Goal: Task Accomplishment & Management: Complete application form

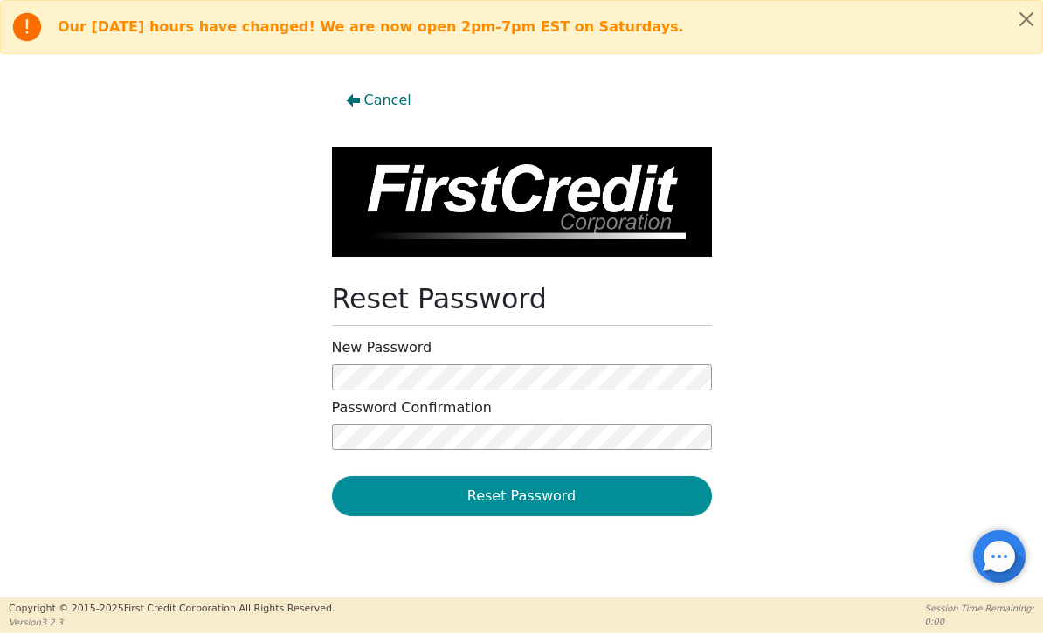
click at [609, 492] on button "Reset Password" at bounding box center [522, 496] width 380 height 40
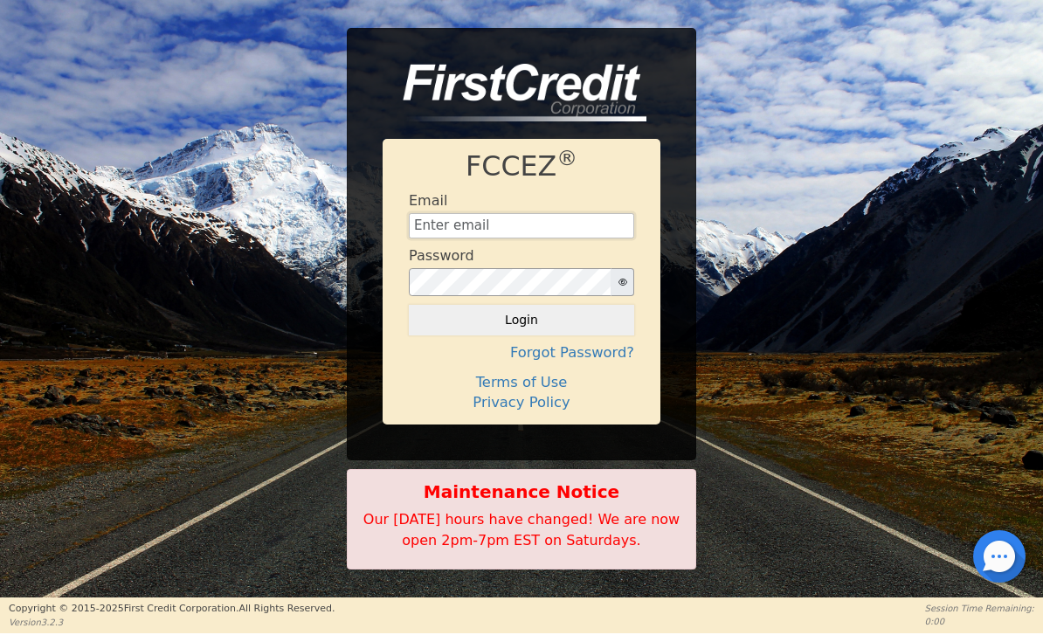
click at [561, 233] on input "text" at bounding box center [521, 226] width 225 height 26
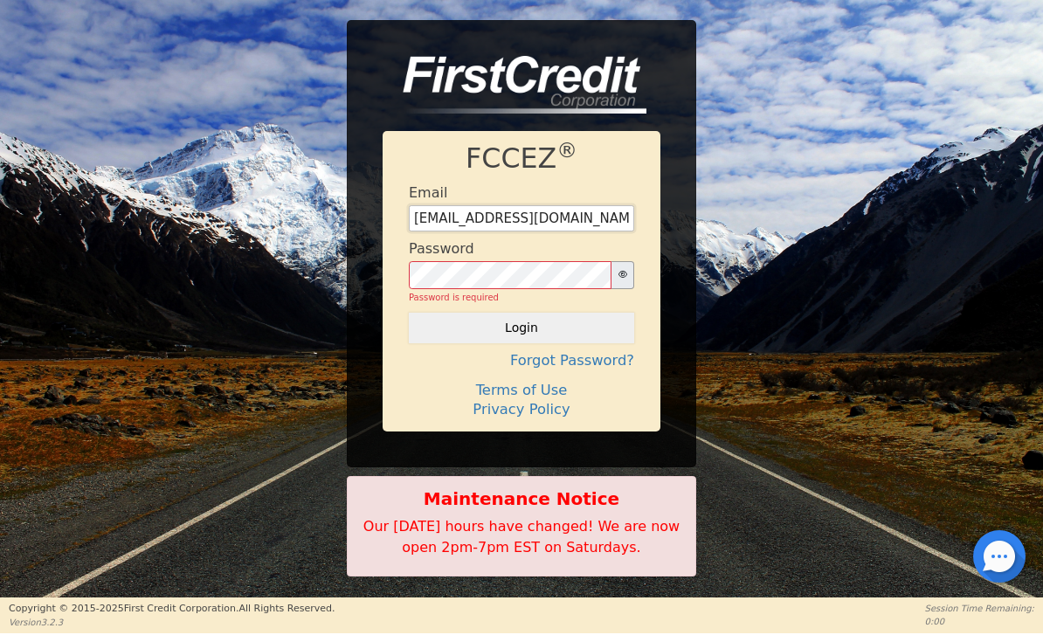
type input "[EMAIL_ADDRESS][DOMAIN_NAME]"
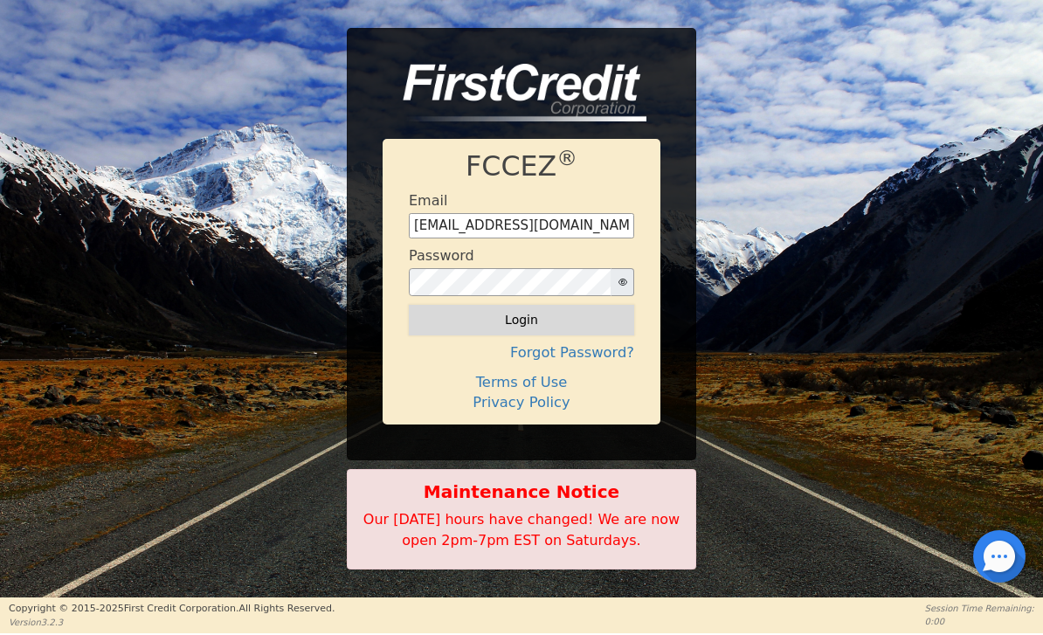
click at [574, 313] on button "Login" at bounding box center [521, 320] width 225 height 30
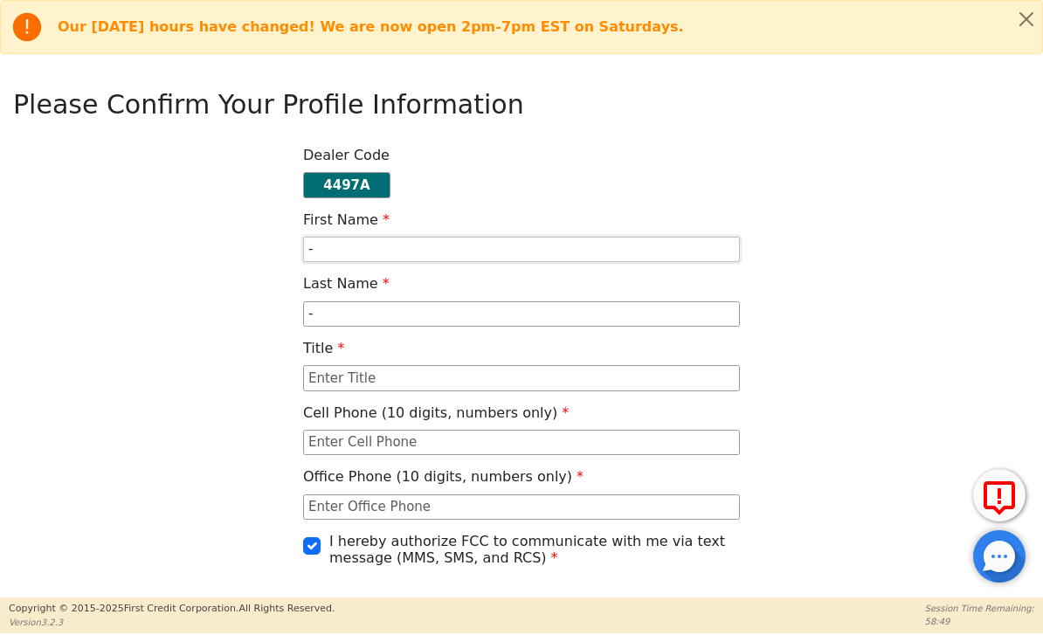
click at [574, 254] on input "-" at bounding box center [521, 250] width 437 height 26
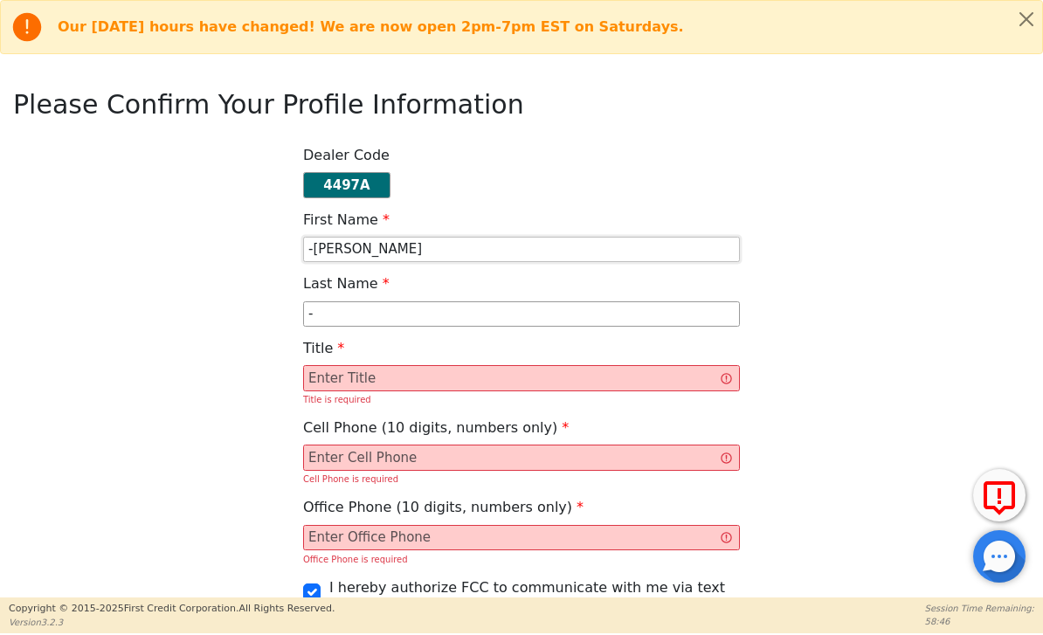
type input "-[PERSON_NAME]"
click at [513, 326] on input "-" at bounding box center [521, 314] width 437 height 26
type input "-"
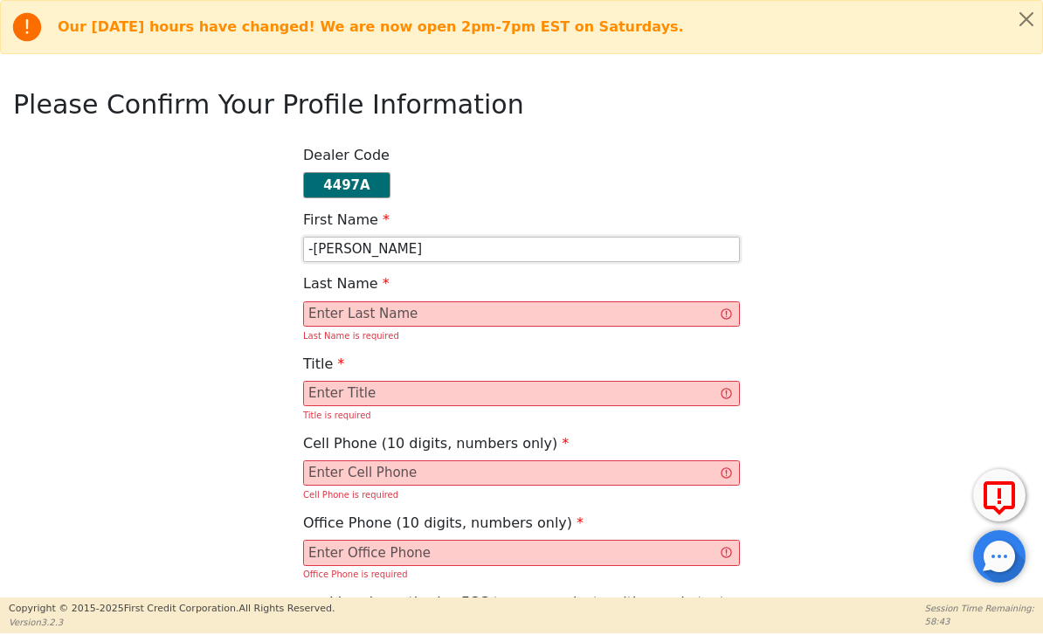
click at [457, 252] on input "-[PERSON_NAME]" at bounding box center [521, 250] width 437 height 26
type input "-"
type input "[PERSON_NAME]"
click at [465, 319] on input "text" at bounding box center [521, 314] width 437 height 26
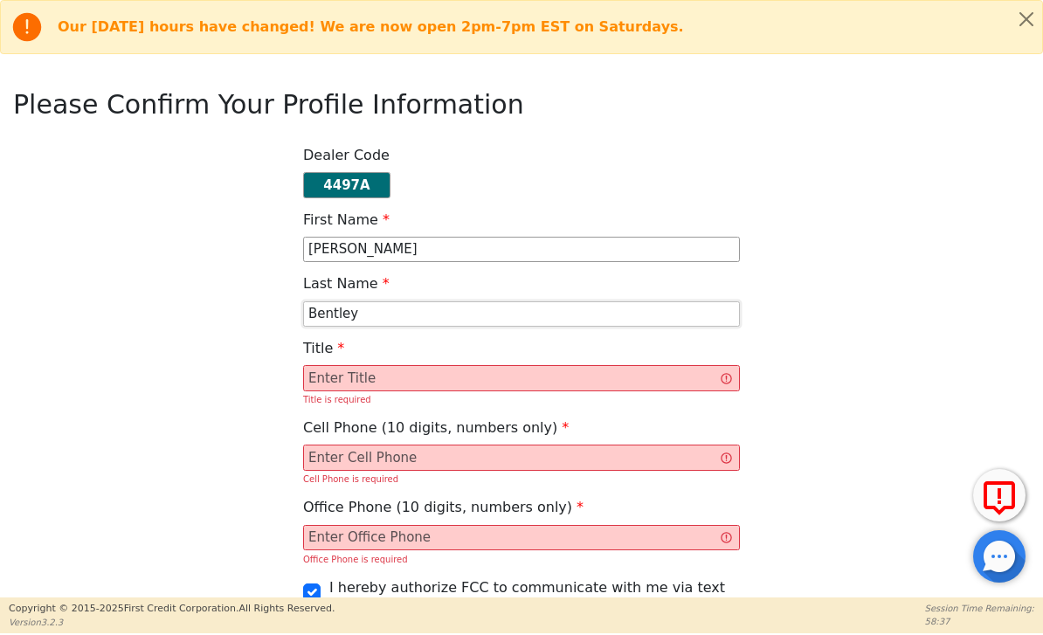
type input "Bentley"
click at [473, 383] on input "text" at bounding box center [521, 378] width 437 height 26
click at [731, 390] on input "text" at bounding box center [521, 378] width 437 height 26
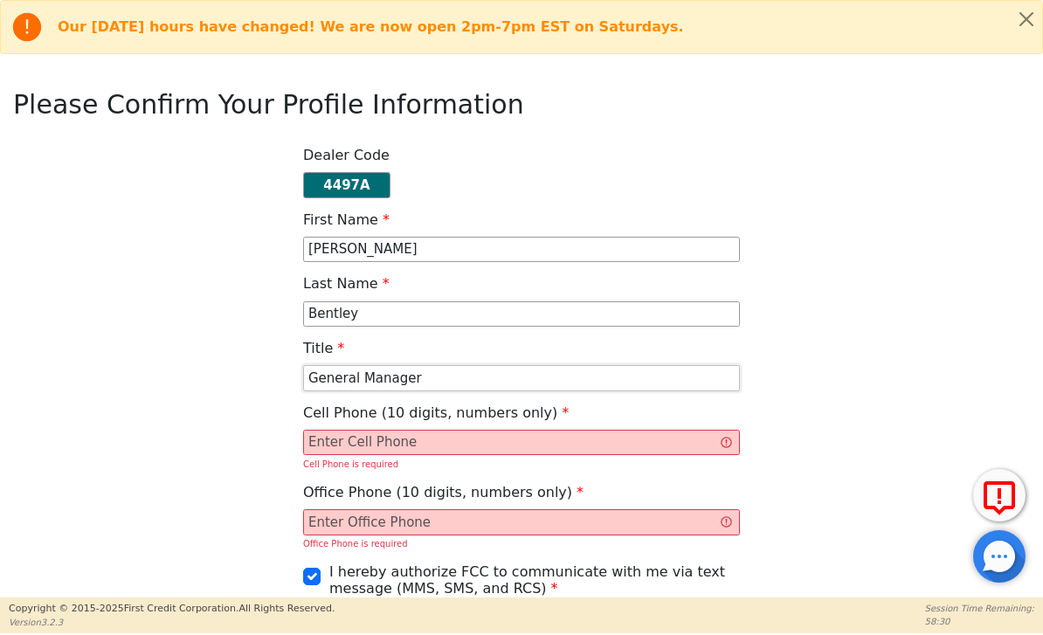
type input "General Manager"
click at [570, 446] on input "text" at bounding box center [521, 443] width 437 height 26
type input "[PHONE_NUMBER]"
click at [566, 522] on input "text" at bounding box center [521, 522] width 437 height 26
type input "[PHONE_NUMBER]"
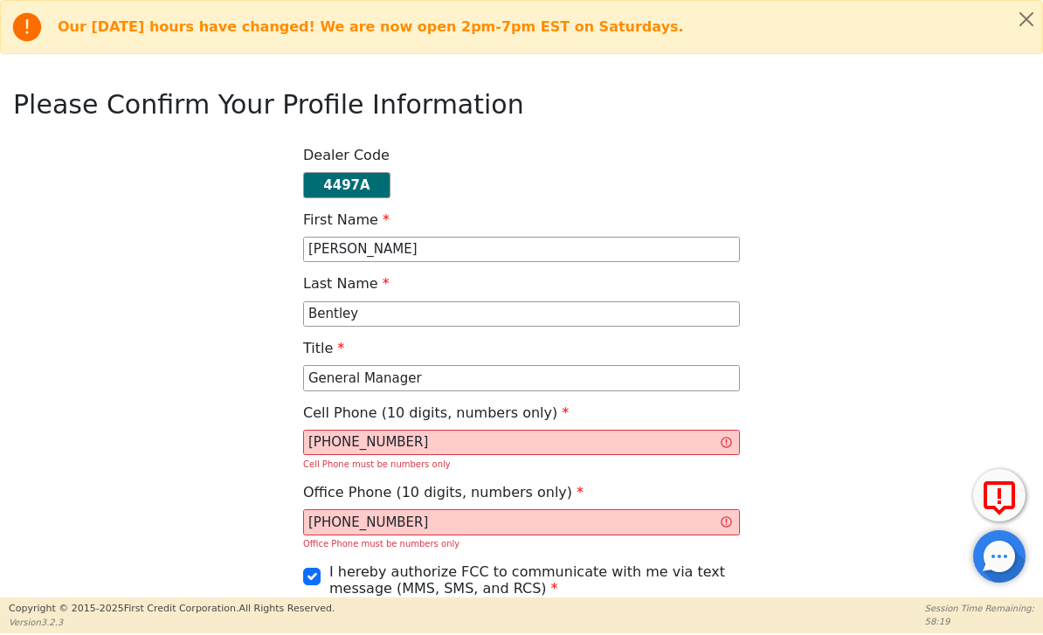
click at [853, 459] on div "Dealer Code 4497A First Name [PERSON_NAME] Last Name [PERSON_NAME] Title Genera…" at bounding box center [522, 407] width 1030 height 520
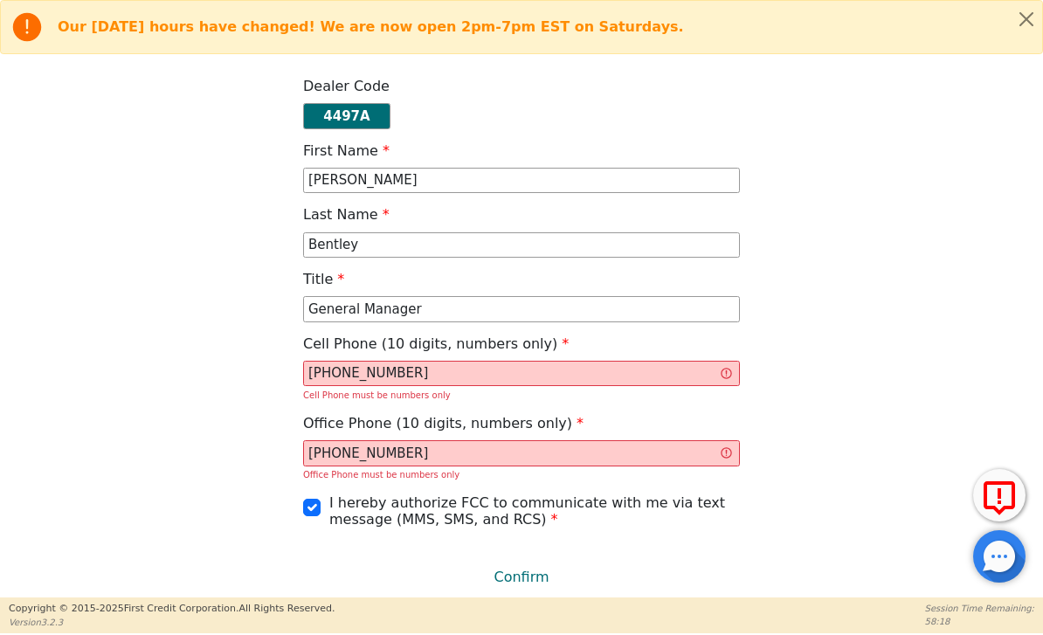
scroll to position [68, 0]
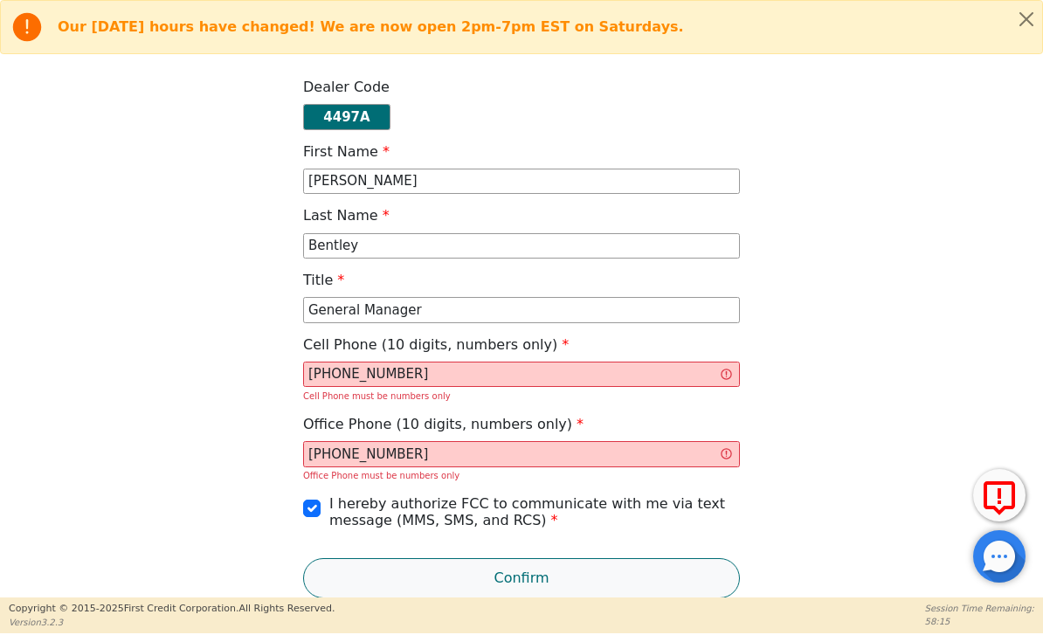
click at [542, 577] on button "Confirm" at bounding box center [521, 578] width 437 height 40
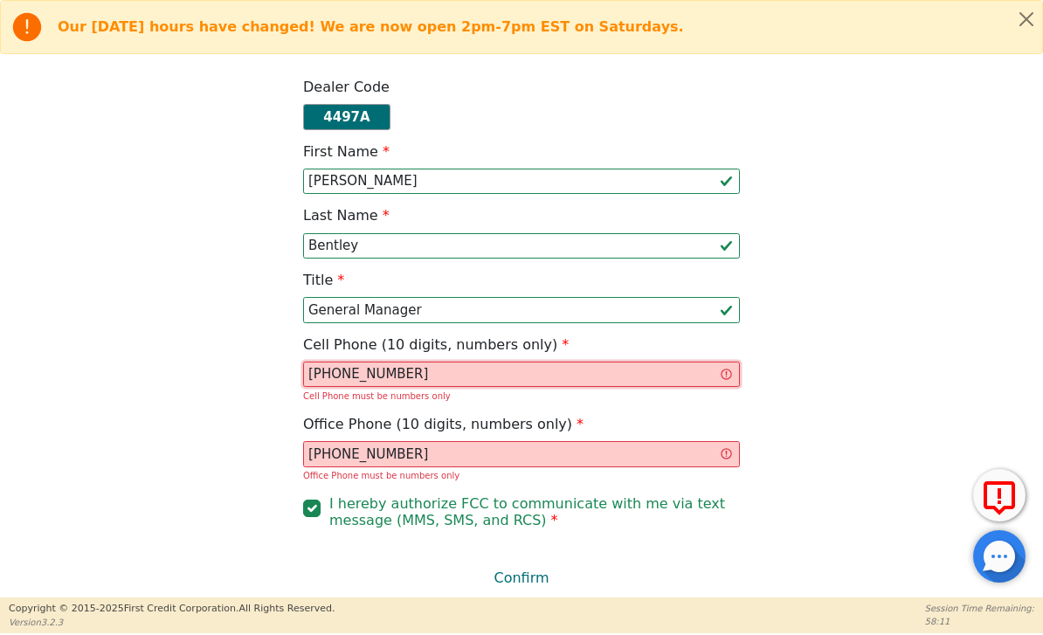
click at [666, 379] on input "[PHONE_NUMBER]" at bounding box center [521, 375] width 437 height 26
type input "7"
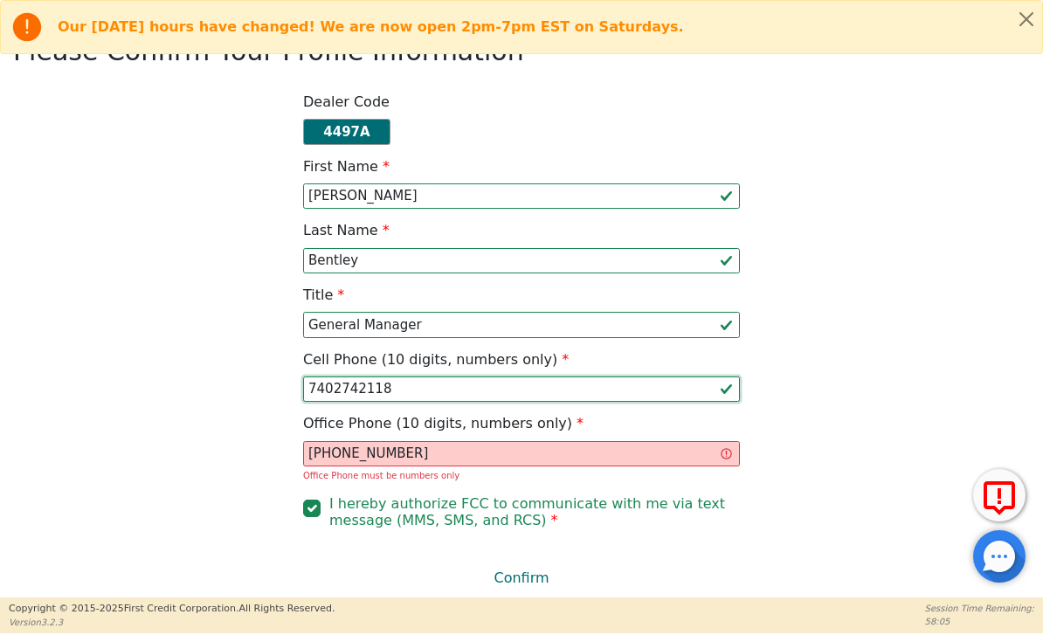
type input "7402742118"
click at [591, 453] on input "[PHONE_NUMBER]" at bounding box center [521, 454] width 437 height 26
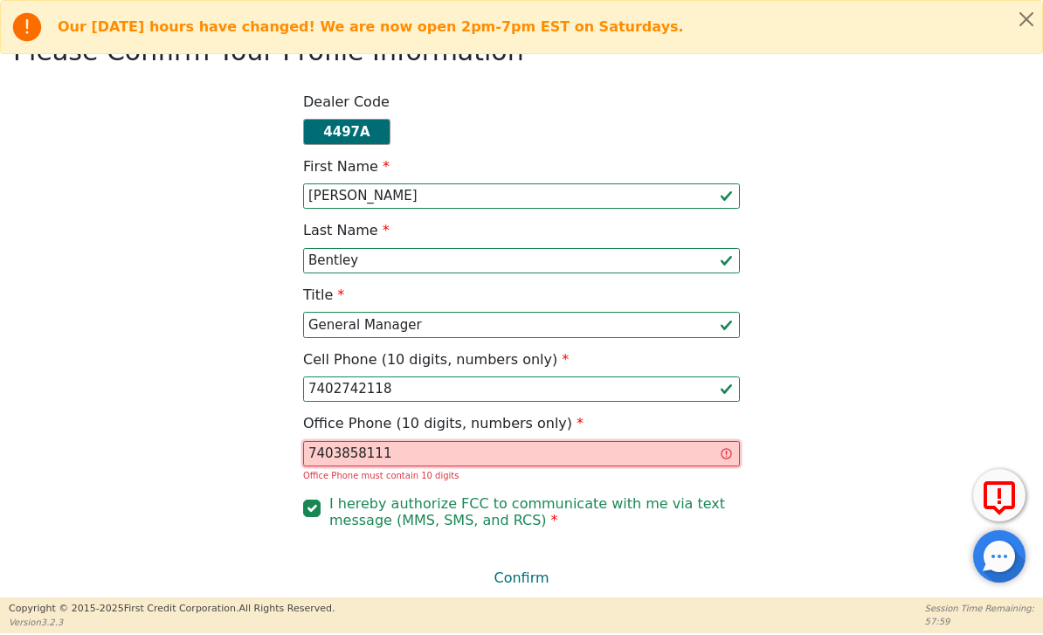
scroll to position [38, 0]
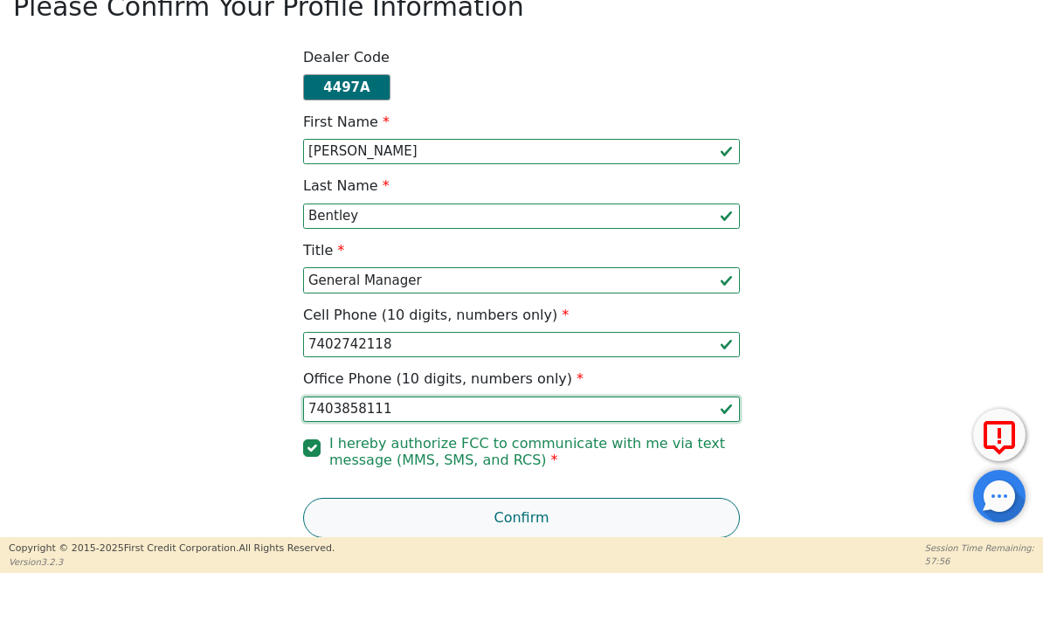
type input "7403858111"
click at [526, 558] on button "Confirm" at bounding box center [521, 578] width 437 height 40
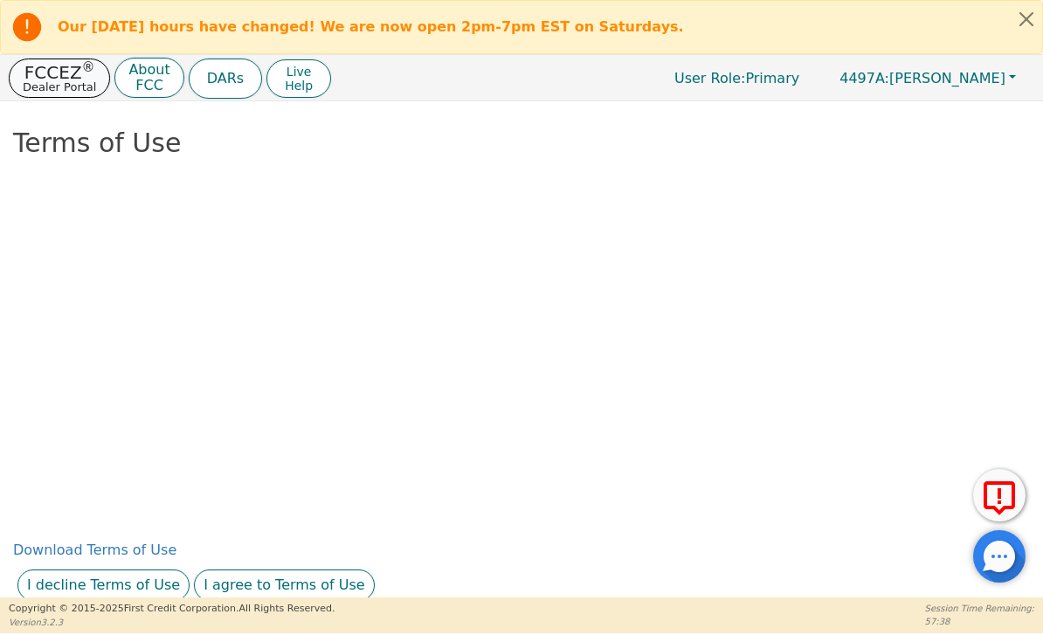
click at [62, 96] on button "FCCEZ ® Dealer Portal" at bounding box center [59, 78] width 101 height 39
click at [1002, 494] on icon at bounding box center [999, 499] width 42 height 44
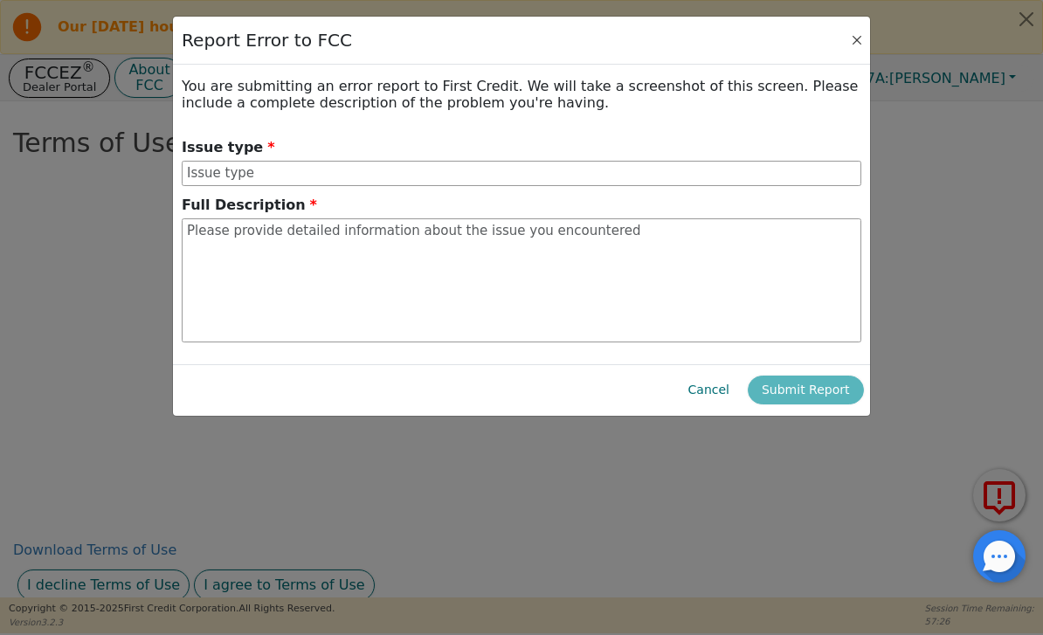
click at [853, 41] on button "Close" at bounding box center [856, 39] width 17 height 17
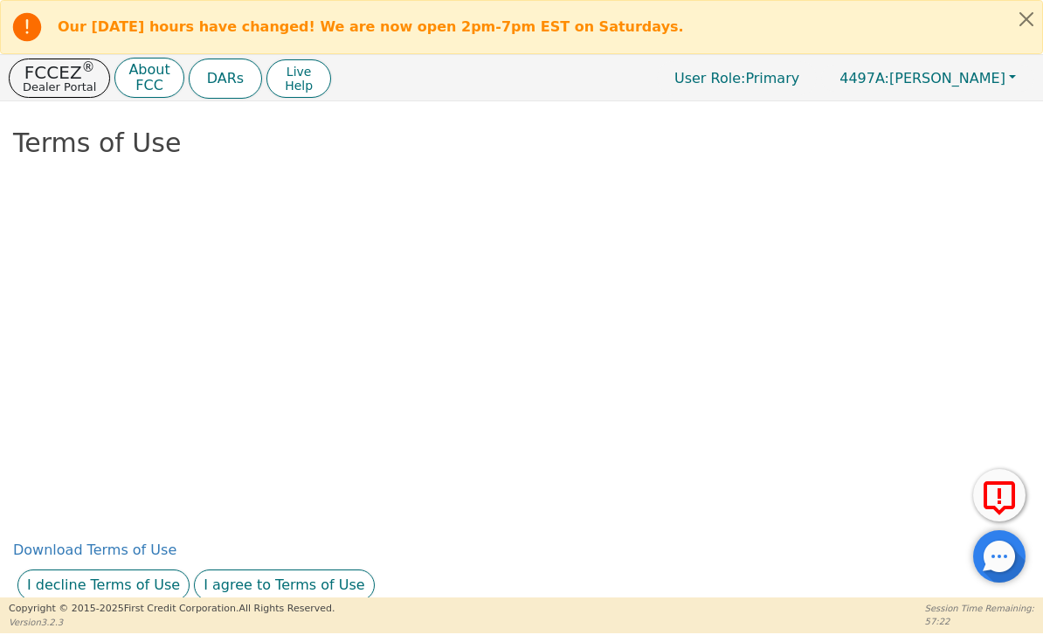
click at [998, 553] on div at bounding box center [999, 556] width 52 height 52
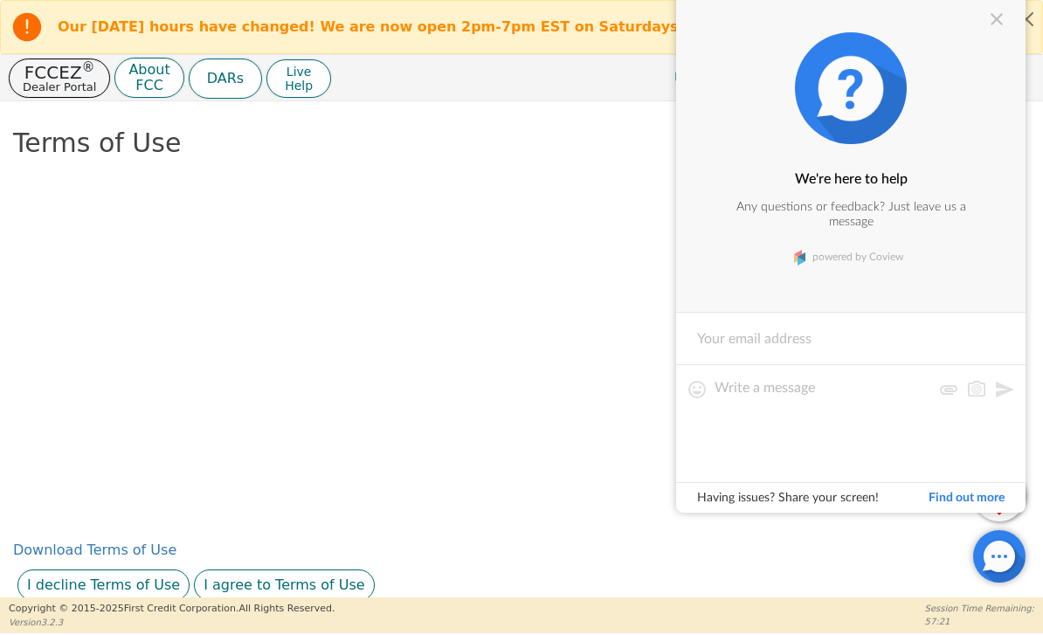
click at [984, 485] on div "Having issues? Share your screen! Find out more" at bounding box center [850, 497] width 349 height 31
click at [991, 29] on div at bounding box center [996, 19] width 21 height 21
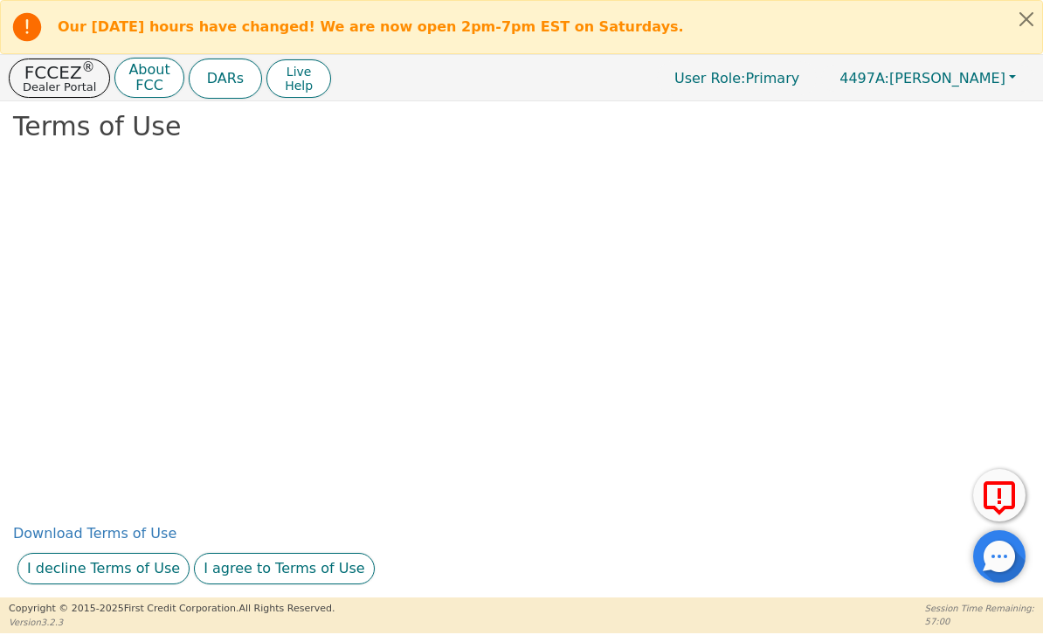
scroll to position [61, 0]
click at [266, 563] on button "I agree to Terms of Use" at bounding box center [284, 568] width 181 height 31
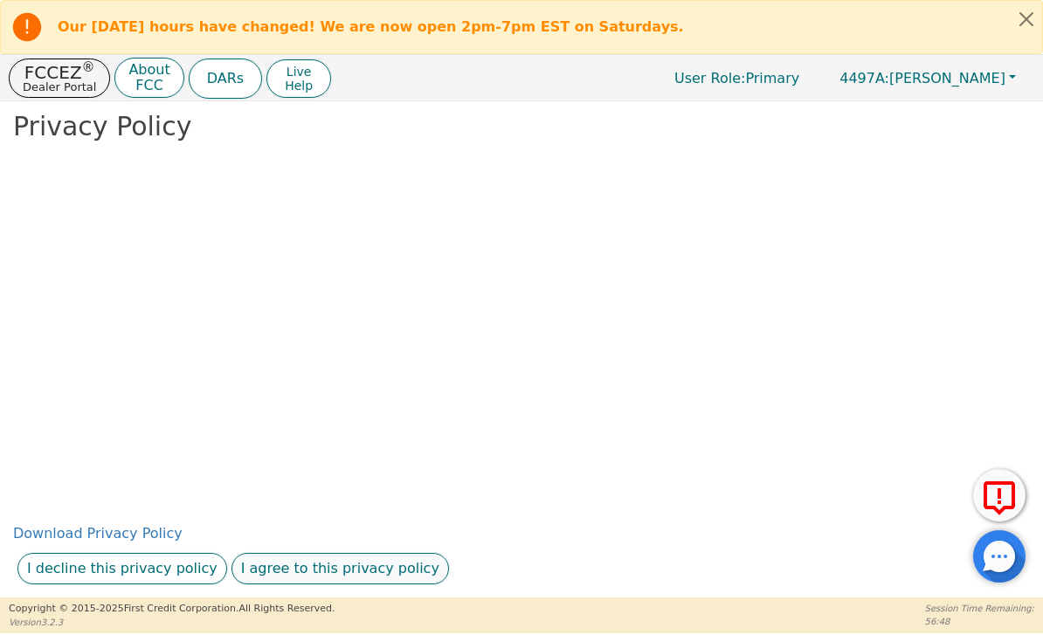
click at [364, 563] on button "I agree to this privacy policy" at bounding box center [340, 568] width 218 height 31
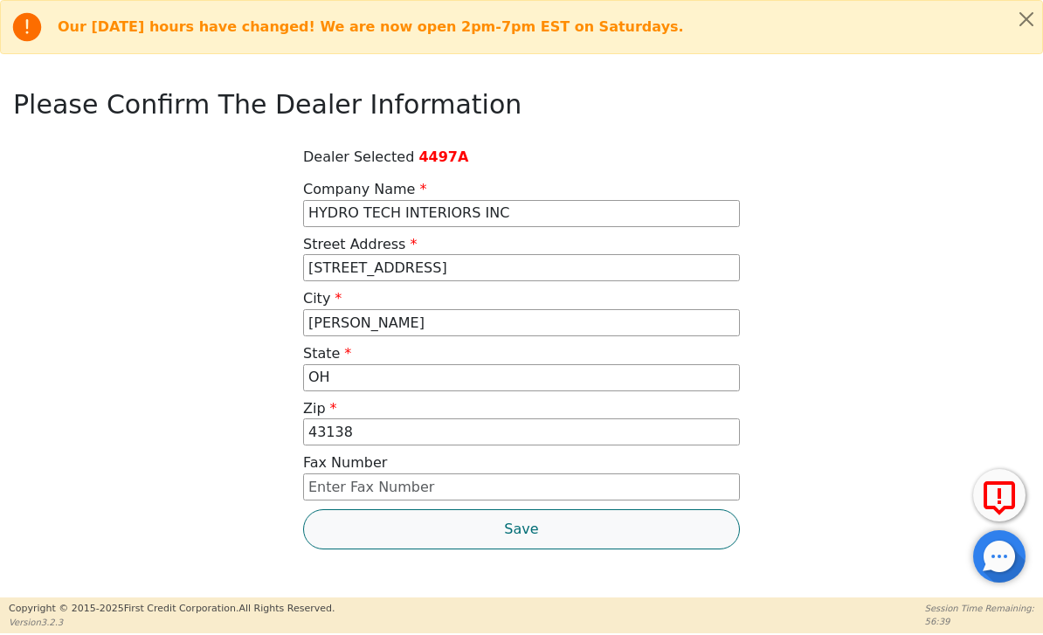
click at [531, 530] on button "Save" at bounding box center [521, 529] width 437 height 40
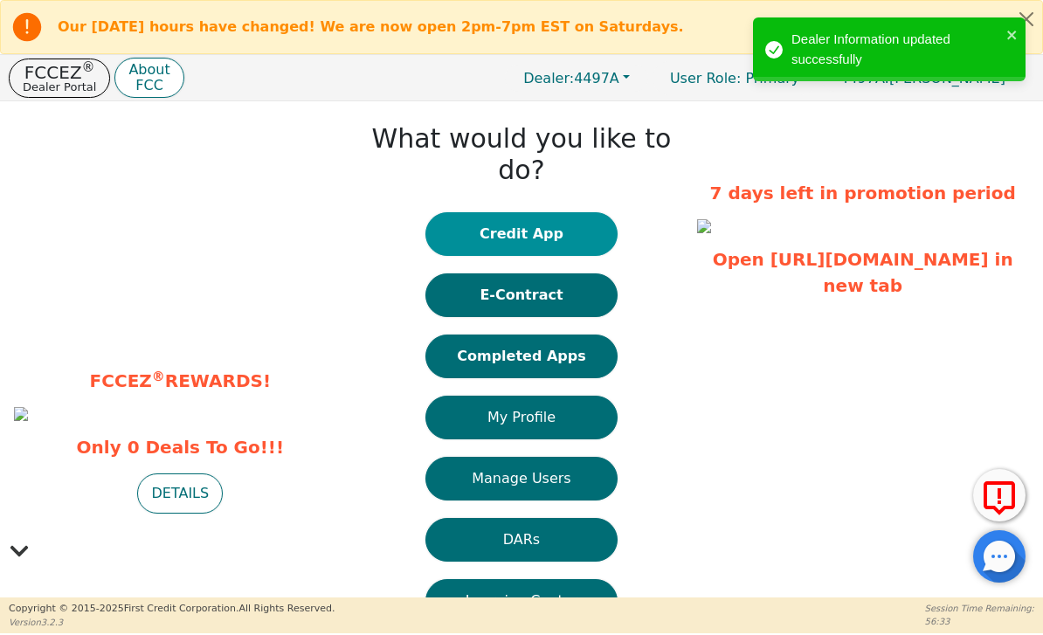
click at [549, 212] on button "Credit App" at bounding box center [521, 234] width 192 height 44
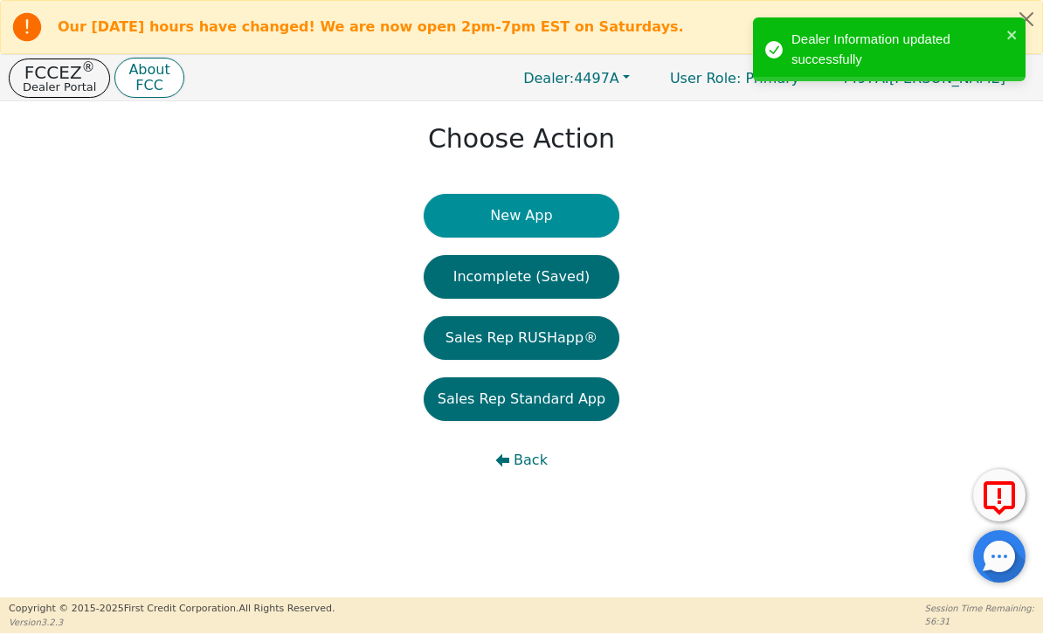
click at [564, 218] on button "New App" at bounding box center [522, 216] width 196 height 44
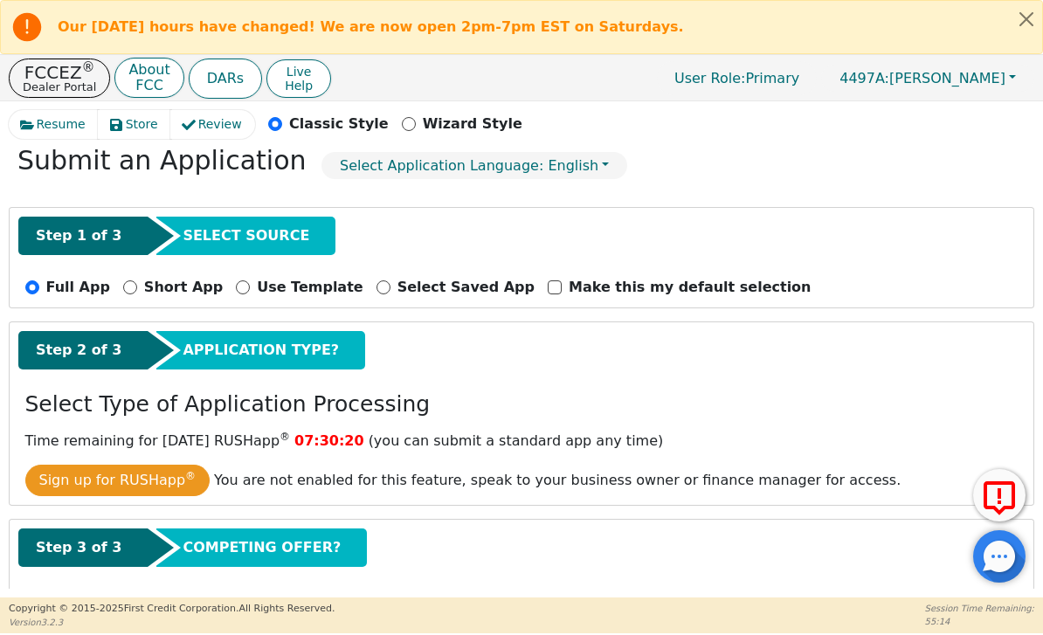
scroll to position [83, 0]
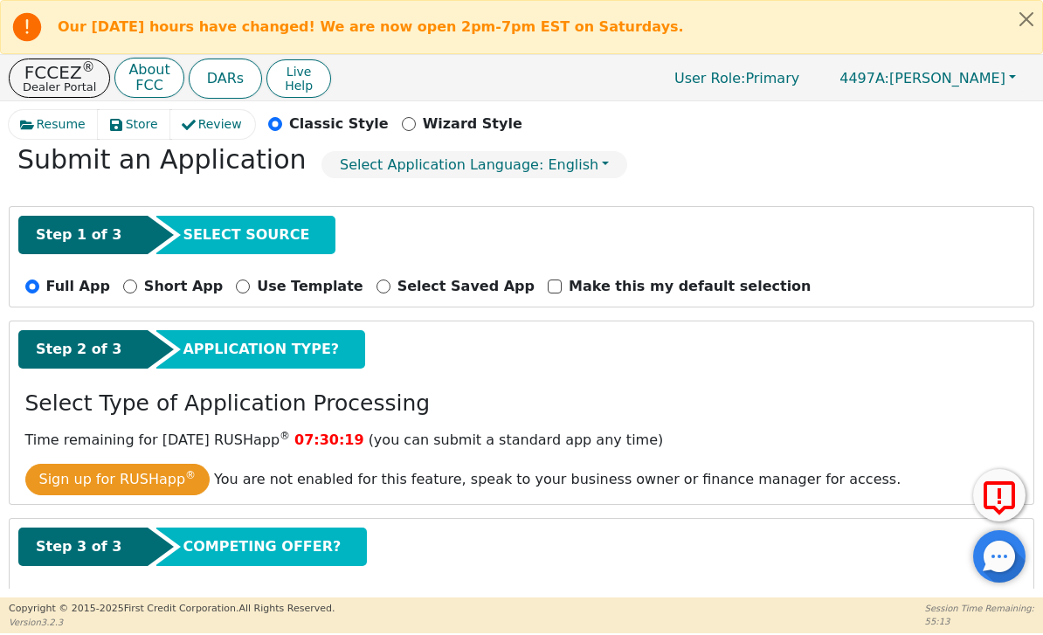
click at [144, 292] on p "Short App" at bounding box center [183, 286] width 79 height 21
click at [134, 292] on input "Short App" at bounding box center [130, 287] width 14 height 14
radio input "true"
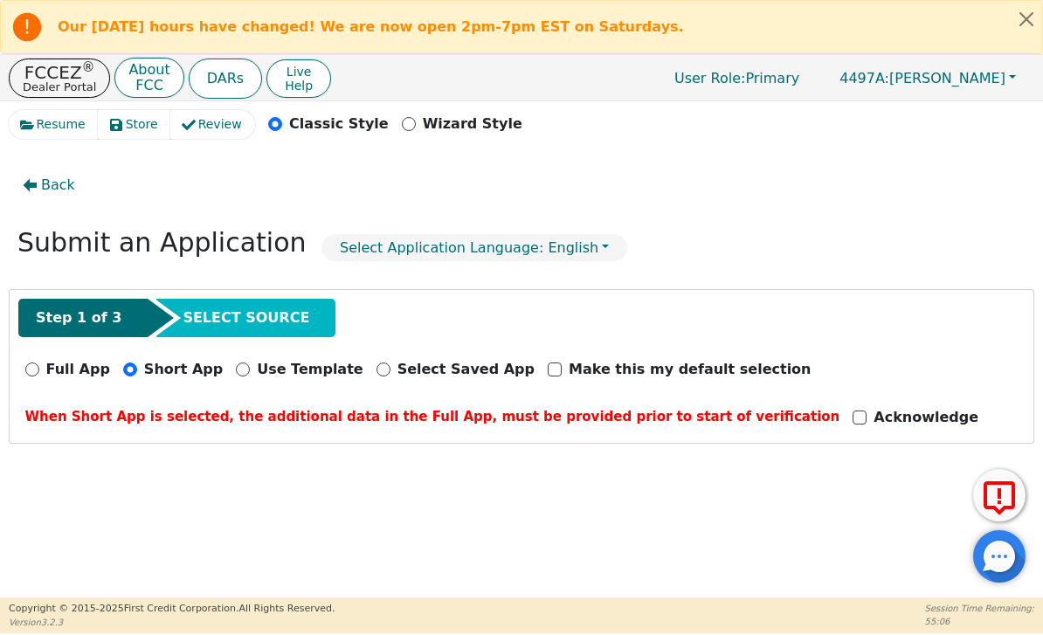
click at [853, 425] on input "Acknowledge" at bounding box center [860, 418] width 14 height 14
checkbox input "true"
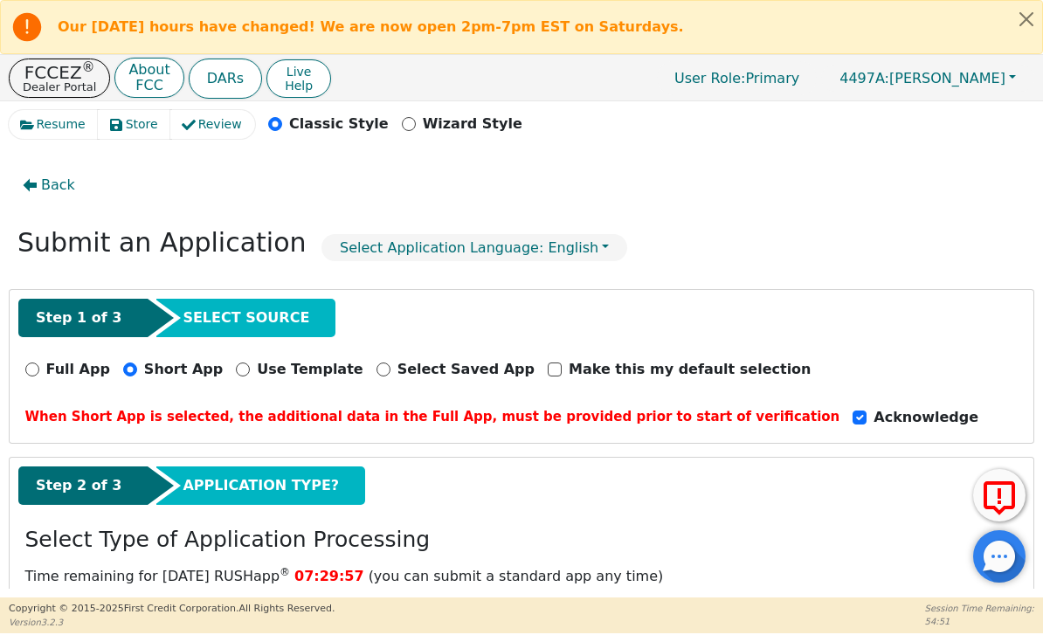
click at [35, 376] on input "Full App" at bounding box center [32, 370] width 14 height 14
radio input "true"
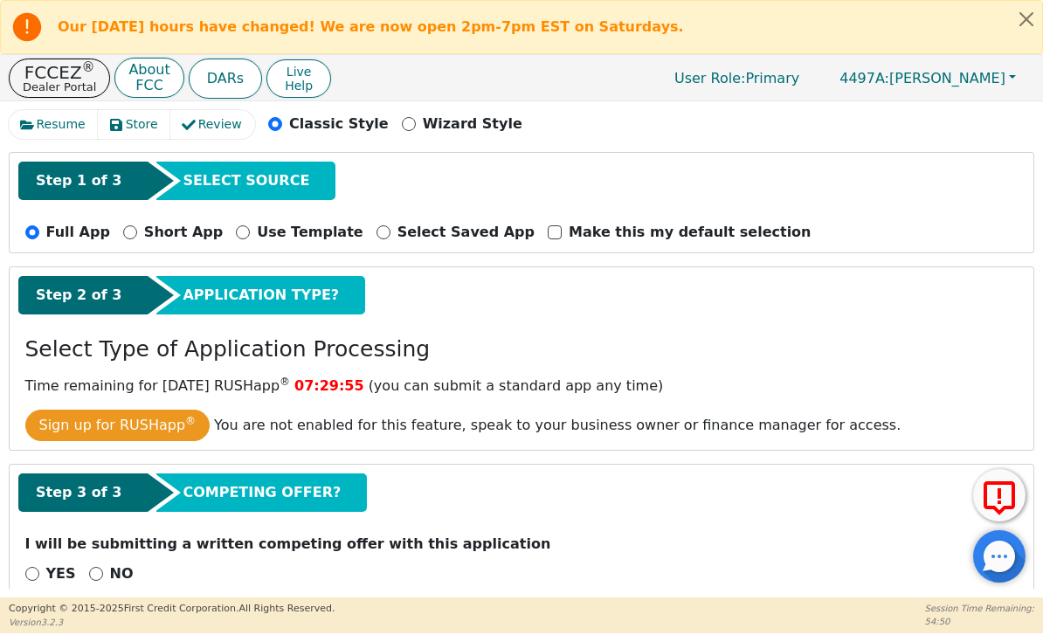
scroll to position [136, 0]
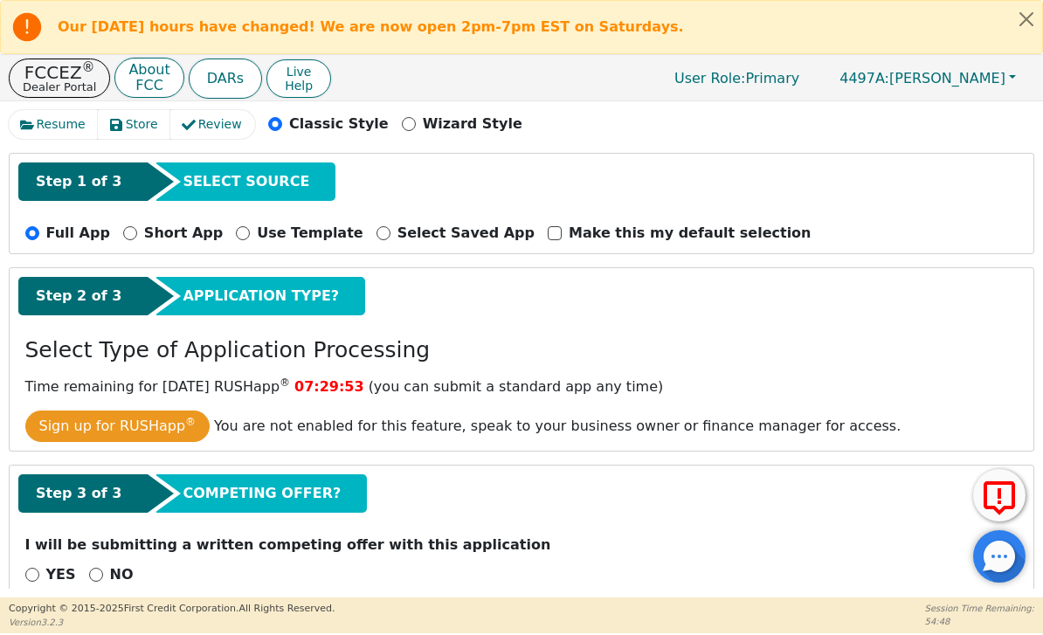
click at [99, 568] on input "NO" at bounding box center [96, 575] width 14 height 14
radio input "true"
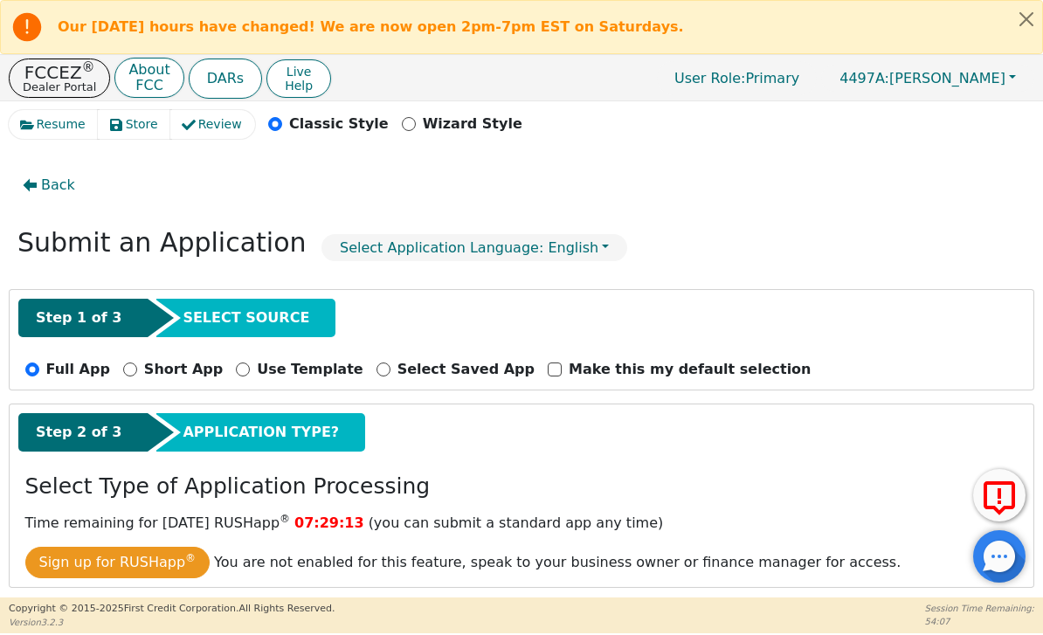
scroll to position [0, 0]
click at [123, 368] on input "Short App" at bounding box center [130, 370] width 14 height 14
radio input "true"
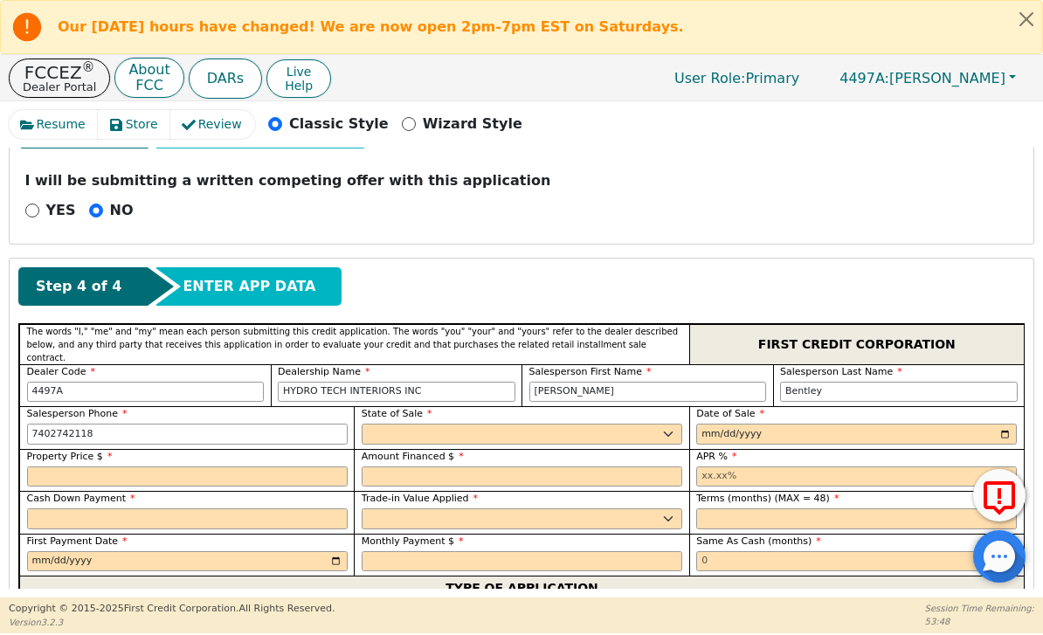
scroll to position [580, 0]
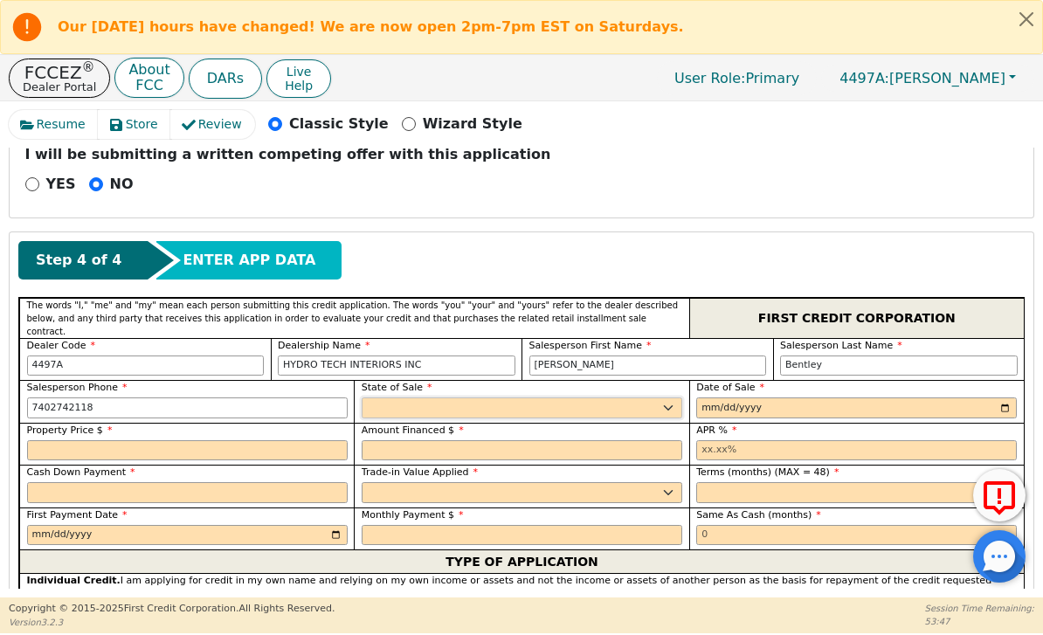
click at [642, 397] on select "AK AL AR AZ CA CO CT DC DE FL GA HI IA ID IL IN KS KY LA MA MD ME MI MN MO MS M…" at bounding box center [522, 407] width 321 height 21
select select "OH"
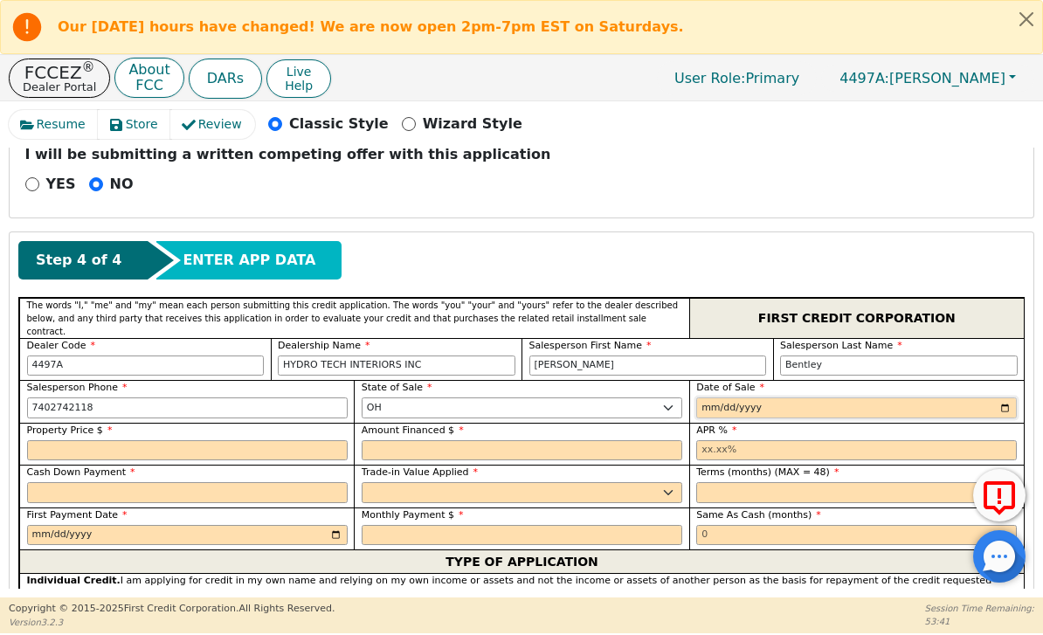
click at [777, 397] on input "date" at bounding box center [856, 407] width 321 height 21
type input "[DATE]"
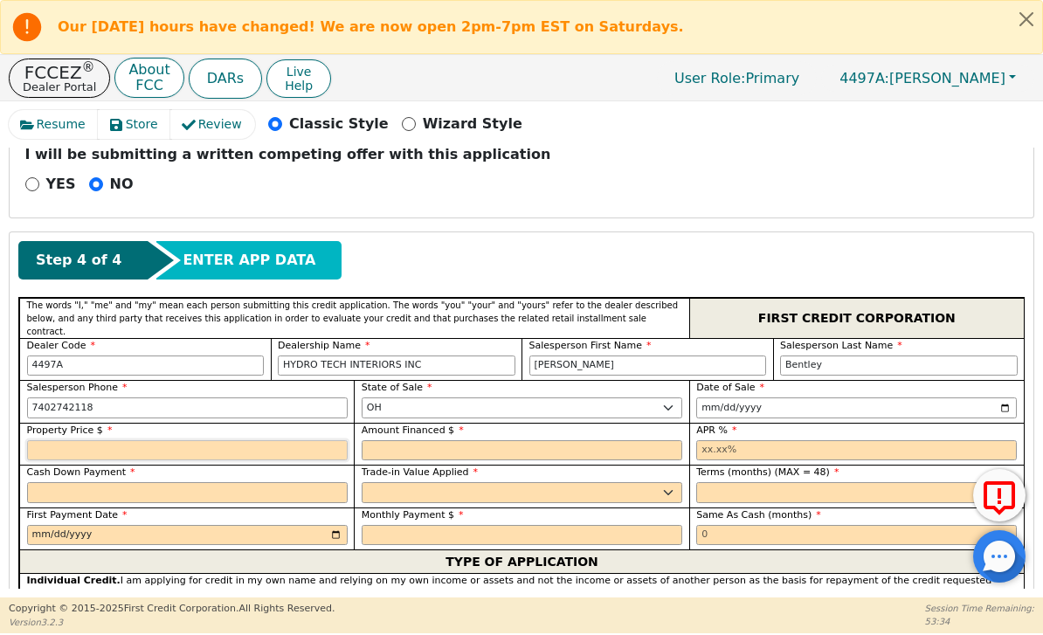
click at [328, 440] on input "text" at bounding box center [187, 450] width 321 height 21
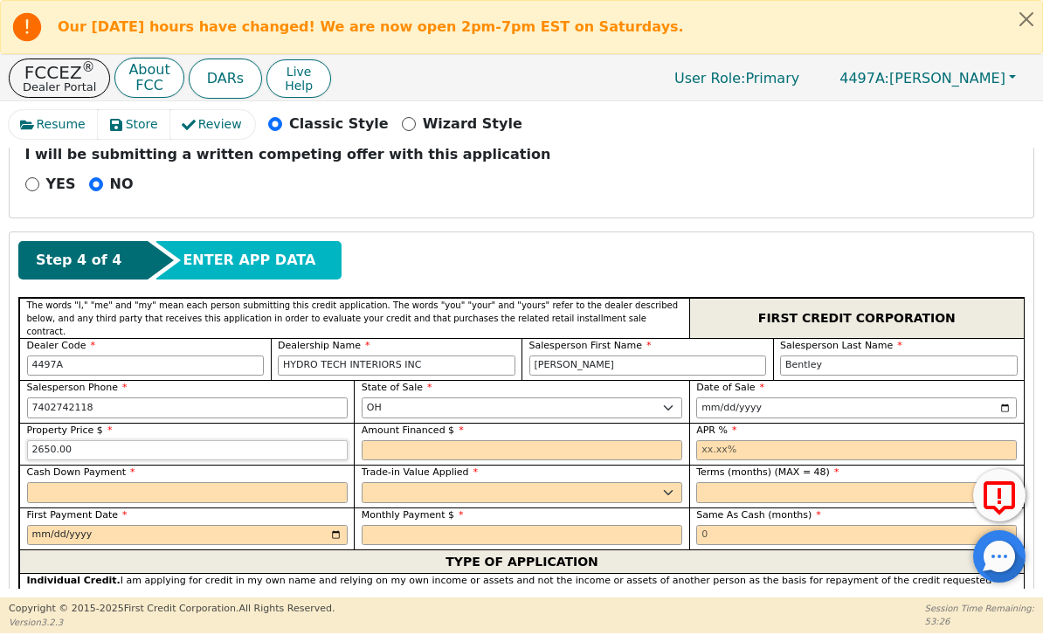
type input "2650.00"
click at [592, 440] on input "text" at bounding box center [522, 450] width 321 height 21
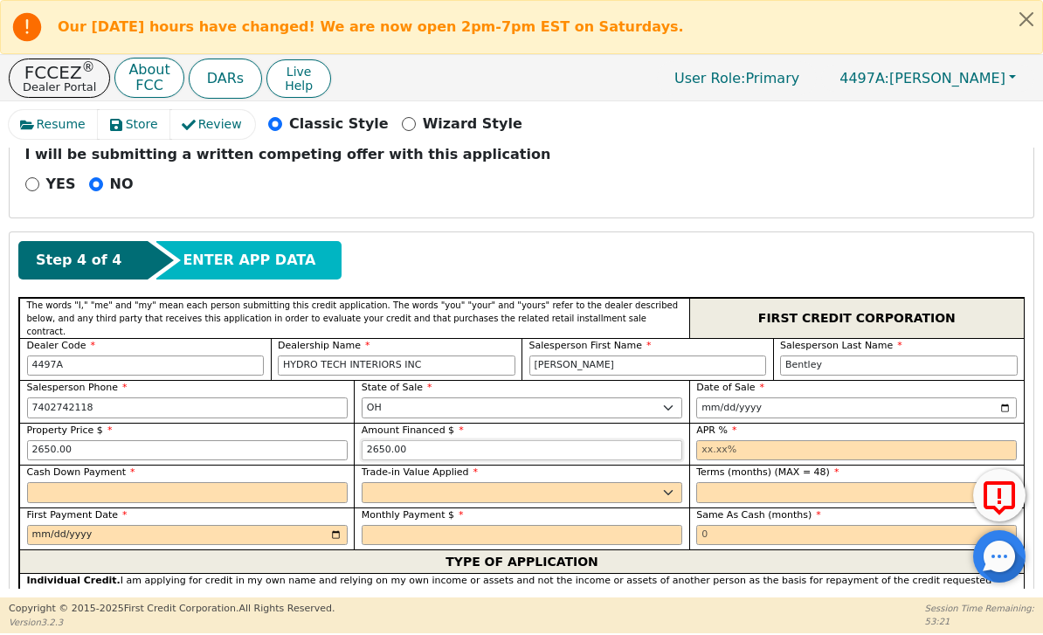
type input "2650.00"
click at [806, 440] on input "text" at bounding box center [856, 450] width 321 height 21
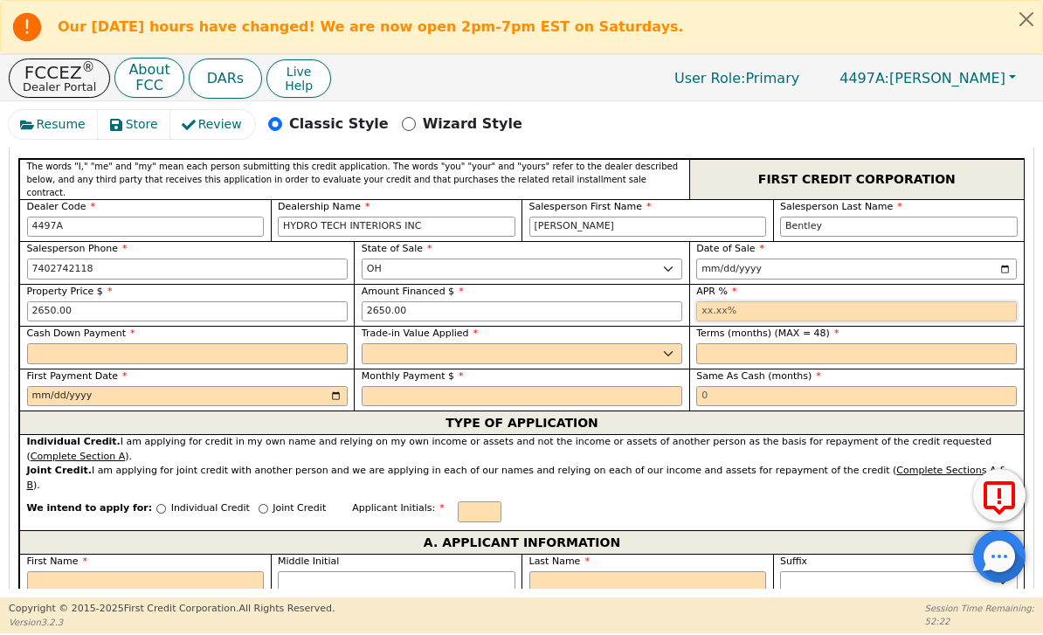
scroll to position [700, 0]
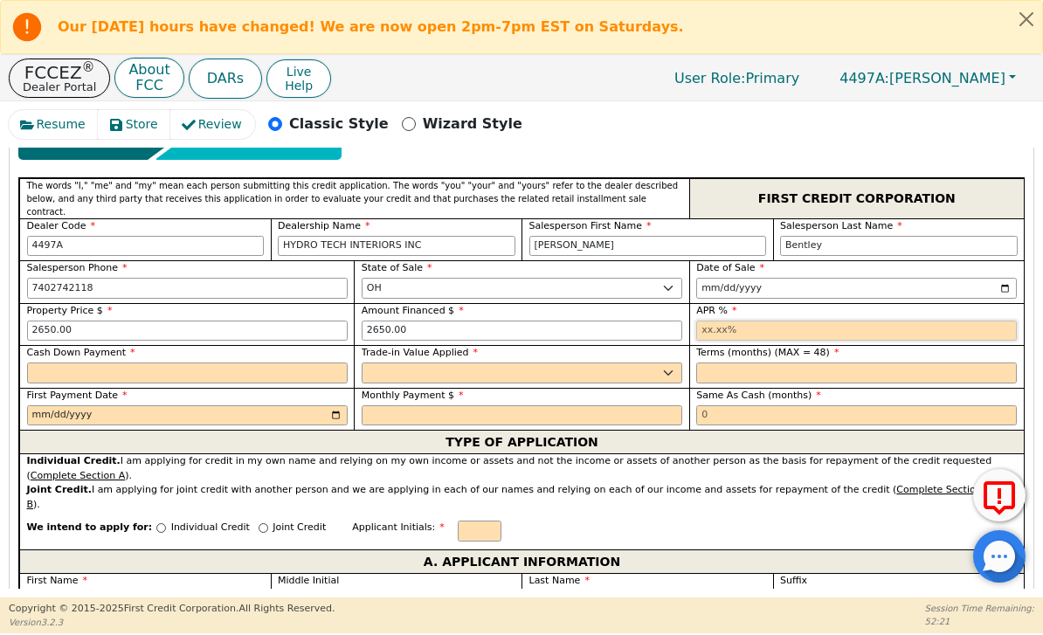
click at [816, 321] on input "text" at bounding box center [856, 331] width 321 height 21
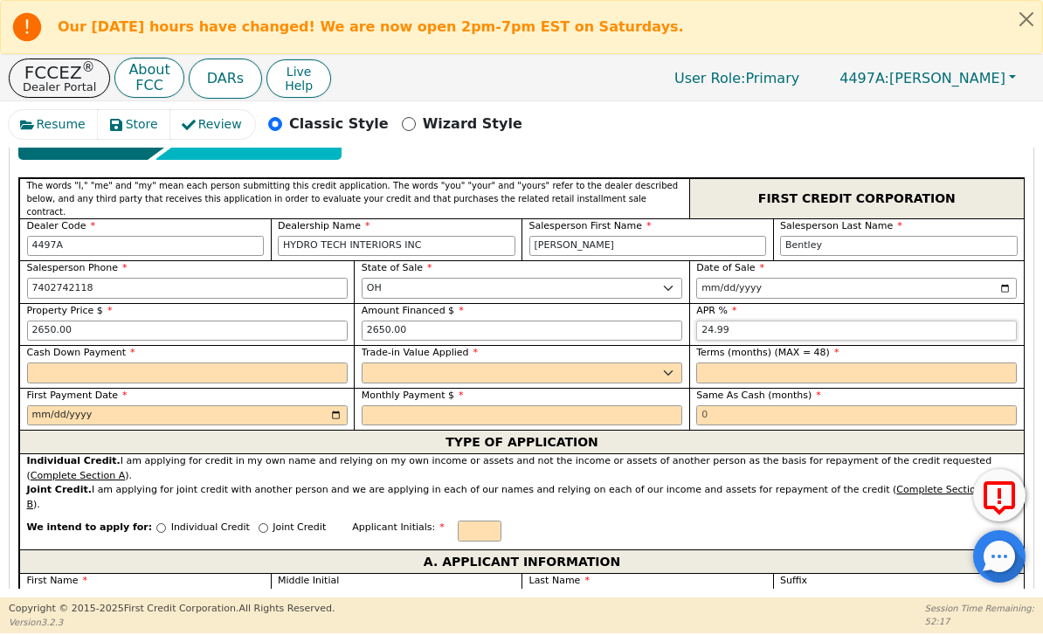
type input "24.99"
click at [279, 363] on input "text" at bounding box center [187, 373] width 321 height 21
click at [618, 363] on select "Yes No" at bounding box center [522, 373] width 321 height 21
type input "0.00"
select select "n"
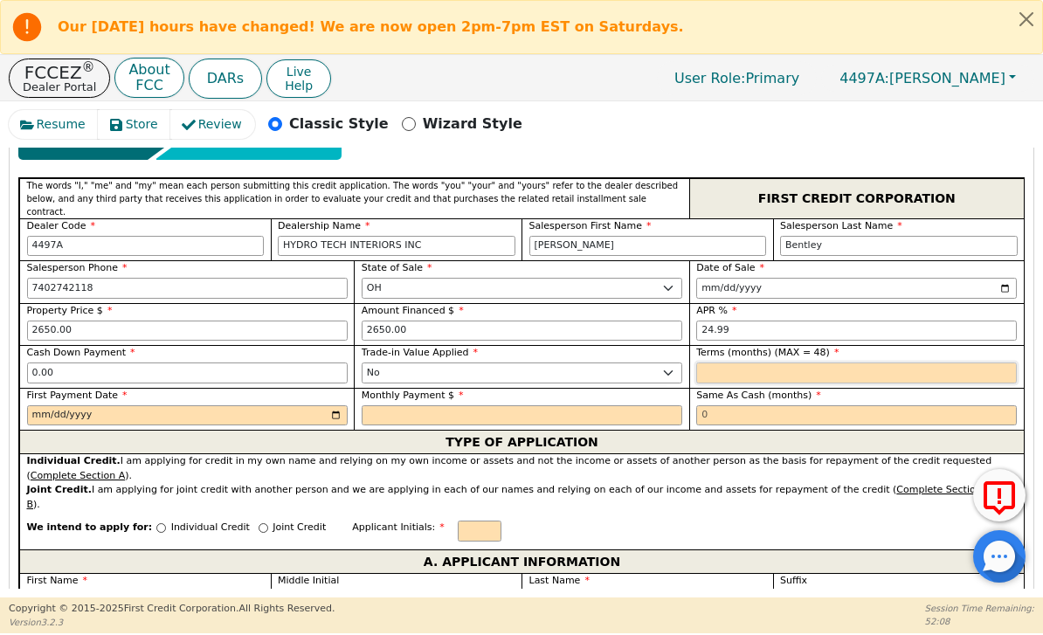
click at [880, 363] on input "text" at bounding box center [856, 373] width 321 height 21
type input "48"
click at [281, 405] on input "date" at bounding box center [187, 415] width 321 height 21
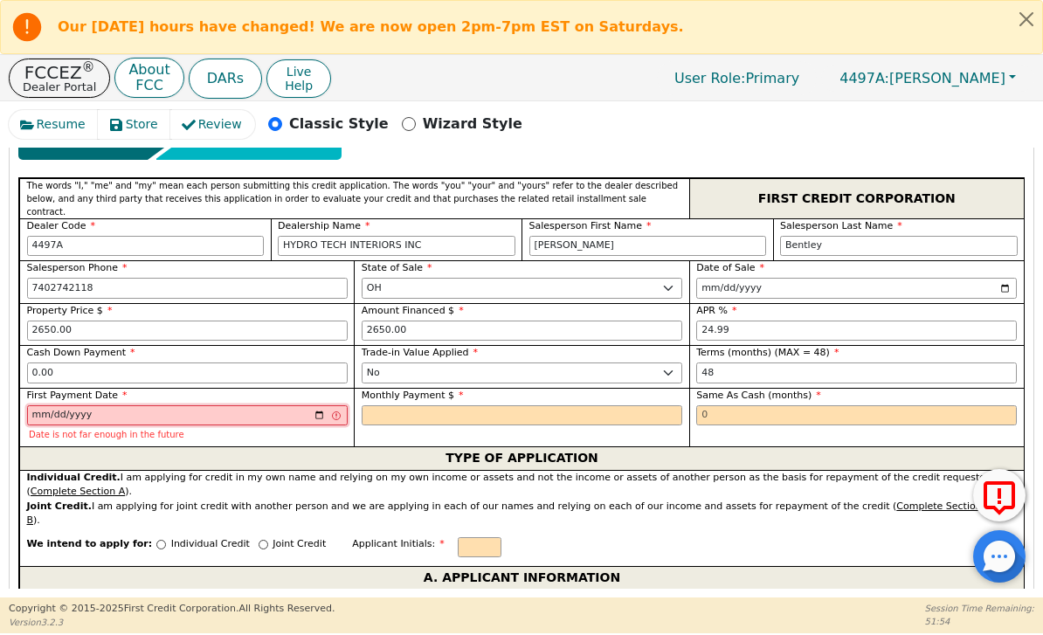
type input "2025-10-25"
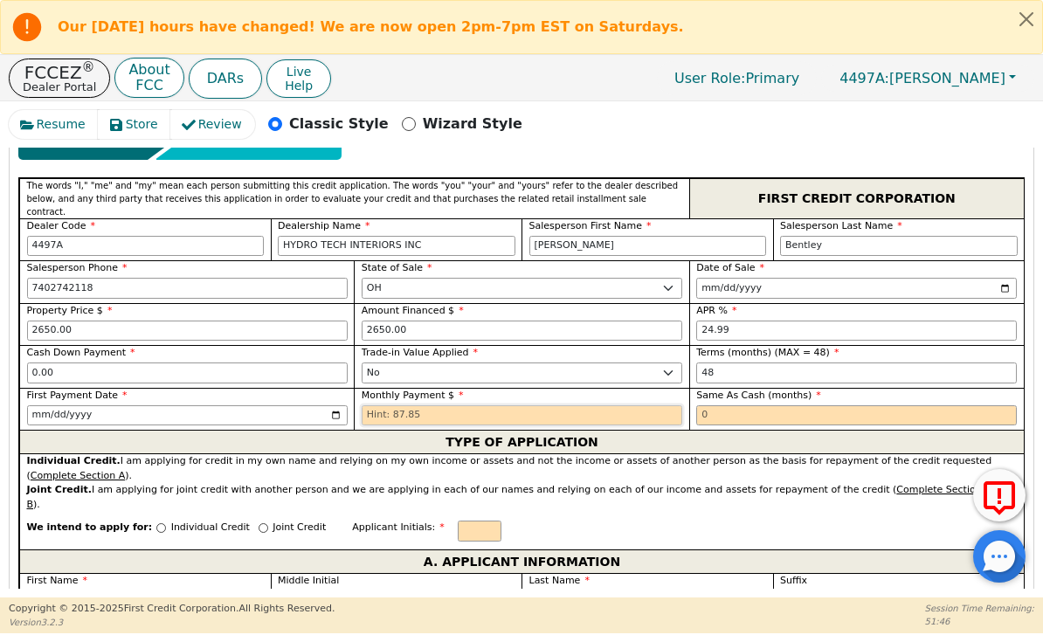
click at [637, 405] on input "text" at bounding box center [522, 415] width 321 height 21
click at [816, 405] on input "text" at bounding box center [856, 415] width 321 height 21
click at [621, 405] on input "text" at bounding box center [522, 415] width 321 height 21
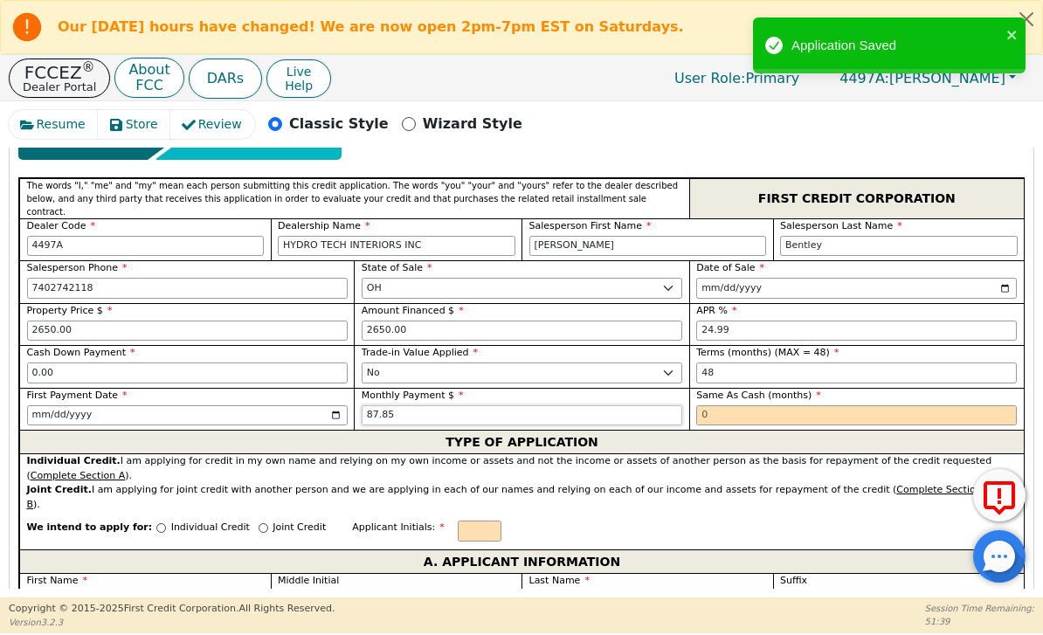
type input "87.85"
click at [812, 405] on input "text" at bounding box center [856, 415] width 321 height 21
click at [832, 405] on input "text" at bounding box center [856, 415] width 321 height 21
type input "0"
click at [667, 512] on div "We intend to apply for: Individual Credit Joint Credit Applicant Initials:" at bounding box center [521, 531] width 1005 height 38
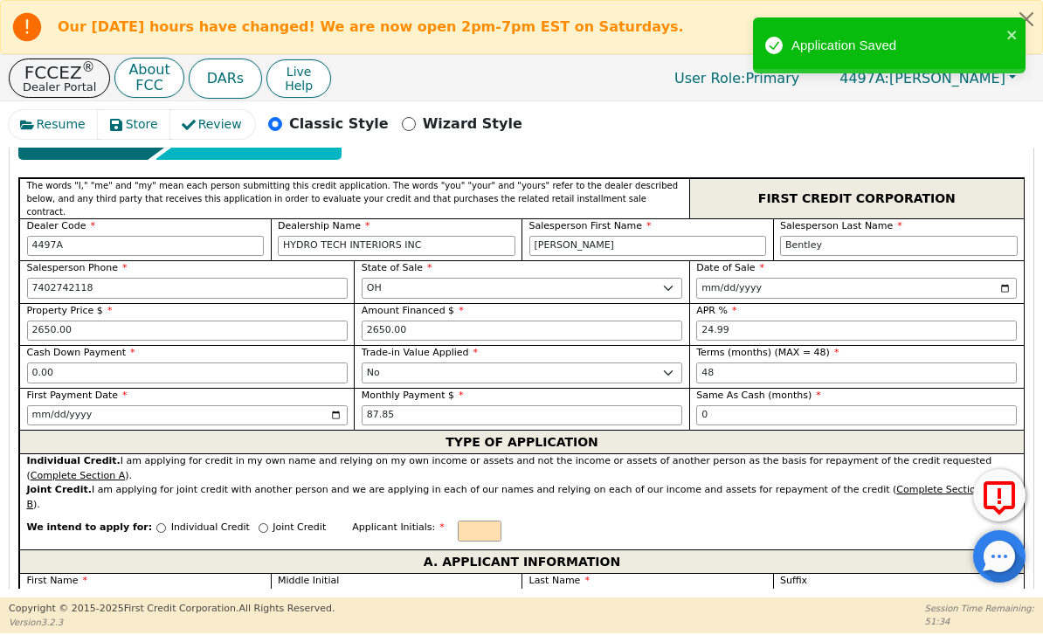
scroll to position [698, 0]
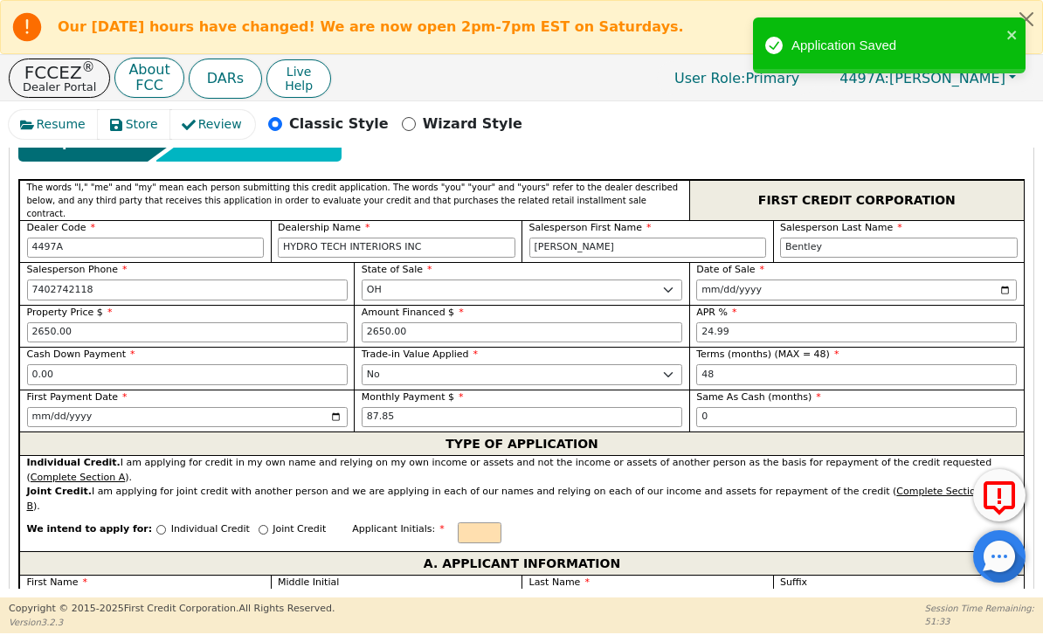
click at [171, 522] on p "Individual Credit" at bounding box center [210, 529] width 79 height 15
click at [158, 525] on input "Individual Credit" at bounding box center [161, 530] width 10 height 10
radio input "true"
click at [472, 522] on input "text" at bounding box center [480, 532] width 44 height 21
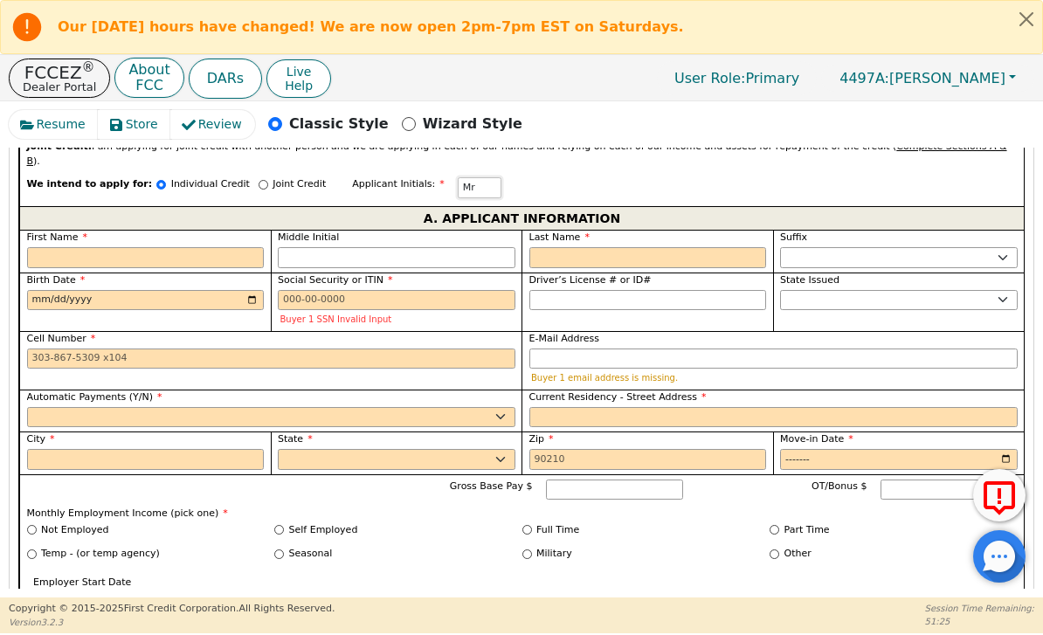
scroll to position [1050, 0]
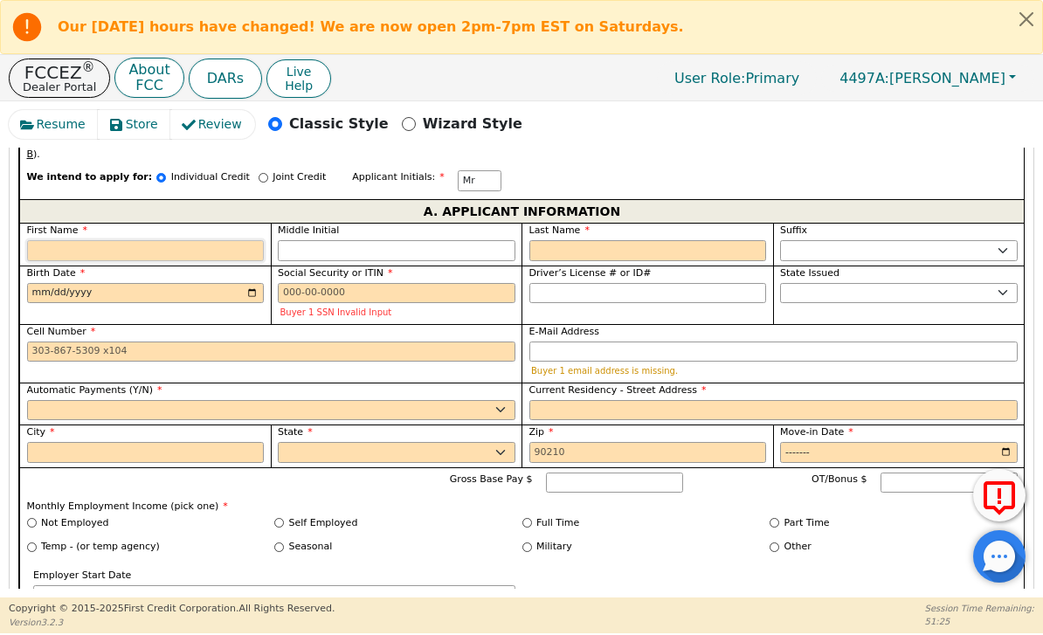
click at [202, 240] on input "First Name" at bounding box center [146, 250] width 238 height 21
type input "M"
type input "Ma"
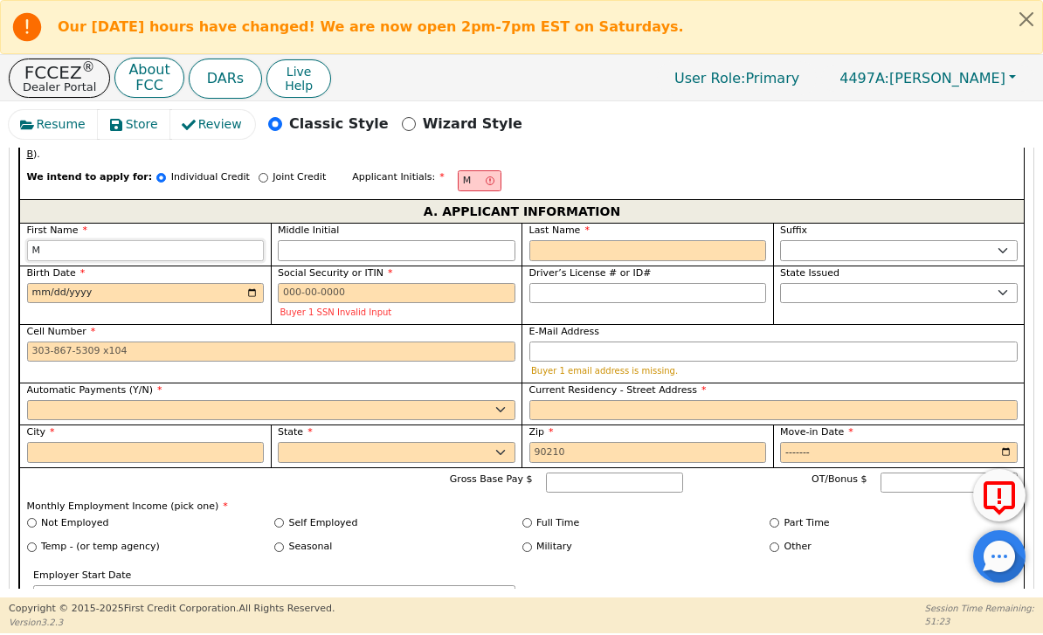
type input "Ma"
type input "Mar"
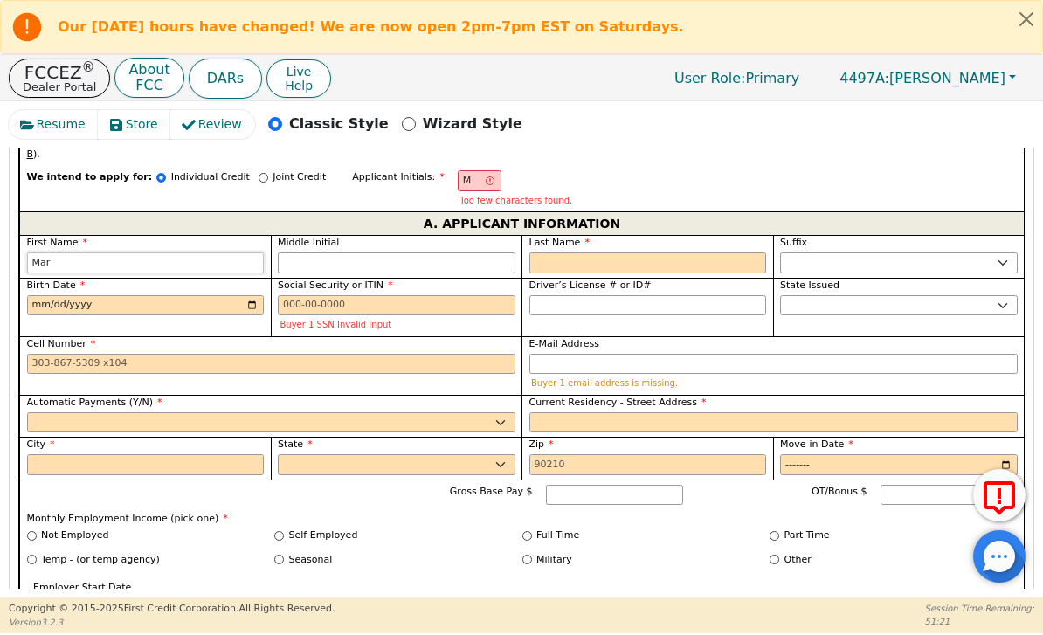
type input "Marc"
type input "Marci"
type input "Marcia"
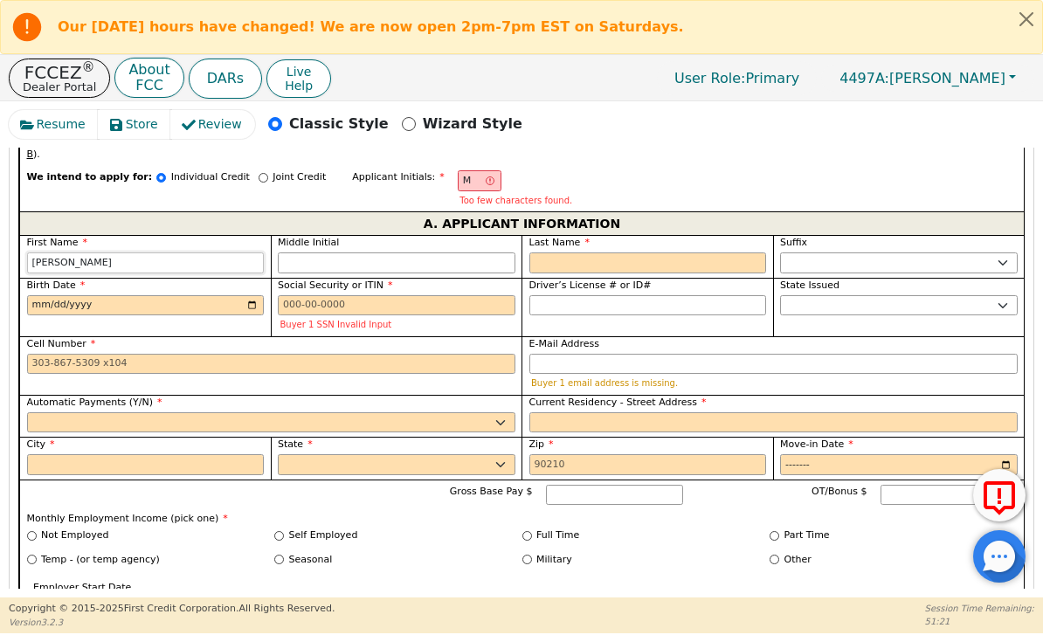
type input "Marcia"
type input "[PERSON_NAME]"
click at [613, 252] on input "Last Name" at bounding box center [648, 262] width 238 height 21
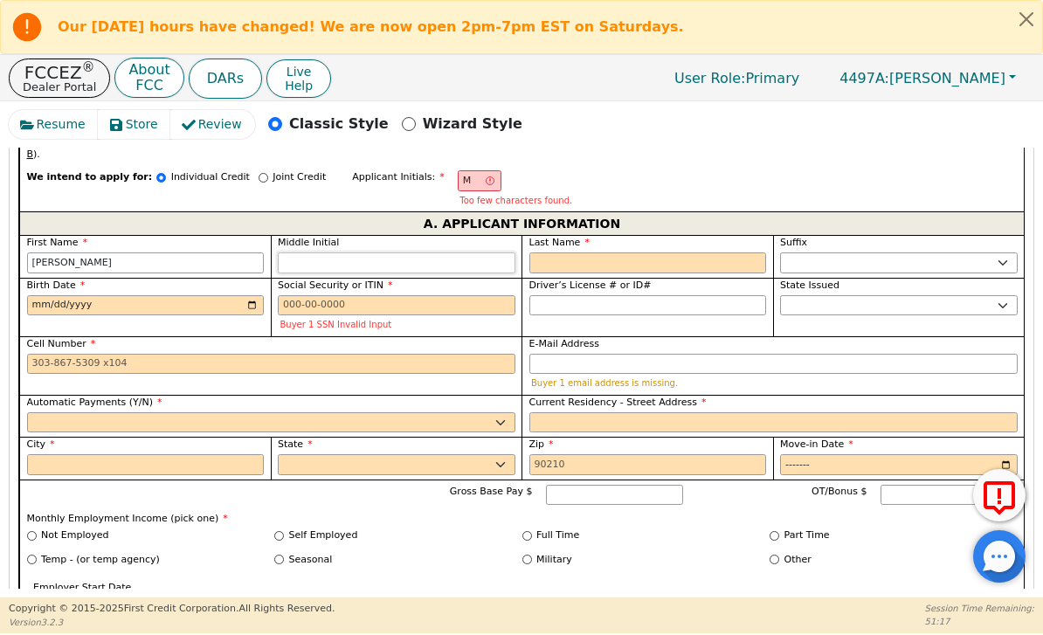
click at [427, 252] on input "Middle Initial" at bounding box center [397, 262] width 238 height 21
type input "MA"
type input "A"
type input "Marcial A"
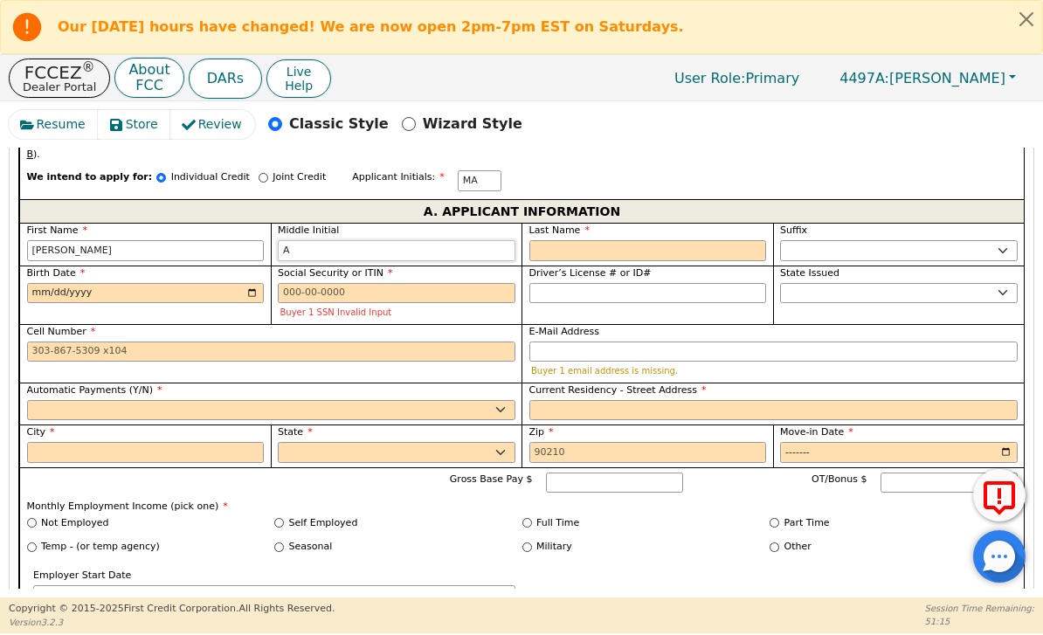
type input "A"
click at [646, 266] on label "Driver’s License # or ID#" at bounding box center [648, 273] width 238 height 15
click at [646, 283] on input "Driver’s License # or ID#" at bounding box center [648, 293] width 238 height 21
click at [657, 240] on input "Last Name" at bounding box center [648, 250] width 238 height 21
type input "MAR"
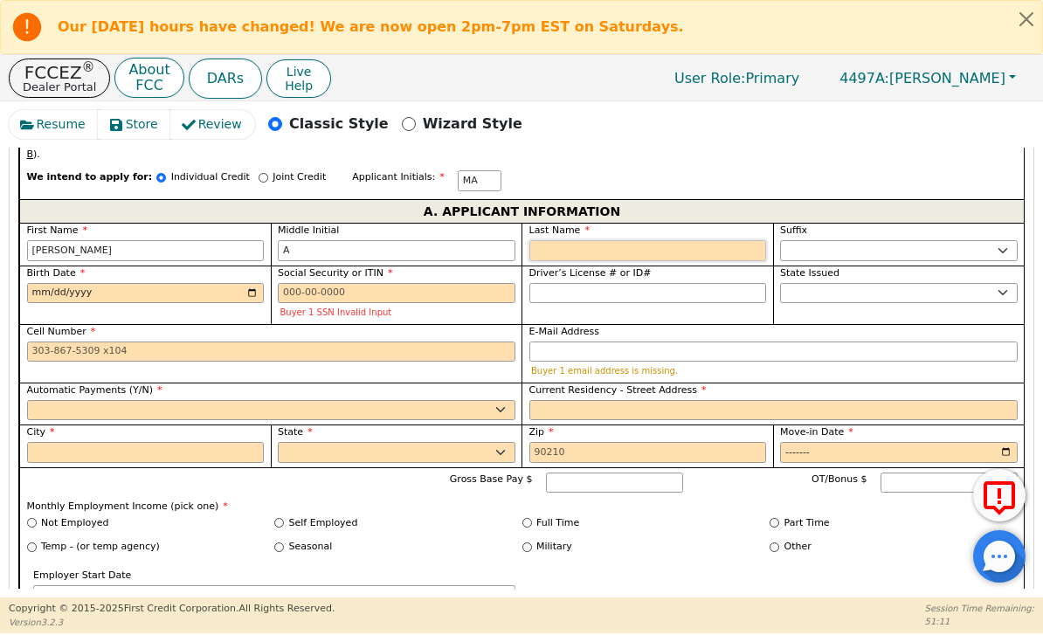
type input "R"
type input "Marcial A R"
type input "Re"
type input "Marcial A Re"
type input "Rey"
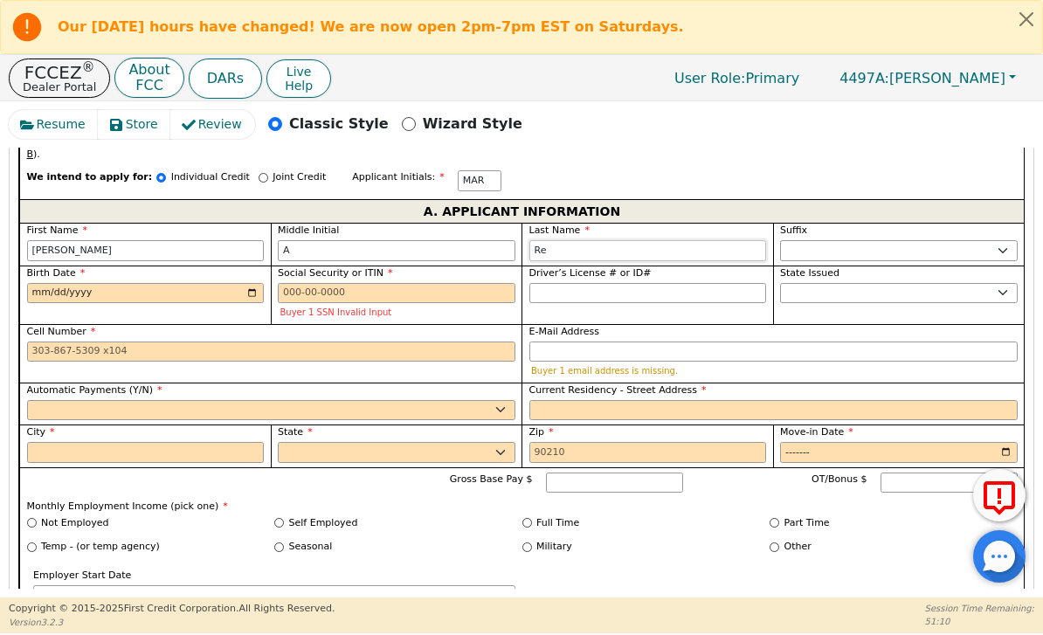
type input "Marcial A Rey"
type input "Reye"
type input "Marcial A Reye"
type input "[PERSON_NAME]"
type input "Marcial A Reyes"
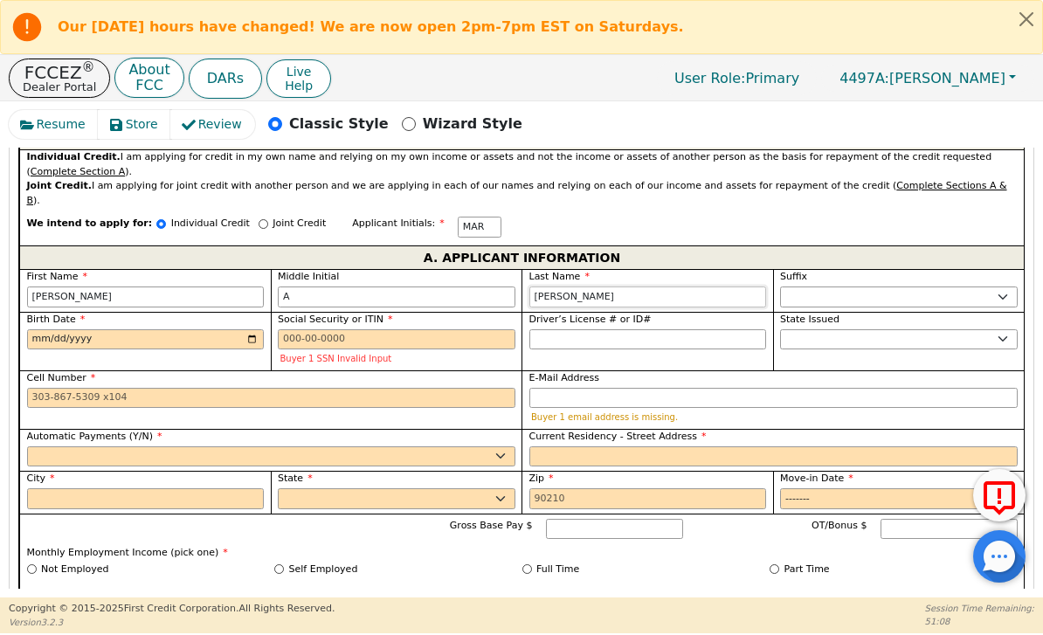
scroll to position [997, 0]
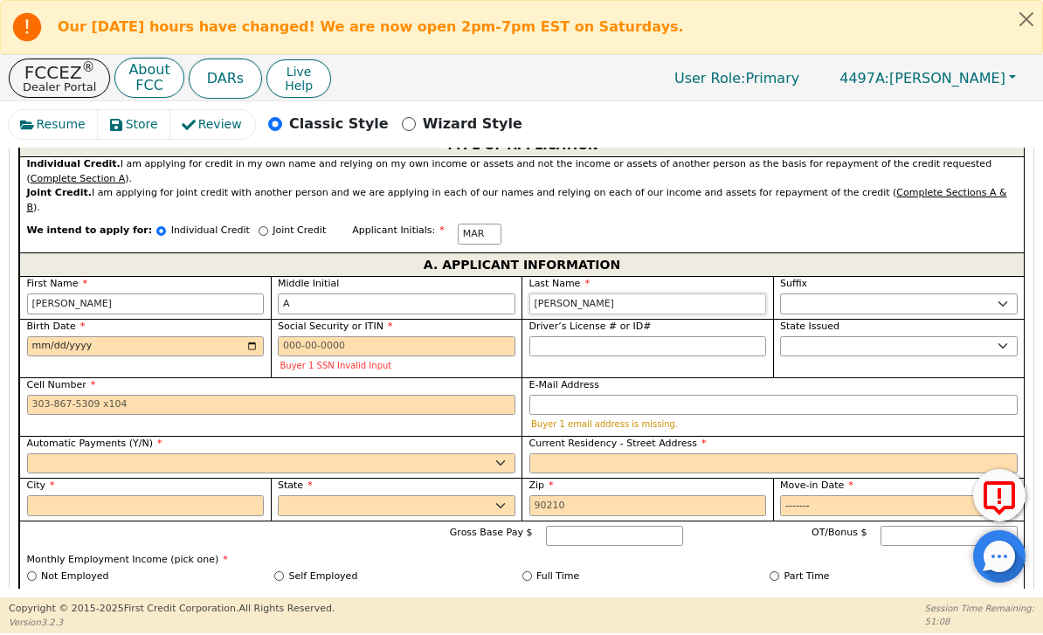
type input "[PERSON_NAME]"
click at [211, 336] on input "Birth Date" at bounding box center [146, 346] width 238 height 21
click at [207, 336] on input "1999-08-24" at bounding box center [146, 346] width 238 height 21
type input "1999-08-18"
click at [433, 336] on input "Social Security or ITIN" at bounding box center [397, 346] width 238 height 21
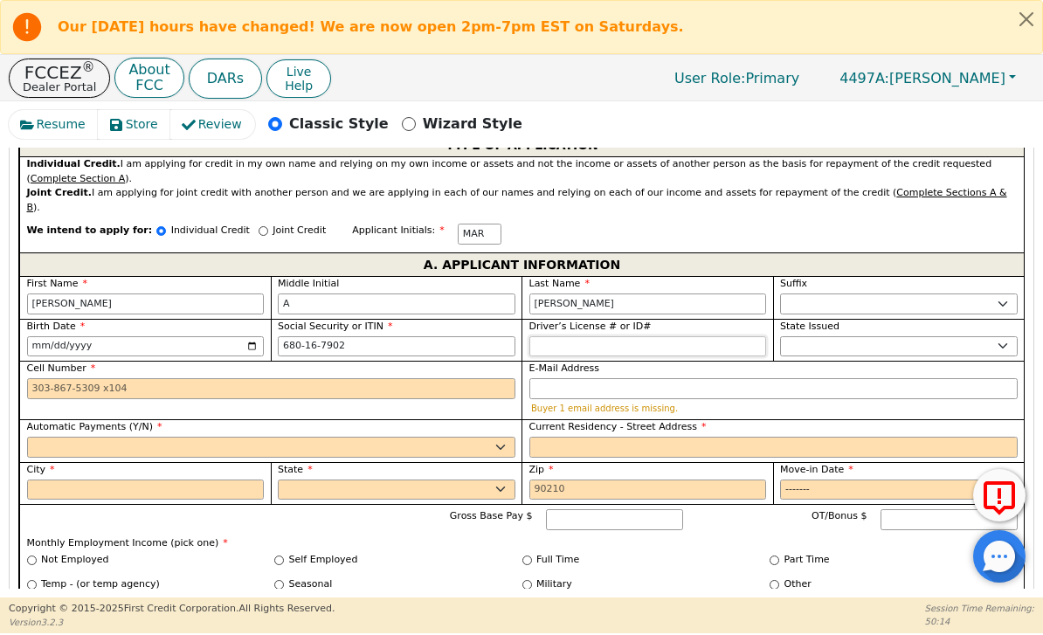
click at [671, 336] on input "Driver’s License # or ID#" at bounding box center [648, 346] width 238 height 21
type input "***-**-7902"
click at [295, 378] on input "Cell Number" at bounding box center [271, 388] width 488 height 21
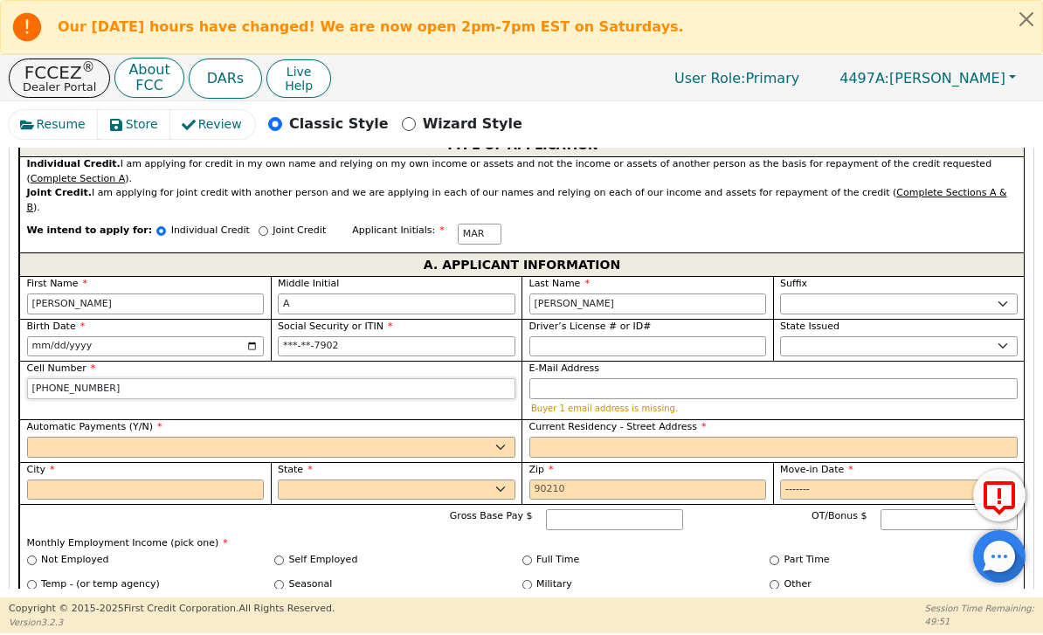
type input "614-680-1861"
click at [277, 437] on select "Yes No" at bounding box center [271, 447] width 488 height 21
select select "n"
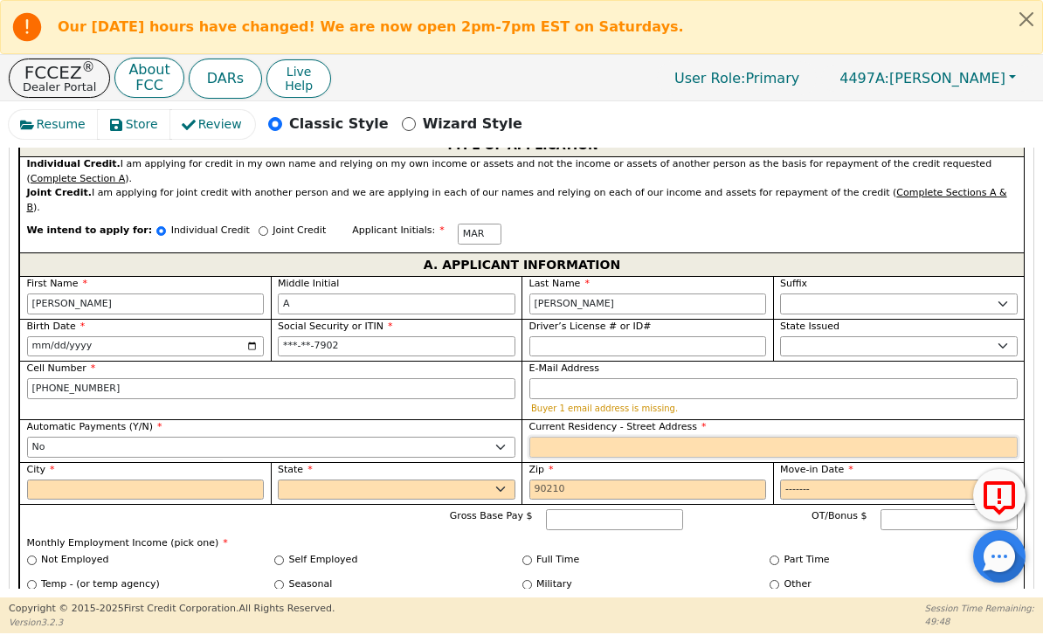
click at [652, 437] on input "Current Residency - Street Address" at bounding box center [773, 447] width 488 height 21
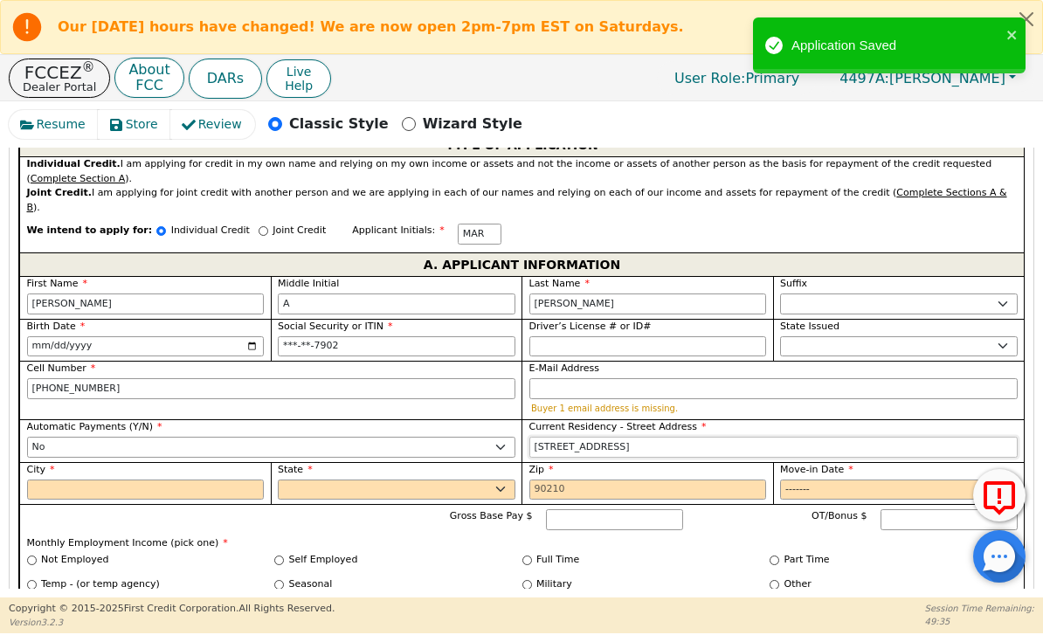
type input "1612 Hillcrest Ave"
click at [213, 480] on input "City" at bounding box center [146, 490] width 238 height 21
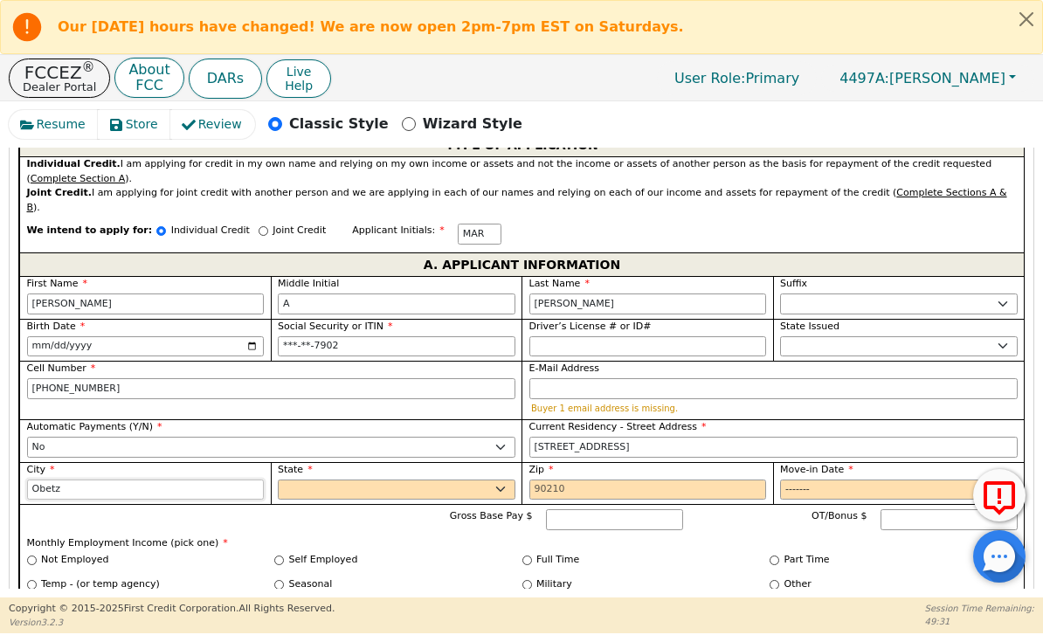
type input "Obetz"
click at [572, 378] on input "E-Mail Address" at bounding box center [773, 388] width 488 height 21
click at [439, 509] on label "Gross Base Pay $" at bounding box center [480, 519] width 105 height 21
click at [546, 509] on input "Gross Base Pay $" at bounding box center [614, 519] width 137 height 21
click at [435, 504] on div "Gross Base Pay $ OT/Bonus $ Monthly Employment Income (pick one) * Not Employed…" at bounding box center [521, 575] width 1005 height 143
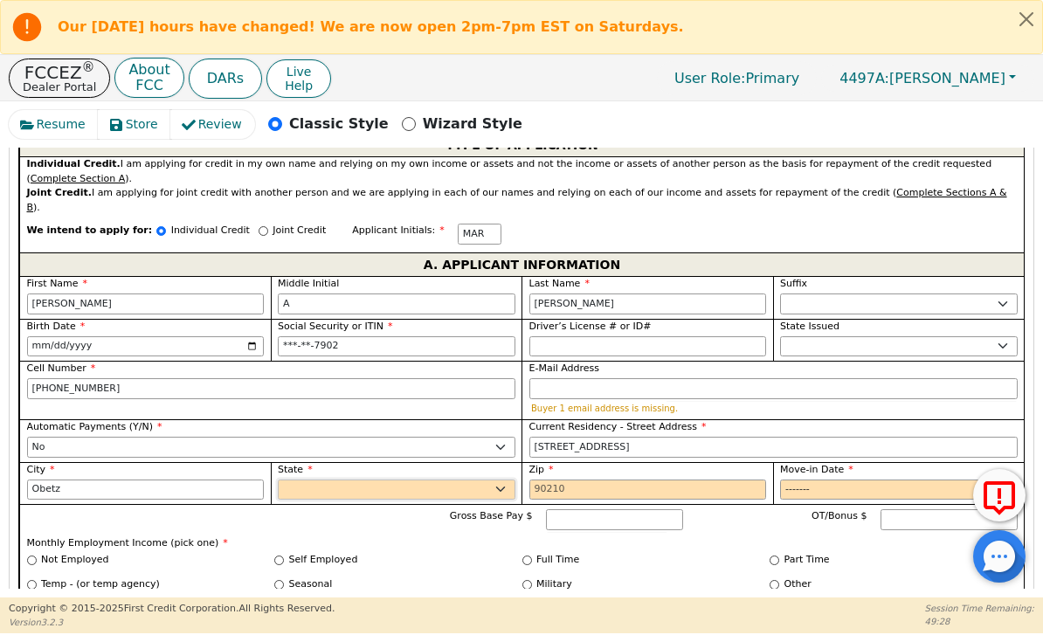
click at [399, 480] on select "AK AL AR AZ CA CO CT DC DE FL GA HI IA ID IL IN KS KY LA MA MD ME MI MN MO MS M…" at bounding box center [397, 490] width 238 height 21
select select "OH"
click at [632, 509] on input "Gross Base Pay $" at bounding box center [614, 519] width 137 height 21
click at [632, 480] on input "Zip" at bounding box center [648, 490] width 238 height 21
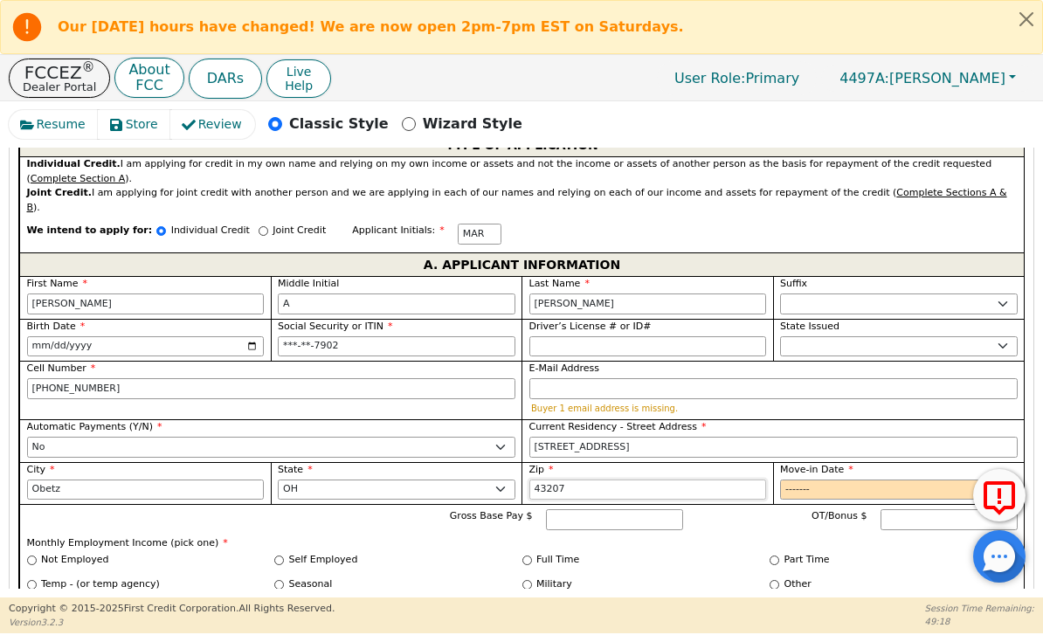
type input "43207"
click at [870, 480] on input "Move-in Date" at bounding box center [899, 490] width 238 height 21
type input "2022-09"
click at [700, 504] on div "Gross Base Pay $ OT/Bonus $ Monthly Employment Income (pick one) * Not Employed…" at bounding box center [521, 575] width 1005 height 143
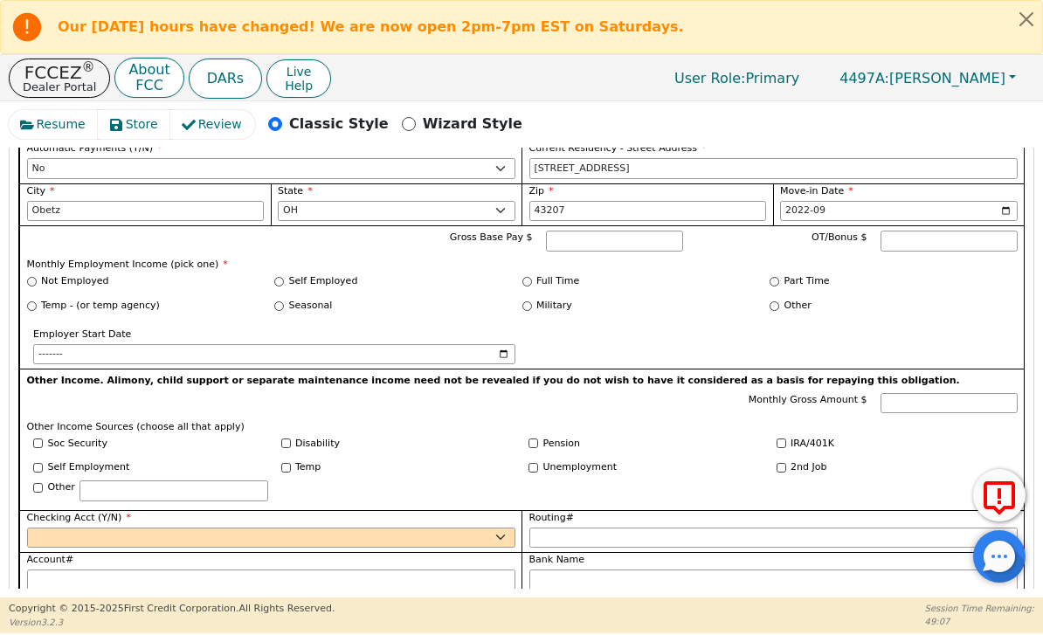
scroll to position [1278, 0]
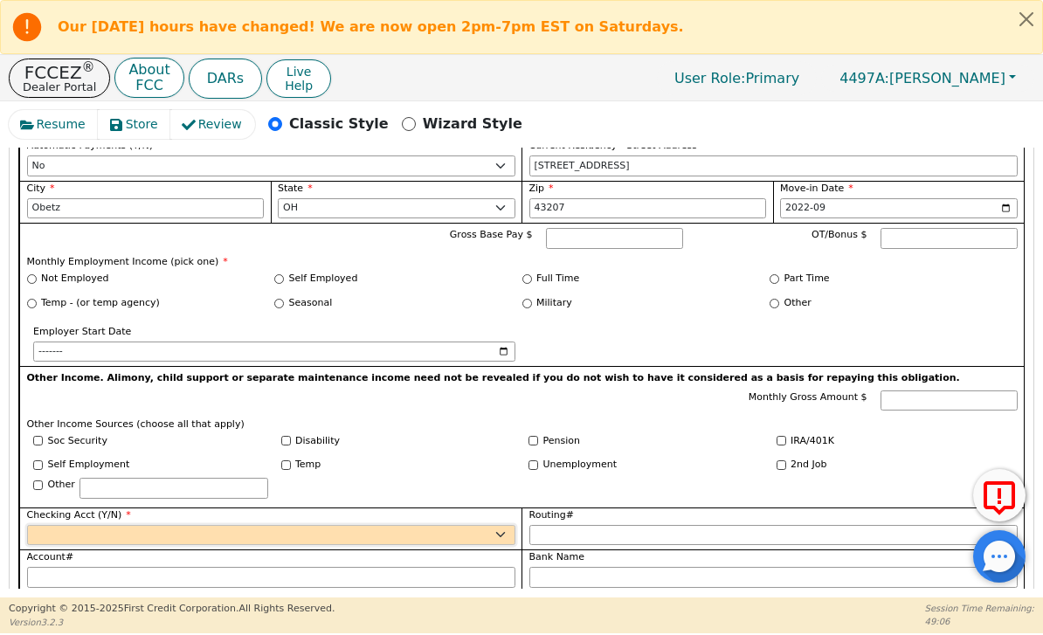
click at [509, 525] on select "Yes No" at bounding box center [271, 535] width 488 height 21
click at [464, 525] on select "Yes No" at bounding box center [271, 535] width 488 height 21
select select "y"
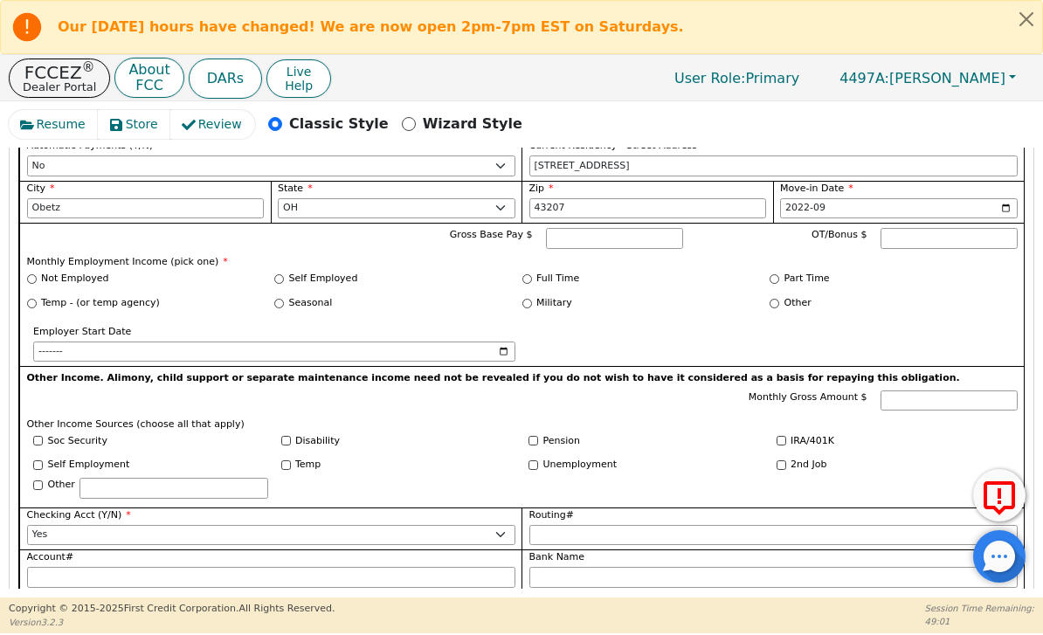
click at [665, 434] on div "Pension" at bounding box center [645, 441] width 235 height 15
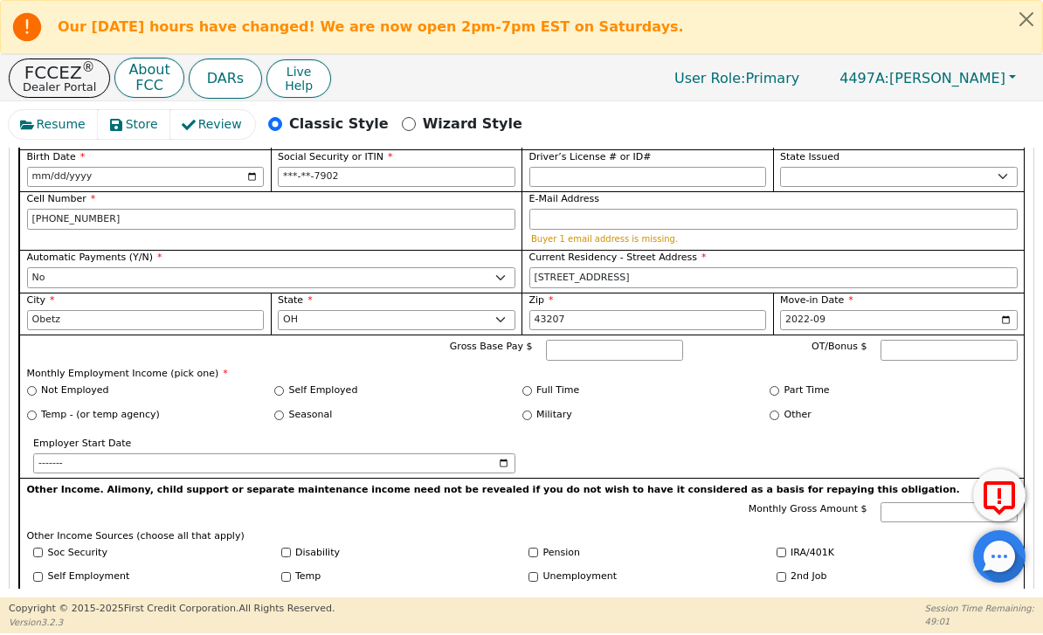
scroll to position [1154, 0]
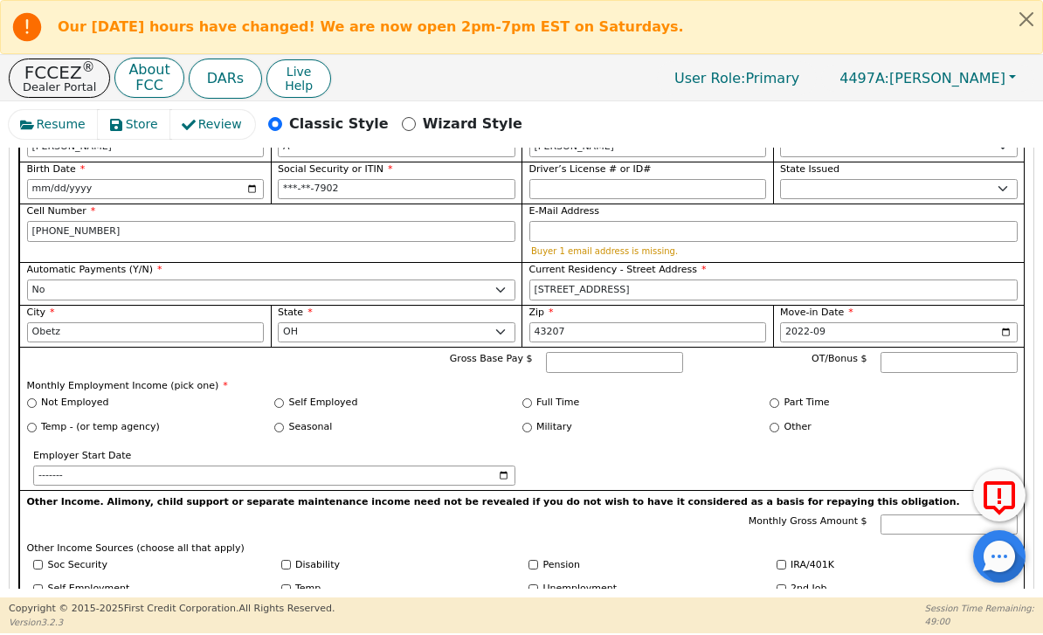
click at [638, 379] on p "Monthly Employment Income (pick one) *" at bounding box center [522, 386] width 991 height 15
click at [553, 352] on input "Gross Base Pay $" at bounding box center [614, 362] width 137 height 21
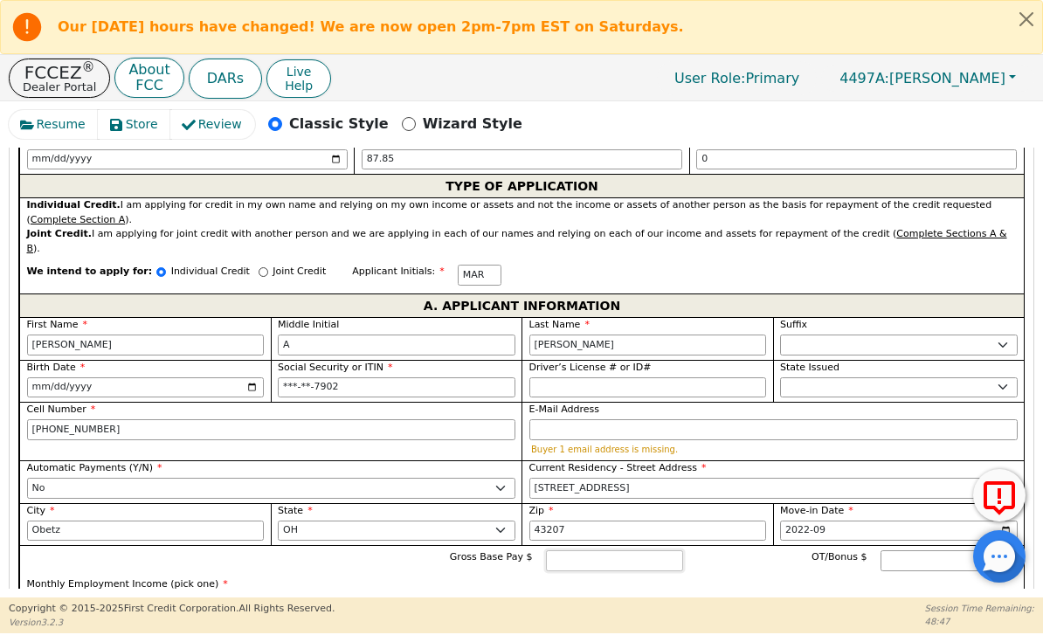
scroll to position [953, 0]
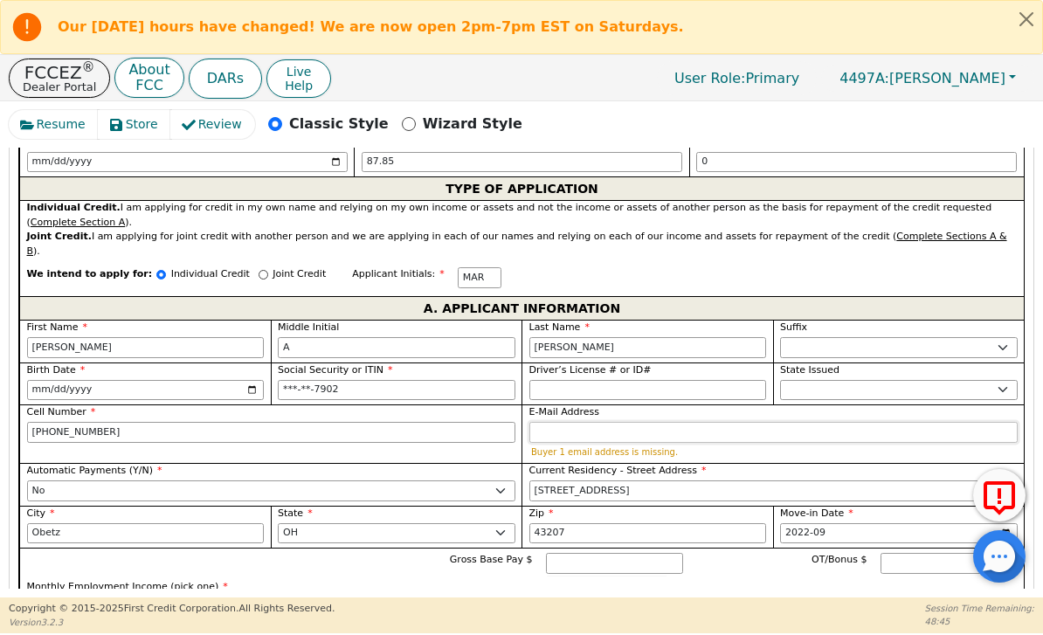
click at [699, 422] on input "E-Mail Address" at bounding box center [773, 432] width 488 height 21
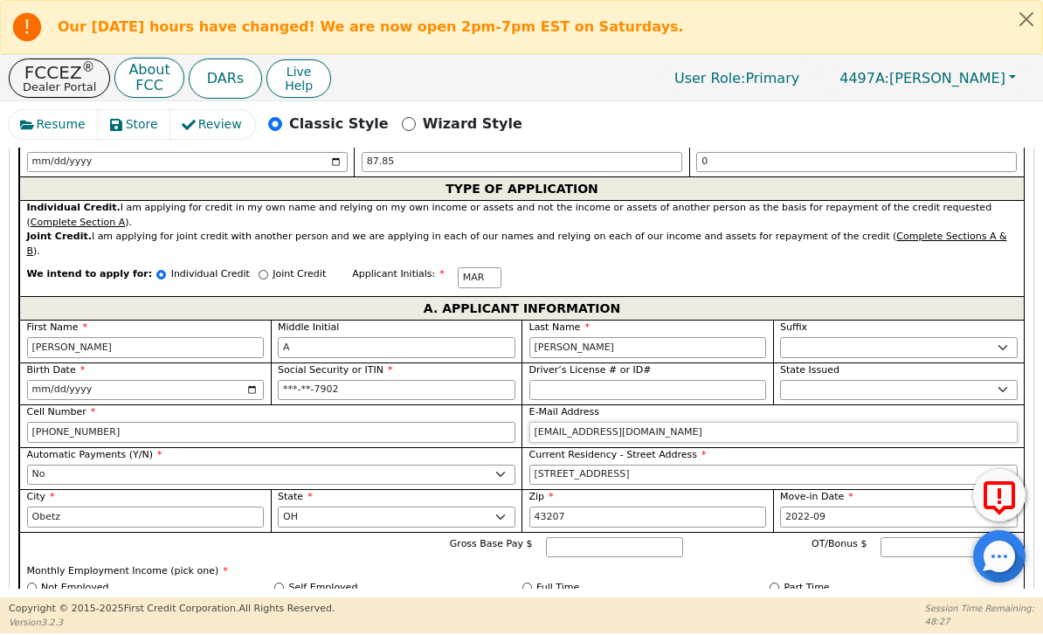
type input "marcialreyes69@gmail.com"
click at [719, 604] on div "Military" at bounding box center [646, 611] width 248 height 15
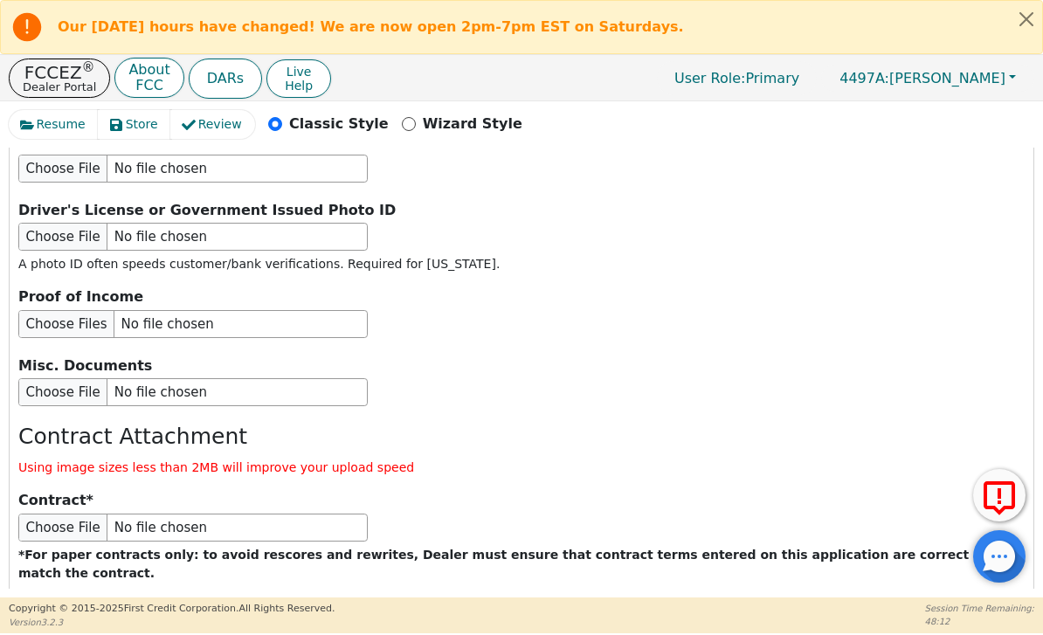
scroll to position [2529, 0]
click at [430, 610] on button "Submit Application" at bounding box center [354, 630] width 218 height 40
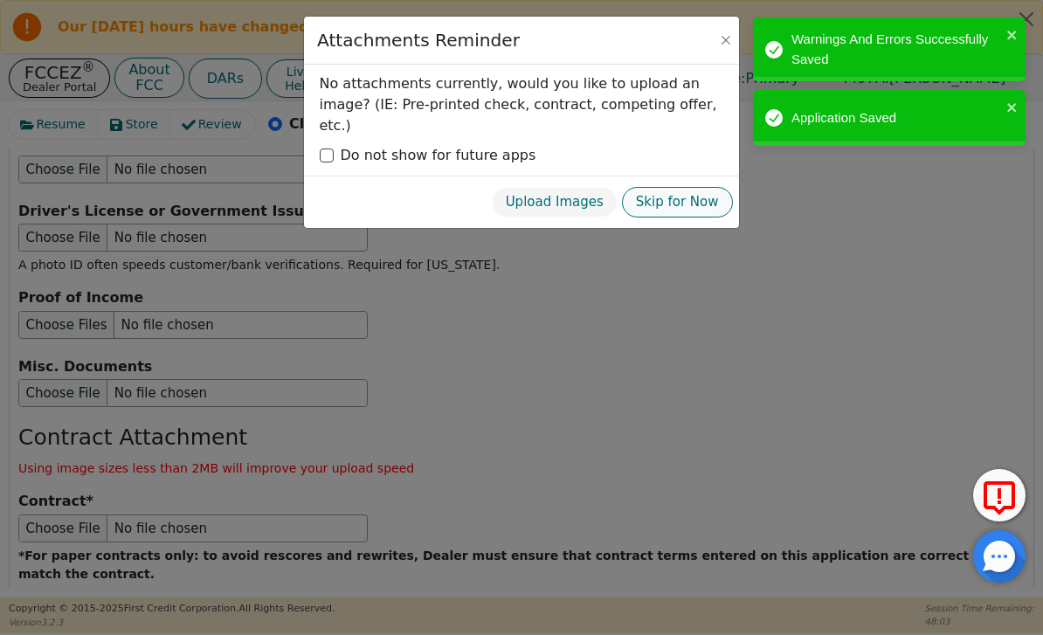
click at [702, 187] on button "Skip for Now" at bounding box center [677, 202] width 111 height 31
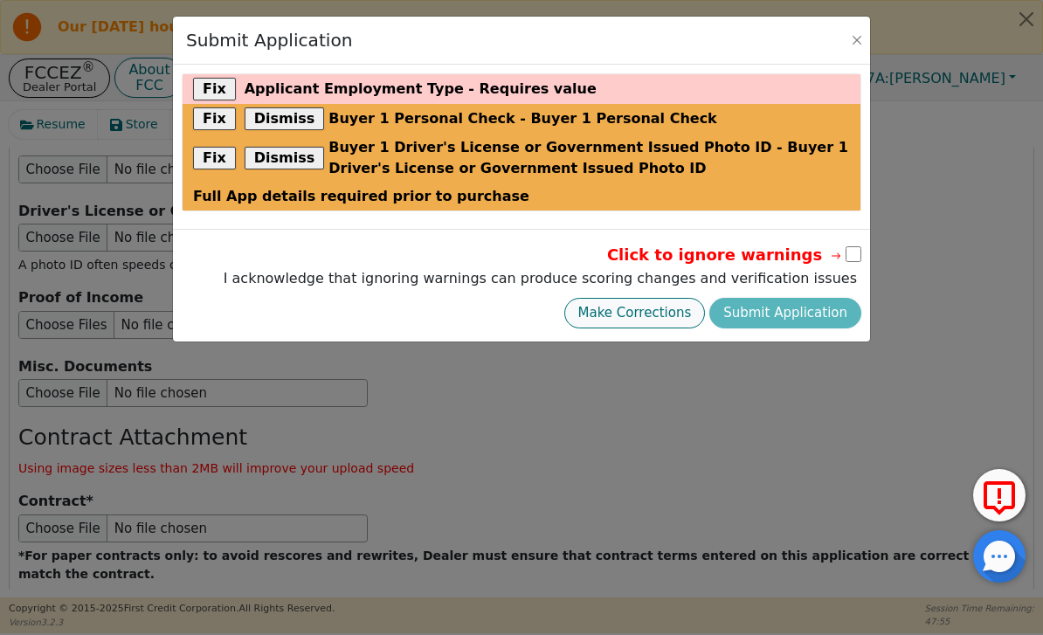
click at [676, 307] on button "Make Corrections" at bounding box center [635, 313] width 142 height 31
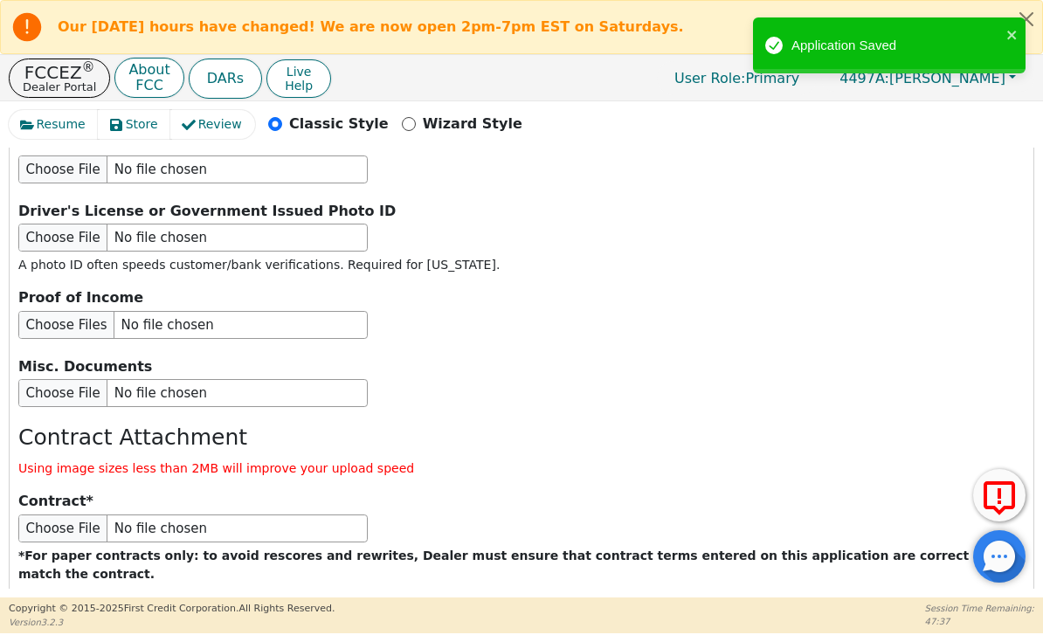
click at [436, 610] on button "Submit Application" at bounding box center [354, 630] width 218 height 40
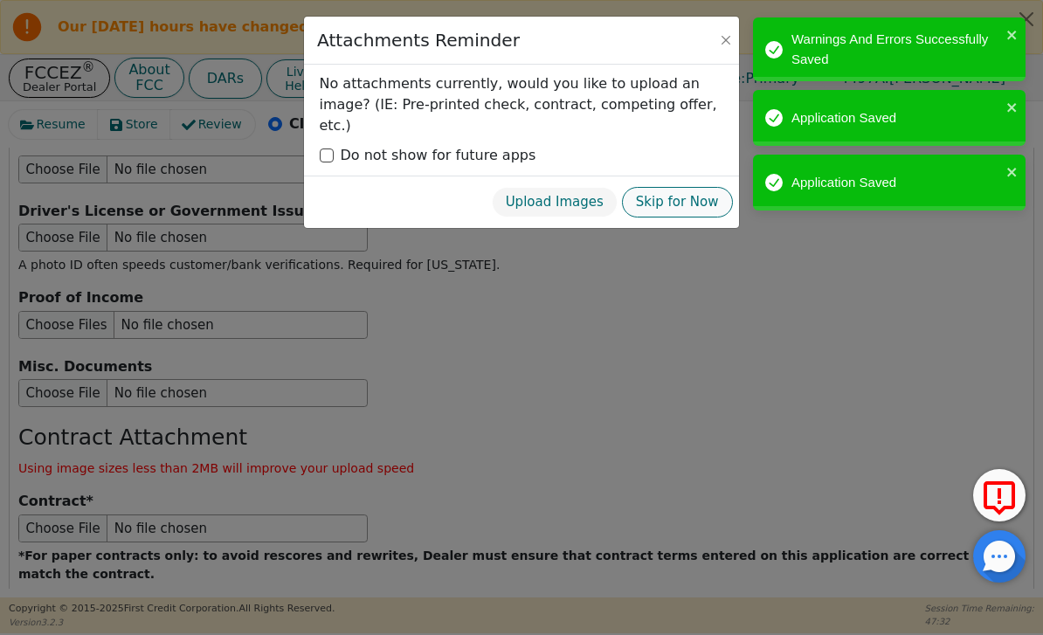
click at [685, 187] on button "Skip for Now" at bounding box center [677, 202] width 111 height 31
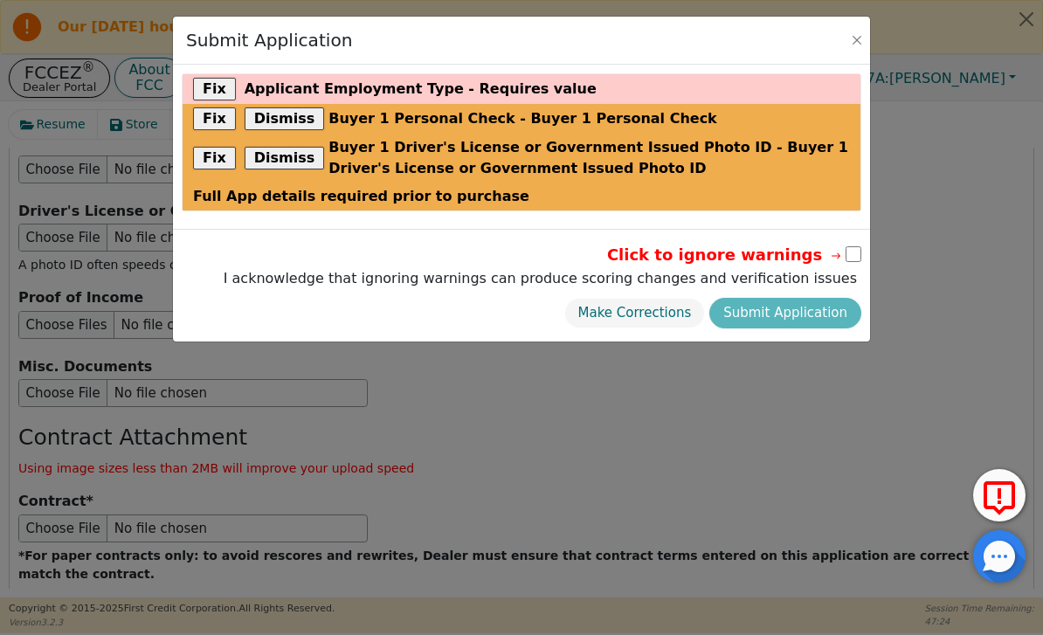
click at [811, 305] on div "Make Corrections Submit Application" at bounding box center [540, 313] width 642 height 39
click at [806, 317] on div "Make Corrections Submit Application" at bounding box center [540, 313] width 642 height 39
click at [798, 314] on div "Make Corrections Submit Application" at bounding box center [540, 313] width 642 height 39
click at [758, 390] on div "Submit Application Fix Applicant Employment Type - Requires value Fix Dismiss B…" at bounding box center [521, 317] width 1043 height 635
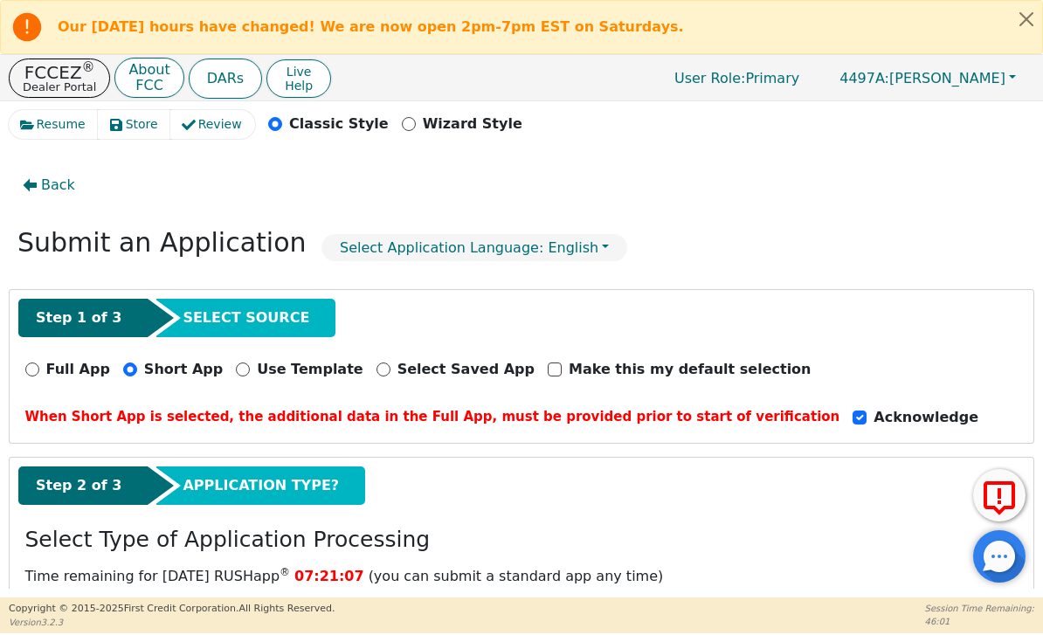
scroll to position [0, 0]
click at [228, 80] on button "DARs" at bounding box center [225, 79] width 73 height 40
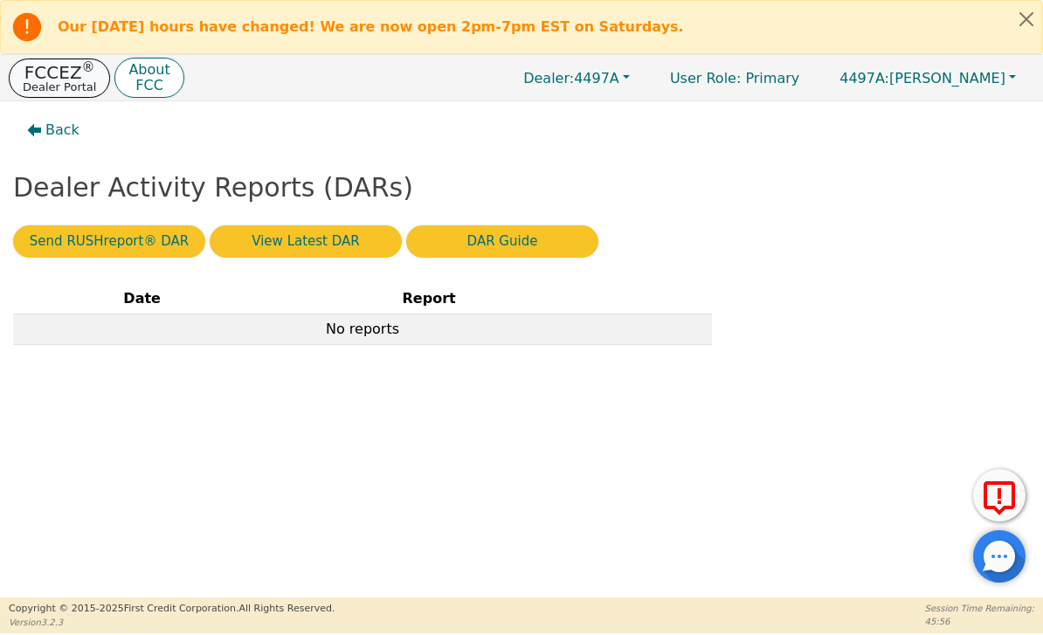
click at [66, 83] on p "Dealer Portal" at bounding box center [59, 86] width 73 height 11
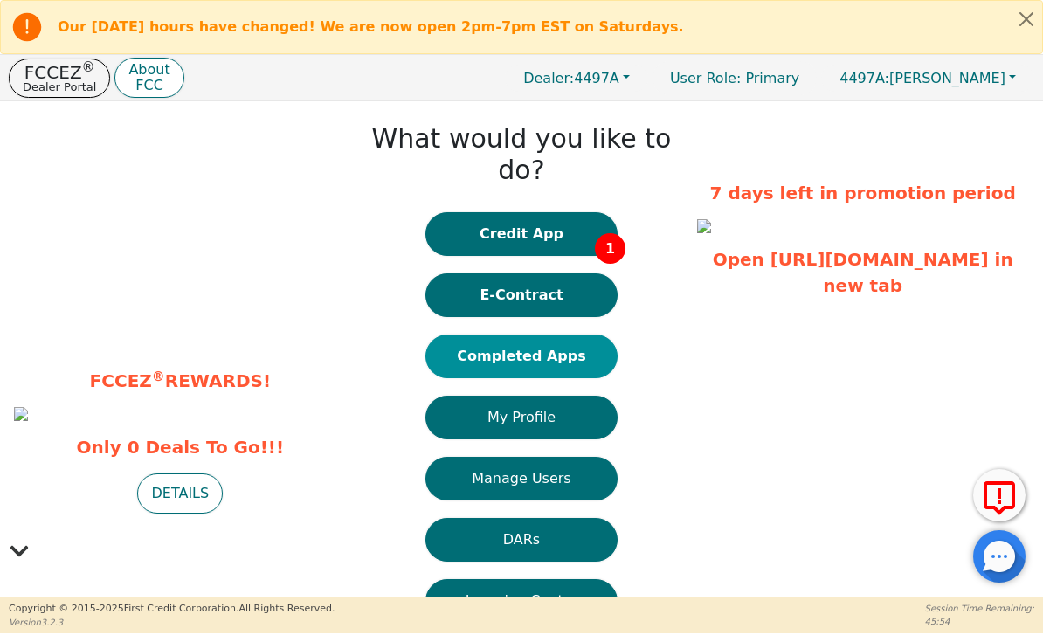
click at [595, 335] on button "Completed Apps" at bounding box center [521, 357] width 192 height 44
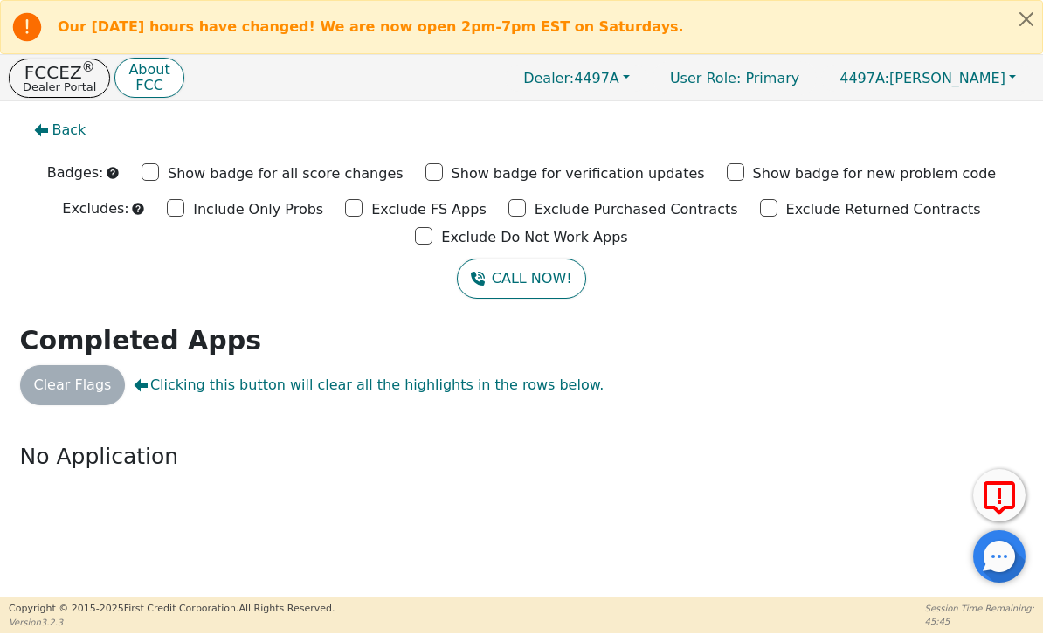
click at [513, 386] on span "Clicking this button will clear all the highlights in the rows below." at bounding box center [369, 385] width 470 height 21
click at [67, 77] on p "FCCEZ ®" at bounding box center [59, 72] width 73 height 17
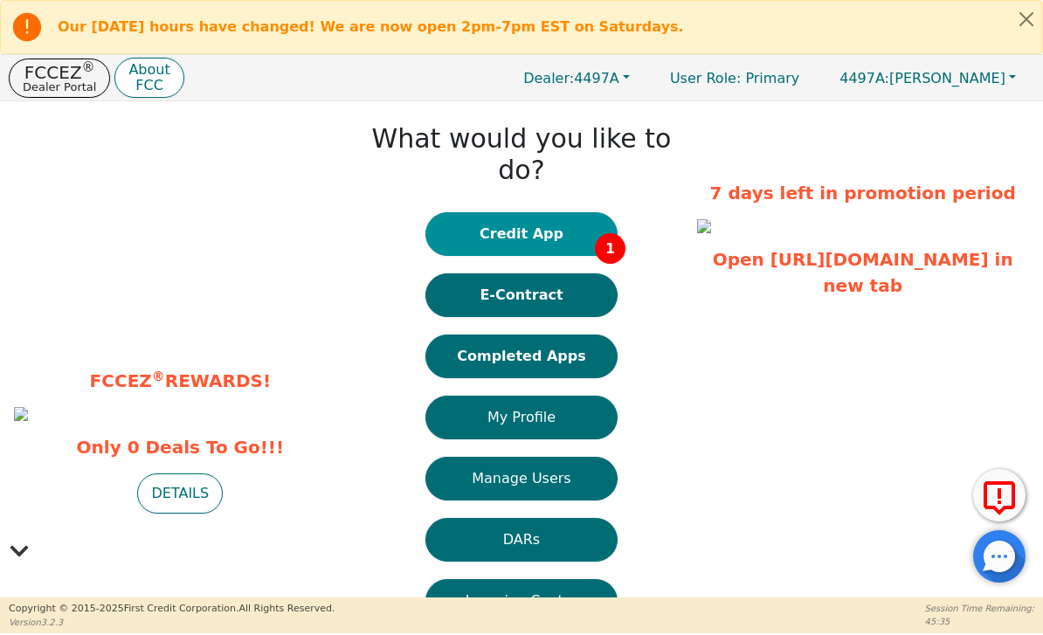
click at [577, 214] on button "Credit App 1" at bounding box center [521, 234] width 192 height 44
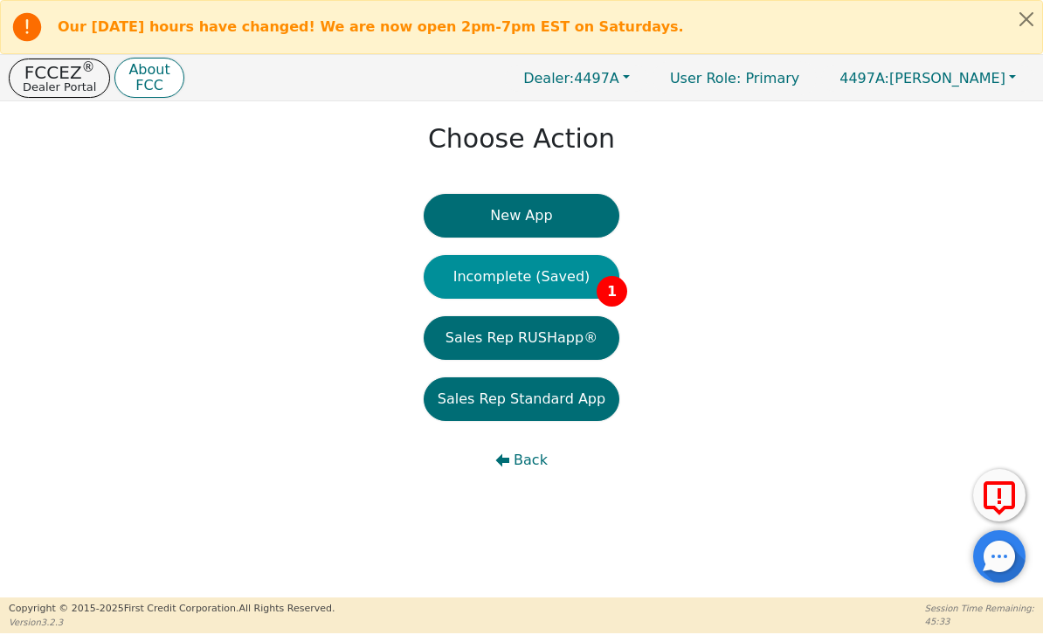
click at [604, 289] on span "1" at bounding box center [612, 291] width 31 height 31
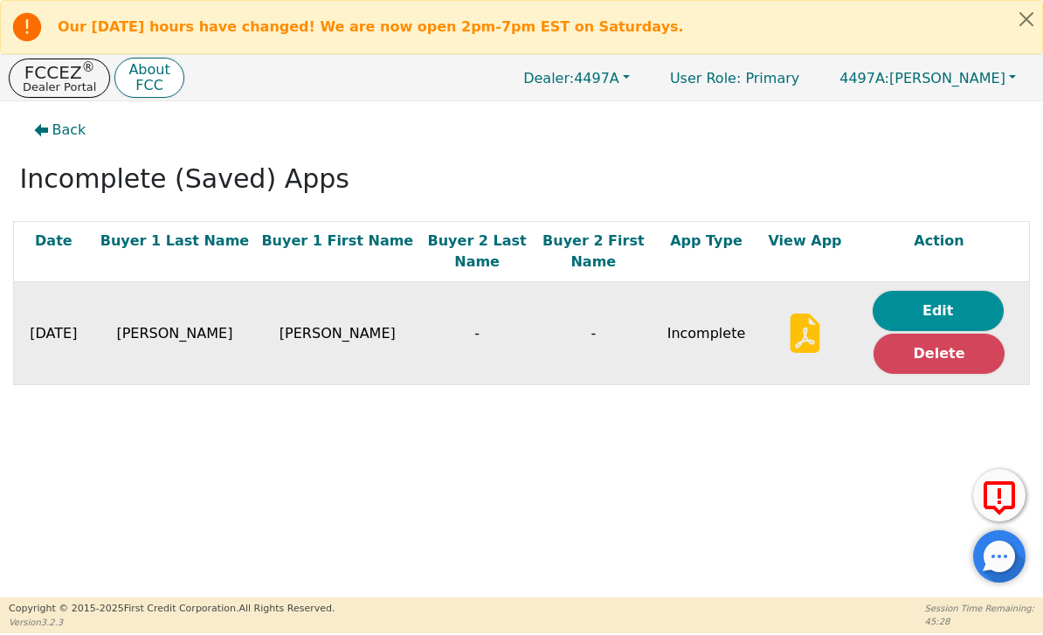
click at [948, 306] on button "Edit" at bounding box center [938, 311] width 131 height 40
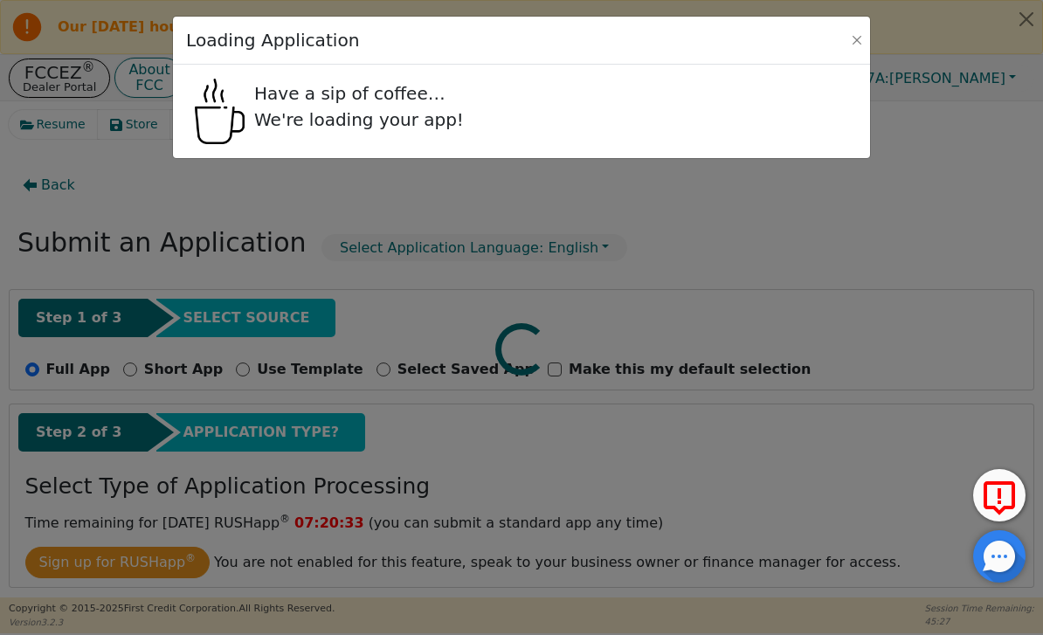
radio input "false"
radio input "true"
select select "OH"
select select "n"
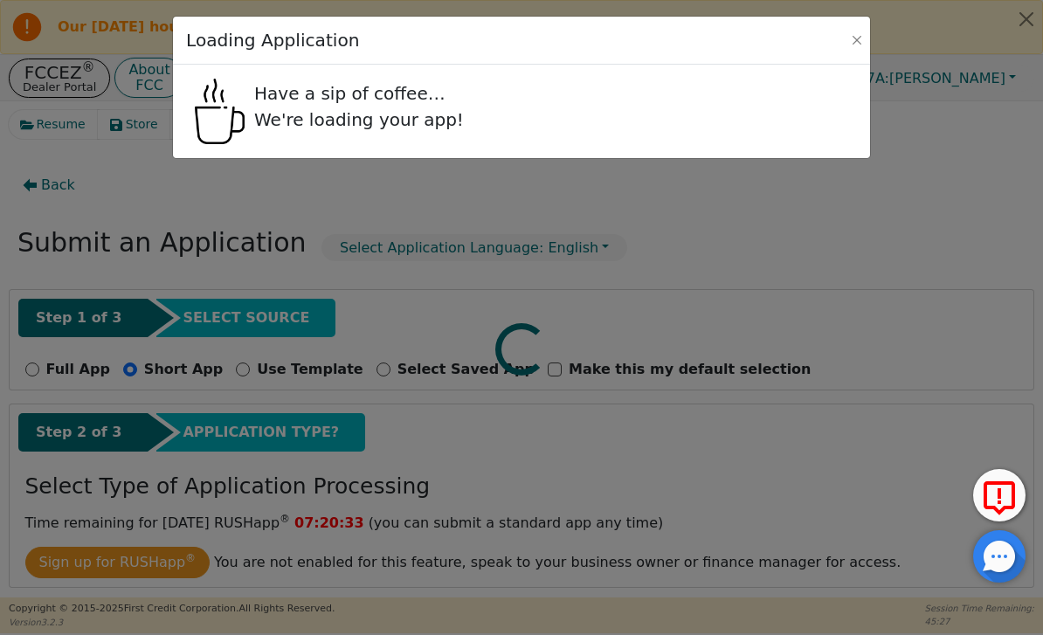
select select "n"
select select "OH"
select select "y"
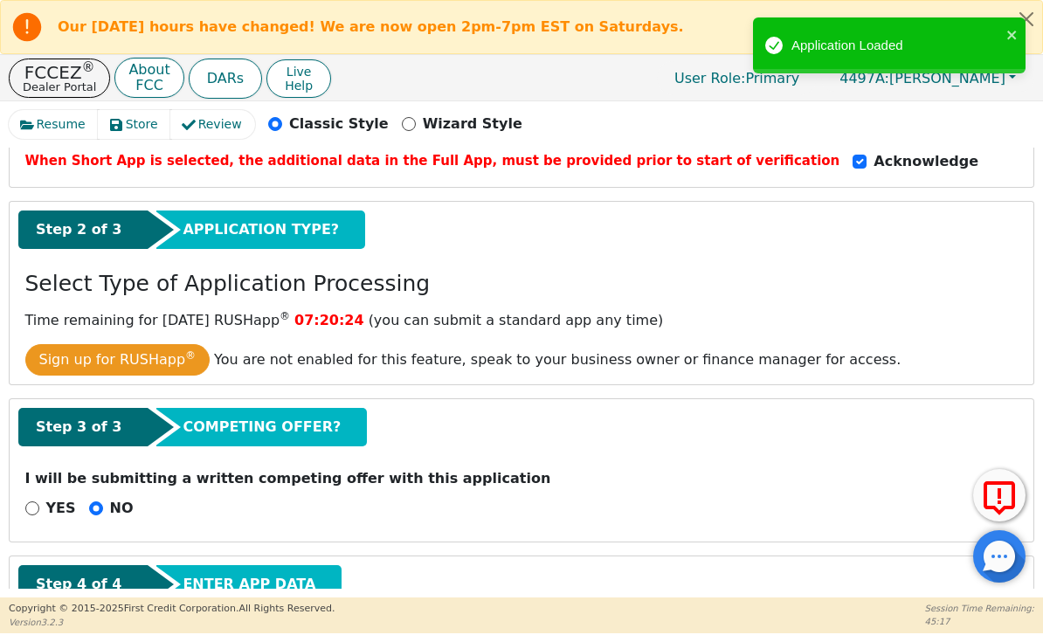
scroll to position [254, 0]
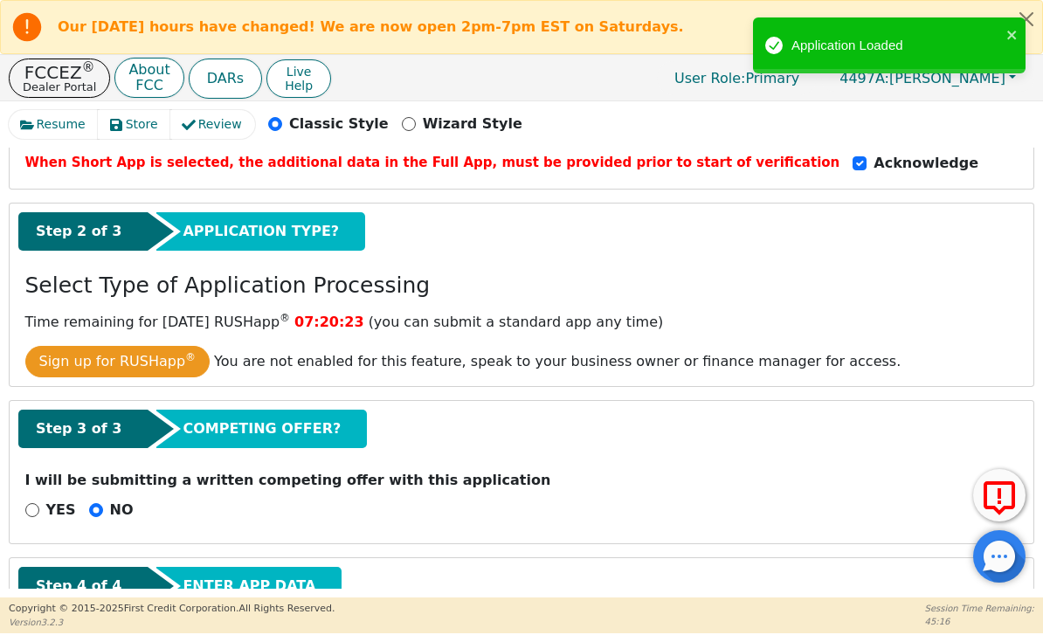
click at [293, 227] on span "APPLICATION TYPE?" at bounding box center [261, 231] width 156 height 21
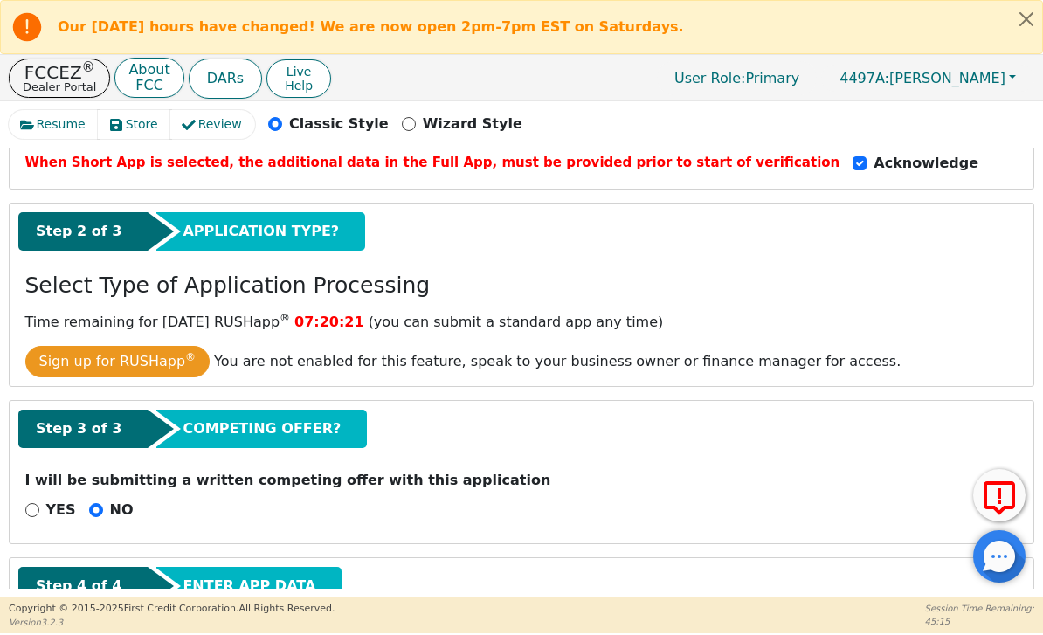
click at [291, 248] on div "APPLICATION TYPE?" at bounding box center [260, 231] width 209 height 38
click at [299, 244] on div "APPLICATION TYPE?" at bounding box center [260, 231] width 209 height 38
click at [300, 231] on span "APPLICATION TYPE?" at bounding box center [261, 231] width 156 height 21
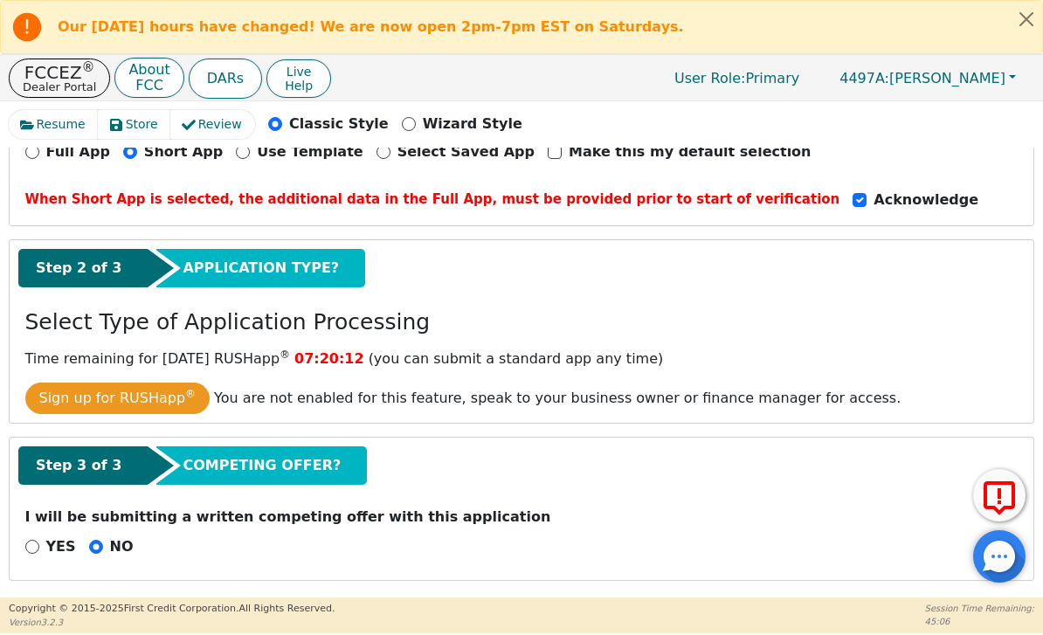
scroll to position [242, 0]
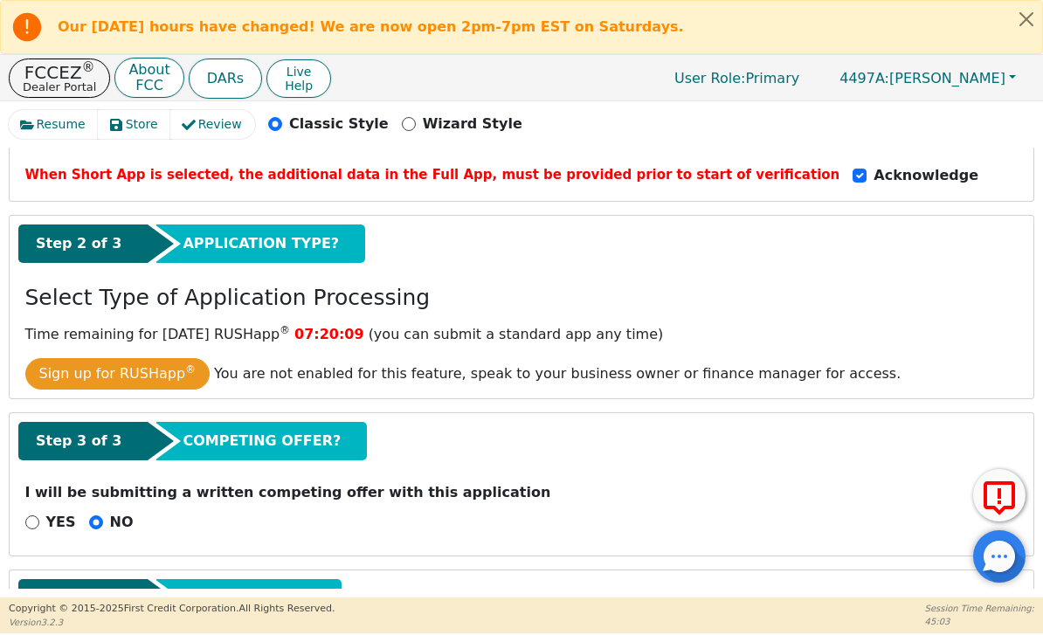
click at [114, 250] on div "Step 2 of 3" at bounding box center [82, 243] width 129 height 38
click at [243, 238] on span "APPLICATION TYPE?" at bounding box center [261, 243] width 156 height 21
click at [122, 250] on div "Step 2 of 3" at bounding box center [82, 243] width 129 height 38
click at [213, 237] on span "APPLICATION TYPE?" at bounding box center [261, 243] width 156 height 21
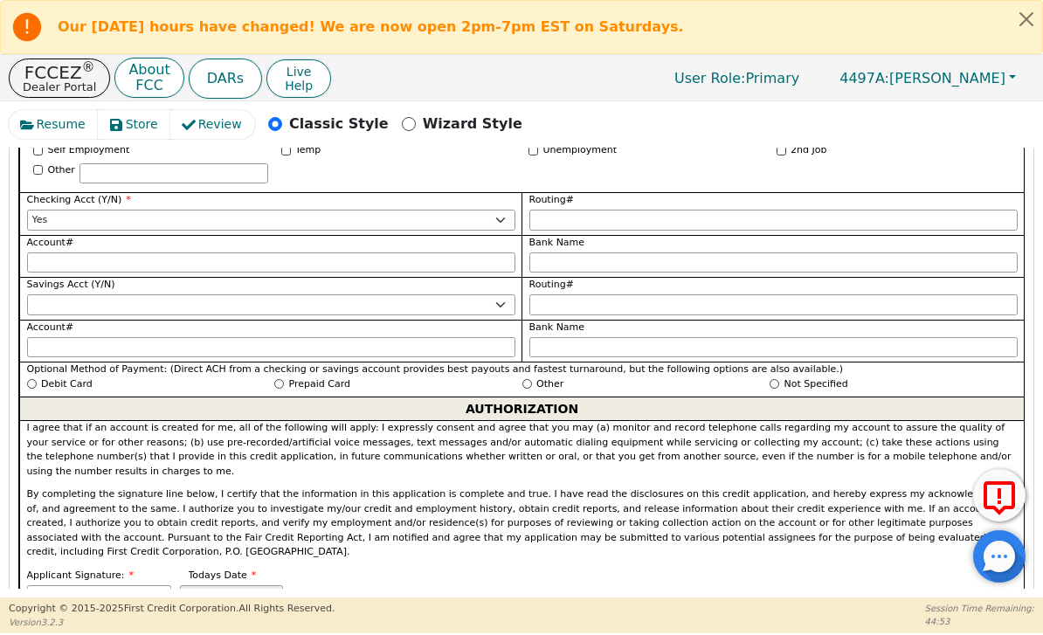
scroll to position [1578, 0]
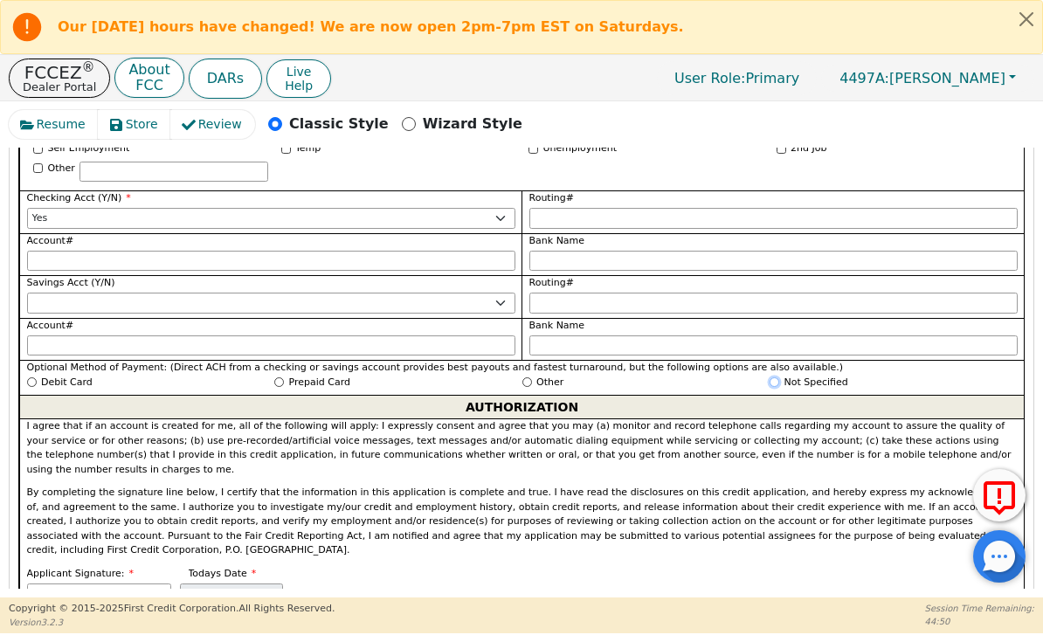
click at [772, 377] on input "Not Specified" at bounding box center [775, 382] width 10 height 10
radio input "true"
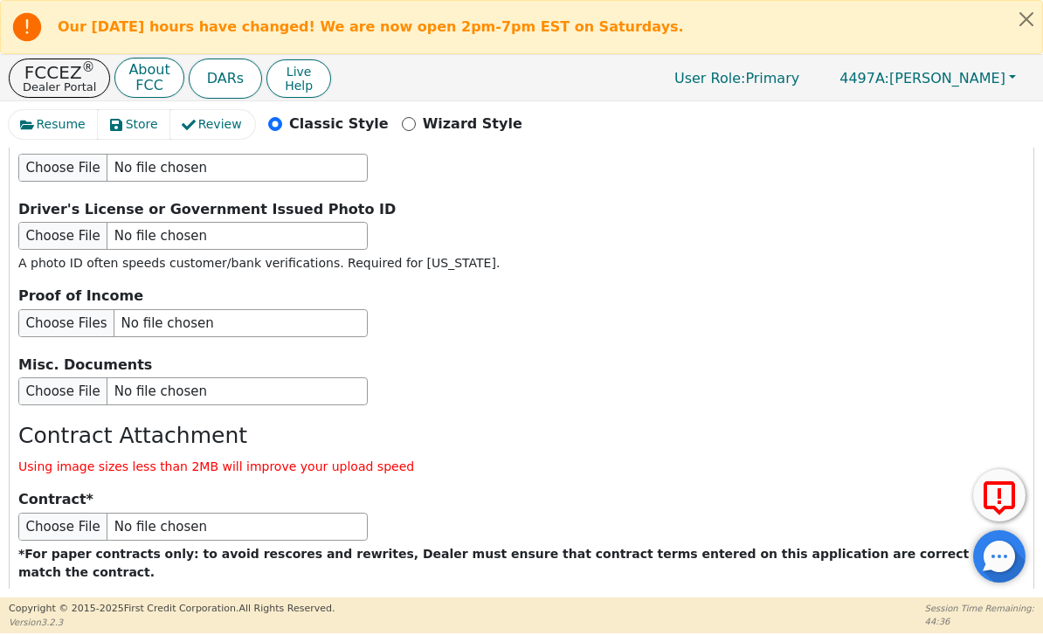
scroll to position [2529, 0]
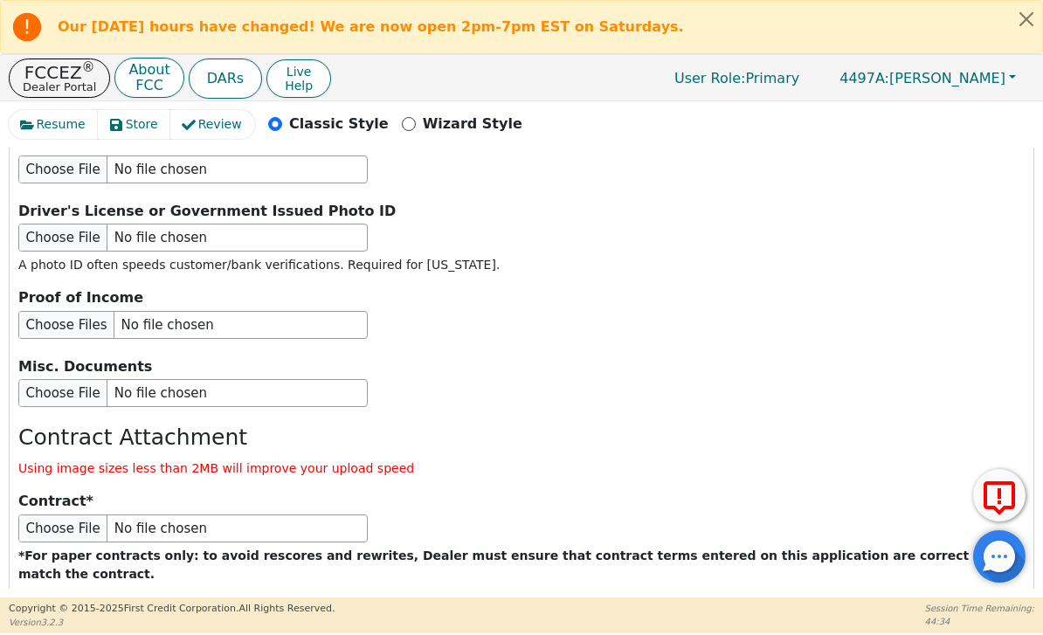
click at [430, 610] on button "Submit Application" at bounding box center [354, 630] width 218 height 40
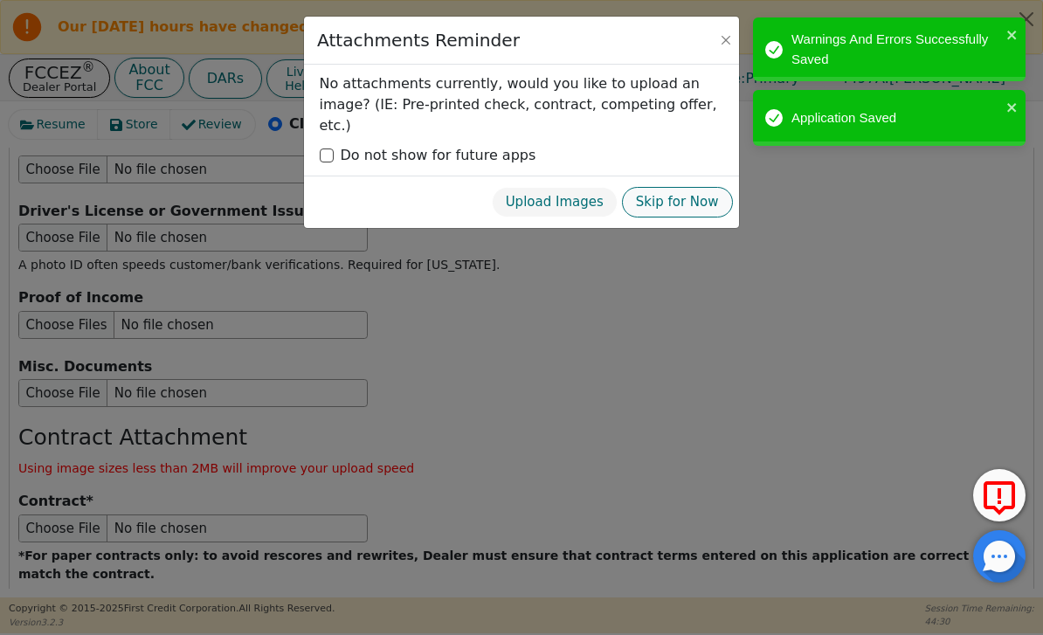
click at [687, 187] on button "Skip for Now" at bounding box center [677, 202] width 111 height 31
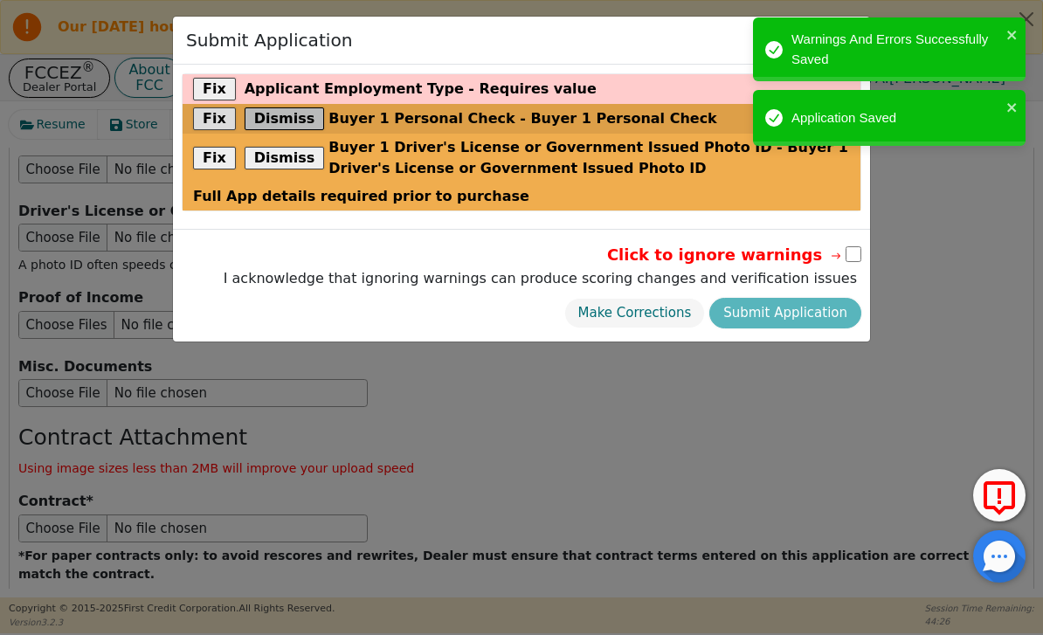
click at [287, 125] on button "Dismiss" at bounding box center [285, 118] width 80 height 23
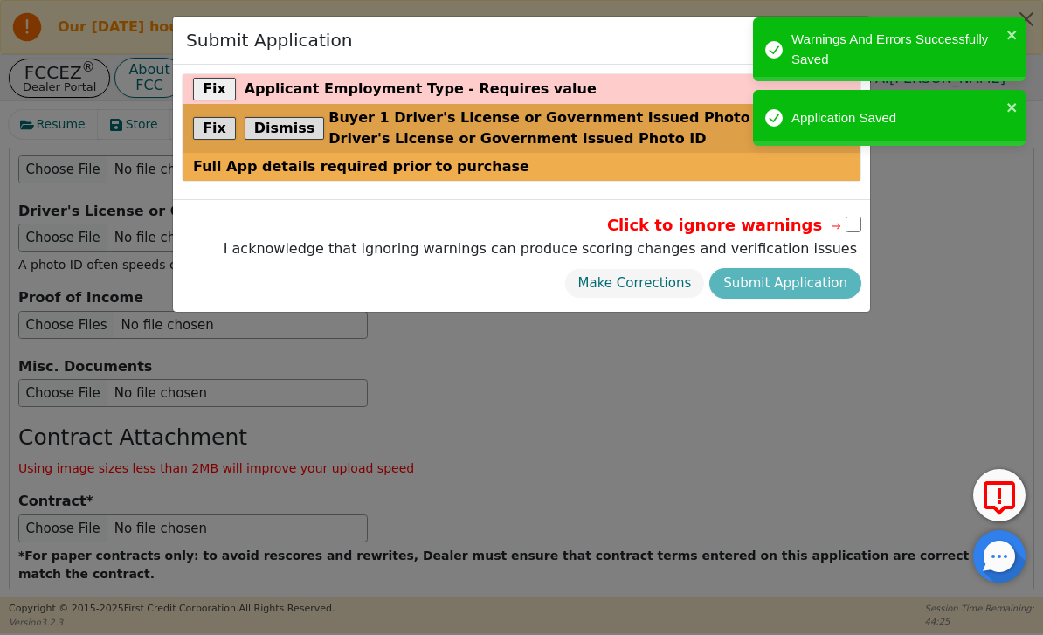
click at [295, 110] on div "Fix Dismiss Buyer 1 Driver's License or Government Issued Photo ID - Buyer 1 Dr…" at bounding box center [522, 128] width 678 height 49
click at [293, 138] on button "Dismiss" at bounding box center [285, 128] width 80 height 23
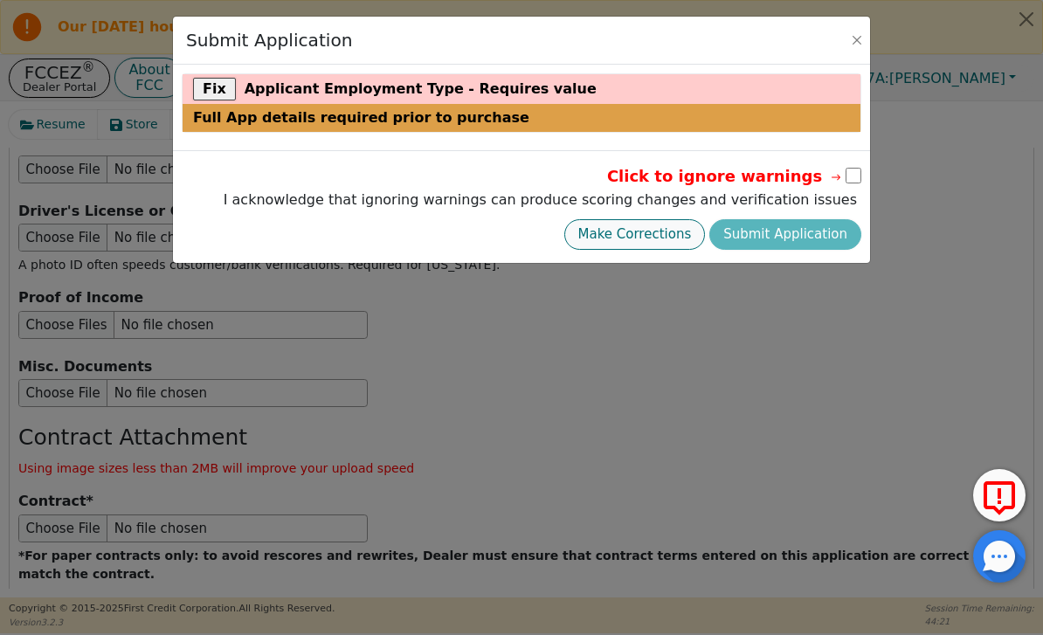
click at [672, 243] on button "Make Corrections" at bounding box center [635, 234] width 142 height 31
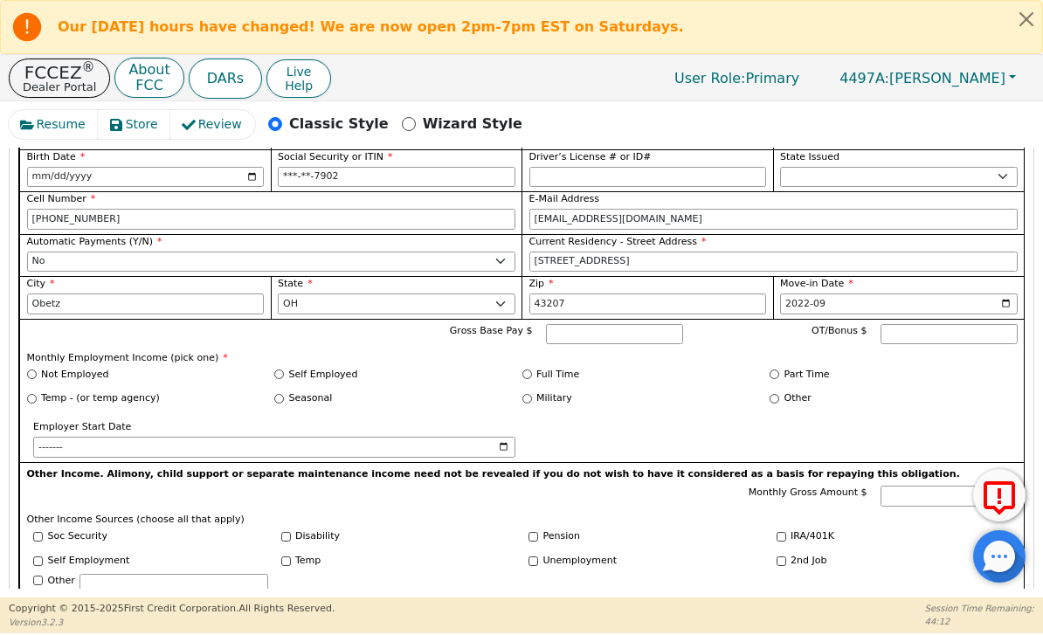
scroll to position [1164, 0]
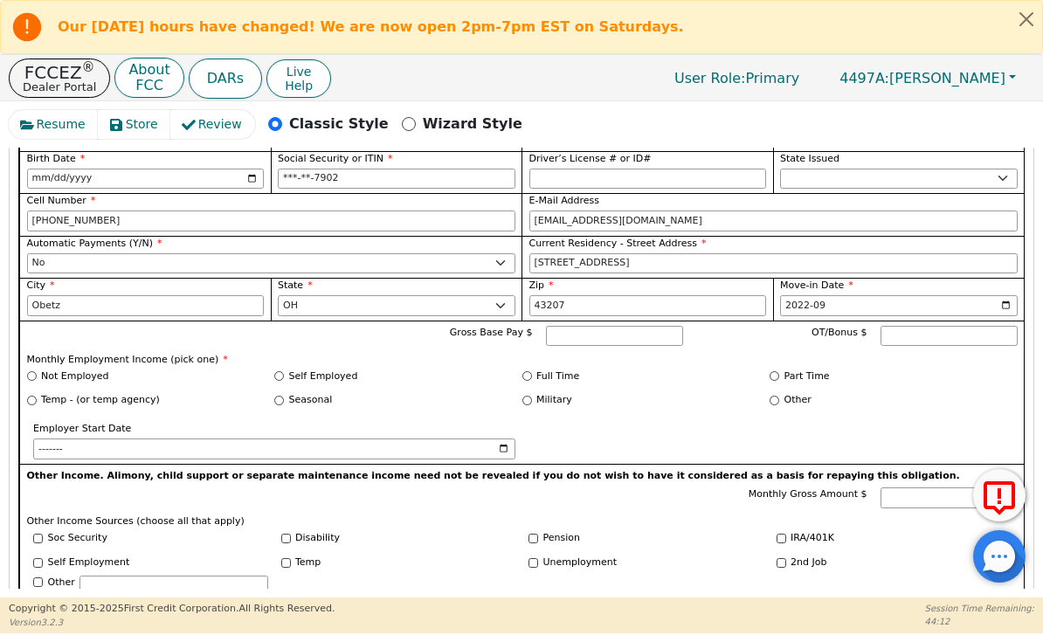
click at [536, 370] on label "Full Time" at bounding box center [557, 377] width 43 height 15
click at [532, 371] on input "Full Time" at bounding box center [527, 376] width 10 height 10
radio input "true"
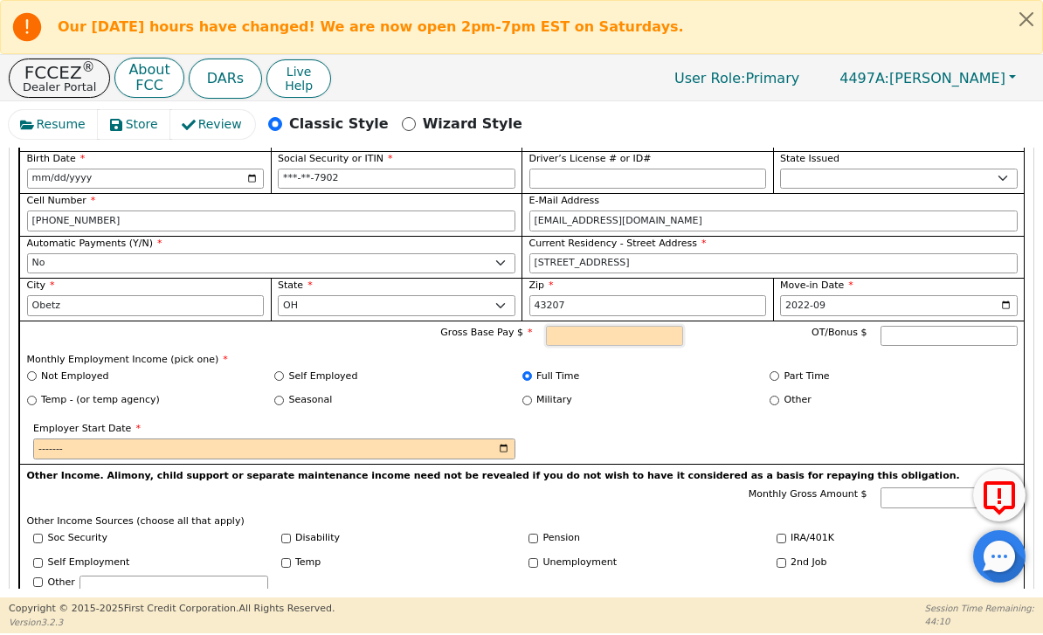
click at [628, 326] on input "Gross Base Pay $" at bounding box center [614, 336] width 137 height 21
type input "4000.00"
click at [414, 439] on input "Employer Start Date" at bounding box center [274, 449] width 482 height 21
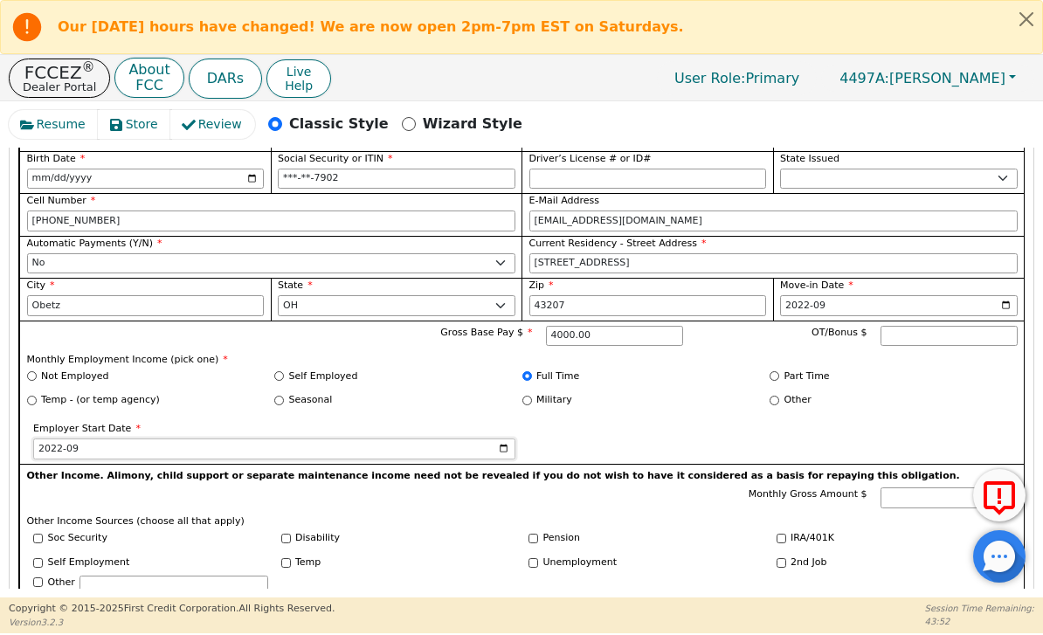
type input "2022-03"
click at [682, 422] on div "Employer Start Date 2022-03" at bounding box center [522, 443] width 991 height 42
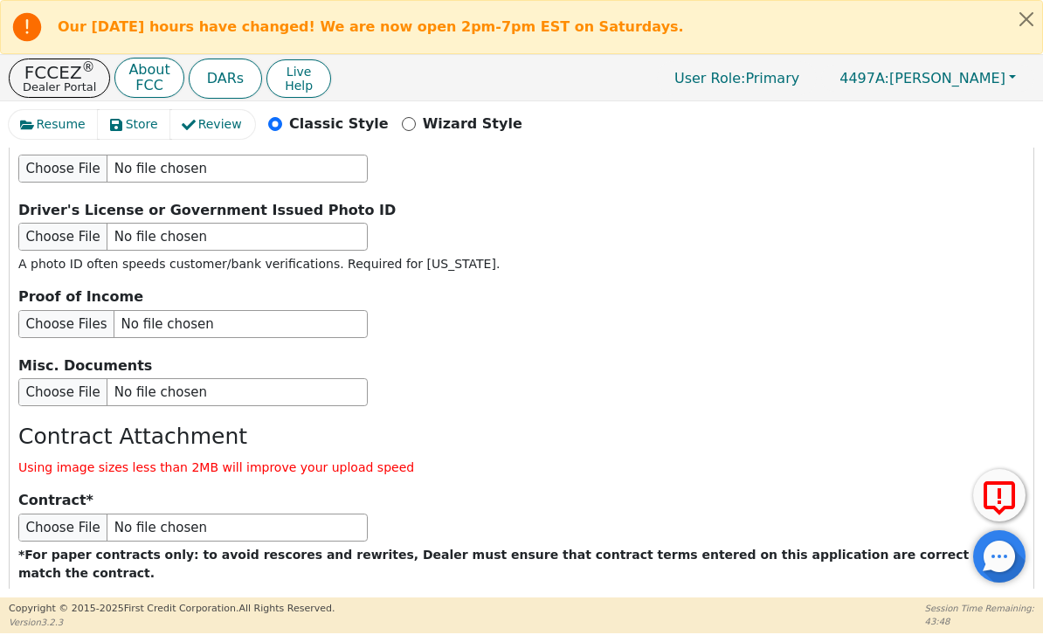
scroll to position [2529, 0]
click at [418, 610] on button "Submit Application" at bounding box center [354, 630] width 218 height 40
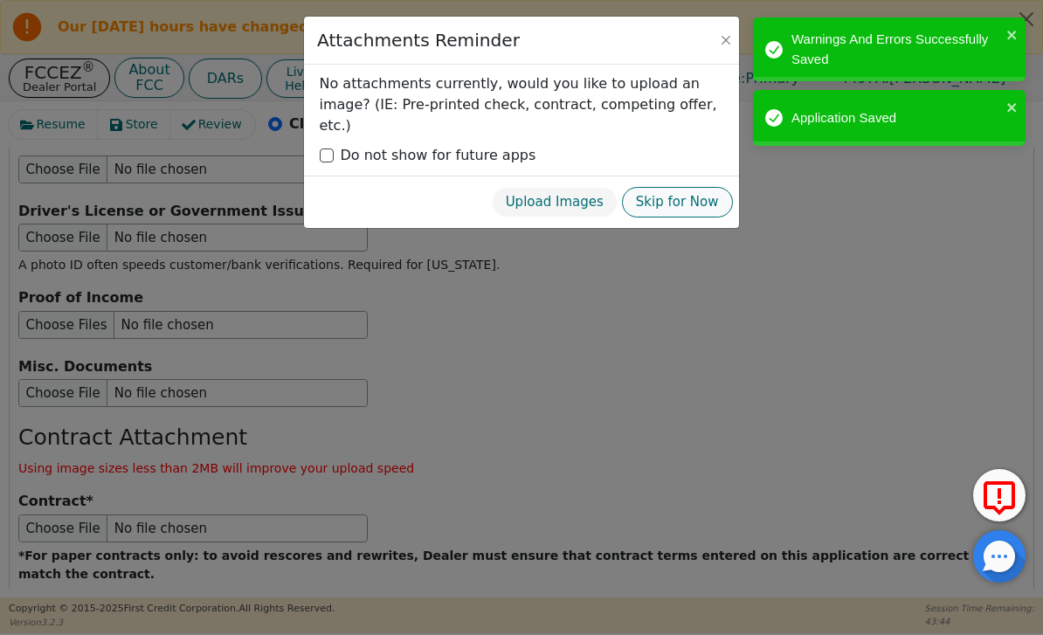
click at [707, 190] on button "Skip for Now" at bounding box center [677, 202] width 111 height 31
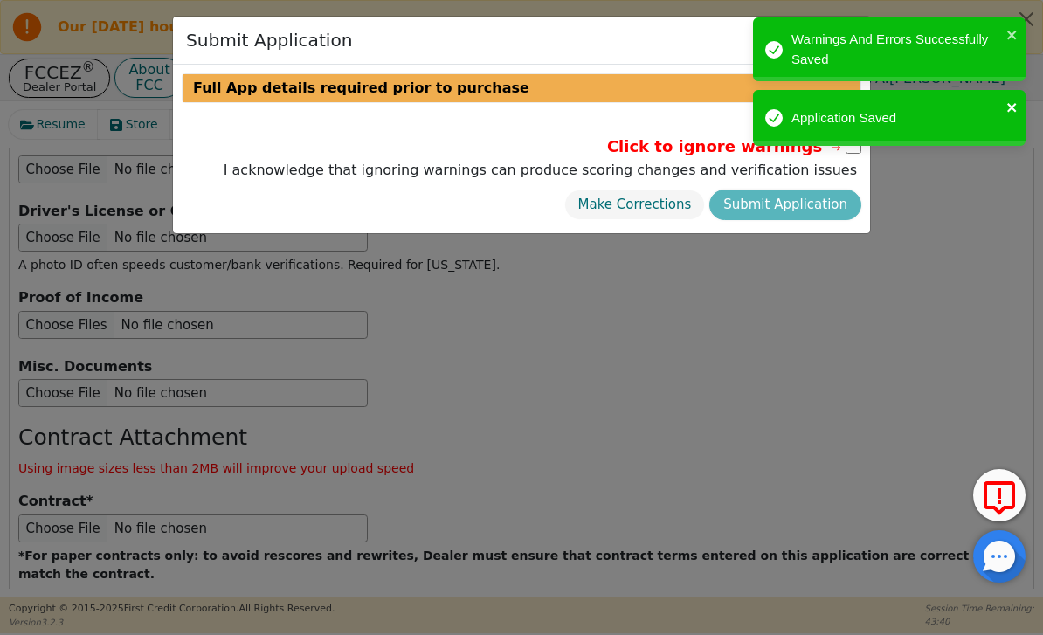
click at [1016, 99] on button "close" at bounding box center [1012, 107] width 12 height 20
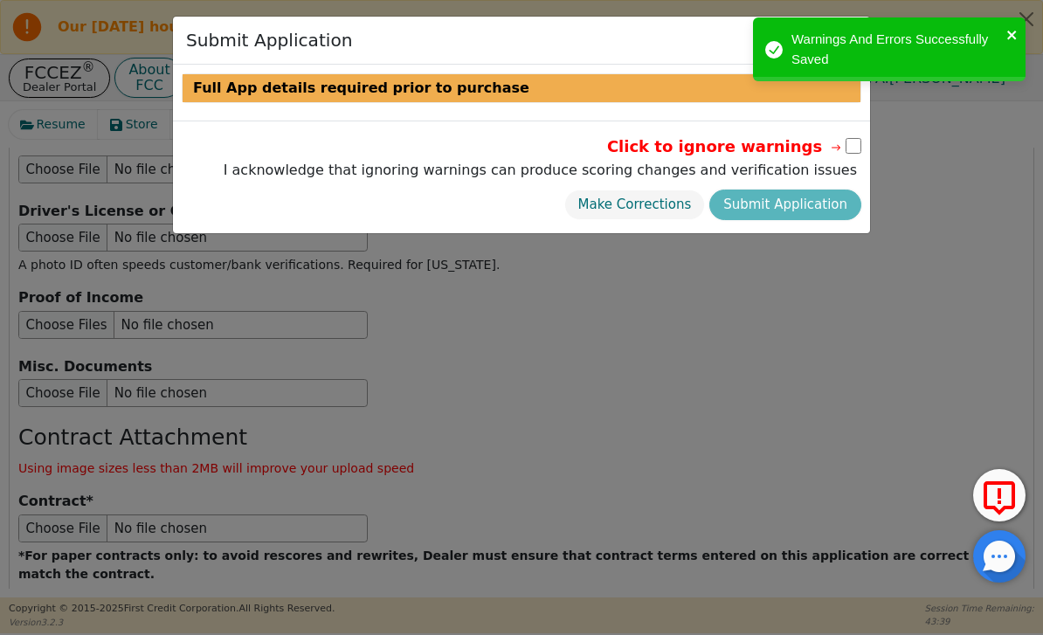
click at [1015, 31] on icon "close" at bounding box center [1012, 35] width 12 height 14
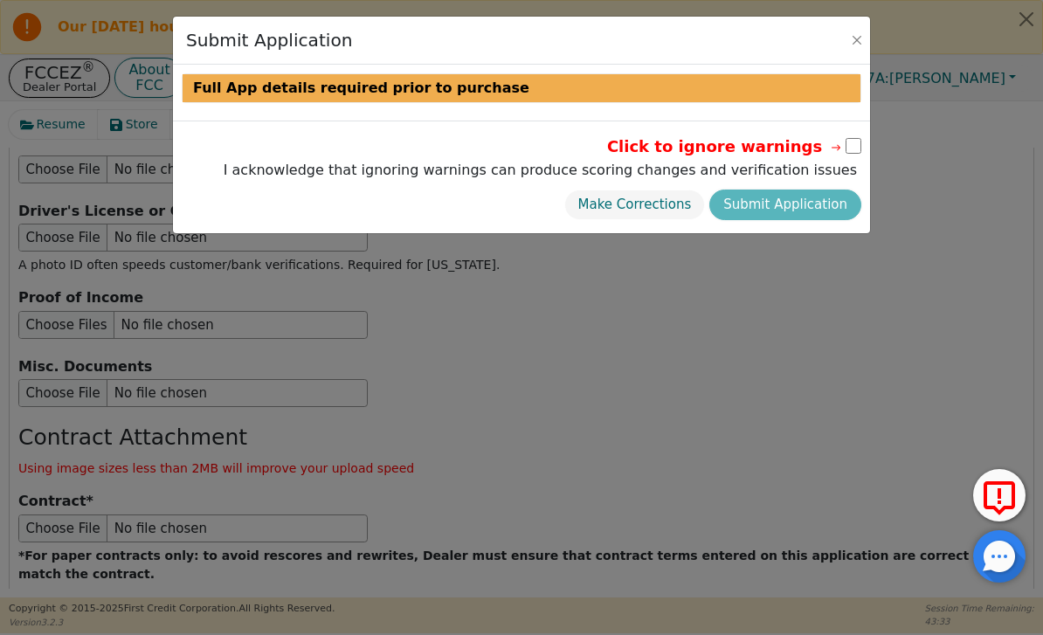
click at [814, 207] on div "Make Corrections Submit Application" at bounding box center [540, 204] width 642 height 39
click at [801, 201] on div "Make Corrections Submit Application" at bounding box center [540, 204] width 642 height 39
click at [790, 195] on div "Make Corrections Submit Application" at bounding box center [540, 204] width 642 height 39
click at [790, 194] on div "Make Corrections Submit Application" at bounding box center [540, 204] width 642 height 39
click at [736, 319] on div "Submit Application Full App details required prior to purchase Click to ignore …" at bounding box center [521, 317] width 1043 height 635
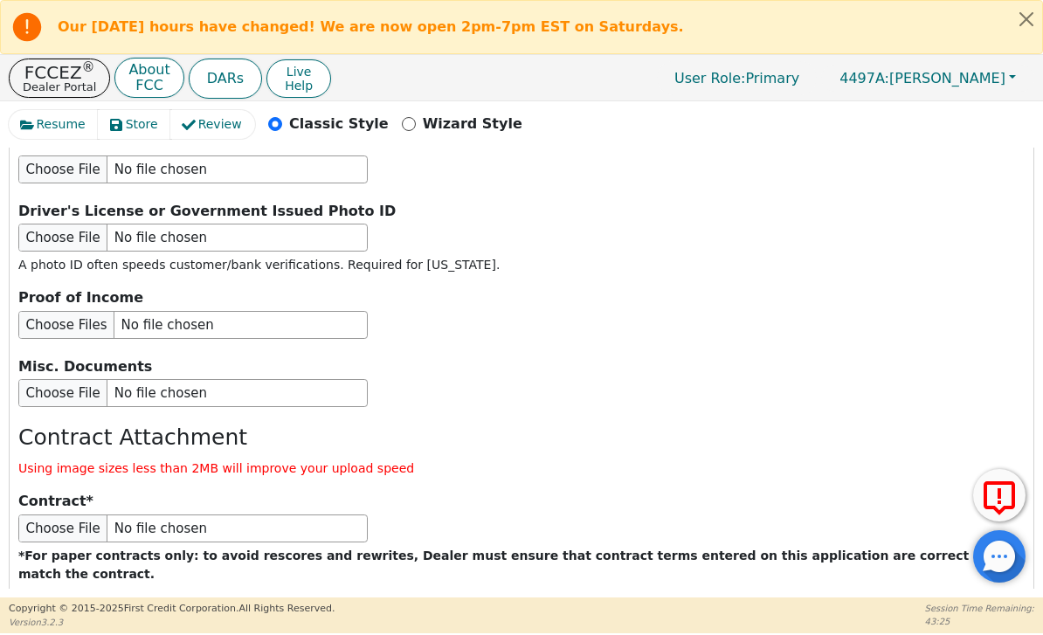
click at [418, 610] on button "Submit Application" at bounding box center [354, 630] width 218 height 40
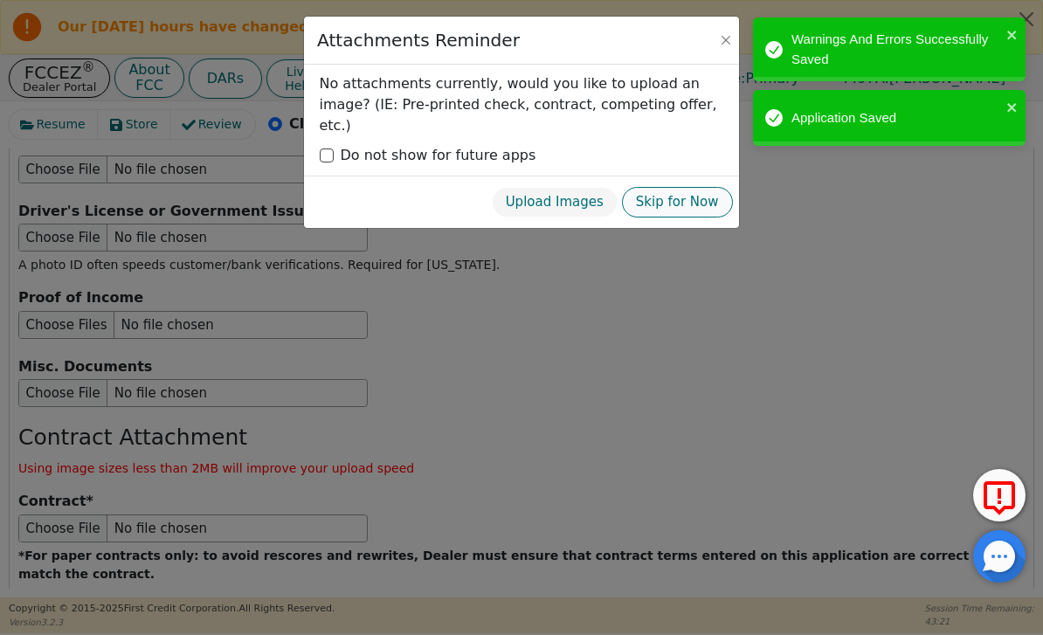
click at [695, 187] on button "Skip for Now" at bounding box center [677, 202] width 111 height 31
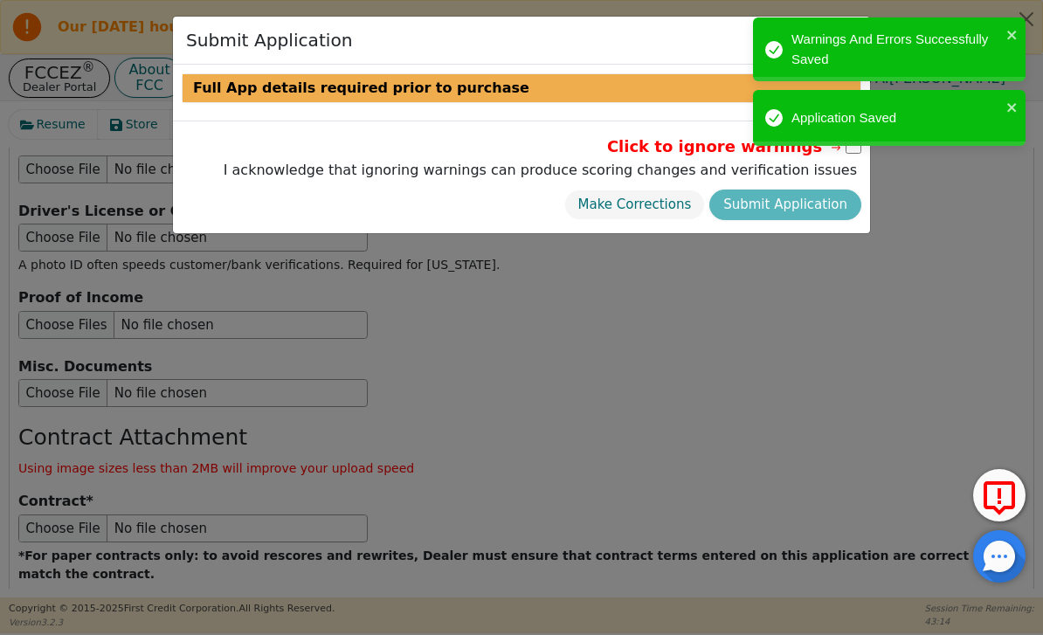
click at [813, 208] on div "Make Corrections Submit Application" at bounding box center [540, 204] width 642 height 39
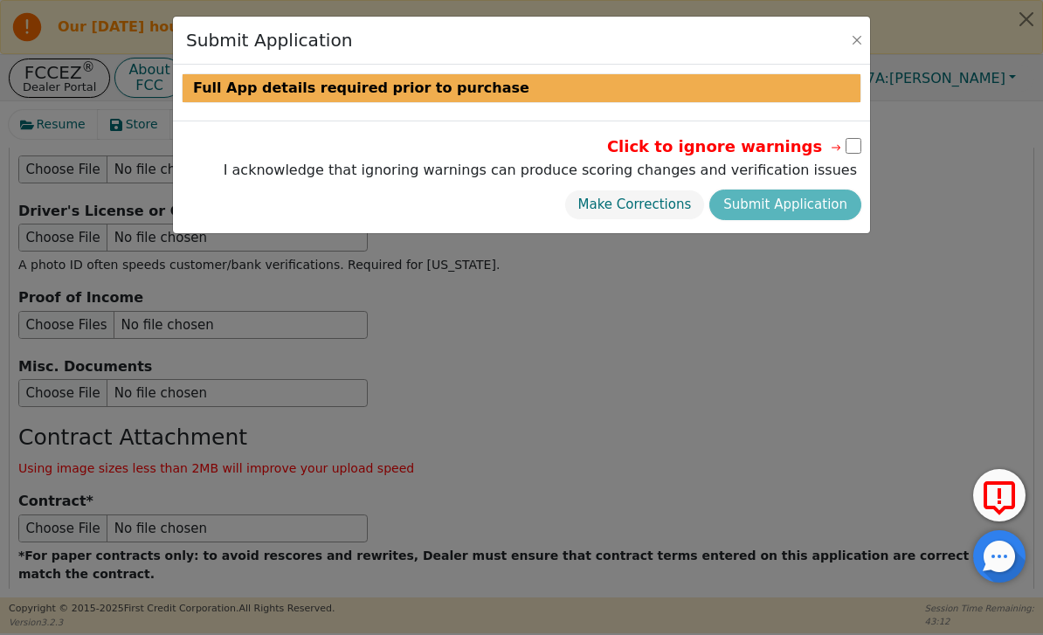
click at [813, 216] on div "Make Corrections Submit Application" at bounding box center [540, 204] width 642 height 39
click at [847, 153] on input "checkbox" at bounding box center [854, 146] width 16 height 16
checkbox input "true"
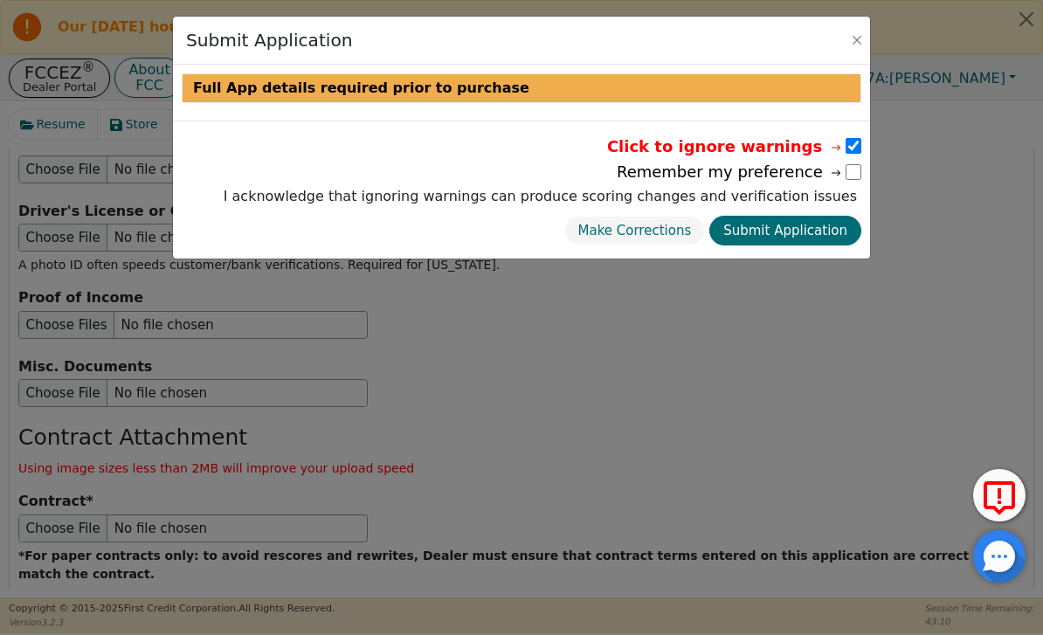
click at [826, 305] on div "Submit Application Full App details required prior to purchase Click to ignore …" at bounding box center [521, 317] width 1043 height 635
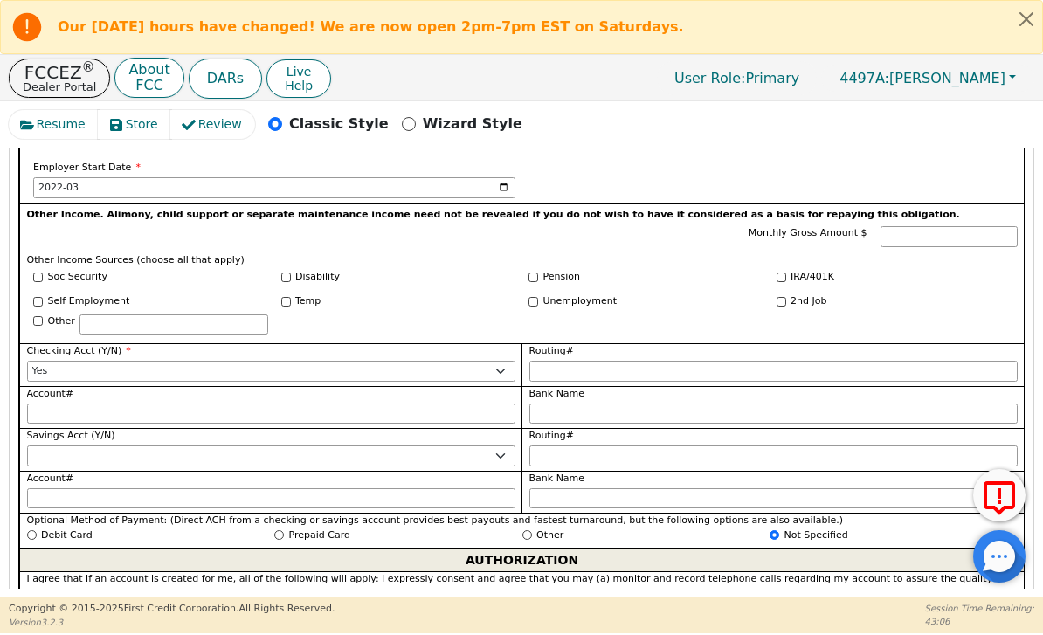
scroll to position [1408, 0]
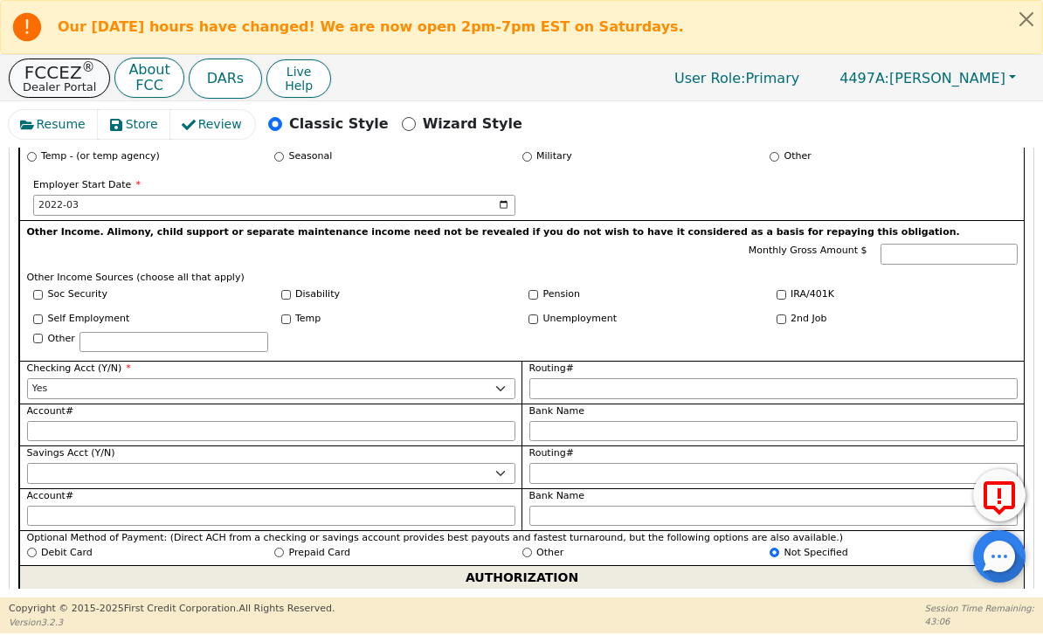
click at [72, 72] on p "FCCEZ ®" at bounding box center [59, 72] width 73 height 17
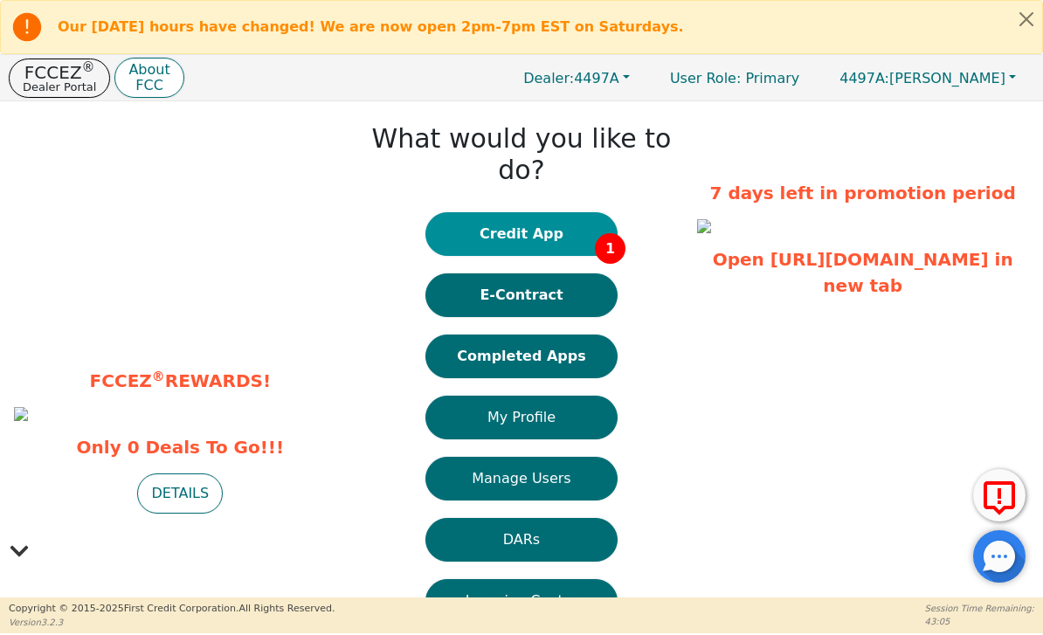
click at [580, 212] on button "Credit App 1" at bounding box center [521, 234] width 192 height 44
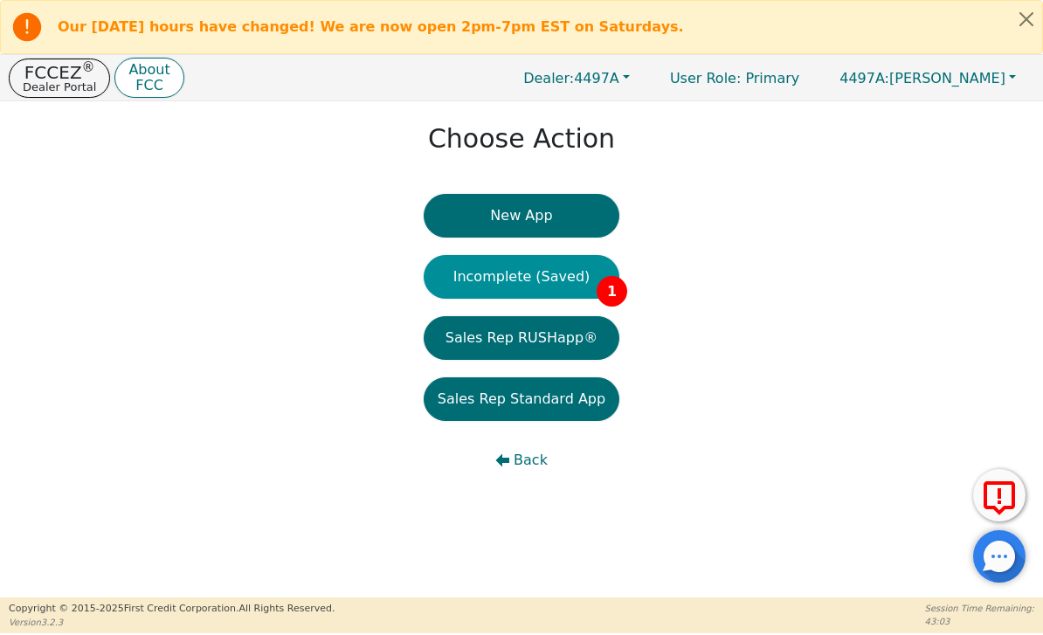
click at [584, 288] on button "Incomplete (Saved) 1" at bounding box center [522, 277] width 196 height 44
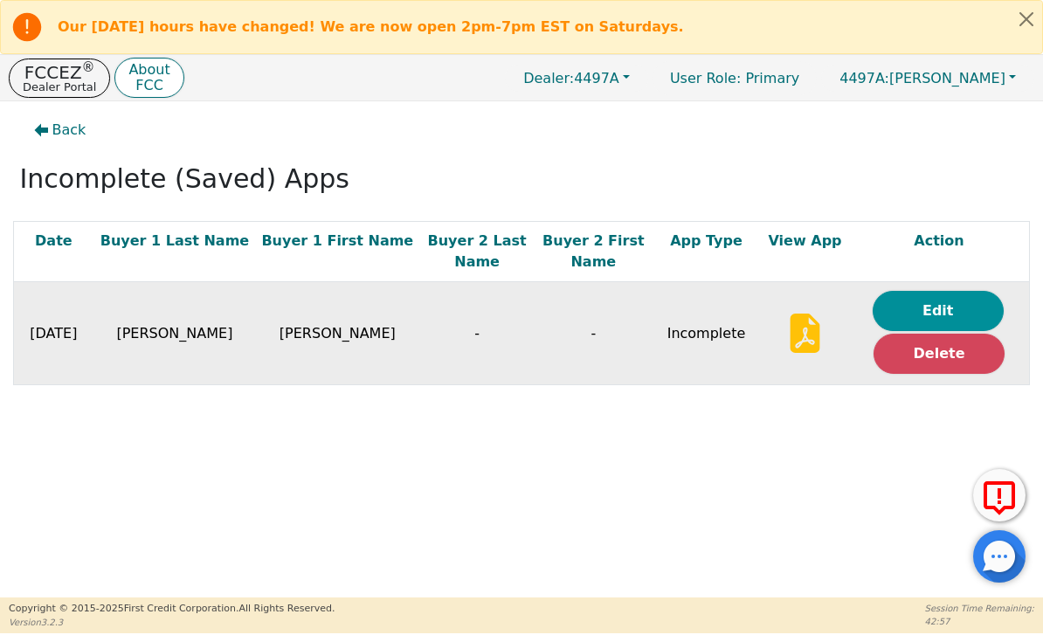
click at [936, 308] on button "Edit" at bounding box center [938, 311] width 131 height 40
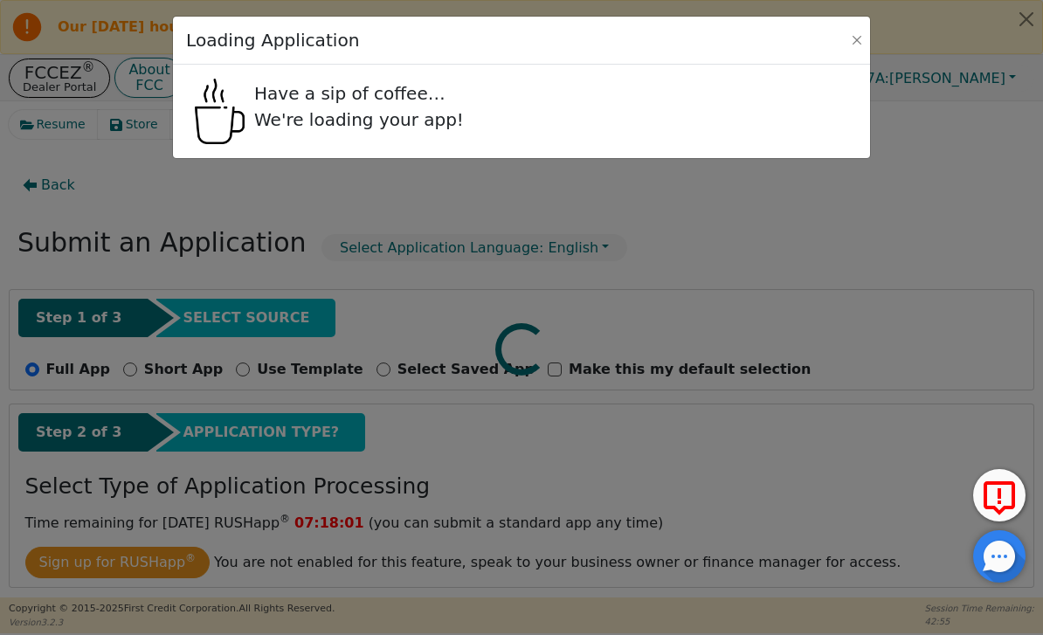
radio input "false"
radio input "true"
select select "OH"
select select "n"
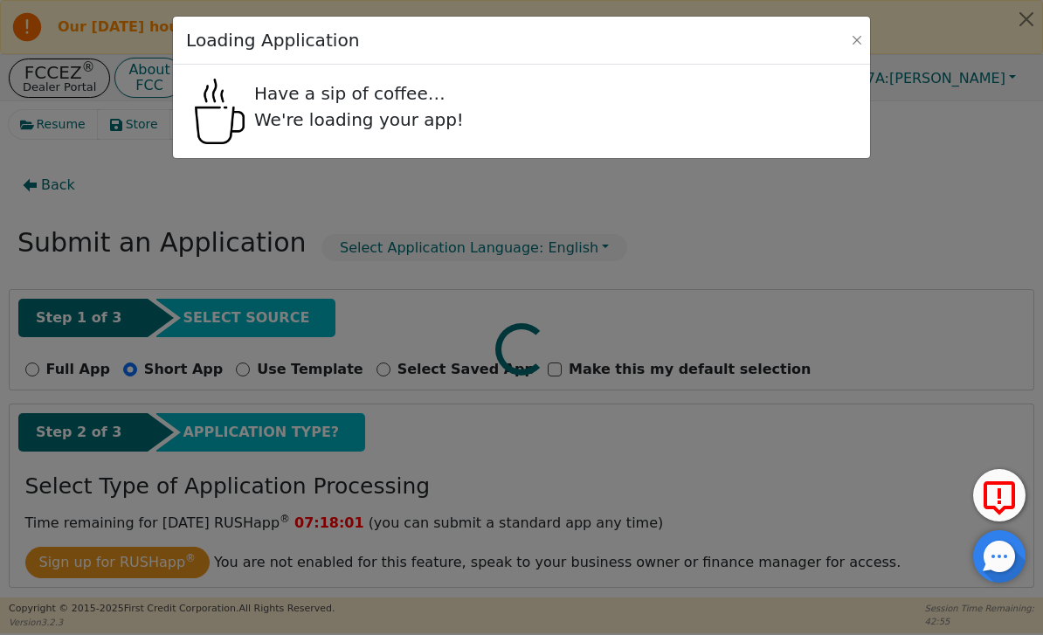
select select "n"
select select "OH"
select select "y"
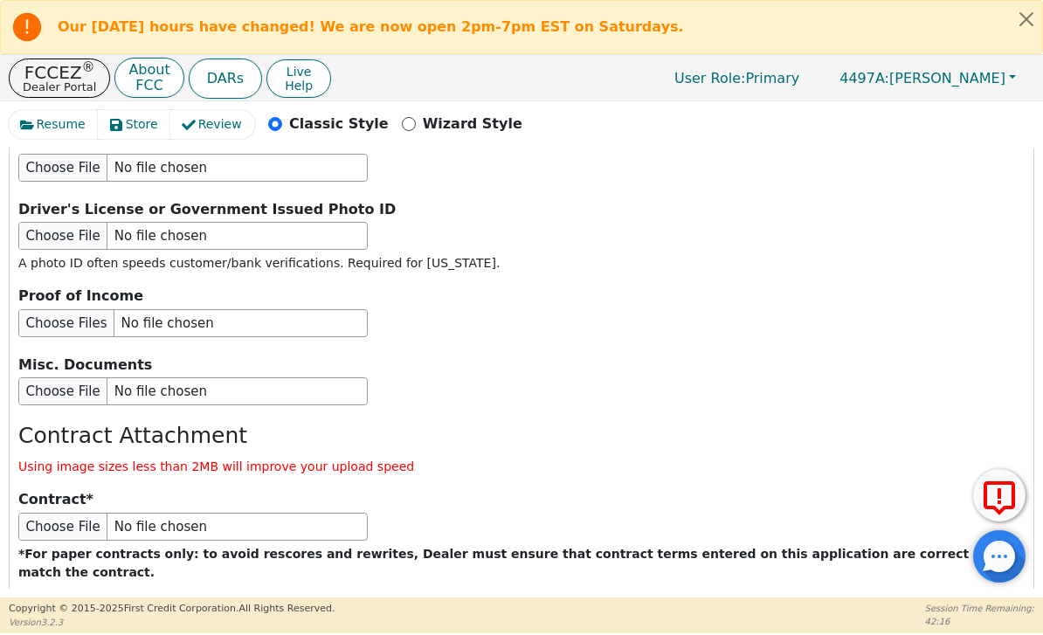
scroll to position [2529, 0]
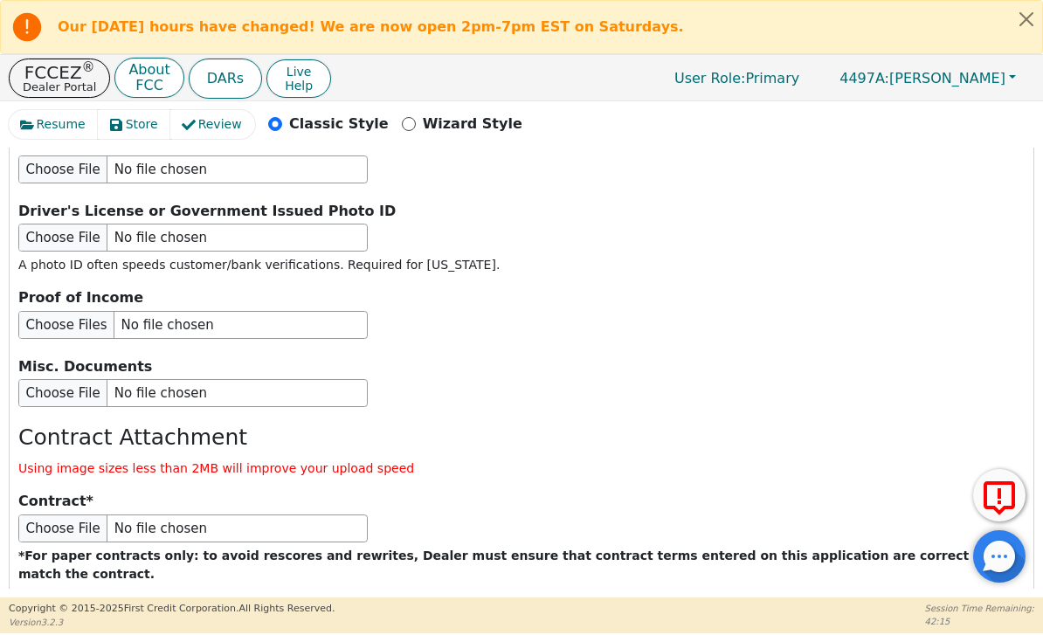
click at [432, 610] on button "Submit Application" at bounding box center [354, 630] width 218 height 40
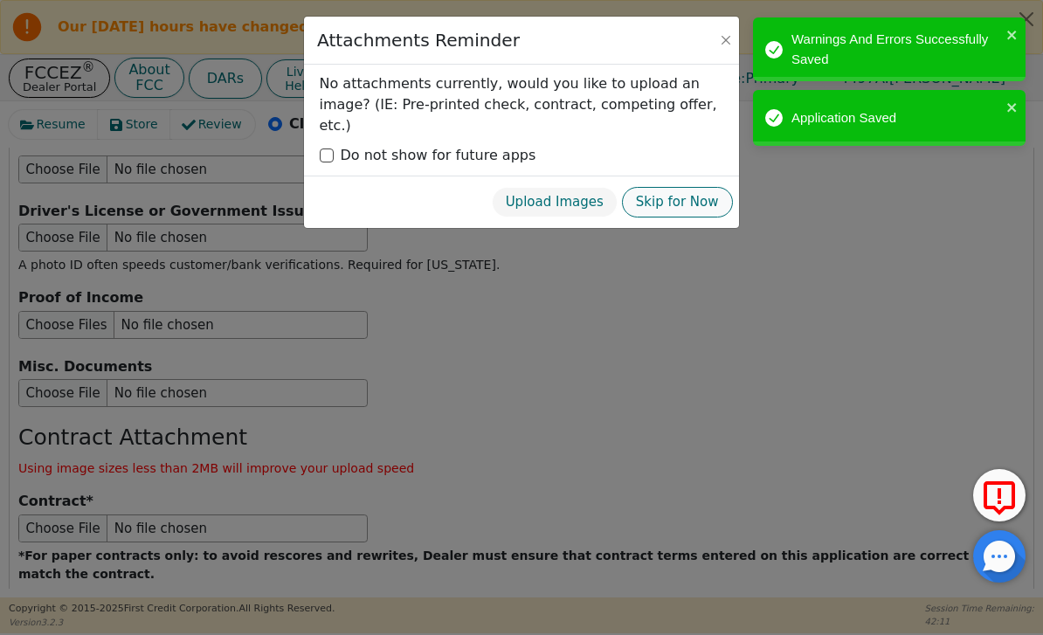
click at [697, 187] on button "Skip for Now" at bounding box center [677, 202] width 111 height 31
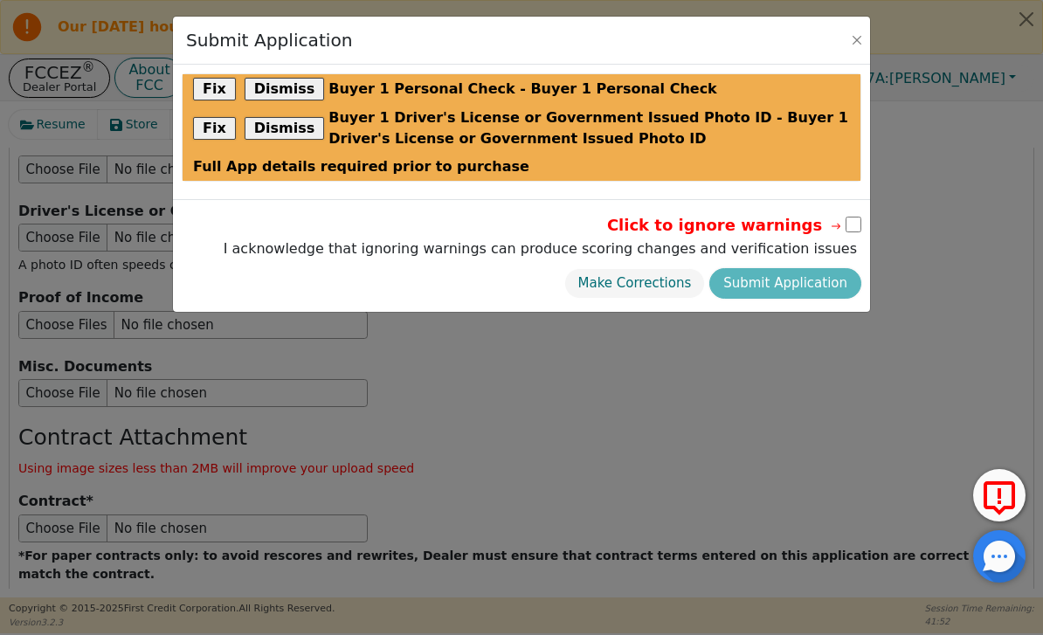
click at [851, 224] on input "checkbox" at bounding box center [854, 225] width 16 height 16
checkbox input "true"
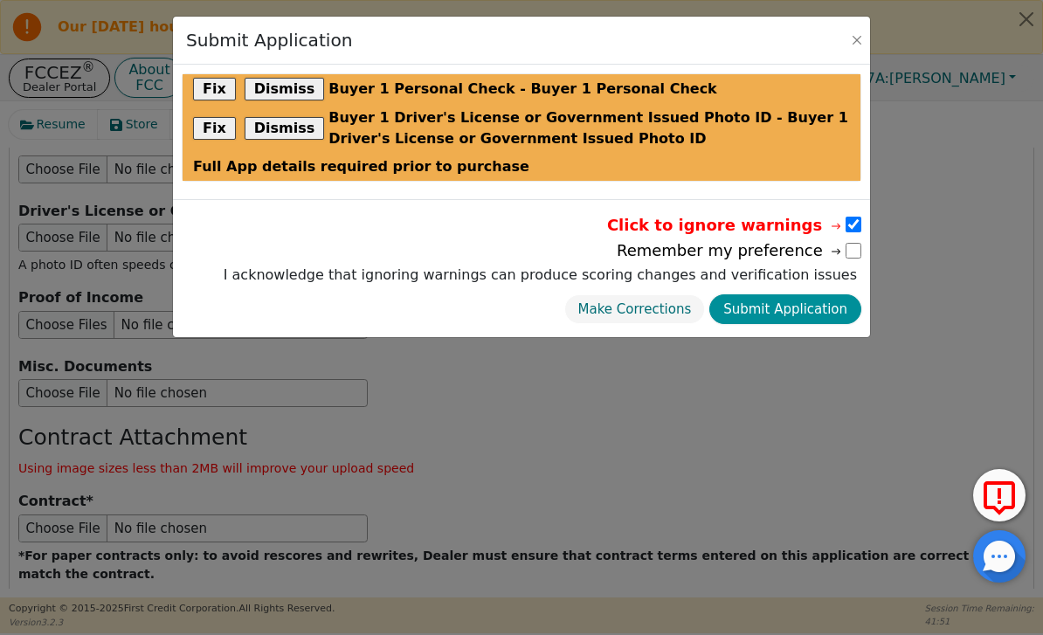
click at [791, 313] on button "Submit Application" at bounding box center [785, 309] width 152 height 31
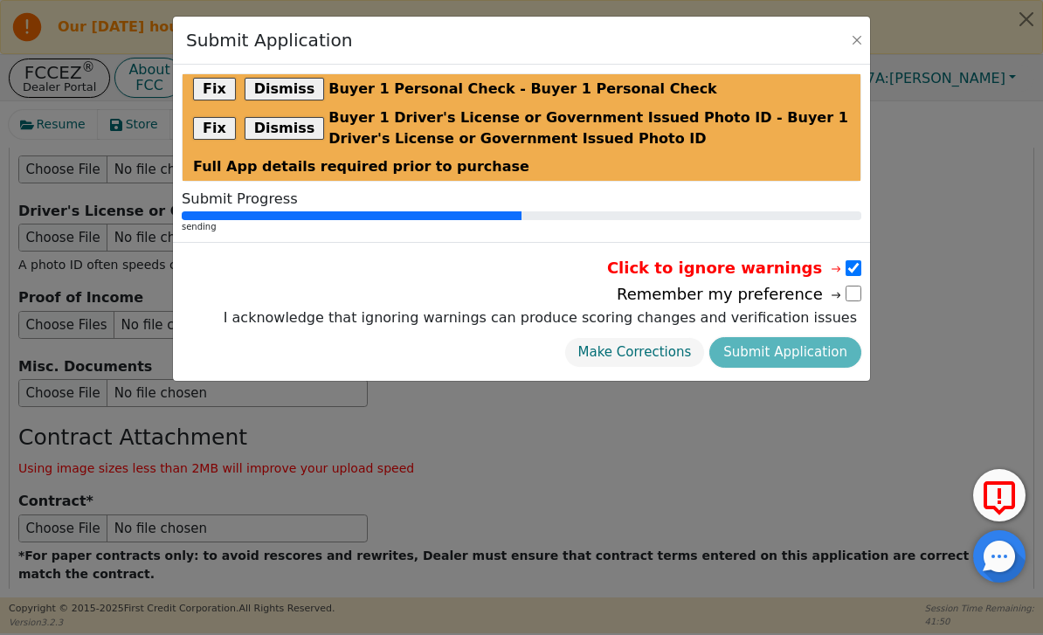
radio input "false"
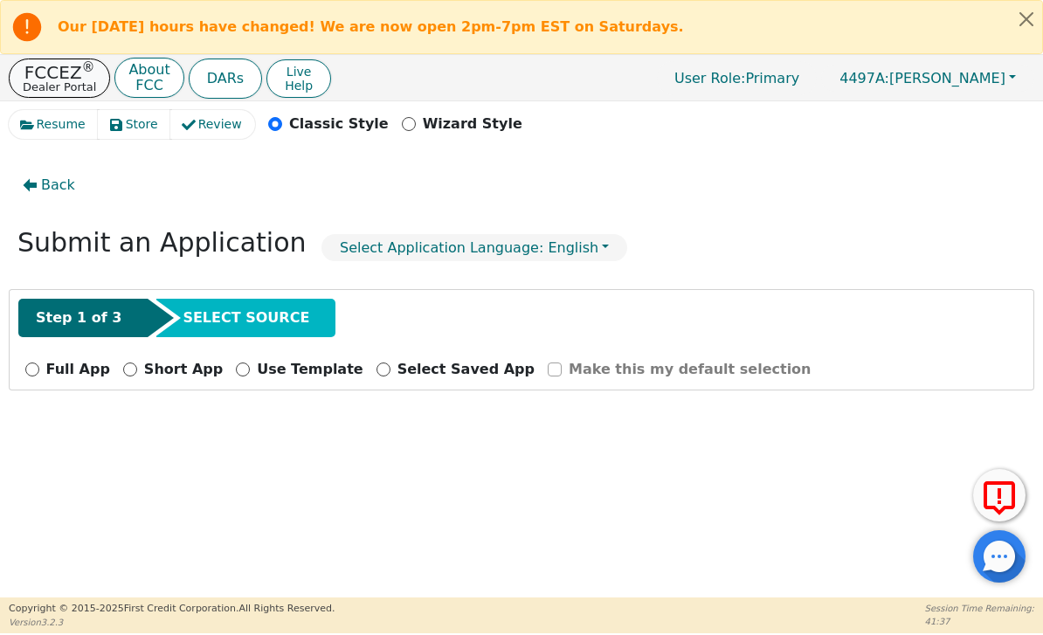
click at [64, 76] on p "FCCEZ ®" at bounding box center [59, 72] width 73 height 17
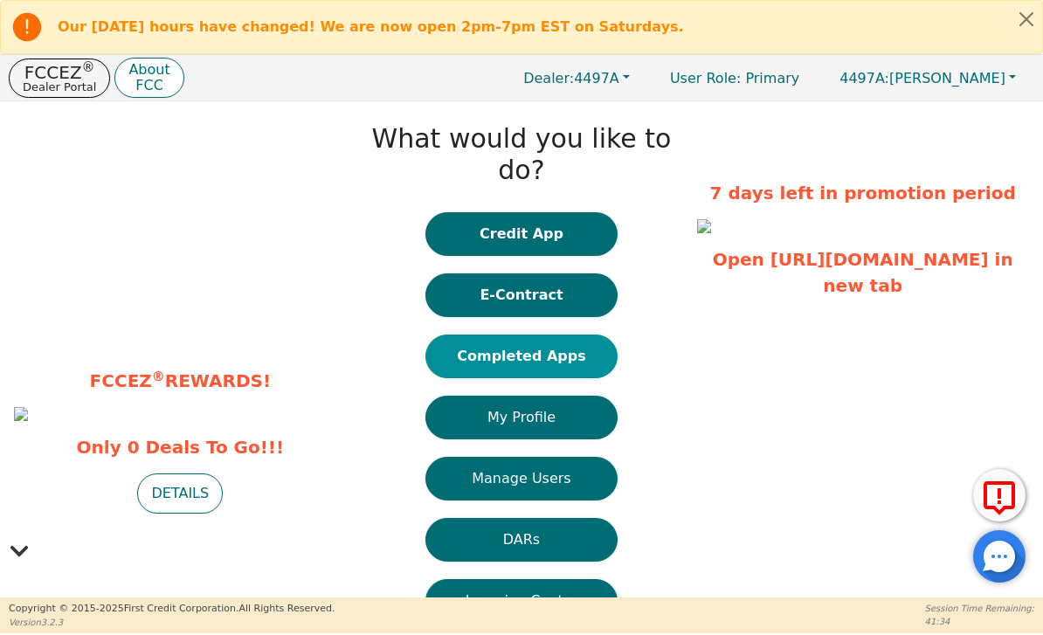
click at [563, 335] on button "Completed Apps" at bounding box center [521, 357] width 192 height 44
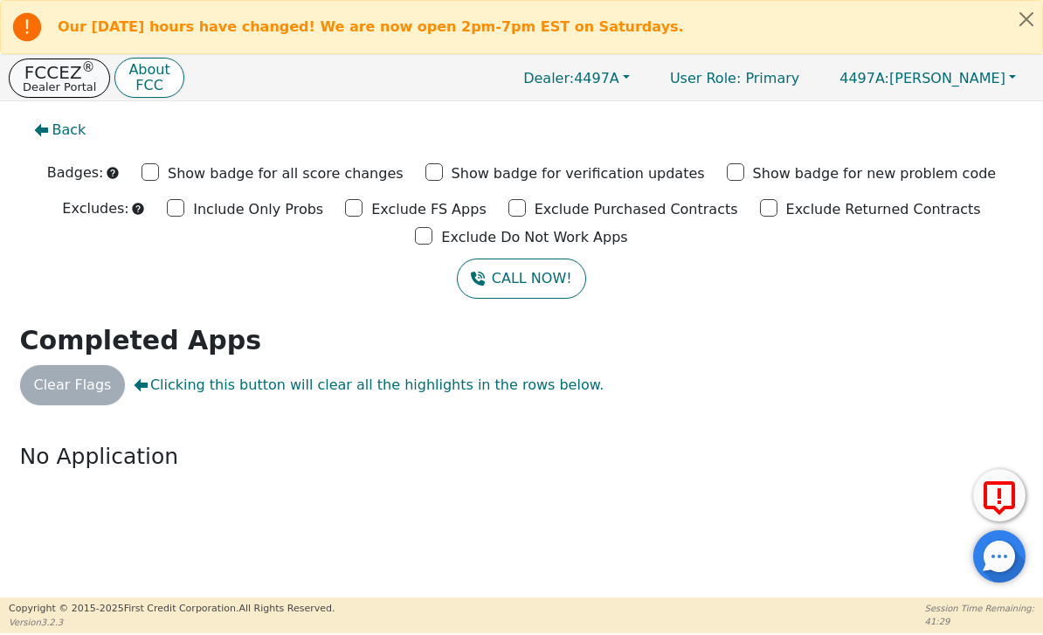
click at [61, 73] on p "FCCEZ ®" at bounding box center [59, 72] width 73 height 17
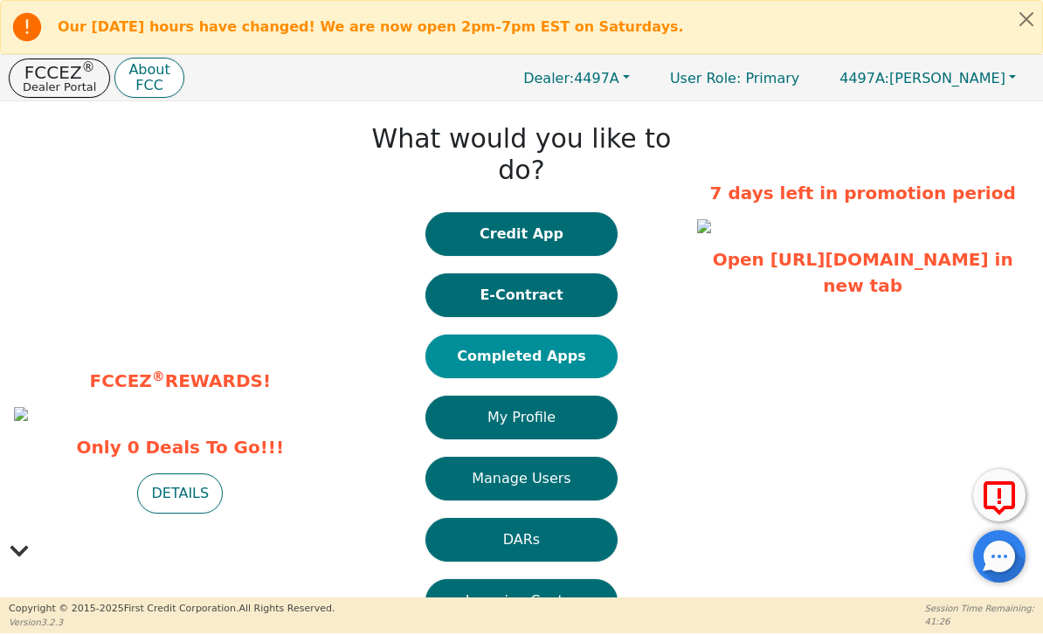
click at [604, 335] on button "Completed Apps" at bounding box center [521, 357] width 192 height 44
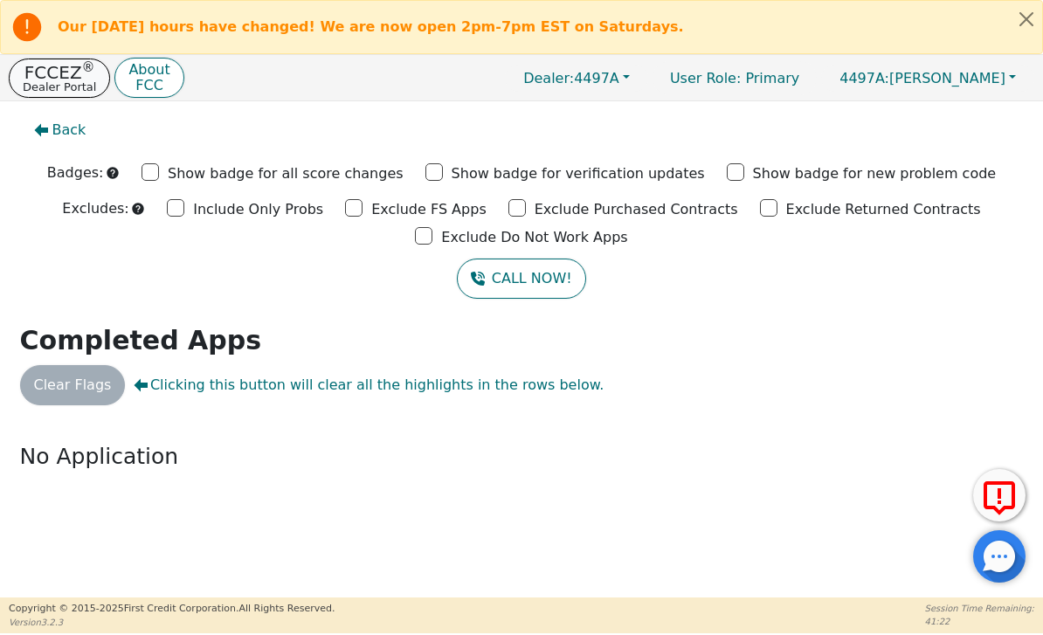
click at [58, 71] on p "FCCEZ ®" at bounding box center [59, 72] width 73 height 17
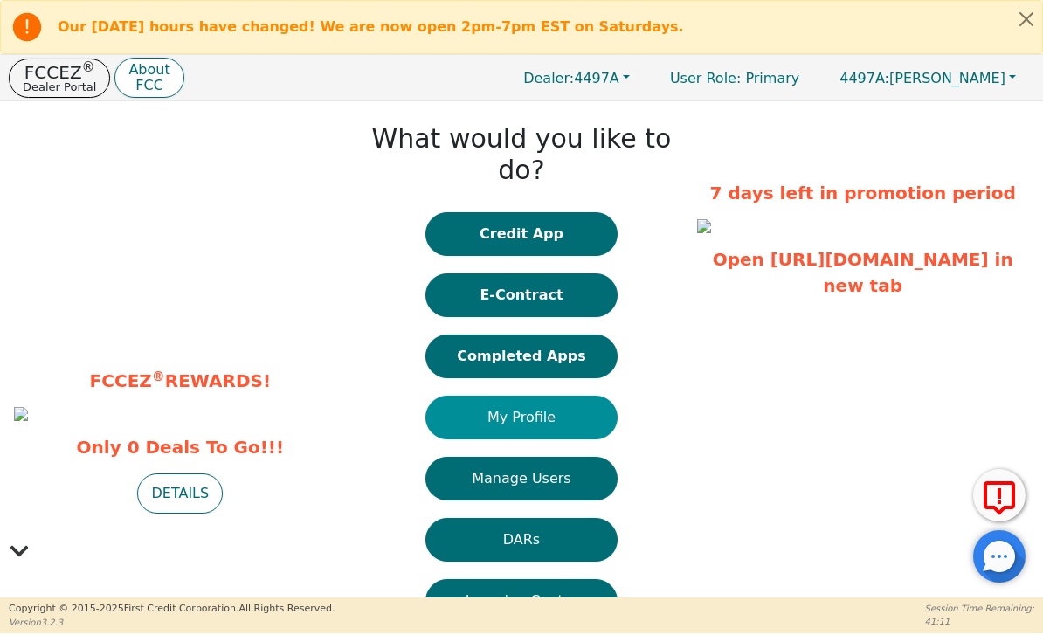
click at [603, 396] on button "My Profile" at bounding box center [521, 418] width 192 height 44
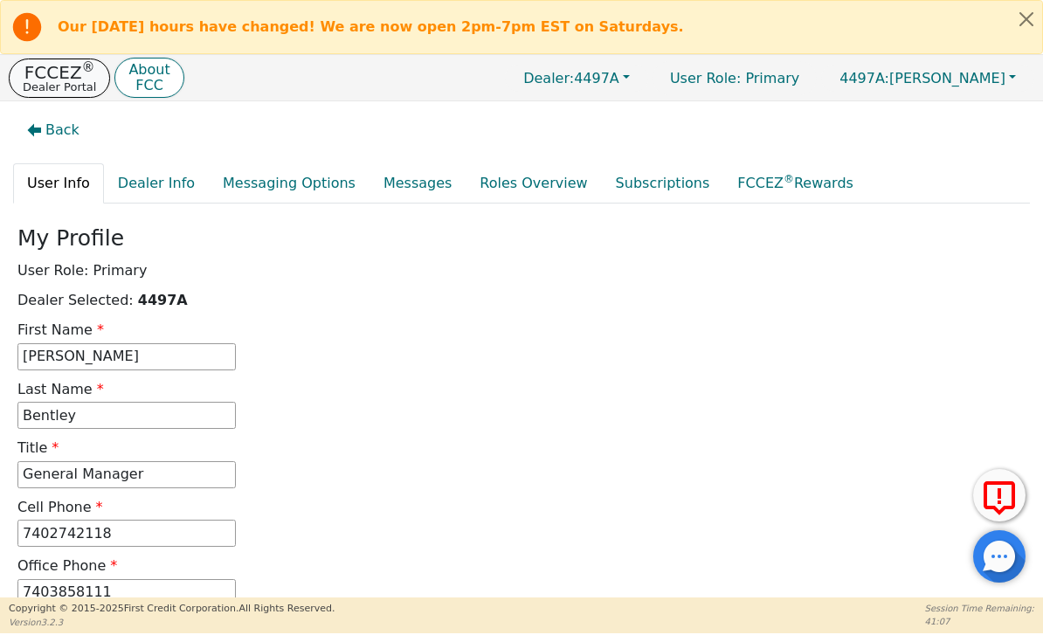
click at [59, 89] on p "Dealer Portal" at bounding box center [59, 86] width 73 height 11
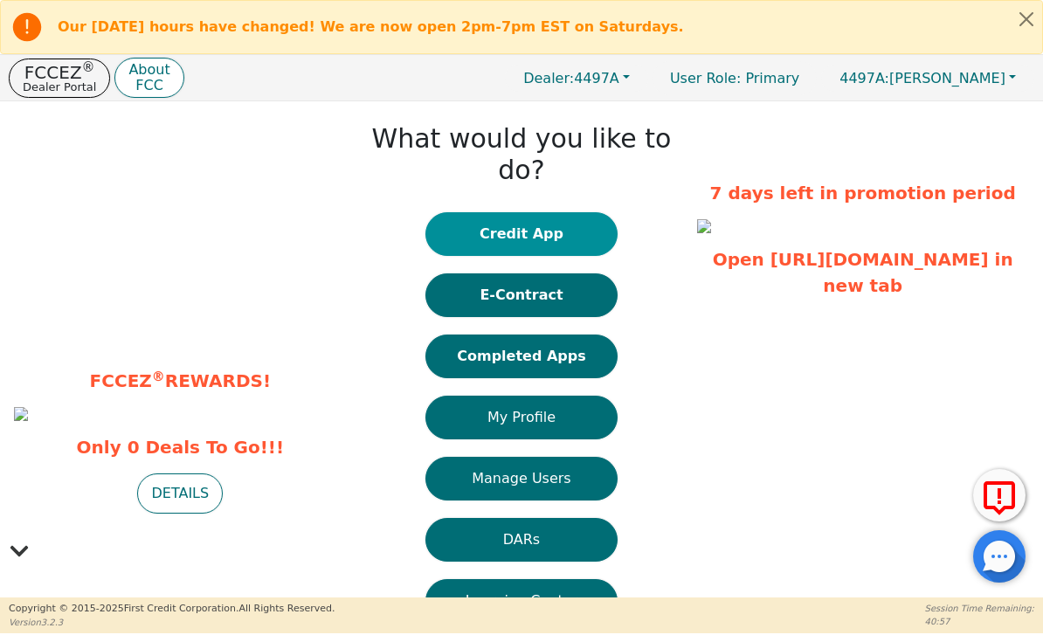
click at [583, 212] on button "Credit App" at bounding box center [521, 234] width 192 height 44
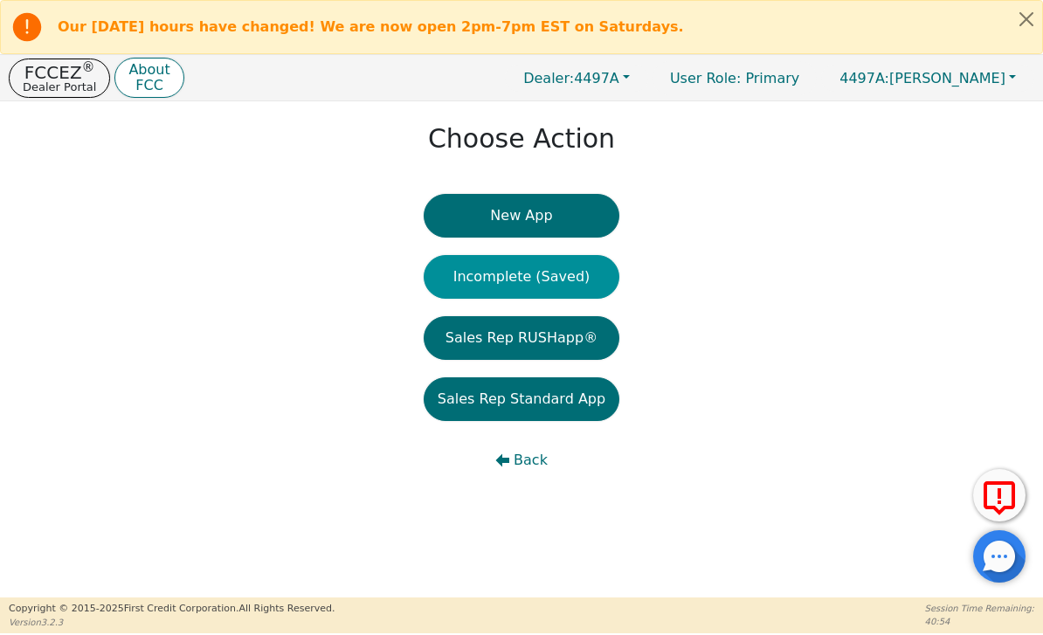
click at [577, 280] on button "Incomplete (Saved)" at bounding box center [522, 277] width 196 height 44
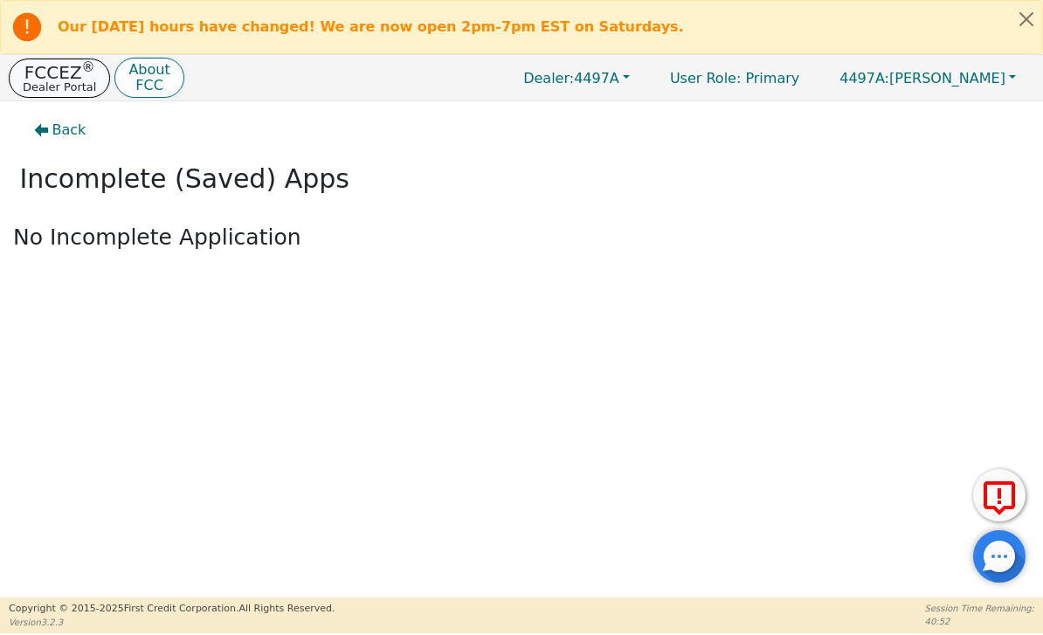
click at [45, 73] on p "FCCEZ ®" at bounding box center [59, 72] width 73 height 17
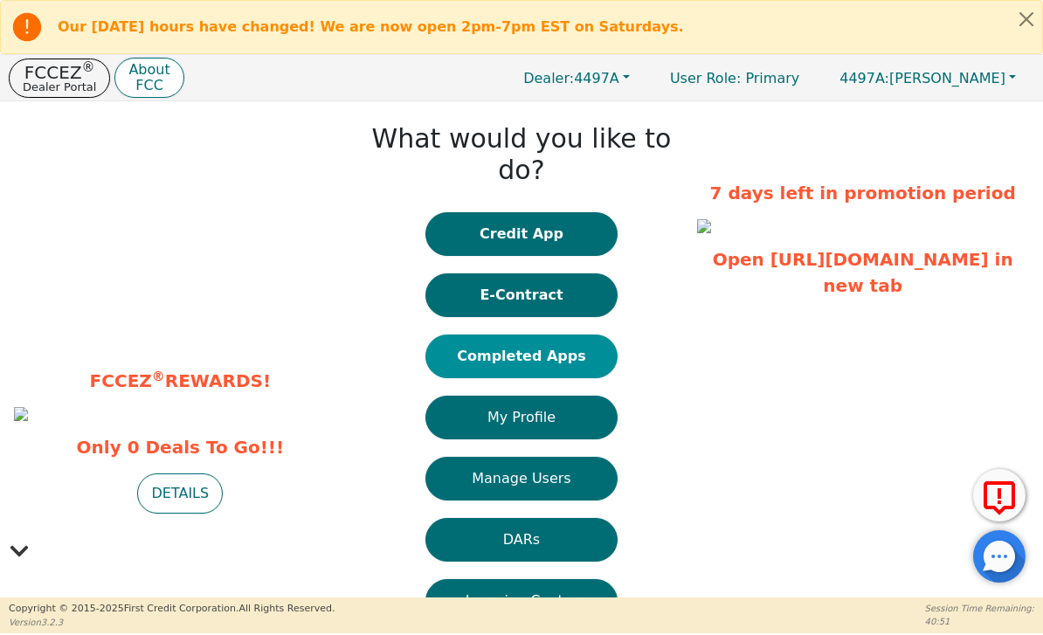
click at [591, 342] on button "Completed Apps" at bounding box center [521, 357] width 192 height 44
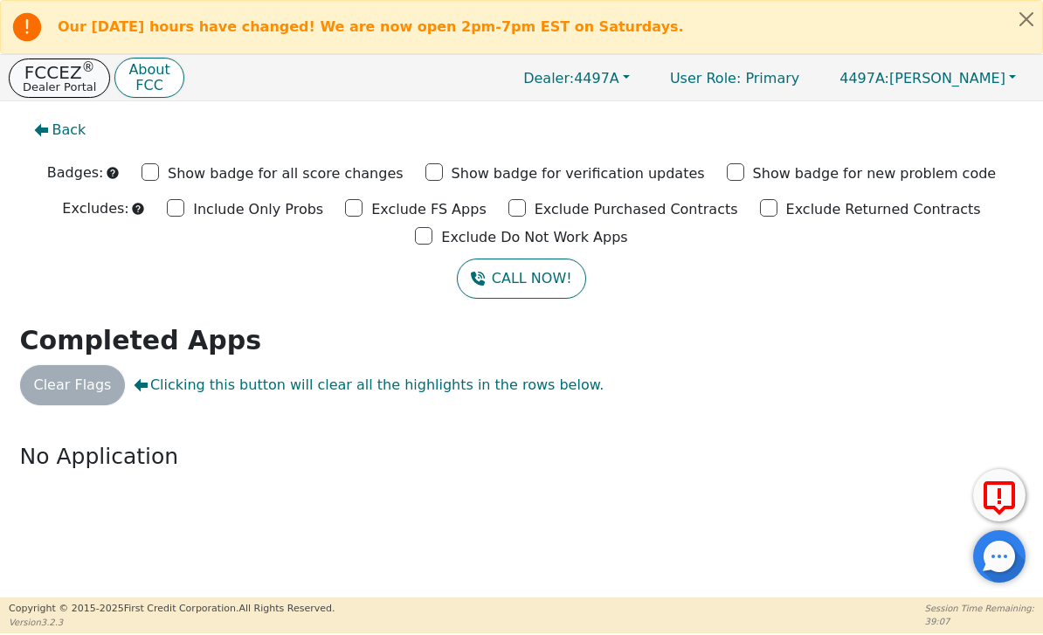
click at [66, 67] on p "FCCEZ ®" at bounding box center [59, 72] width 73 height 17
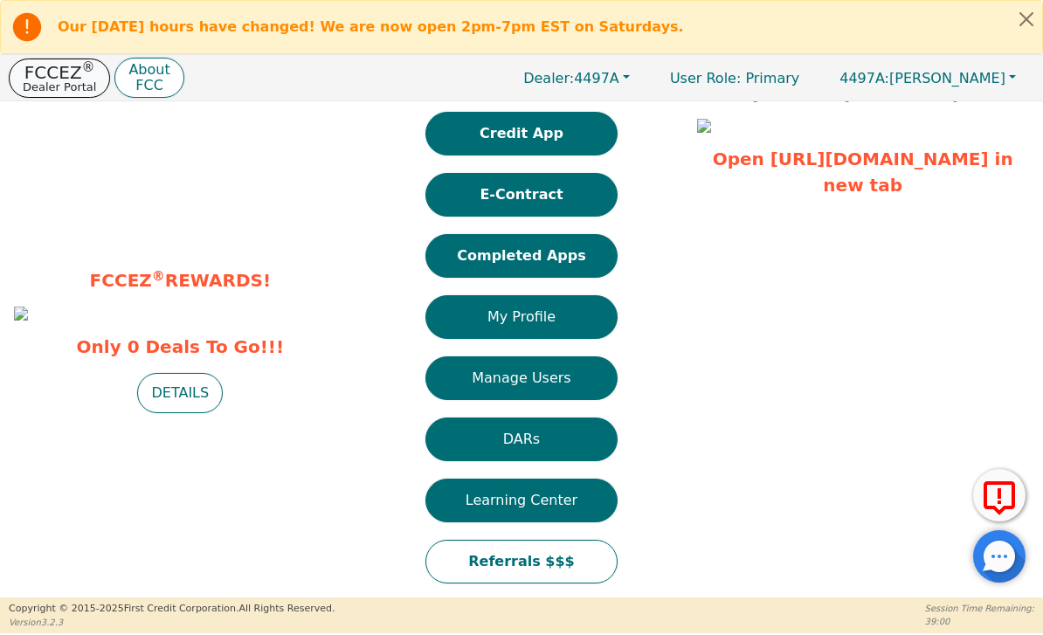
scroll to position [100, 0]
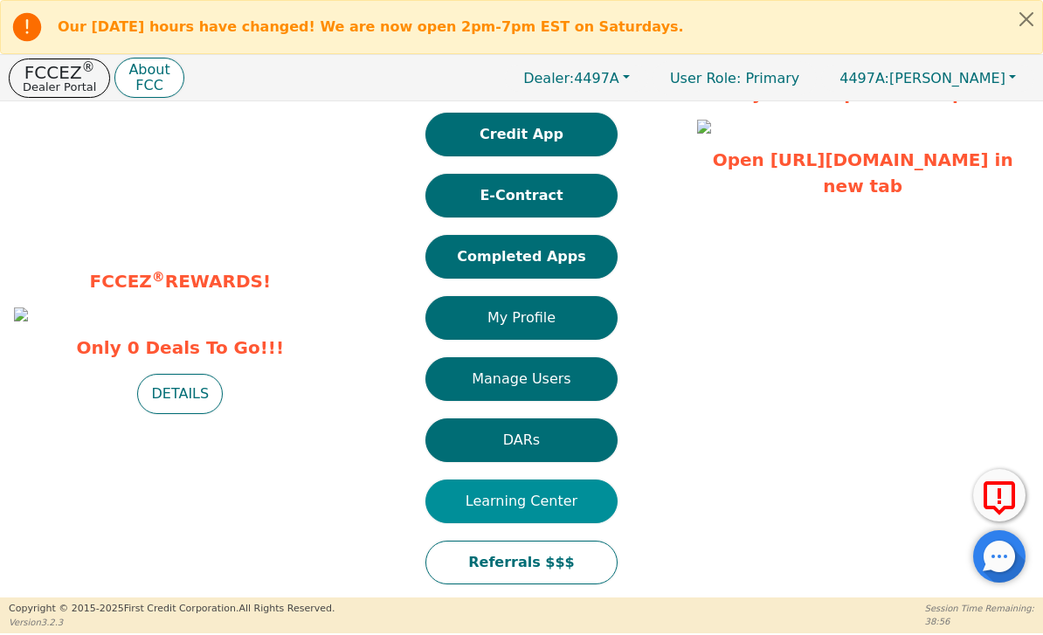
click at [593, 480] on button "Learning Center" at bounding box center [521, 502] width 192 height 44
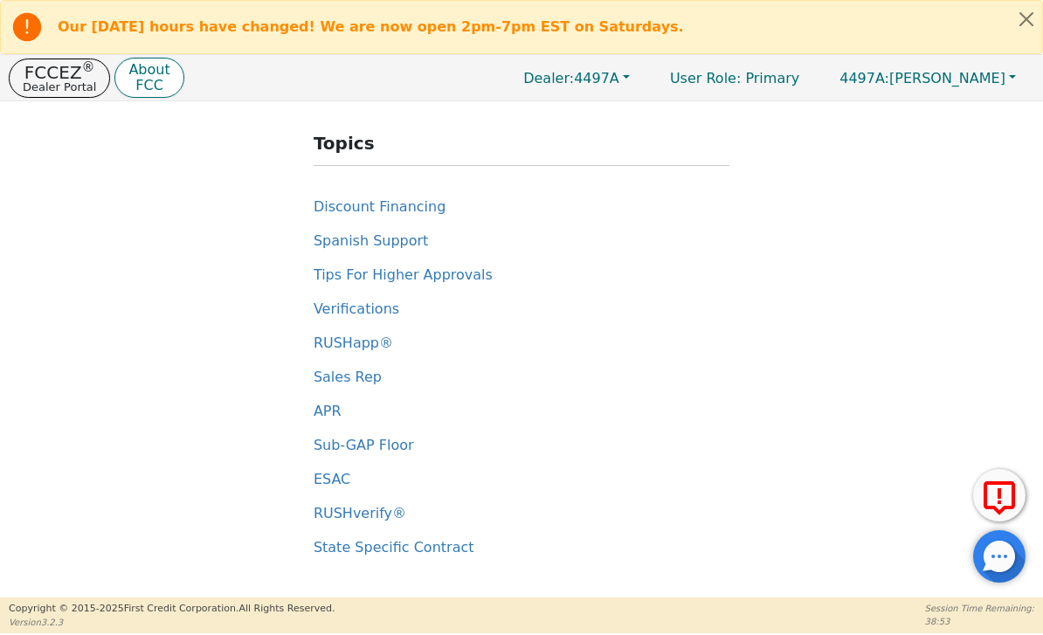
scroll to position [176, 0]
click at [416, 212] on span "Discount Financing" at bounding box center [380, 206] width 132 height 17
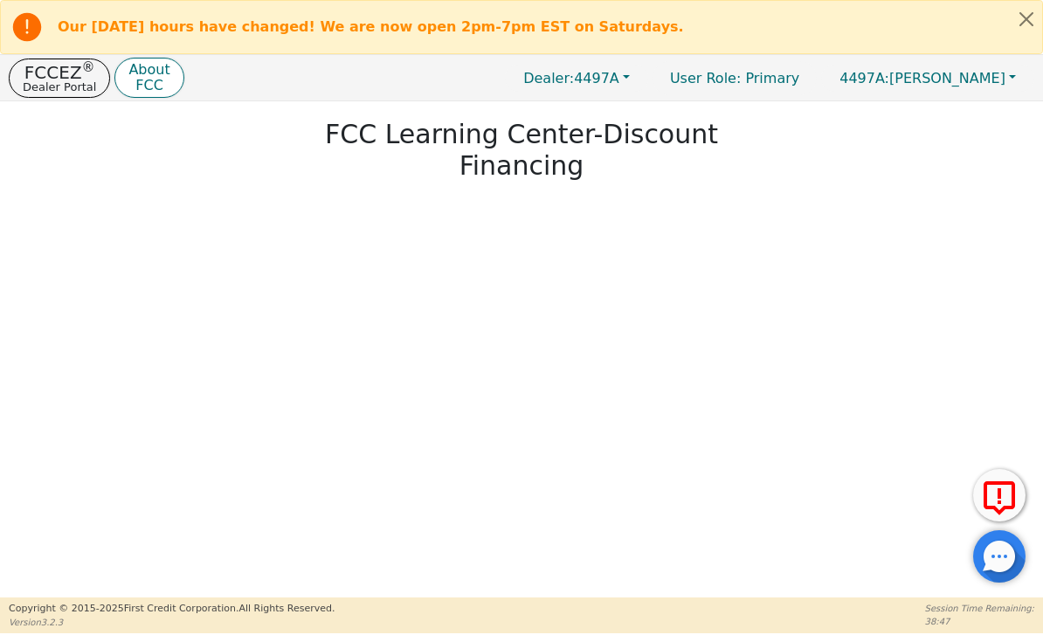
scroll to position [67, 0]
click at [71, 95] on button "FCCEZ ® Dealer Portal" at bounding box center [59, 78] width 101 height 39
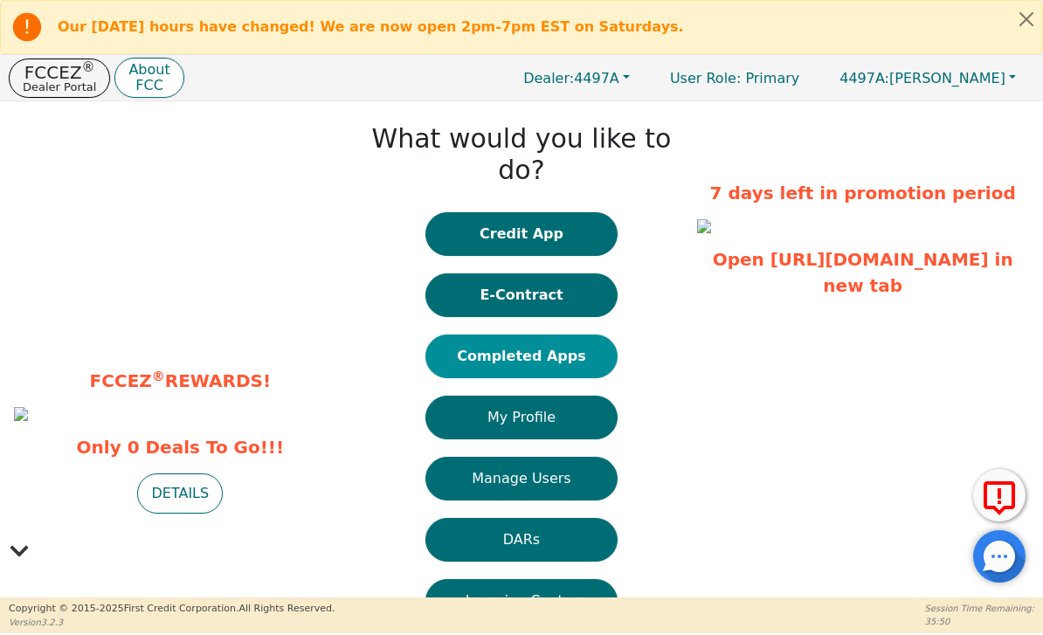
click at [575, 335] on button "Completed Apps" at bounding box center [521, 357] width 192 height 44
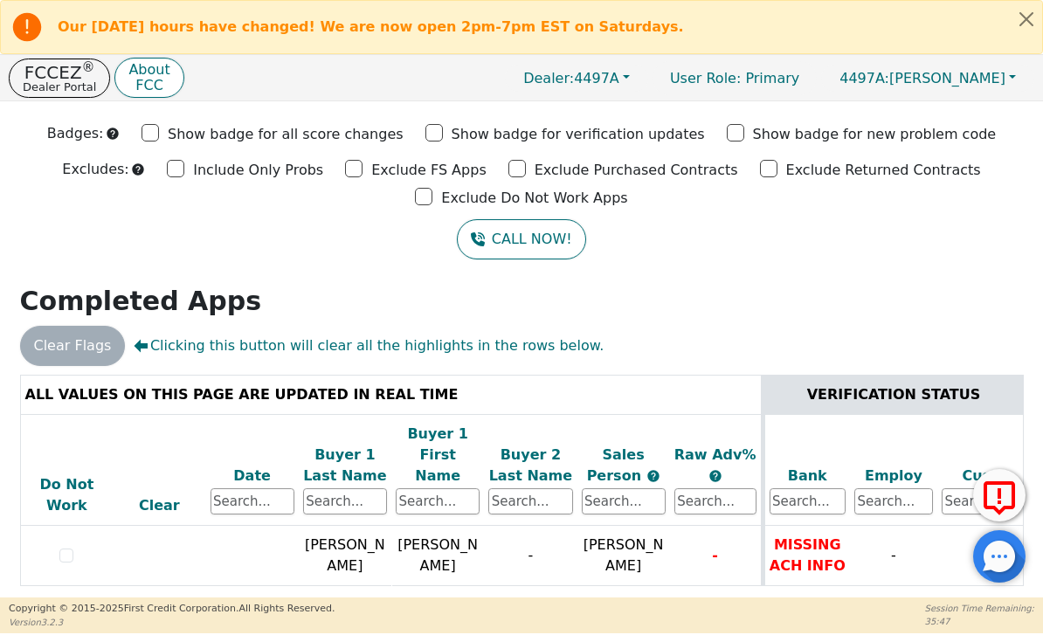
scroll to position [38, 0]
click at [64, 87] on p "Dealer Portal" at bounding box center [59, 86] width 73 height 11
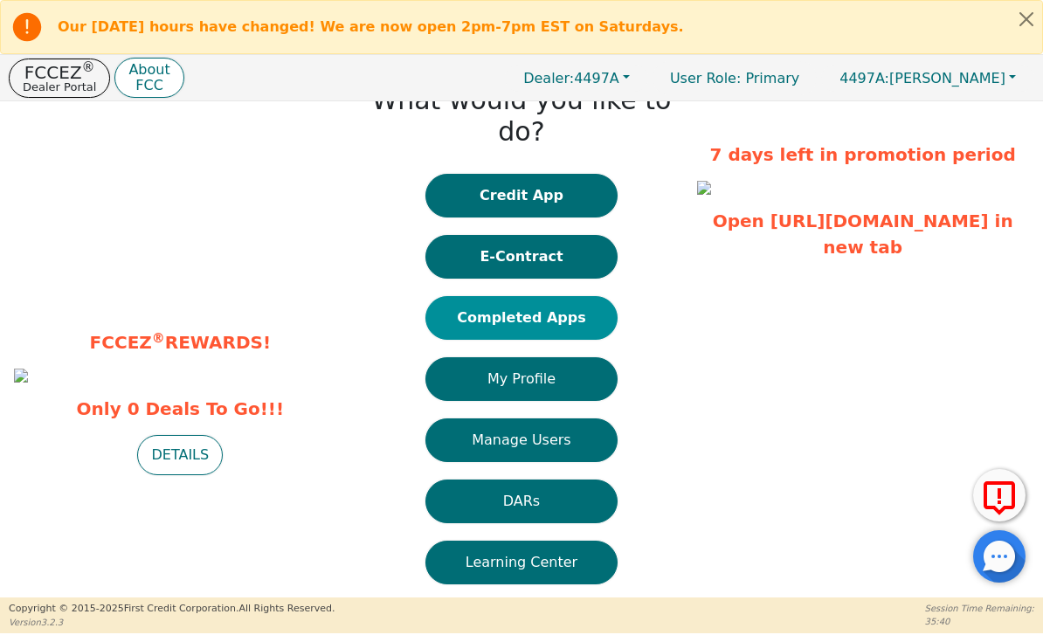
click at [565, 296] on button "Completed Apps" at bounding box center [521, 318] width 192 height 44
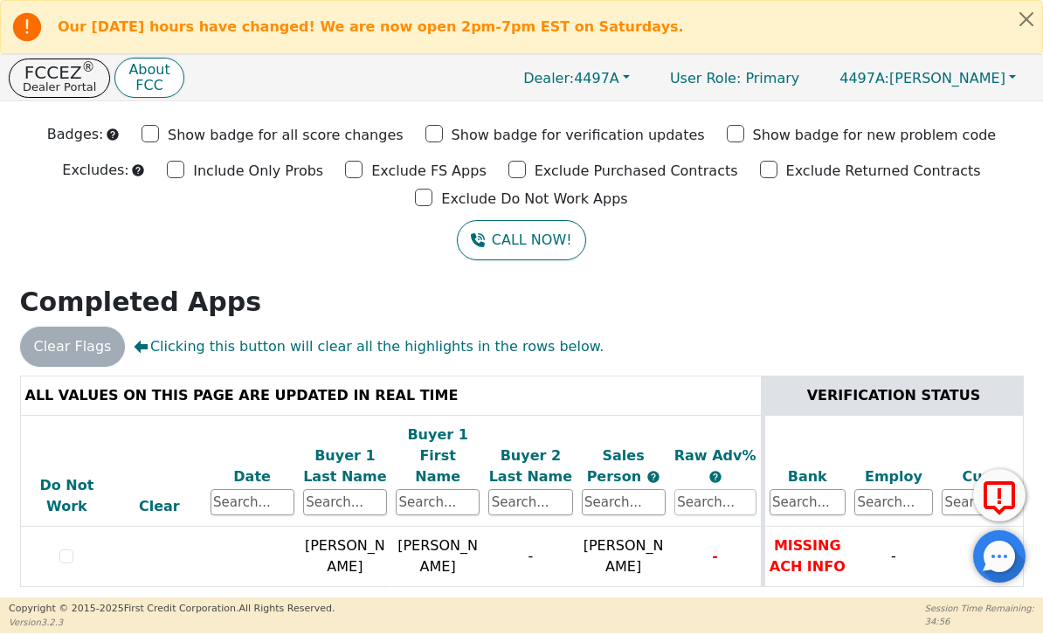
click at [728, 489] on input "text" at bounding box center [715, 502] width 82 height 26
click at [729, 447] on div "Raw Adv%" at bounding box center [715, 466] width 82 height 42
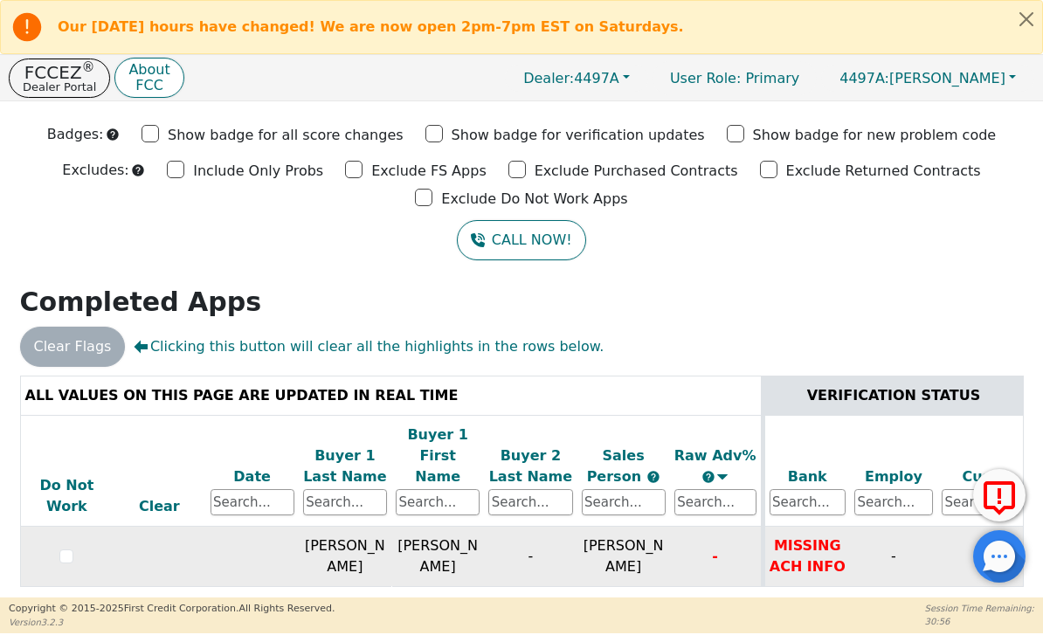
click at [718, 548] on span "-" at bounding box center [715, 556] width 6 height 17
click at [641, 538] on span "[PERSON_NAME]" at bounding box center [624, 556] width 80 height 38
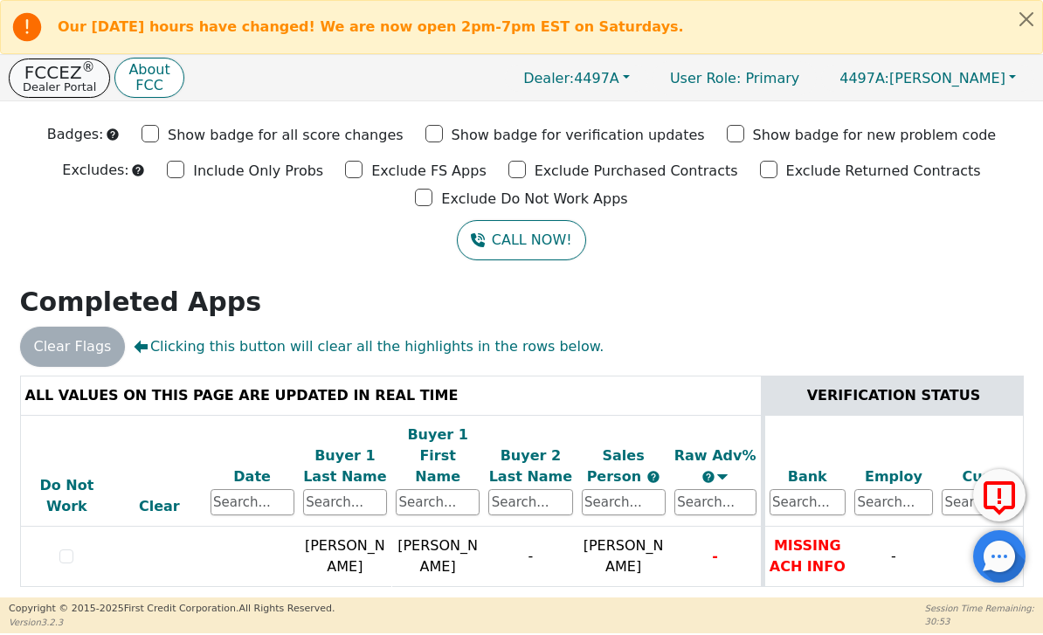
click at [59, 94] on button "FCCEZ ® Dealer Portal" at bounding box center [59, 78] width 101 height 39
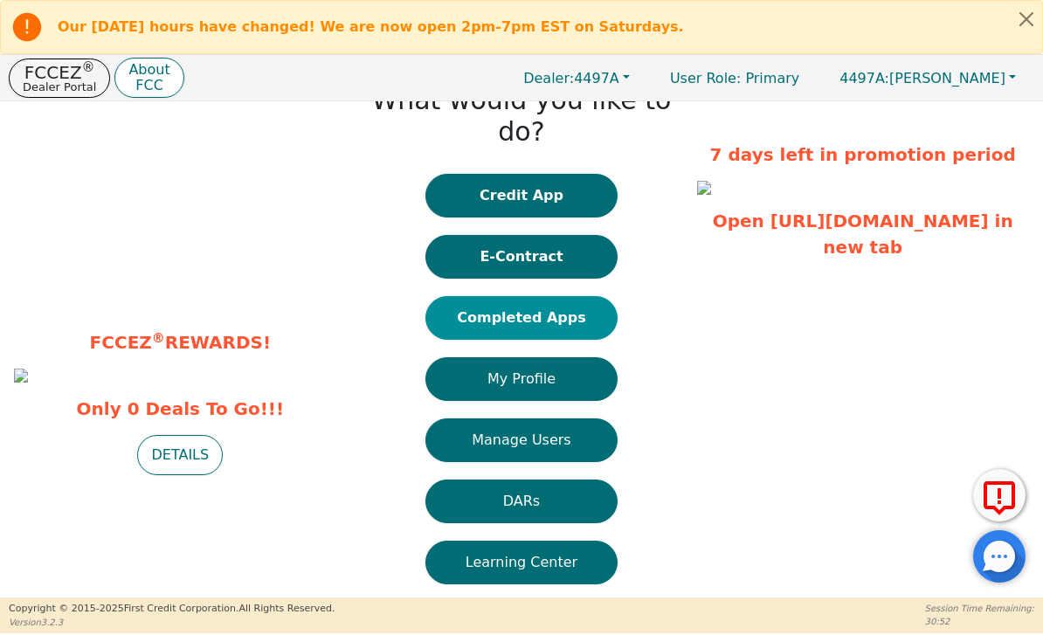
click at [594, 296] on button "Completed Apps" at bounding box center [521, 318] width 192 height 44
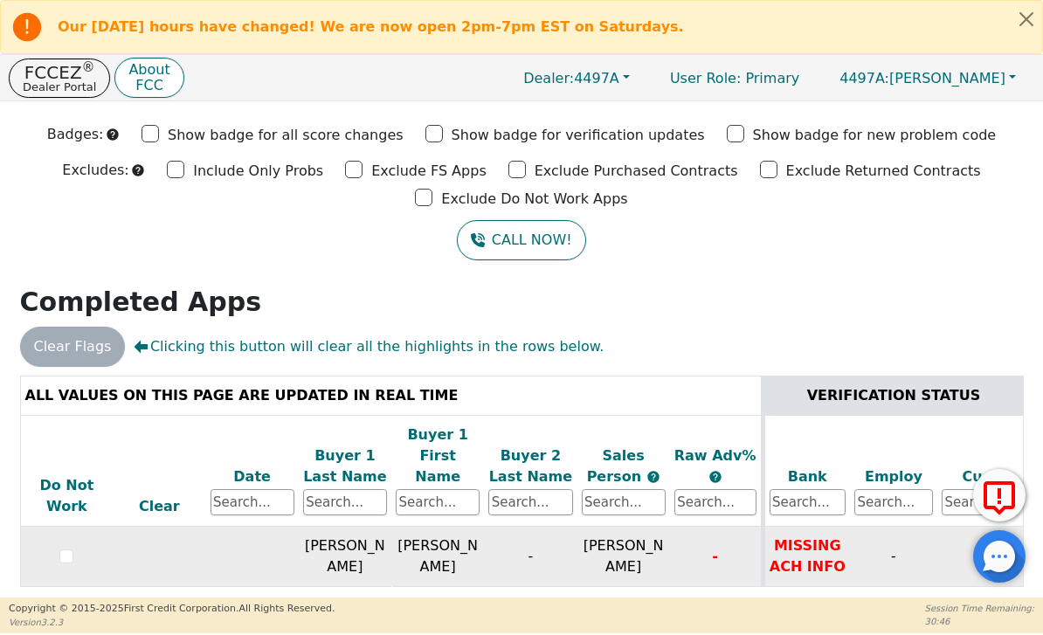
click at [645, 537] on span "[PERSON_NAME]" at bounding box center [624, 556] width 80 height 38
click at [66, 556] on td at bounding box center [66, 557] width 93 height 60
click at [73, 549] on input "checkbox" at bounding box center [66, 556] width 14 height 14
click at [66, 549] on input "checkbox" at bounding box center [66, 556] width 14 height 14
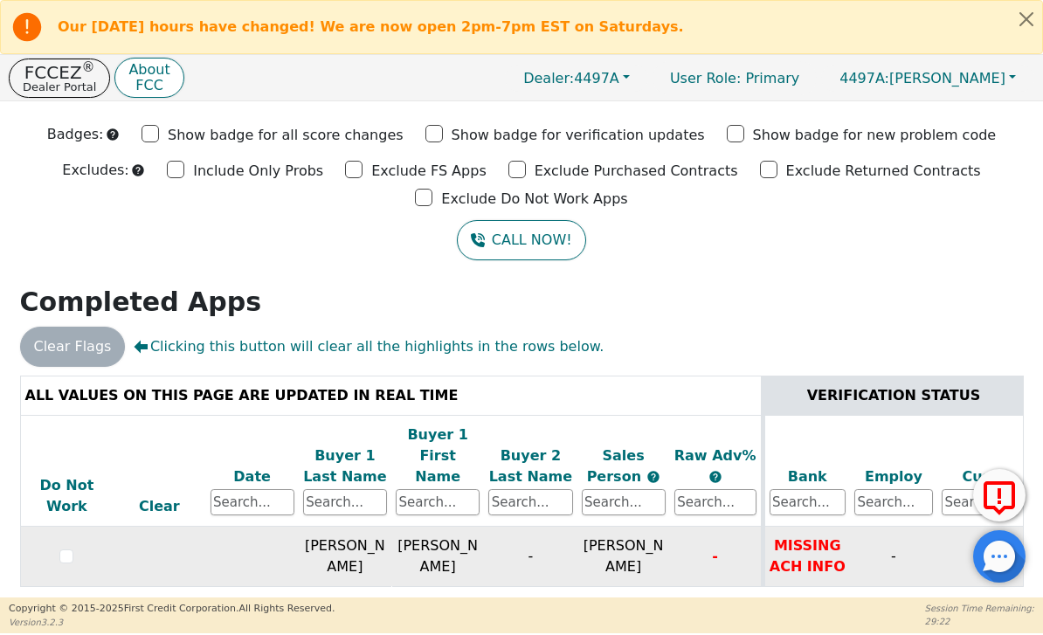
click at [86, 546] on div at bounding box center [67, 556] width 84 height 21
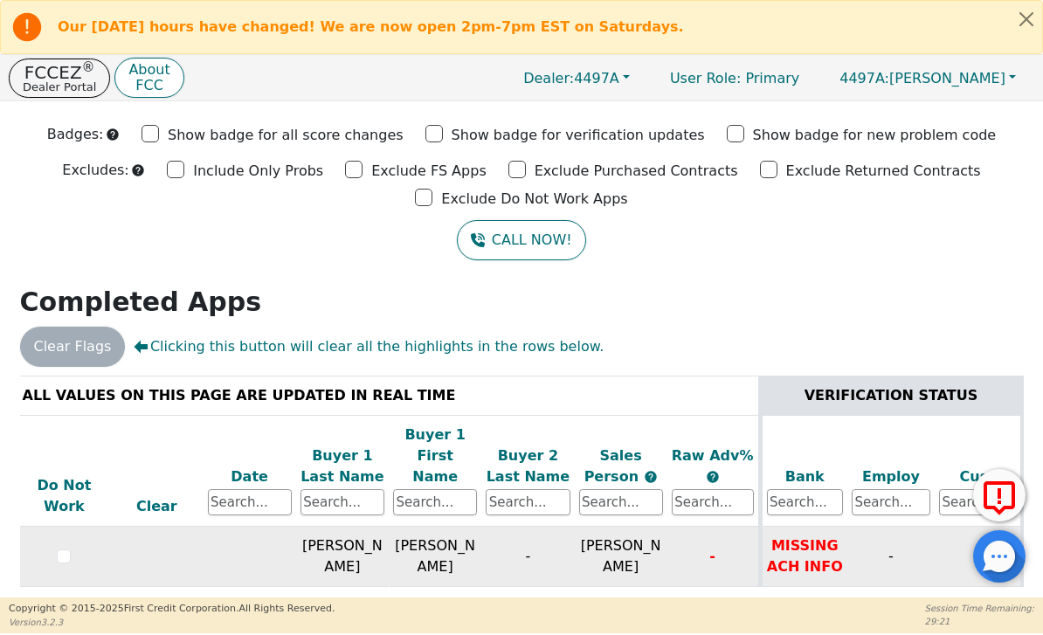
click at [68, 549] on input "checkbox" at bounding box center [64, 556] width 14 height 14
click at [144, 70] on p "About" at bounding box center [148, 70] width 41 height 14
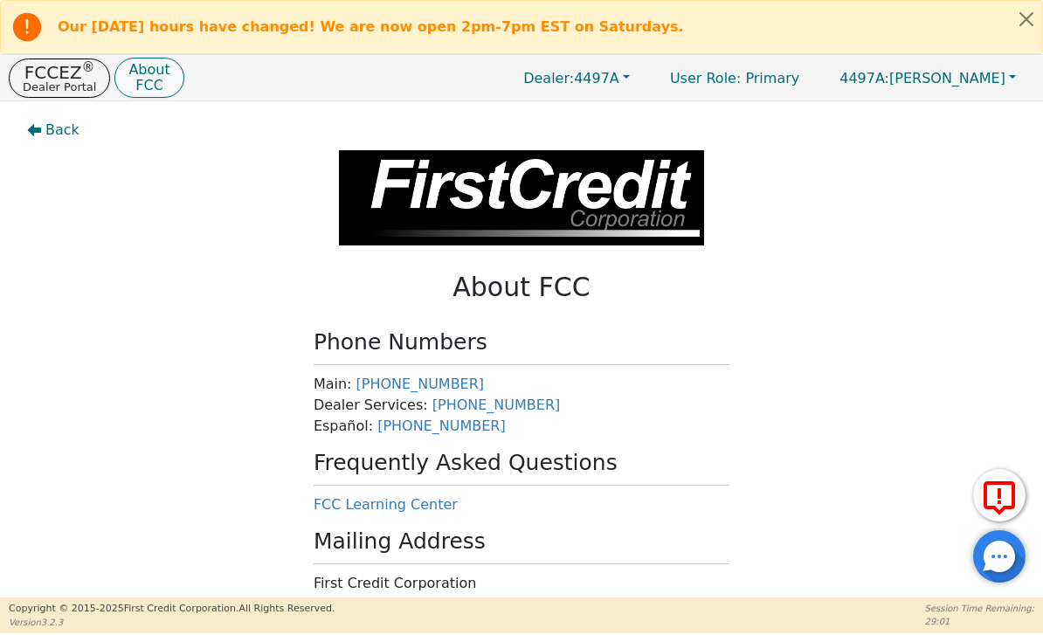
scroll to position [0, 0]
click at [77, 72] on p "FCCEZ ®" at bounding box center [59, 72] width 73 height 17
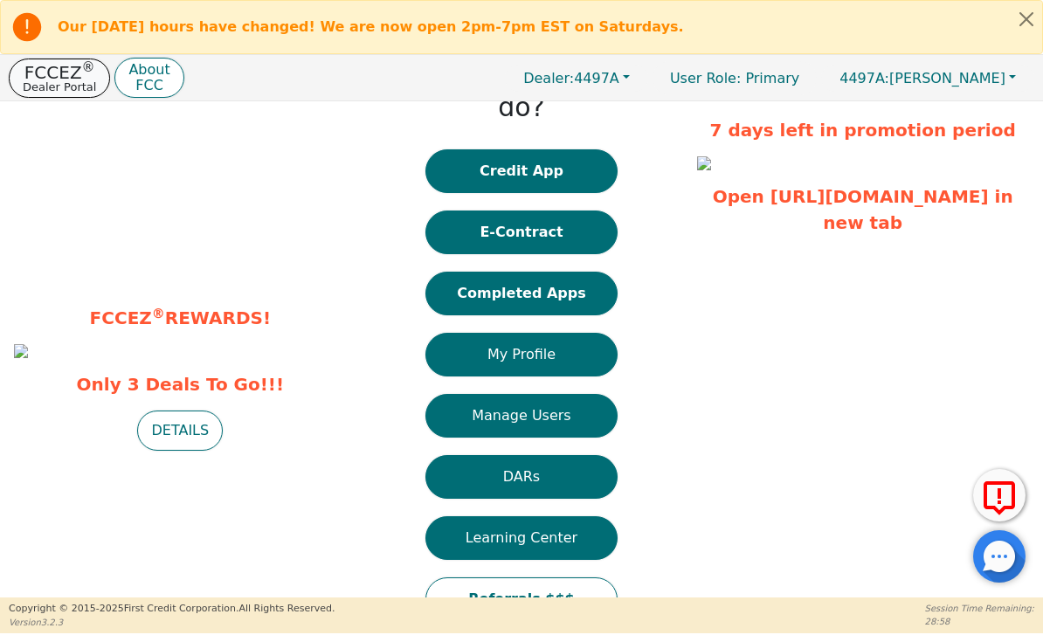
scroll to position [68, 0]
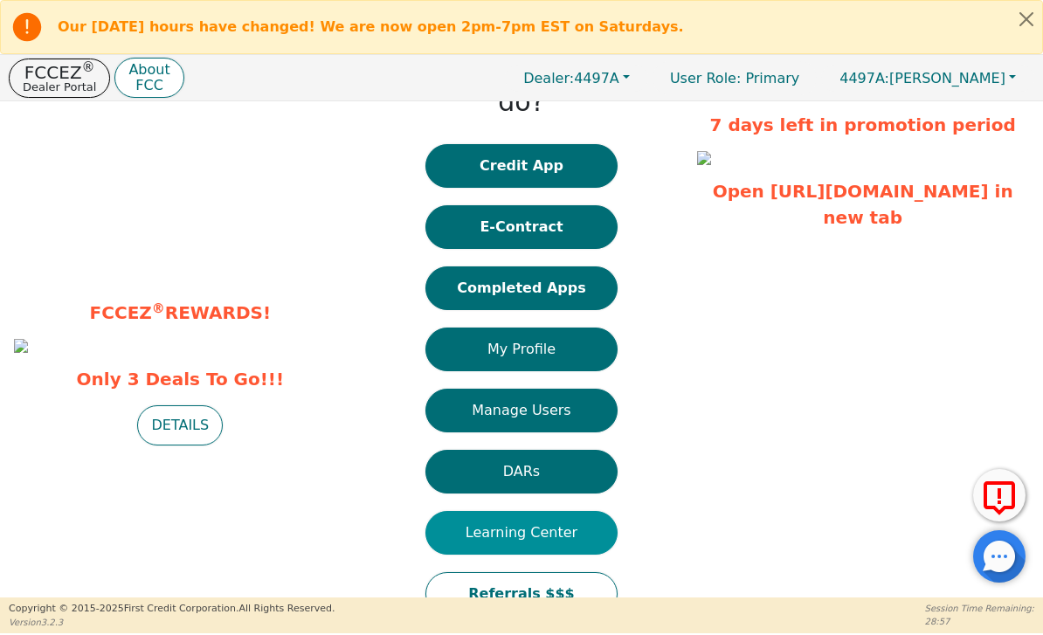
click at [594, 511] on button "Learning Center" at bounding box center [521, 533] width 192 height 44
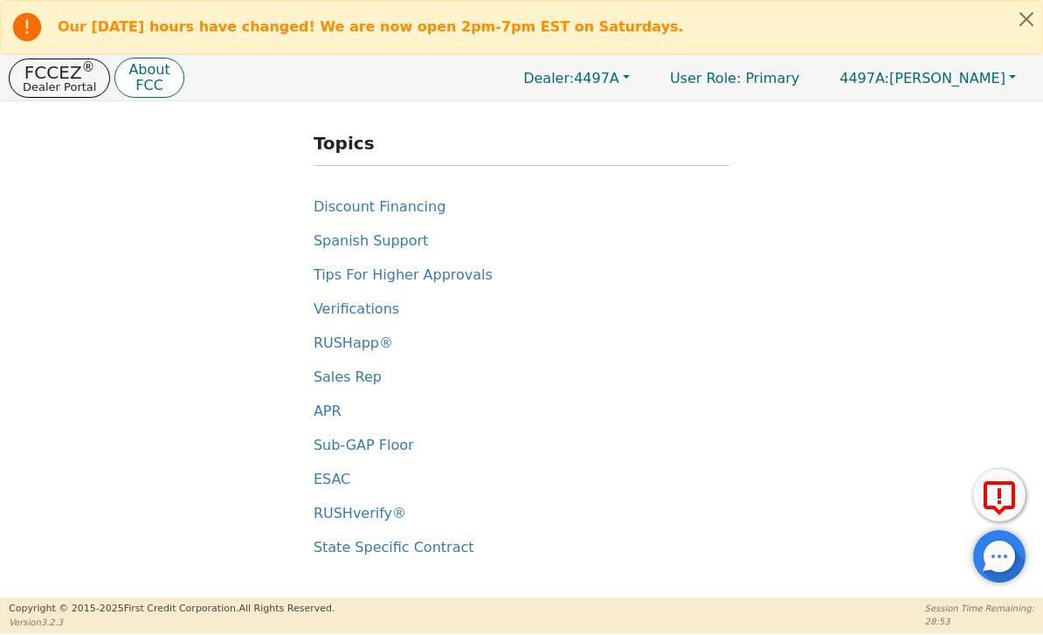
scroll to position [176, 0]
click at [424, 277] on span "Tips For Higher Approvals" at bounding box center [403, 274] width 179 height 17
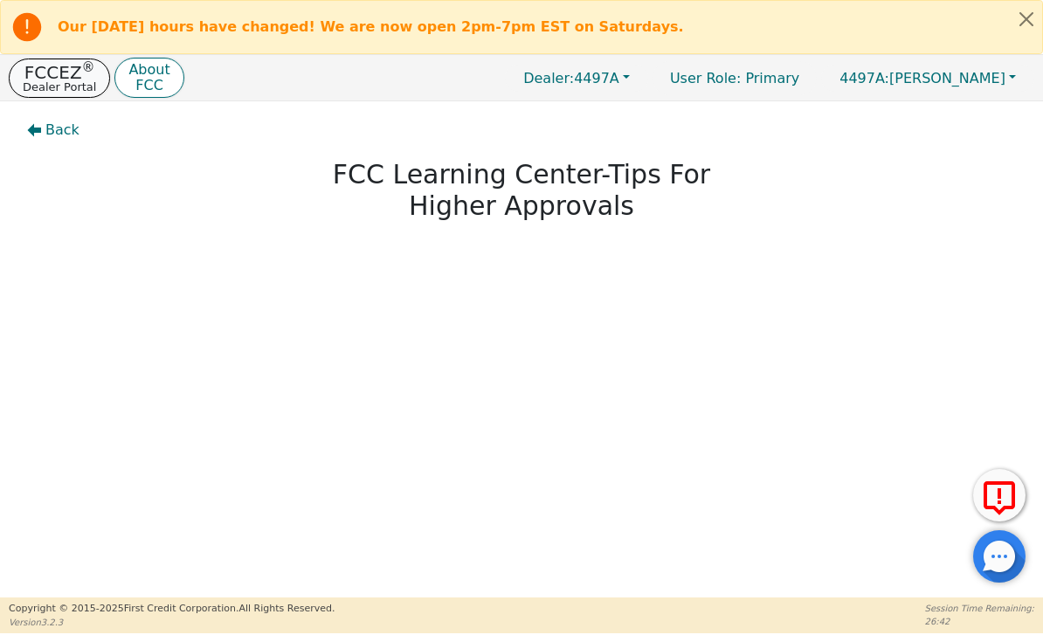
click at [69, 81] on p "Dealer Portal" at bounding box center [59, 86] width 73 height 11
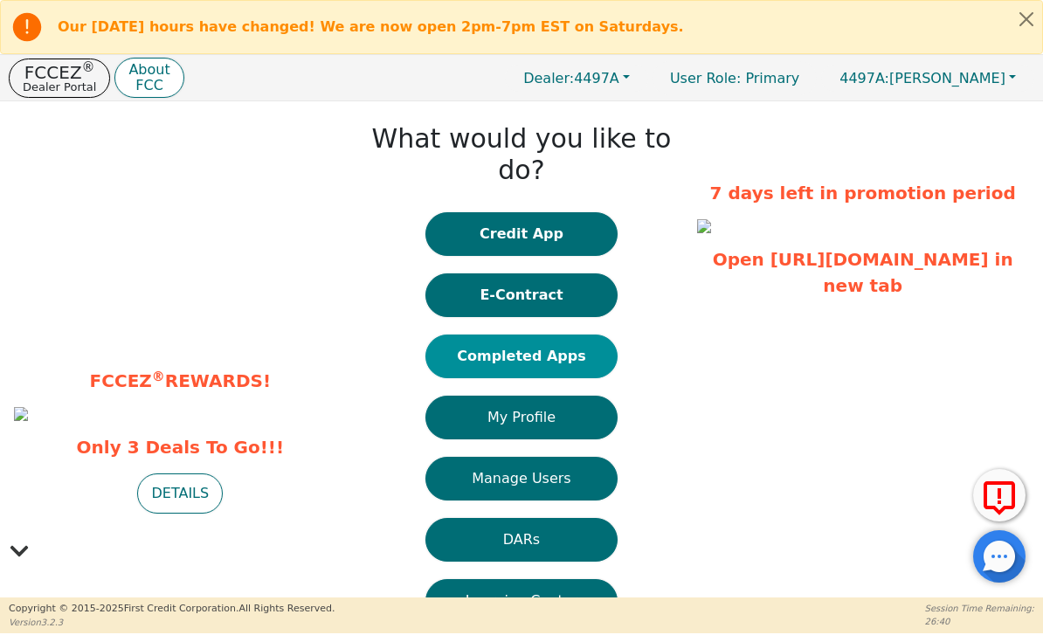
click at [567, 335] on button "Completed Apps" at bounding box center [521, 357] width 192 height 44
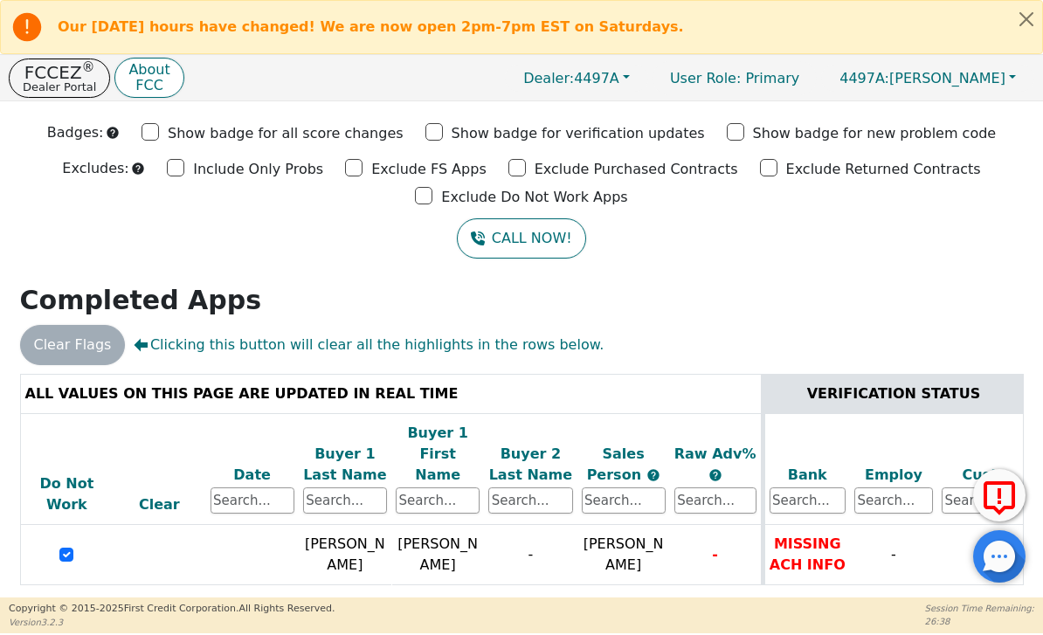
scroll to position [38, 0]
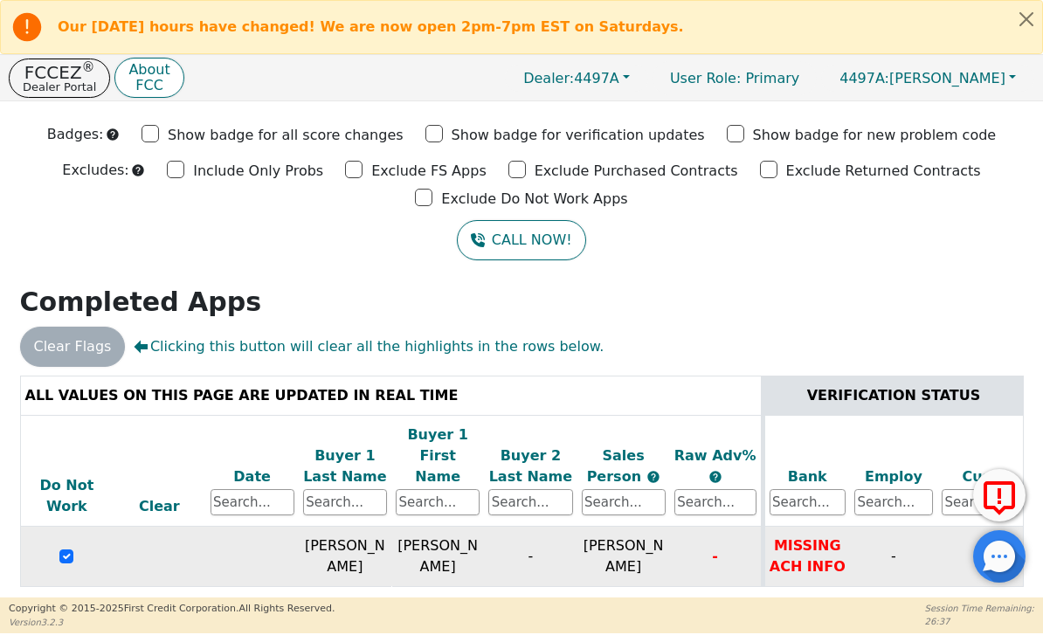
click at [70, 549] on input "checkbox" at bounding box center [66, 556] width 14 height 14
click at [66, 549] on input "checkbox" at bounding box center [66, 556] width 14 height 14
click at [68, 549] on input "checkbox" at bounding box center [66, 556] width 14 height 14
click at [44, 78] on p "FCCEZ ®" at bounding box center [59, 72] width 73 height 17
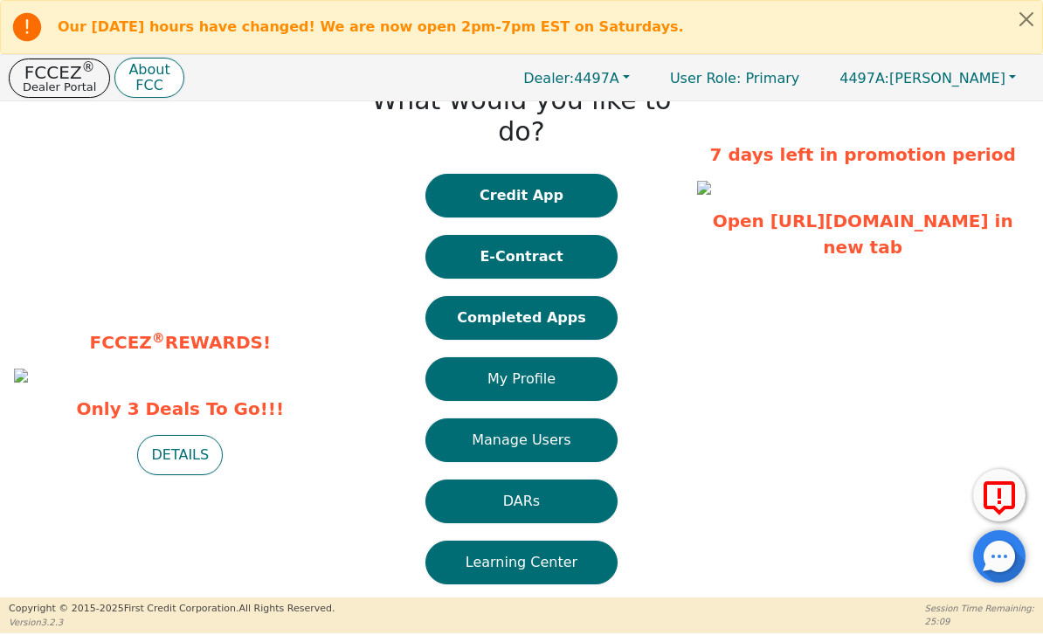
click at [28, 369] on img at bounding box center [21, 376] width 14 height 14
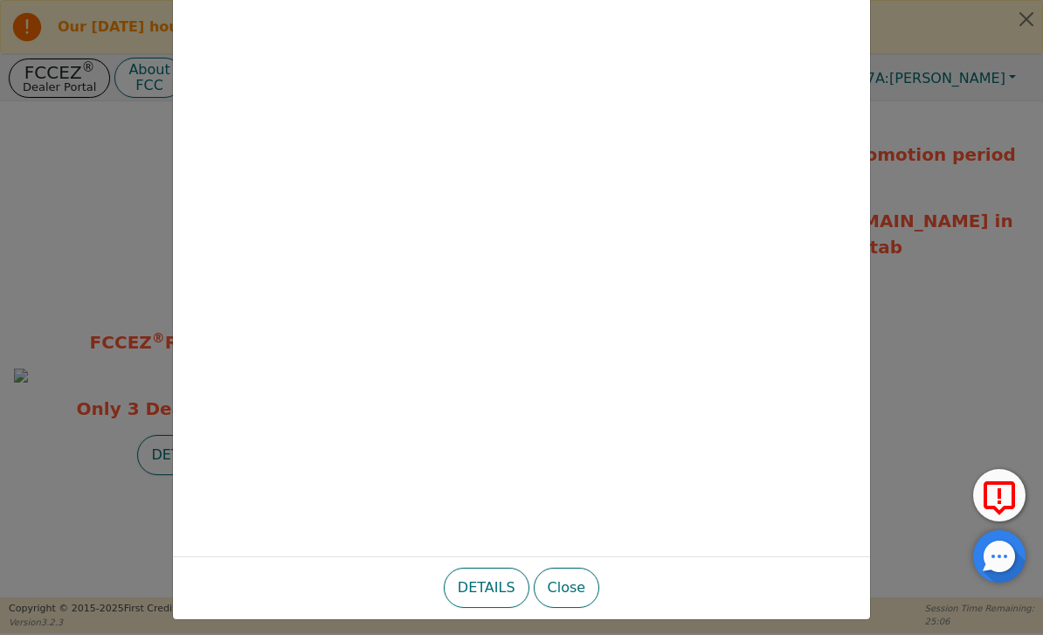
scroll to position [137, 0]
click at [475, 577] on button "DETAILS" at bounding box center [487, 588] width 86 height 40
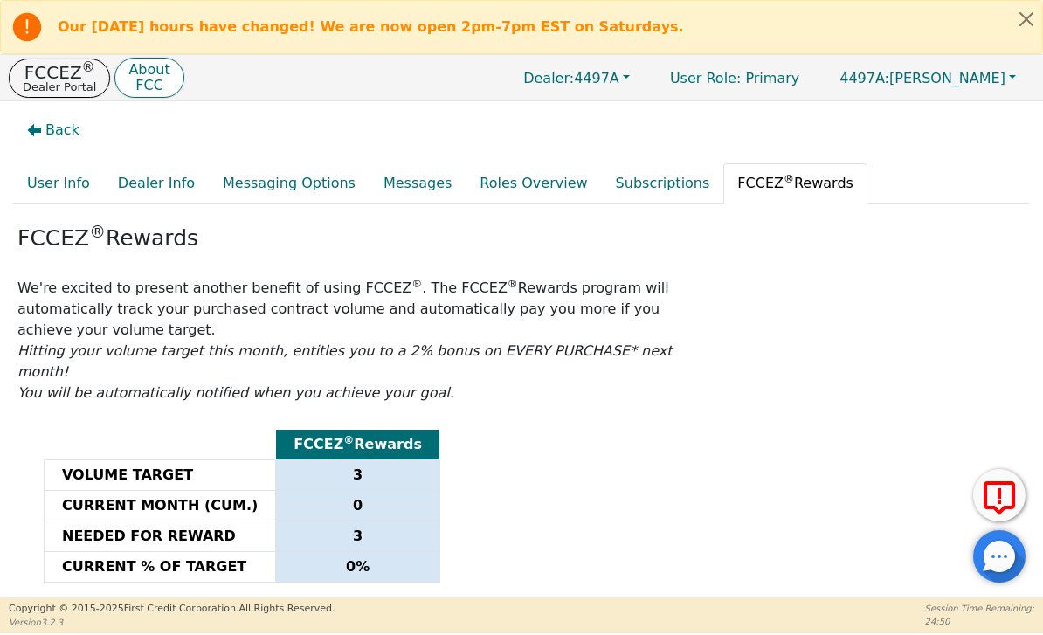
scroll to position [0, 0]
click at [59, 68] on p "FCCEZ ®" at bounding box center [59, 72] width 73 height 17
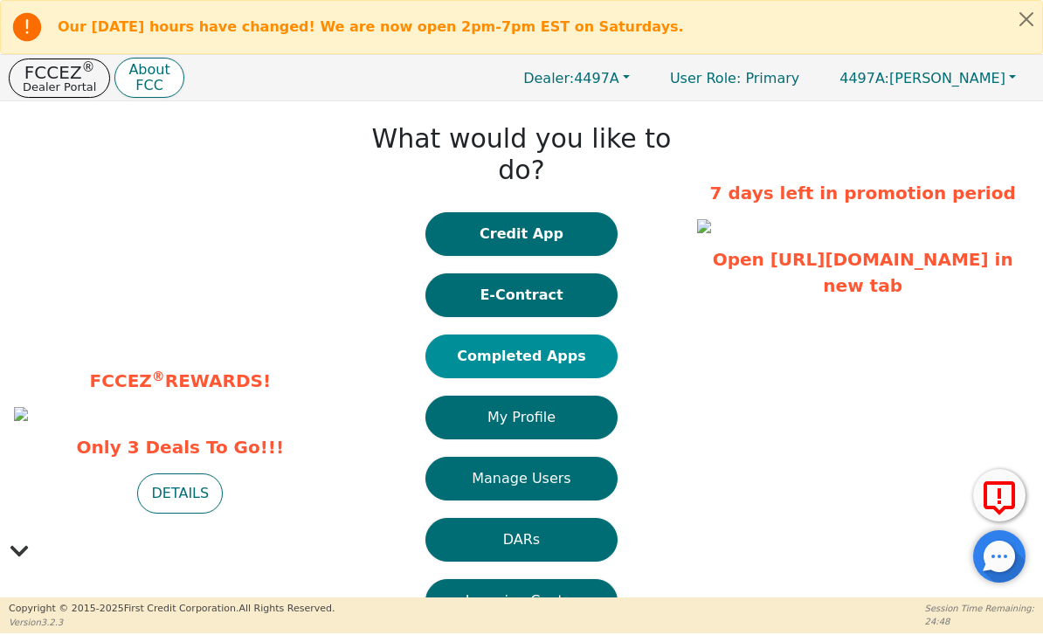
click at [492, 335] on button "Completed Apps" at bounding box center [521, 357] width 192 height 44
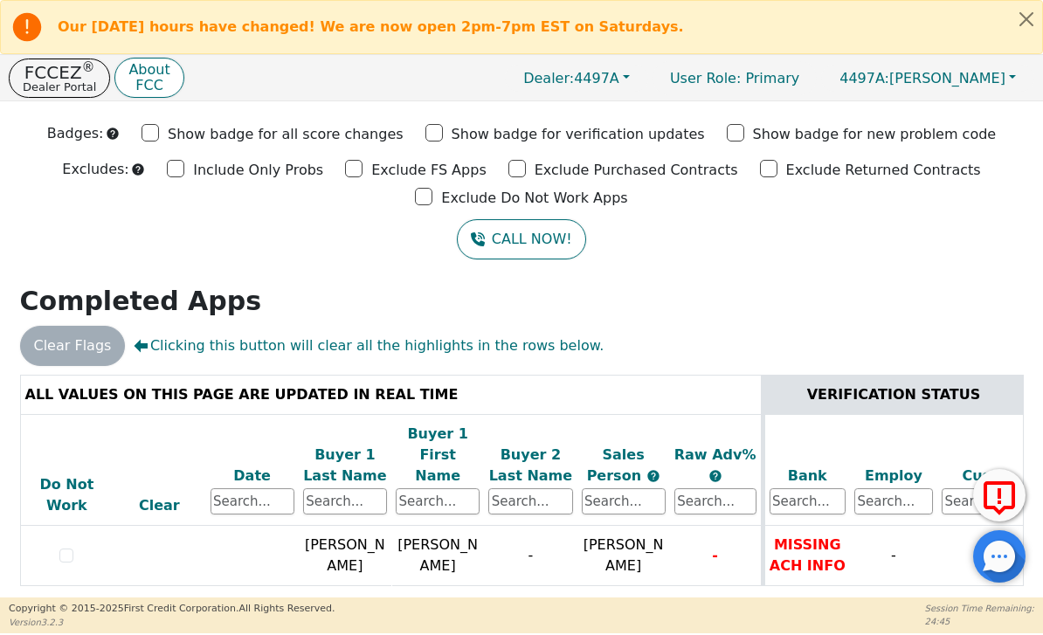
scroll to position [38, 0]
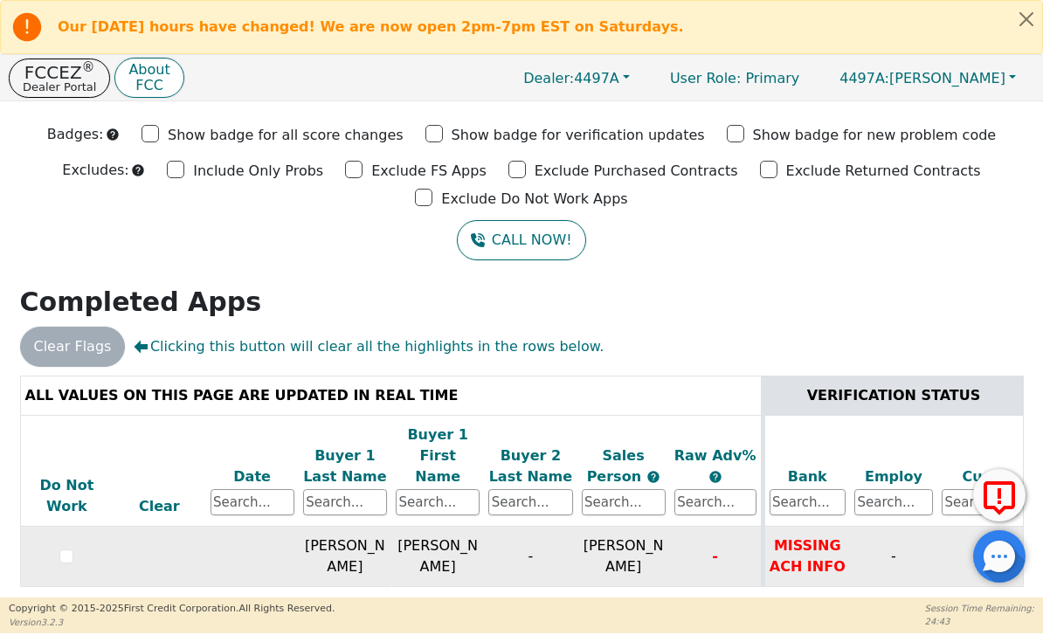
click at [60, 549] on input "checkbox" at bounding box center [66, 556] width 14 height 14
click at [1030, 35] on button "Close alert" at bounding box center [1026, 19] width 31 height 36
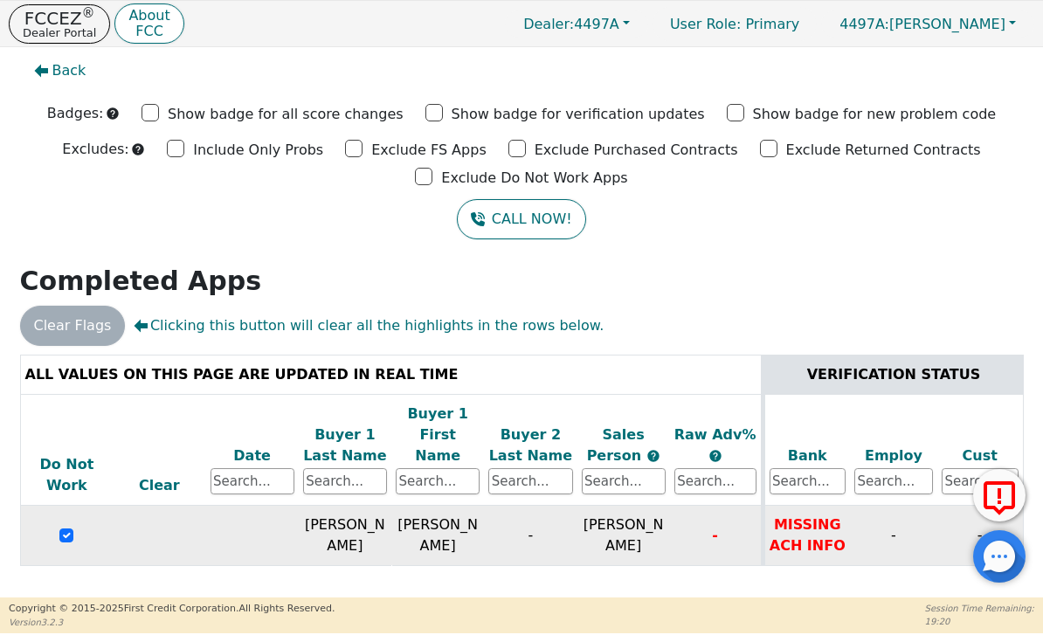
scroll to position [0, 0]
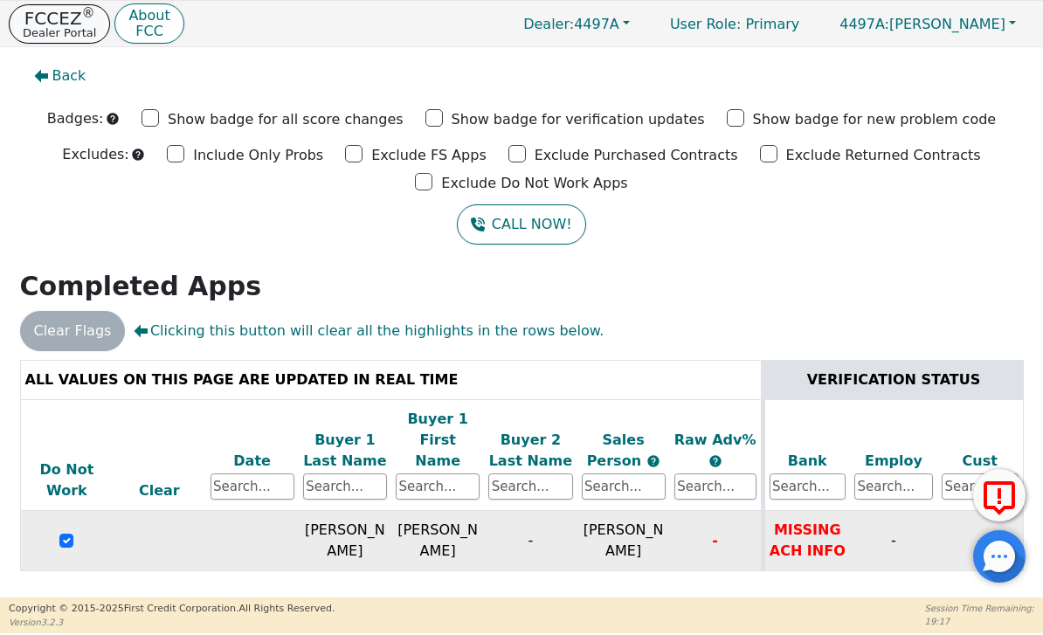
click at [45, 20] on p "FCCEZ ®" at bounding box center [59, 18] width 73 height 17
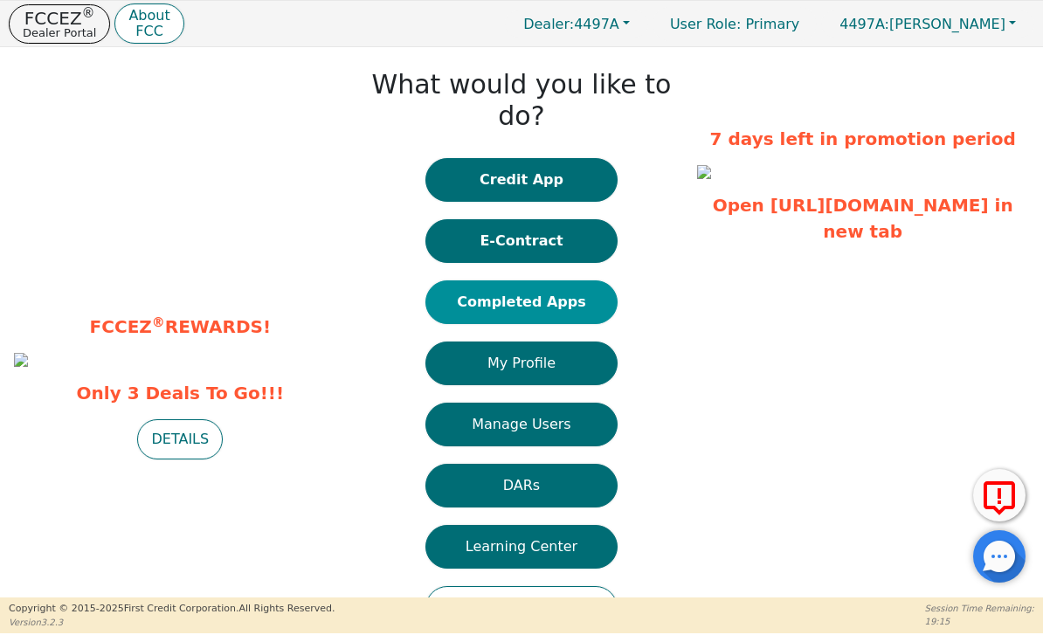
click at [488, 280] on button "Completed Apps" at bounding box center [521, 302] width 192 height 44
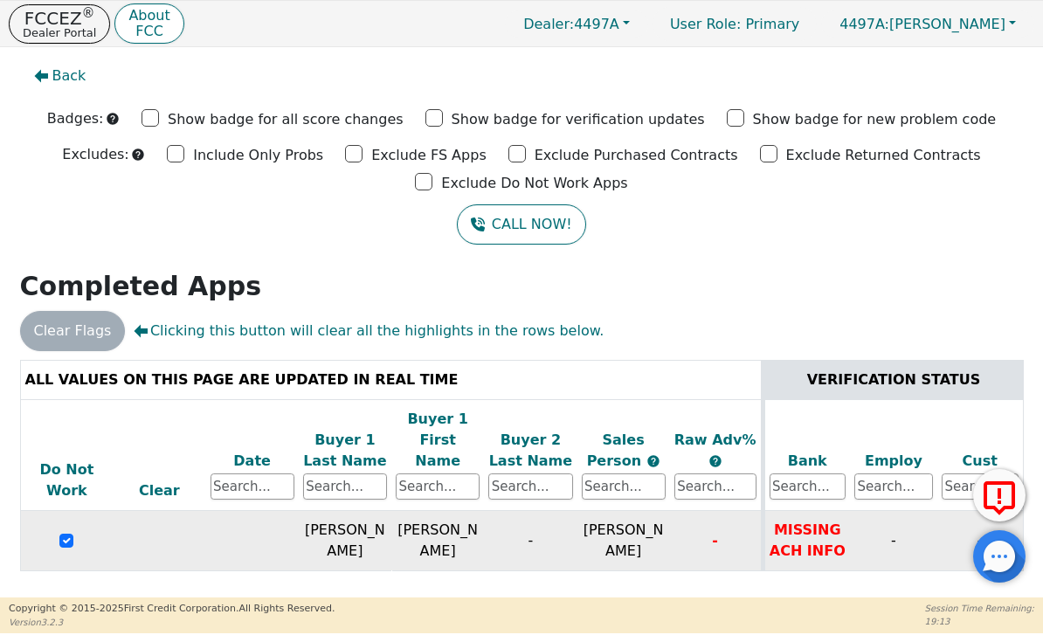
click at [60, 534] on input "checkbox" at bounding box center [66, 541] width 14 height 14
click at [84, 530] on div at bounding box center [67, 540] width 84 height 21
click at [60, 534] on input "checkbox" at bounding box center [66, 541] width 14 height 14
click at [74, 530] on div at bounding box center [67, 540] width 84 height 21
click at [76, 542] on td at bounding box center [66, 541] width 93 height 60
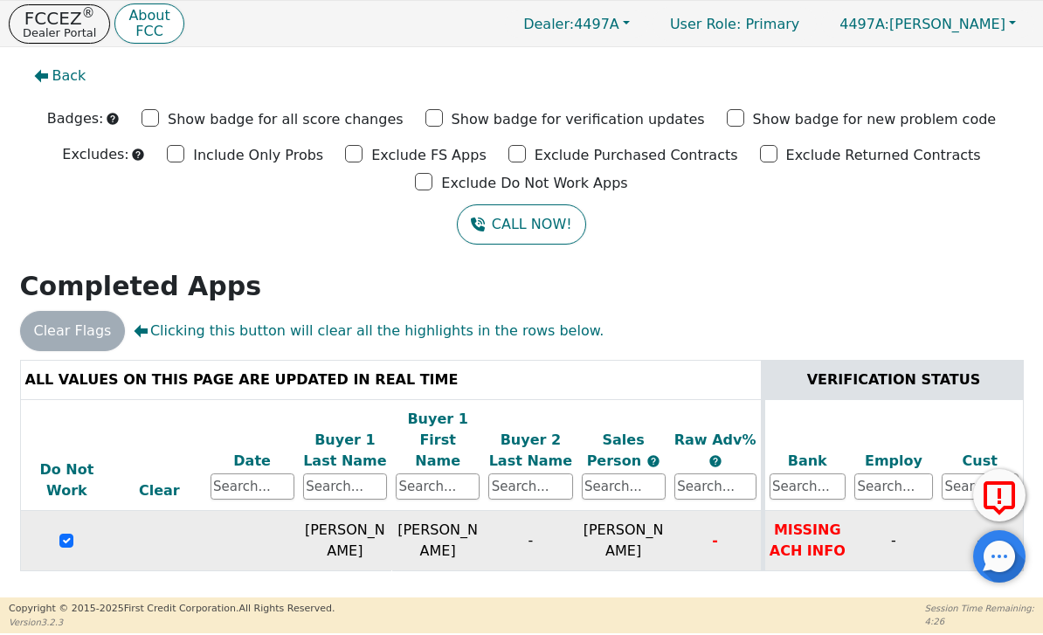
click at [75, 542] on td at bounding box center [66, 541] width 93 height 60
click at [89, 530] on div at bounding box center [67, 540] width 84 height 21
click at [68, 534] on input "checkbox" at bounding box center [66, 541] width 14 height 14
click at [442, 538] on td "[PERSON_NAME]" at bounding box center [437, 541] width 93 height 60
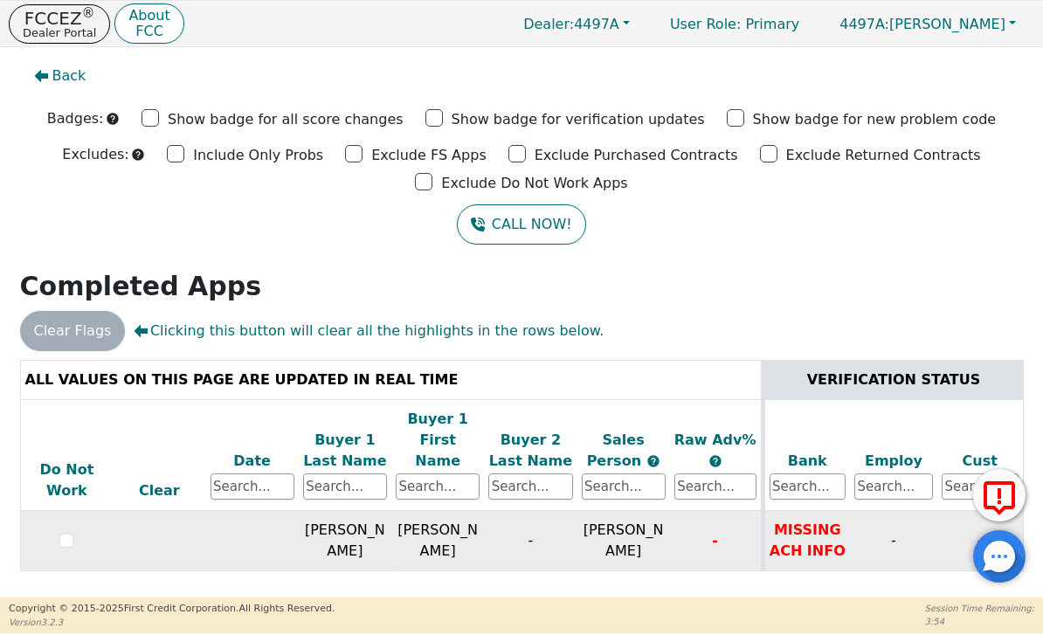
click at [441, 537] on td "[PERSON_NAME]" at bounding box center [437, 541] width 93 height 60
click at [433, 523] on td "[PERSON_NAME]" at bounding box center [437, 541] width 93 height 60
click at [382, 548] on td "[PERSON_NAME]" at bounding box center [345, 541] width 93 height 60
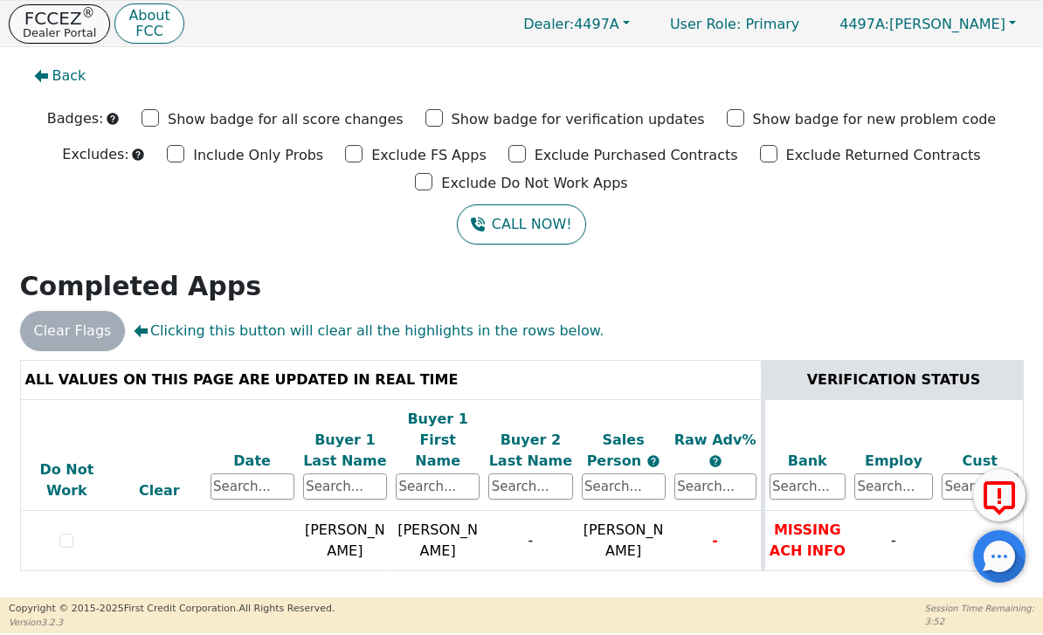
click at [58, 42] on button "FCCEZ ® Dealer Portal" at bounding box center [59, 23] width 101 height 39
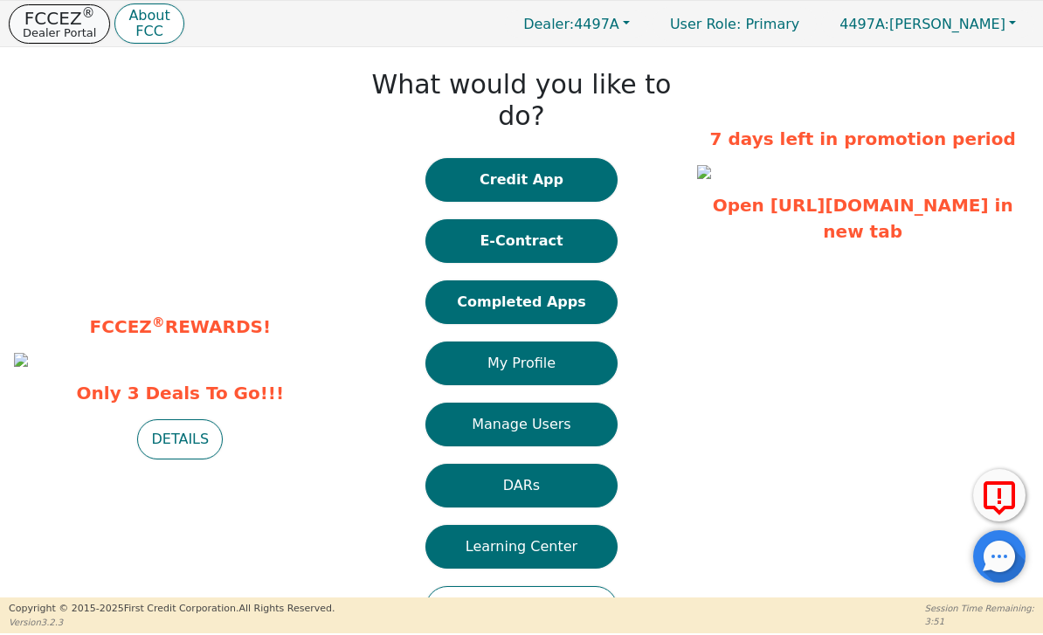
click at [68, 16] on p "FCCEZ ®" at bounding box center [59, 18] width 73 height 17
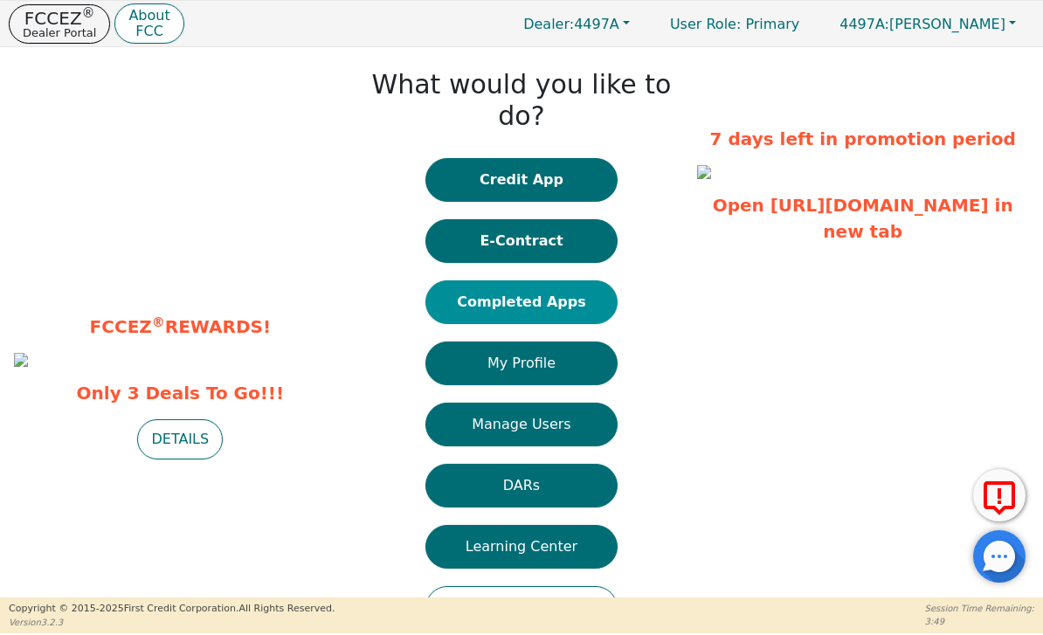
click at [572, 280] on button "Completed Apps" at bounding box center [521, 302] width 192 height 44
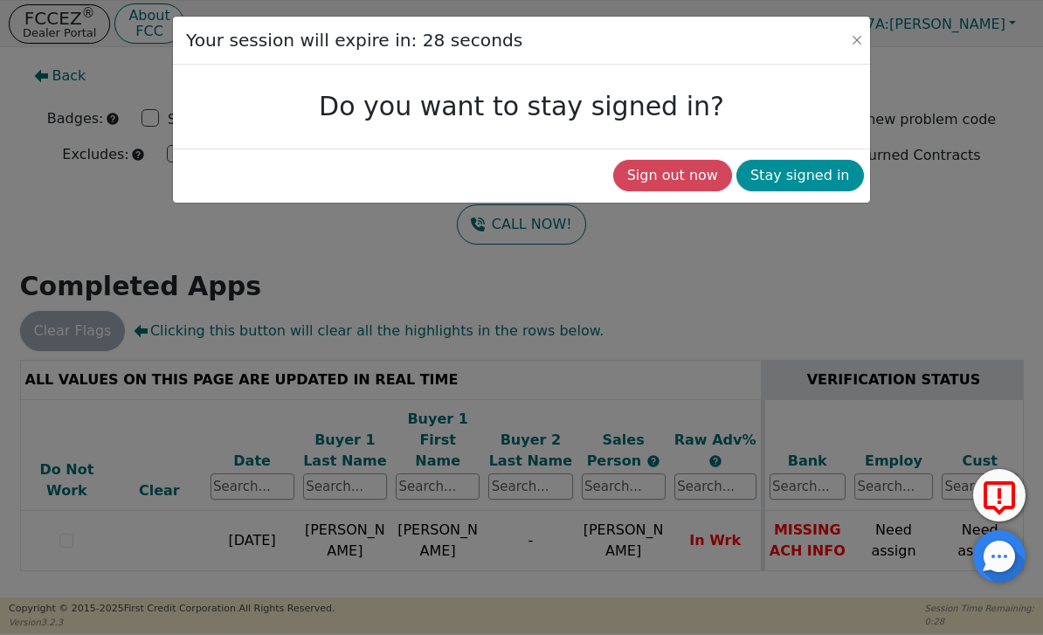
click at [830, 168] on button "Stay signed in" at bounding box center [800, 175] width 128 height 31
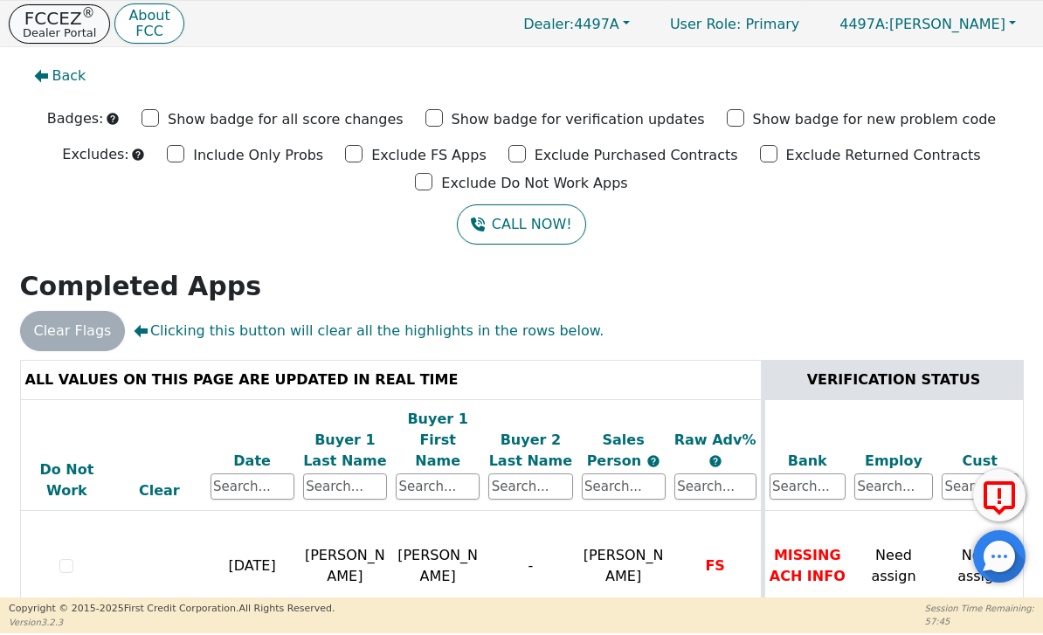
click at [64, 28] on p "Dealer Portal" at bounding box center [59, 32] width 73 height 11
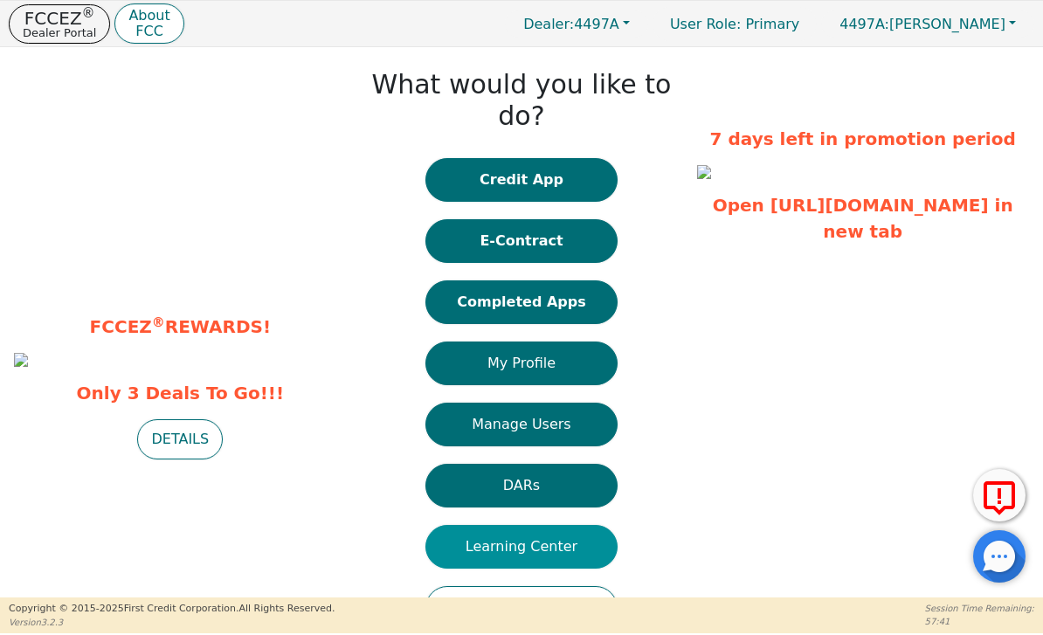
click at [574, 525] on button "Learning Center" at bounding box center [521, 547] width 192 height 44
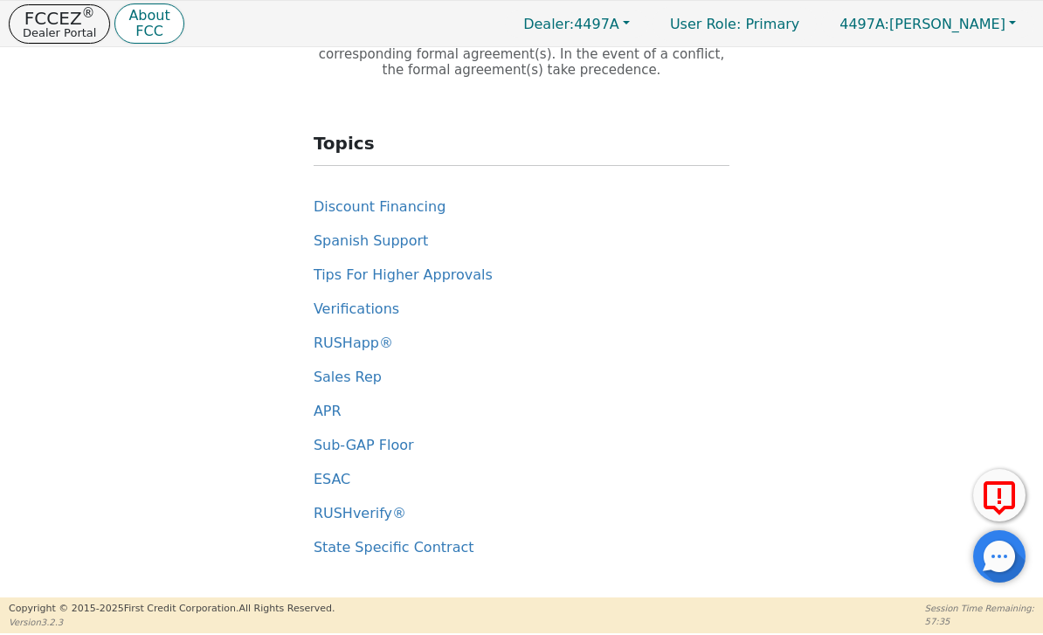
scroll to position [121, 0]
click at [314, 416] on span "APR" at bounding box center [328, 411] width 28 height 17
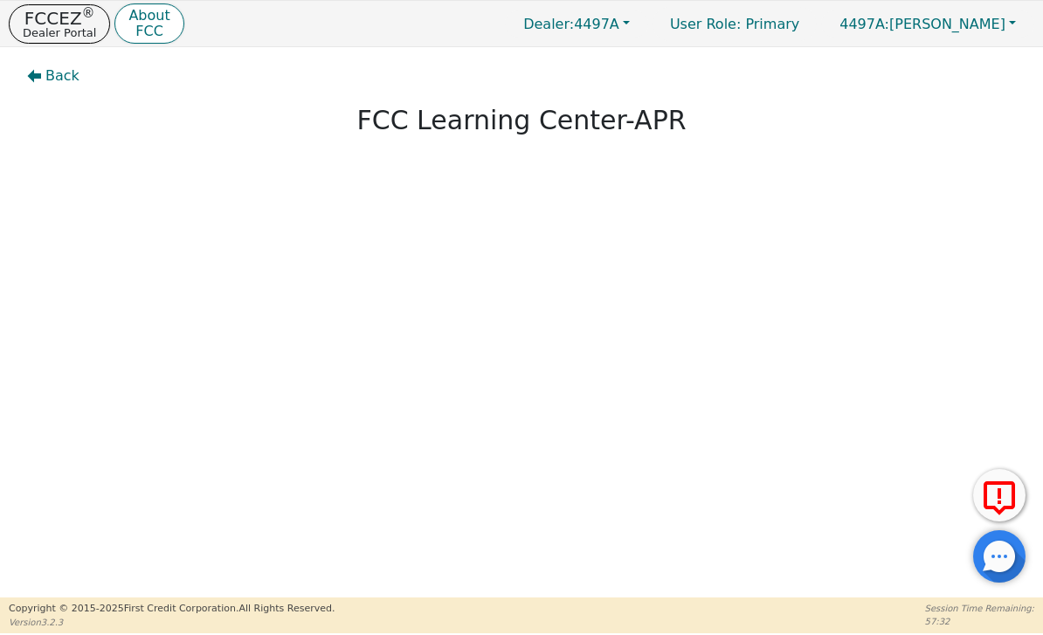
scroll to position [34, 0]
click at [28, 29] on p "Dealer Portal" at bounding box center [59, 32] width 73 height 11
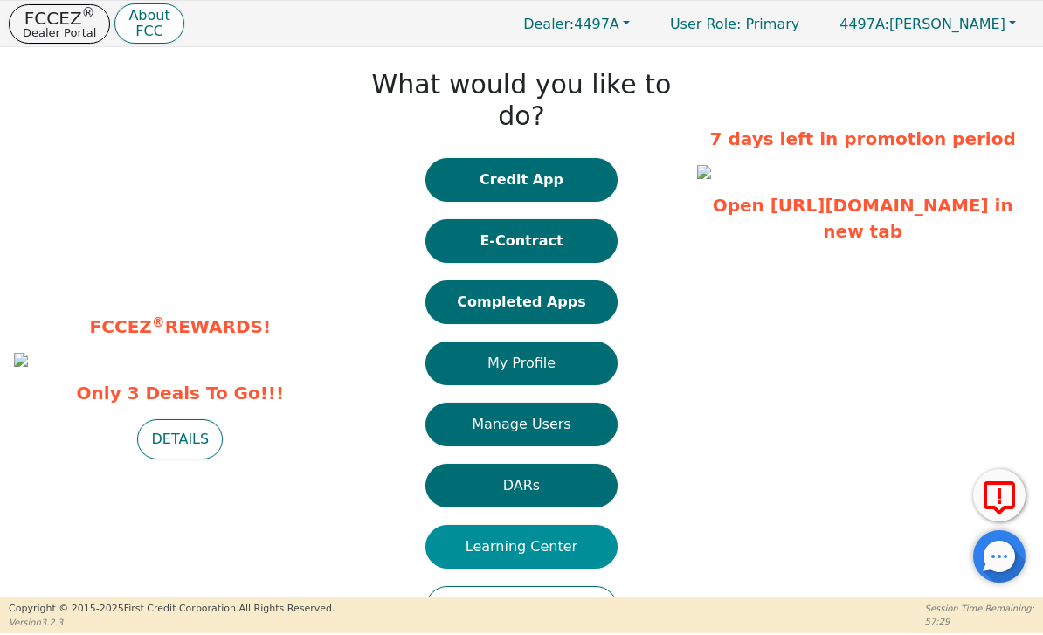
click at [570, 525] on button "Learning Center" at bounding box center [521, 547] width 192 height 44
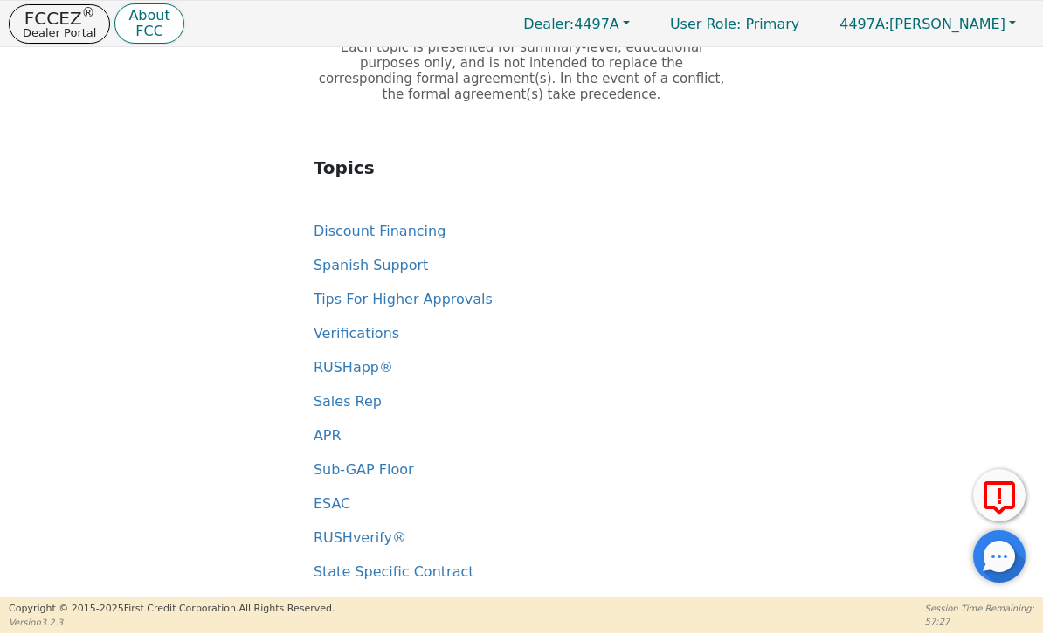
scroll to position [107, 0]
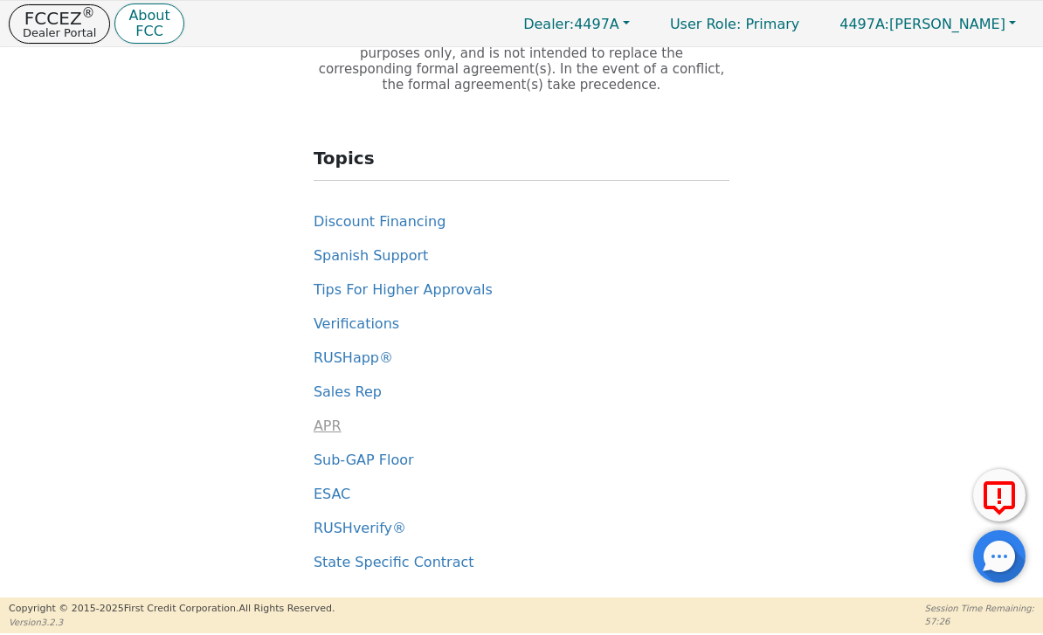
click at [322, 429] on span "APR" at bounding box center [328, 426] width 28 height 17
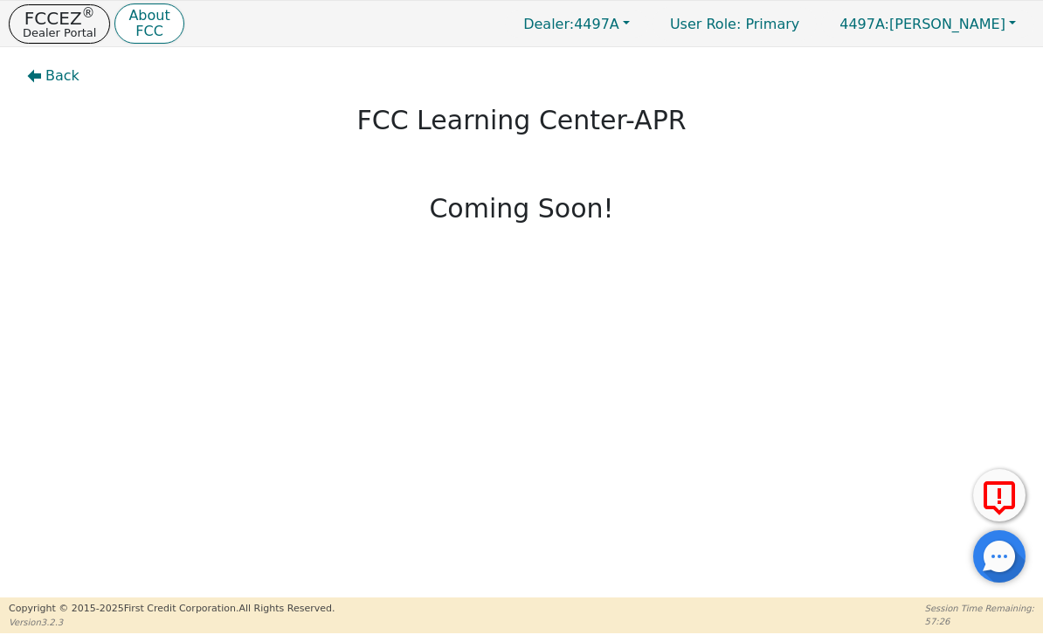
scroll to position [0, 0]
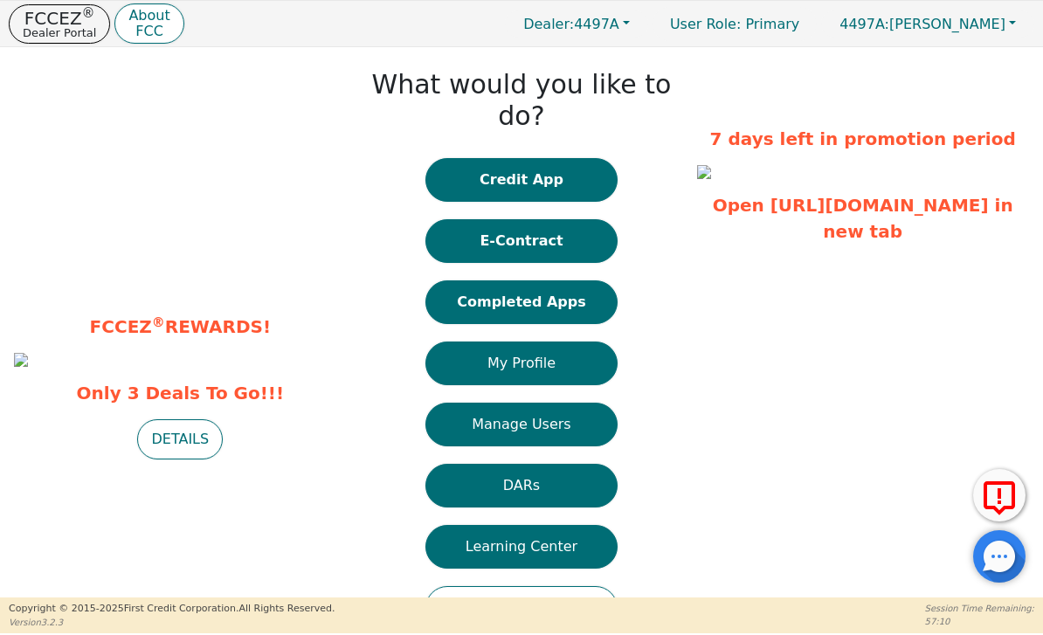
click at [574, 525] on button "Learning Center" at bounding box center [521, 547] width 192 height 44
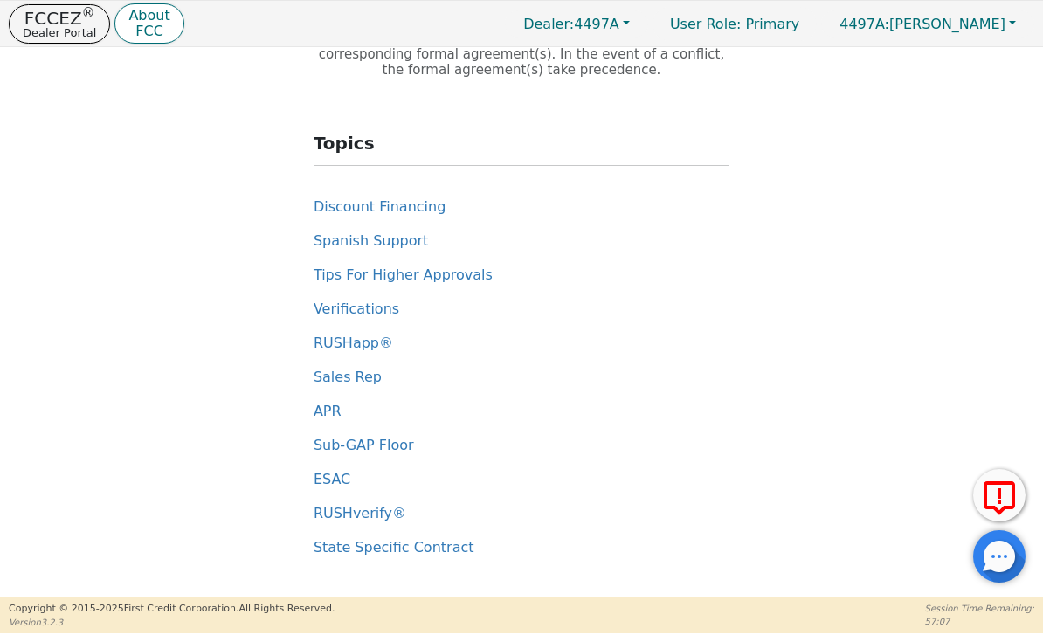
scroll to position [121, 0]
click at [389, 450] on span "Sub-GAP Floor" at bounding box center [364, 445] width 100 height 17
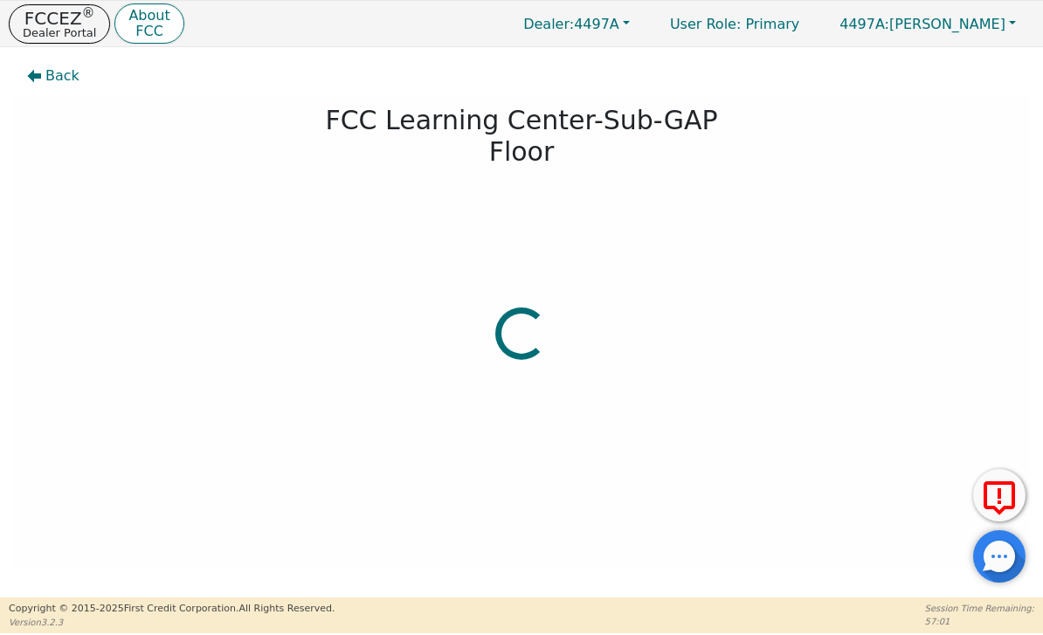
scroll to position [0, 0]
click at [65, 28] on p "Dealer Portal" at bounding box center [59, 32] width 73 height 11
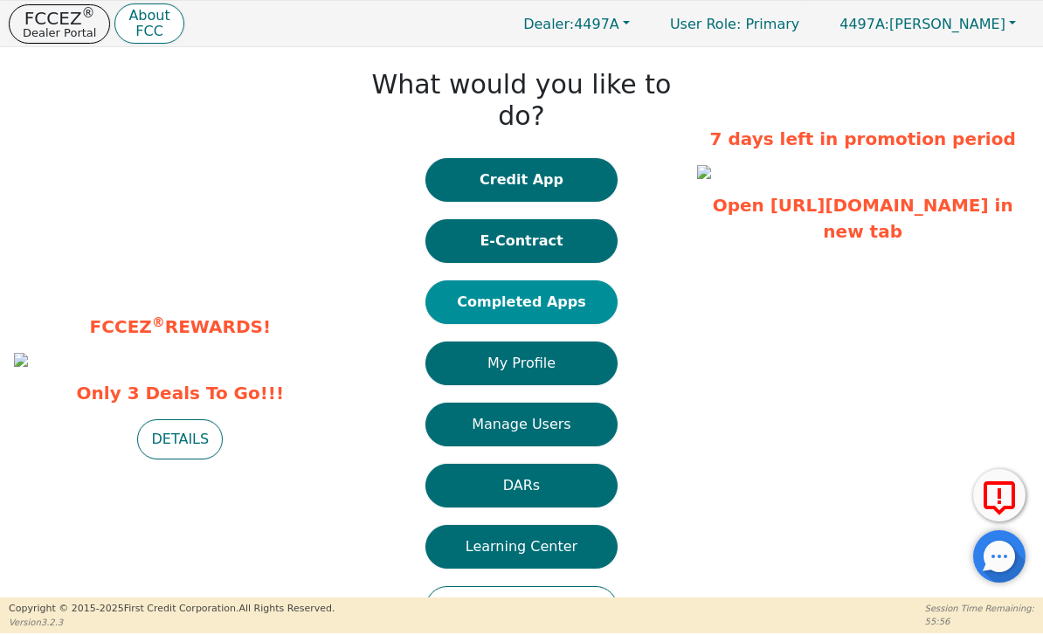
click at [588, 280] on button "Completed Apps" at bounding box center [521, 302] width 192 height 44
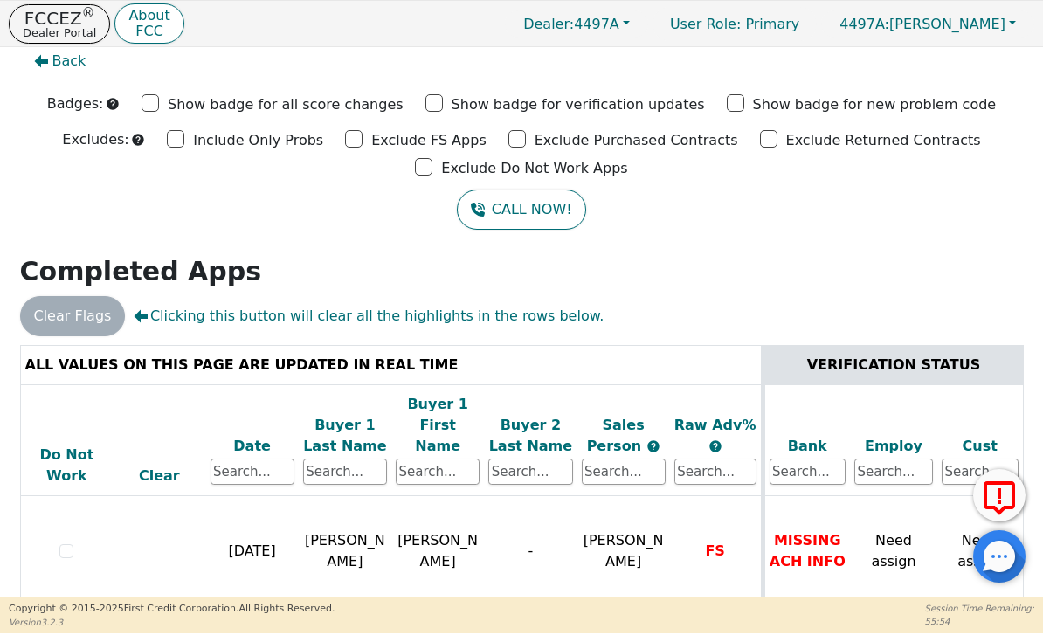
scroll to position [14, 0]
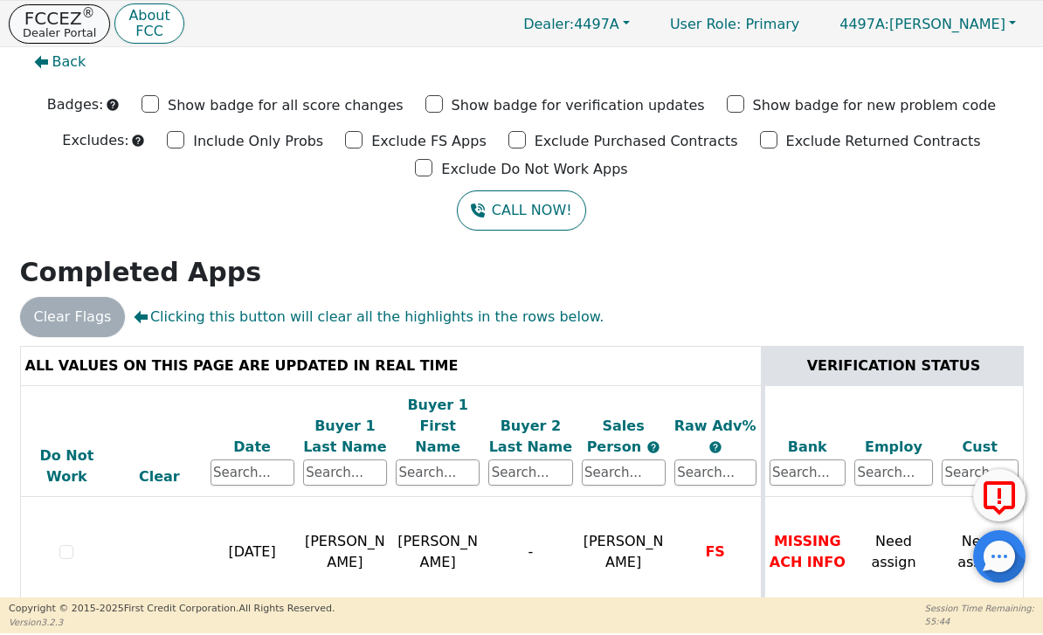
click at [70, 27] on p "Dealer Portal" at bounding box center [59, 32] width 73 height 11
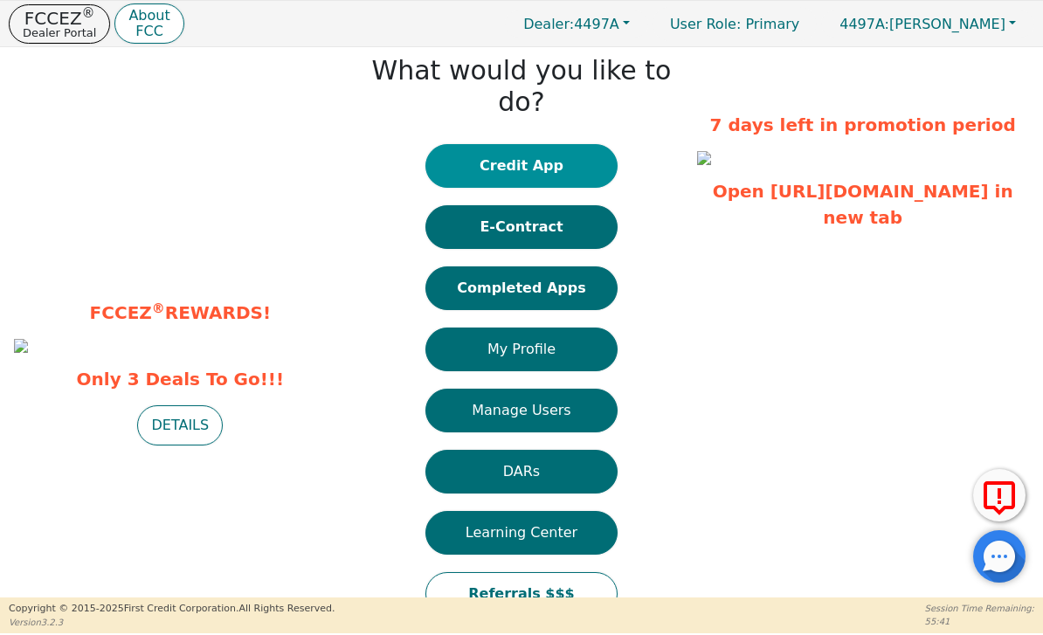
click at [584, 144] on button "Credit App" at bounding box center [521, 166] width 192 height 44
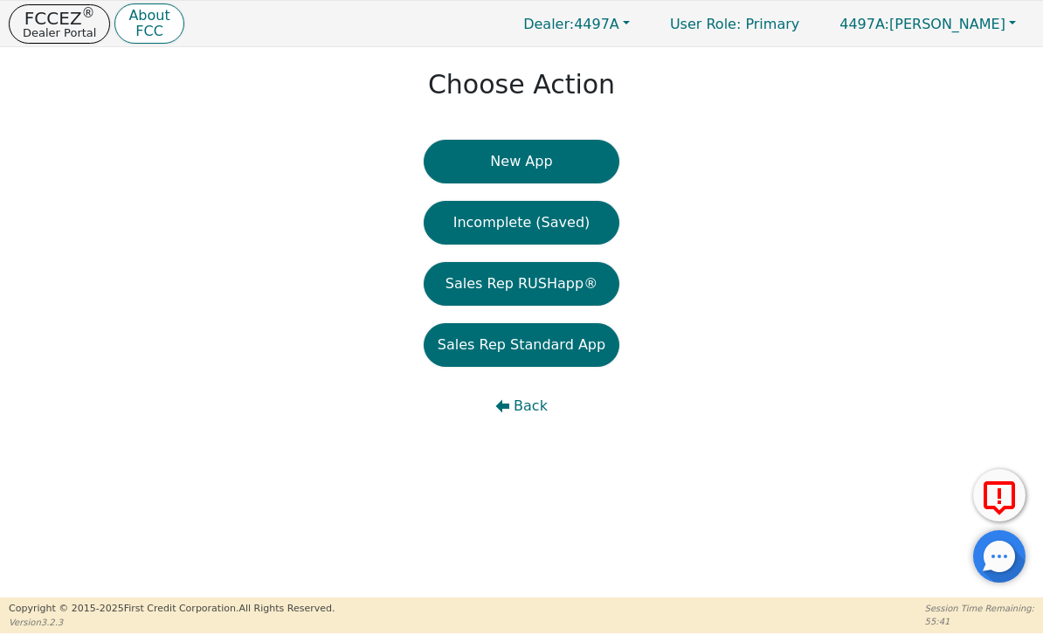
scroll to position [0, 0]
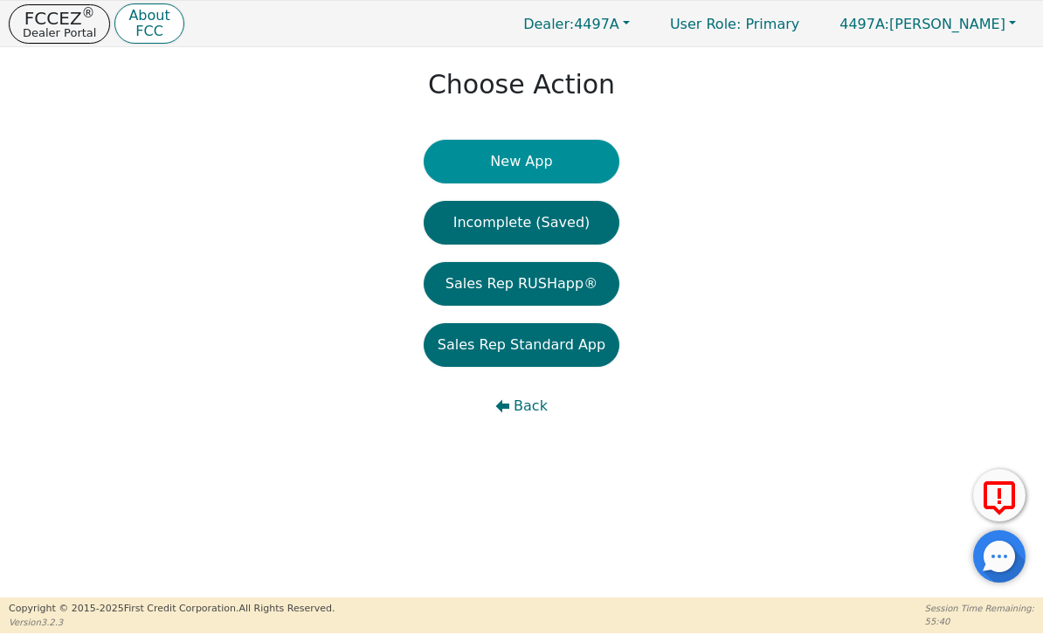
click at [578, 169] on button "New App" at bounding box center [522, 162] width 196 height 44
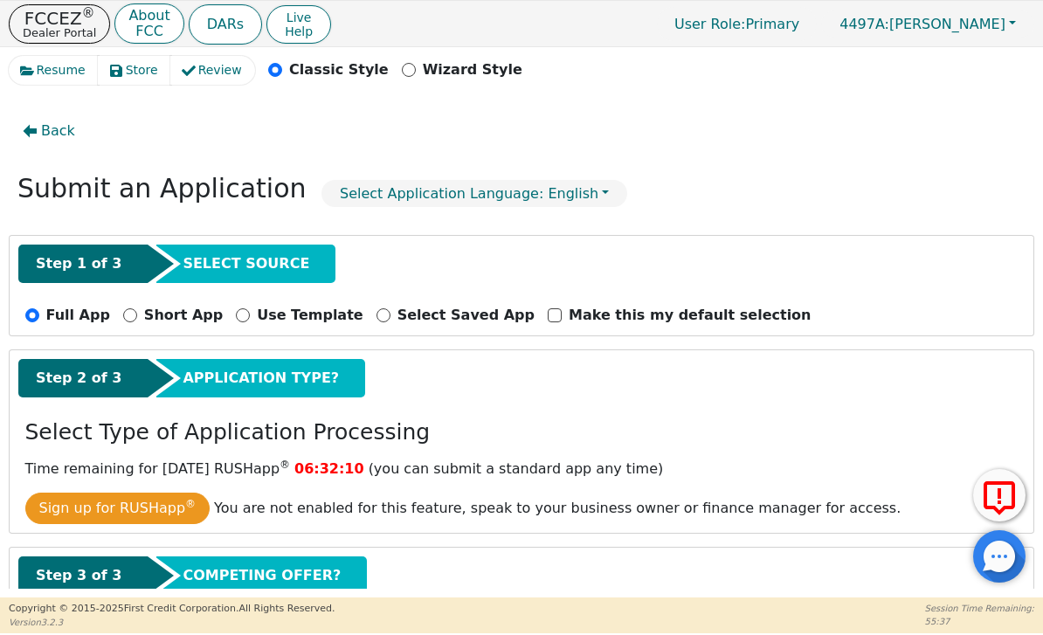
click at [98, 318] on p "Full App" at bounding box center [78, 315] width 64 height 21
click at [39, 318] on input "Full App" at bounding box center [32, 315] width 14 height 14
click at [123, 321] on input "Short App" at bounding box center [130, 315] width 14 height 14
radio input "true"
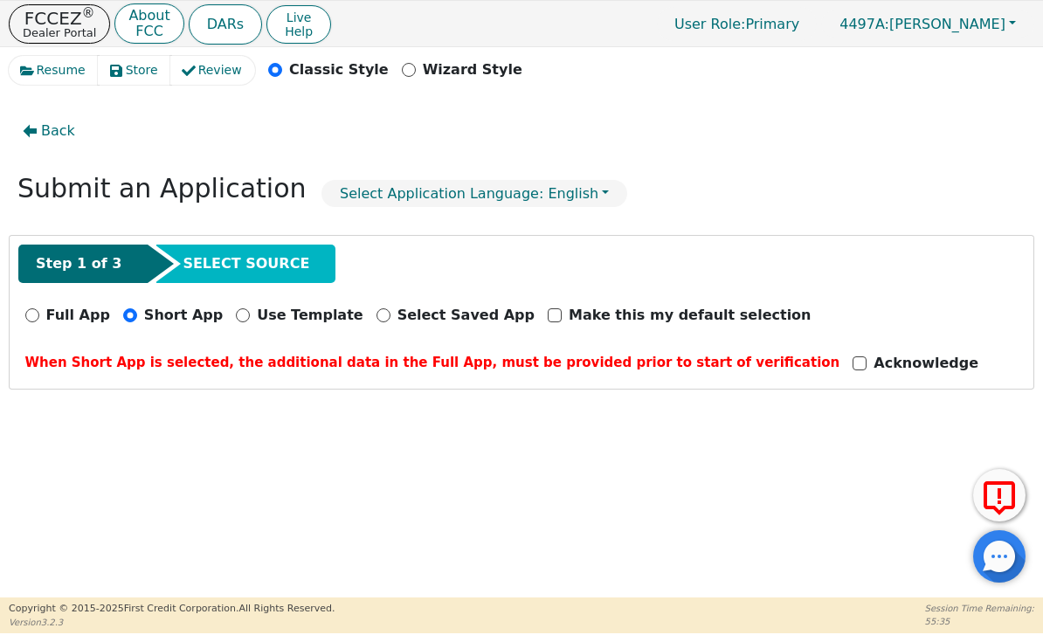
click at [853, 365] on input "Acknowledge" at bounding box center [860, 363] width 14 height 14
checkbox input "true"
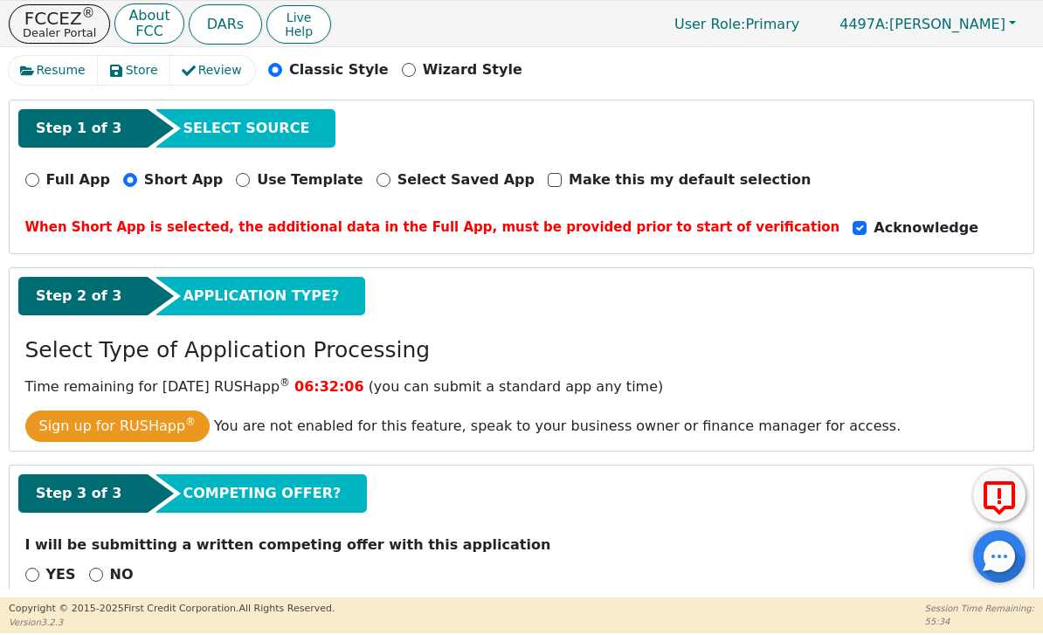
scroll to position [135, 0]
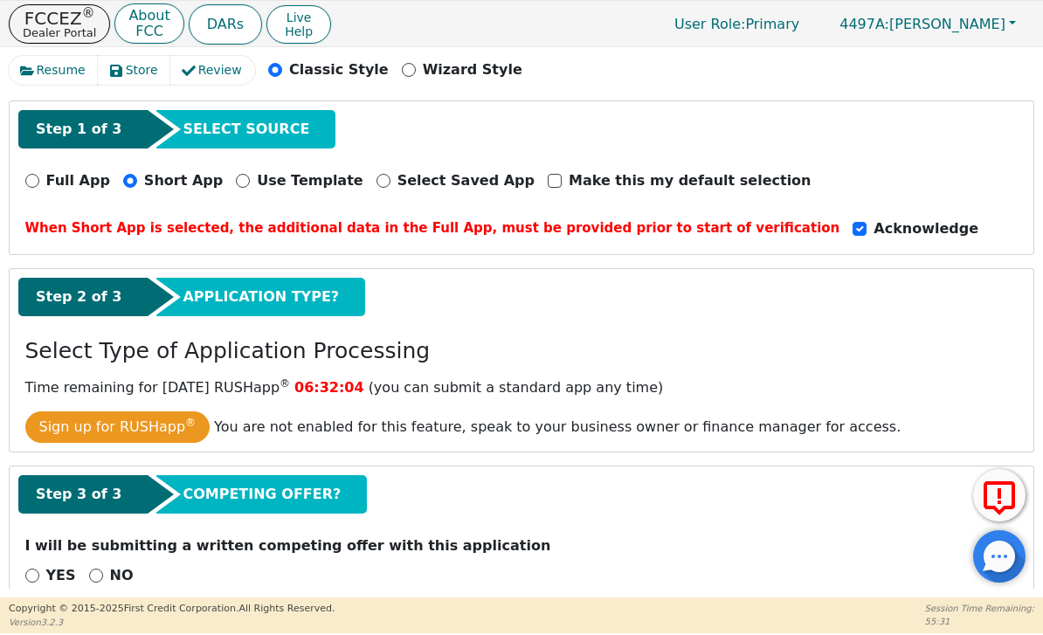
click at [110, 565] on p "NO" at bounding box center [122, 575] width 24 height 21
click at [103, 569] on input "NO" at bounding box center [96, 576] width 14 height 14
radio input "true"
click at [93, 557] on div "Step 3 of 3 COMPETING OFFER? I will be submitting a written competing offer wit…" at bounding box center [522, 537] width 1024 height 142
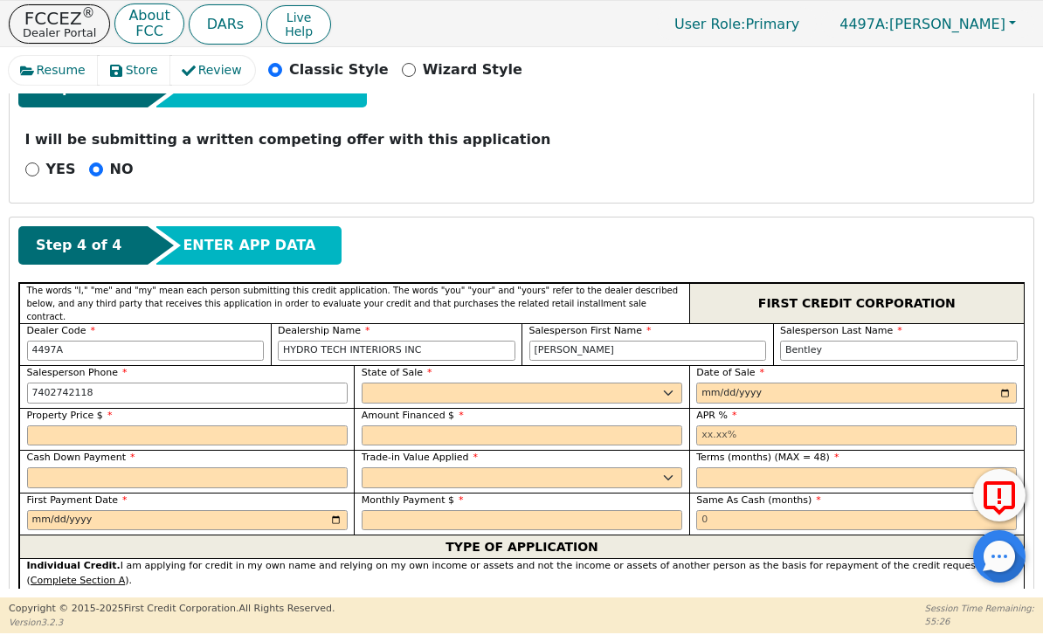
scroll to position [552, 0]
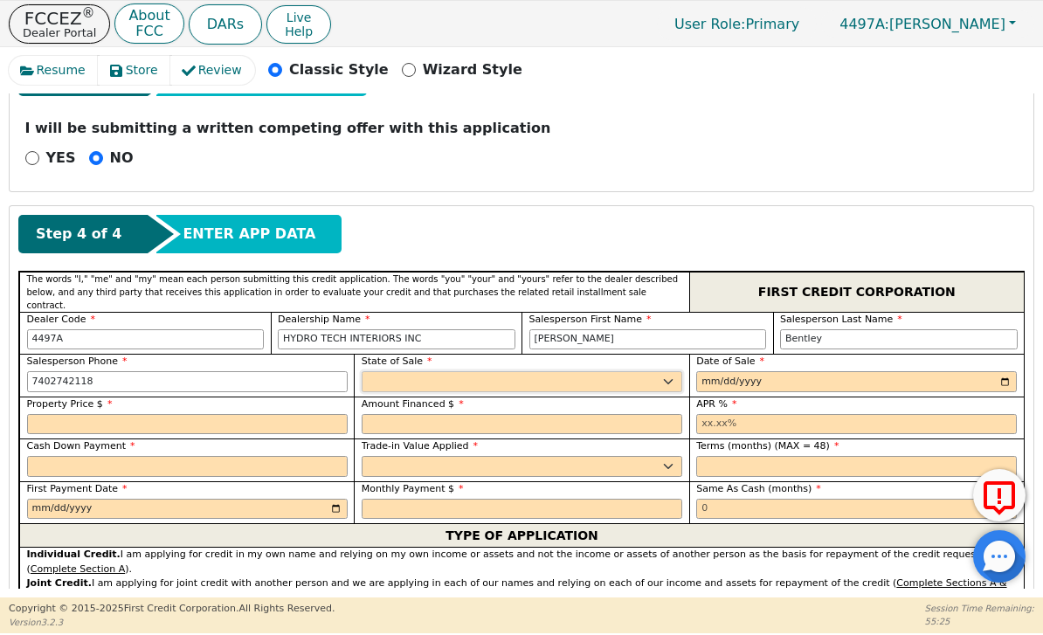
click at [637, 371] on select "AK AL AR AZ CA CO CT DC DE FL GA HI IA ID IL IN KS KY LA MA MD ME MI MN MO MS M…" at bounding box center [522, 381] width 321 height 21
select select "OH"
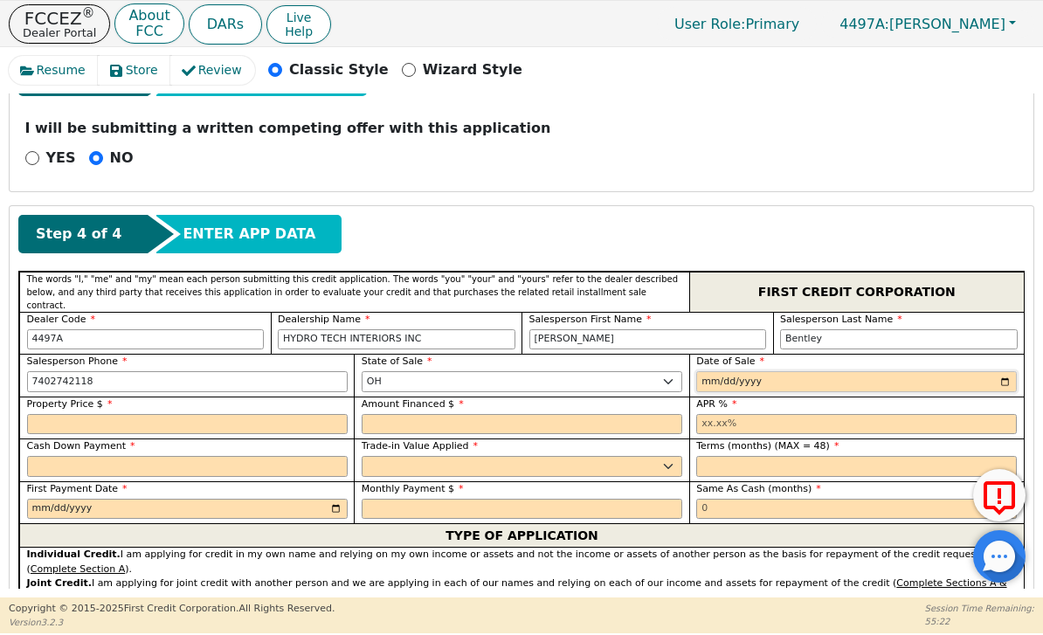
click at [792, 371] on input "date" at bounding box center [856, 381] width 321 height 21
type input "[DATE]"
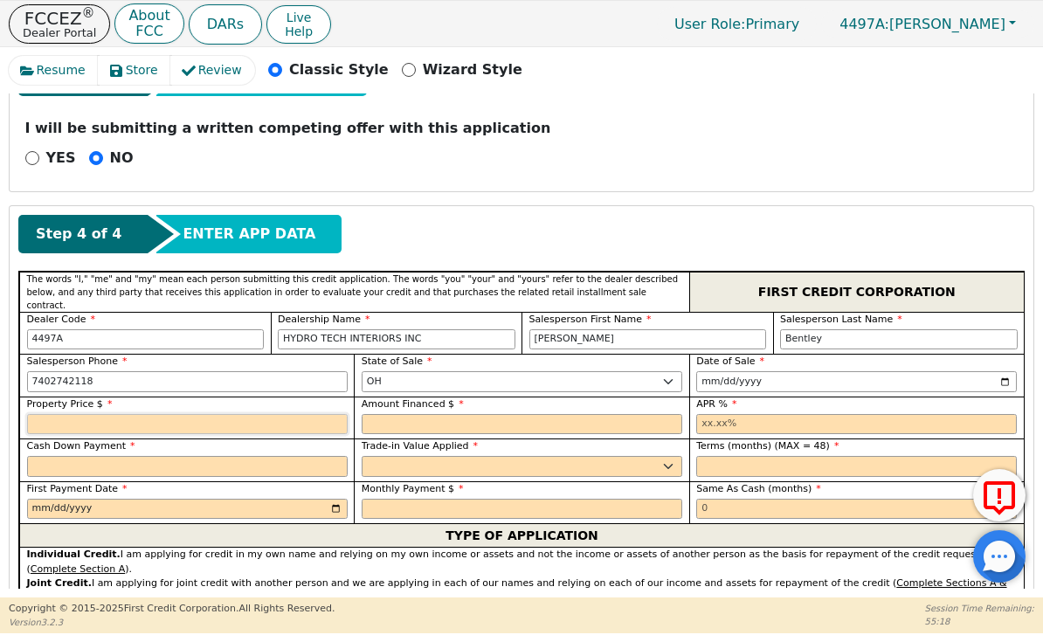
click at [228, 414] on input "text" at bounding box center [187, 424] width 321 height 21
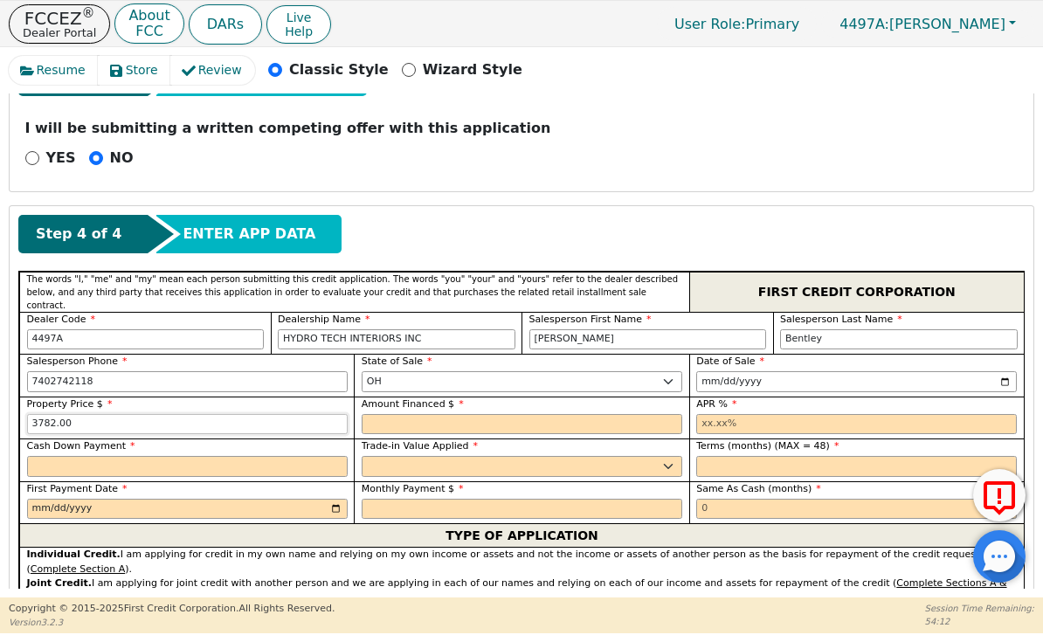
type input "3782.00"
click at [276, 456] on input "text" at bounding box center [187, 466] width 321 height 21
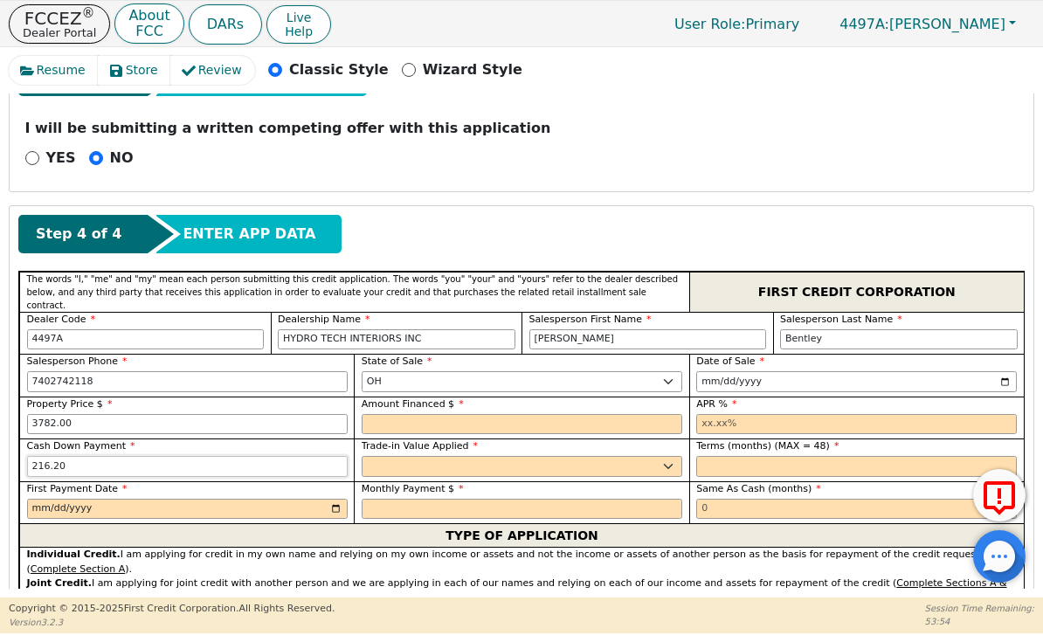
type input "216.20"
click at [568, 456] on select "Yes No" at bounding box center [522, 466] width 321 height 21
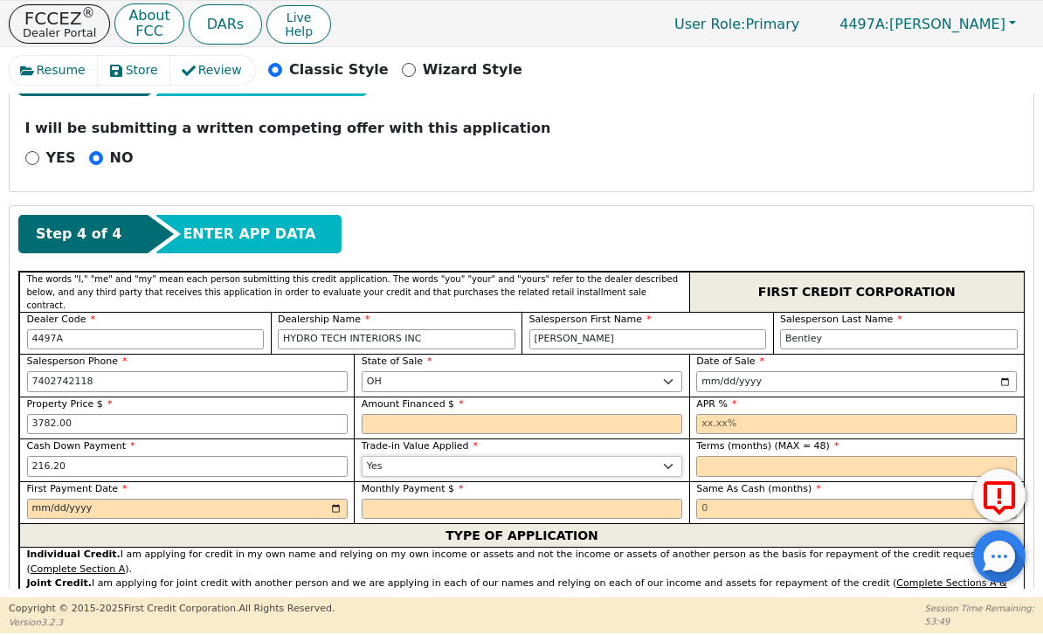
click at [473, 456] on select "Yes No" at bounding box center [522, 466] width 321 height 21
select select "n"
click at [282, 414] on input "3782.00" at bounding box center [187, 424] width 321 height 21
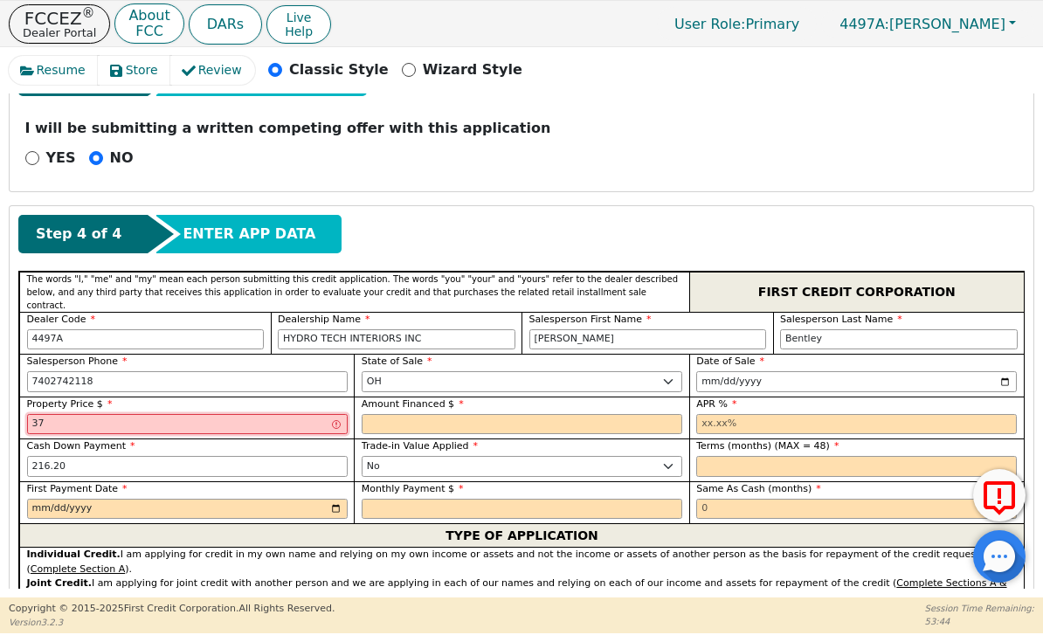
type input "3"
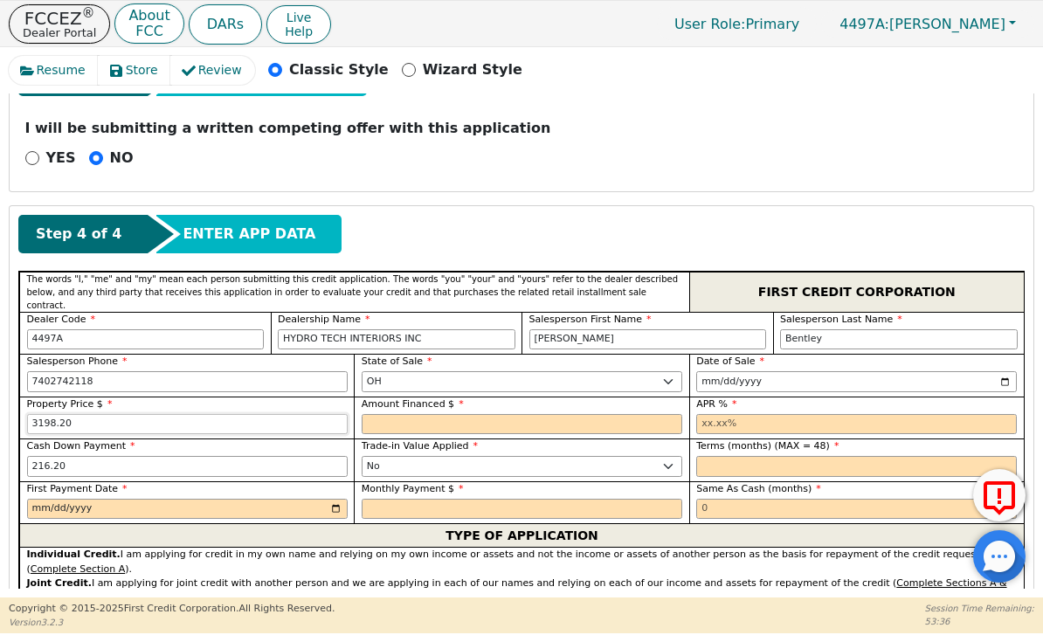
type input "3198.20"
click at [524, 414] on input "text" at bounding box center [522, 424] width 321 height 21
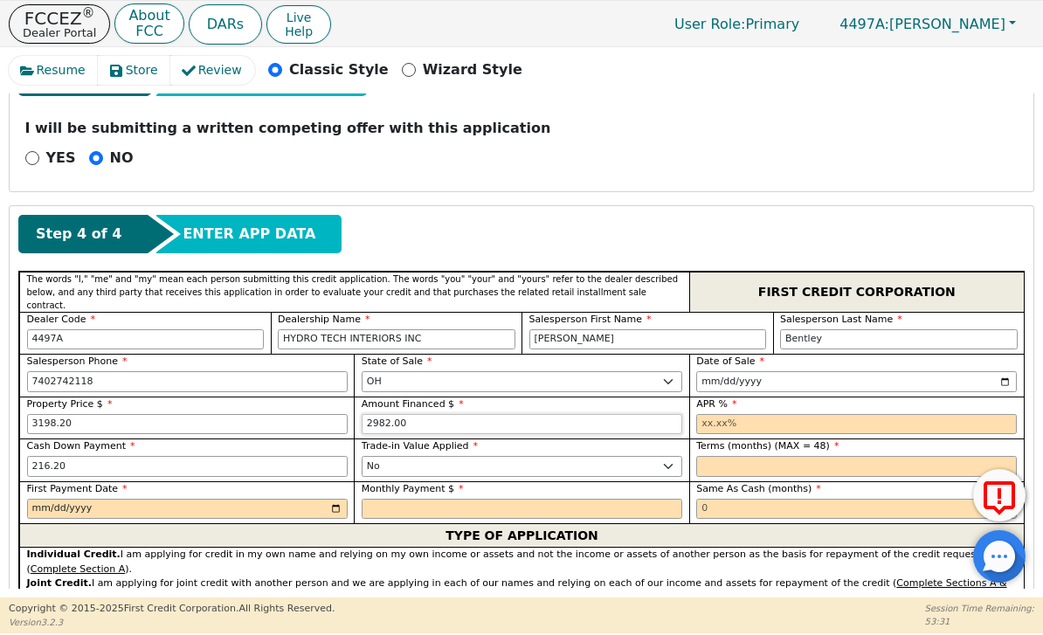
type input "2982.00"
click at [749, 414] on input "text" at bounding box center [856, 424] width 321 height 21
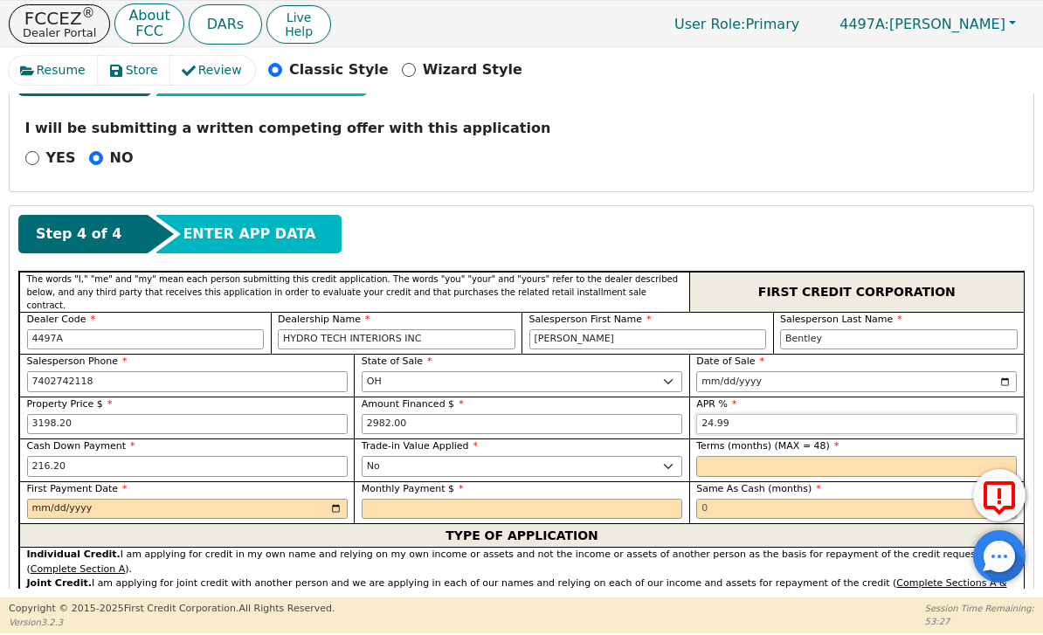
type input "24.99"
click at [747, 456] on input "text" at bounding box center [856, 466] width 321 height 21
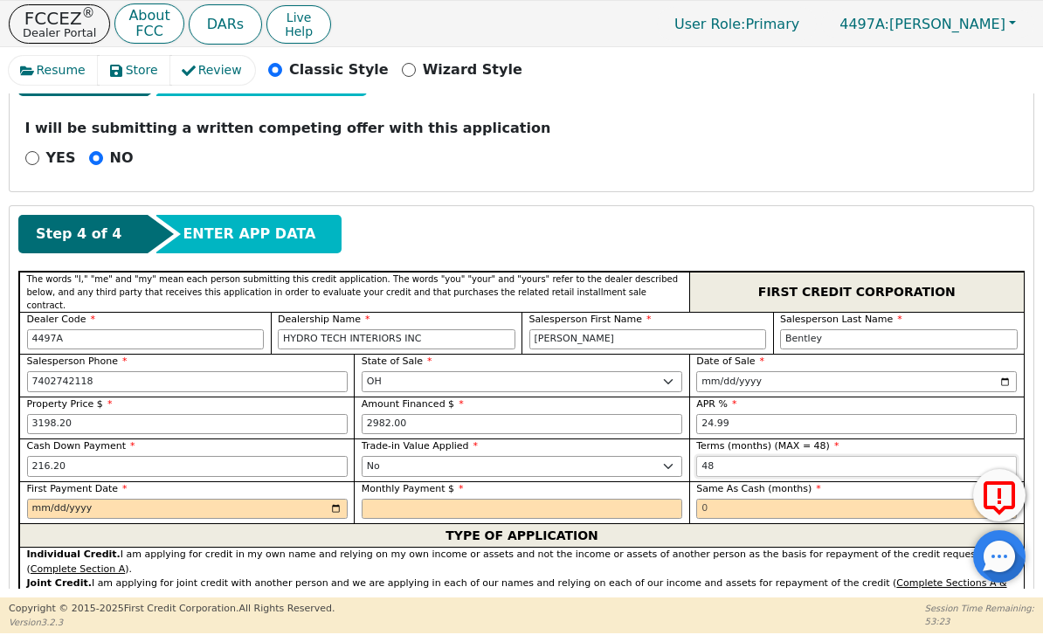
type input "48"
click at [254, 499] on input "date" at bounding box center [187, 509] width 321 height 21
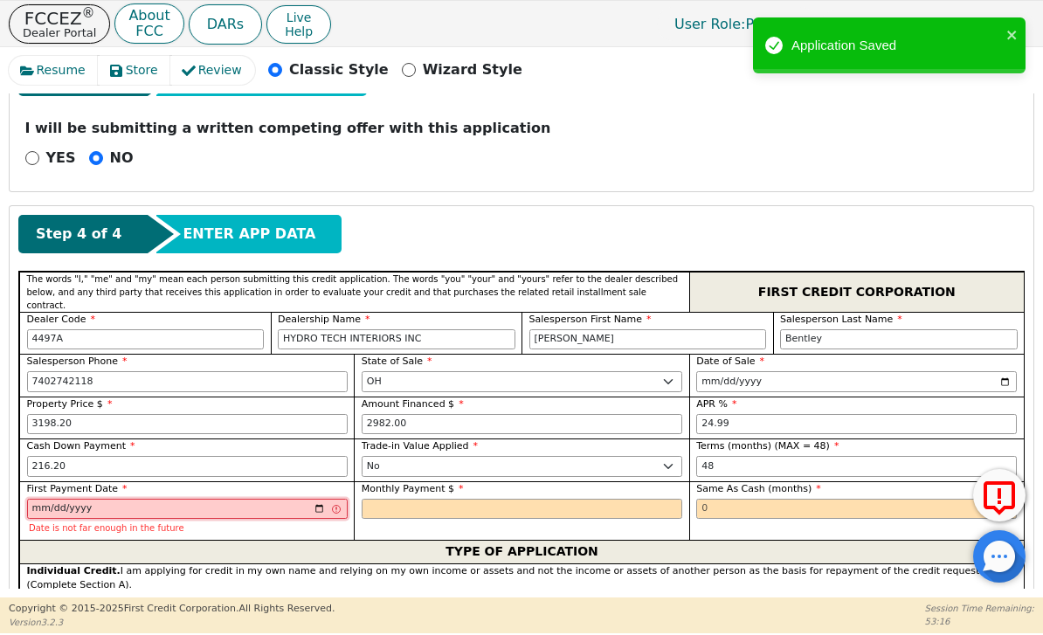
type input "2025-10-24"
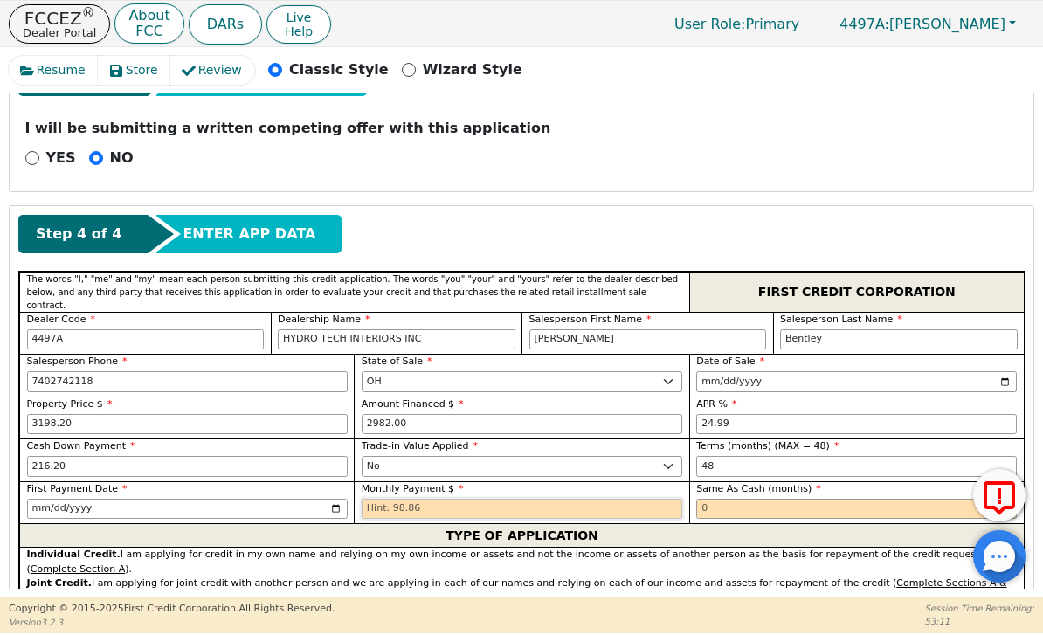
click at [586, 499] on input "text" at bounding box center [522, 509] width 321 height 21
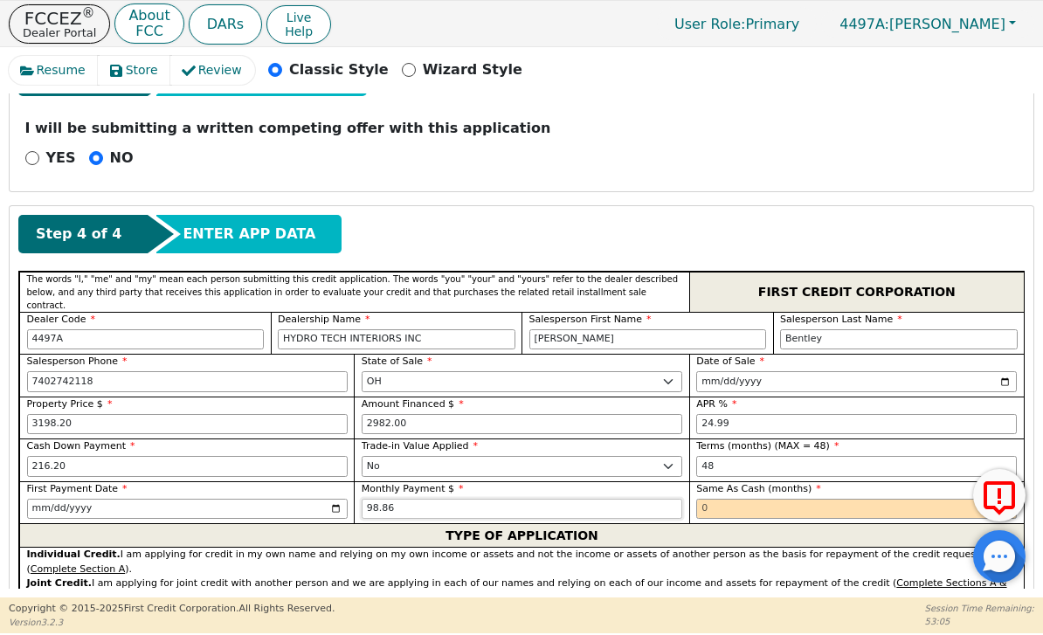
type input "98.86"
click at [763, 499] on input "text" at bounding box center [856, 509] width 321 height 21
click at [794, 499] on input "text" at bounding box center [856, 509] width 321 height 21
click at [814, 499] on input "text" at bounding box center [856, 509] width 321 height 21
type input "0"
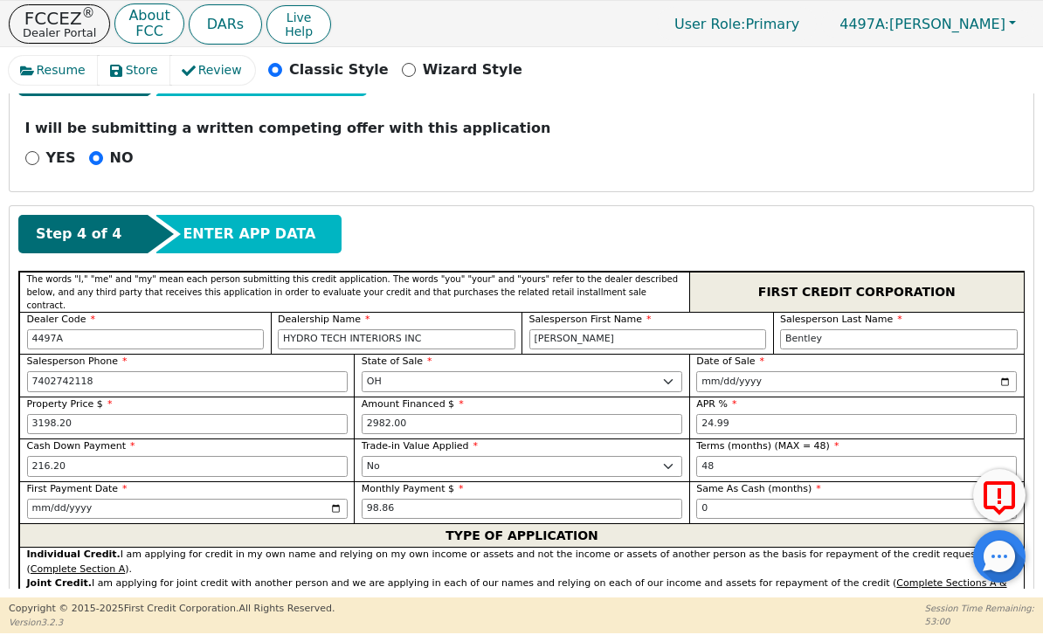
click at [629, 605] on div "We intend to apply for: Individual Credit Joint Credit Applicant Initials:" at bounding box center [521, 624] width 1005 height 38
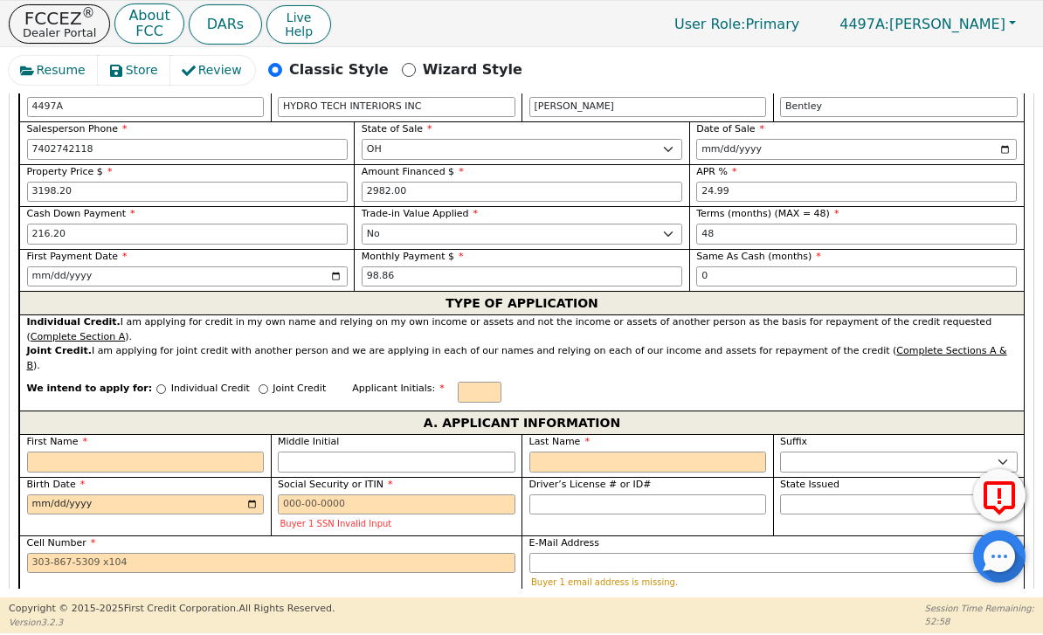
scroll to position [786, 0]
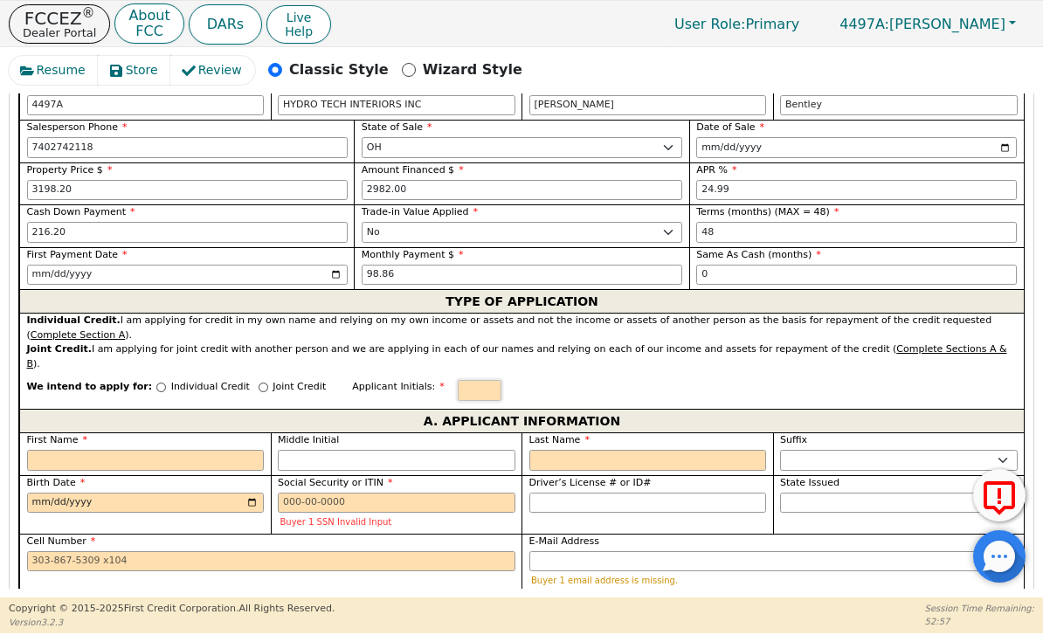
click at [458, 380] on input "text" at bounding box center [480, 390] width 44 height 21
click at [198, 450] on input "First Name" at bounding box center [146, 460] width 238 height 21
type input "J"
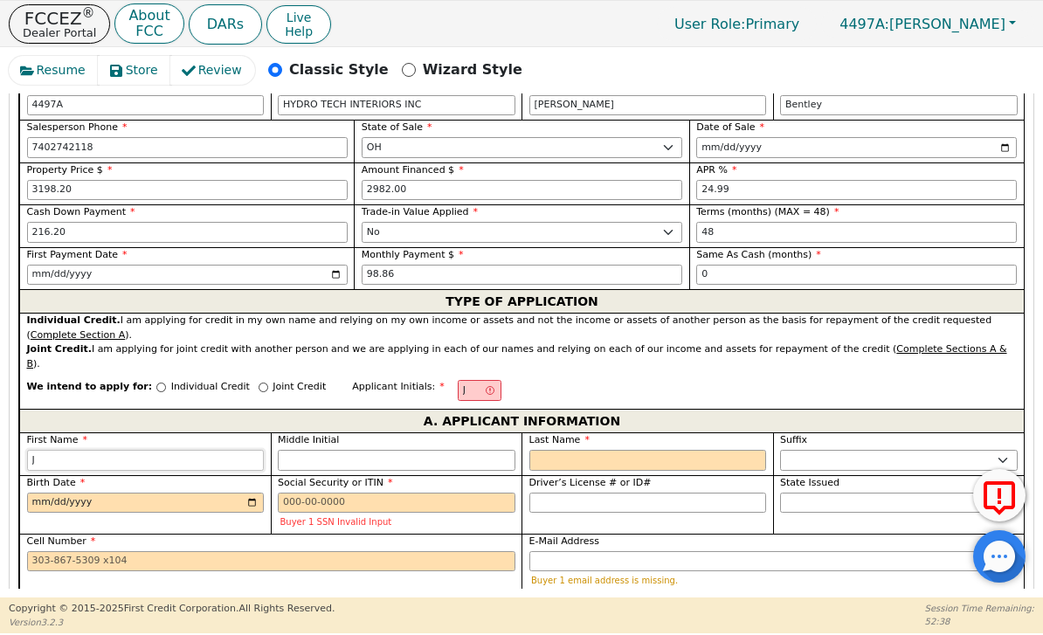
type input "Jo"
type input "Jos"
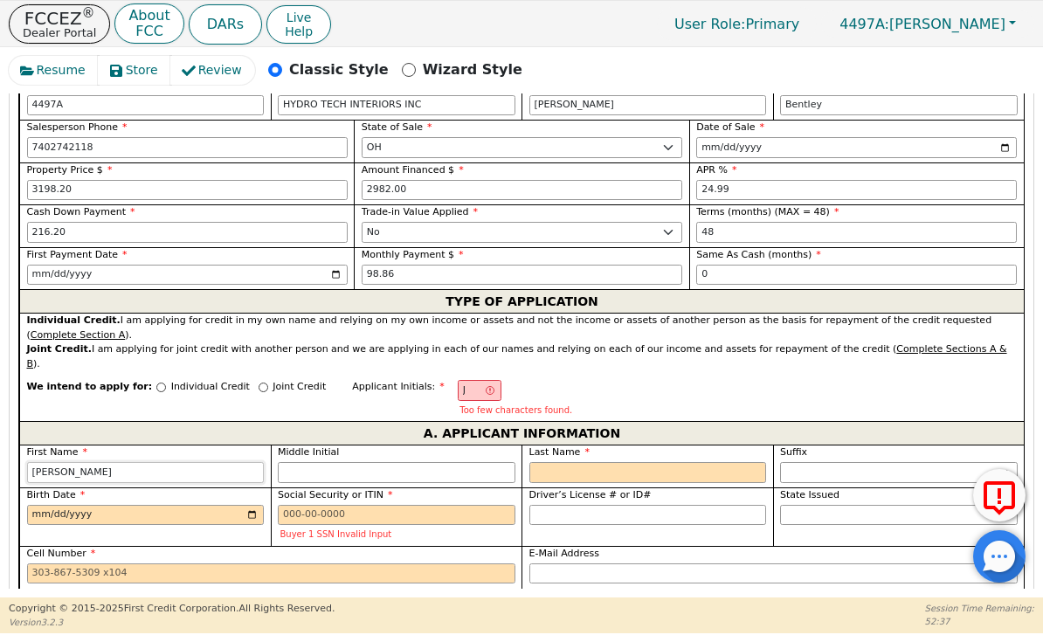
type input "Josh"
type input "Joshu"
type input "[PERSON_NAME]"
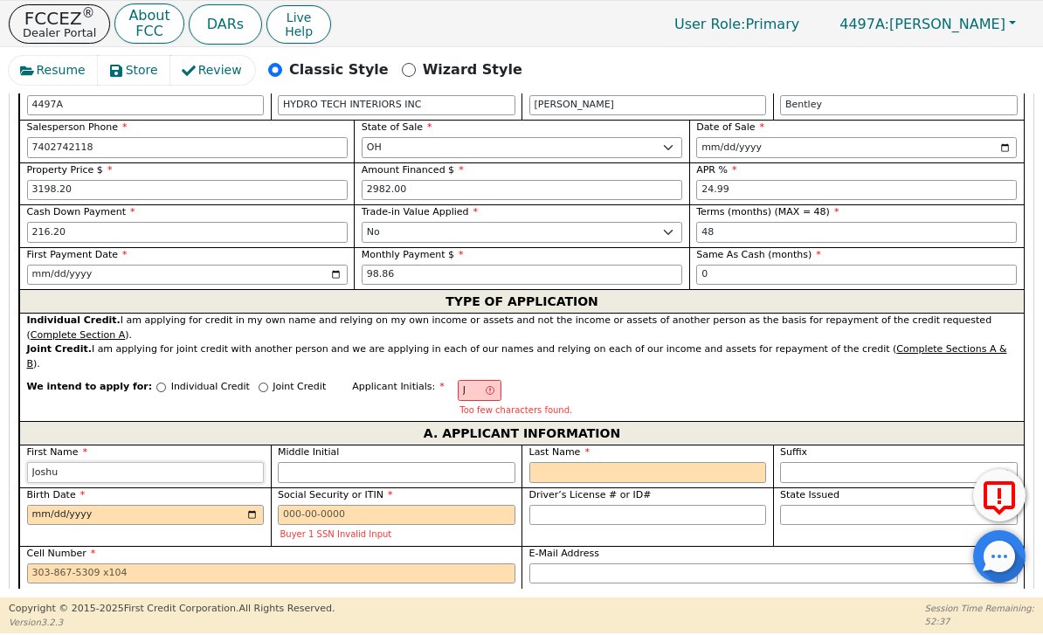
type input "[PERSON_NAME]"
click at [445, 462] on input "Middle Initial" at bounding box center [397, 472] width 238 height 21
type input "JI"
type input "I"
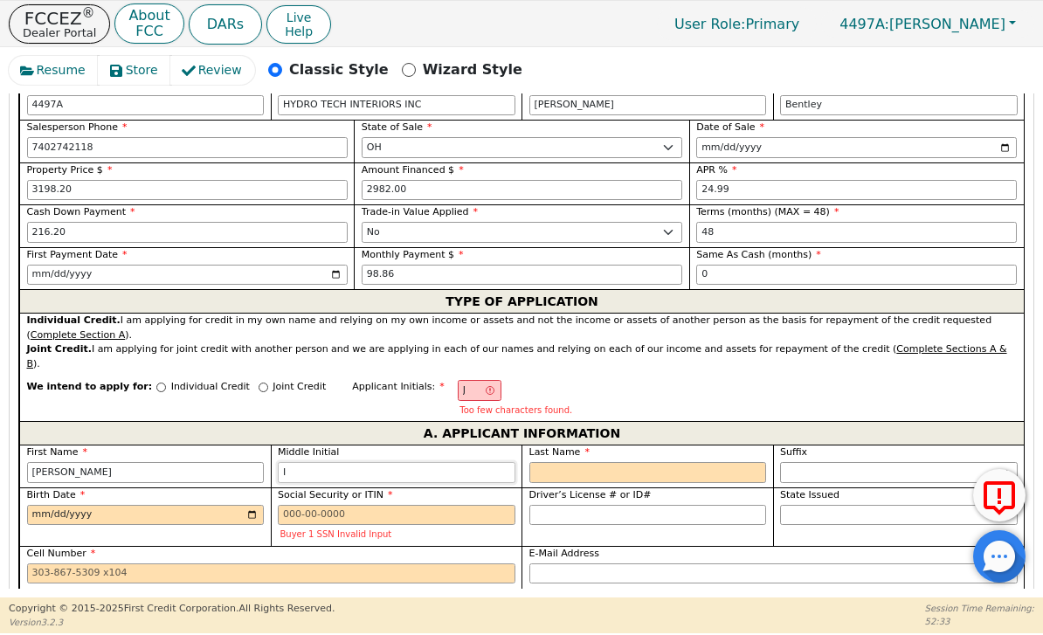
type input "Joshua I"
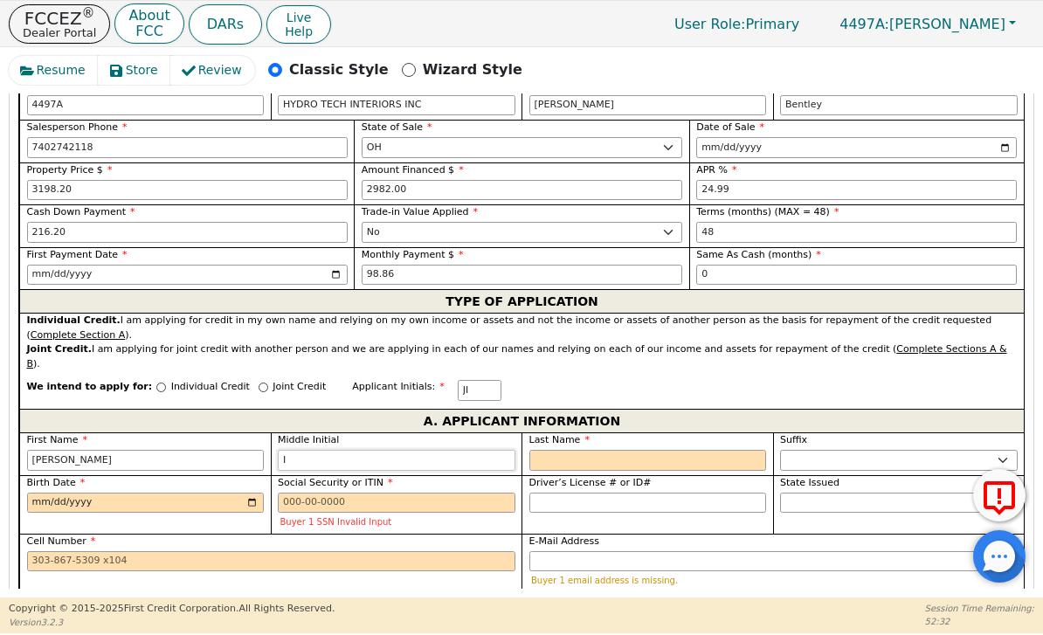
type input "I"
click at [616, 477] on span "Driver’s License # or ID#" at bounding box center [590, 482] width 122 height 11
click at [616, 493] on input "Driver’s License # or ID#" at bounding box center [648, 503] width 238 height 21
click at [624, 450] on input "Last Name" at bounding box center [648, 460] width 238 height 21
type input "F"
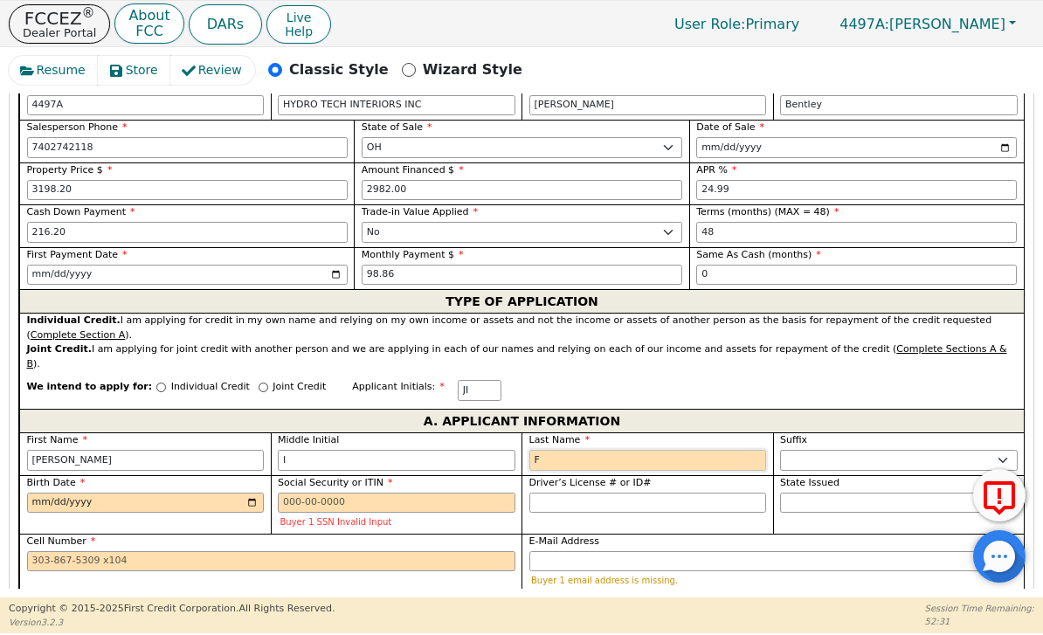
type input "JIF"
type input "Joshua I F"
type input "Fi"
type input "Joshua I Fi"
type input "Fin"
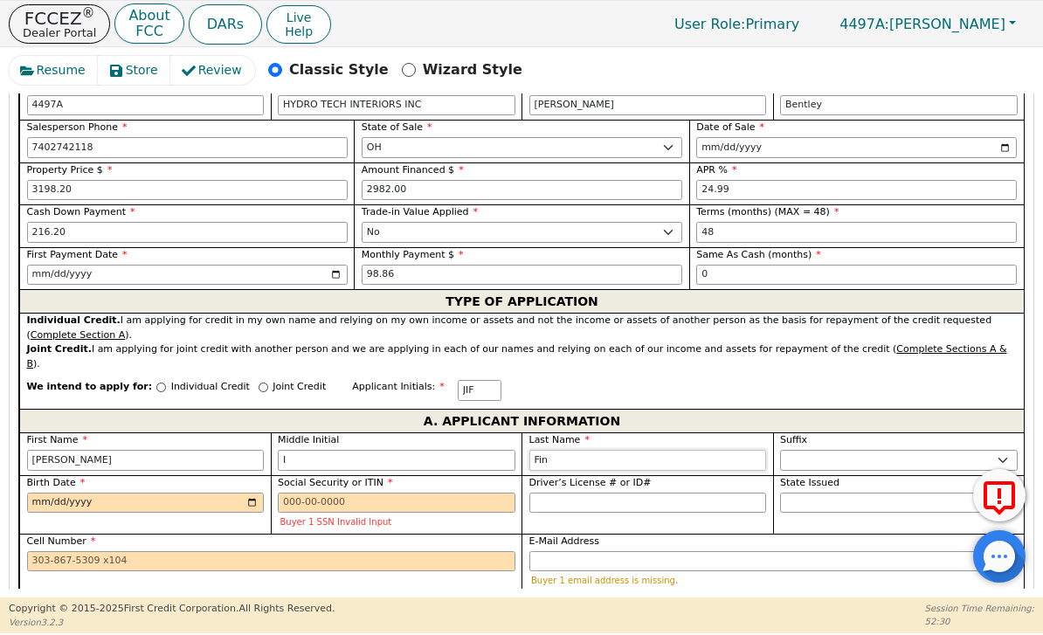
type input "Joshua I Fin"
type input "Fing"
type input "Joshua I Fing"
type input "Finge"
type input "Joshua I Finge"
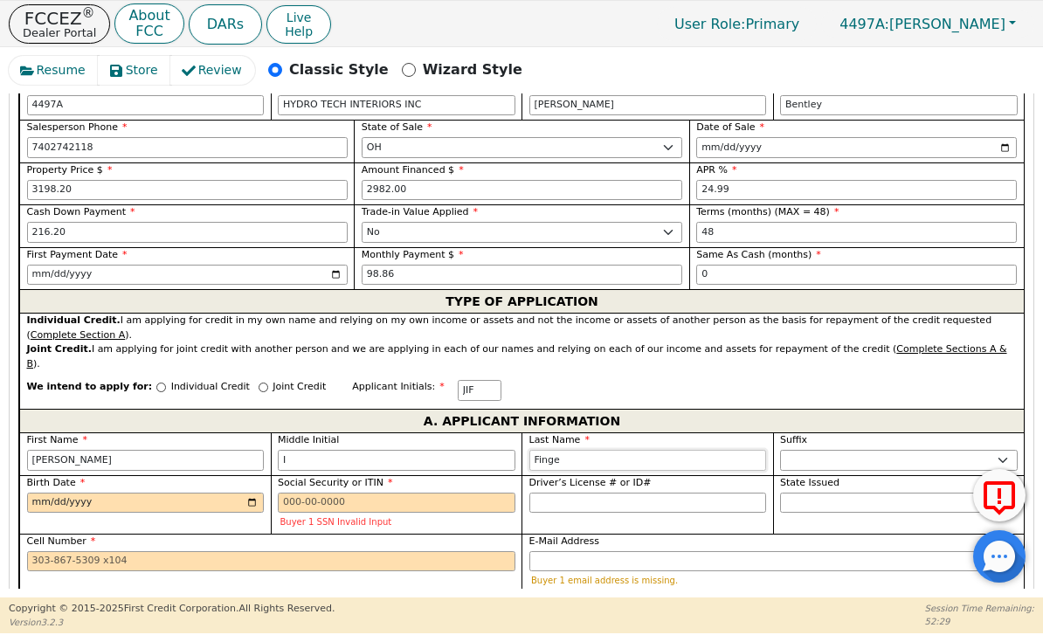
type input "Finger"
type input "Joshua I Finger"
type input "Fingerh"
type input "Joshua I Fingerh"
type input "Fingerhu"
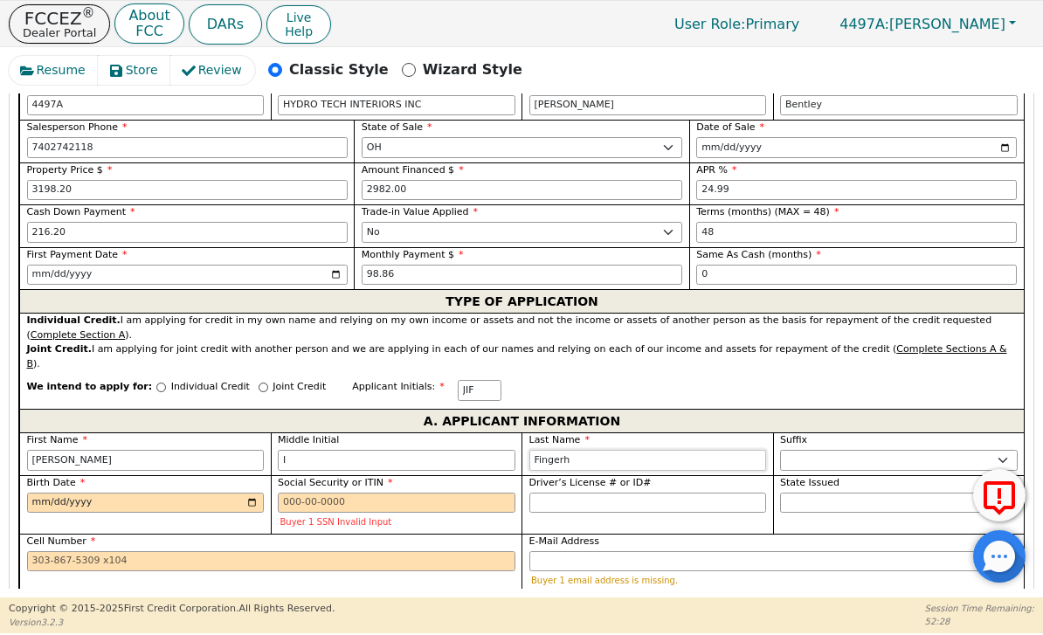
type input "Joshua I Fingerhu"
type input "Fingerhut"
type input "Joshua I Fingerhut"
type input "Fingerhut"
click at [215, 493] on input "Birth Date" at bounding box center [146, 503] width 238 height 21
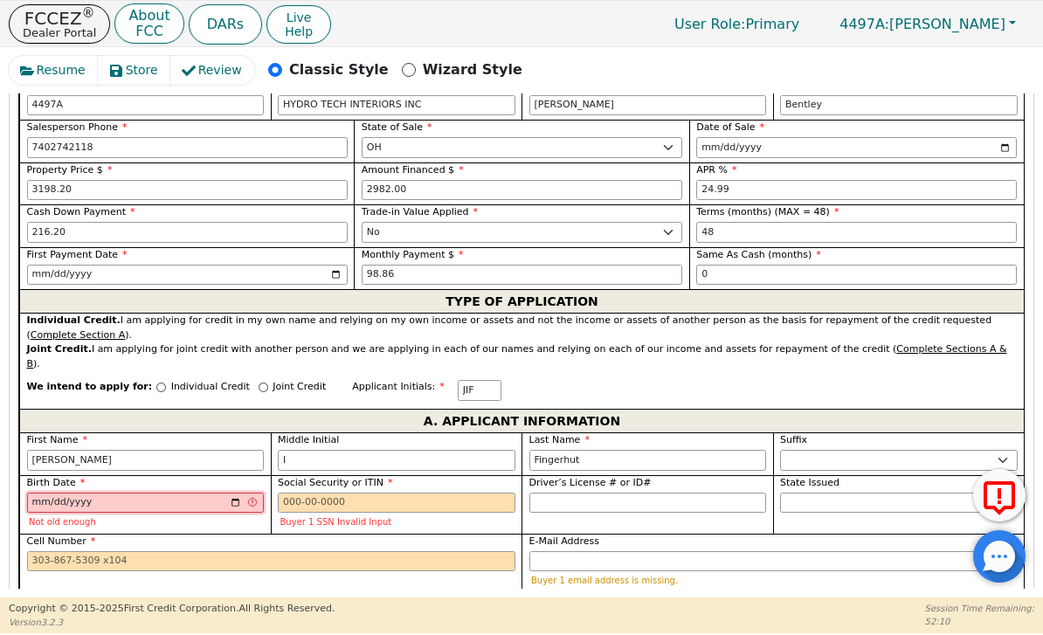
type input "1999-09-06"
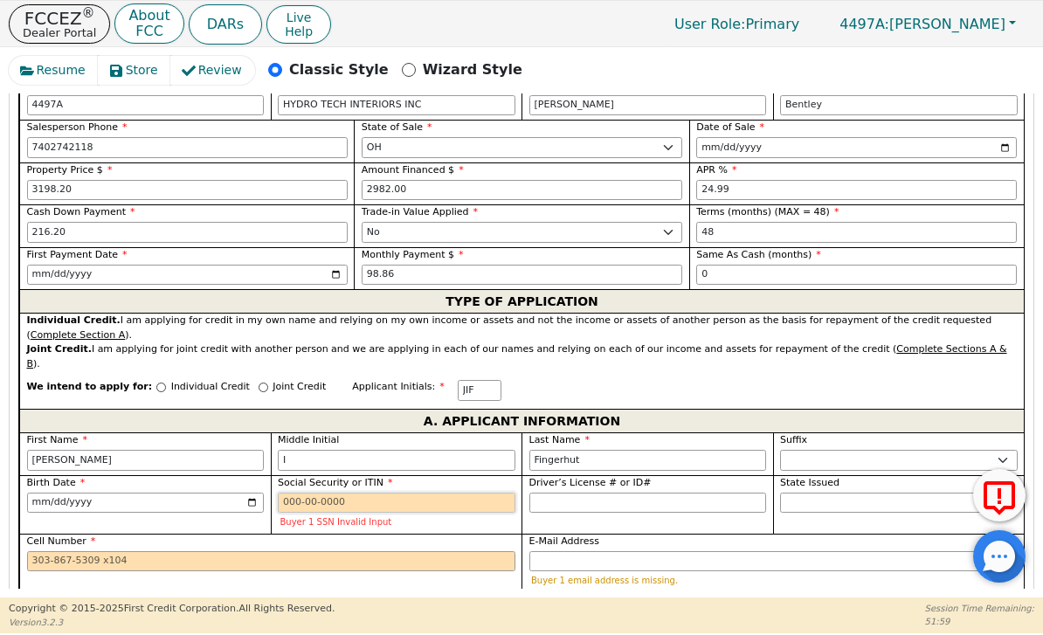
click at [407, 493] on input "Social Security or ITIN" at bounding box center [397, 503] width 238 height 21
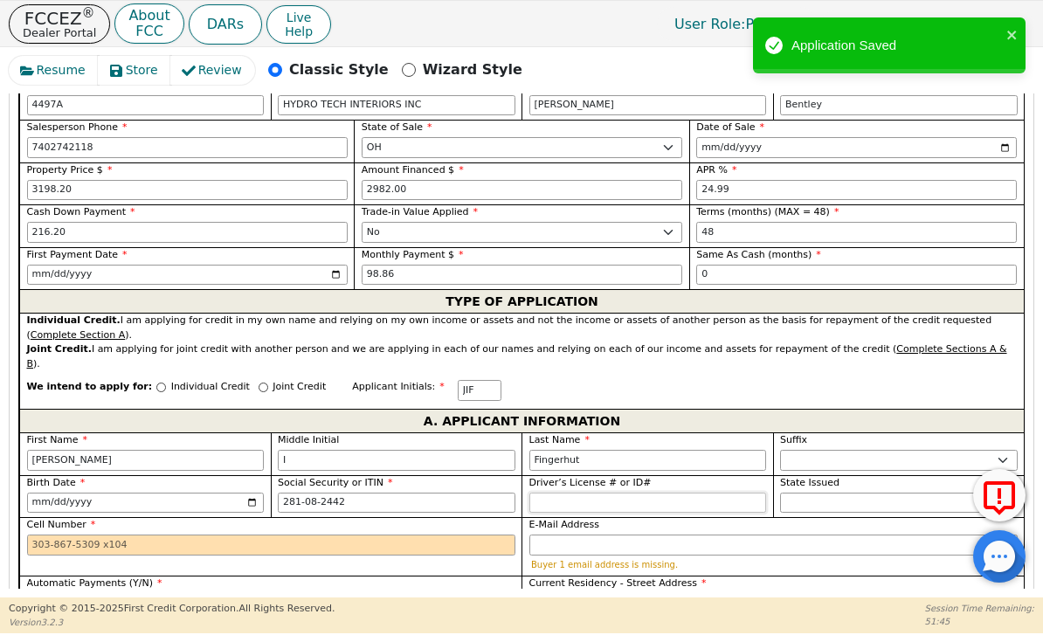
click at [673, 493] on input "Driver’s License # or ID#" at bounding box center [648, 503] width 238 height 21
type input "***-**-2442"
click at [647, 493] on input "Driver’s License # or ID#" at bounding box center [648, 503] width 238 height 21
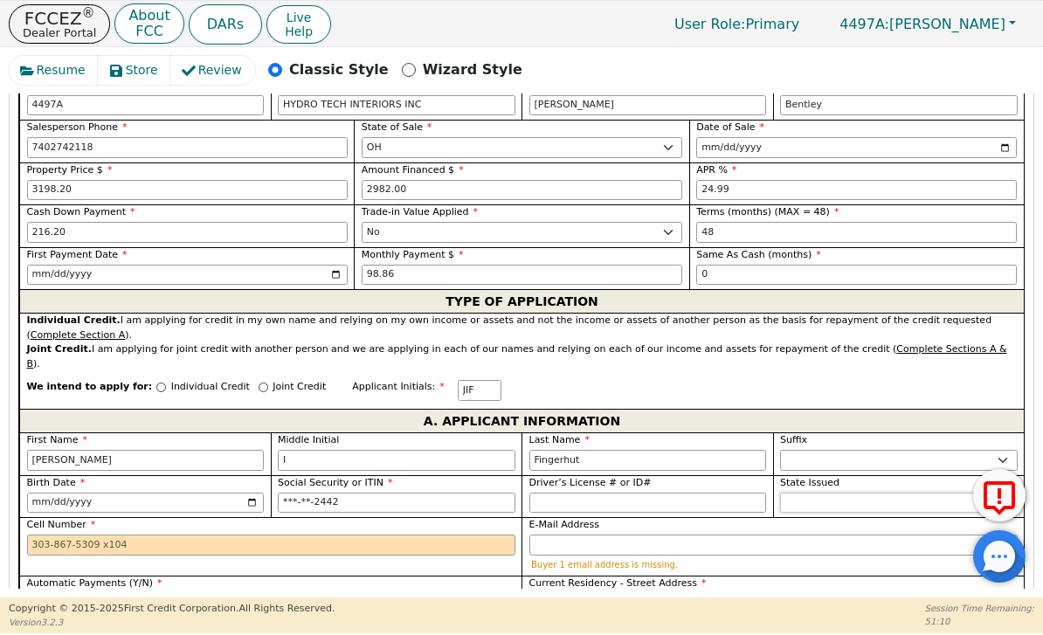
click at [842, 493] on select "AK AL AR AZ CA CO CT DC DE FL GA HI IA ID IL IN KS KY LA MA MD ME MI MN MO MS M…" at bounding box center [899, 503] width 238 height 21
select select "OH"
click at [677, 493] on input "Driver’s License # or ID#" at bounding box center [648, 503] width 238 height 21
click at [611, 535] on input "E-Mail Address" at bounding box center [773, 545] width 488 height 21
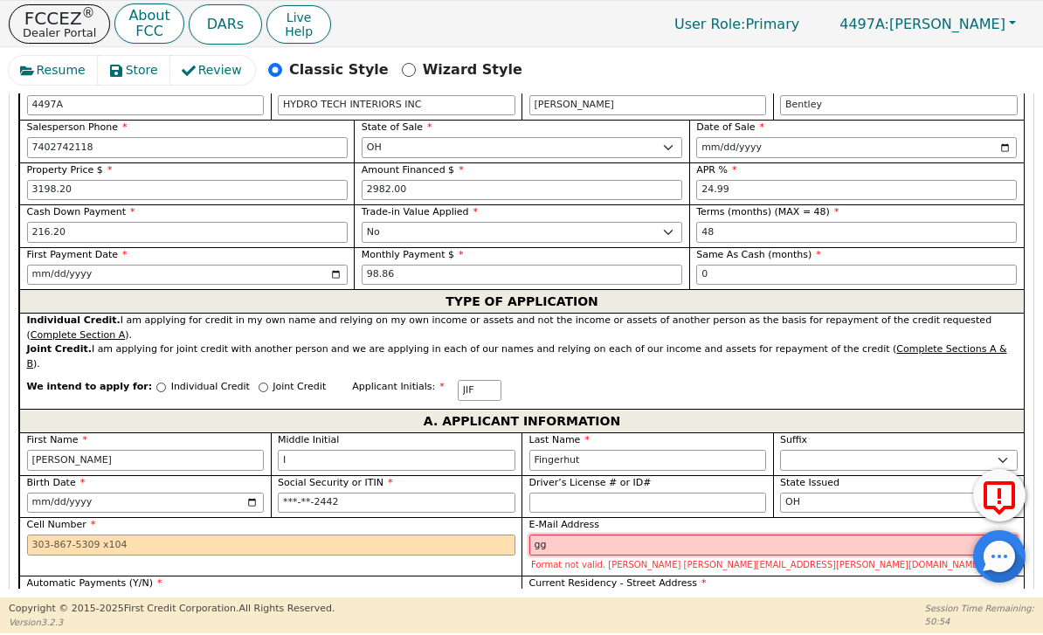
type input "g"
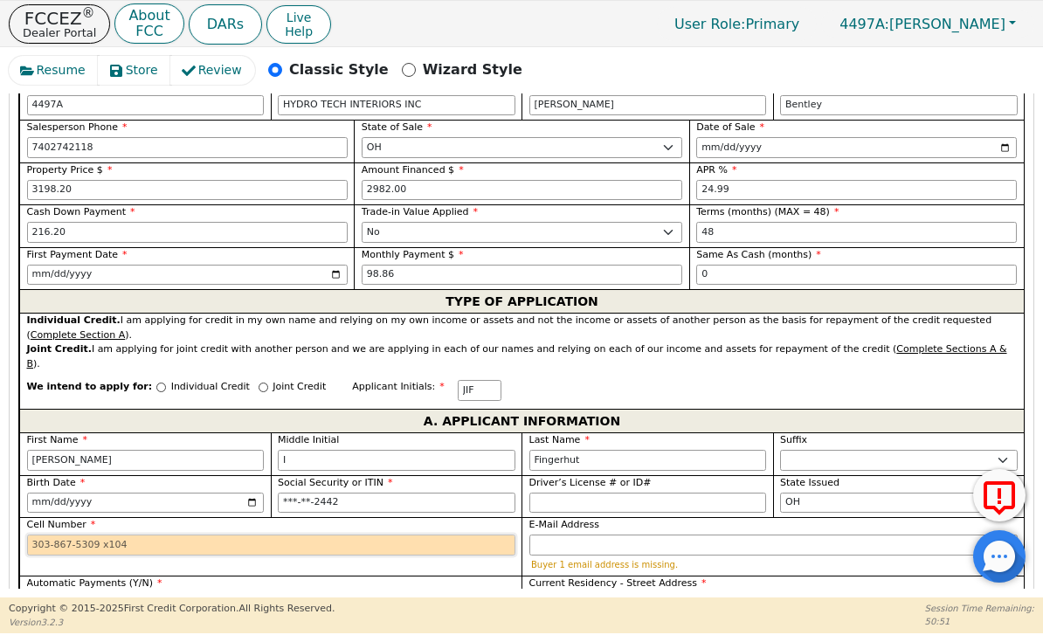
click at [389, 535] on input "Cell Number" at bounding box center [271, 545] width 488 height 21
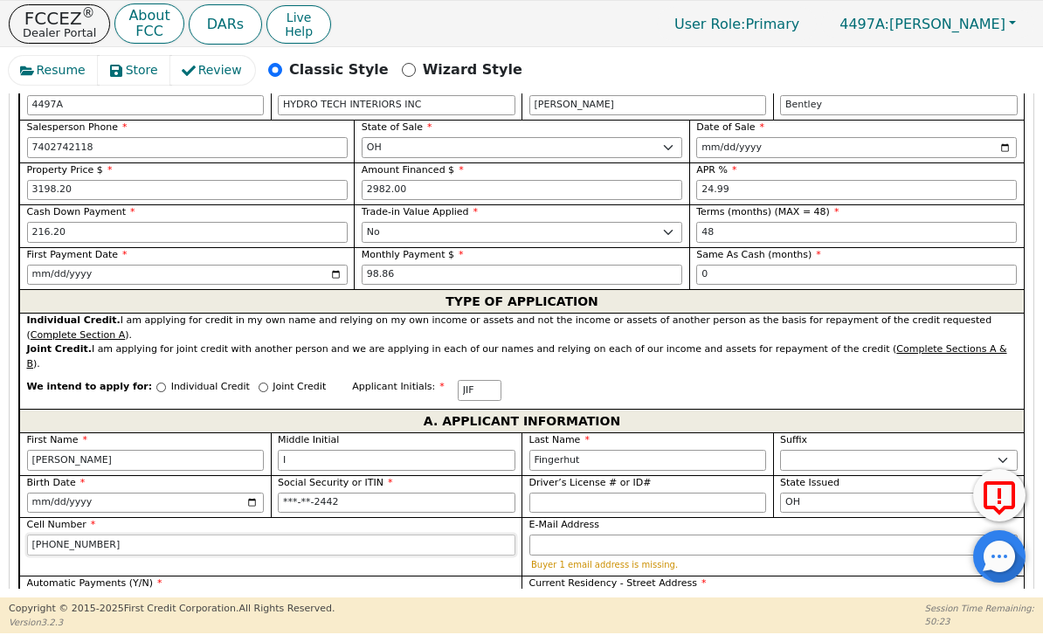
type input "[PHONE_NUMBER]"
click at [621, 535] on input "E-Mail Address" at bounding box center [773, 545] width 488 height 21
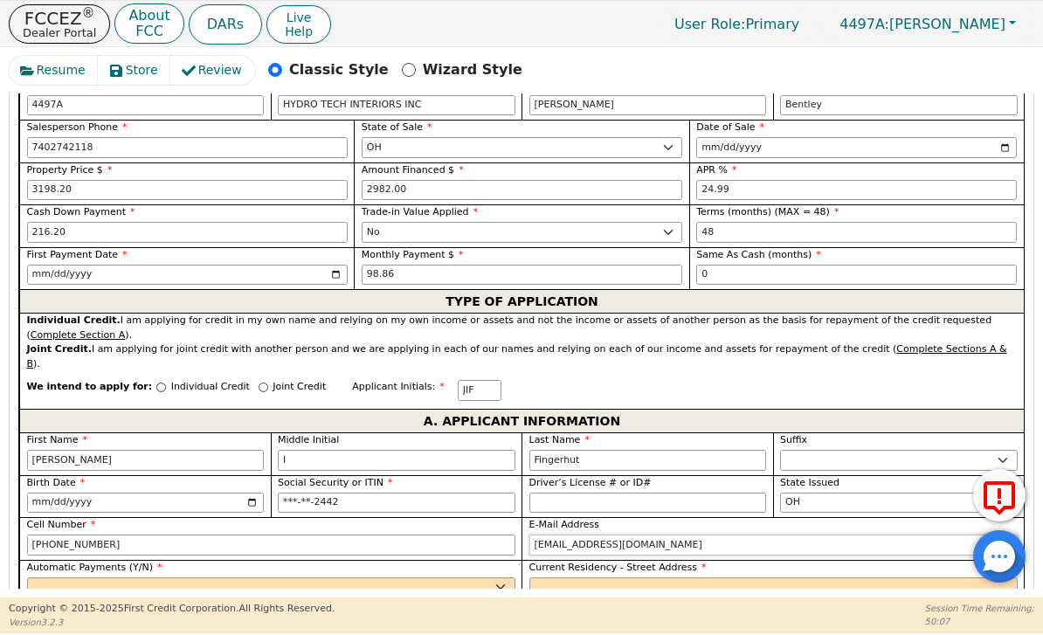
type input "[EMAIL_ADDRESS][DOMAIN_NAME]"
click at [347, 577] on select "Yes No" at bounding box center [271, 587] width 488 height 21
select select "y"
type input "Joshua I Fingerhut"
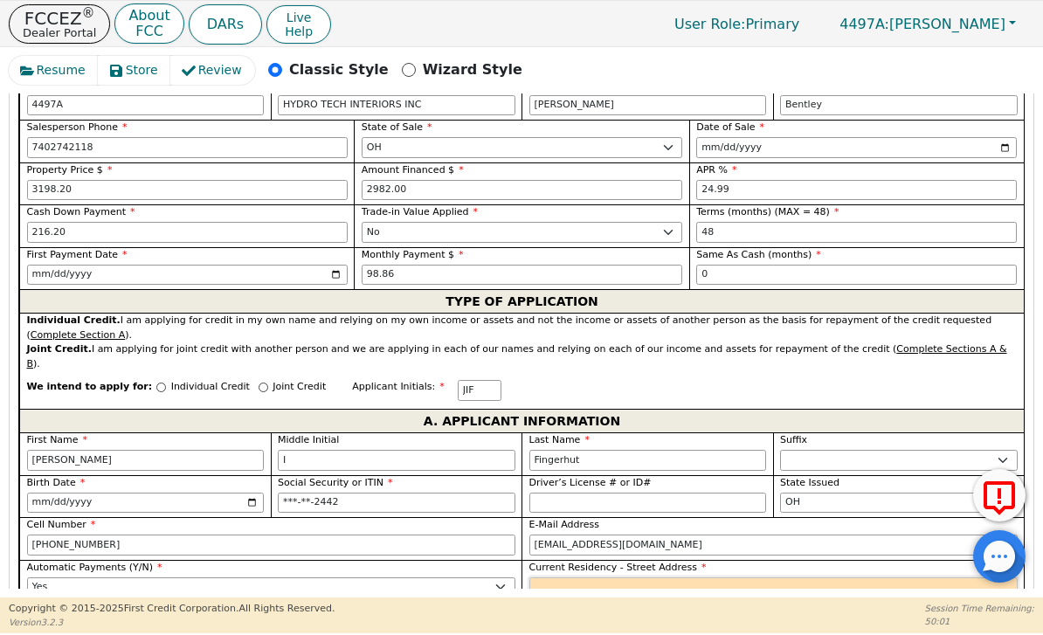
click at [687, 577] on input "Current Residency - Street Address" at bounding box center [773, 587] width 488 height 21
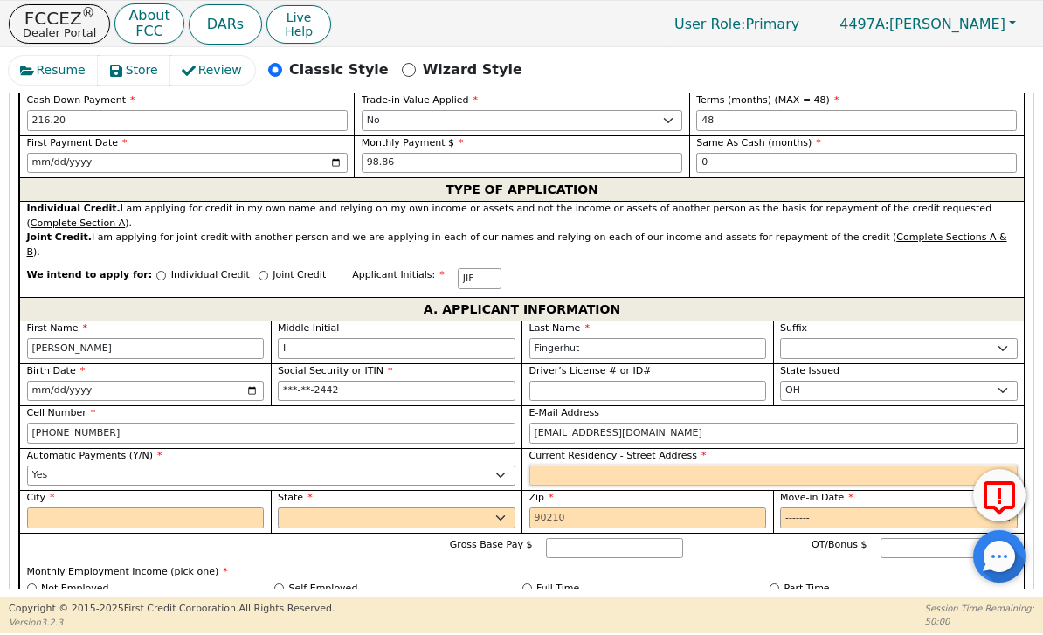
scroll to position [900, 0]
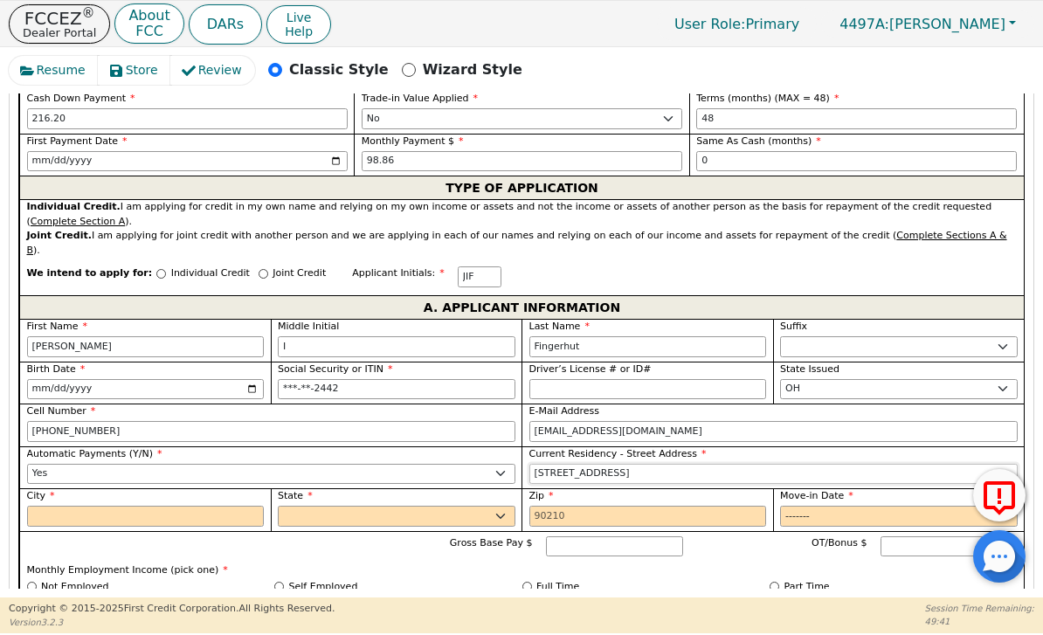
type input "3021 Bethel Rd APT 303"
click at [220, 506] on input "City" at bounding box center [146, 516] width 238 height 21
type input "Columbus"
click at [422, 506] on select "AK AL AR AZ CA CO CT DC DE FL GA HI IA ID IL IN KS KY LA MA MD ME MI MN MO MS M…" at bounding box center [397, 516] width 238 height 21
select select "OH"
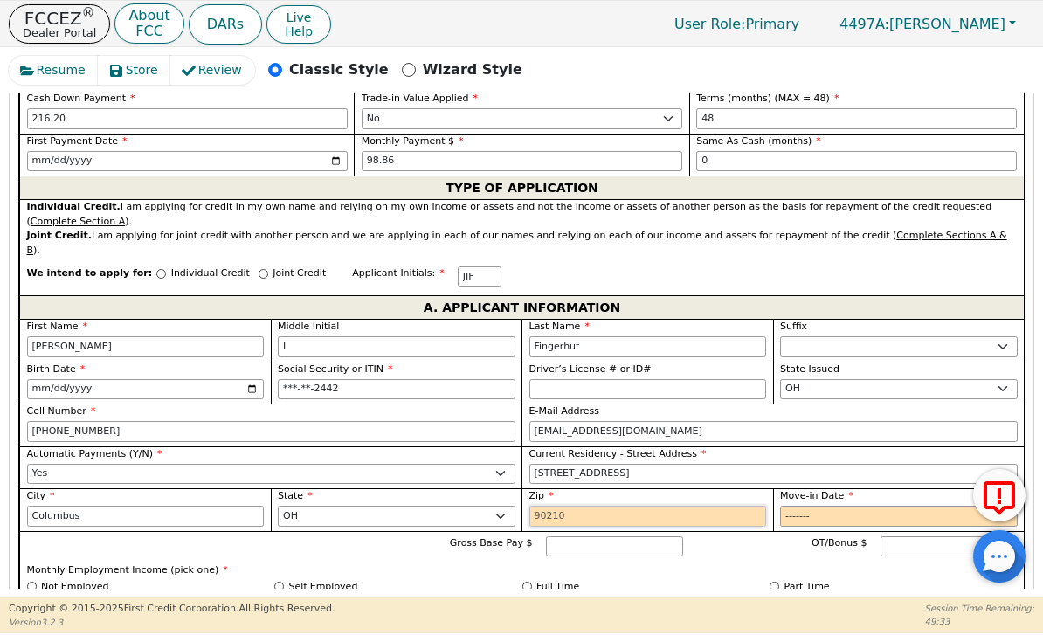
click at [610, 506] on input "Zip" at bounding box center [648, 516] width 238 height 21
type input "43220"
click at [856, 506] on input "Move-in Date" at bounding box center [899, 516] width 238 height 21
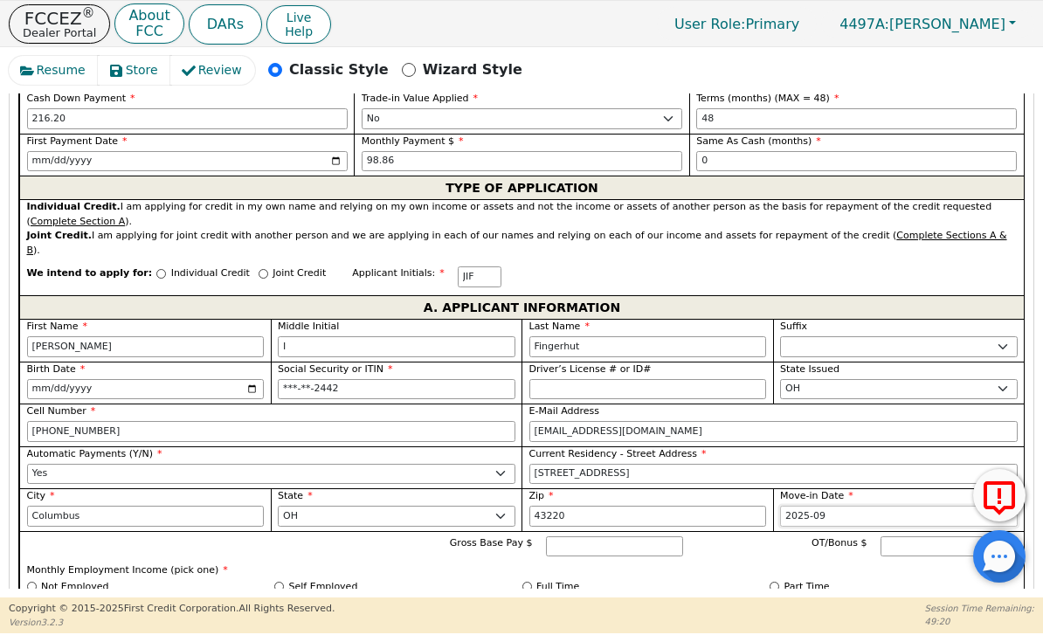
type input "2025-01"
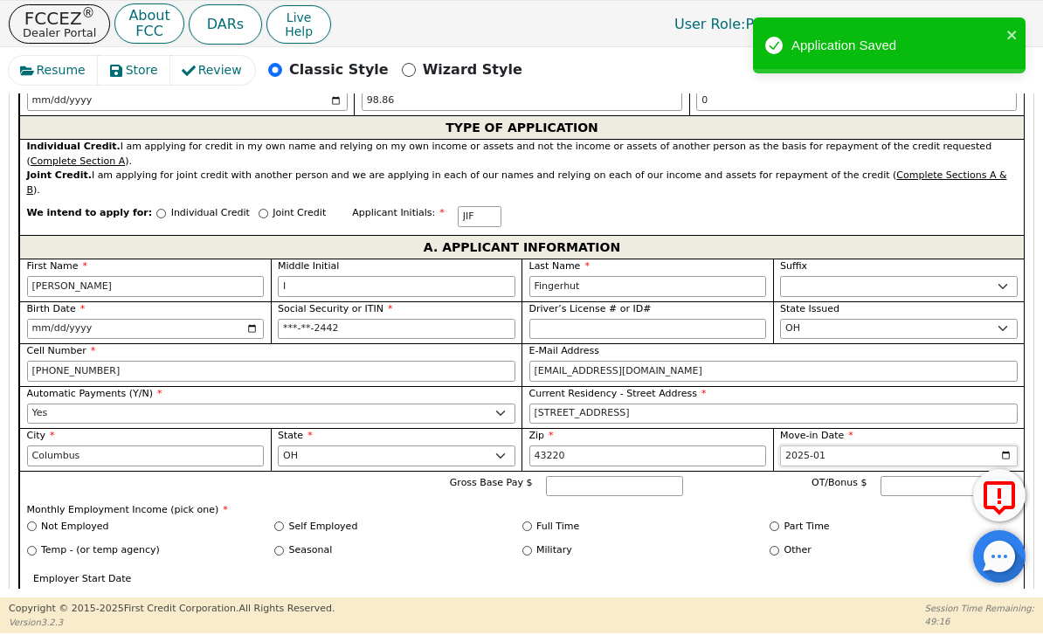
scroll to position [961, 0]
click at [647, 475] on input "Gross Base Pay $" at bounding box center [614, 485] width 137 height 21
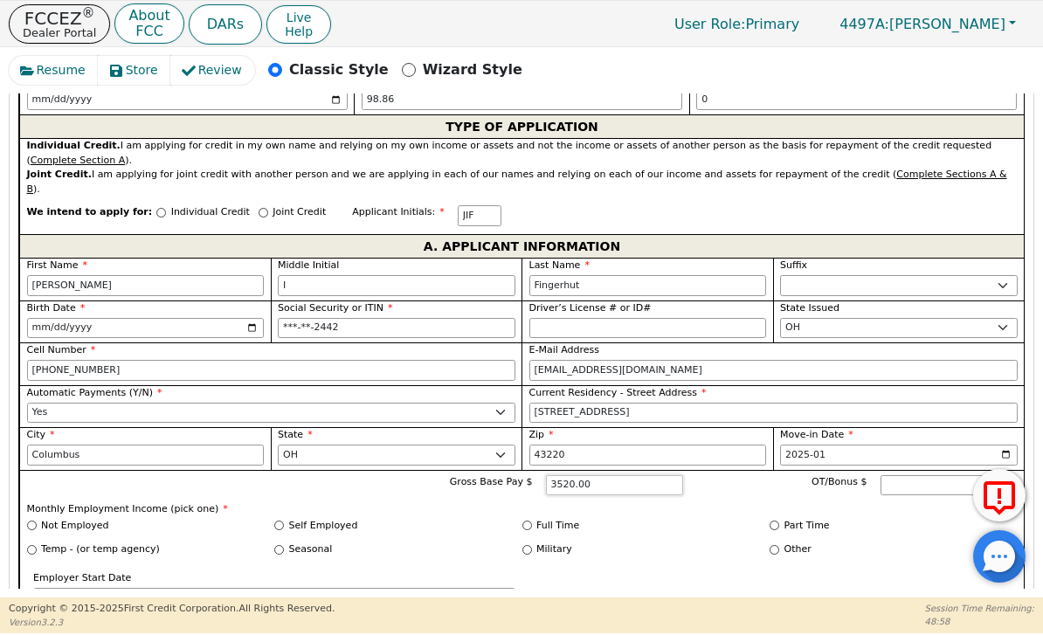
type input "3520.00"
click at [529, 521] on input "Full Time" at bounding box center [527, 526] width 10 height 10
radio input "true"
click at [406, 588] on input "Employer Start Date" at bounding box center [274, 598] width 482 height 21
type input "2024-06"
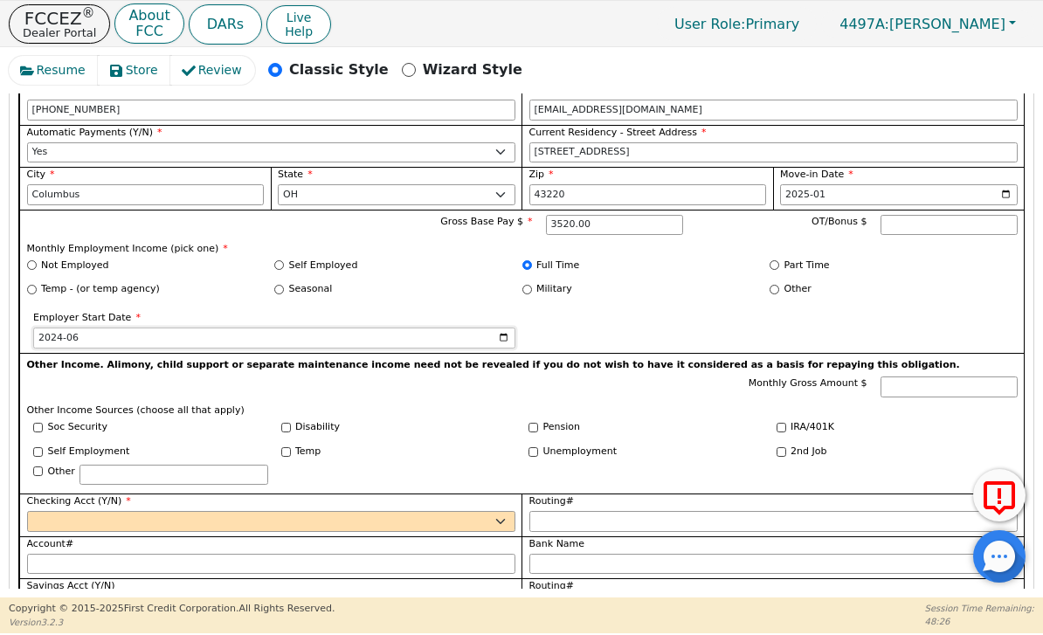
scroll to position [1223, 0]
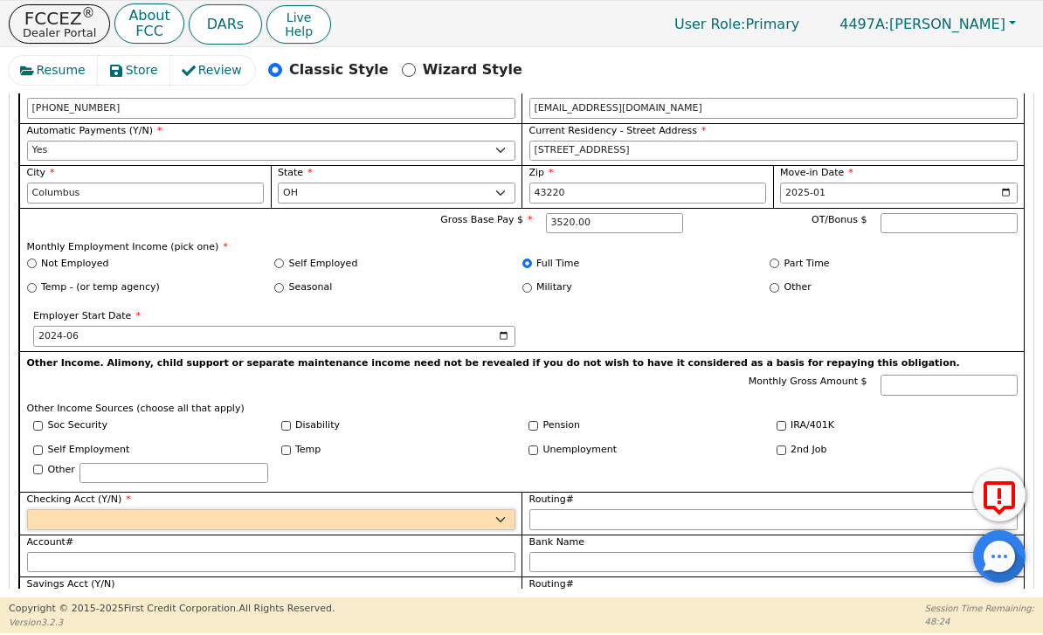
click at [486, 509] on select "Yes No" at bounding box center [271, 519] width 488 height 21
select select "y"
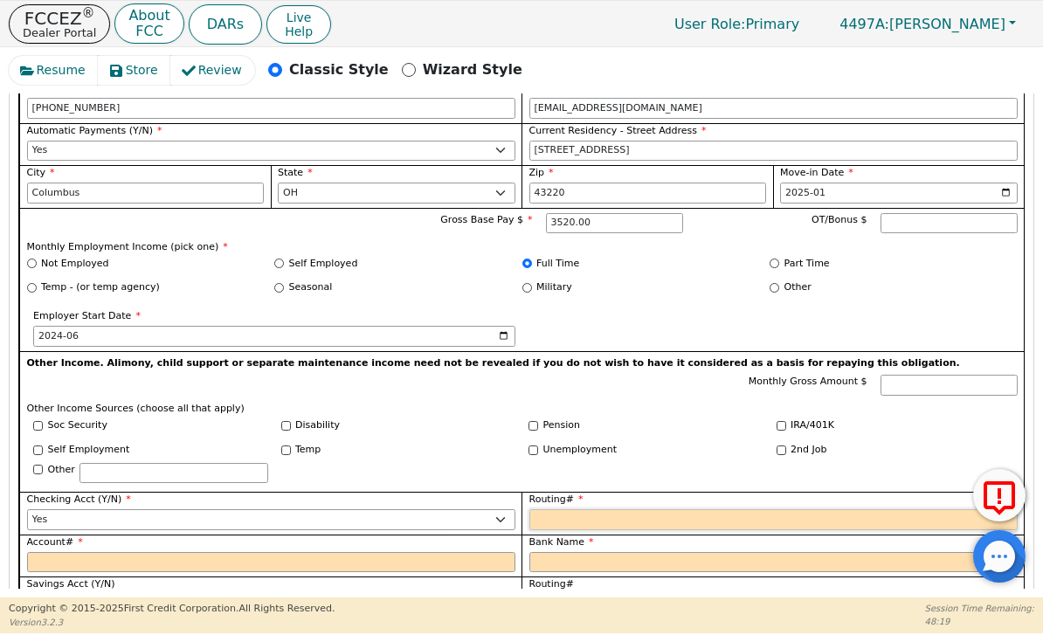
click at [632, 509] on input "Routing#" at bounding box center [773, 519] width 488 height 21
type input "0"
type input "*"
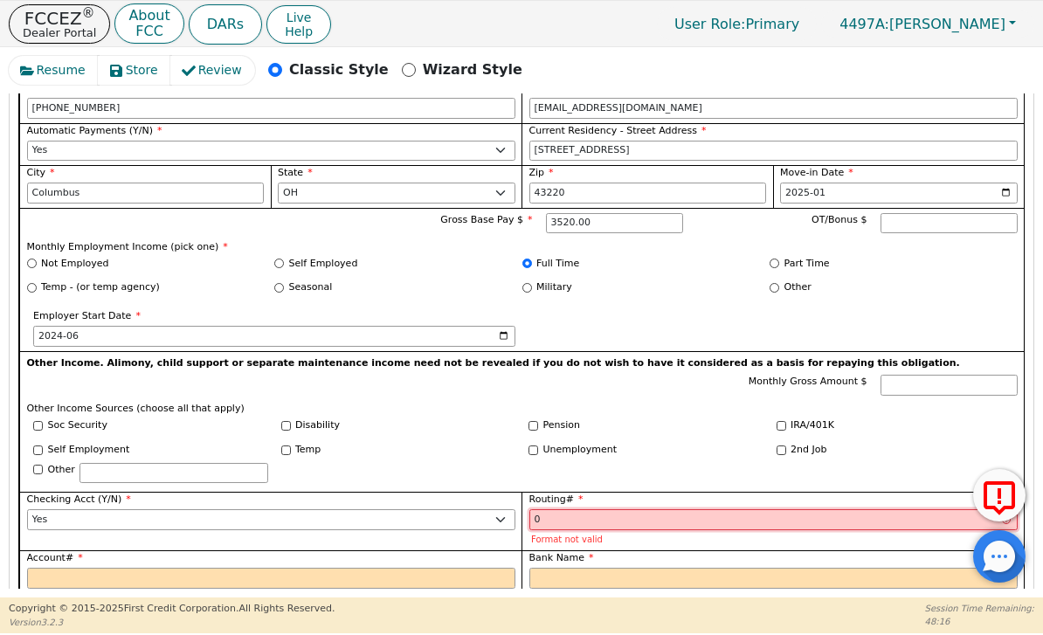
type input "04"
type input "**"
type input "044"
type input "***"
type input "0440"
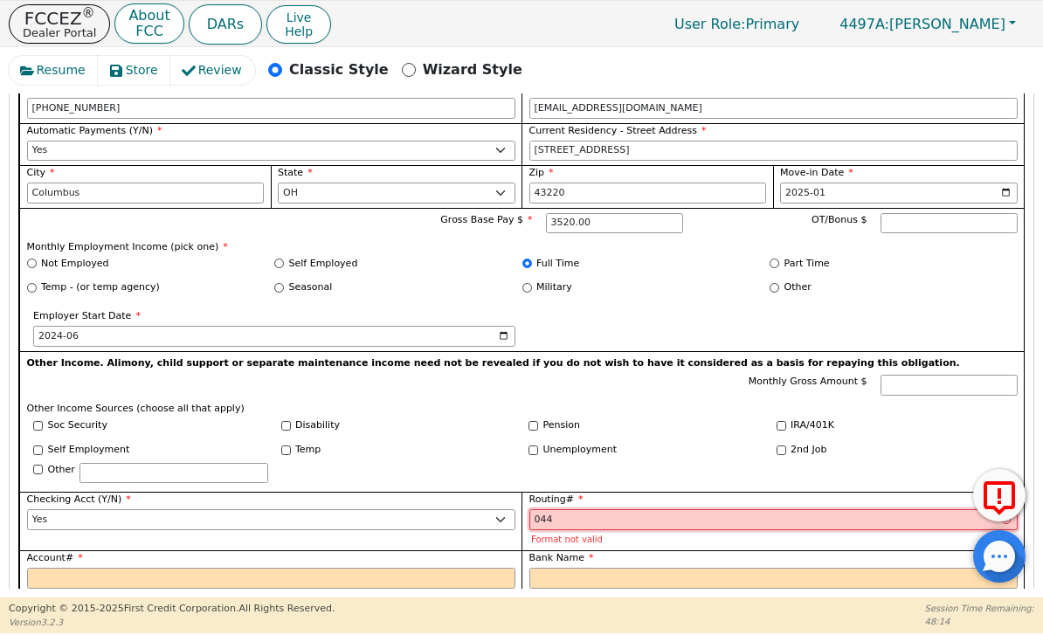
type input "****"
type input "04400"
type input "*****"
type input "044002"
type input "******"
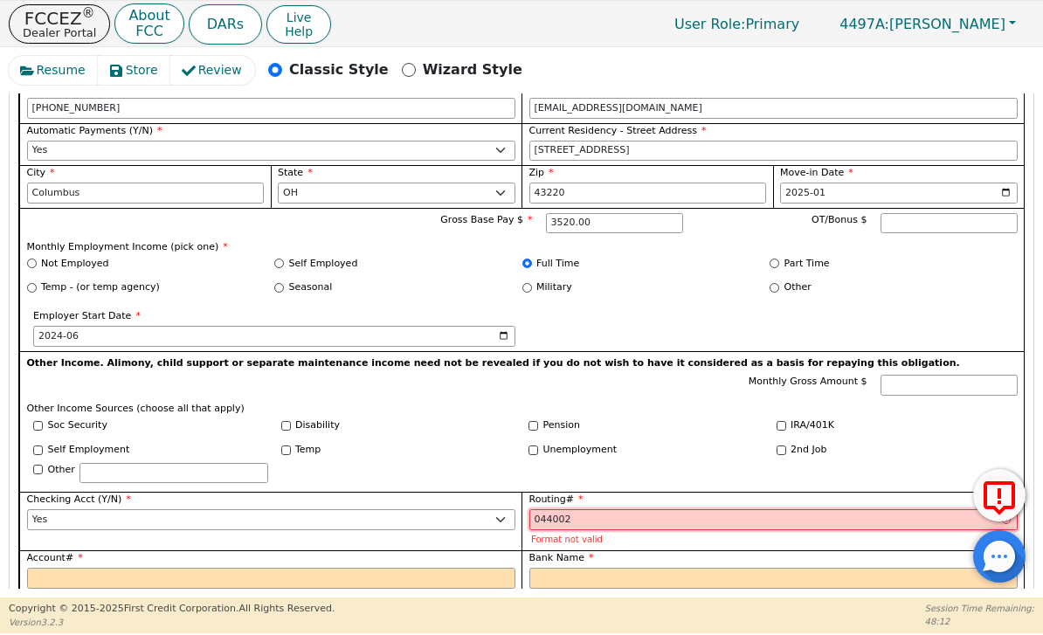
type input "0440021"
type input "*******"
type input "04400216"
type input "********"
type input "044002161"
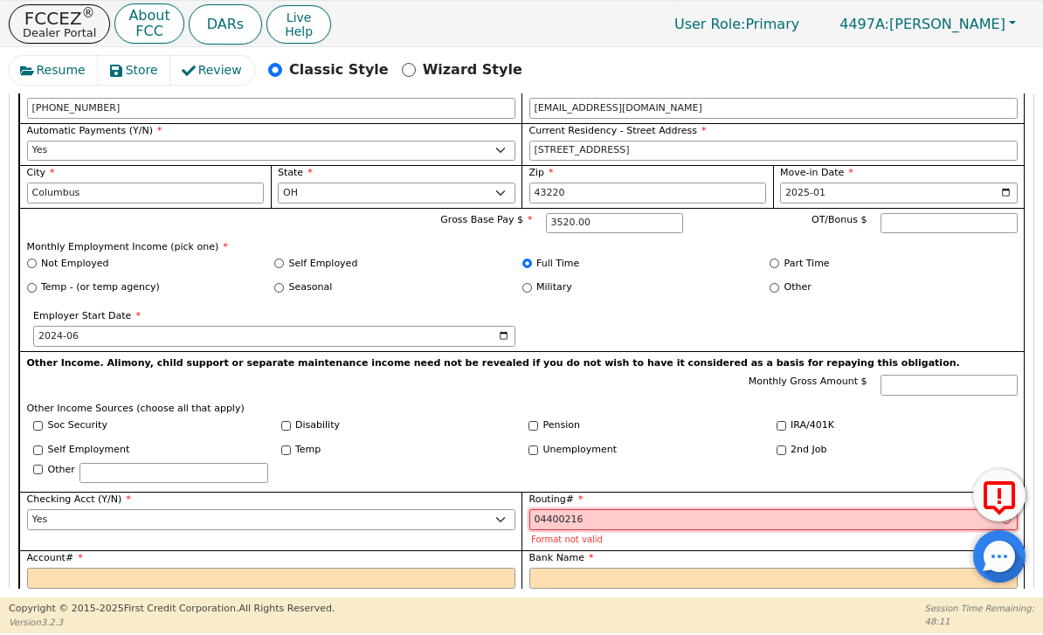
type input "*********"
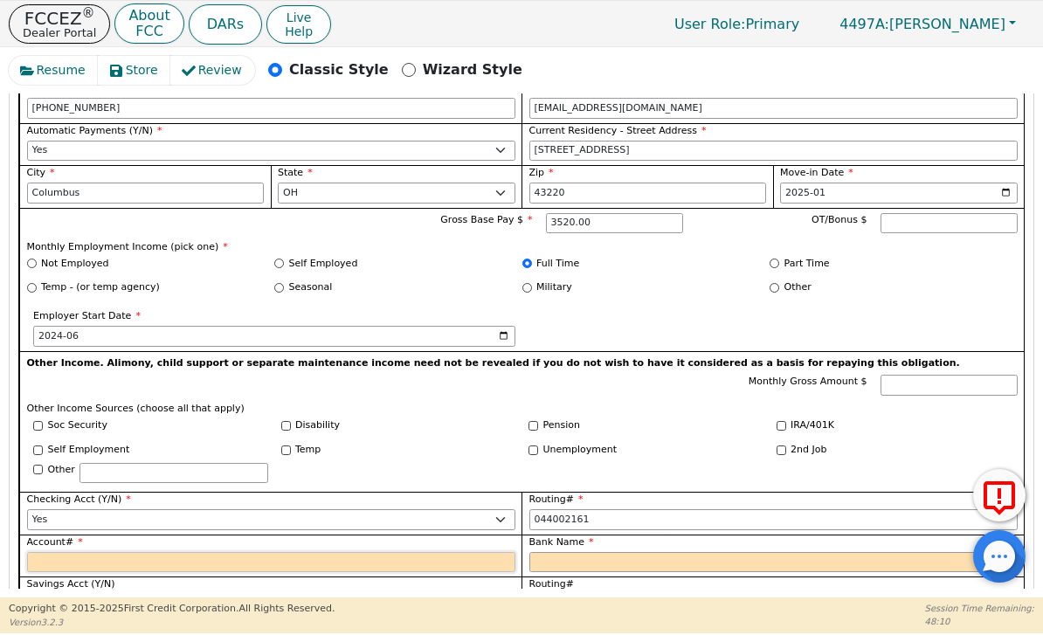
click at [277, 552] on input "Account#" at bounding box center [271, 562] width 488 height 21
type input "*********"
type input "7"
type input "*"
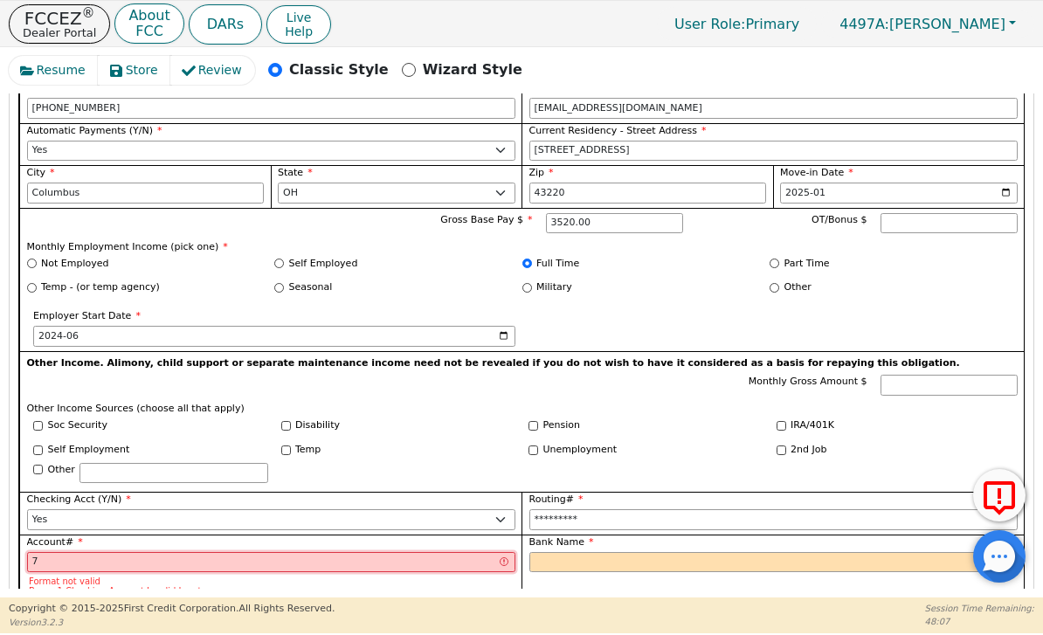
type input "79"
type input "**"
type input "799"
type input "***"
type input "7999"
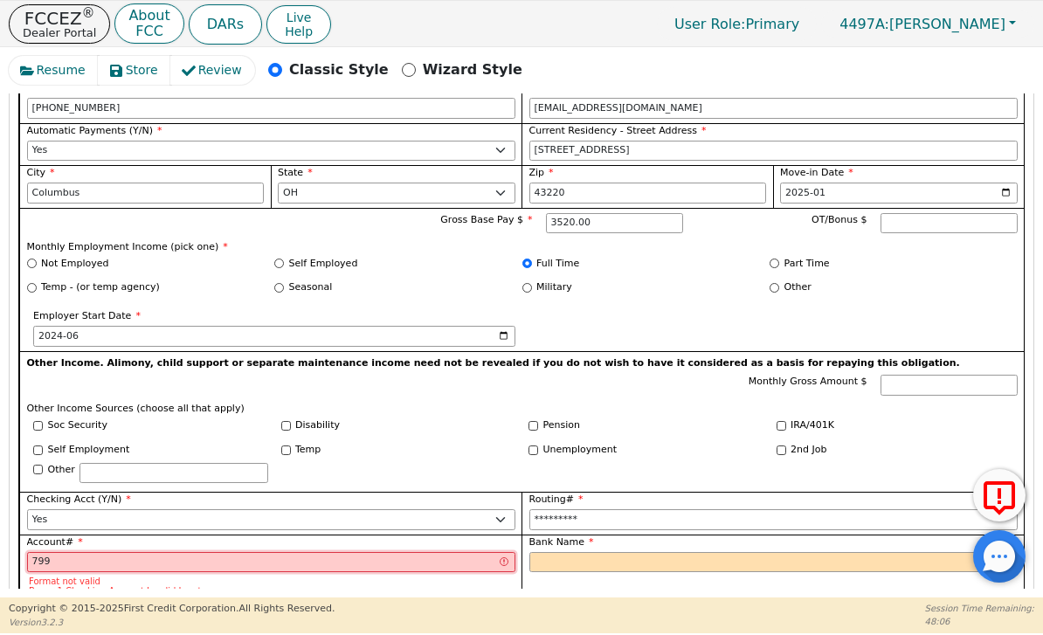
type input "****"
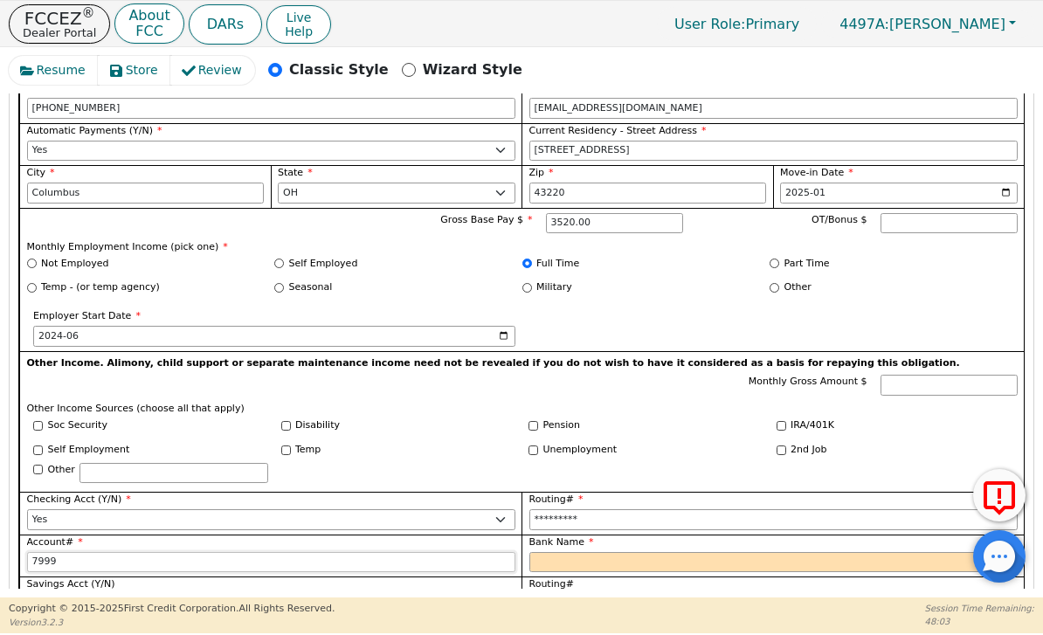
type input "799"
type input "***"
click at [621, 552] on input "Bank Name" at bounding box center [773, 562] width 488 height 21
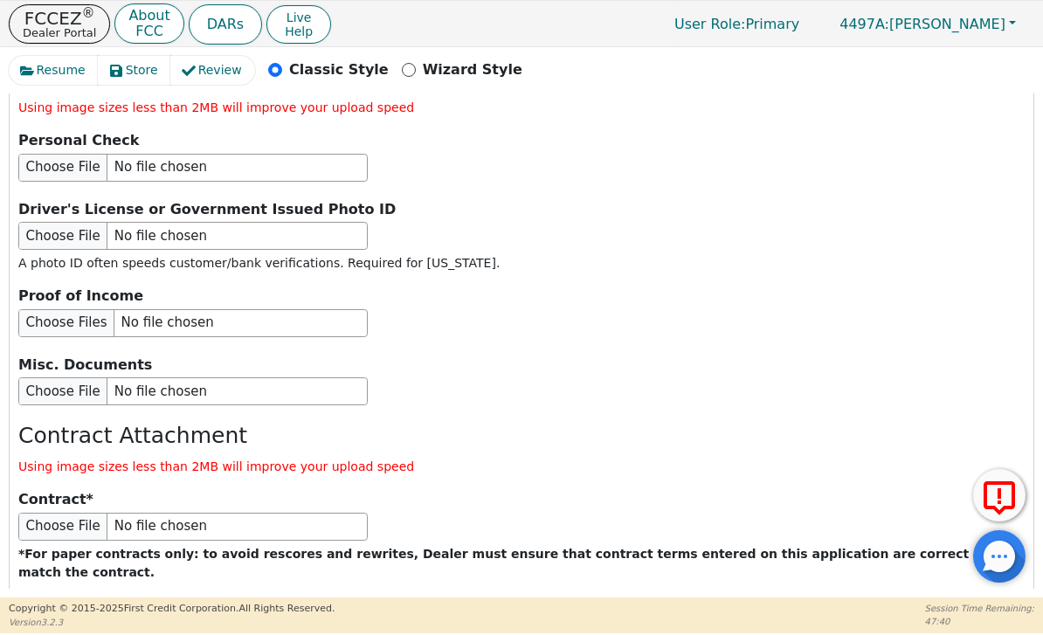
scroll to position [2441, 0]
click at [411, 609] on button "Submit Application" at bounding box center [354, 629] width 218 height 40
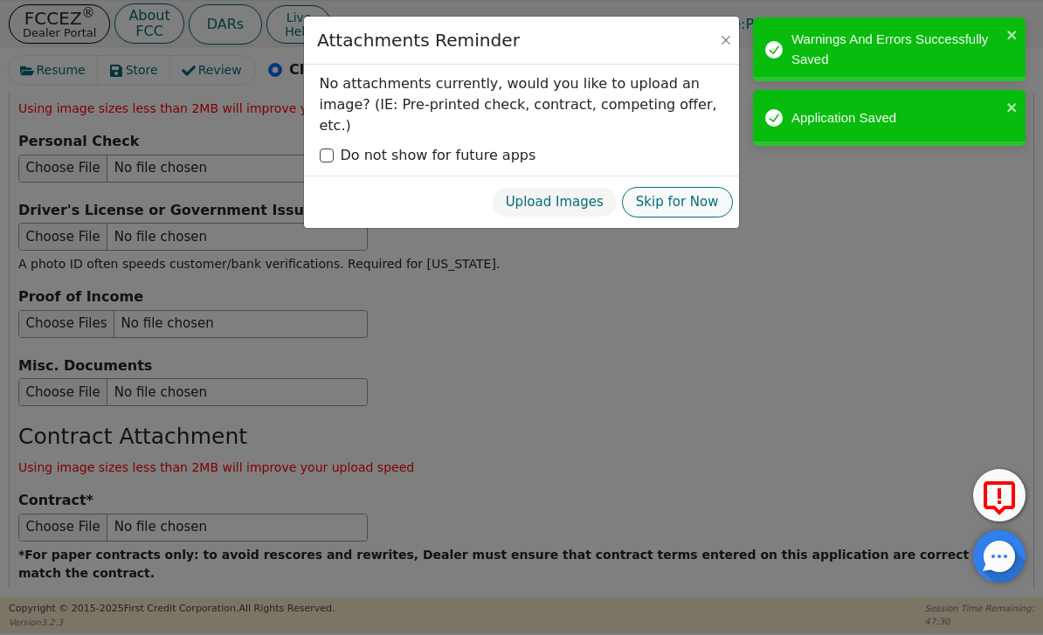
click at [692, 187] on button "Skip for Now" at bounding box center [677, 202] width 111 height 31
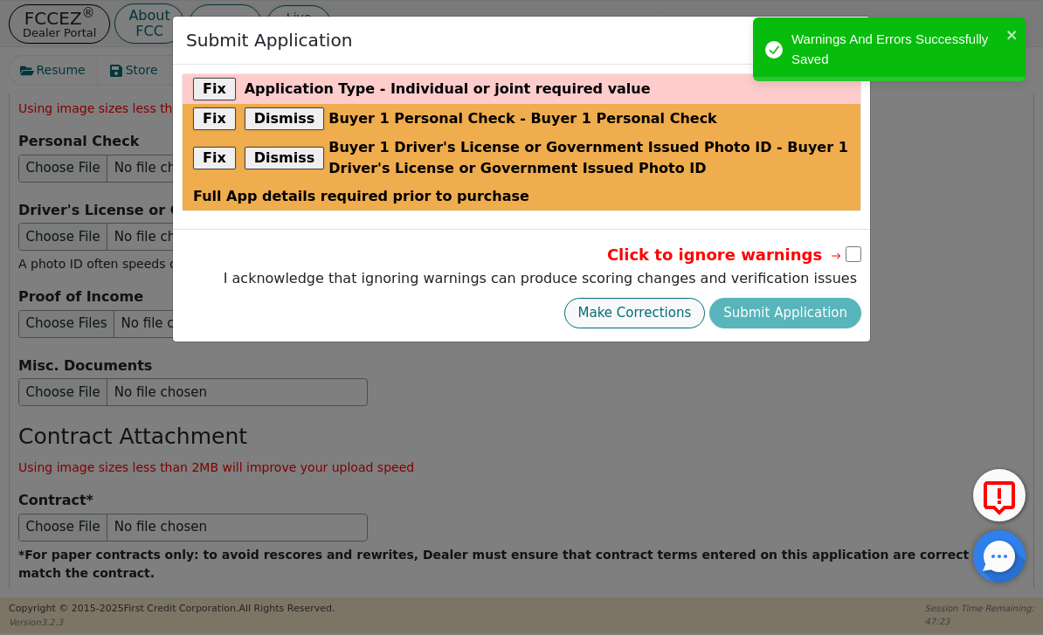
click at [672, 316] on button "Make Corrections" at bounding box center [635, 313] width 142 height 31
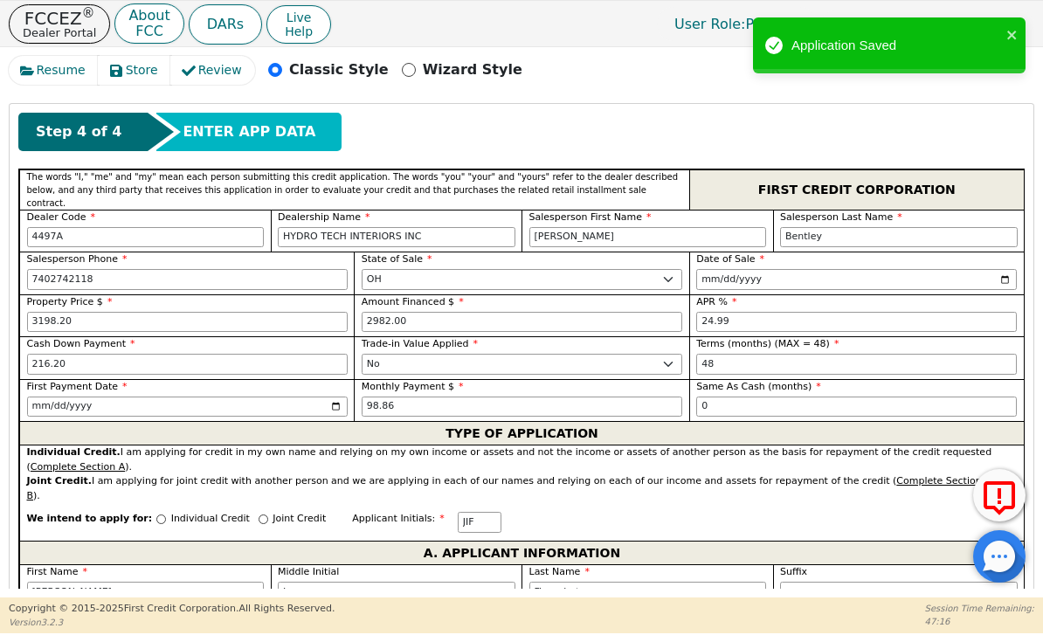
scroll to position [655, 0]
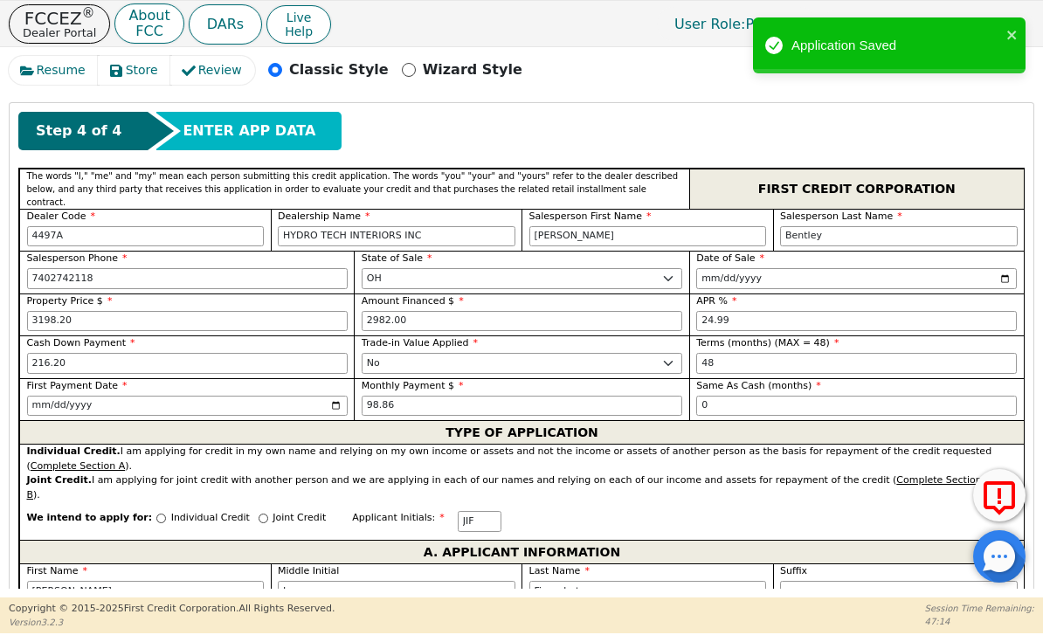
click at [128, 511] on span "We intend to apply for:" at bounding box center [90, 525] width 126 height 29
click at [156, 514] on input "Individual Credit" at bounding box center [161, 519] width 10 height 10
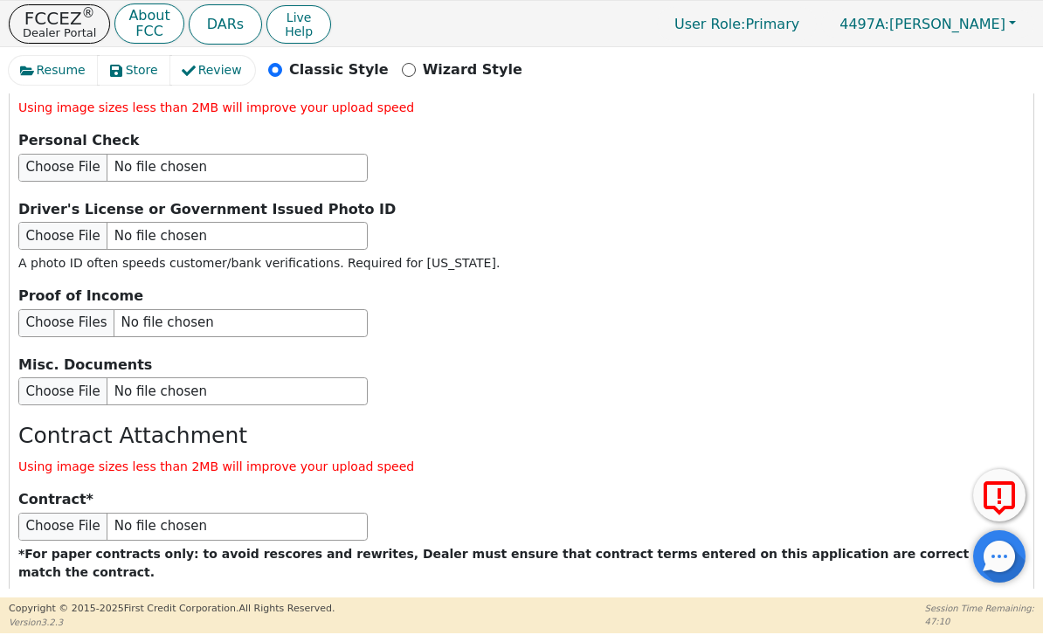
scroll to position [2441, 0]
click at [398, 609] on button "Submit Application" at bounding box center [354, 629] width 218 height 40
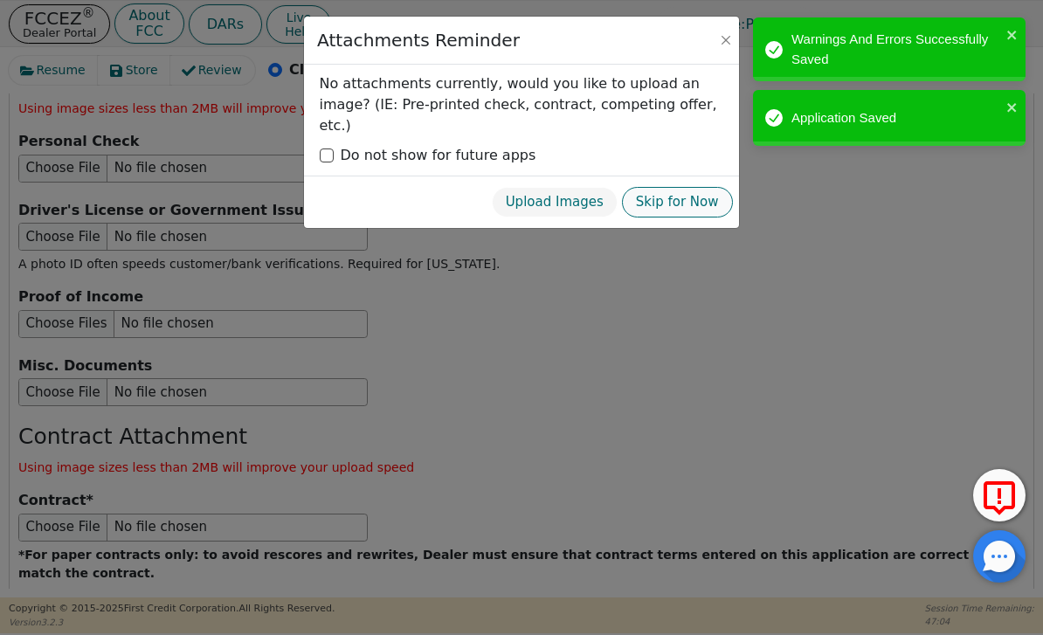
click at [701, 187] on button "Skip for Now" at bounding box center [677, 202] width 111 height 31
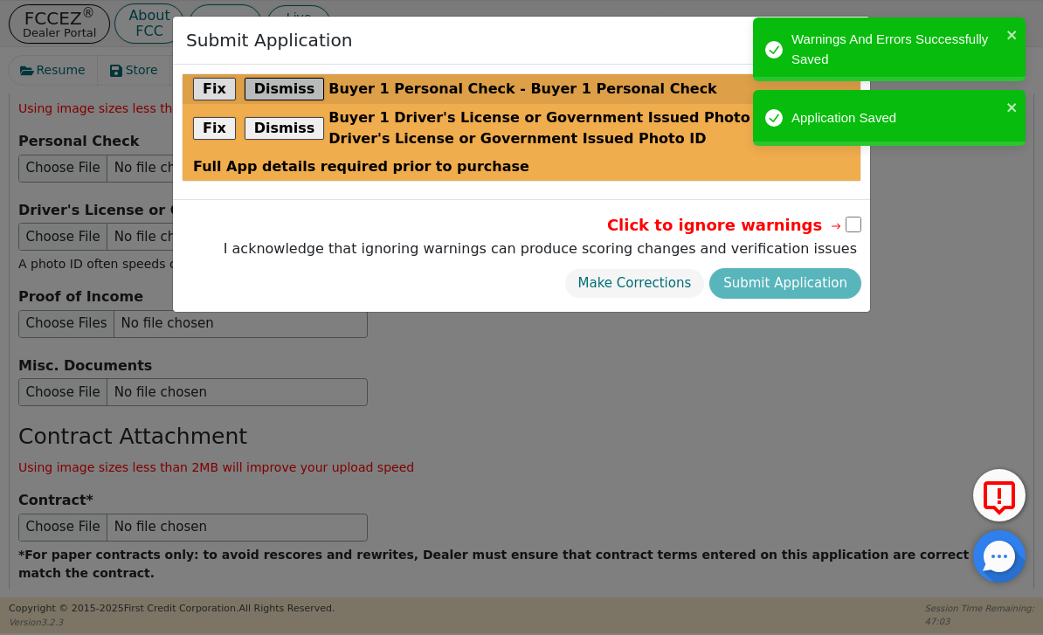
click at [280, 97] on button "Dismiss" at bounding box center [285, 89] width 80 height 23
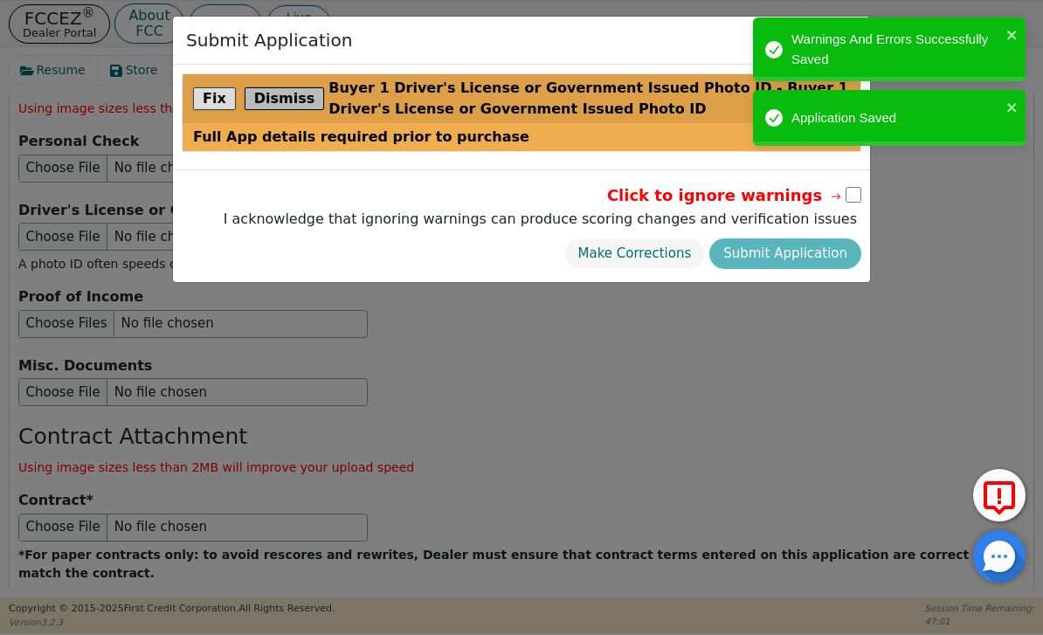
click at [288, 98] on button "Dismiss" at bounding box center [285, 98] width 80 height 23
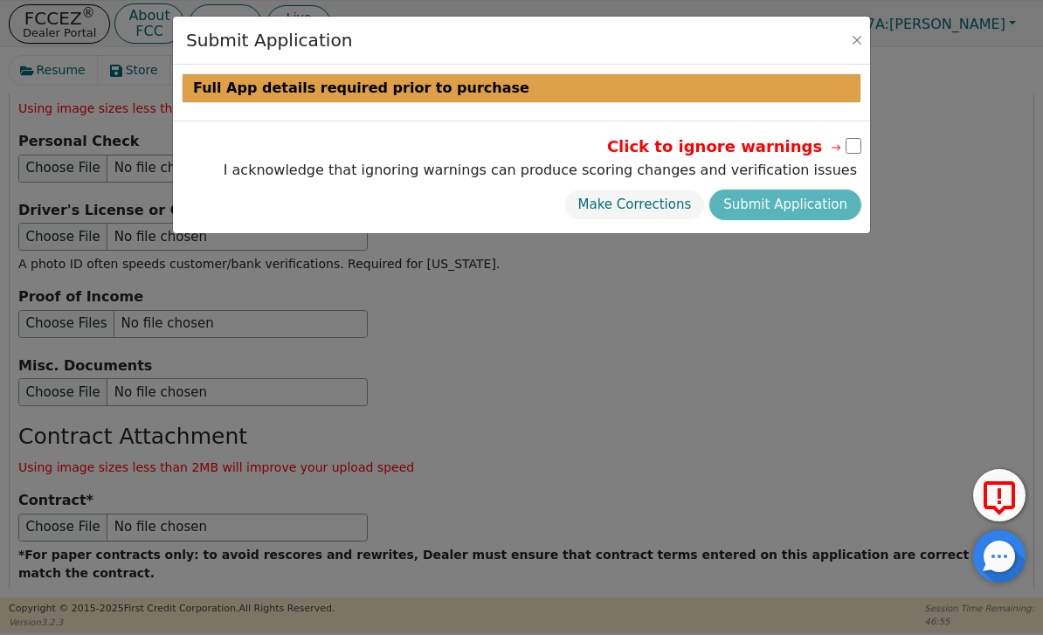
click at [851, 146] on input "checkbox" at bounding box center [854, 146] width 16 height 16
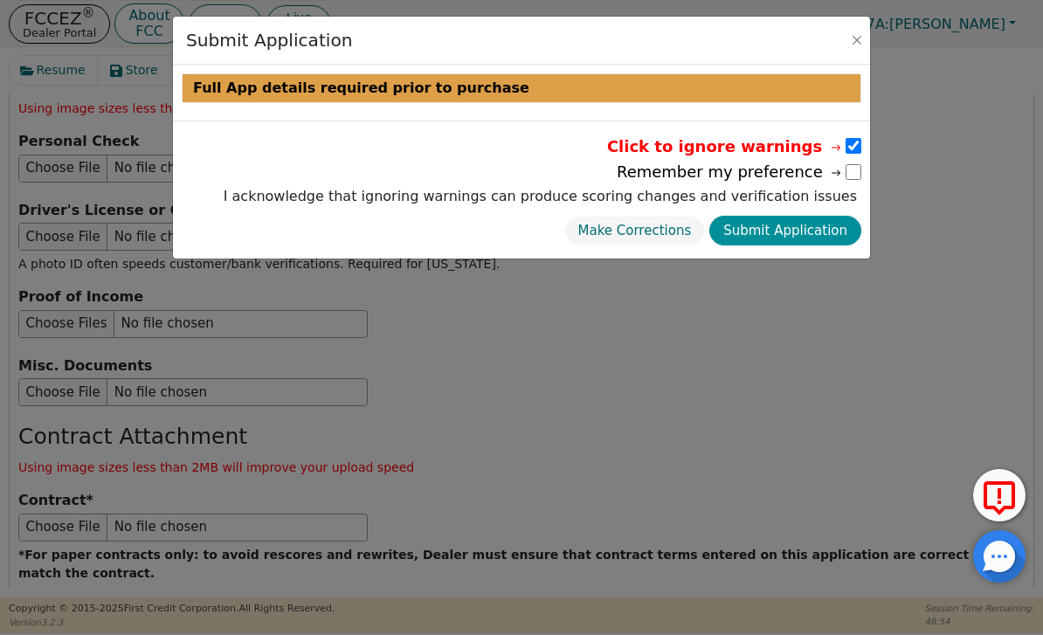
click at [820, 233] on button "Submit Application" at bounding box center [785, 231] width 152 height 31
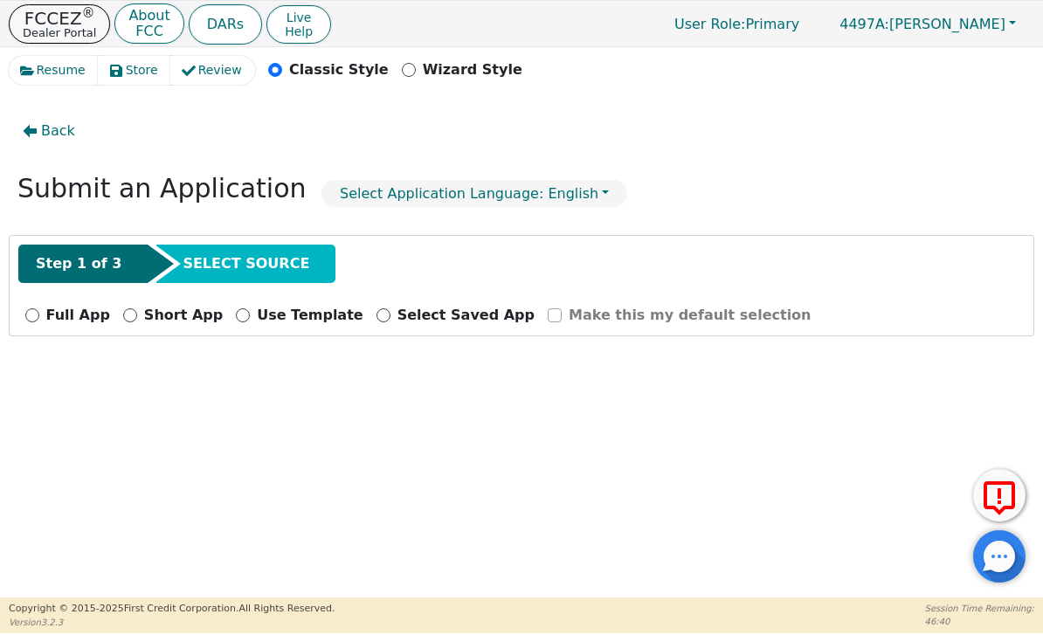
click at [82, 19] on sup "®" at bounding box center [88, 13] width 13 height 16
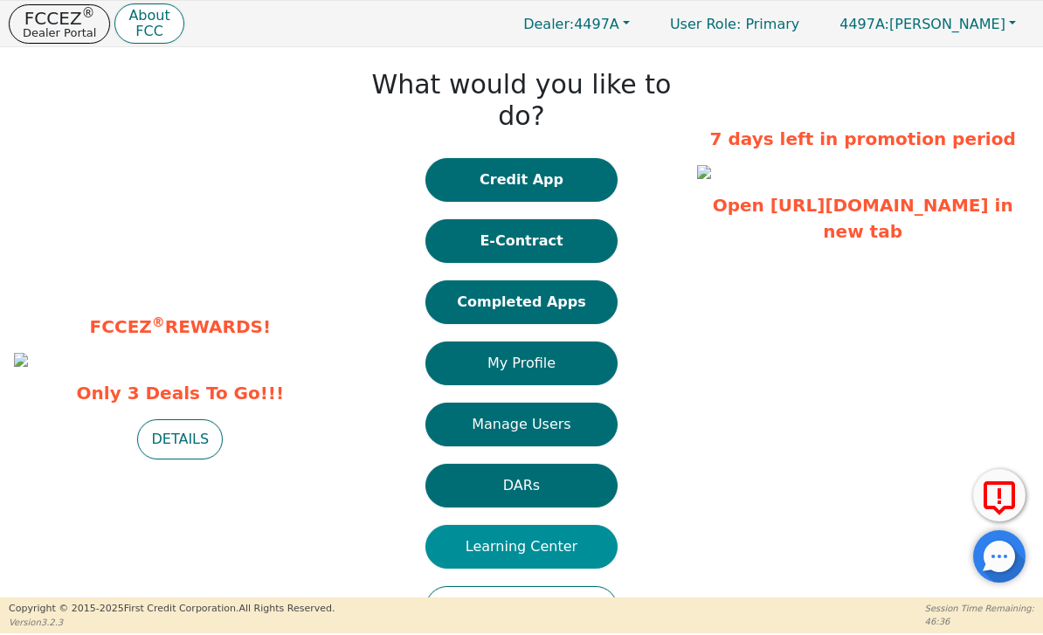
click at [572, 525] on button "Learning Center" at bounding box center [521, 547] width 192 height 44
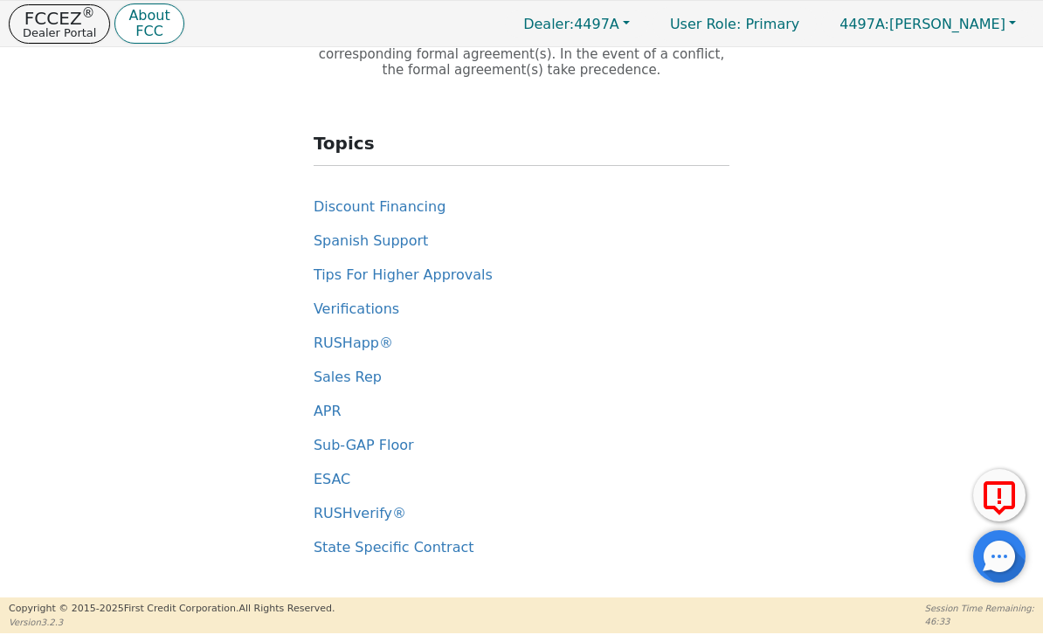
scroll to position [121, 0]
click at [388, 450] on span "Sub-GAP Floor" at bounding box center [364, 445] width 100 height 17
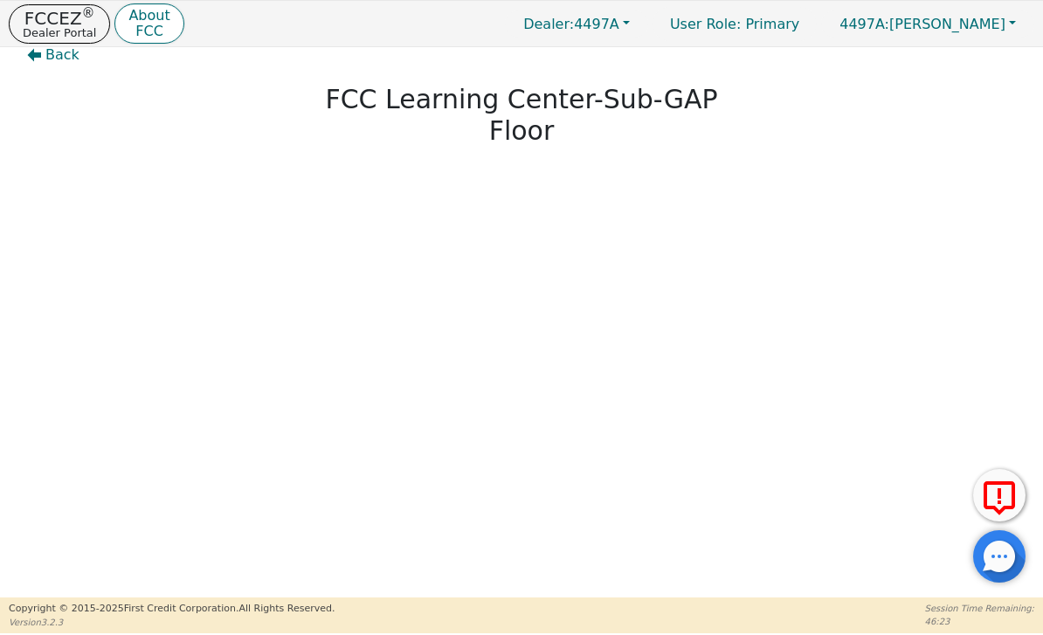
scroll to position [40, 0]
click at [62, 29] on p "Dealer Portal" at bounding box center [59, 32] width 73 height 11
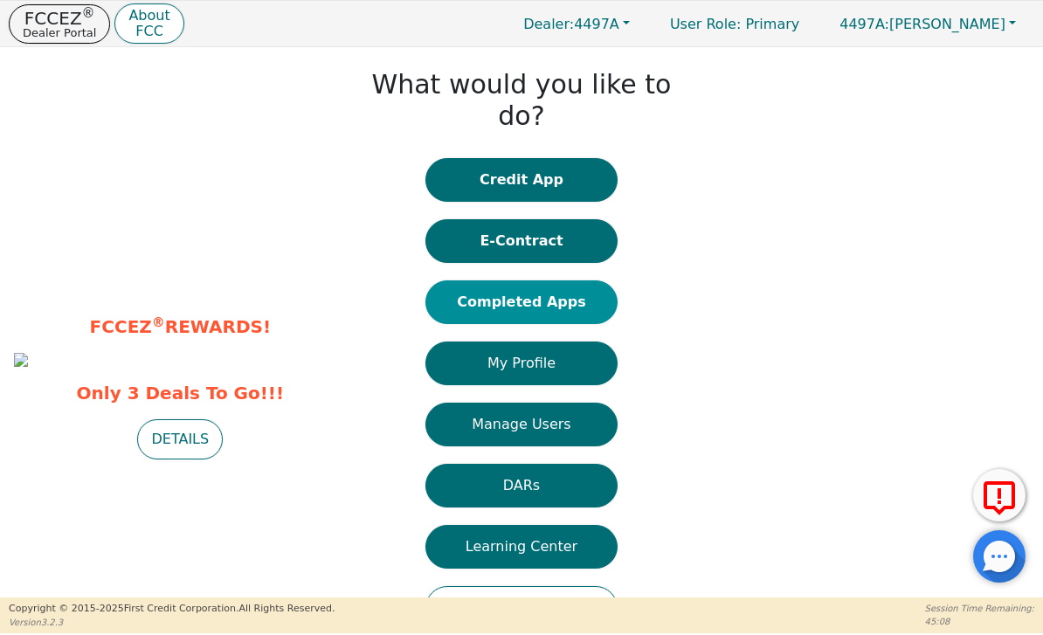
click at [581, 280] on button "Completed Apps" at bounding box center [521, 302] width 192 height 44
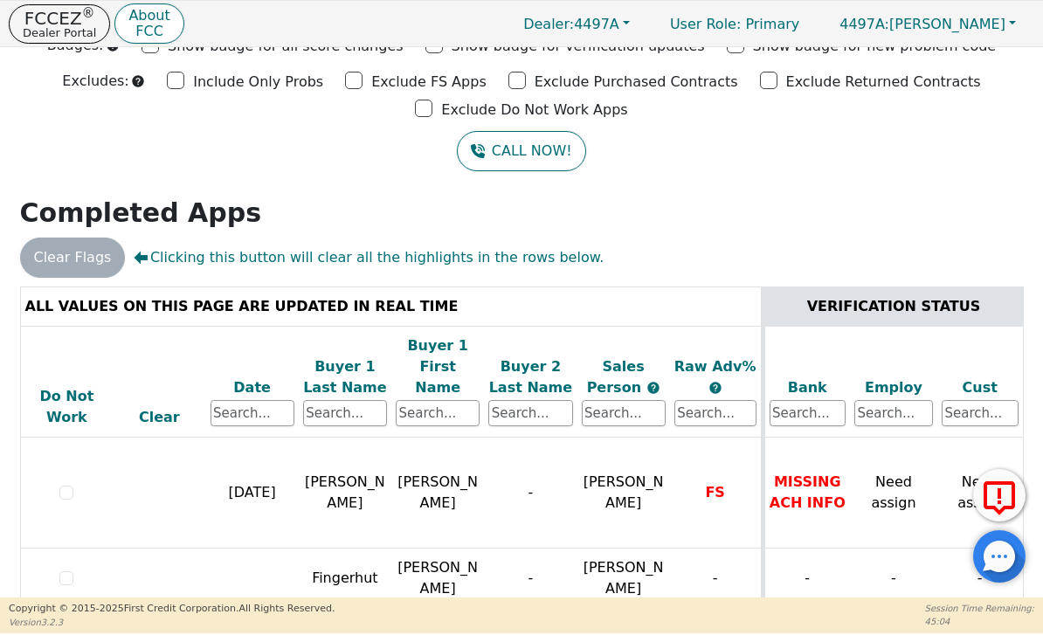
scroll to position [73, 0]
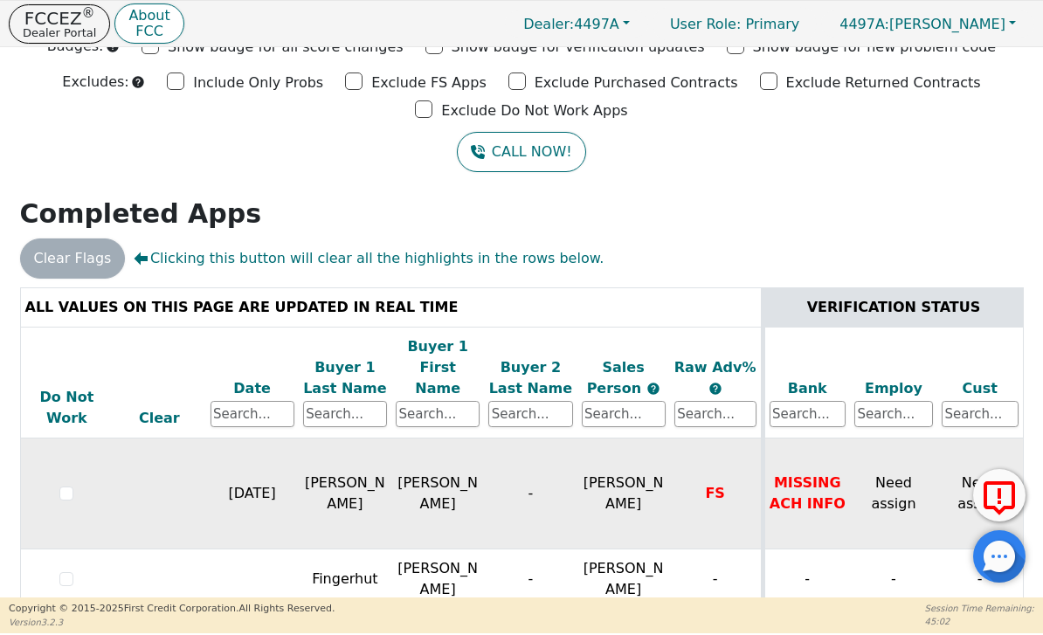
click at [717, 485] on span "FS" at bounding box center [714, 493] width 19 height 17
click at [728, 463] on td "FS" at bounding box center [716, 494] width 93 height 111
click at [616, 474] on span "[PERSON_NAME]" at bounding box center [624, 493] width 80 height 38
click at [614, 472] on td "[PERSON_NAME]" at bounding box center [623, 494] width 93 height 111
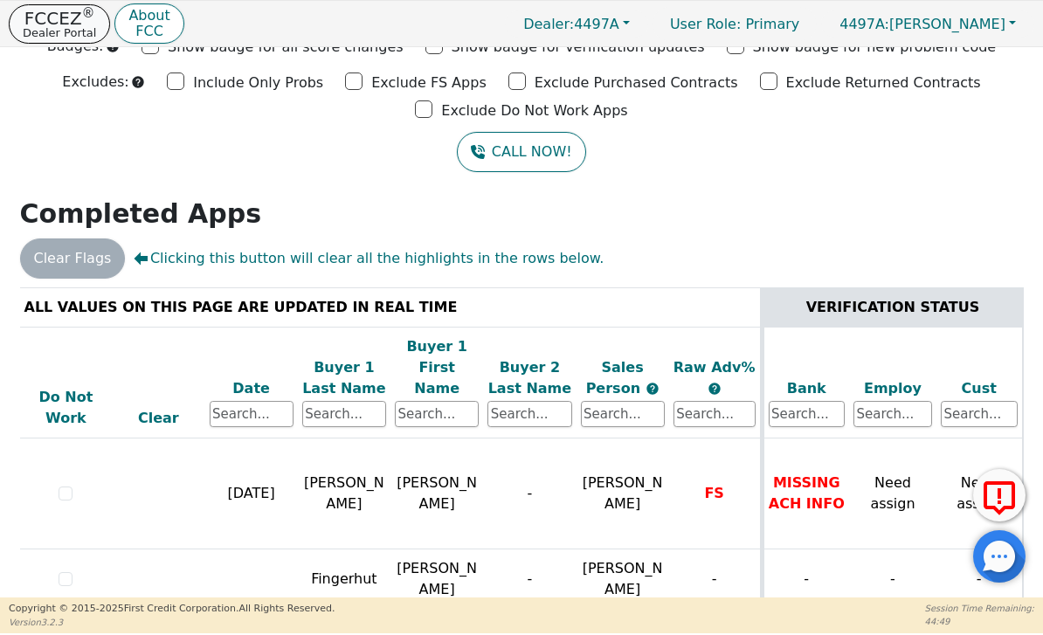
click at [54, 40] on button "FCCEZ ® Dealer Portal" at bounding box center [59, 23] width 101 height 39
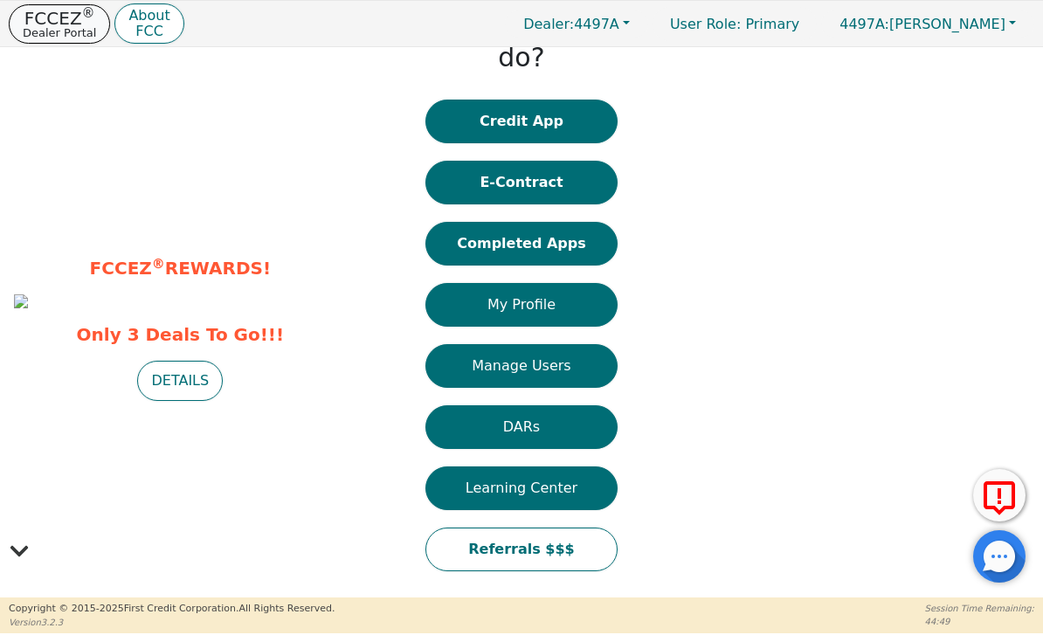
scroll to position [27, 0]
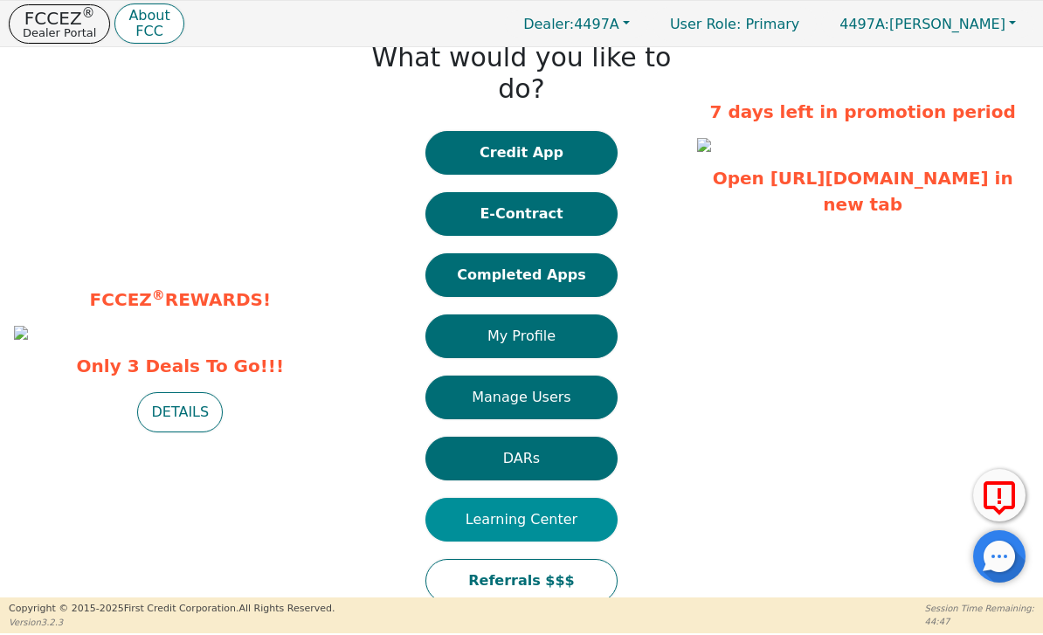
click at [568, 498] on button "Learning Center" at bounding box center [521, 520] width 192 height 44
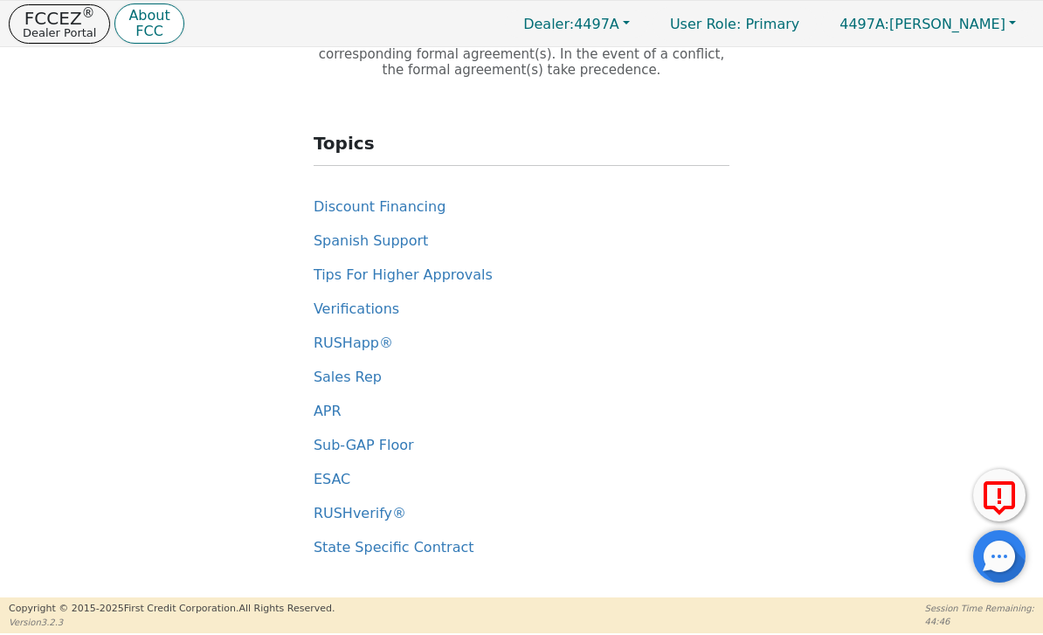
scroll to position [121, 0]
click at [335, 482] on span "ESAC" at bounding box center [332, 479] width 37 height 17
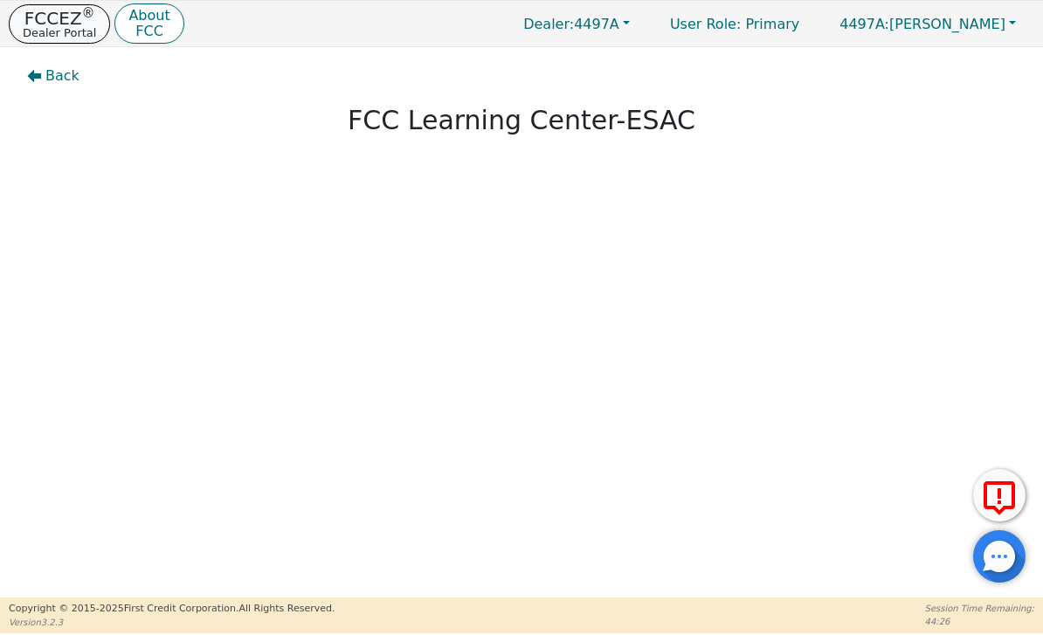
click at [68, 28] on p "Dealer Portal" at bounding box center [59, 32] width 73 height 11
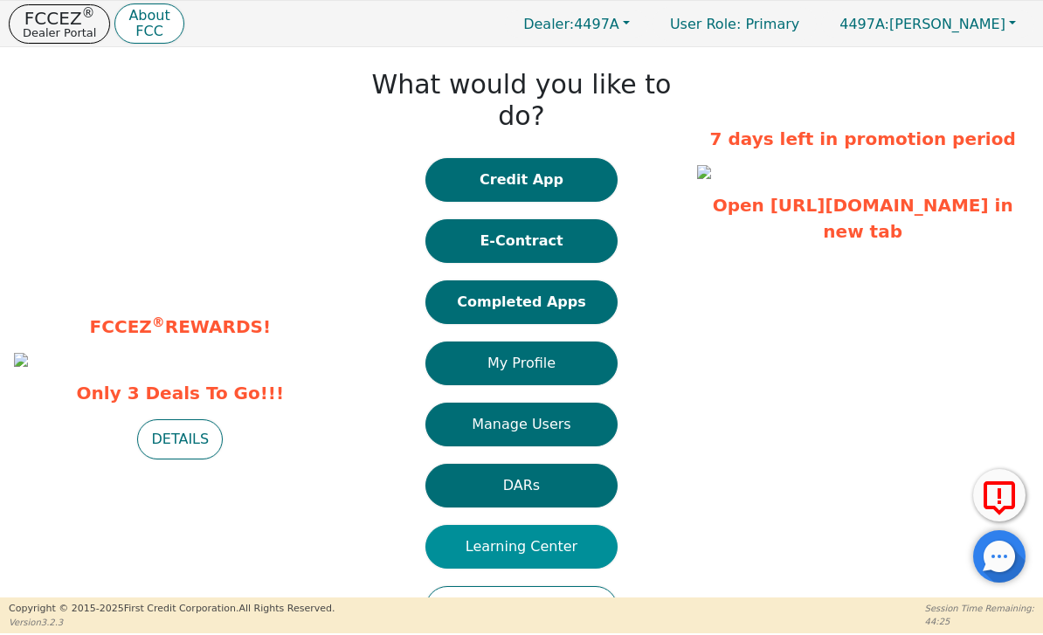
click at [577, 525] on button "Learning Center" at bounding box center [521, 547] width 192 height 44
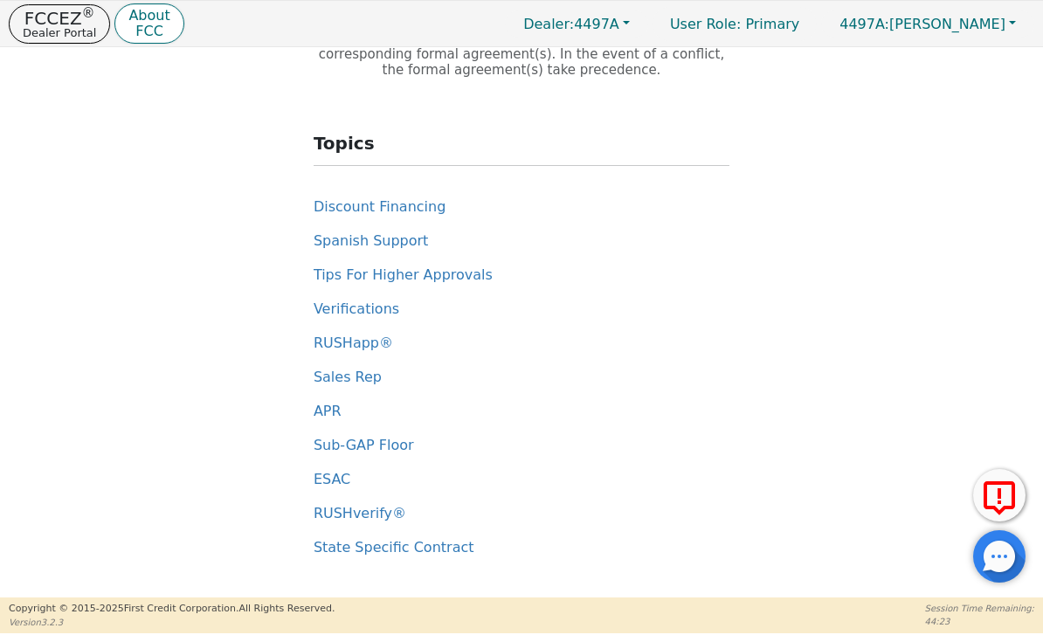
scroll to position [121, 0]
click at [441, 555] on span "State Specific Contract" at bounding box center [394, 547] width 161 height 17
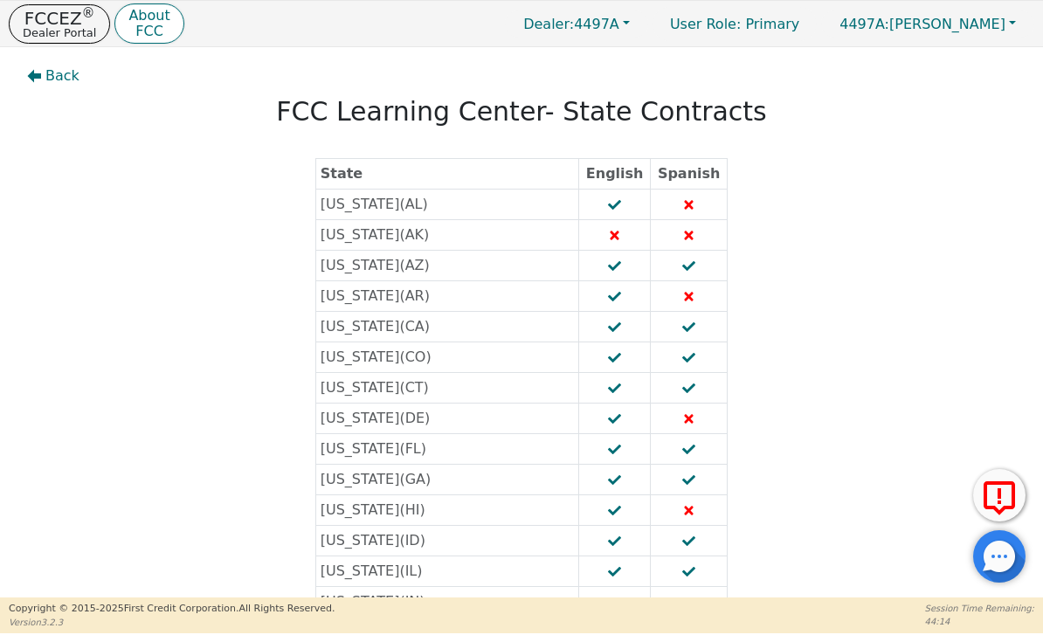
scroll to position [-1, 0]
click at [73, 33] on p "Dealer Portal" at bounding box center [59, 32] width 73 height 11
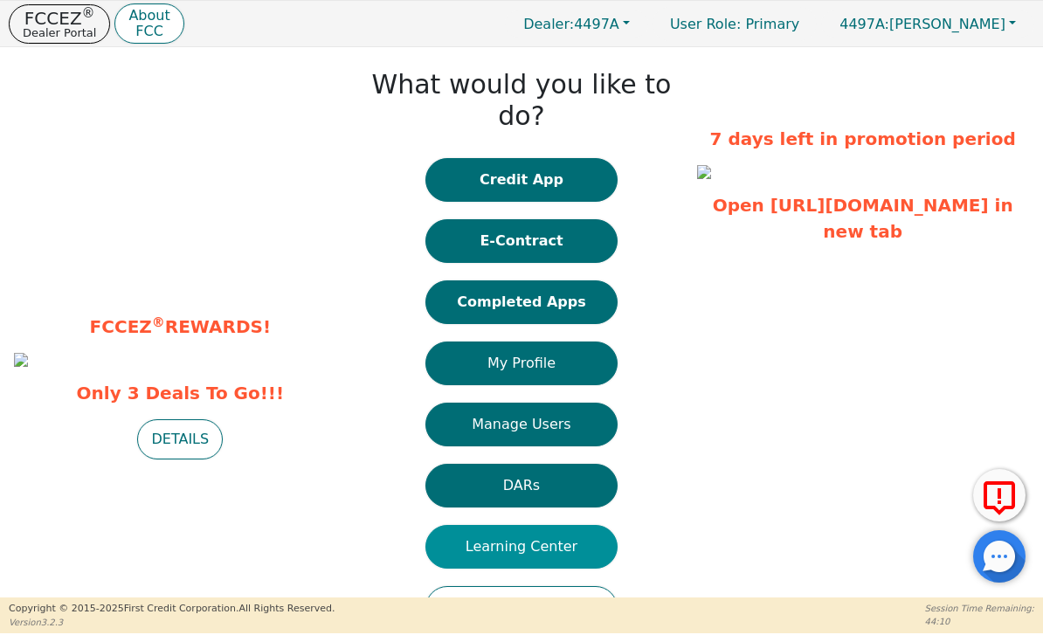
click at [585, 525] on button "Learning Center" at bounding box center [521, 547] width 192 height 44
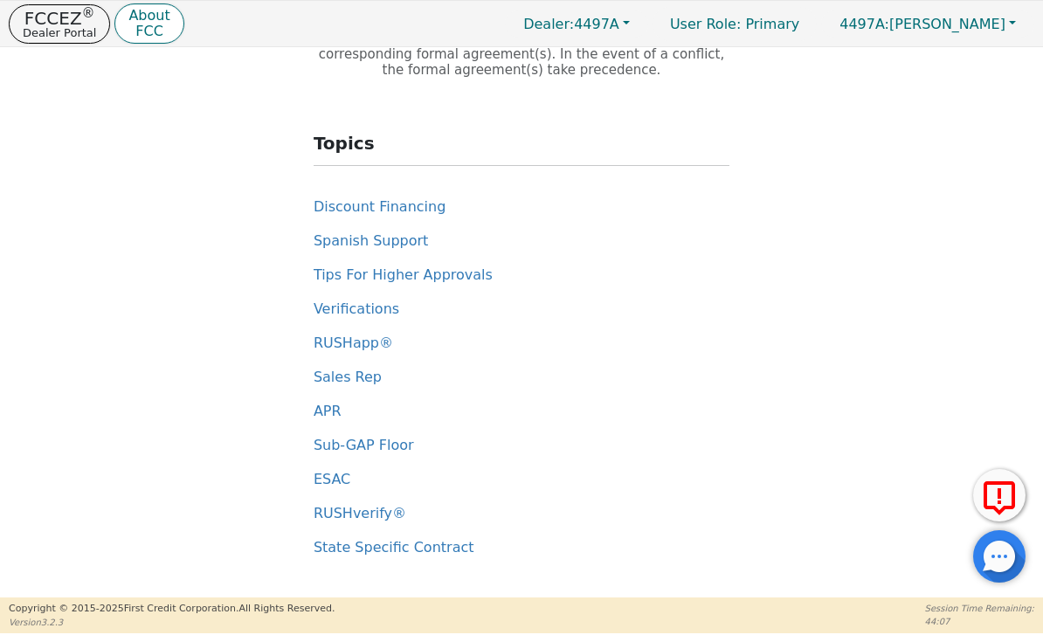
scroll to position [121, 0]
click at [417, 210] on span "Discount Financing" at bounding box center [380, 206] width 132 height 17
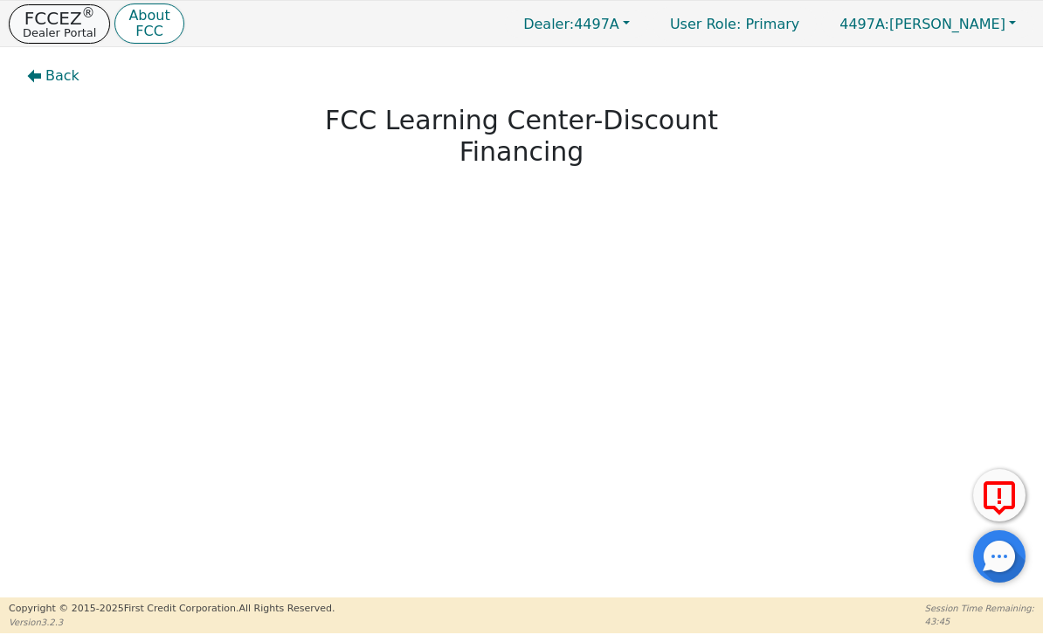
click at [66, 42] on button "FCCEZ ® Dealer Portal" at bounding box center [59, 23] width 101 height 39
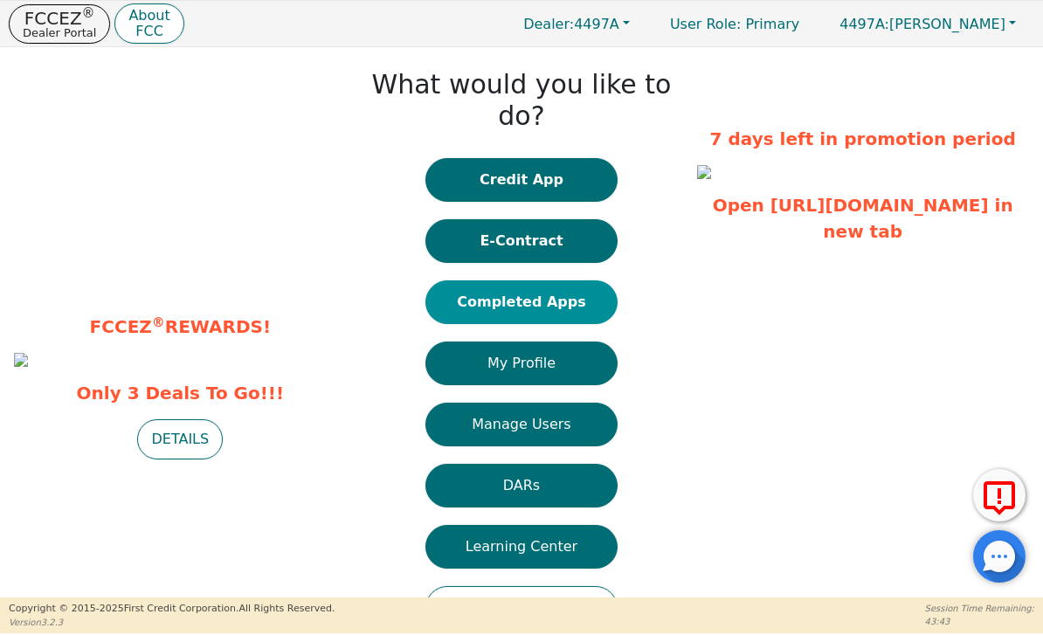
click at [570, 287] on button "Completed Apps" at bounding box center [521, 302] width 192 height 44
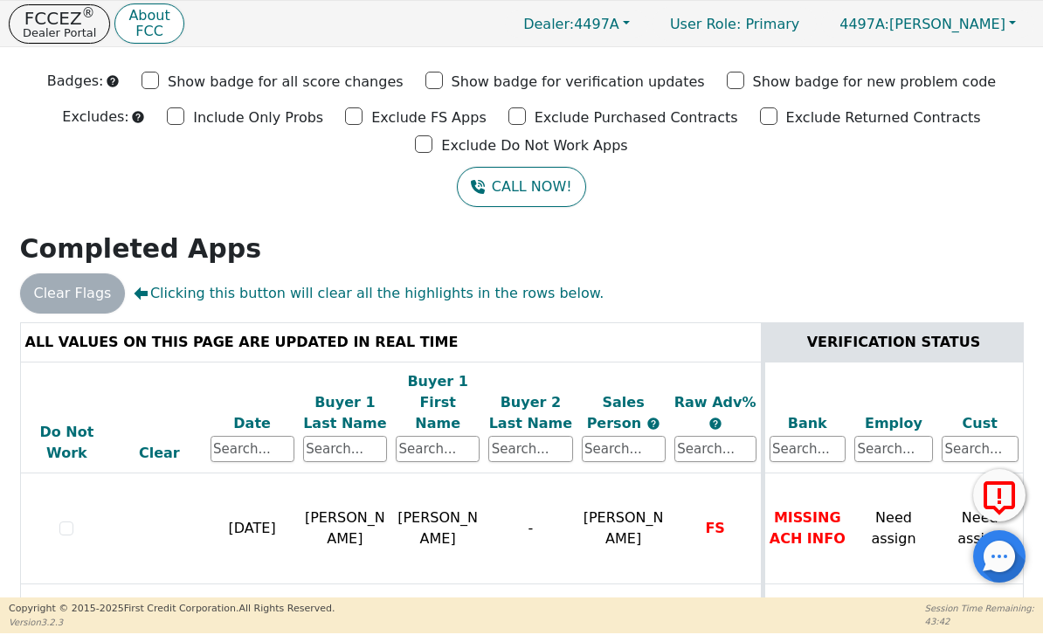
click at [812, 362] on th "Bank" at bounding box center [806, 418] width 87 height 112
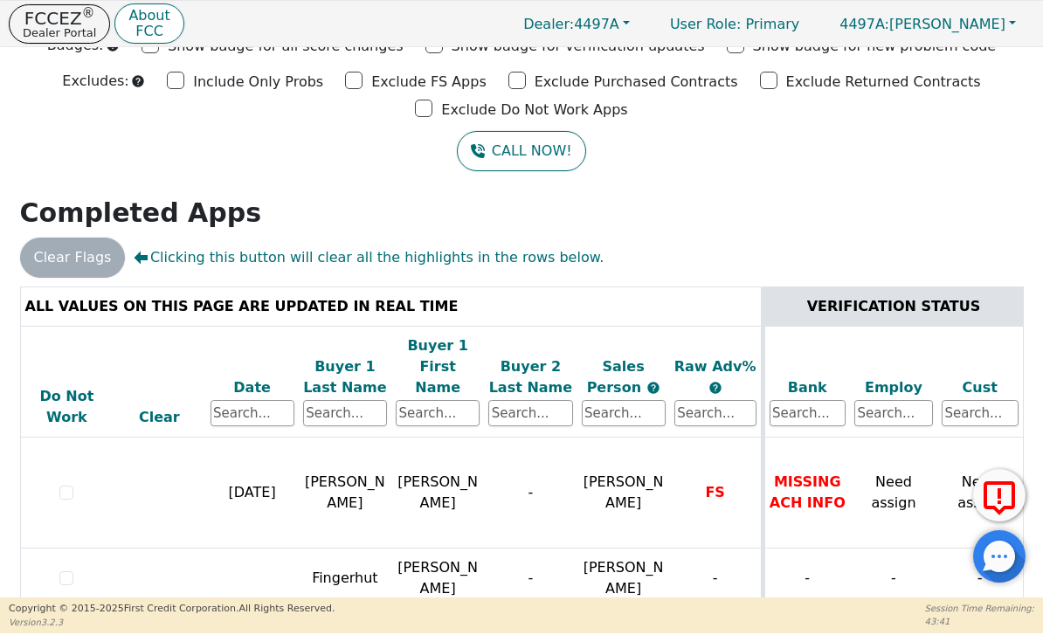
scroll to position [73, 0]
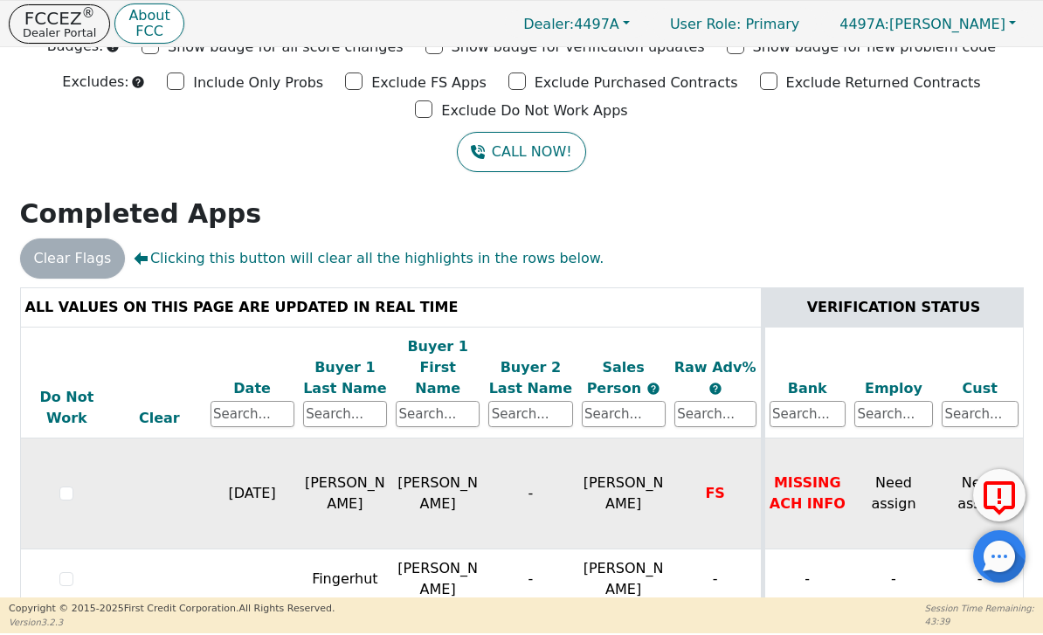
click at [722, 485] on span "FS" at bounding box center [714, 493] width 19 height 17
click at [718, 485] on span "FS" at bounding box center [714, 493] width 19 height 17
click at [717, 485] on span "FS" at bounding box center [714, 493] width 19 height 17
click at [706, 485] on span "FS" at bounding box center [714, 493] width 19 height 17
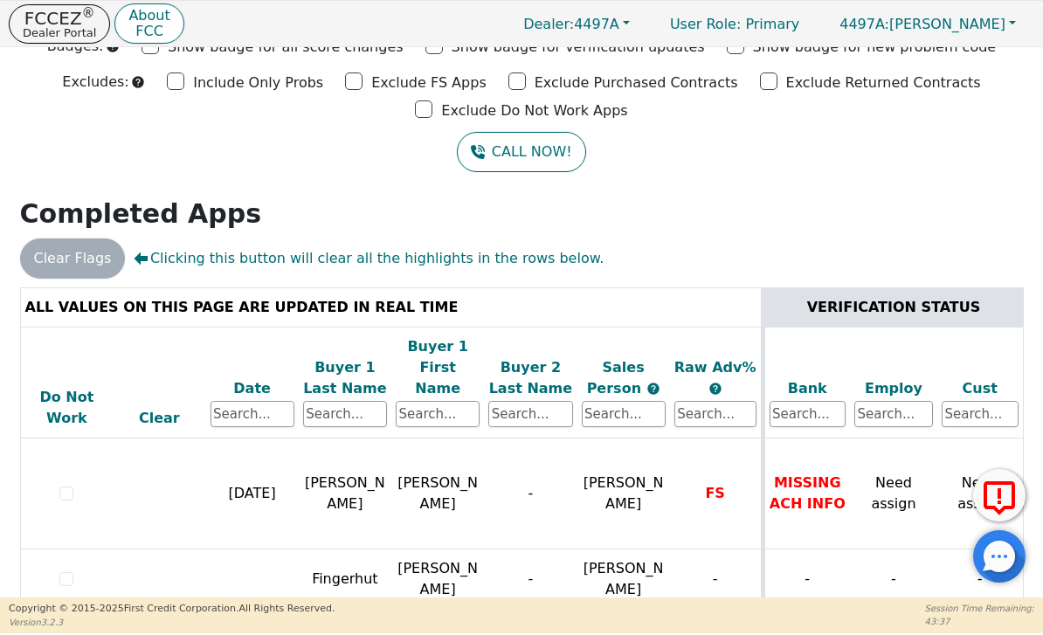
click at [729, 224] on h2 "Completed Apps" at bounding box center [522, 213] width 1004 height 31
click at [991, 551] on div at bounding box center [999, 556] width 52 height 52
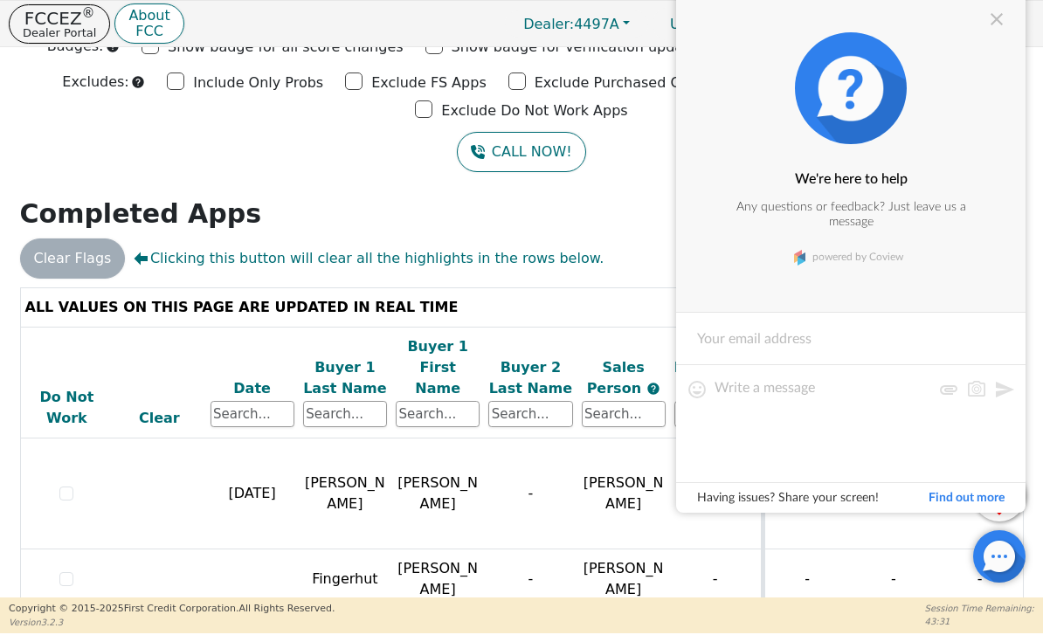
click at [889, 346] on input at bounding box center [850, 338] width 349 height 52
click at [816, 401] on textarea at bounding box center [823, 422] width 217 height 87
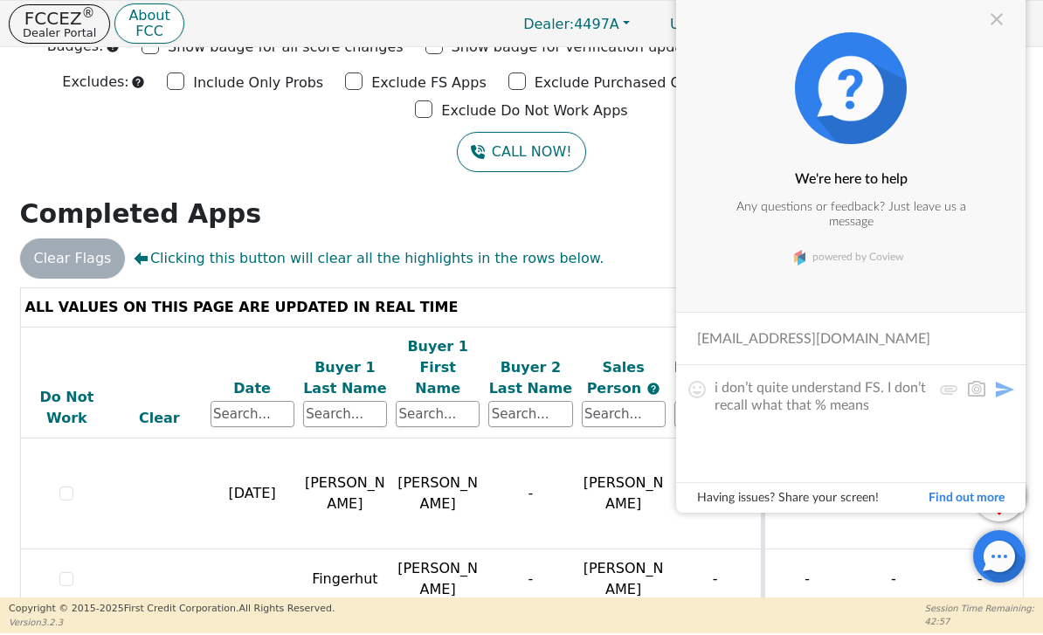
click at [985, 396] on button at bounding box center [976, 389] width 21 height 21
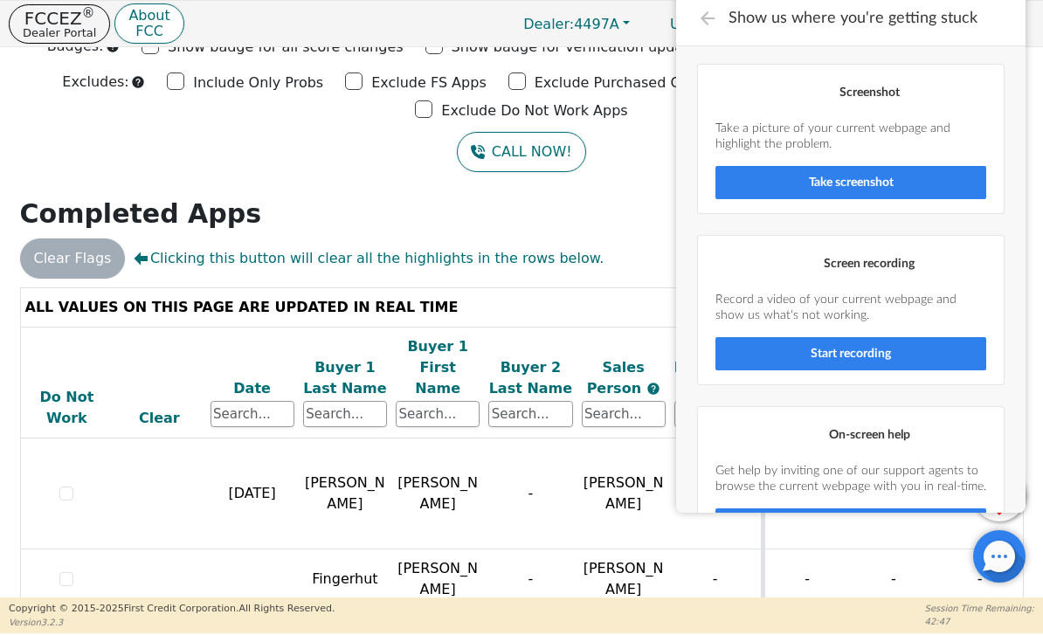
scroll to position [-2, 0]
click at [699, 24] on div at bounding box center [707, 18] width 21 height 21
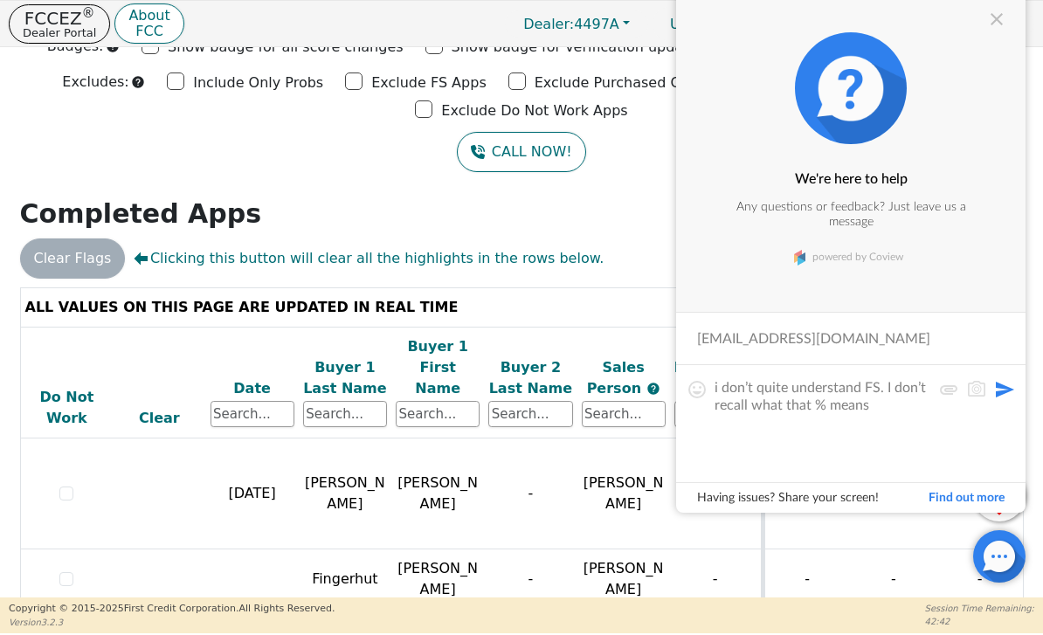
click at [1005, 389] on button at bounding box center [1004, 389] width 21 height 21
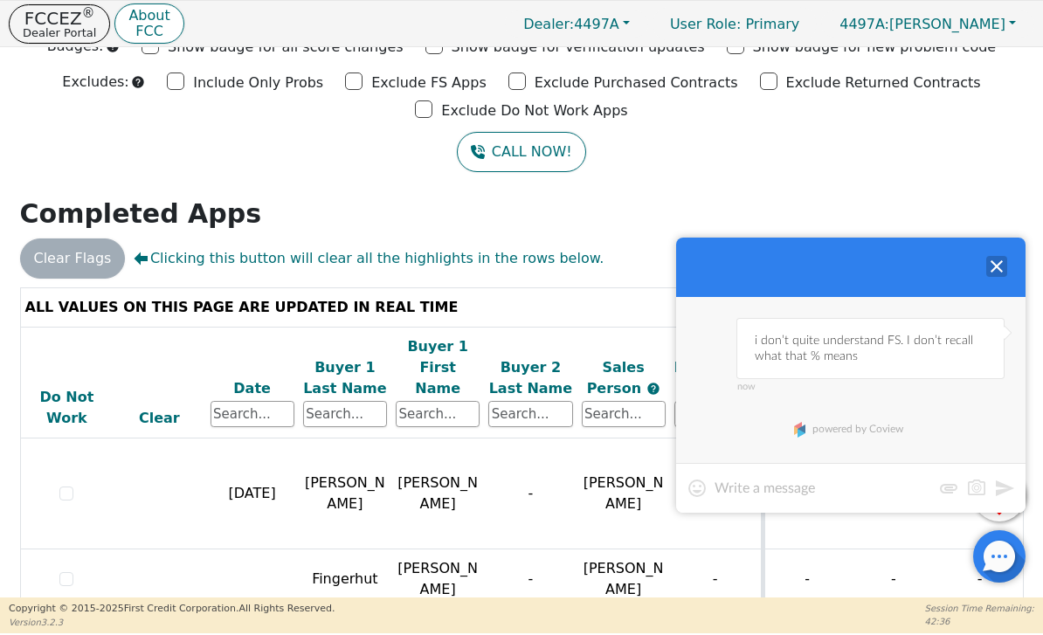
click at [998, 263] on div at bounding box center [996, 266] width 21 height 21
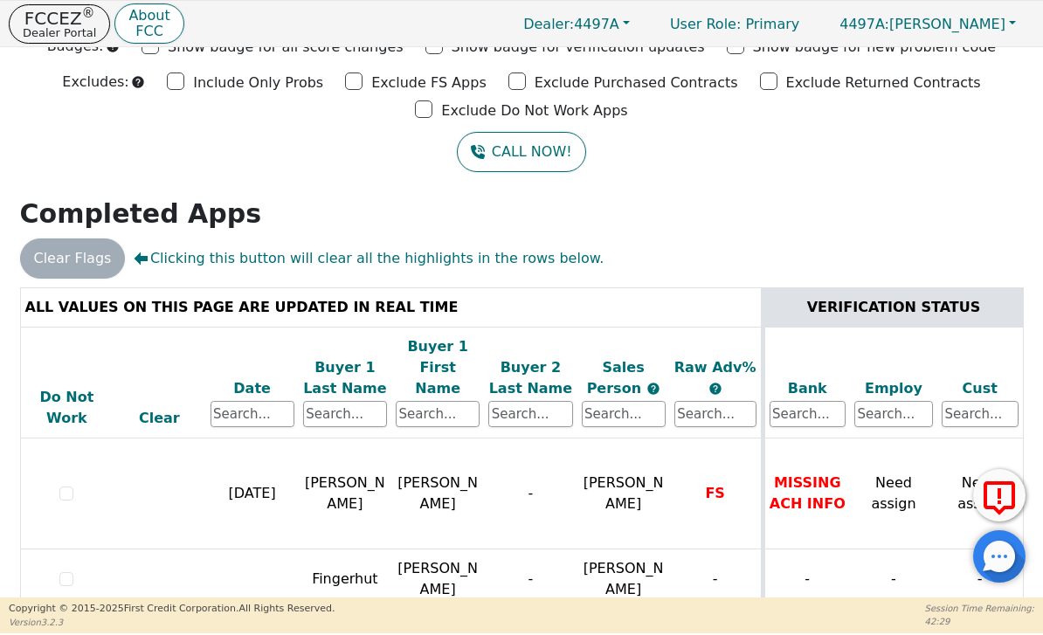
click at [358, 86] on input "Exclude FS Apps" at bounding box center [353, 81] width 17 height 17
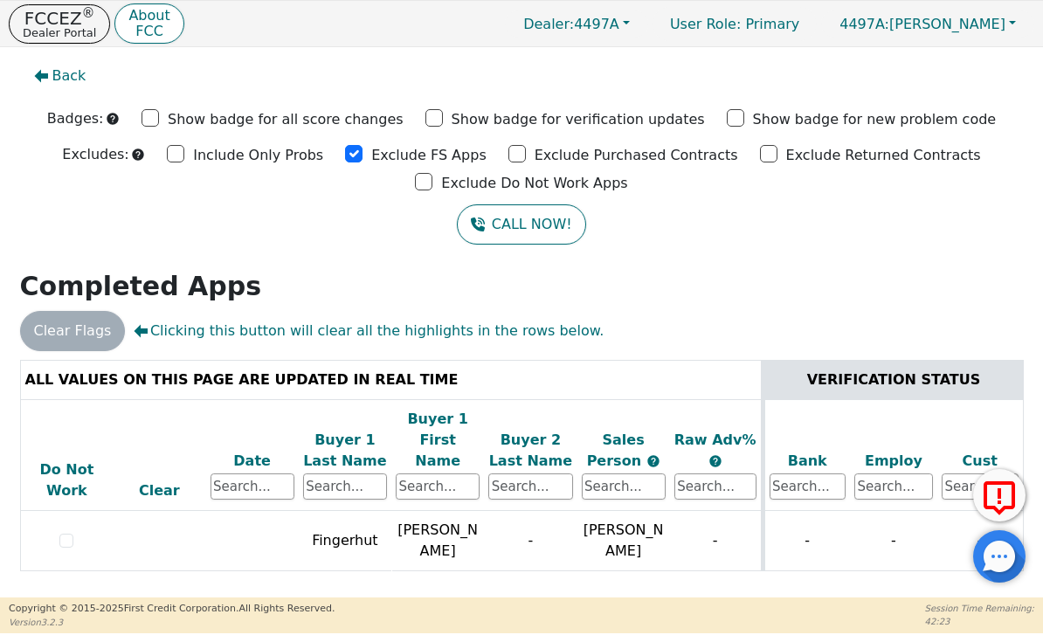
click at [727, 122] on input "Show badge for new problem code" at bounding box center [735, 117] width 17 height 17
click at [730, 116] on input "Show badge for new problem code" at bounding box center [735, 117] width 17 height 17
click at [359, 157] on input "Exclude FS Apps" at bounding box center [353, 153] width 17 height 17
click at [159, 119] on input "Show badge for all score changes" at bounding box center [150, 117] width 17 height 17
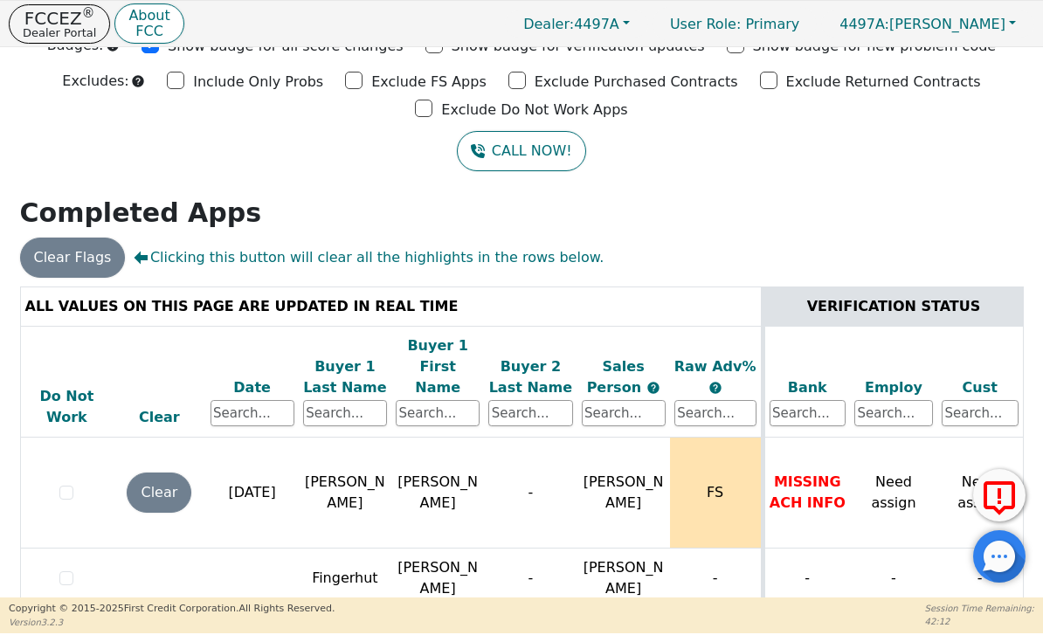
scroll to position [73, 0]
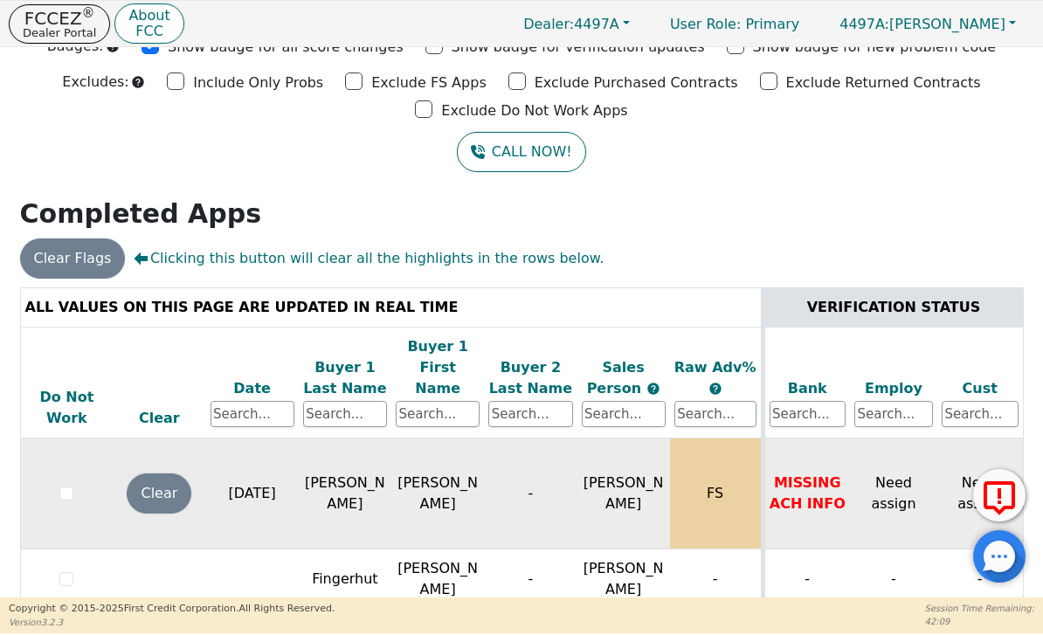
click at [439, 471] on td "[PERSON_NAME]" at bounding box center [437, 494] width 93 height 111
click at [461, 490] on td "[PERSON_NAME]" at bounding box center [437, 494] width 93 height 111
click at [460, 489] on td "[PERSON_NAME]" at bounding box center [437, 494] width 93 height 111
click at [446, 478] on td "[PERSON_NAME]" at bounding box center [437, 494] width 93 height 111
click at [457, 474] on td "[PERSON_NAME]" at bounding box center [437, 494] width 93 height 111
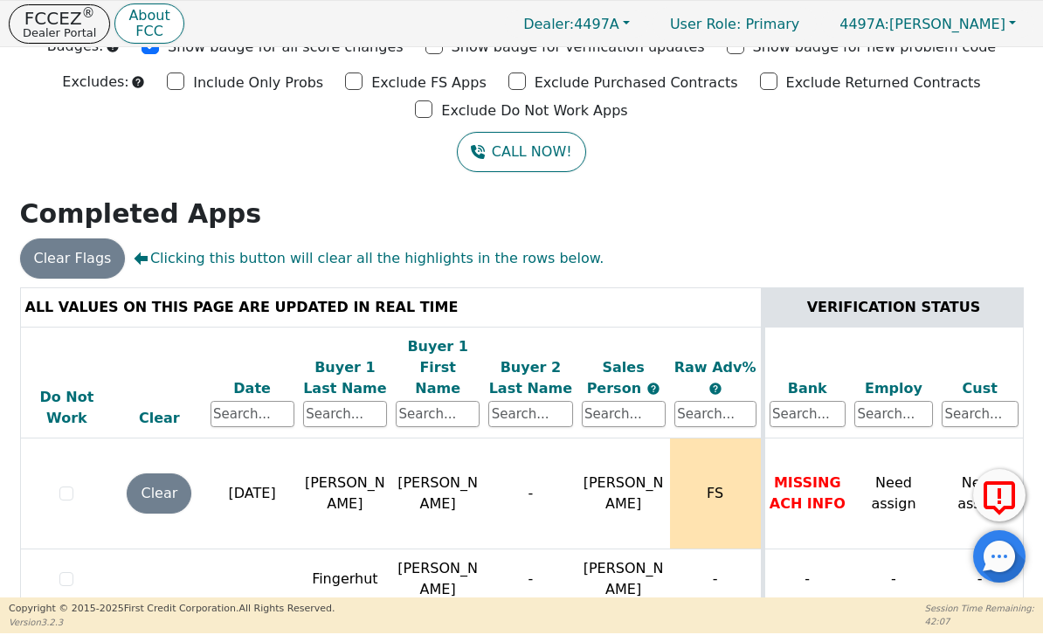
click at [725, 237] on div "Back Badges: Show badge for all score changes Show badge for verification updat…" at bounding box center [521, 250] width 1043 height 550
click at [63, 32] on p "Dealer Portal" at bounding box center [59, 32] width 73 height 11
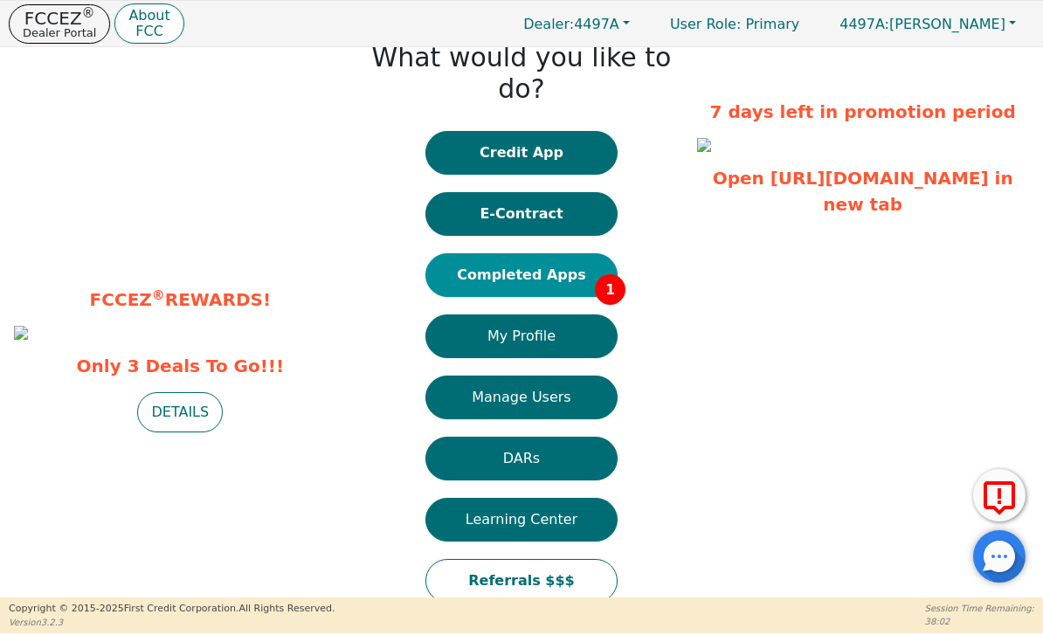
click at [576, 253] on button "Completed Apps 1" at bounding box center [521, 275] width 192 height 44
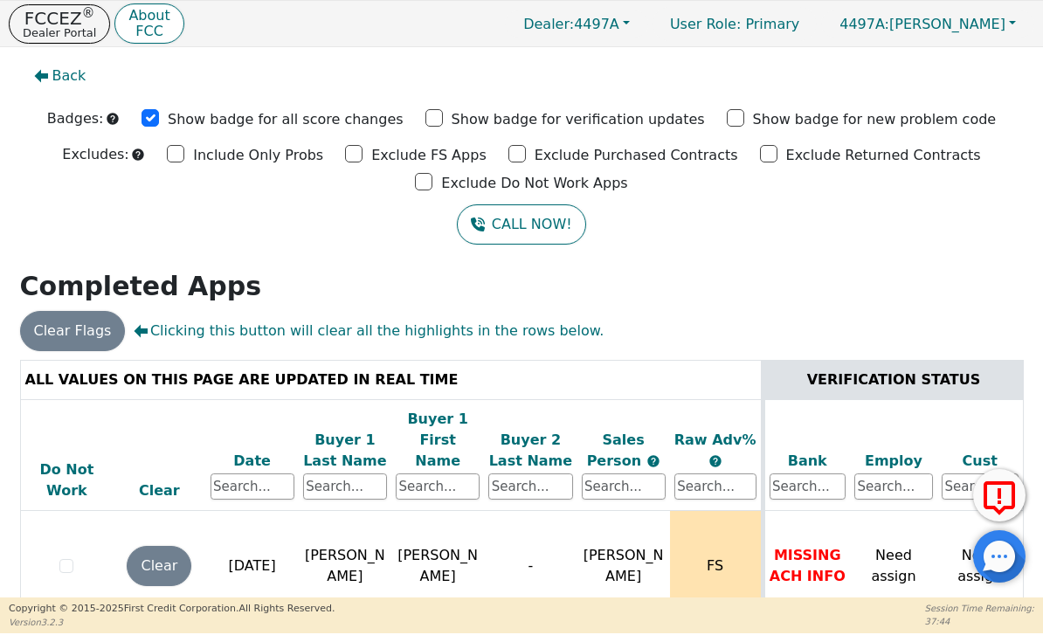
scroll to position [0, 0]
click at [159, 121] on input "Show badge for all score changes" at bounding box center [150, 117] width 17 height 17
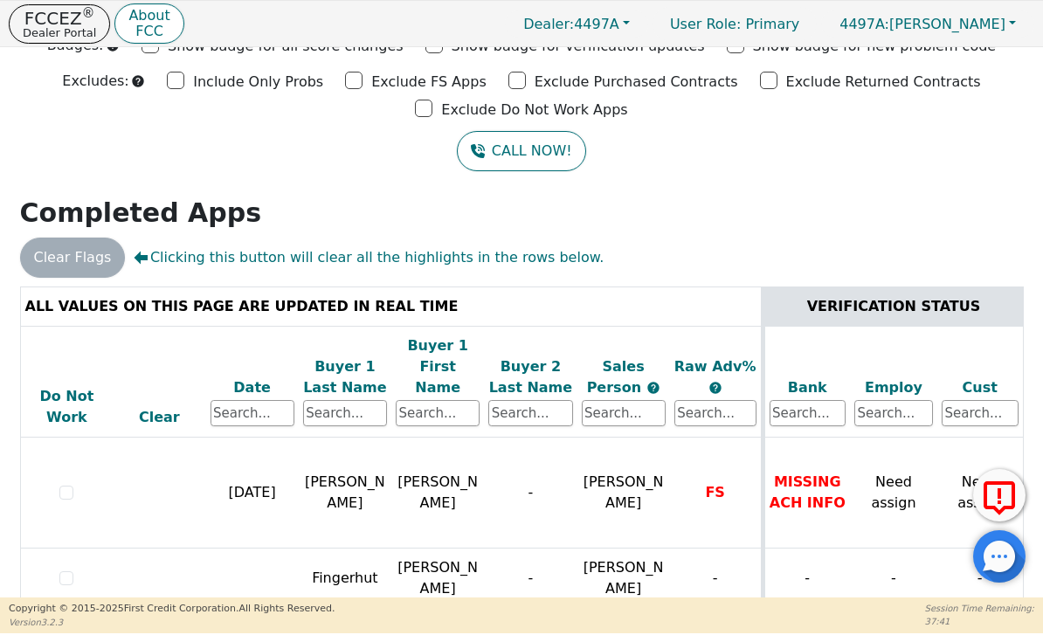
scroll to position [73, 0]
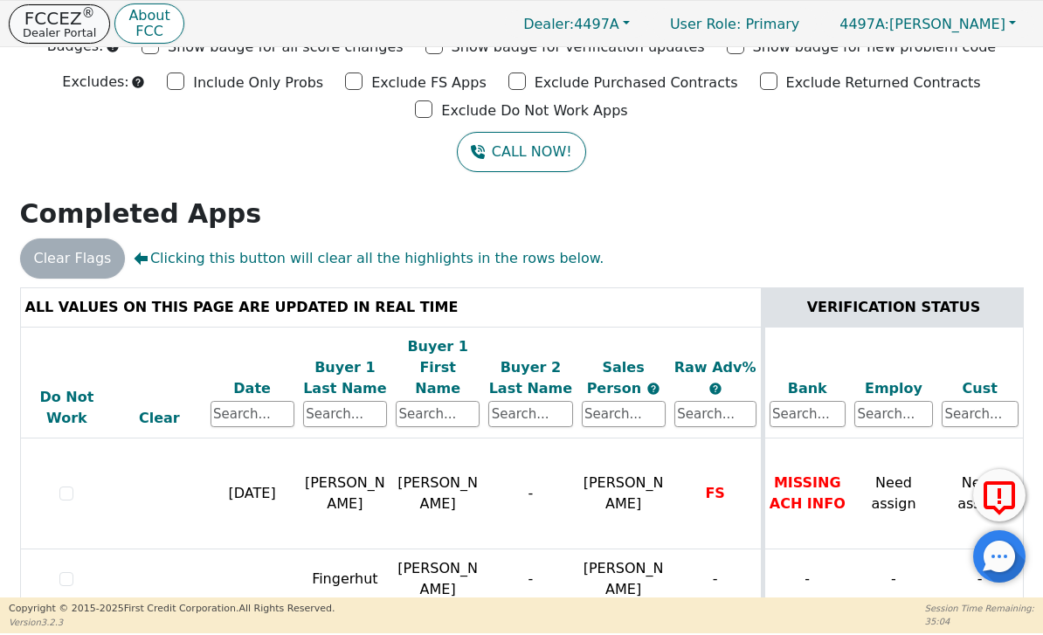
click at [58, 17] on p "FCCEZ ®" at bounding box center [59, 18] width 73 height 17
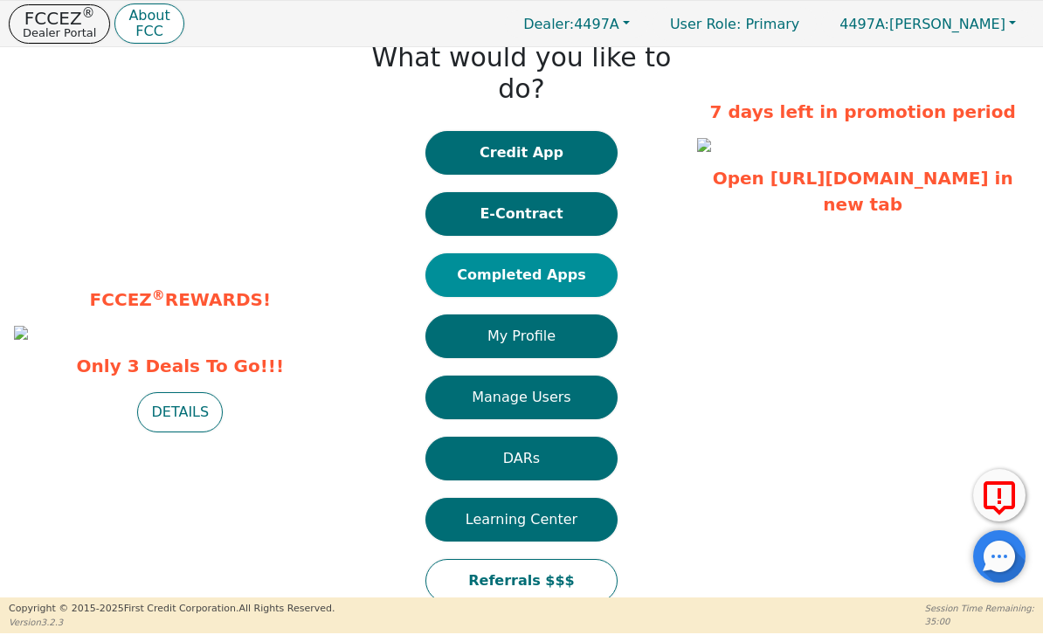
click at [572, 255] on button "Completed Apps" at bounding box center [521, 275] width 192 height 44
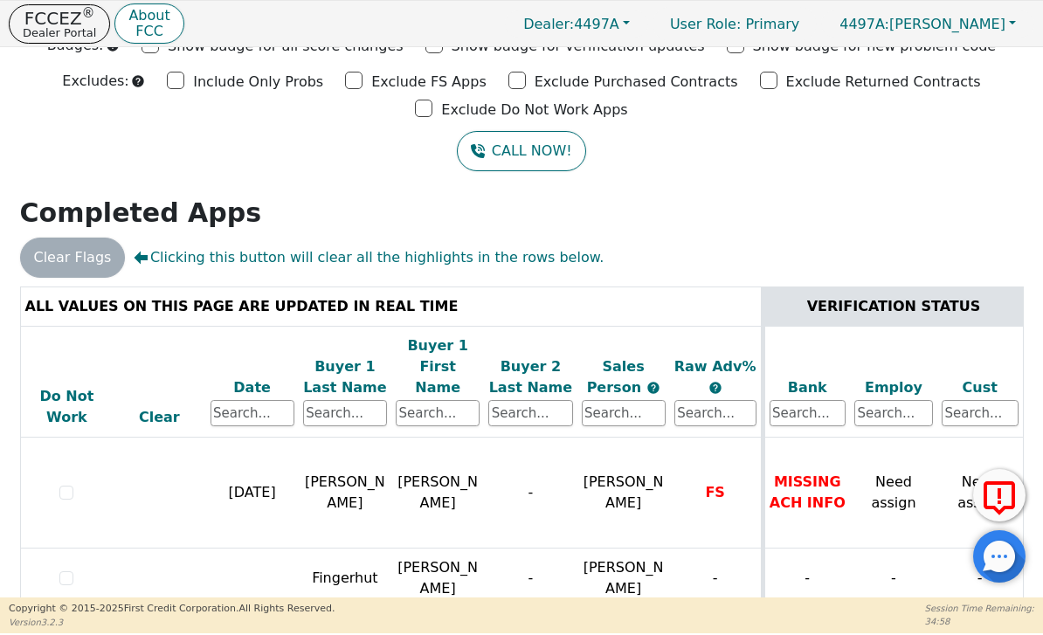
scroll to position [73, 0]
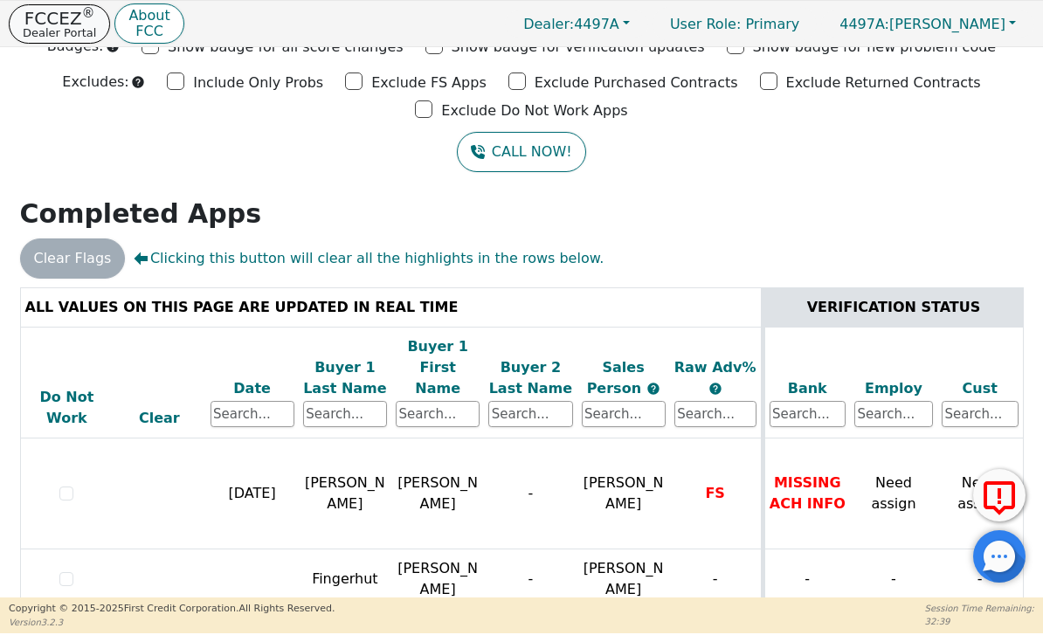
click at [59, 10] on p "FCCEZ ®" at bounding box center [59, 18] width 73 height 17
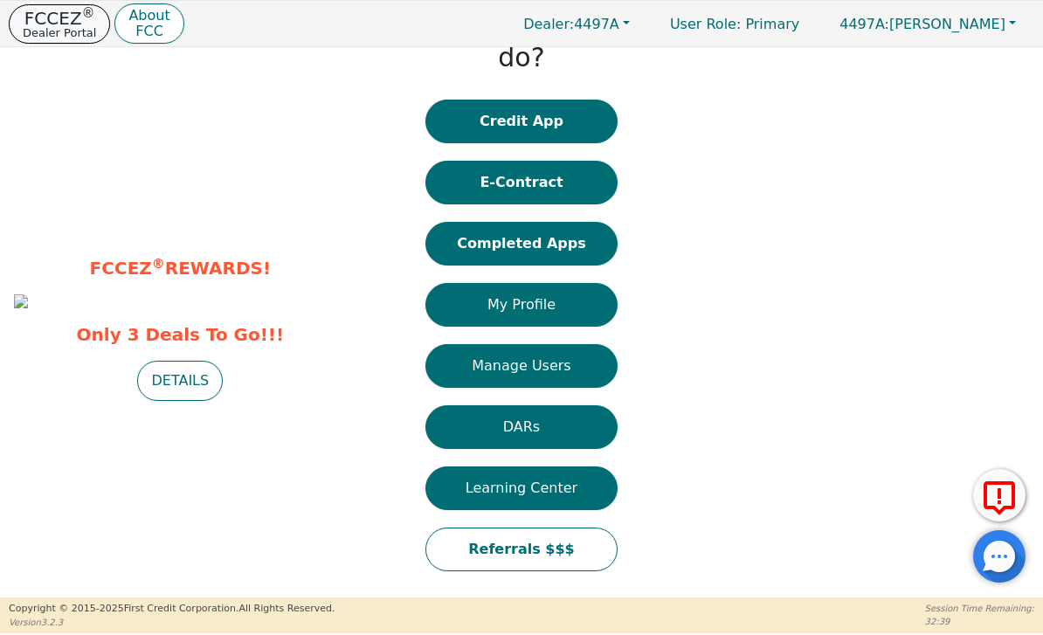
scroll to position [27, 0]
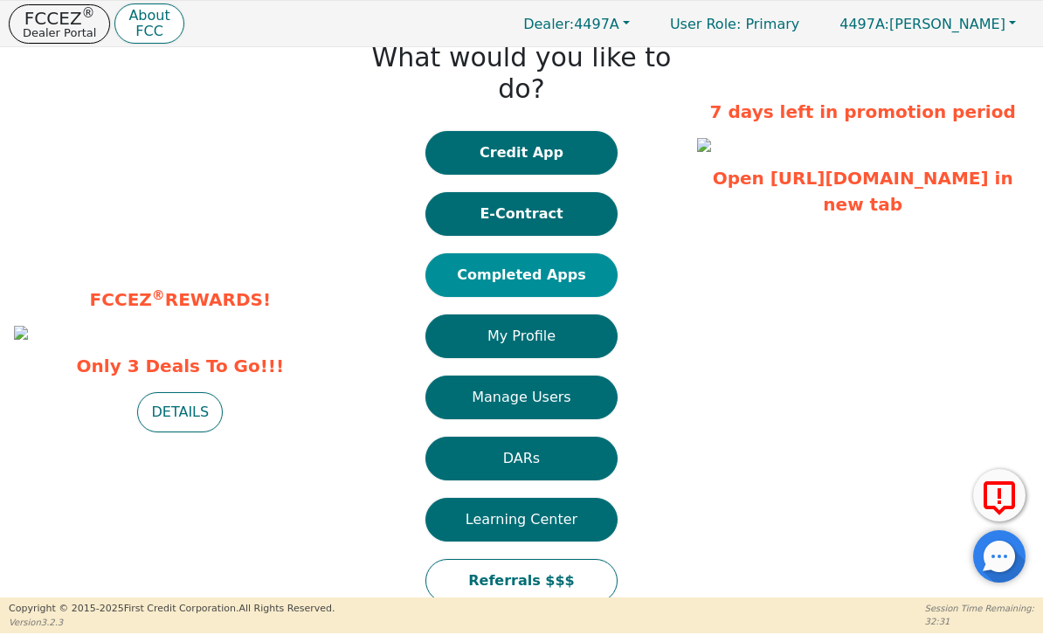
click at [595, 256] on button "Completed Apps" at bounding box center [521, 275] width 192 height 44
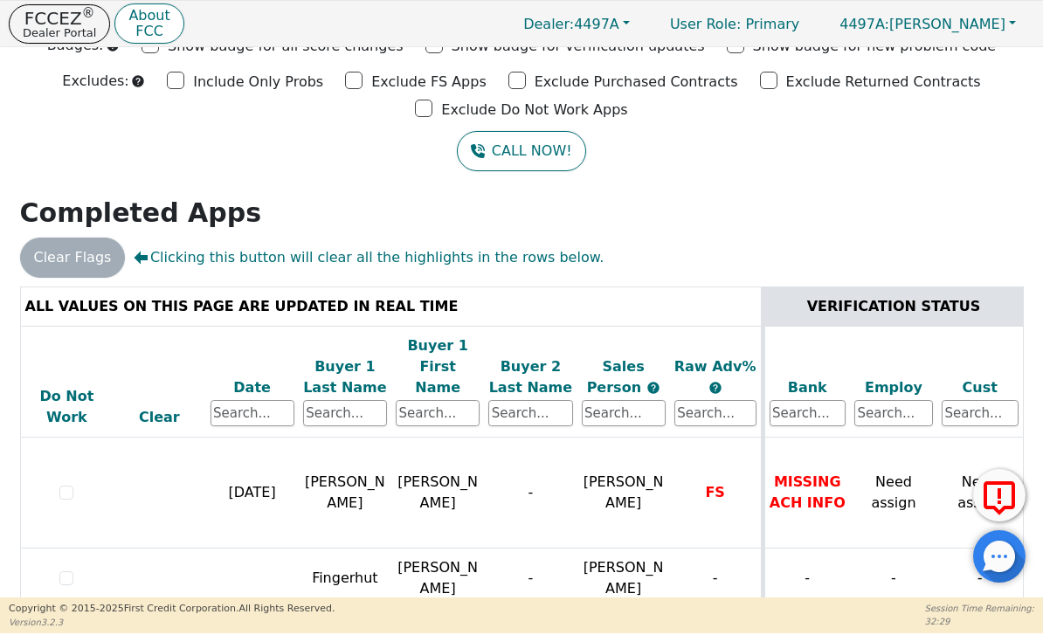
scroll to position [73, 0]
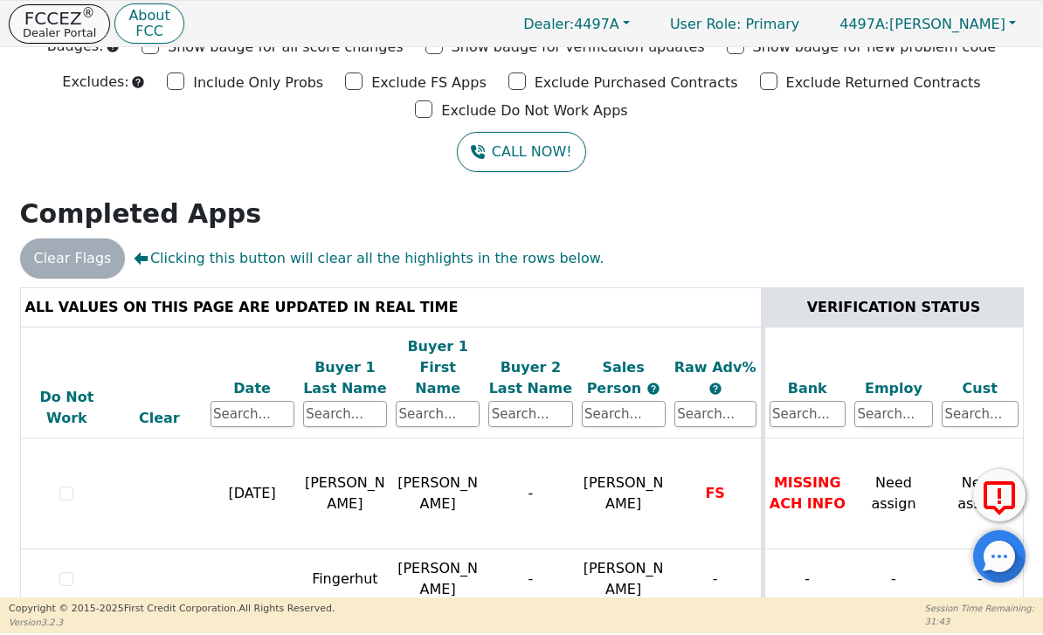
click at [66, 30] on p "Dealer Portal" at bounding box center [59, 32] width 73 height 11
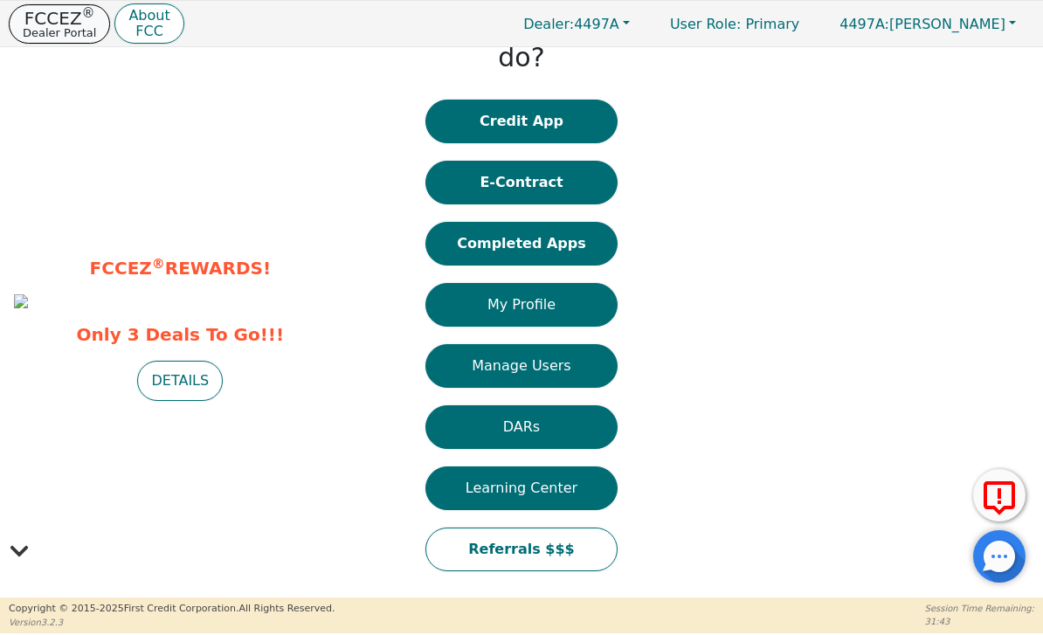
scroll to position [27, 0]
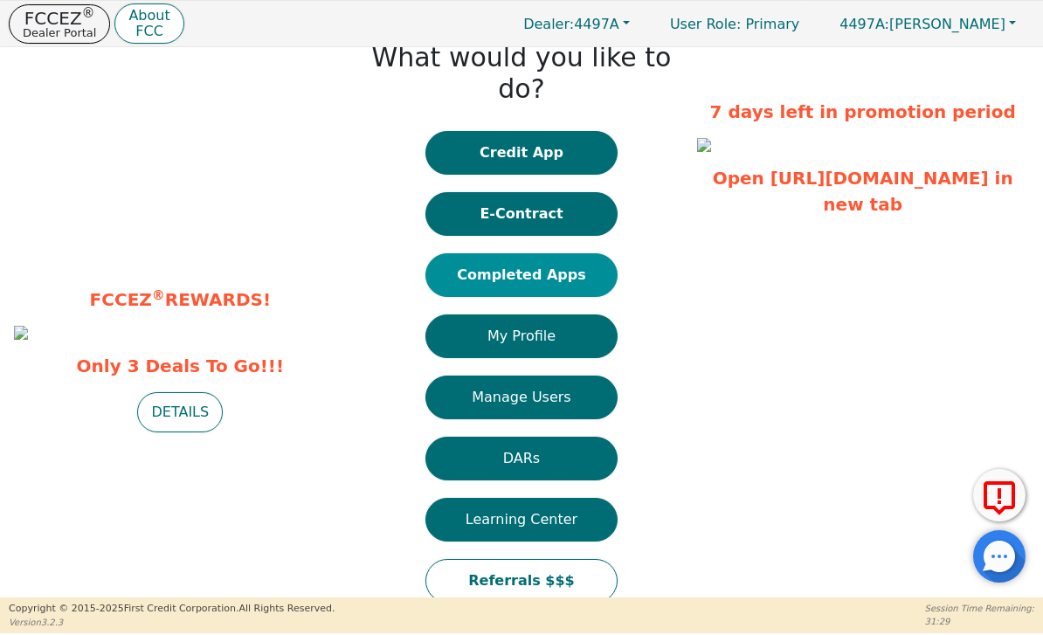
click at [575, 253] on button "Completed Apps" at bounding box center [521, 275] width 192 height 44
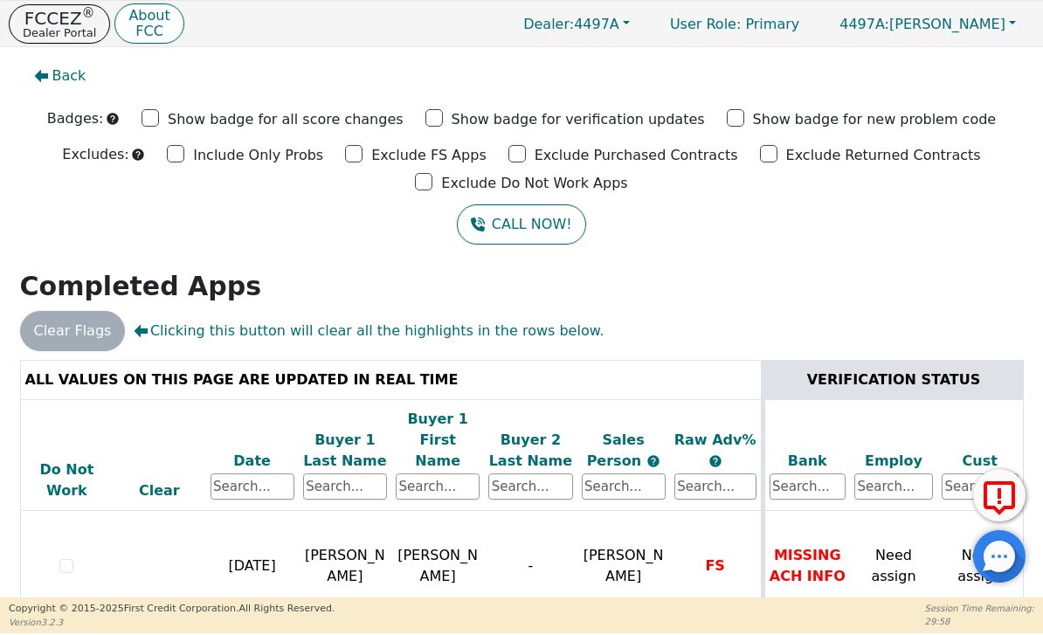
scroll to position [0, 0]
click at [63, 27] on p "Dealer Portal" at bounding box center [59, 32] width 73 height 11
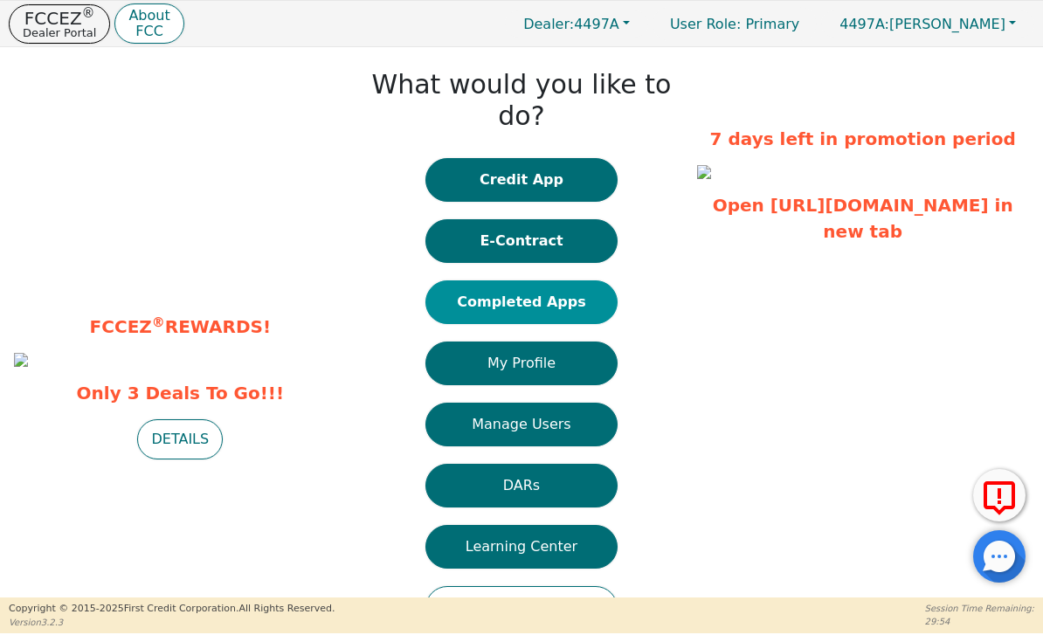
click at [576, 280] on button "Completed Apps" at bounding box center [521, 302] width 192 height 44
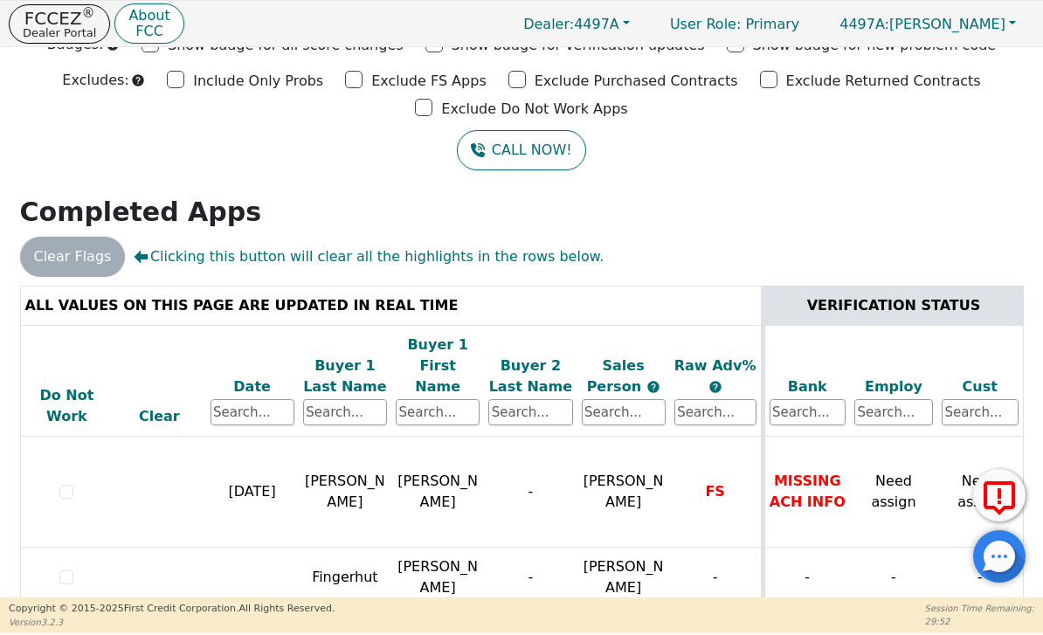
scroll to position [73, 0]
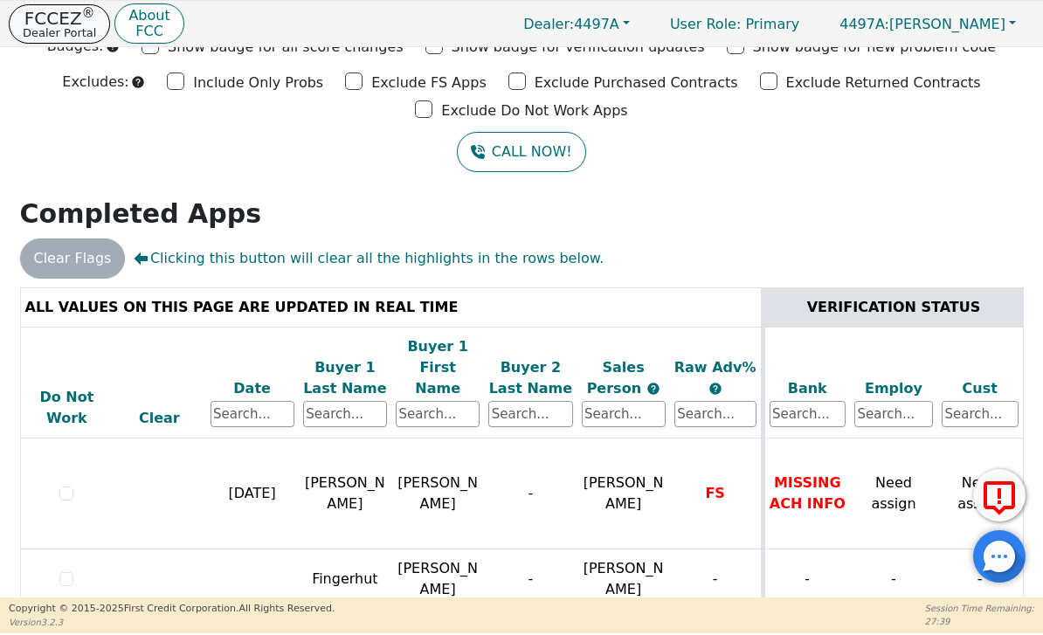
click at [57, 34] on p "Dealer Portal" at bounding box center [59, 32] width 73 height 11
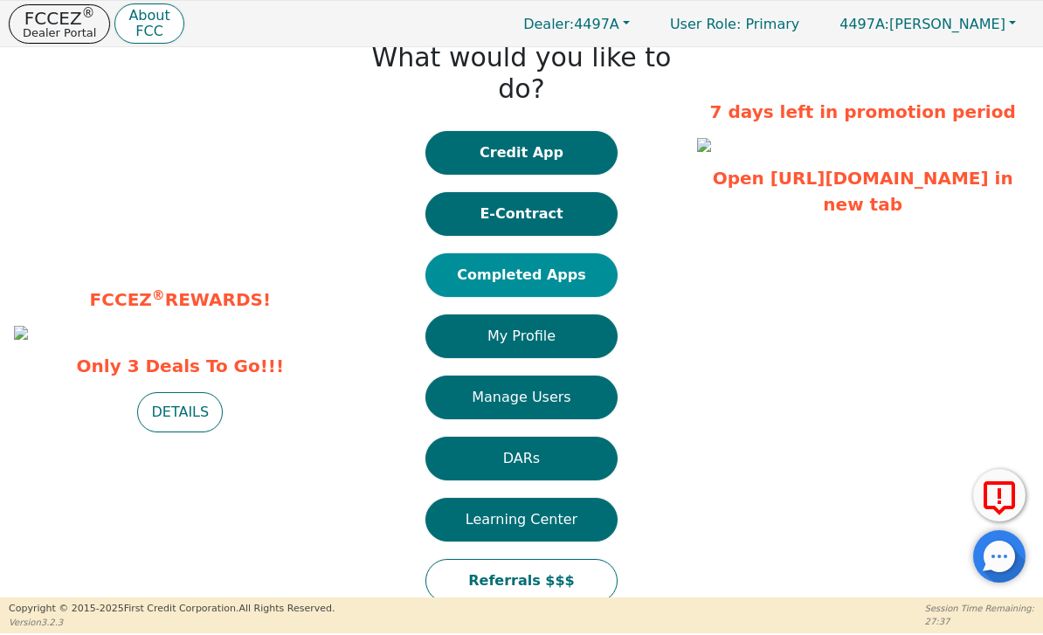
click at [573, 253] on button "Completed Apps" at bounding box center [521, 275] width 192 height 44
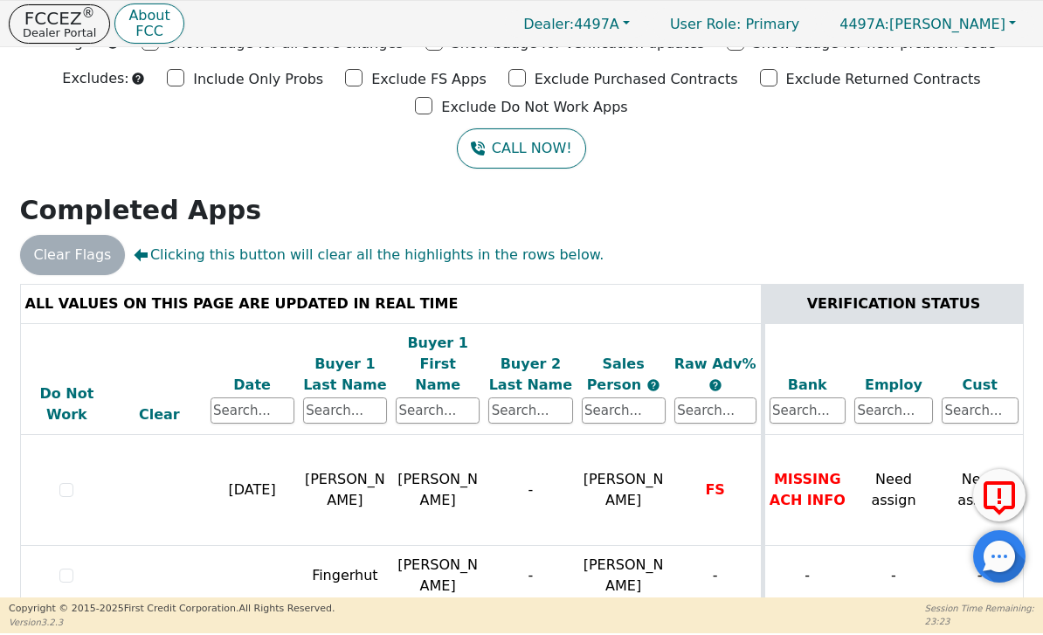
scroll to position [73, 0]
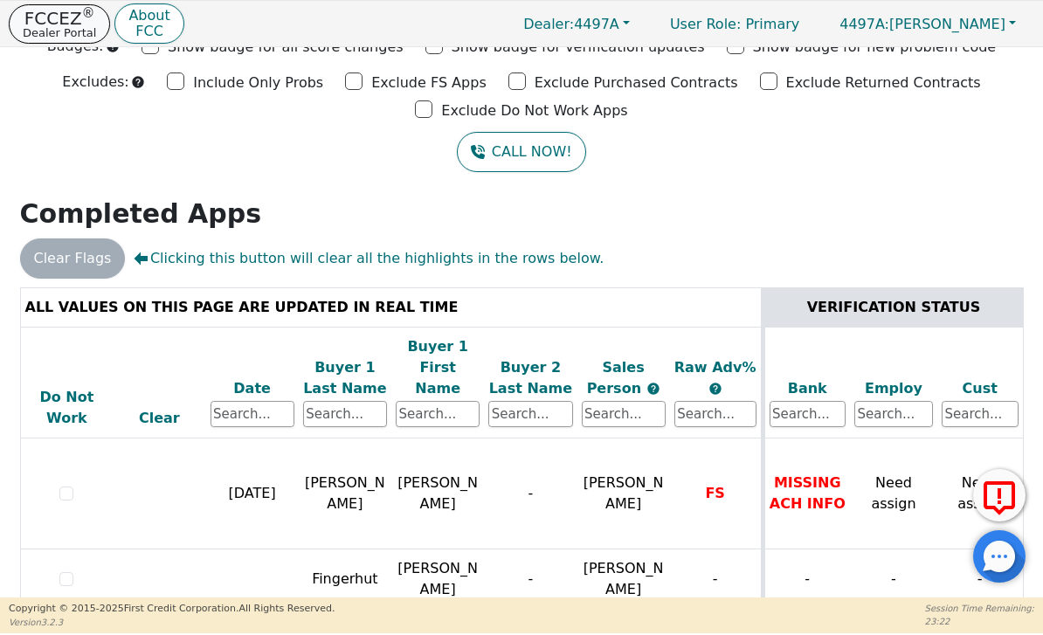
click at [61, 41] on button "FCCEZ ® Dealer Portal" at bounding box center [59, 23] width 101 height 39
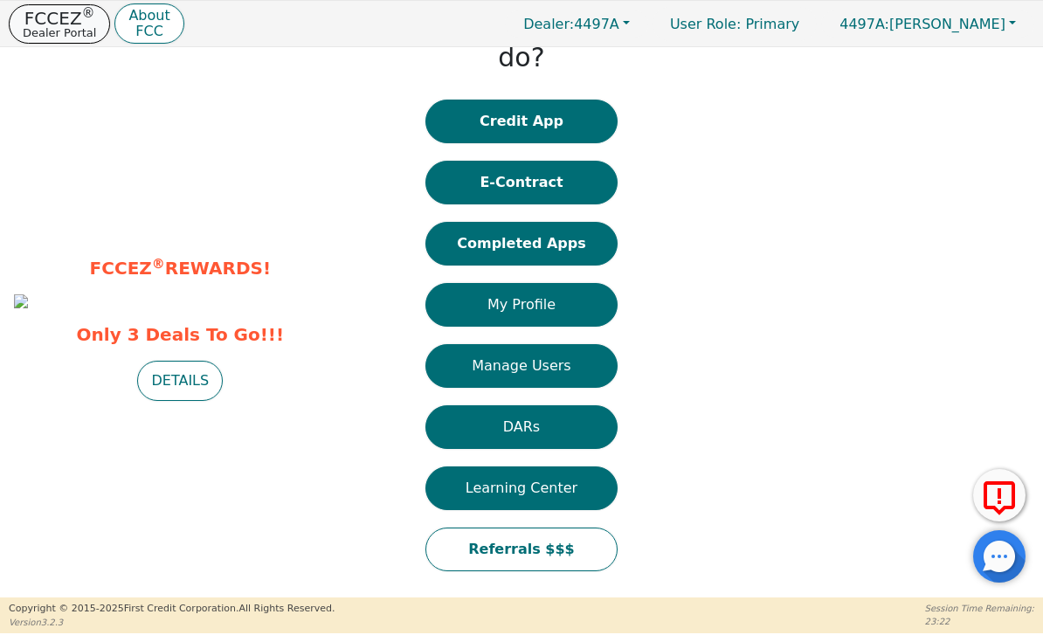
scroll to position [27, 0]
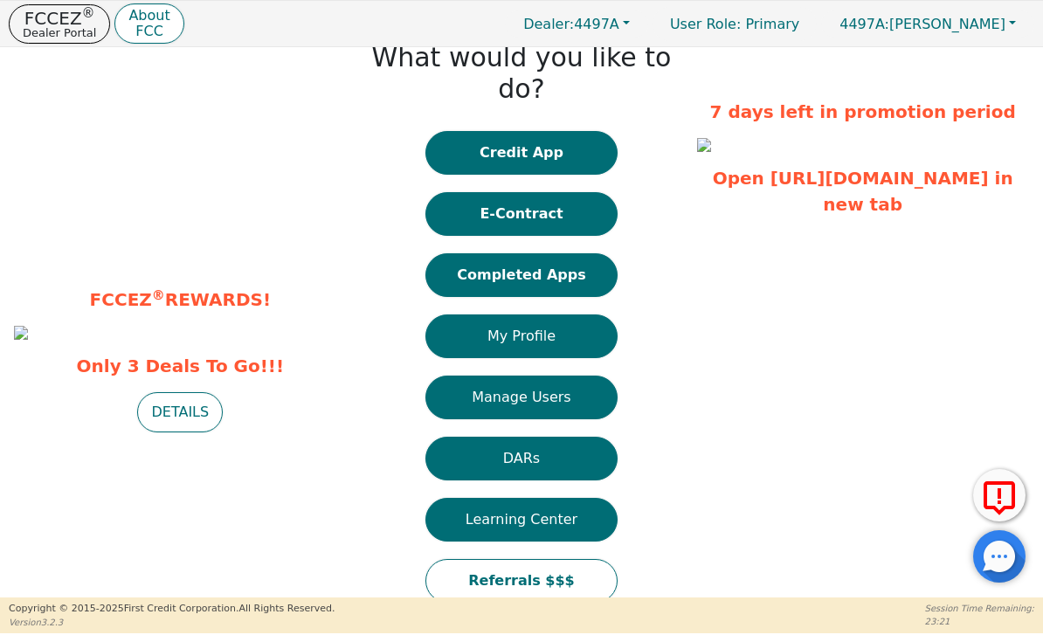
click at [611, 219] on div "Credit App E-Contract Completed Apps My Profile Manage Users DARs Learning Cent…" at bounding box center [521, 375] width 192 height 489
click at [581, 253] on button "Completed Apps" at bounding box center [521, 275] width 192 height 44
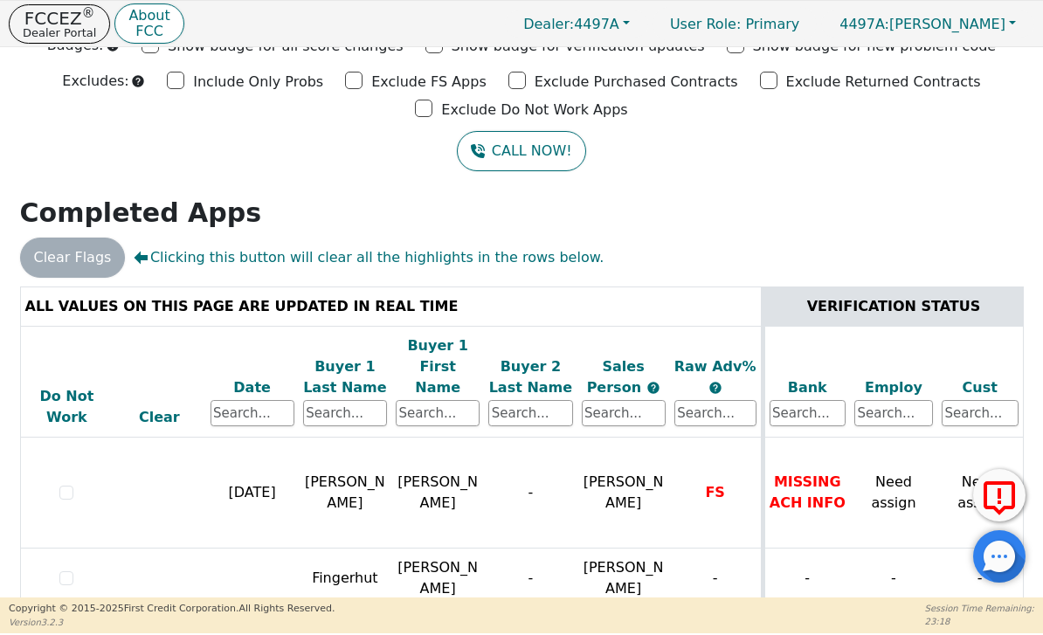
scroll to position [73, 0]
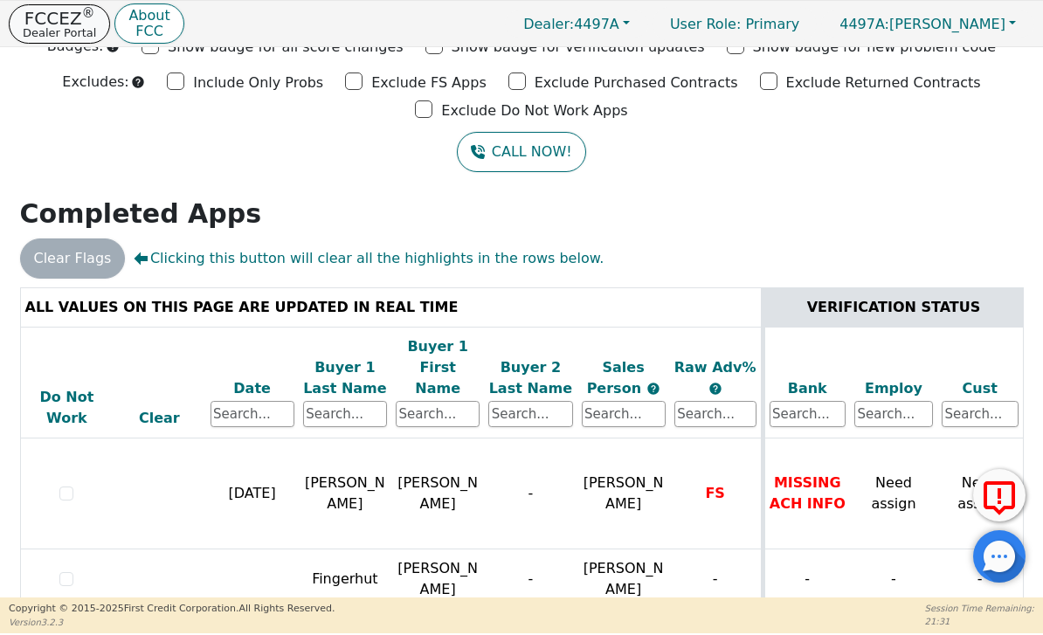
click at [64, 41] on button "FCCEZ ® Dealer Portal" at bounding box center [59, 23] width 101 height 39
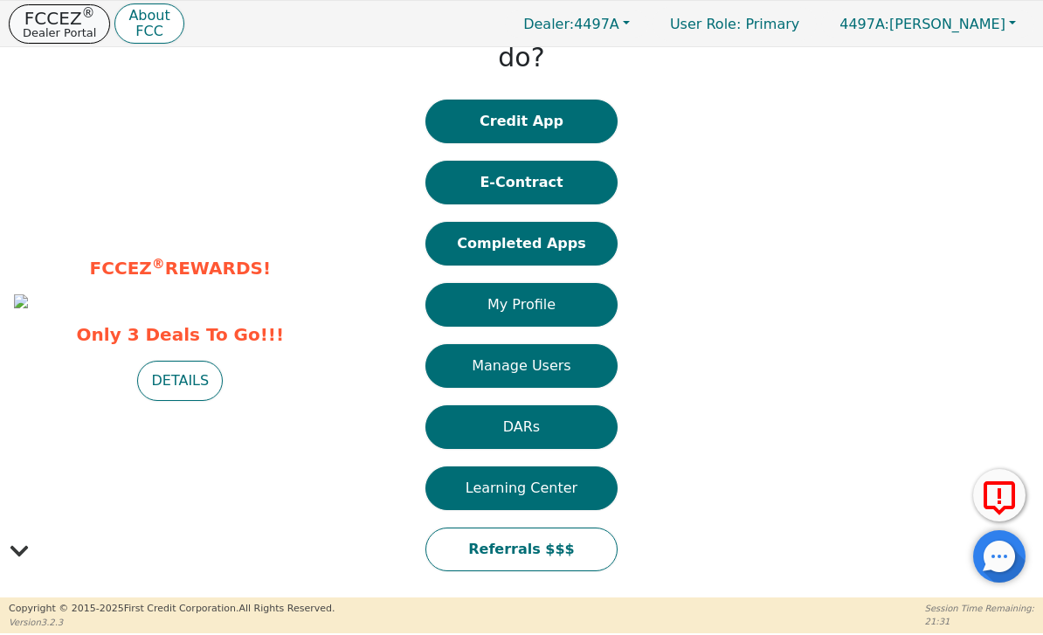
scroll to position [27, 0]
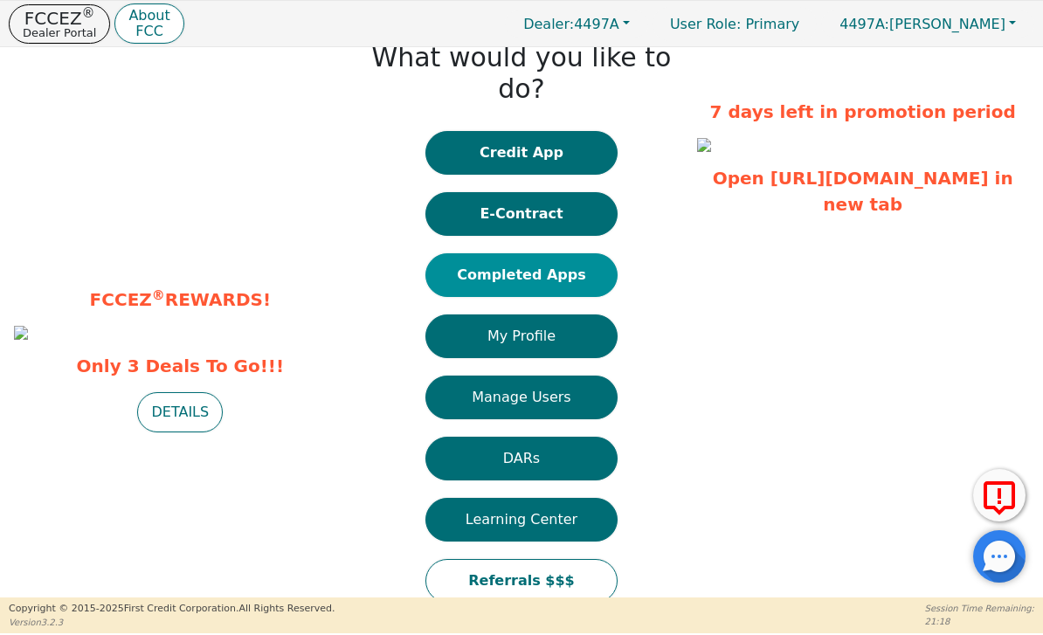
click at [556, 254] on button "Completed Apps" at bounding box center [521, 275] width 192 height 44
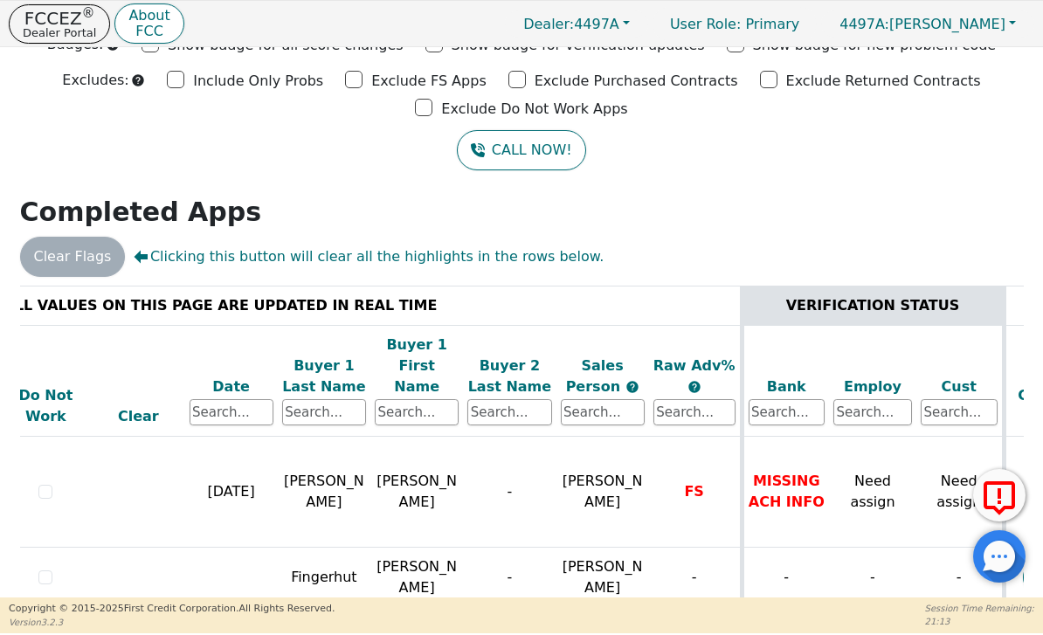
scroll to position [73, 0]
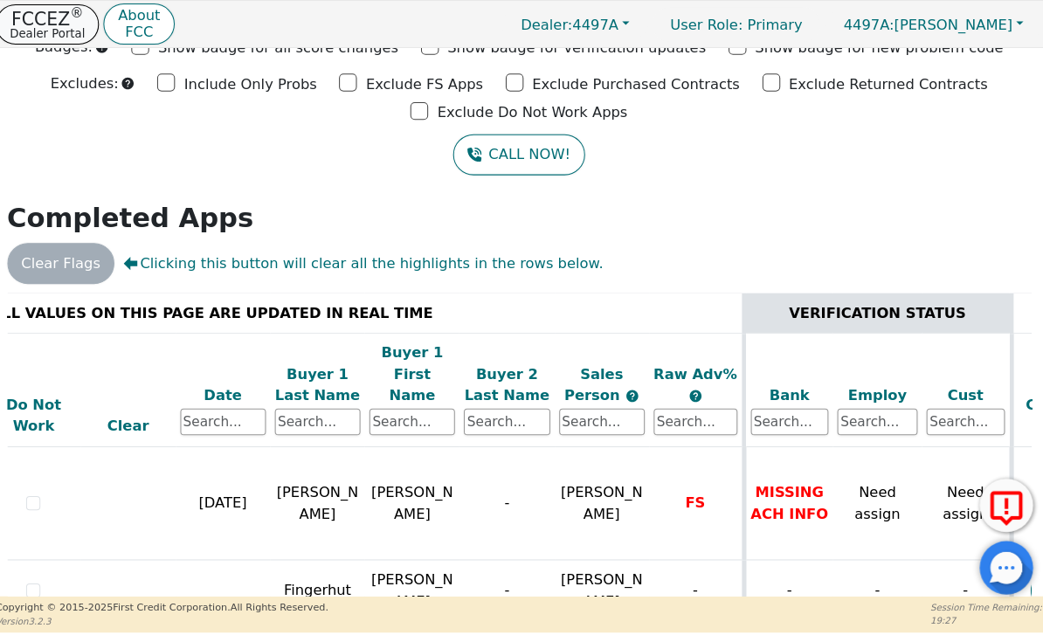
click at [59, 21] on p "FCCEZ ®" at bounding box center [59, 18] width 73 height 17
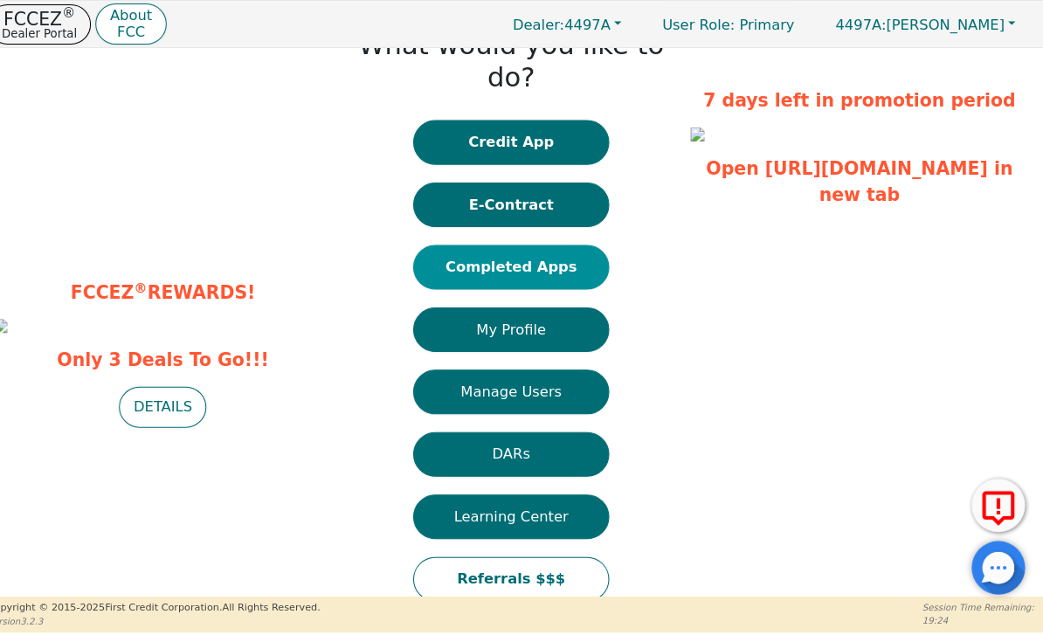
click at [530, 240] on button "Completed Apps" at bounding box center [521, 262] width 192 height 44
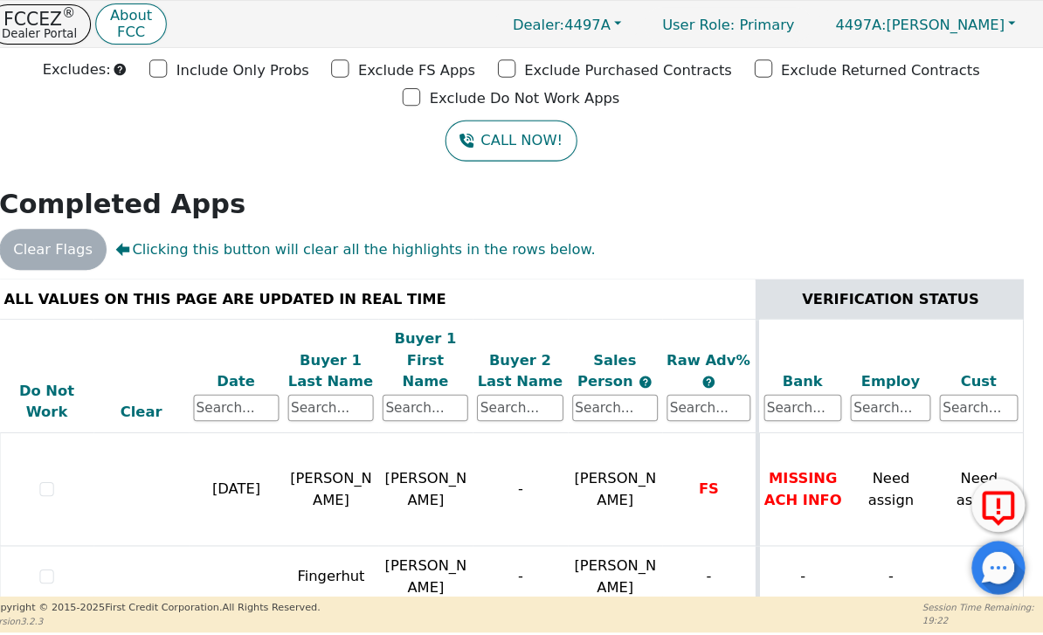
scroll to position [86, 0]
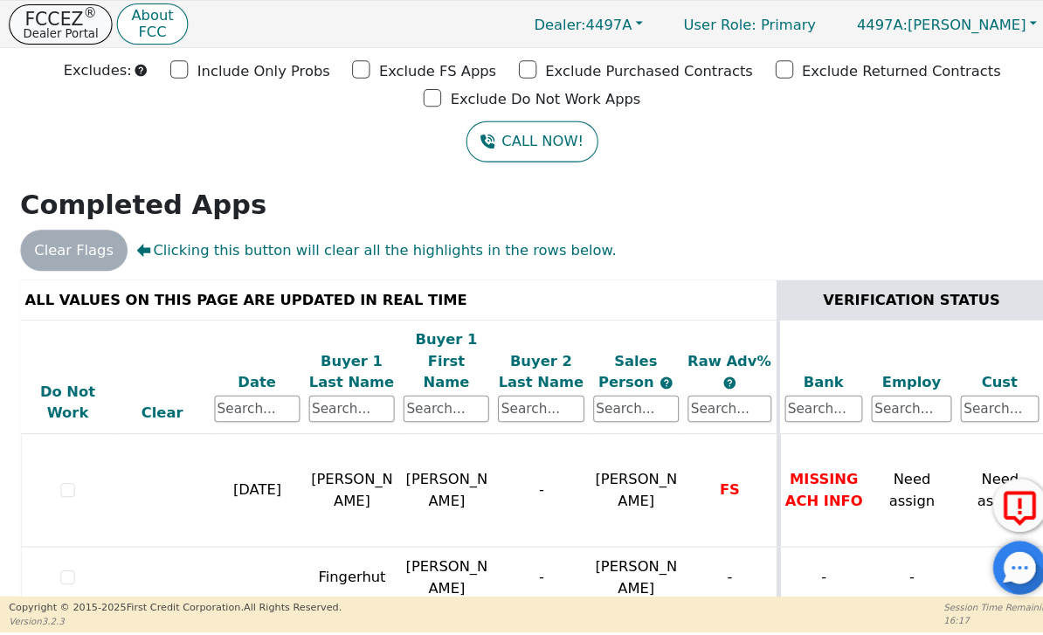
click at [63, 38] on p "Dealer Portal" at bounding box center [59, 32] width 73 height 11
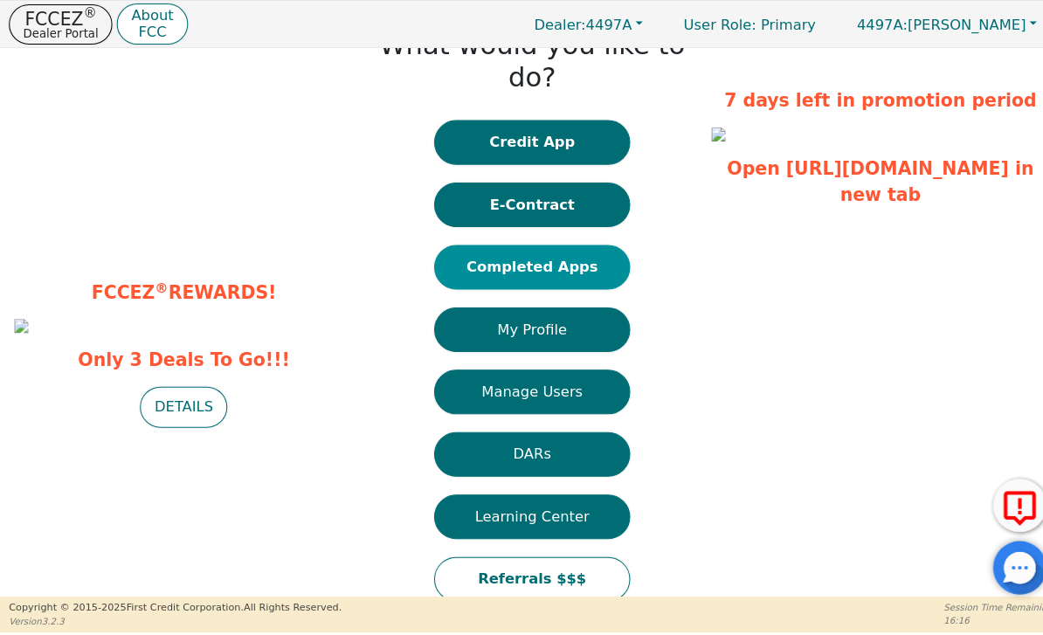
click at [584, 240] on button "Completed Apps" at bounding box center [521, 262] width 192 height 44
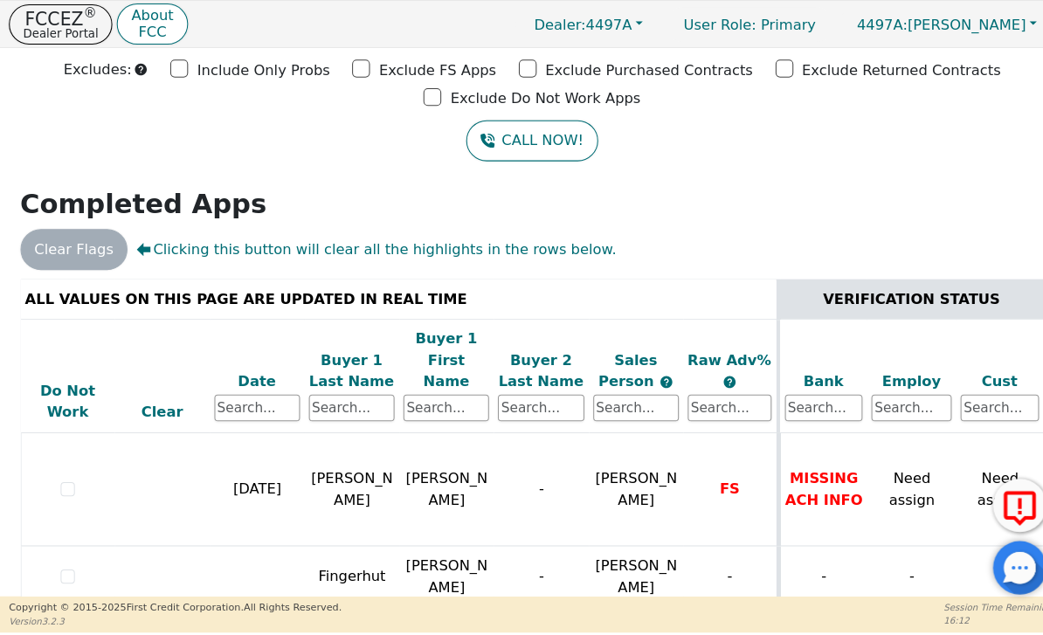
scroll to position [86, 0]
click at [52, 43] on button "FCCEZ ® Dealer Portal" at bounding box center [59, 23] width 101 height 39
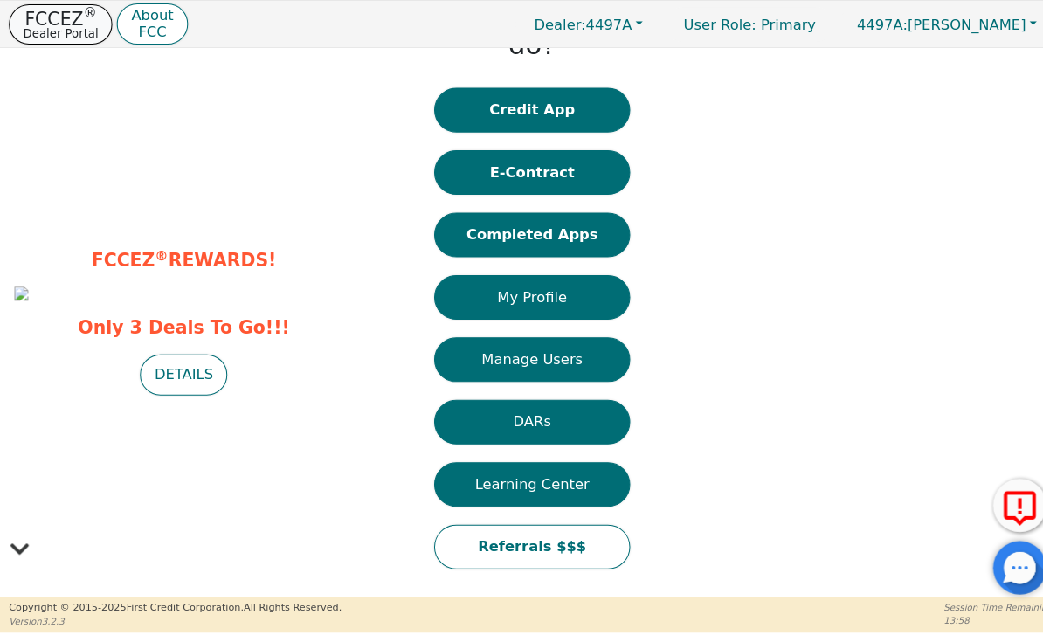
scroll to position [40, 0]
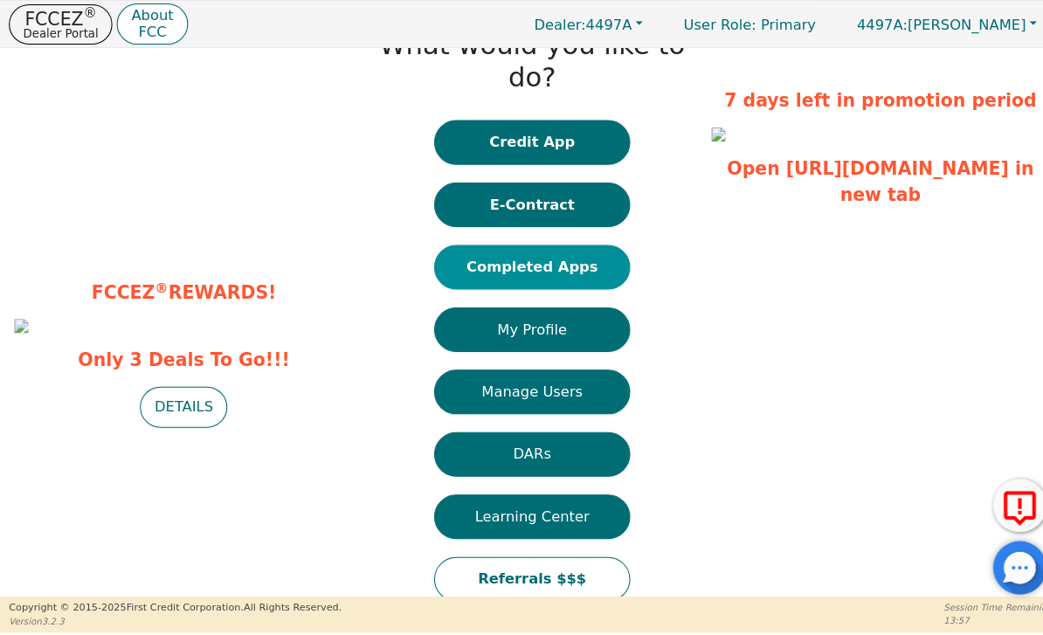
click at [570, 240] on button "Completed Apps" at bounding box center [521, 262] width 192 height 44
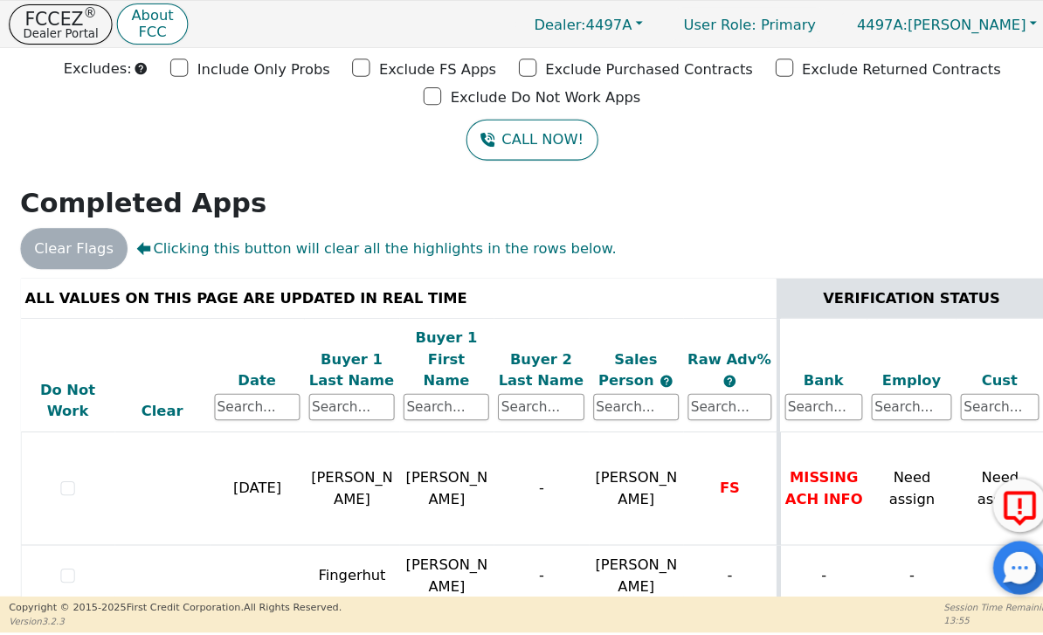
scroll to position [86, 0]
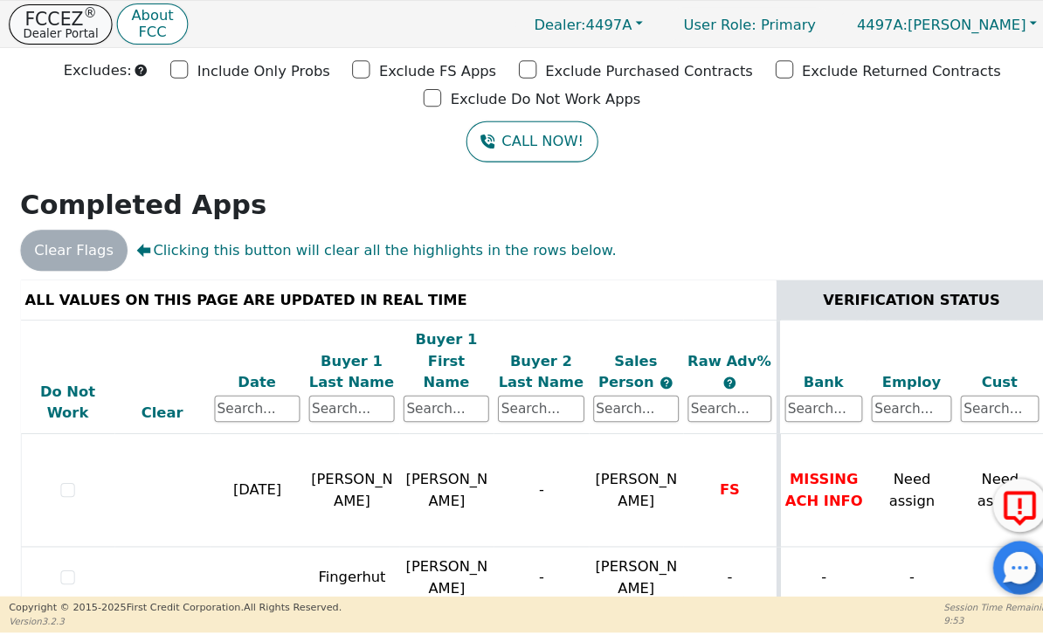
click at [99, 29] on button "FCCEZ ® Dealer Portal" at bounding box center [59, 23] width 101 height 39
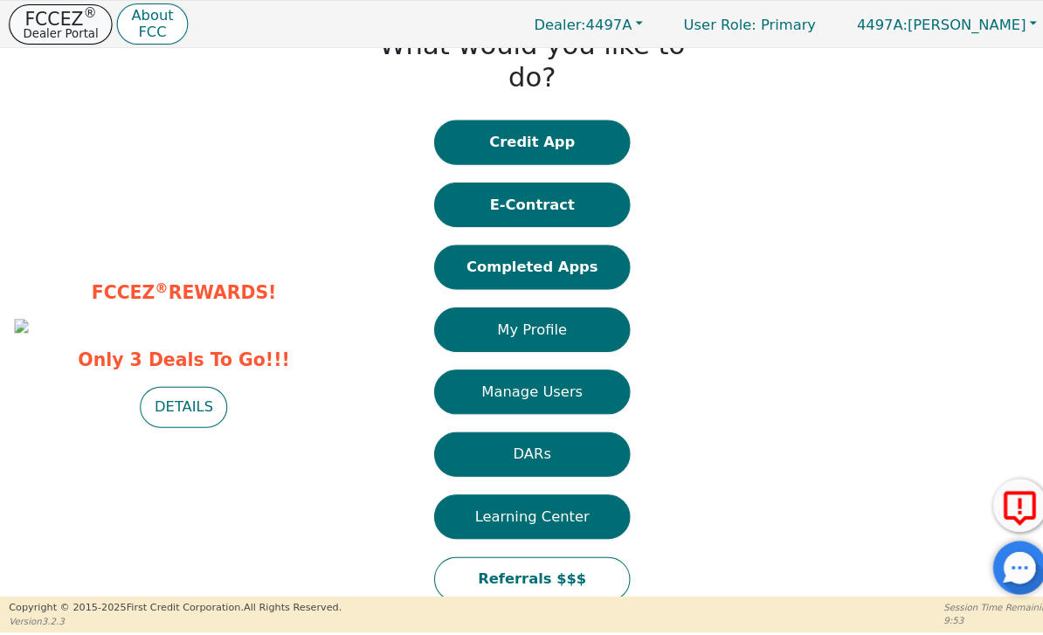
click at [58, 21] on p "FCCEZ ®" at bounding box center [59, 18] width 73 height 17
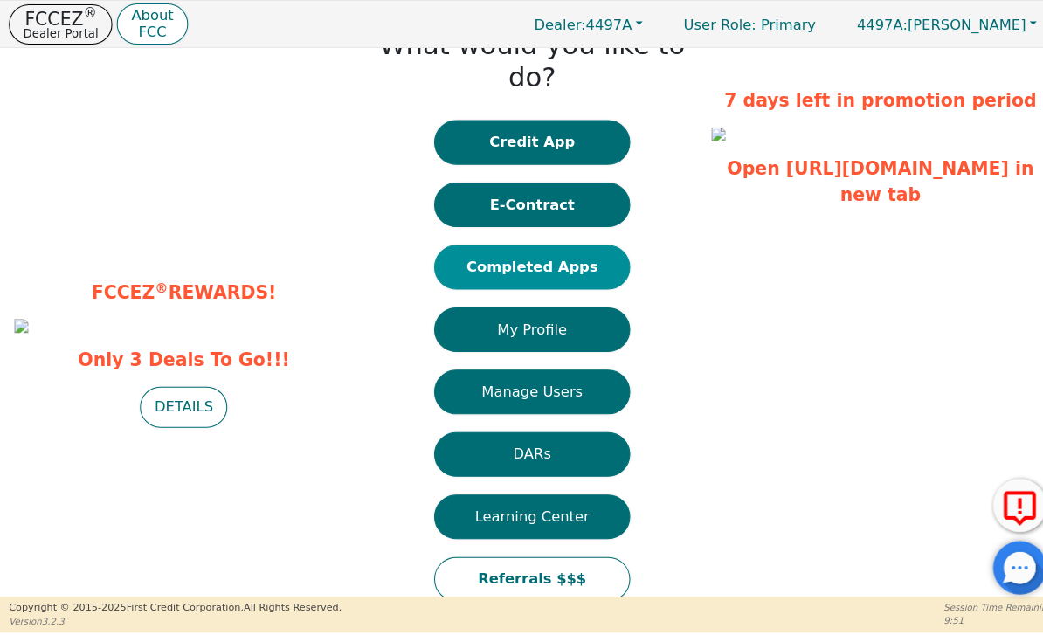
click at [576, 240] on button "Completed Apps" at bounding box center [521, 262] width 192 height 44
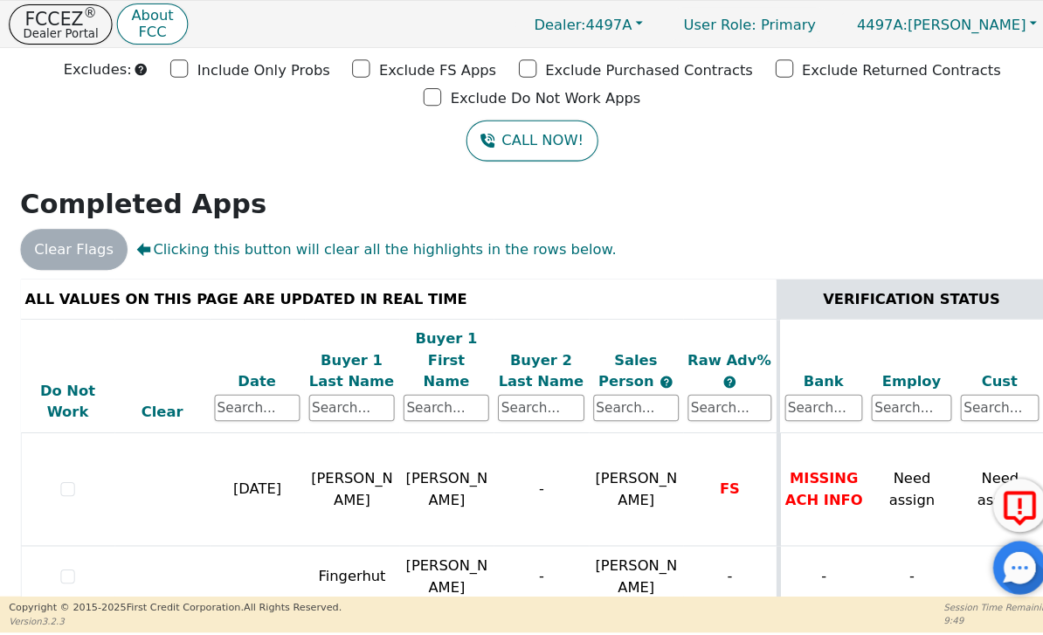
scroll to position [86, 0]
click at [76, 27] on p "Dealer Portal" at bounding box center [59, 32] width 73 height 11
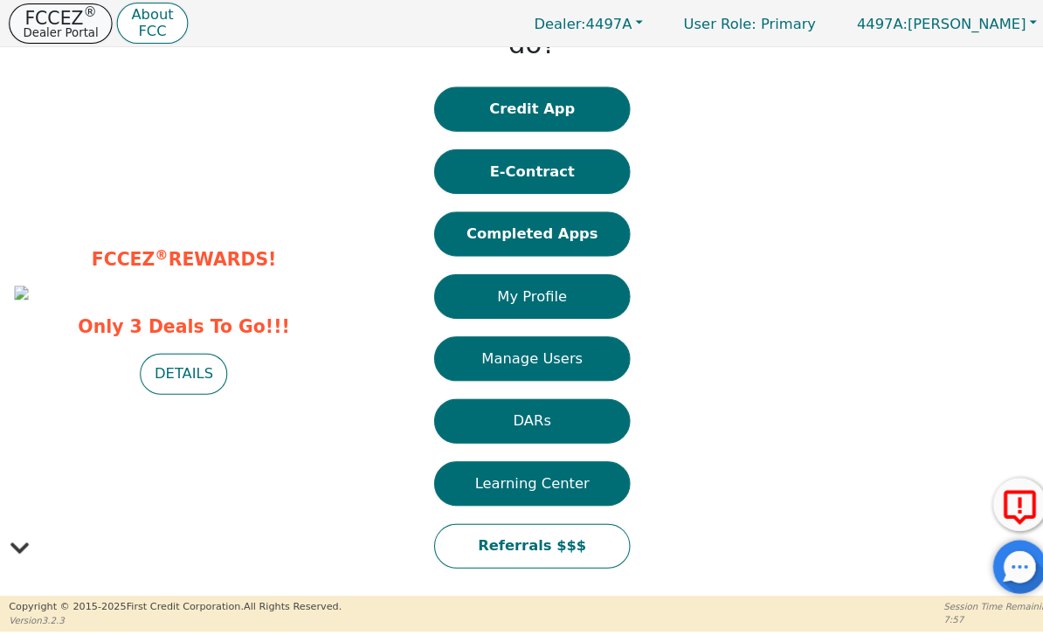
scroll to position [40, 0]
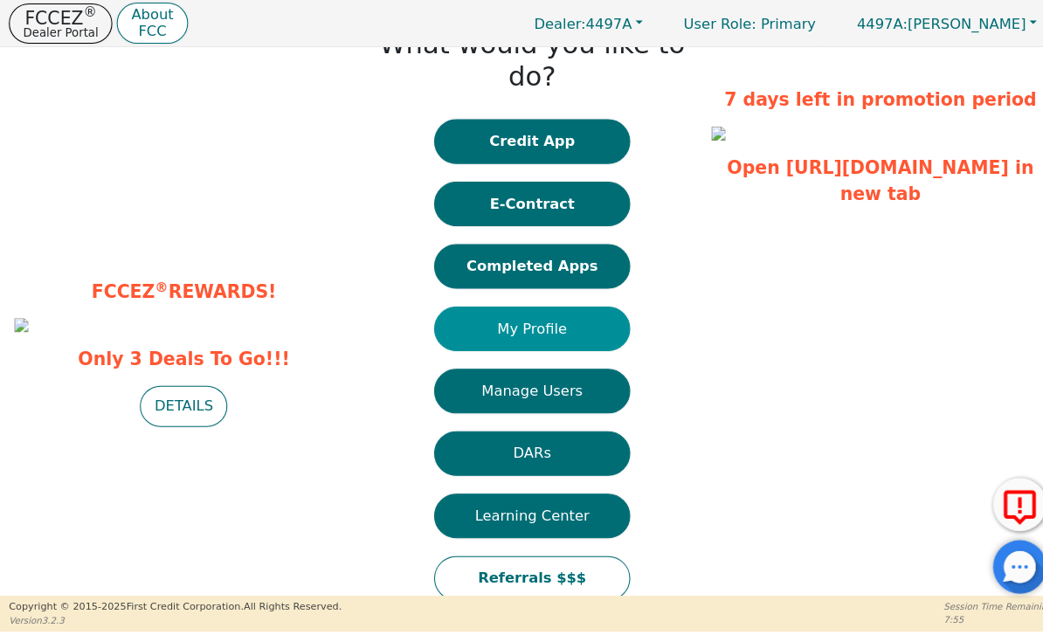
click at [566, 303] on button "My Profile" at bounding box center [521, 323] width 192 height 44
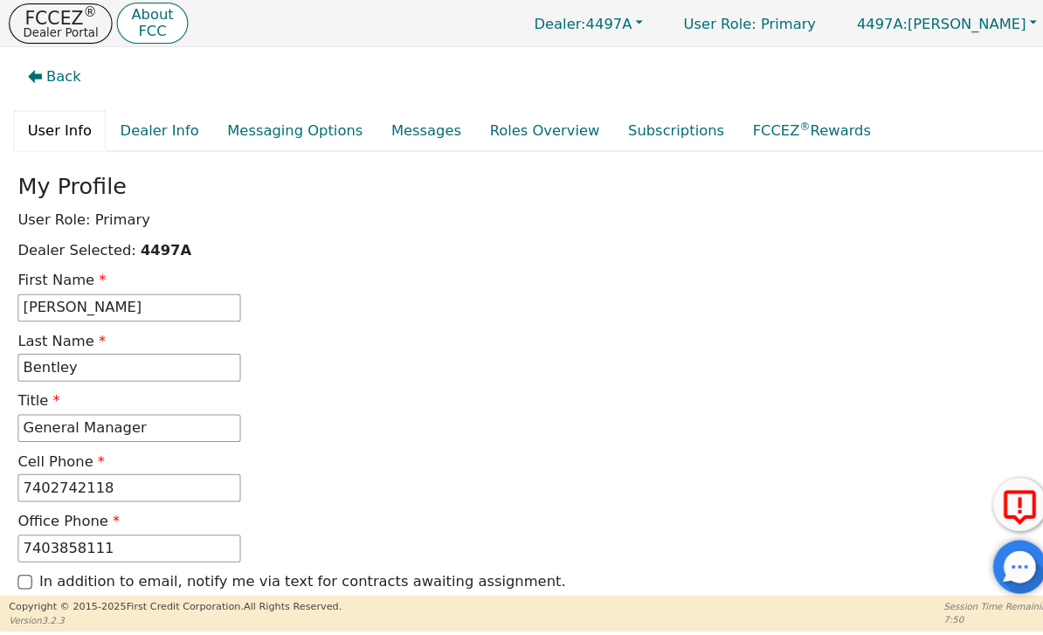
scroll to position [0, 0]
click at [157, 142] on link "Dealer Info" at bounding box center [156, 129] width 105 height 40
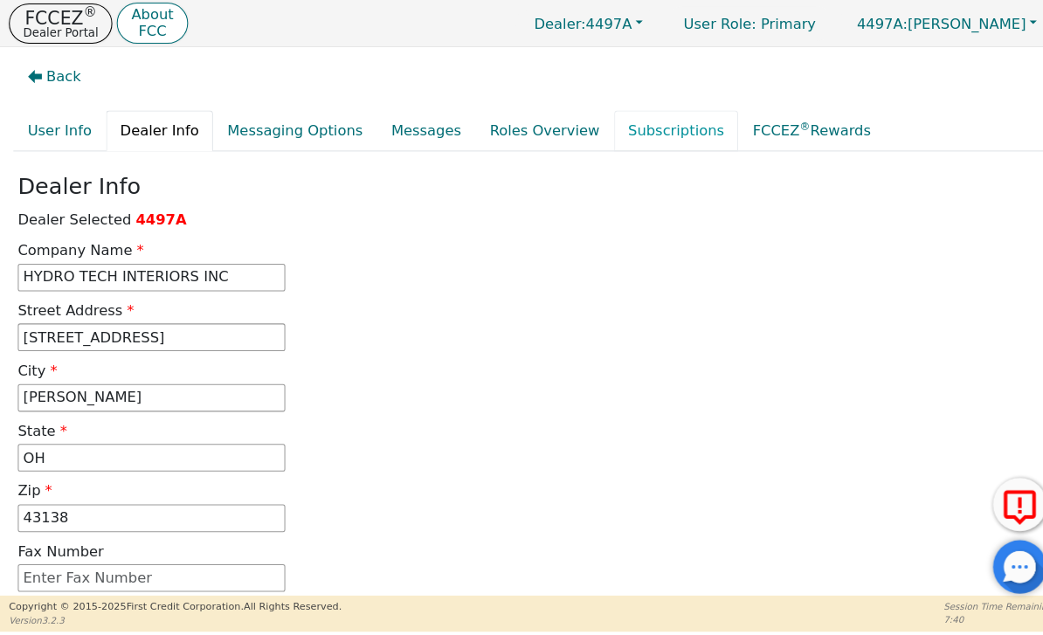
click at [623, 139] on link "Subscriptions" at bounding box center [663, 129] width 122 height 40
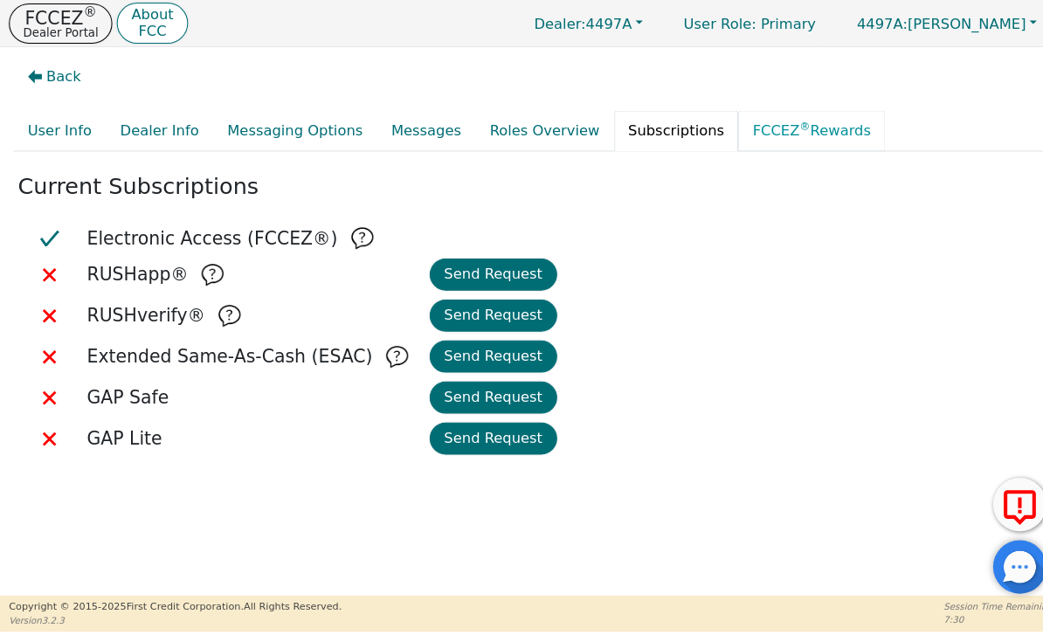
click at [745, 137] on link "FCCEZ ® Rewards" at bounding box center [795, 129] width 144 height 40
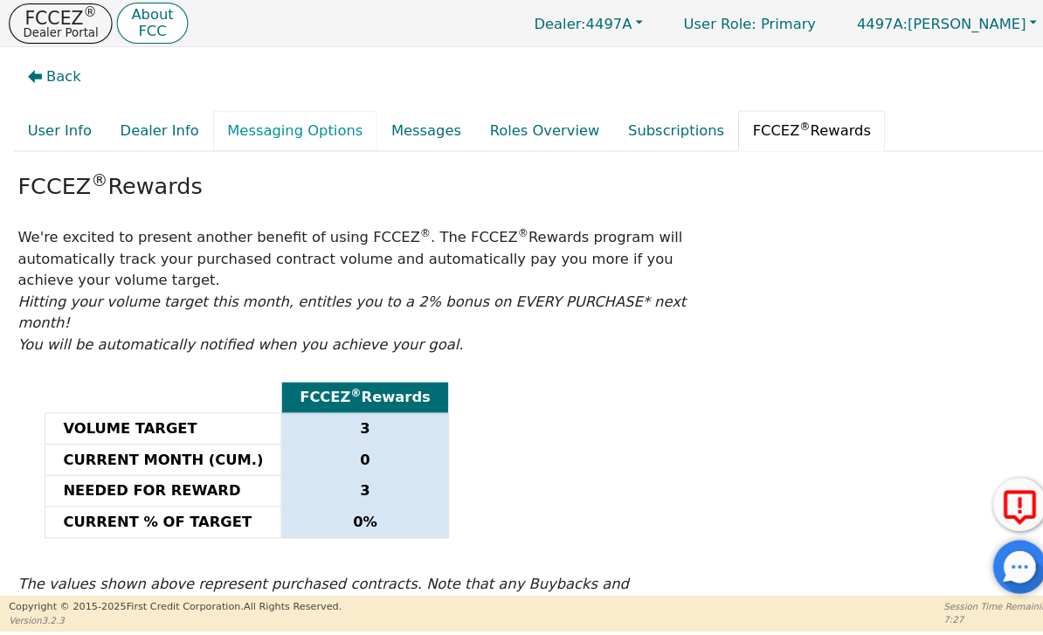
click at [307, 138] on link "Messaging Options" at bounding box center [289, 129] width 161 height 40
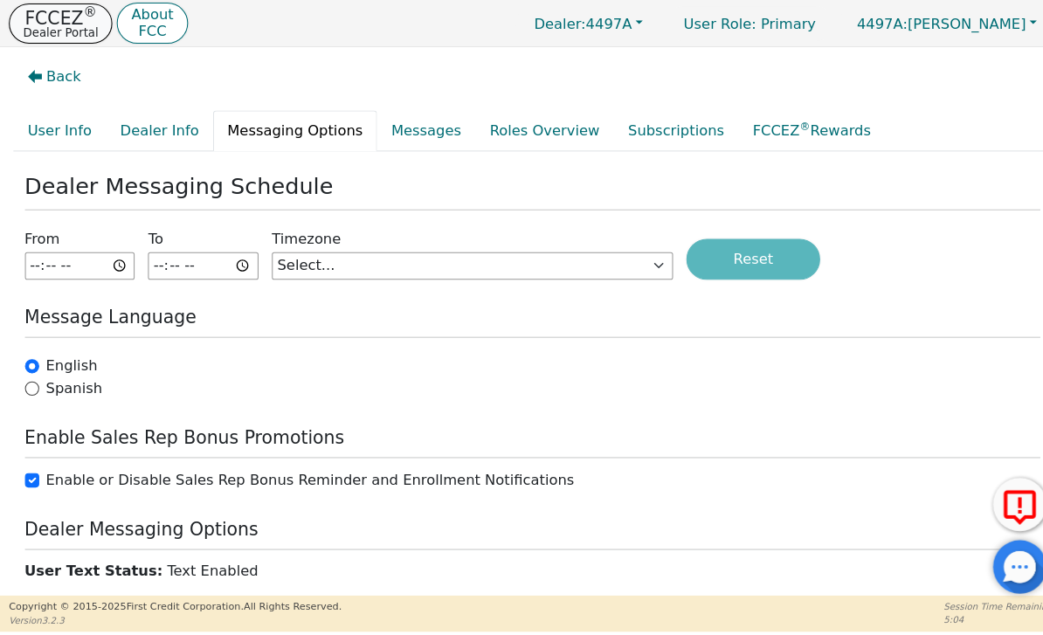
click at [51, 38] on p "Dealer Portal" at bounding box center [59, 32] width 73 height 11
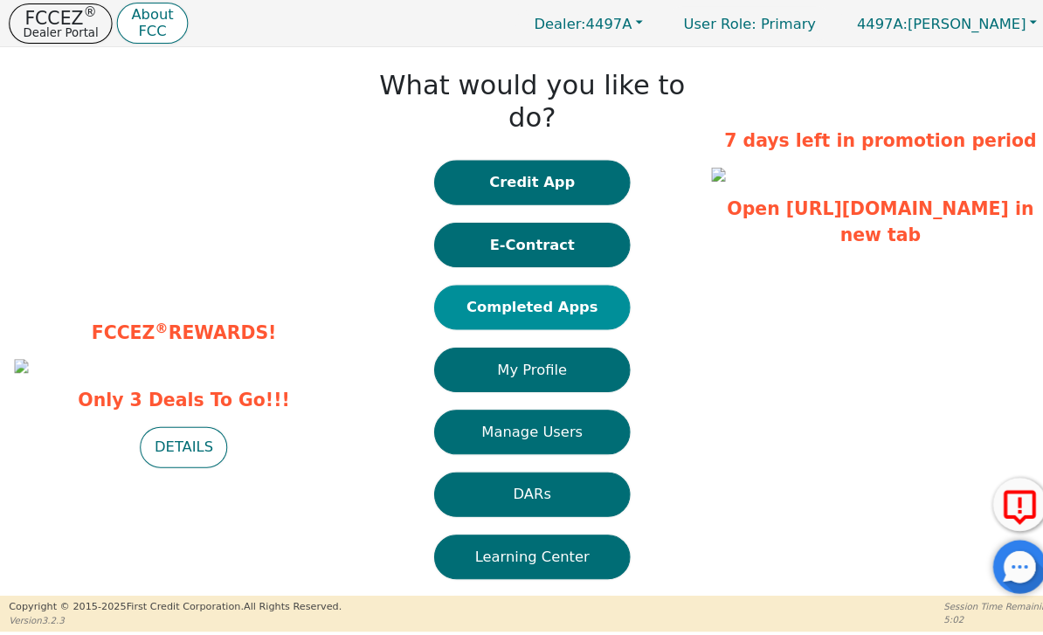
click at [569, 290] on button "Completed Apps" at bounding box center [521, 302] width 192 height 44
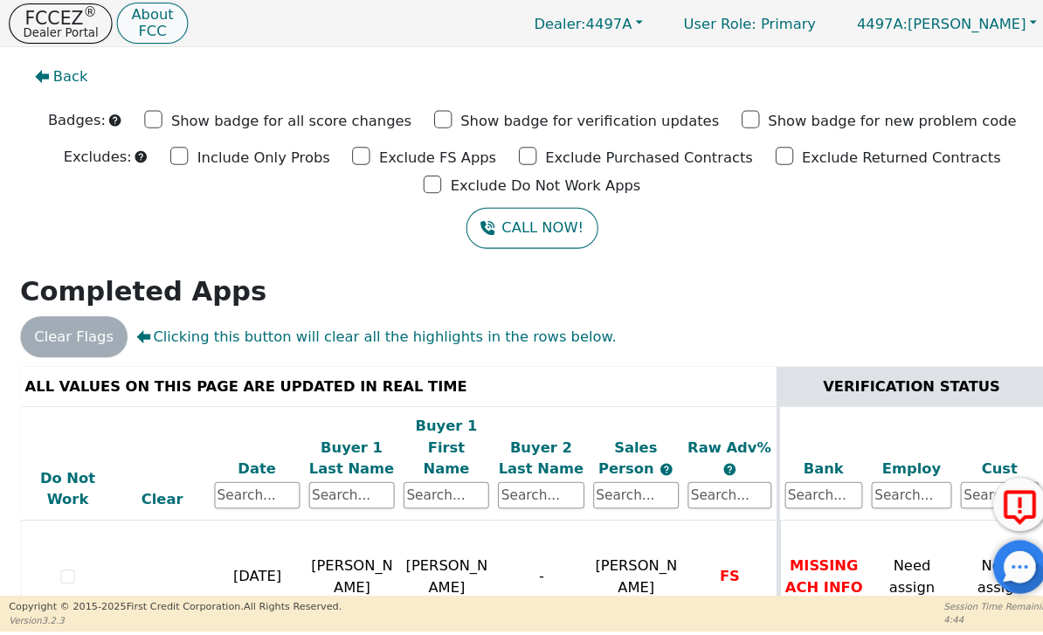
click at [165, 26] on button "About FCC" at bounding box center [148, 23] width 69 height 41
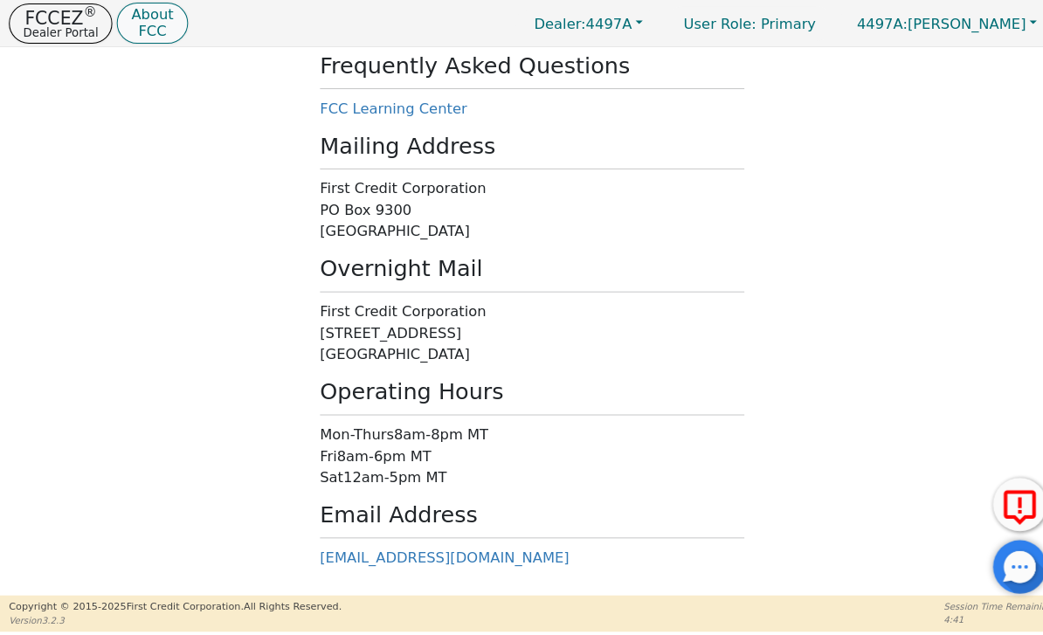
scroll to position [343, 0]
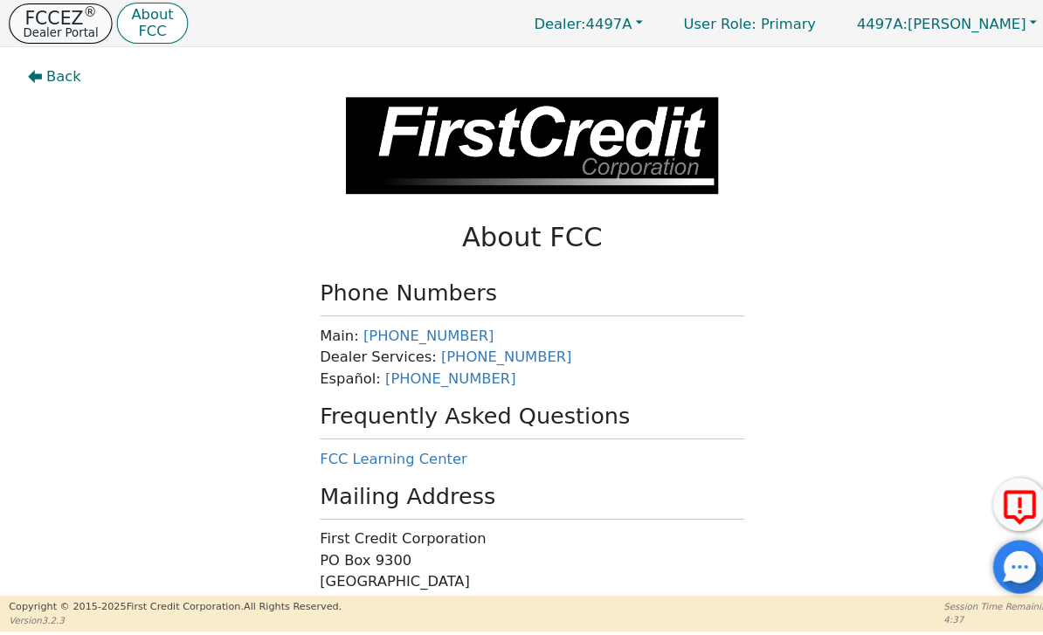
click at [59, 38] on p "Dealer Portal" at bounding box center [59, 32] width 73 height 11
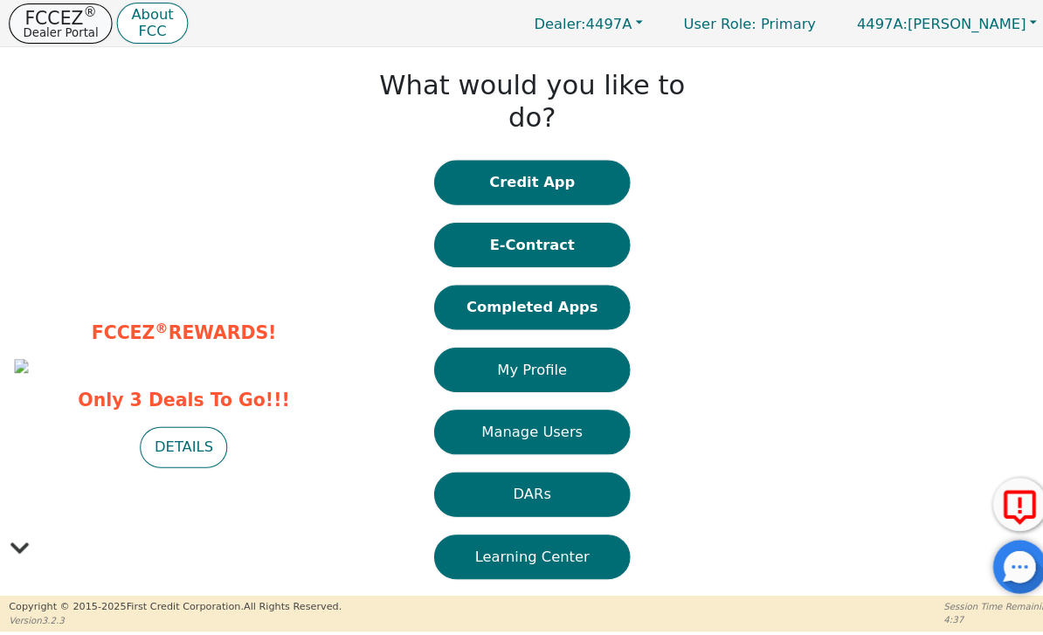
scroll to position [0, 0]
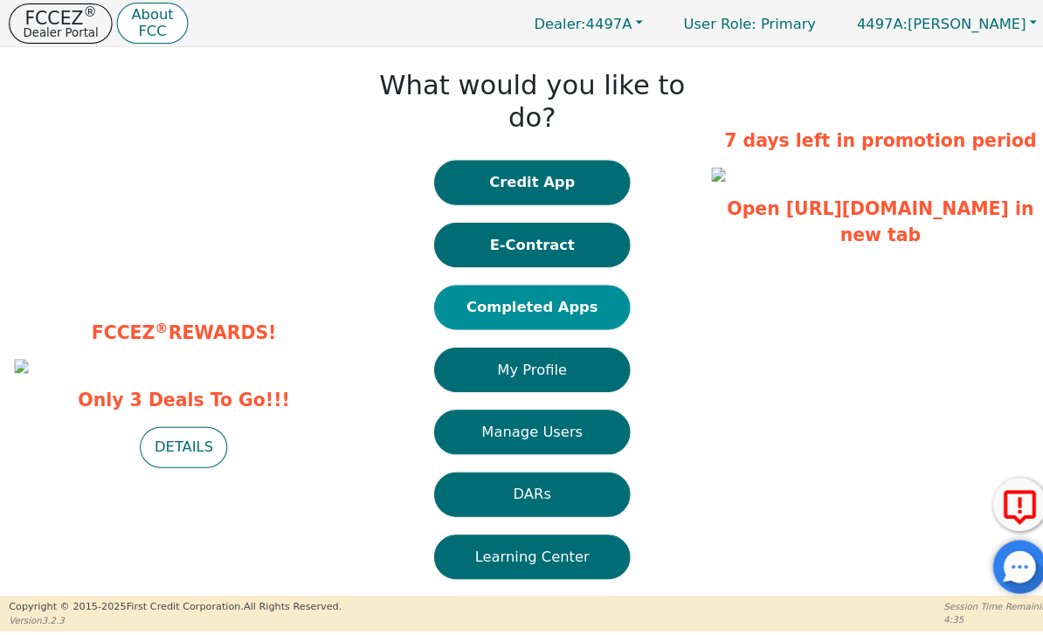
click at [575, 280] on button "Completed Apps" at bounding box center [521, 302] width 192 height 44
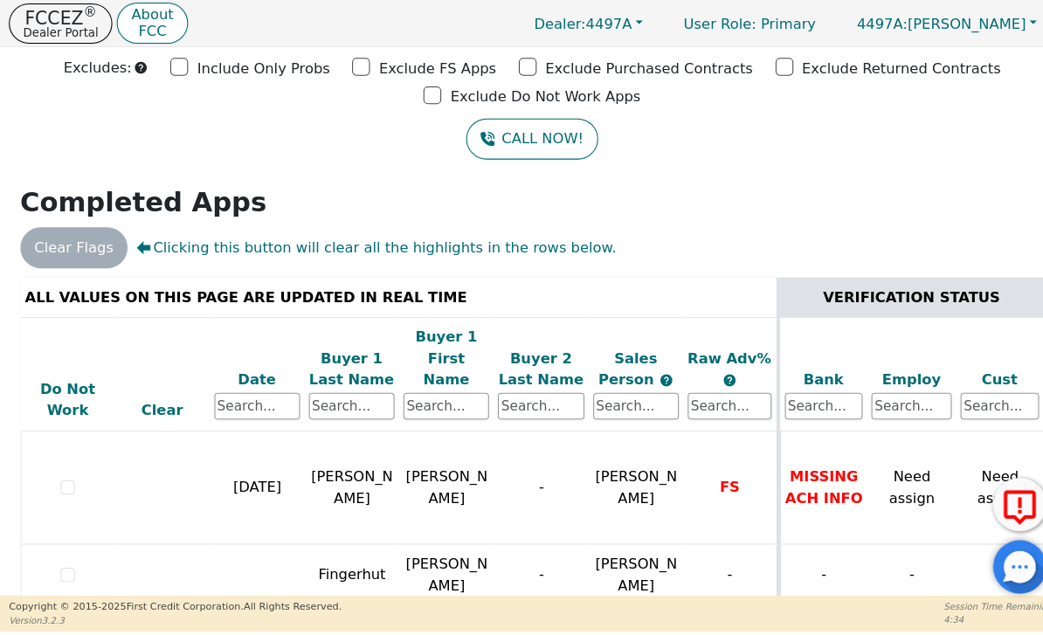
scroll to position [86, 0]
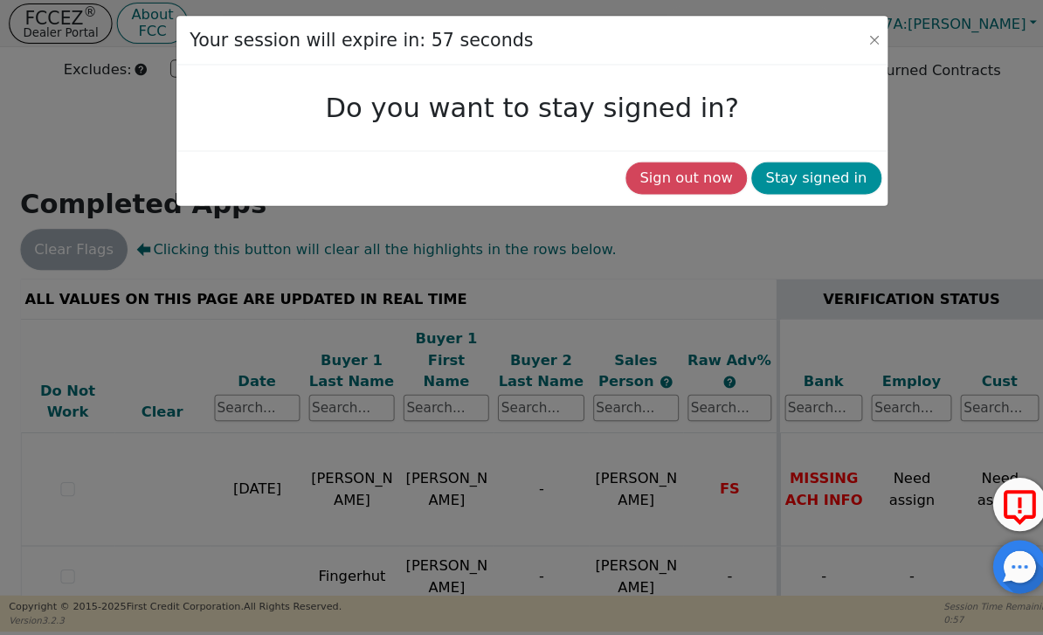
click at [820, 162] on button "Stay signed in" at bounding box center [800, 175] width 128 height 31
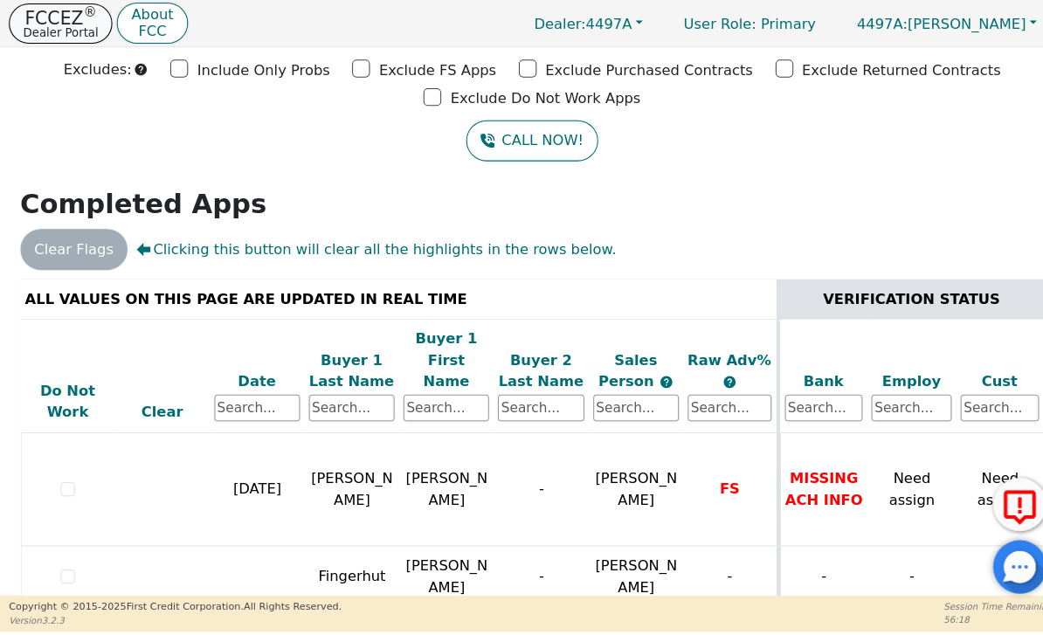
click at [62, 27] on p "Dealer Portal" at bounding box center [59, 32] width 73 height 11
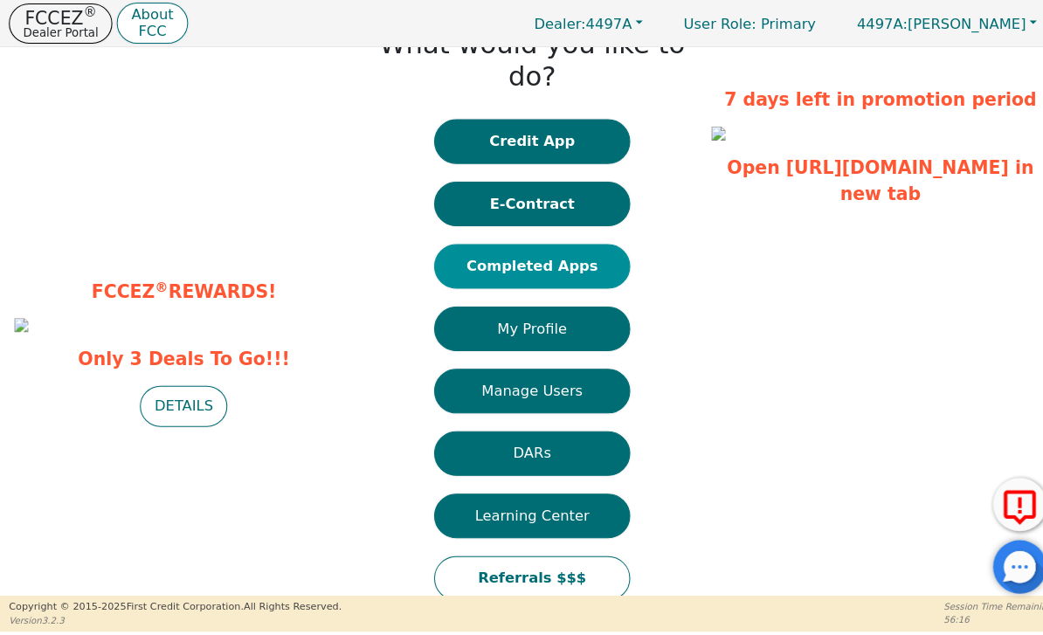
click at [560, 240] on button "Completed Apps" at bounding box center [521, 262] width 192 height 44
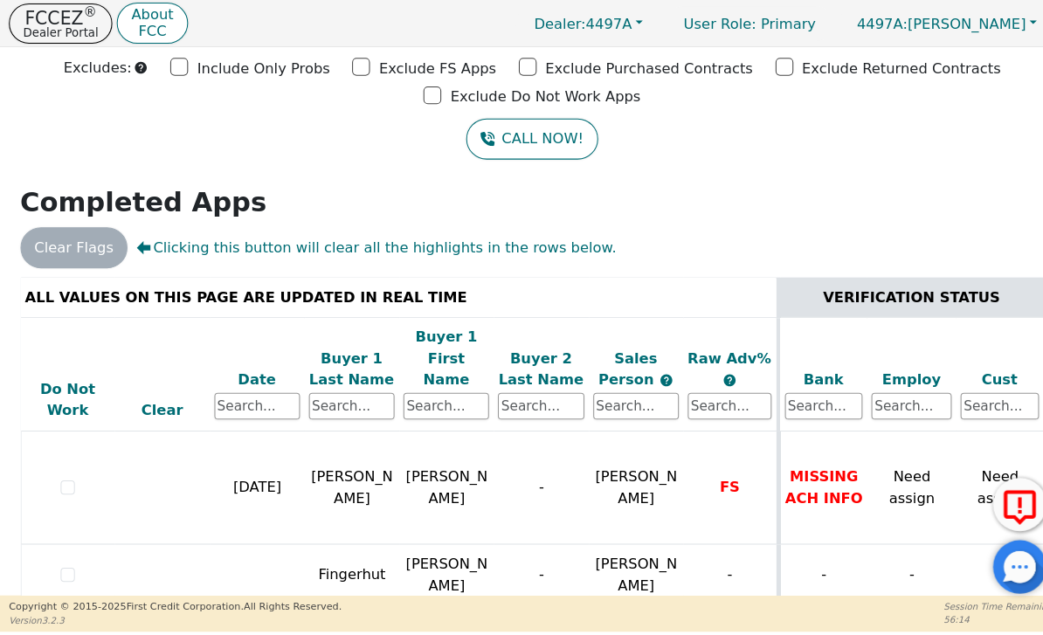
scroll to position [86, 0]
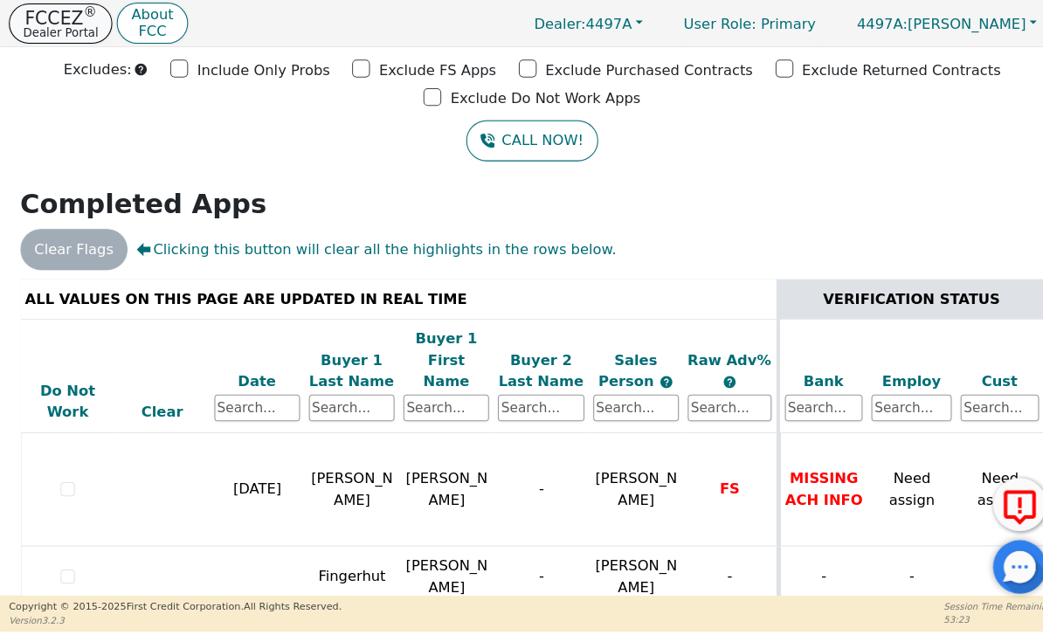
click at [45, 17] on p "FCCEZ ®" at bounding box center [59, 18] width 73 height 17
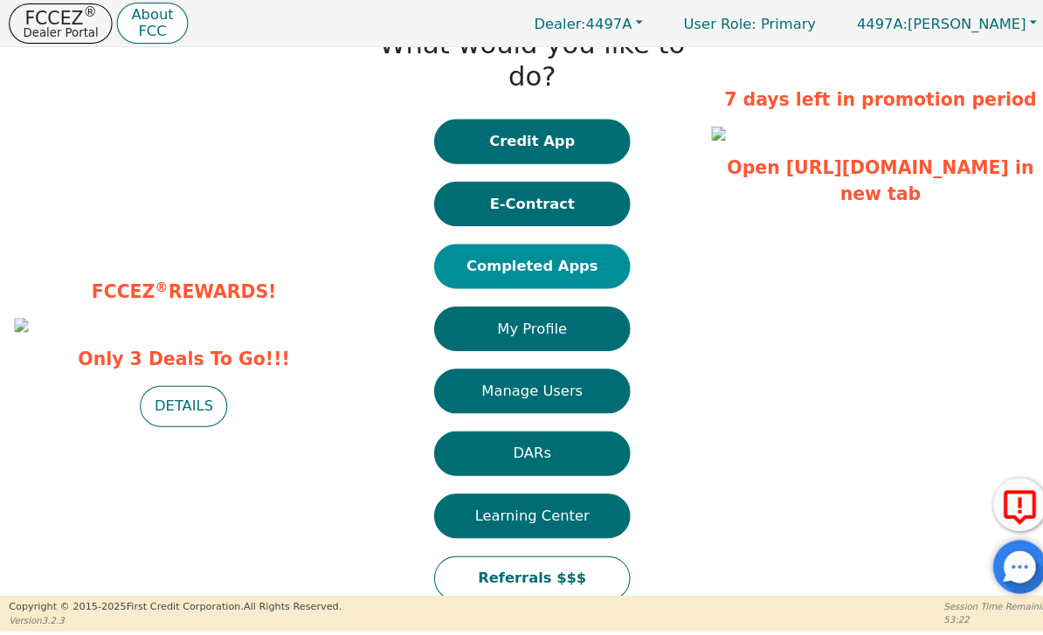
click at [558, 240] on button "Completed Apps" at bounding box center [521, 262] width 192 height 44
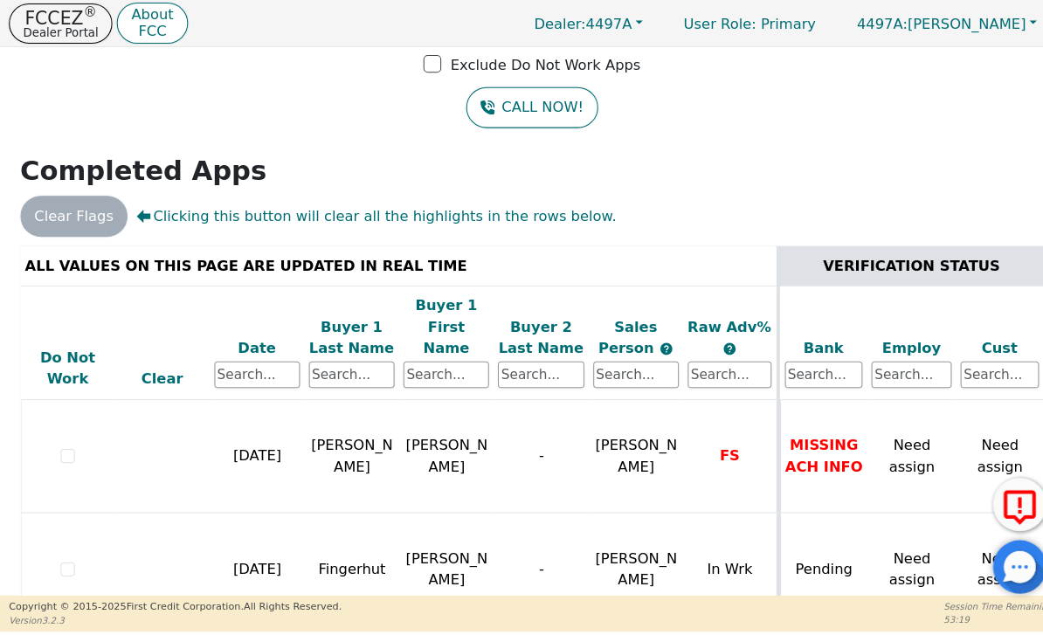
scroll to position [117, 0]
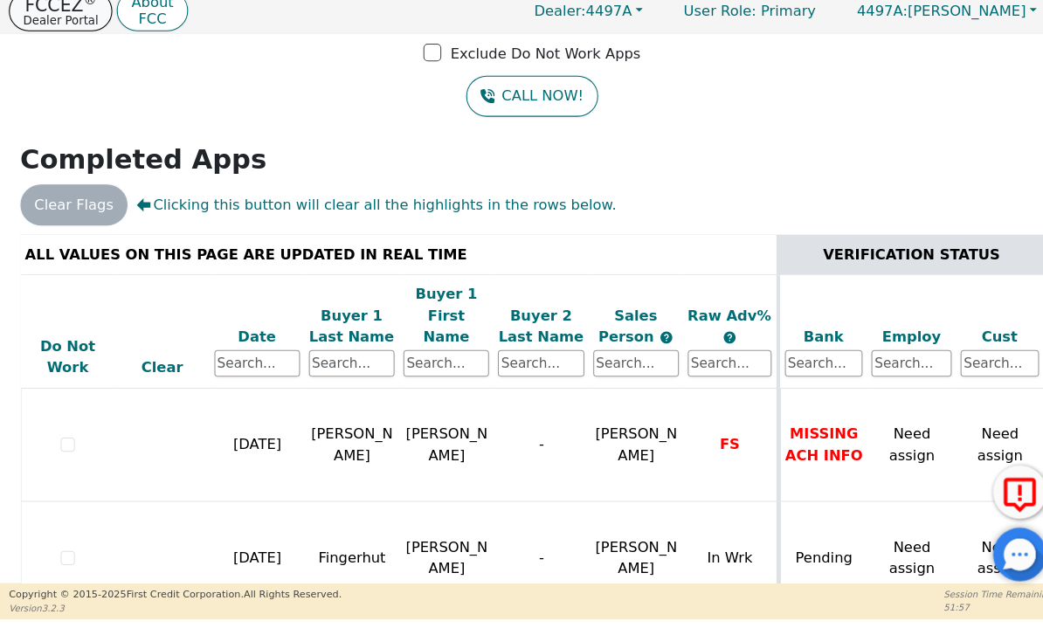
click at [66, 10] on p "FCCEZ ®" at bounding box center [59, 18] width 73 height 17
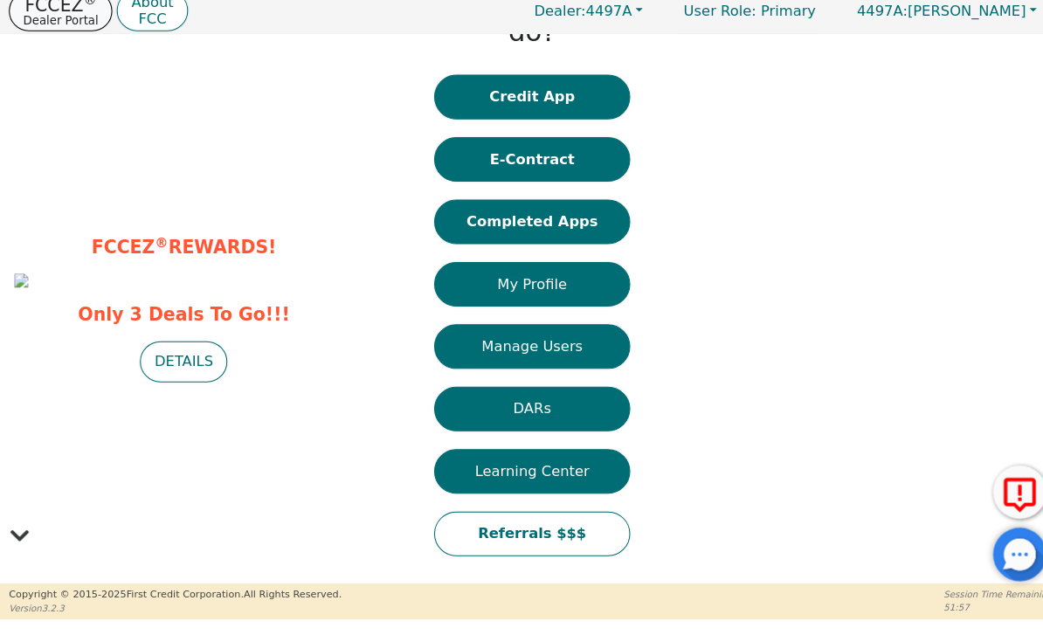
scroll to position [40, 0]
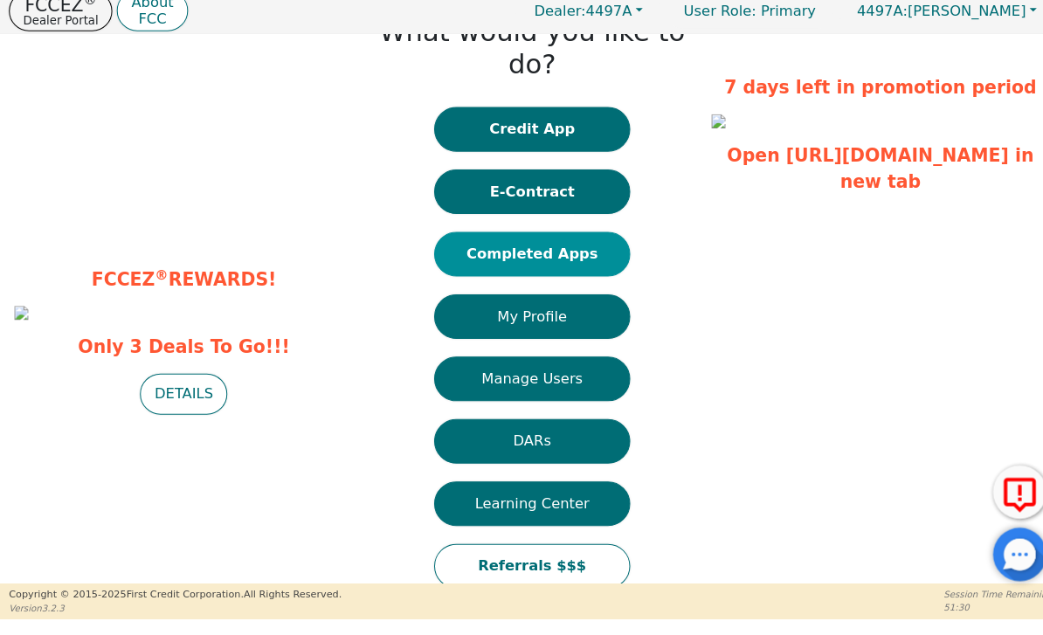
click at [588, 240] on button "Completed Apps" at bounding box center [521, 262] width 192 height 44
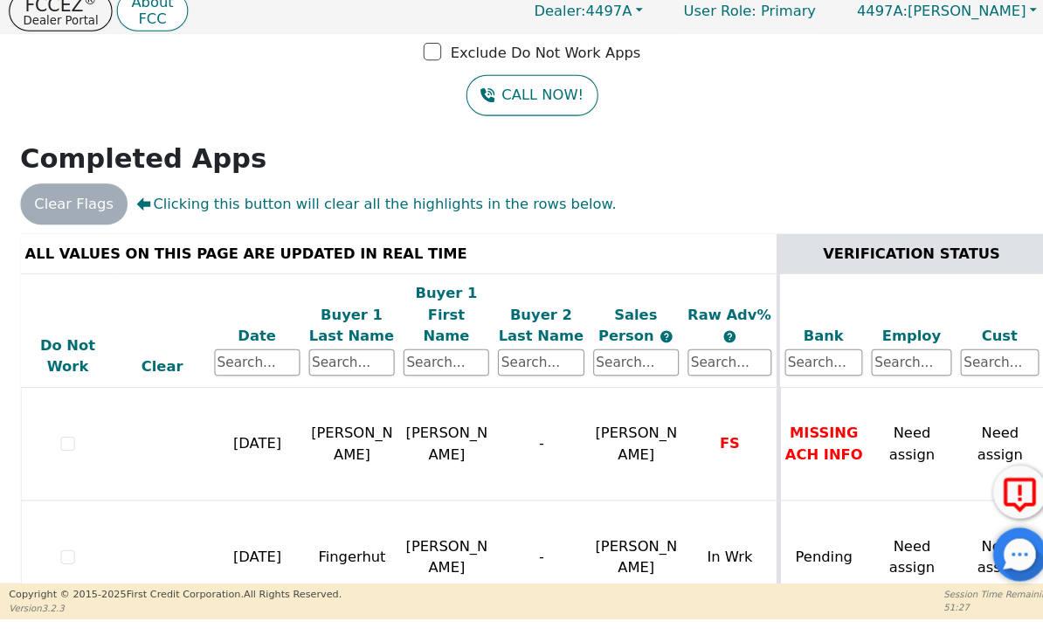
scroll to position [117, 0]
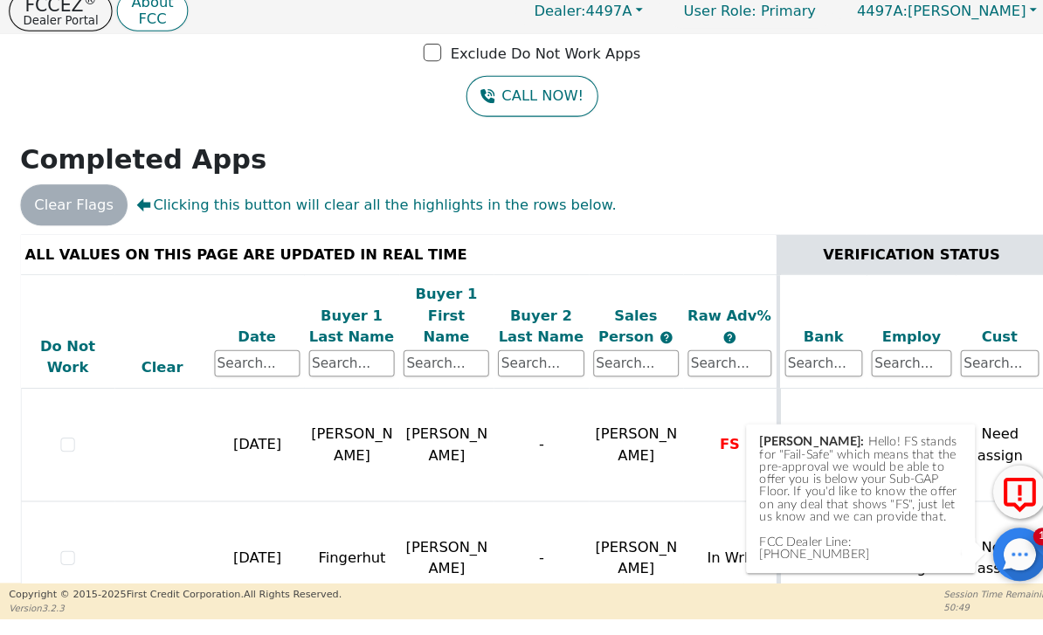
click at [999, 535] on div at bounding box center [999, 556] width 52 height 52
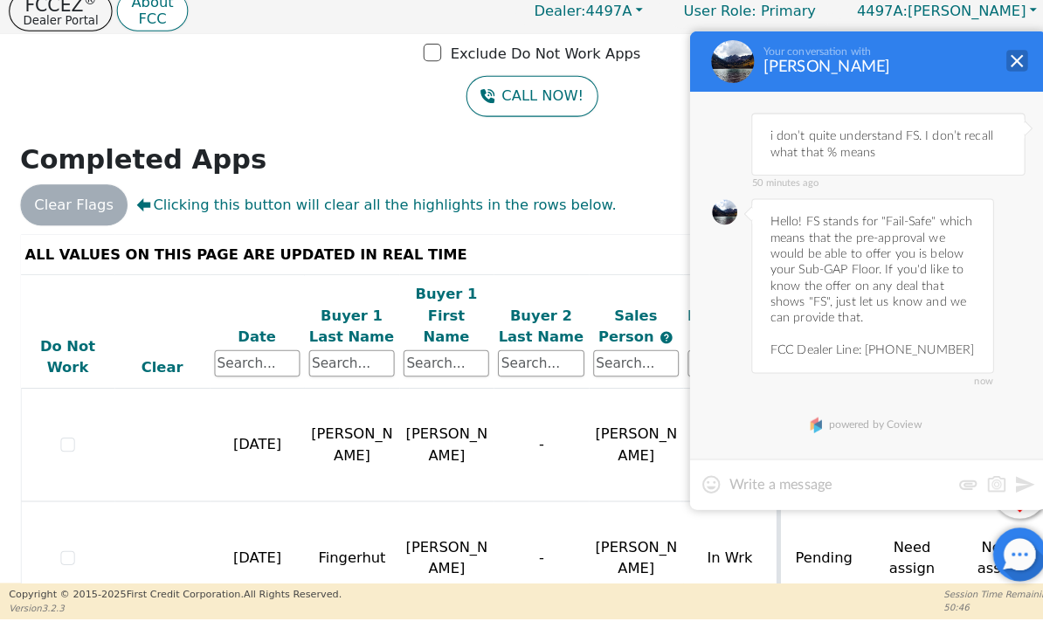
click at [989, 68] on div at bounding box center [996, 72] width 21 height 21
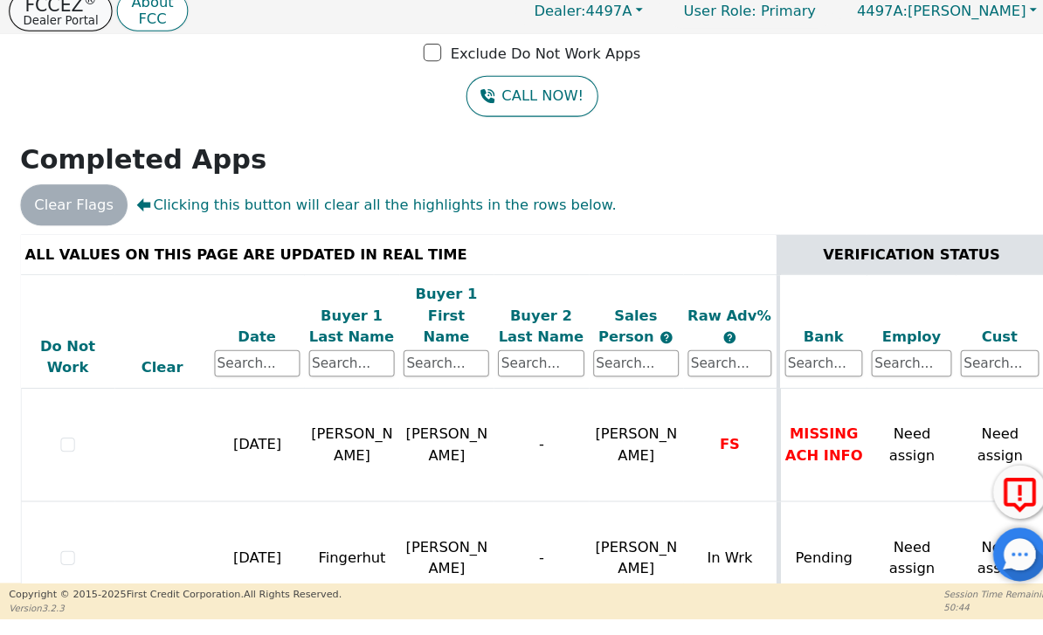
click at [88, 6] on sup "®" at bounding box center [88, 13] width 13 height 16
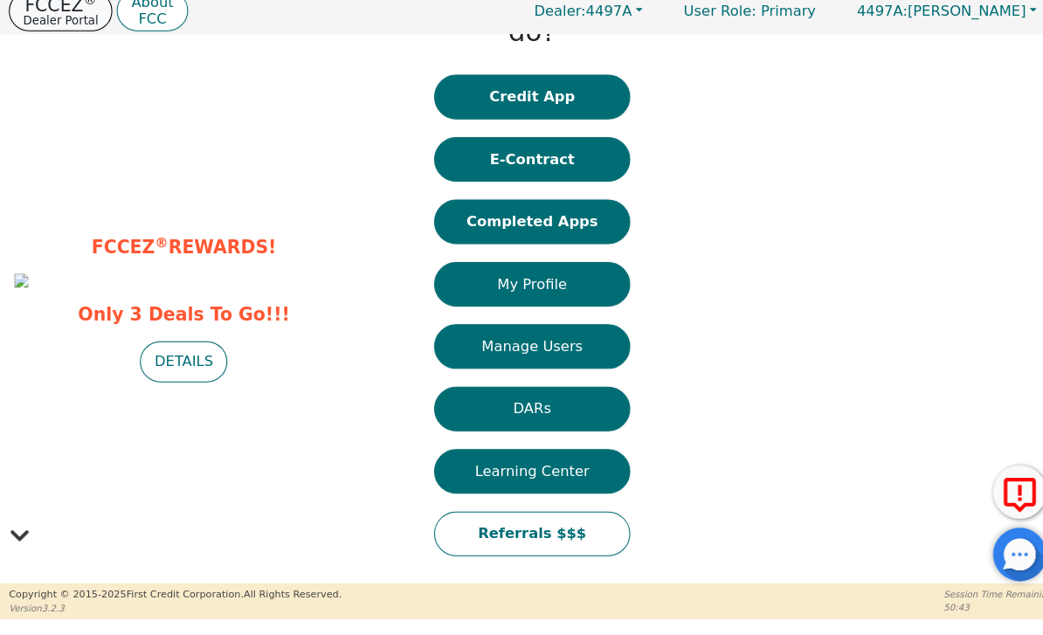
scroll to position [40, 0]
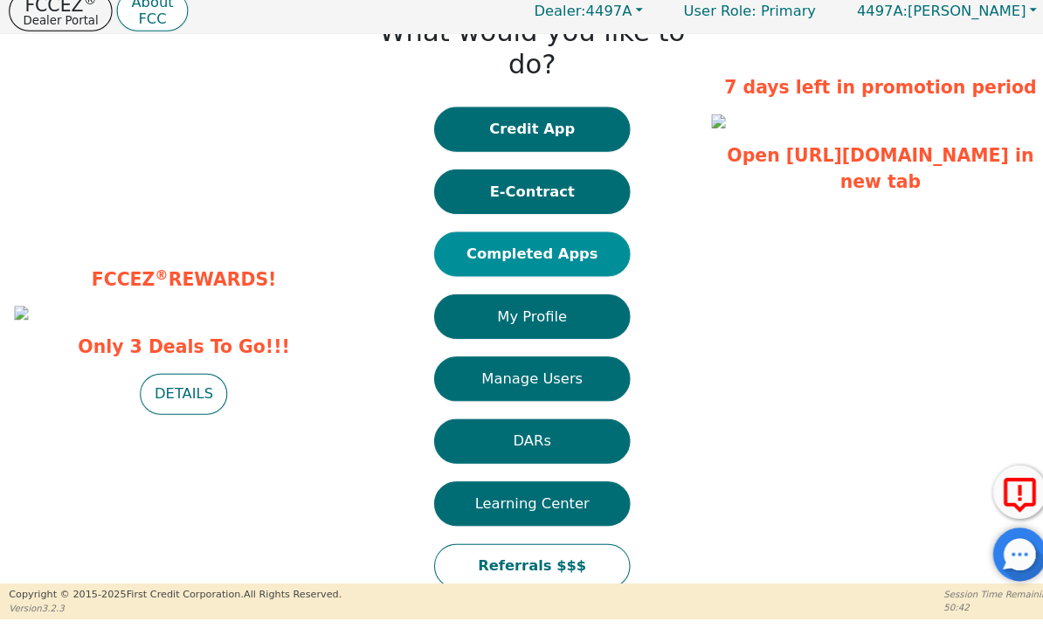
click at [575, 240] on button "Completed Apps" at bounding box center [521, 262] width 192 height 44
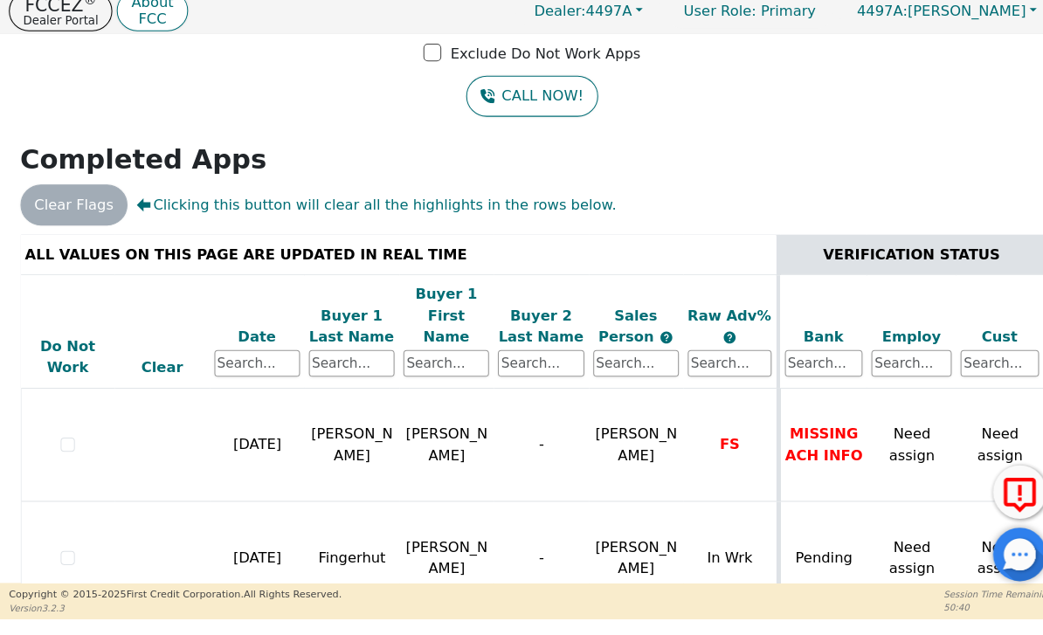
scroll to position [117, 0]
click at [92, 4] on button "FCCEZ ® Dealer Portal" at bounding box center [59, 23] width 101 height 39
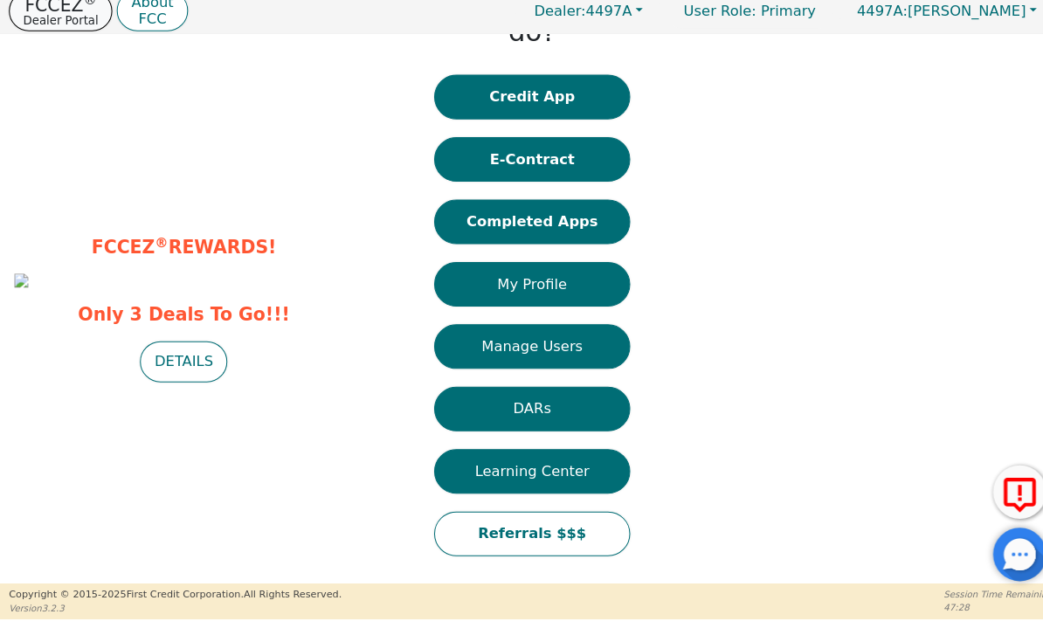
scroll to position [40, 0]
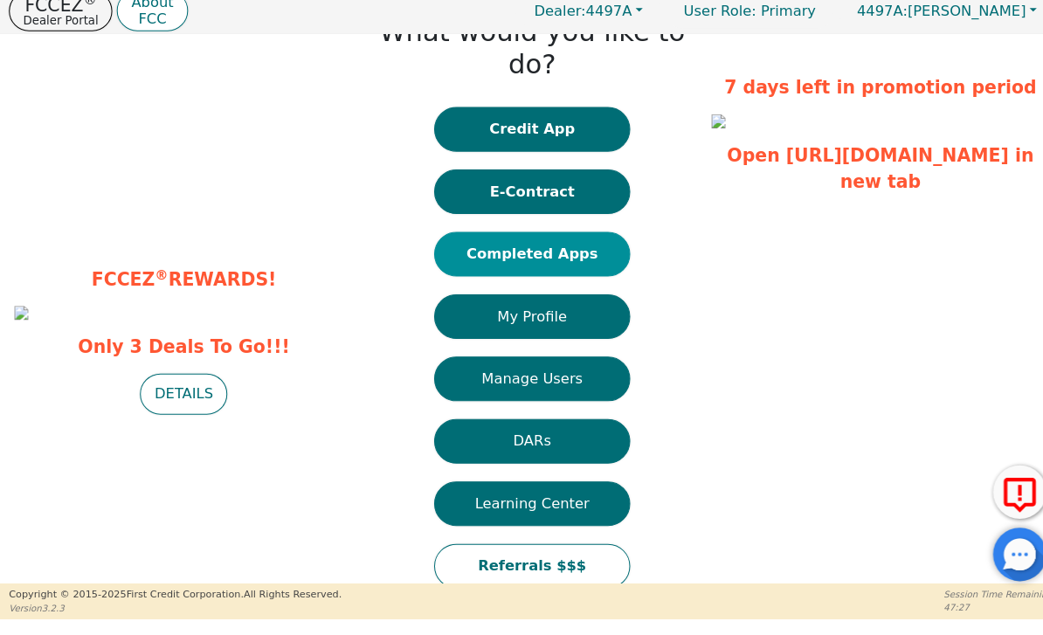
click at [575, 240] on button "Completed Apps" at bounding box center [521, 262] width 192 height 44
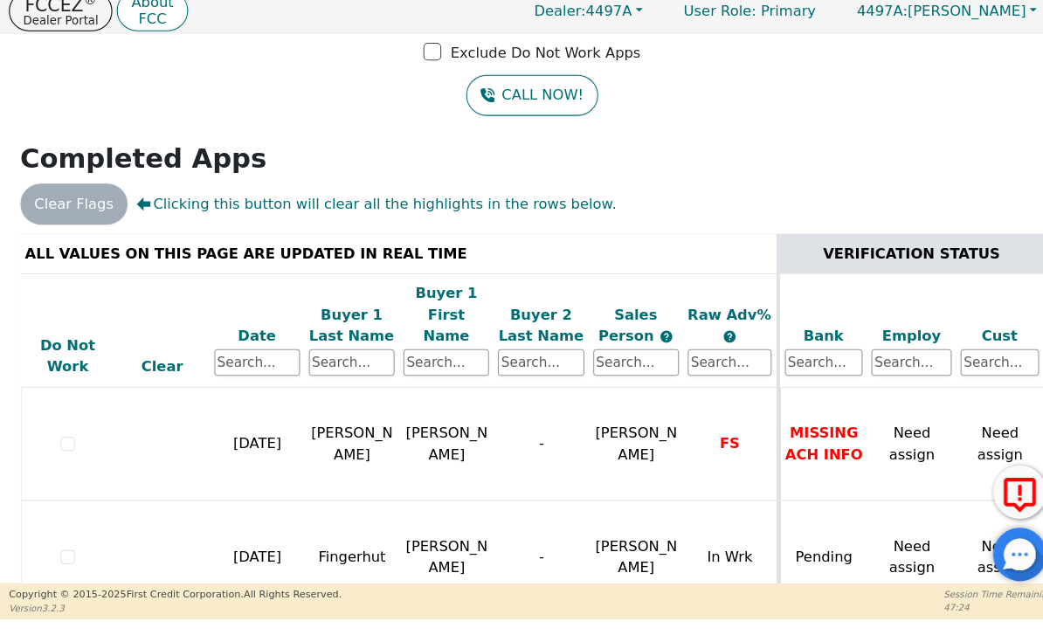
scroll to position [117, 0]
click at [69, 28] on button "FCCEZ ® Dealer Portal" at bounding box center [59, 23] width 101 height 39
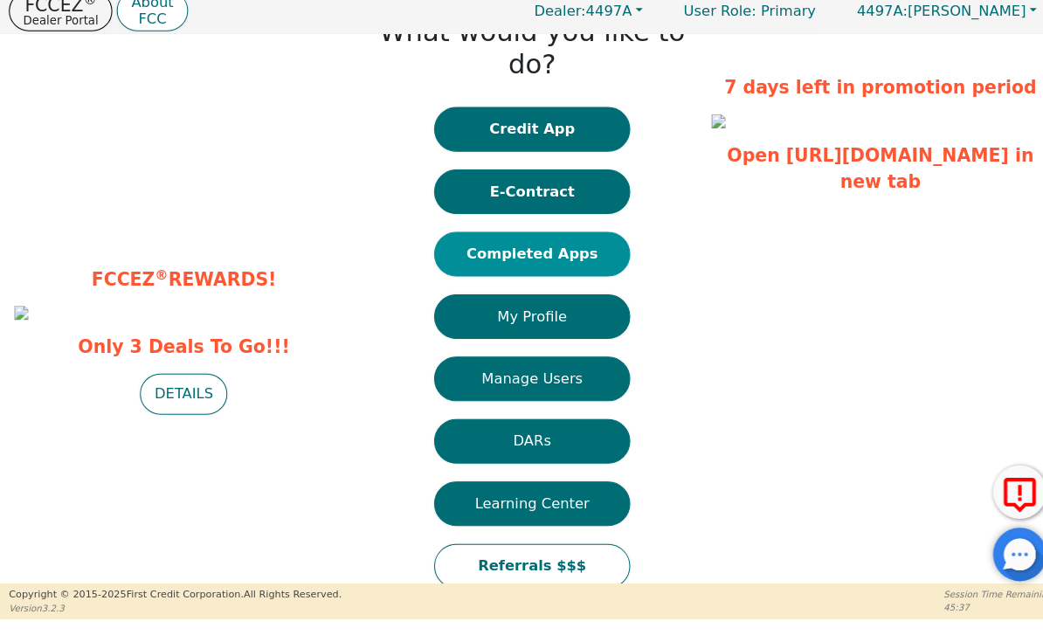
click at [562, 240] on button "Completed Apps" at bounding box center [521, 262] width 192 height 44
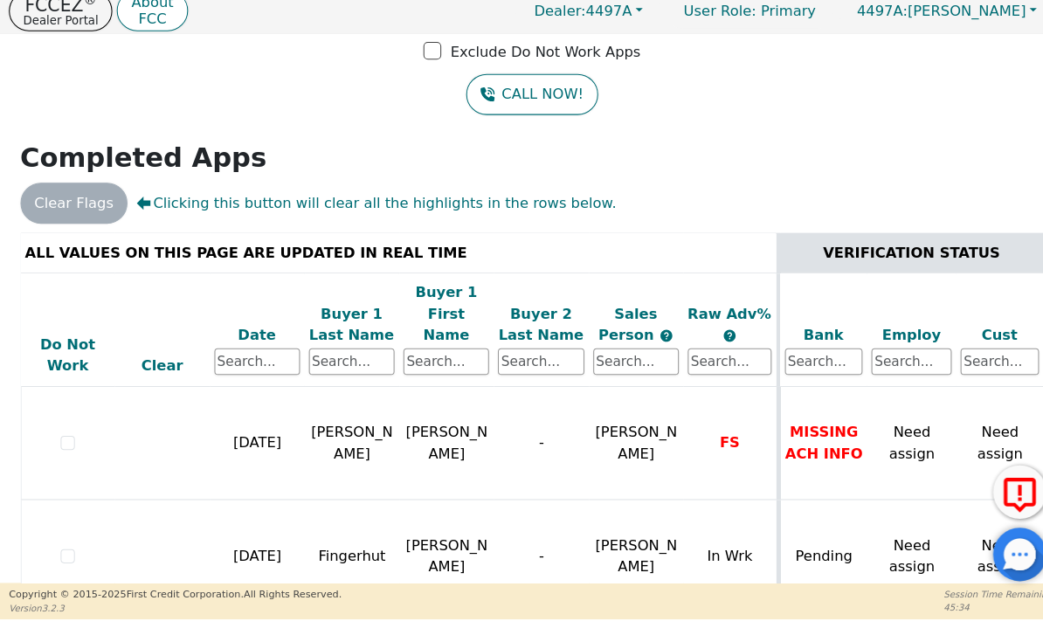
scroll to position [117, 0]
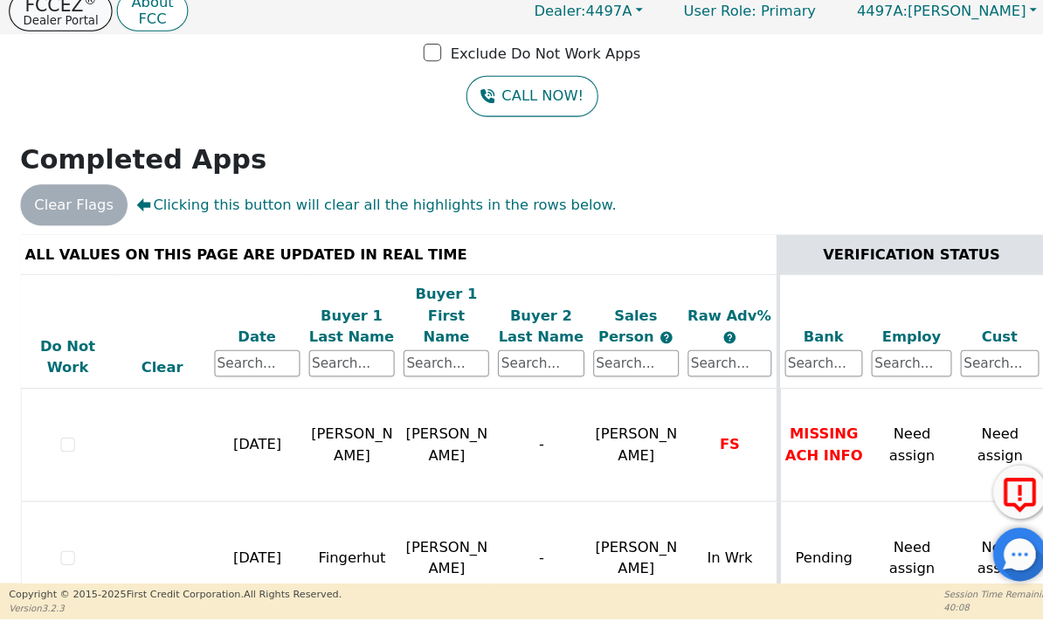
click at [86, 27] on p "Dealer Portal" at bounding box center [59, 32] width 73 height 11
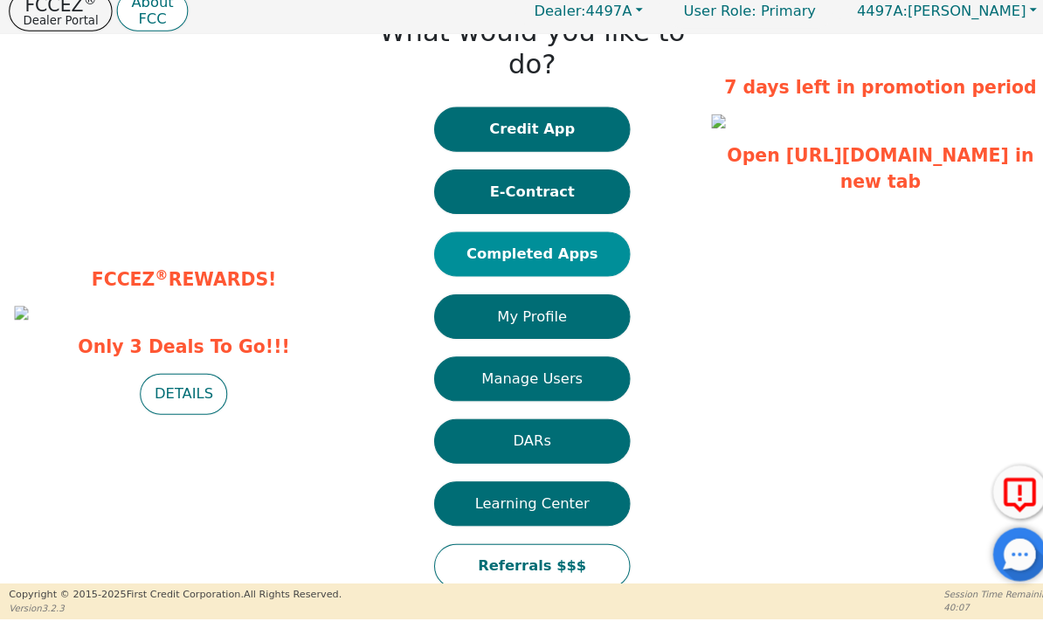
click at [589, 240] on button "Completed Apps" at bounding box center [521, 262] width 192 height 44
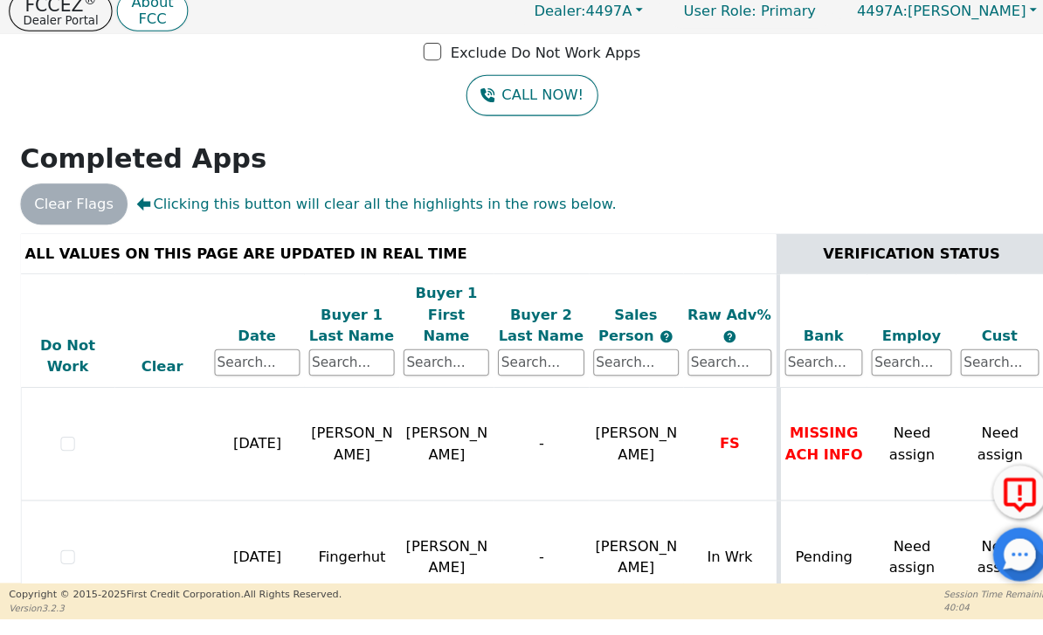
scroll to position [117, 0]
click at [69, 27] on p "Dealer Portal" at bounding box center [59, 32] width 73 height 11
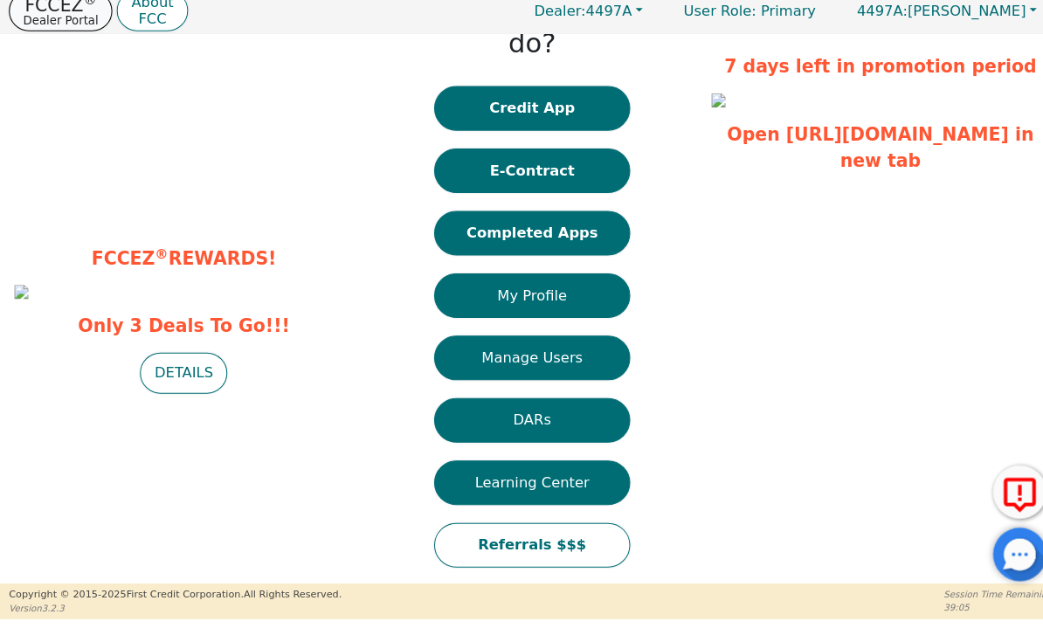
scroll to position [59, 0]
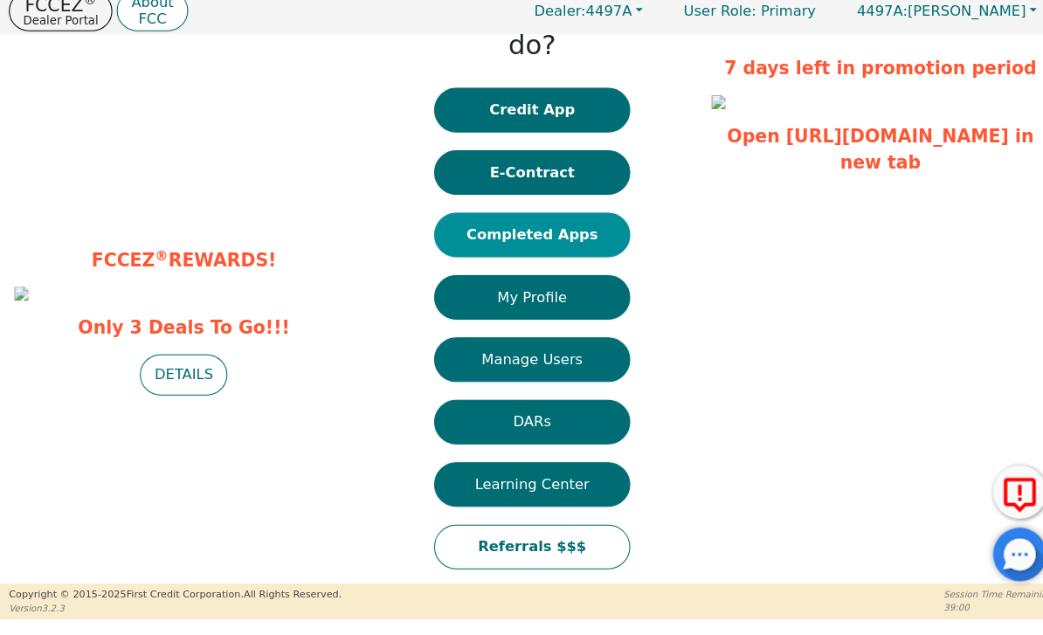
click at [593, 222] on button "Completed Apps" at bounding box center [521, 244] width 192 height 44
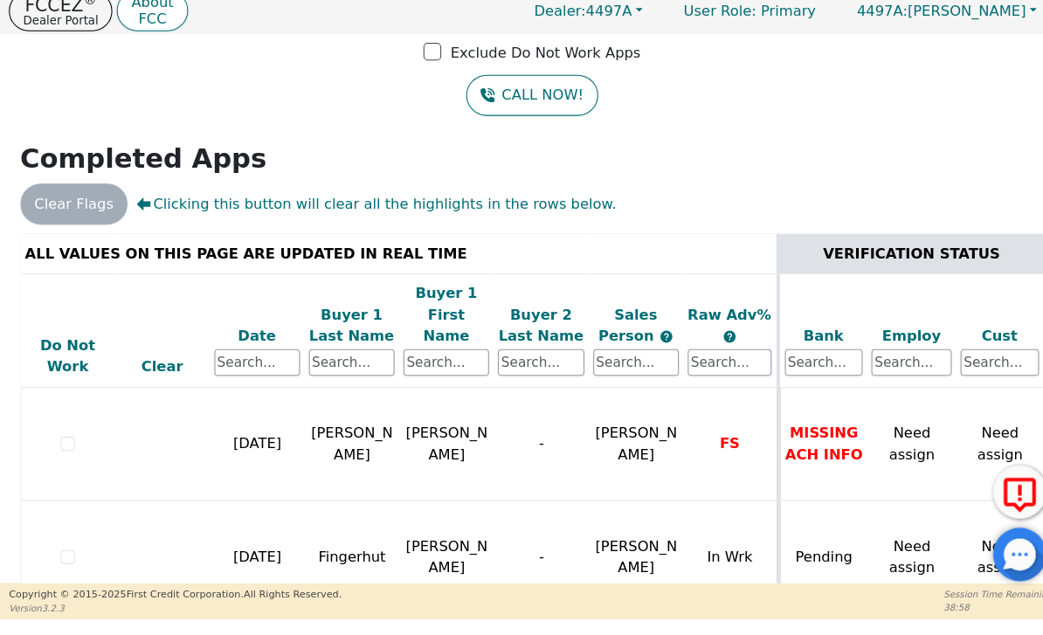
scroll to position [117, 0]
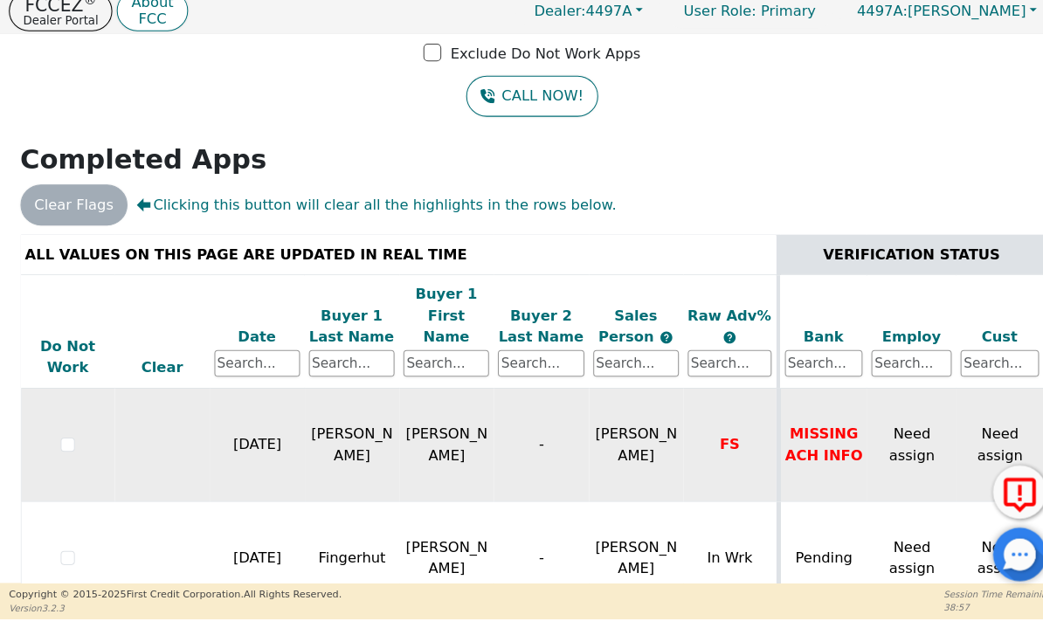
click at [716, 440] on span "FS" at bounding box center [714, 448] width 19 height 17
click at [709, 418] on td "FS" at bounding box center [716, 449] width 93 height 111
click at [694, 411] on td "FS" at bounding box center [716, 449] width 93 height 111
click at [657, 430] on span "[PERSON_NAME]" at bounding box center [624, 449] width 80 height 38
click at [656, 430] on span "[PERSON_NAME]" at bounding box center [624, 449] width 80 height 38
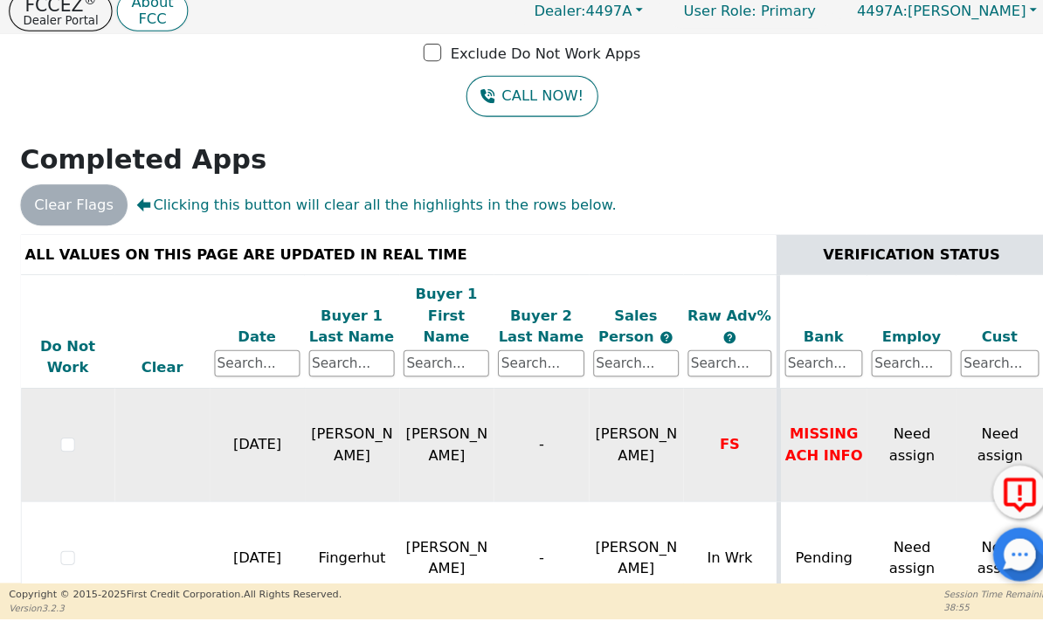
click at [648, 430] on span "[PERSON_NAME]" at bounding box center [624, 449] width 80 height 38
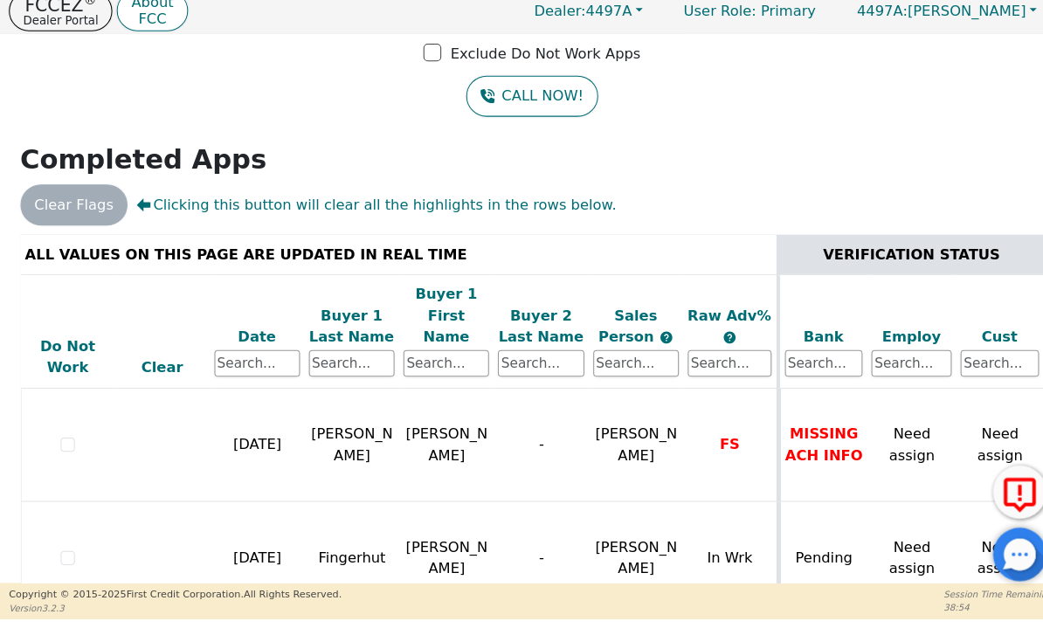
click at [684, 169] on h2 "Completed Apps" at bounding box center [522, 169] width 1004 height 31
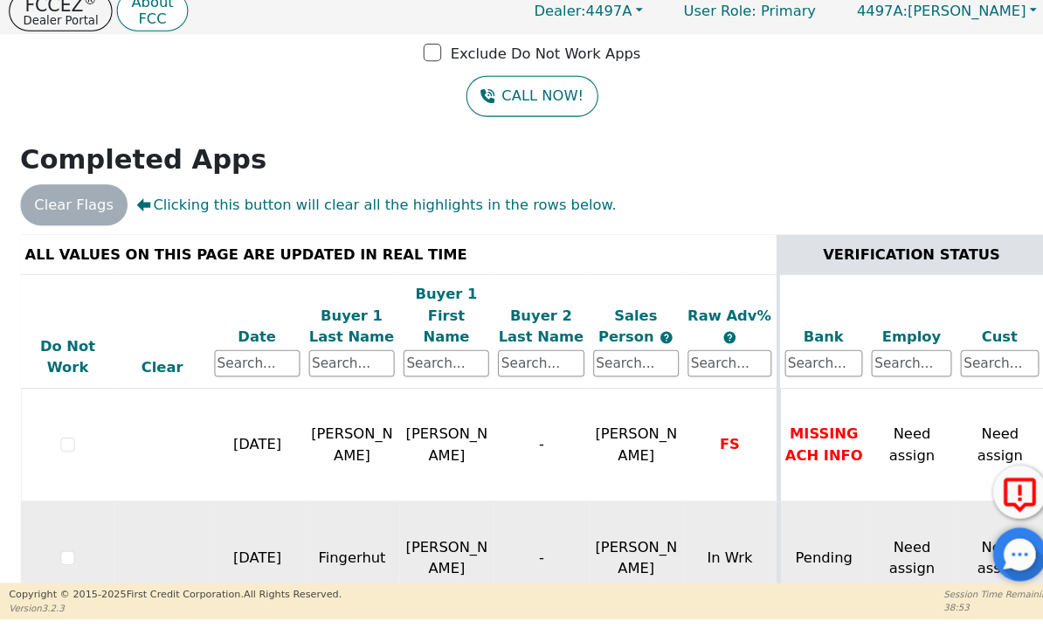
click at [673, 505] on td "In Wrk" at bounding box center [716, 560] width 93 height 111
click at [691, 505] on td "In Wrk" at bounding box center [716, 560] width 93 height 111
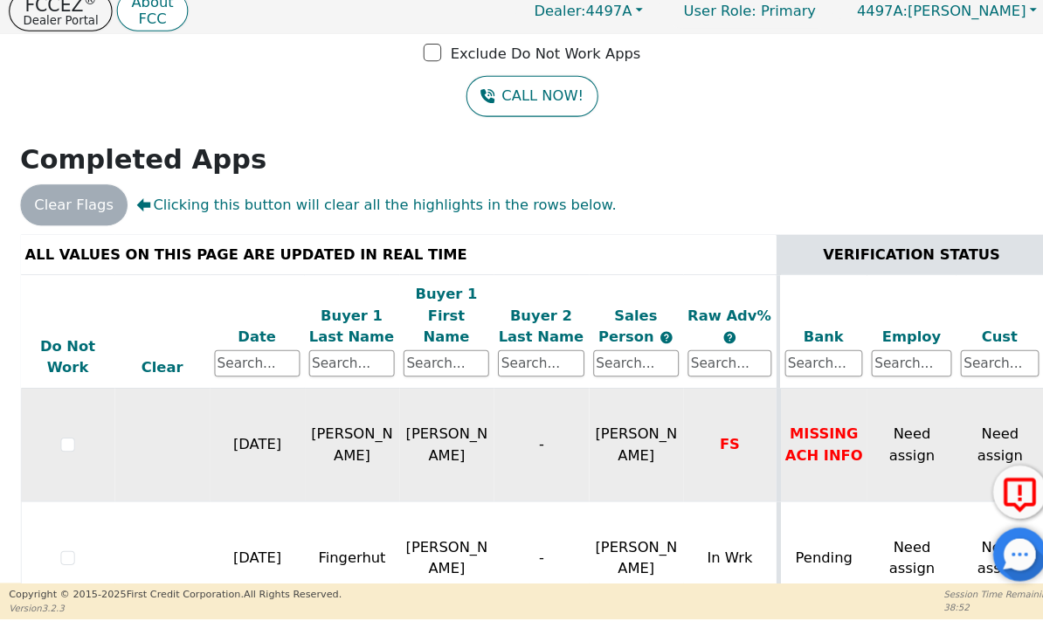
click at [668, 394] on td "[PERSON_NAME]" at bounding box center [623, 449] width 93 height 111
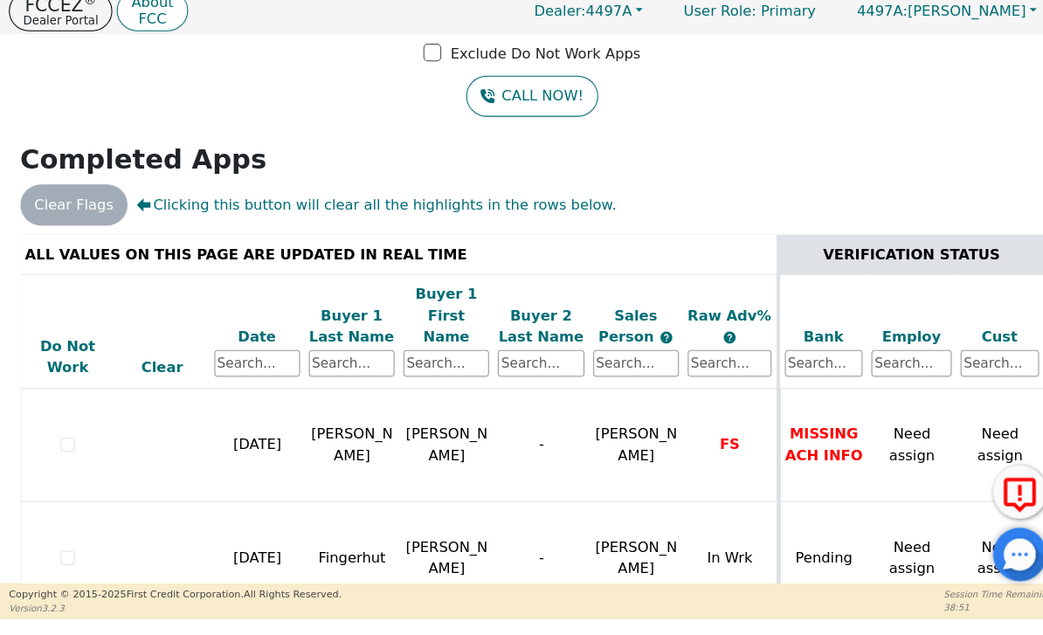
click at [719, 203] on div "Clear Flags Clicking this button will clear all the highlights in the rows belo…" at bounding box center [521, 214] width 1017 height 40
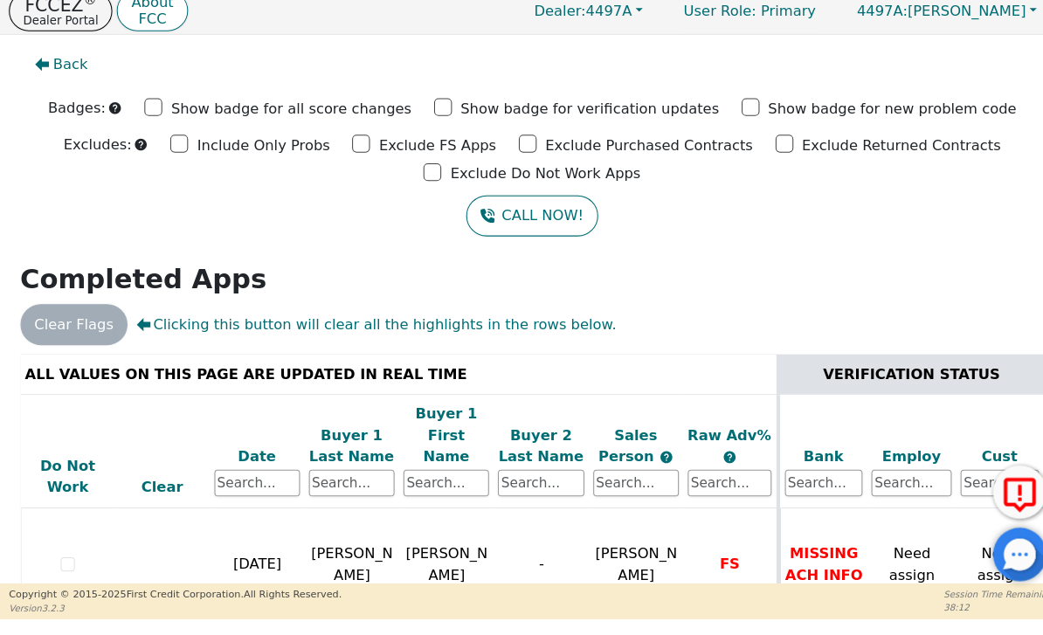
scroll to position [0, 0]
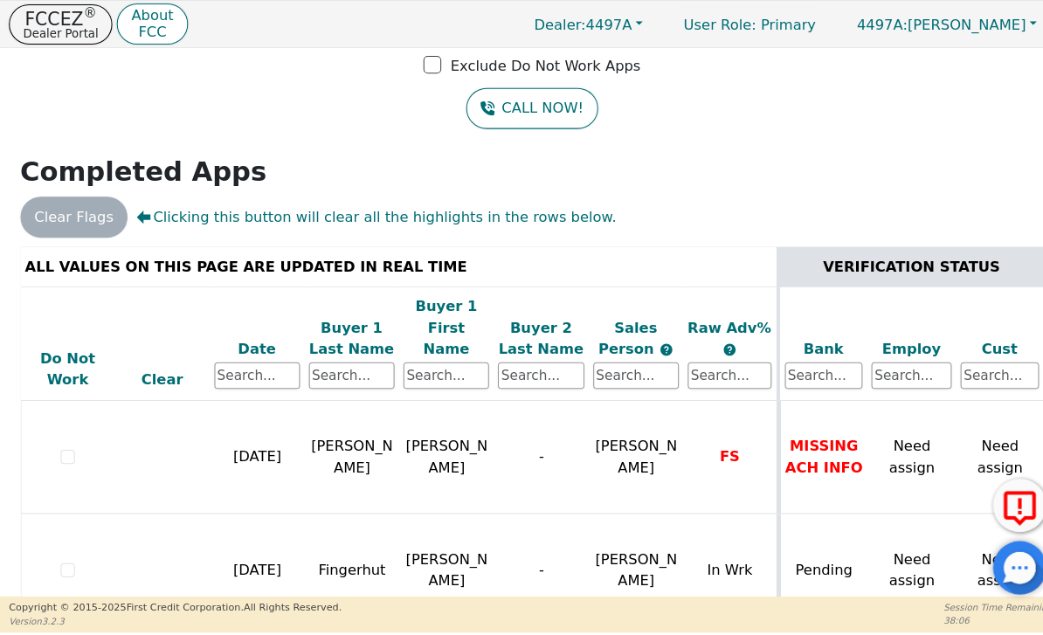
scroll to position [117, 0]
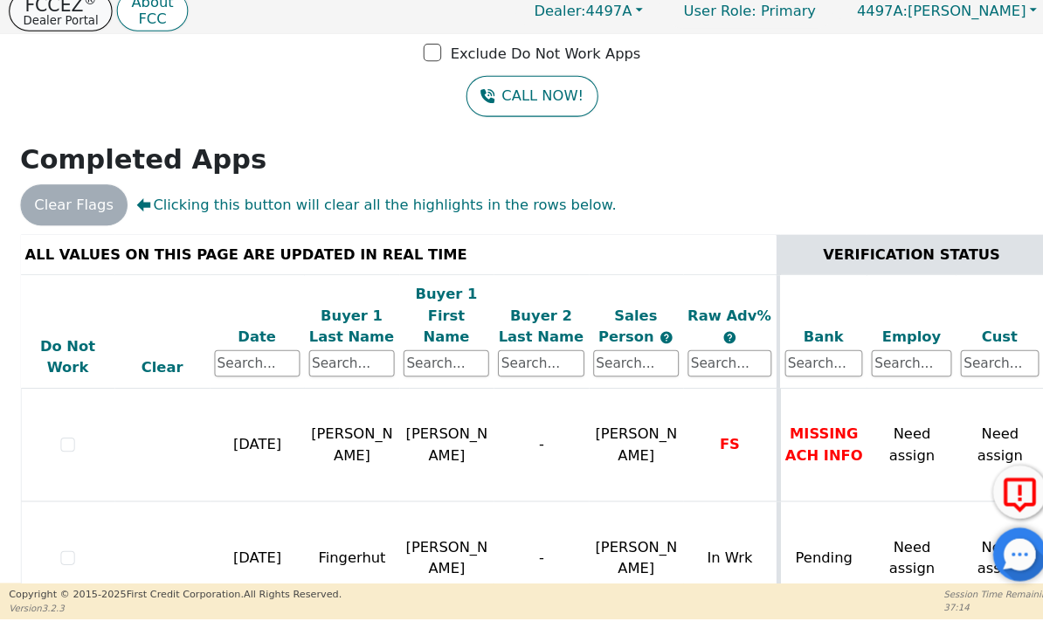
click at [50, 28] on button "FCCEZ ® Dealer Portal" at bounding box center [59, 23] width 101 height 39
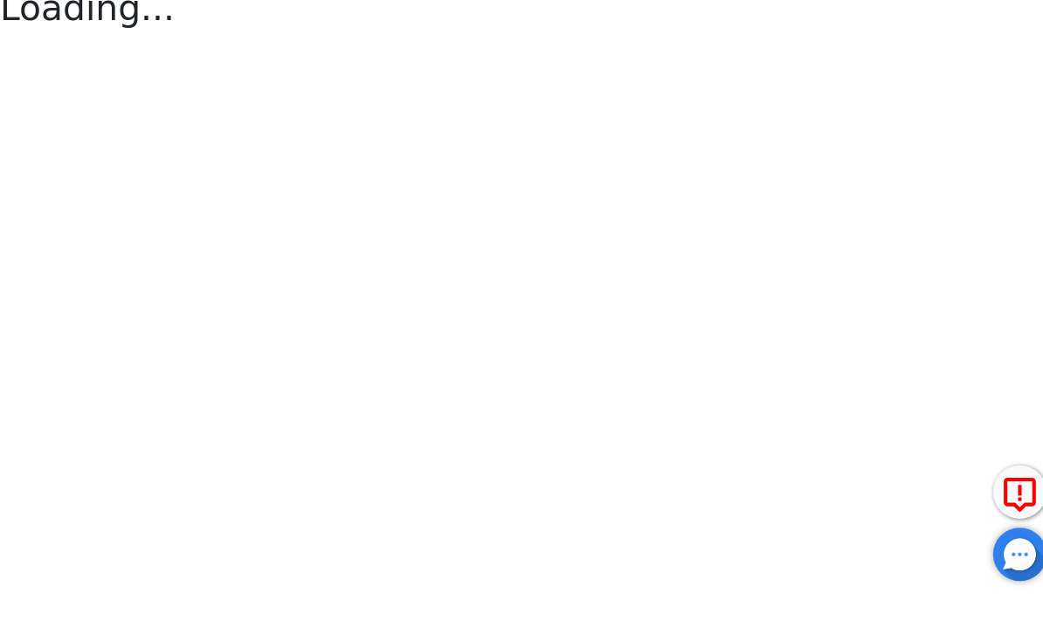
scroll to position [40, 0]
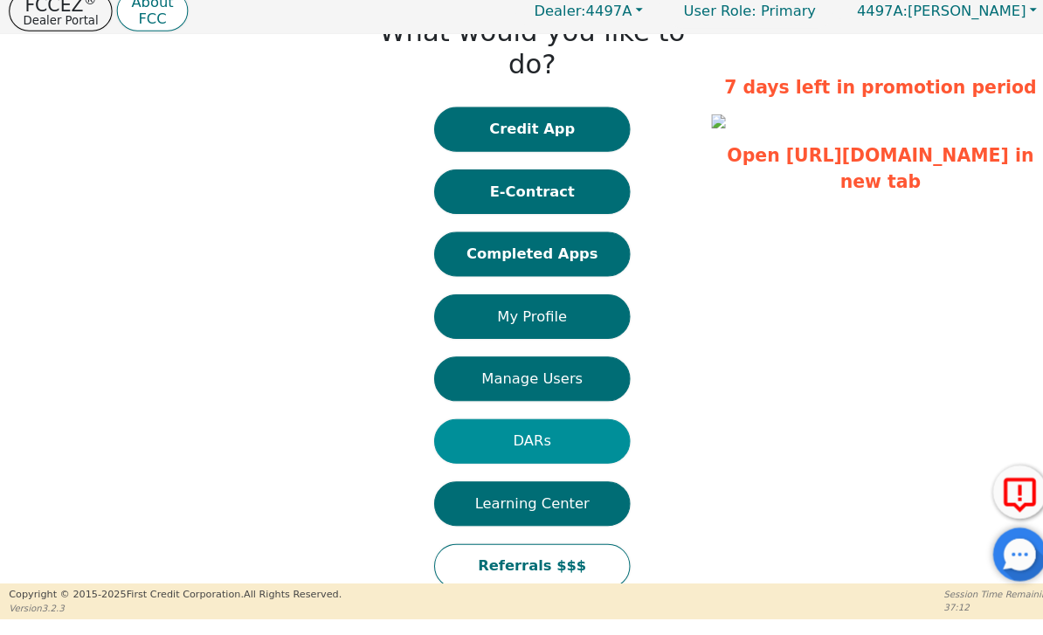
click at [568, 424] on button "DARs" at bounding box center [521, 446] width 192 height 44
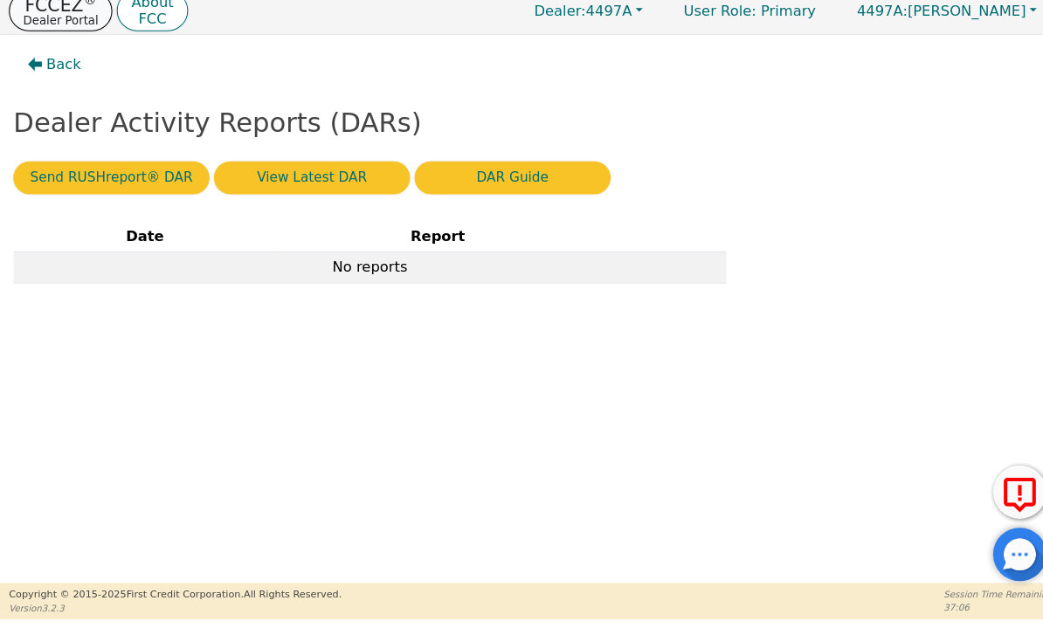
click at [88, 27] on p "Dealer Portal" at bounding box center [59, 32] width 73 height 11
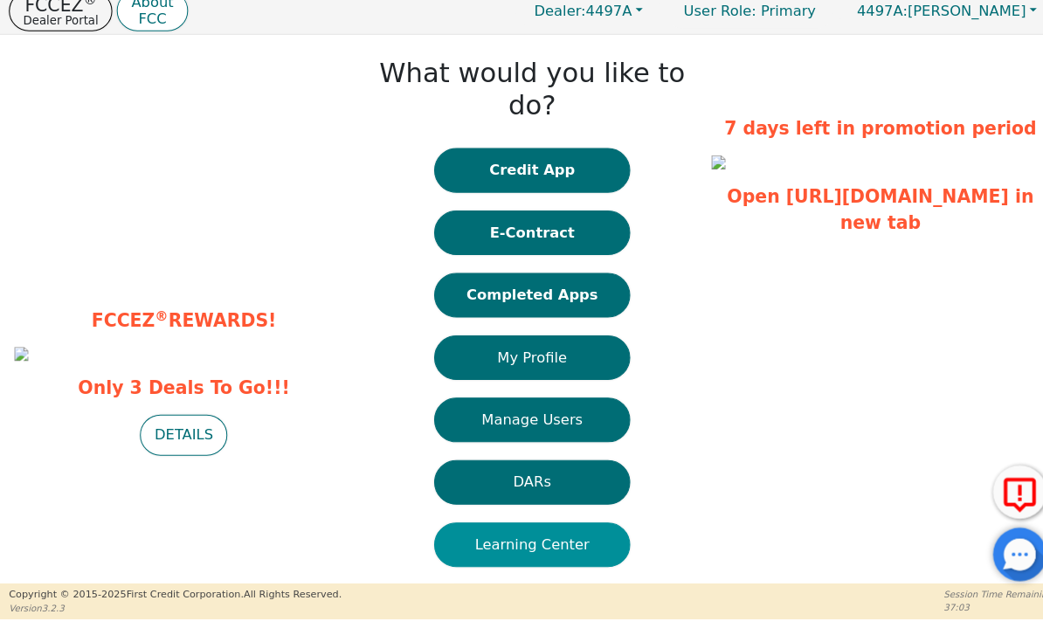
click at [584, 525] on button "Learning Center" at bounding box center [521, 547] width 192 height 44
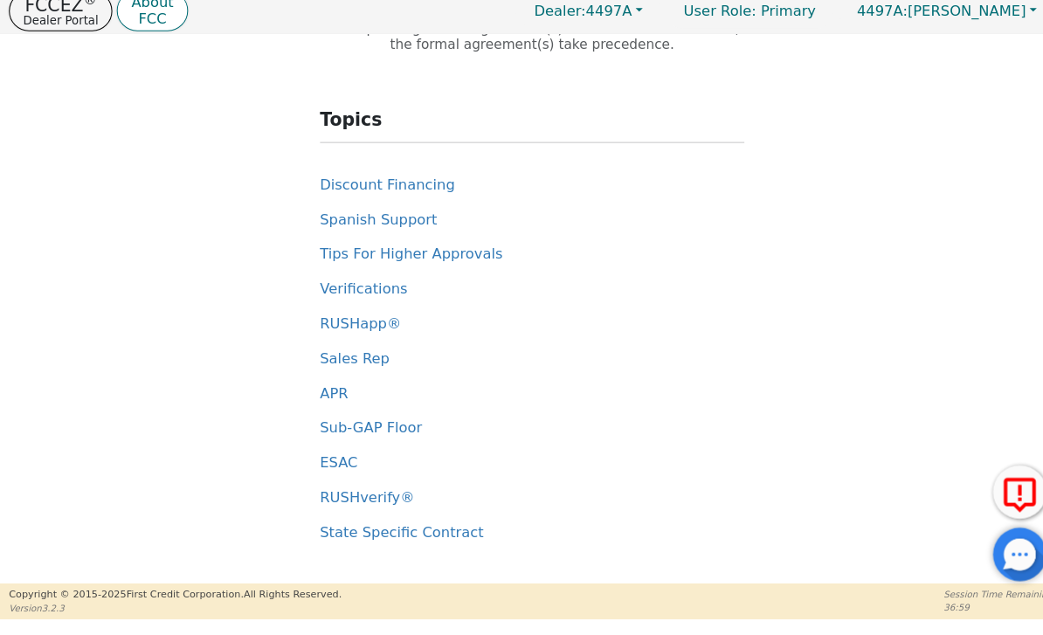
scroll to position [135, 0]
click at [347, 287] on span "Verifications" at bounding box center [357, 295] width 86 height 17
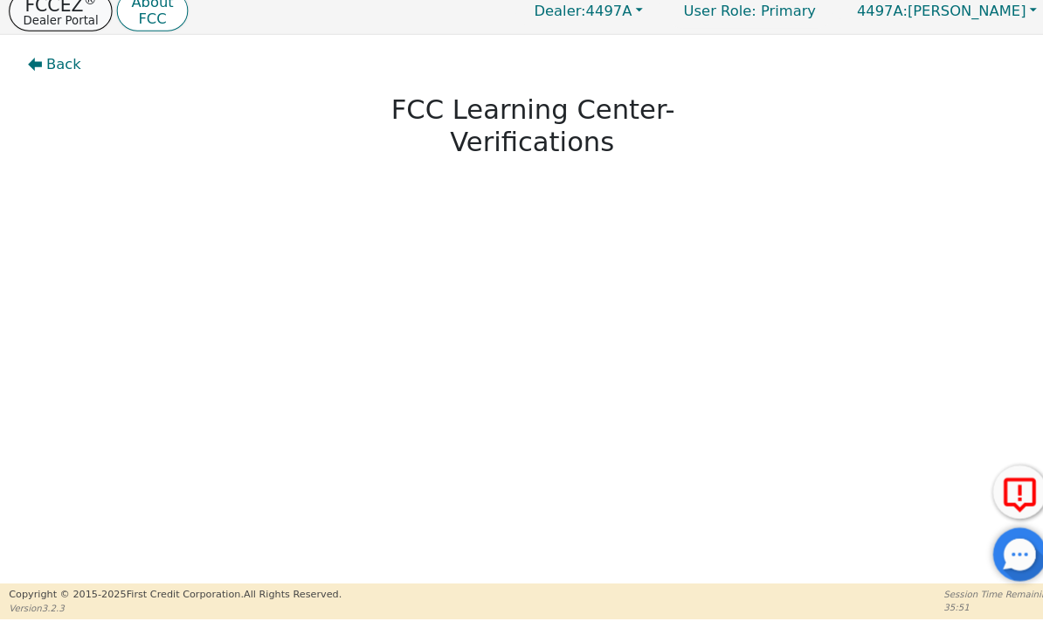
click at [36, 27] on p "Dealer Portal" at bounding box center [59, 32] width 73 height 11
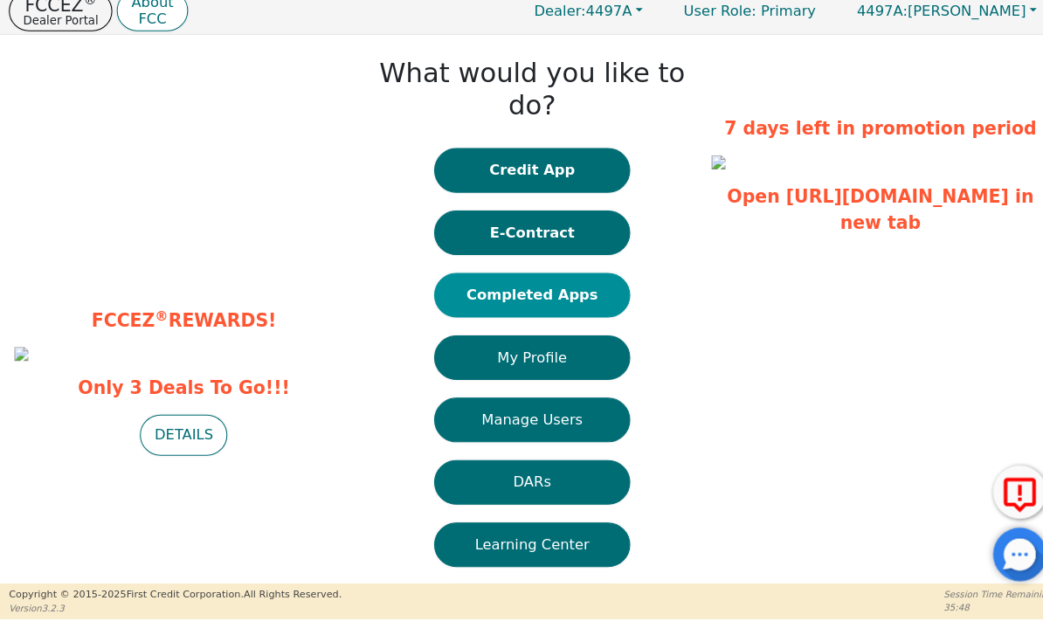
click at [569, 280] on button "Completed Apps" at bounding box center [521, 302] width 192 height 44
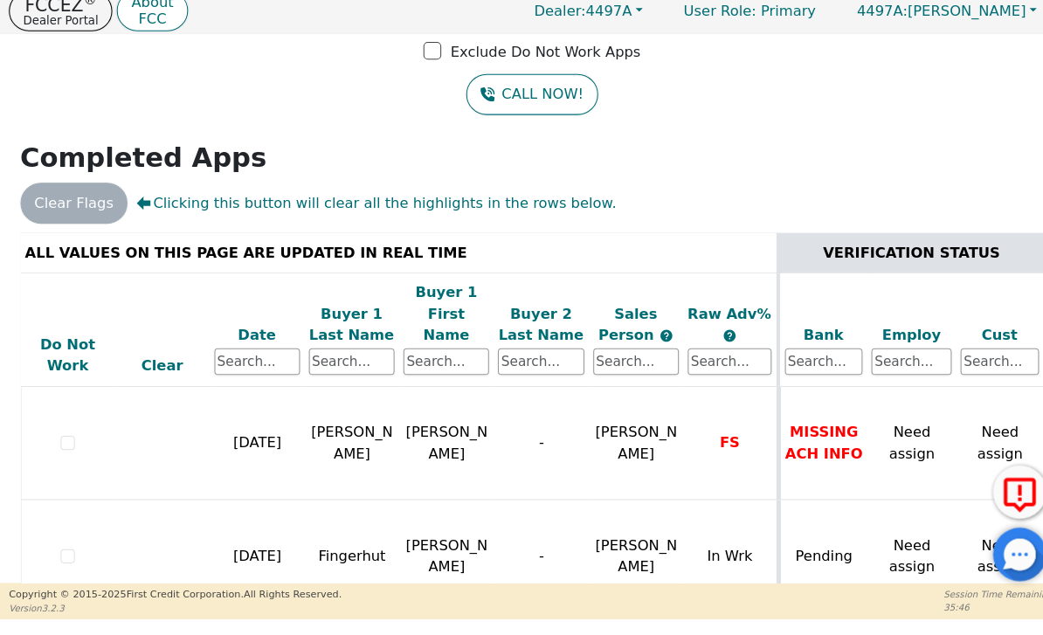
scroll to position [117, 0]
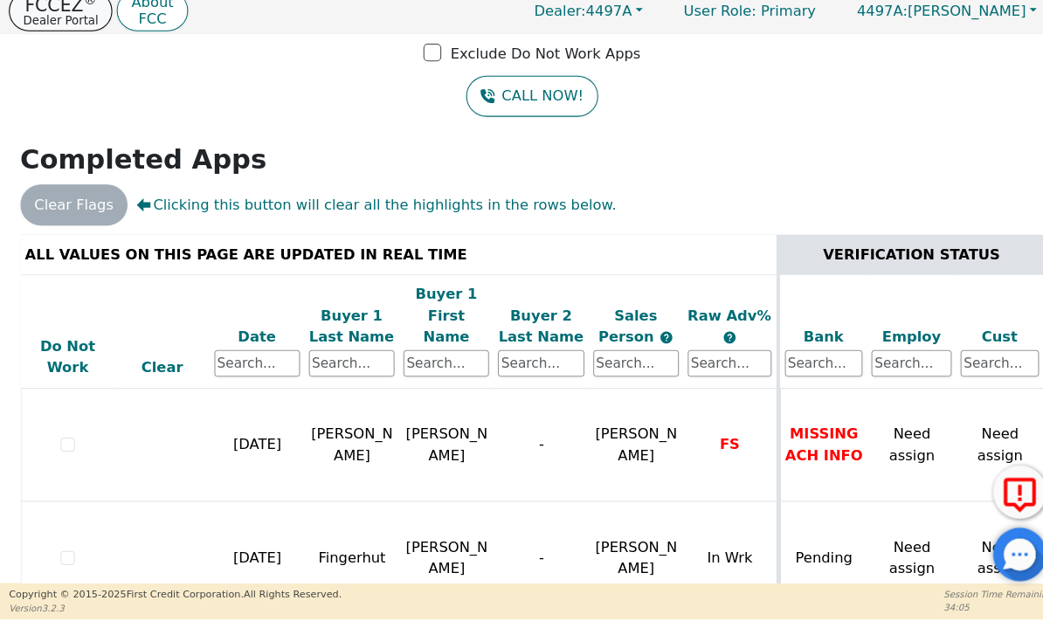
click at [65, 10] on p "FCCEZ ®" at bounding box center [59, 18] width 73 height 17
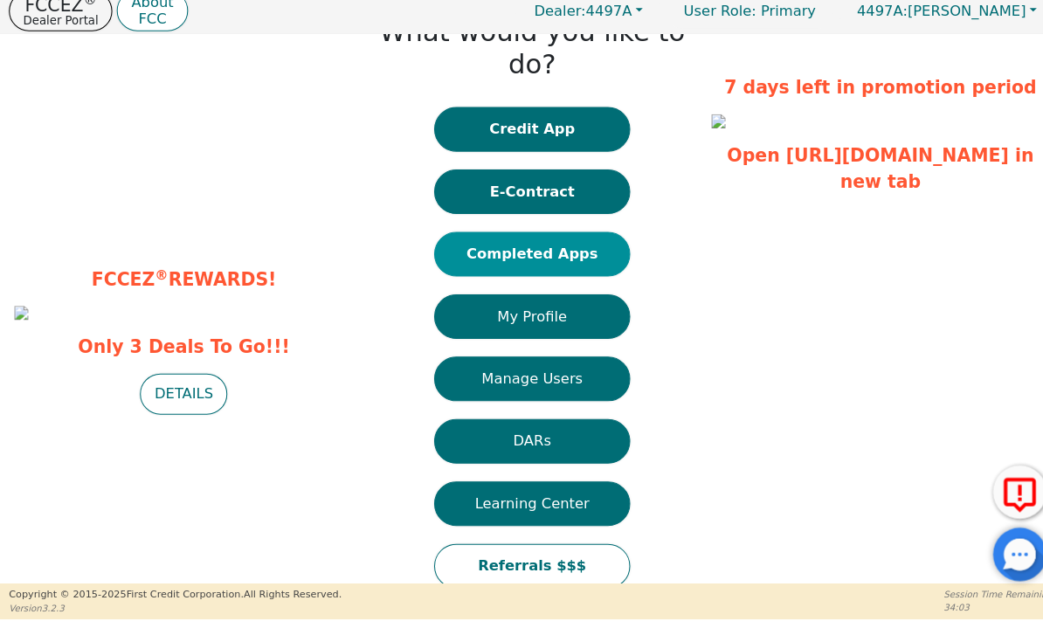
click at [577, 240] on button "Completed Apps" at bounding box center [521, 262] width 192 height 44
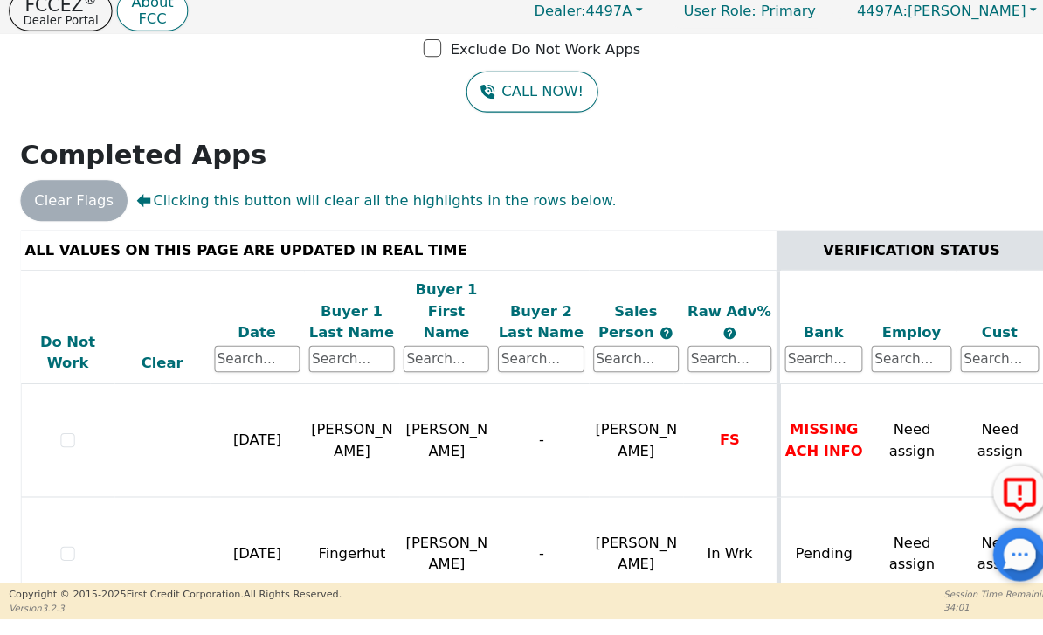
scroll to position [117, 0]
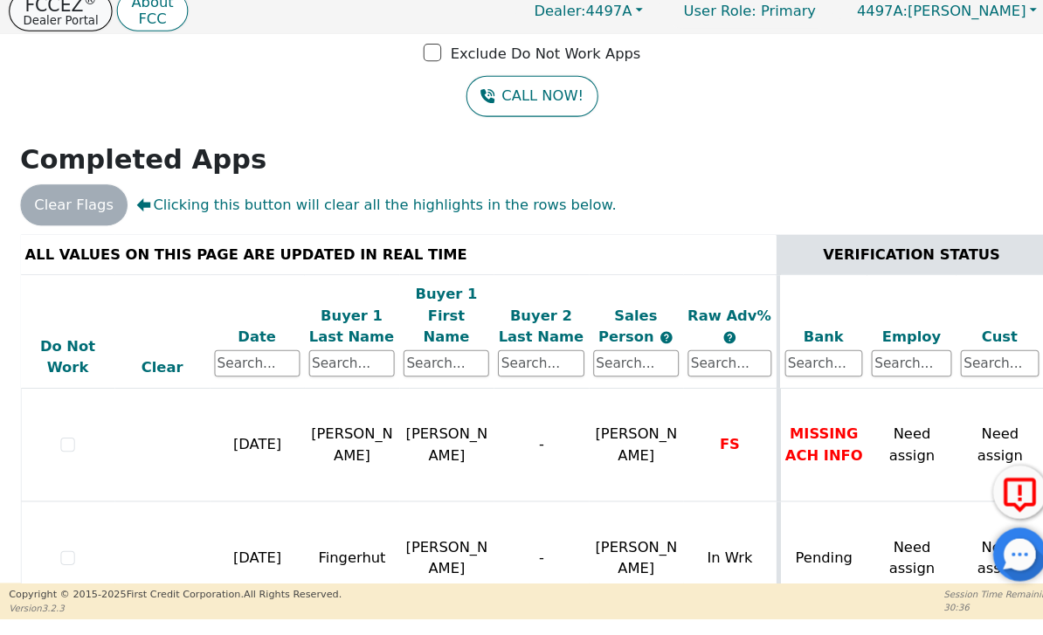
click at [73, 27] on p "Dealer Portal" at bounding box center [59, 32] width 73 height 11
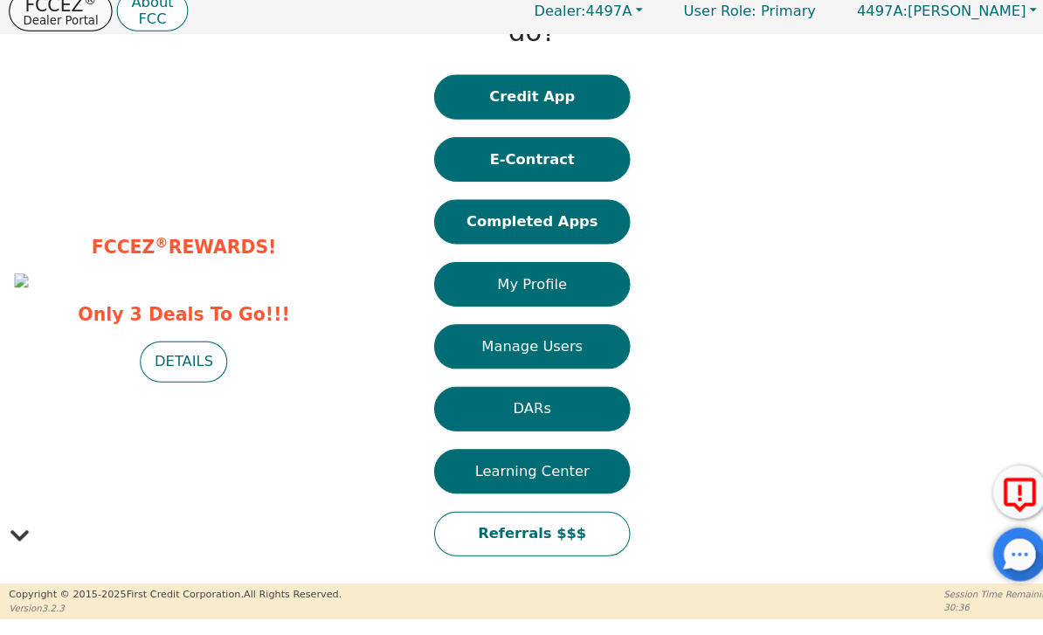
scroll to position [40, 0]
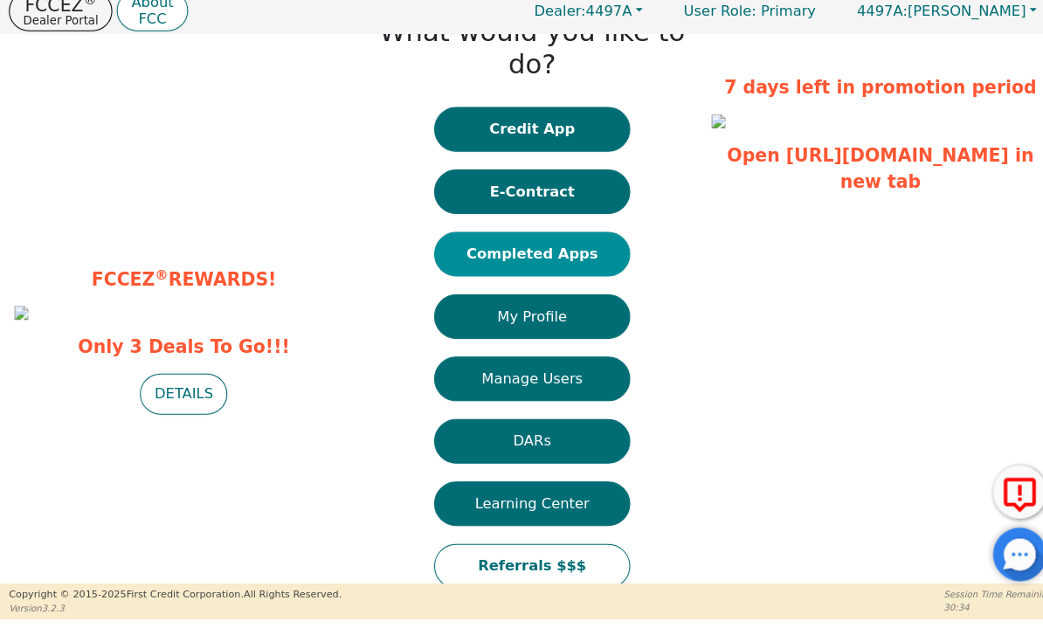
click at [578, 240] on button "Completed Apps" at bounding box center [521, 262] width 192 height 44
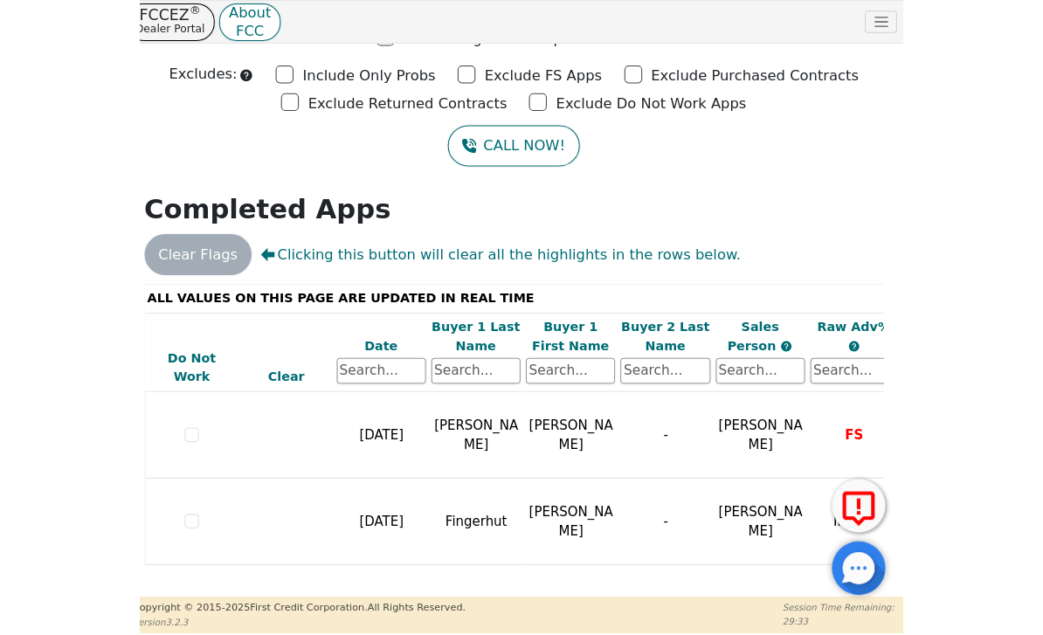
scroll to position [100, 0]
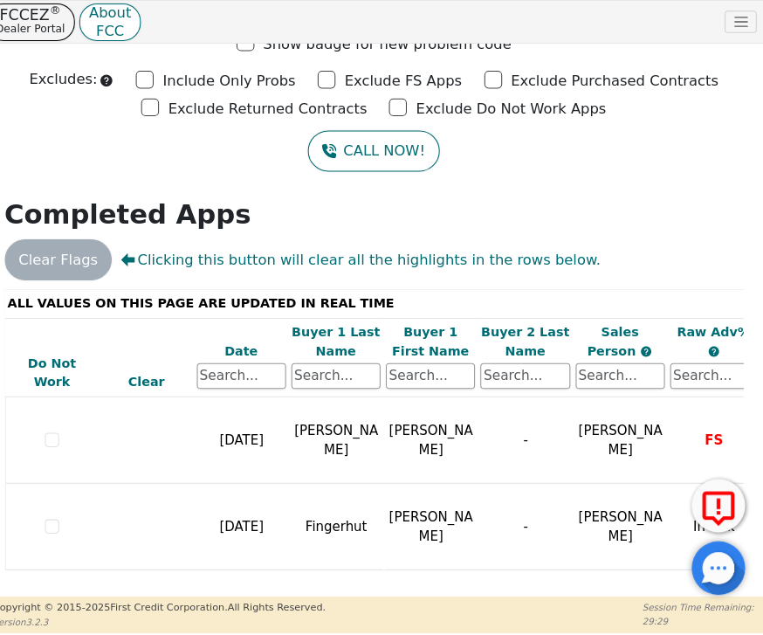
click at [135, 142] on div "CALL NOW!" at bounding box center [381, 148] width 737 height 40
click at [129, 136] on div "CALL NOW!" at bounding box center [381, 148] width 737 height 40
click at [85, 129] on div "CALL NOW!" at bounding box center [381, 148] width 737 height 40
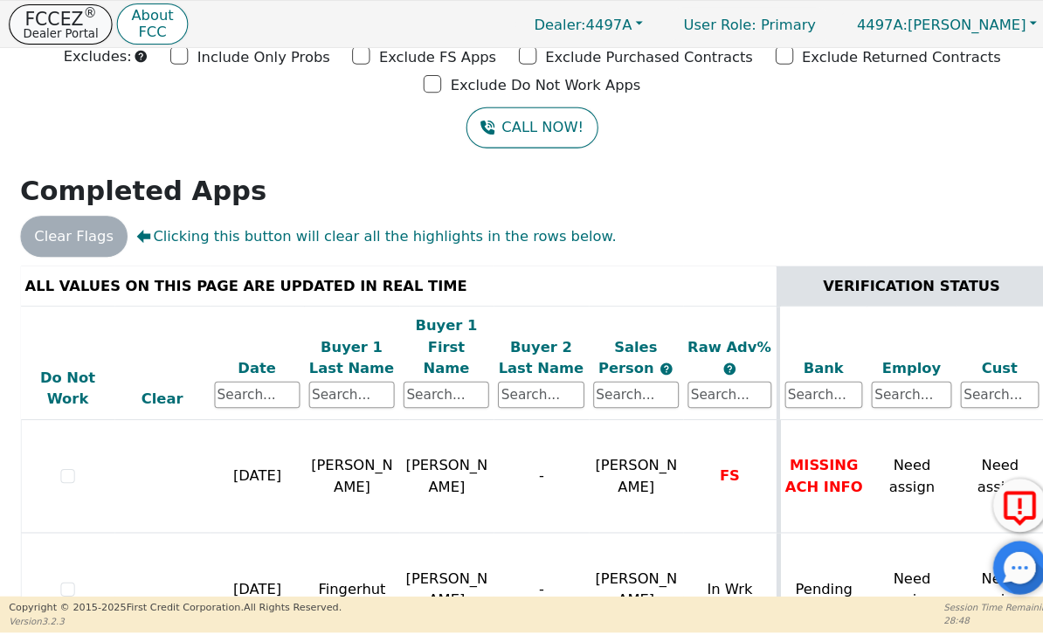
click at [40, 29] on p "Dealer Portal" at bounding box center [59, 32] width 73 height 11
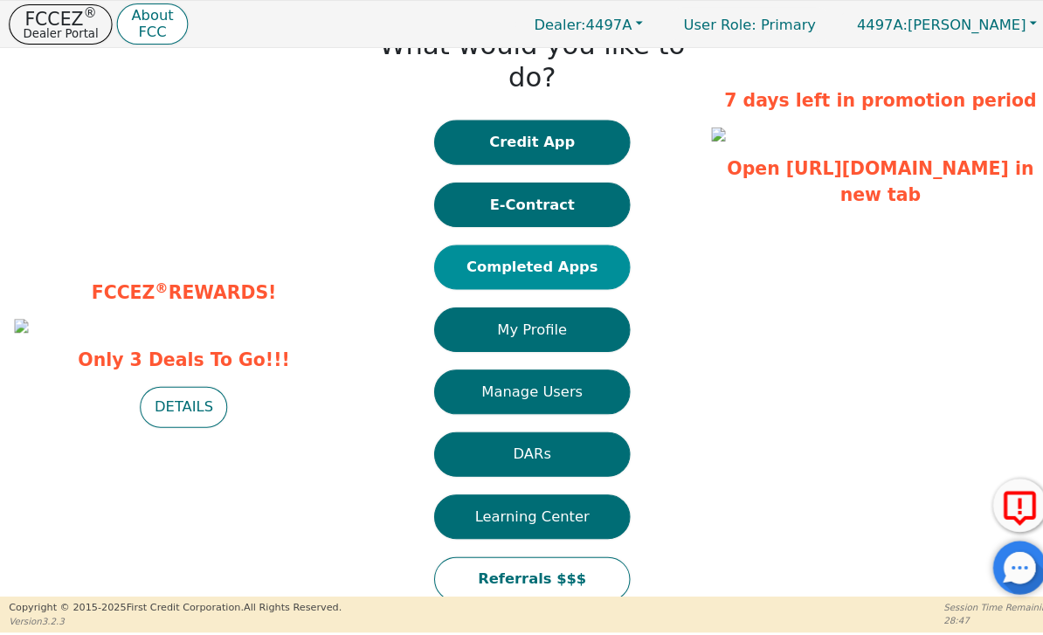
click at [592, 251] on button "Completed Apps" at bounding box center [521, 262] width 192 height 44
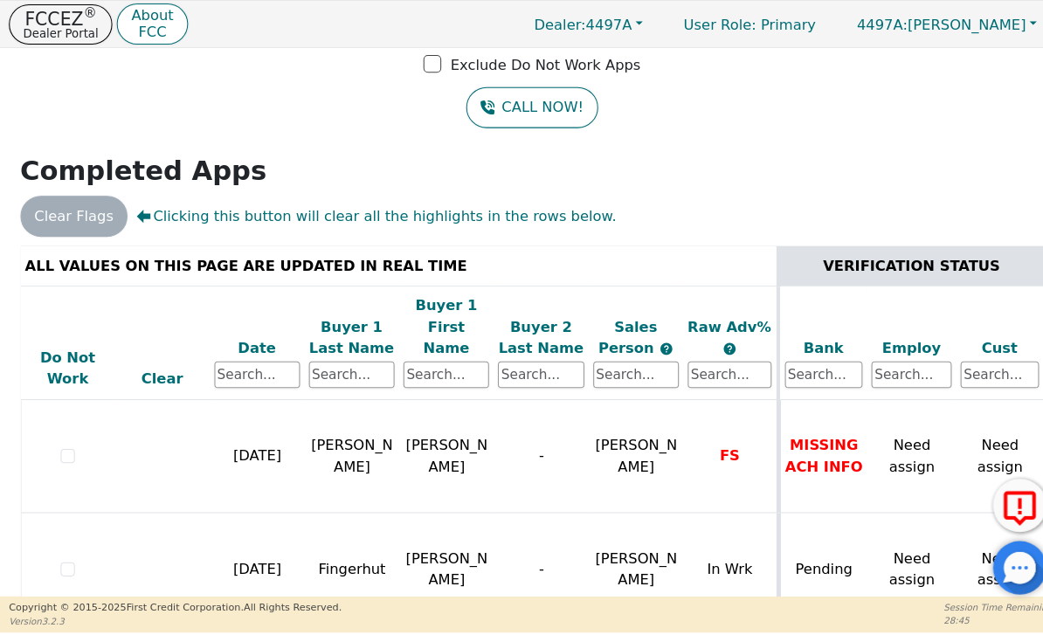
scroll to position [117, 0]
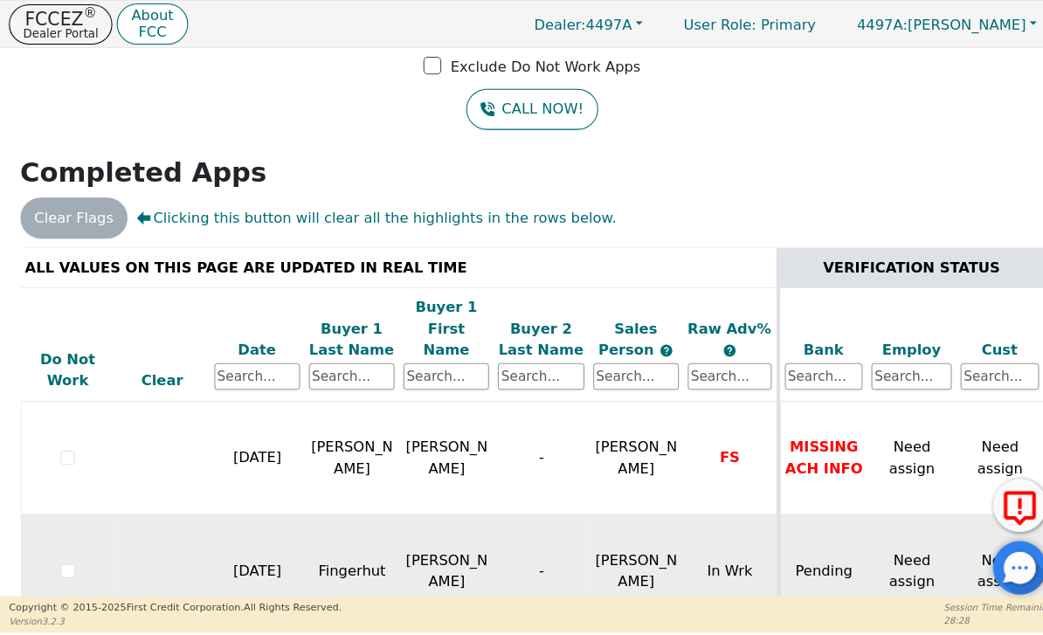
click at [486, 508] on td "-" at bounding box center [530, 560] width 93 height 111
click at [587, 541] on span "[PERSON_NAME]" at bounding box center [624, 560] width 80 height 38
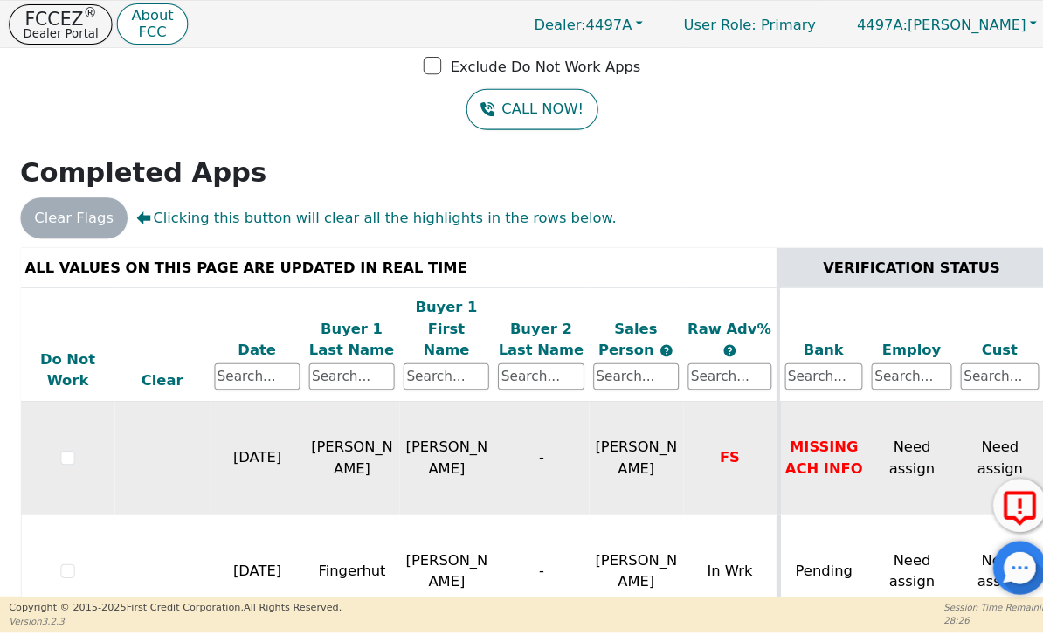
click at [577, 411] on td "-" at bounding box center [530, 449] width 93 height 111
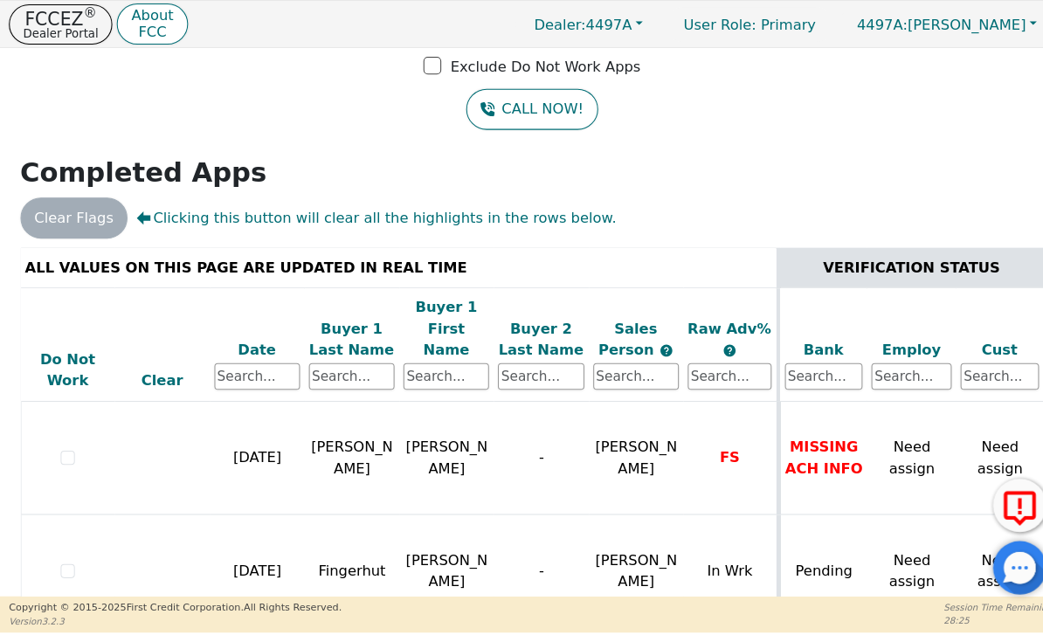
click at [632, 226] on div "Clear Flags Clicking this button will clear all the highlights in the rows belo…" at bounding box center [521, 214] width 1017 height 40
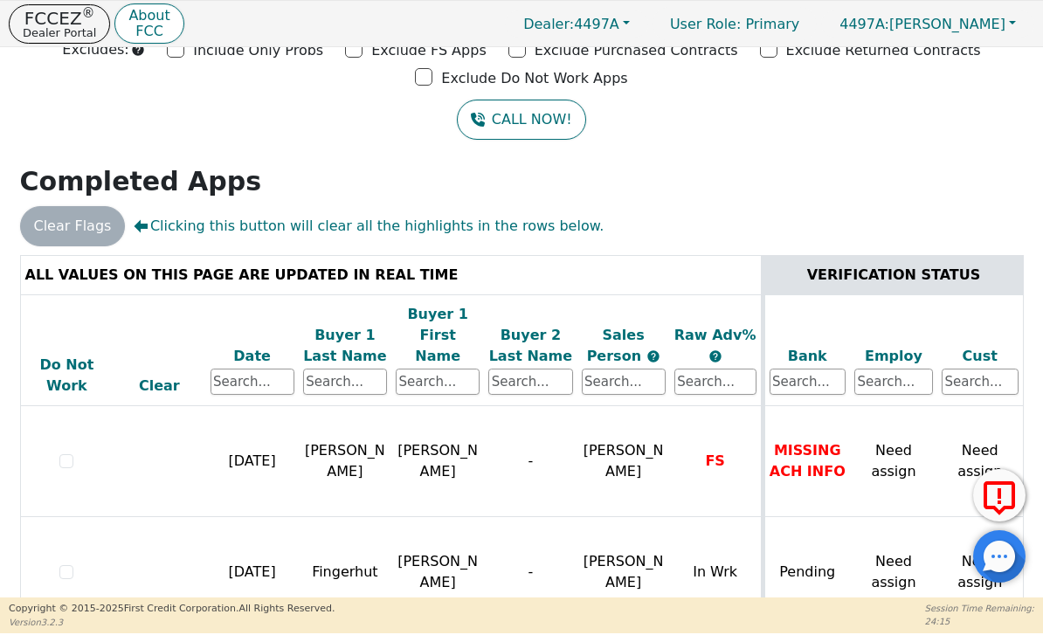
scroll to position [104, 0]
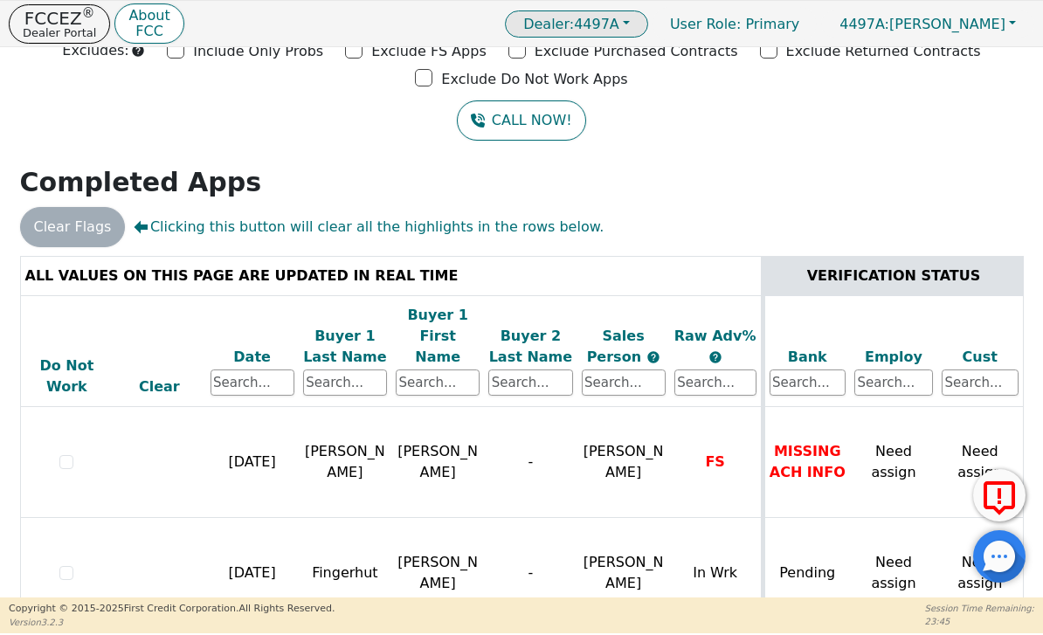
click at [648, 36] on button "Dealer: 4497A" at bounding box center [576, 23] width 143 height 27
click at [657, 38] on div "Dealer: 4497A 4497A User Role : Primary 4497A: [PERSON_NAME]" at bounding box center [769, 24] width 529 height 34
click at [619, 25] on span "Dealer: 4497A" at bounding box center [571, 24] width 96 height 17
click at [853, 127] on div "CALL NOW!" at bounding box center [521, 120] width 1017 height 40
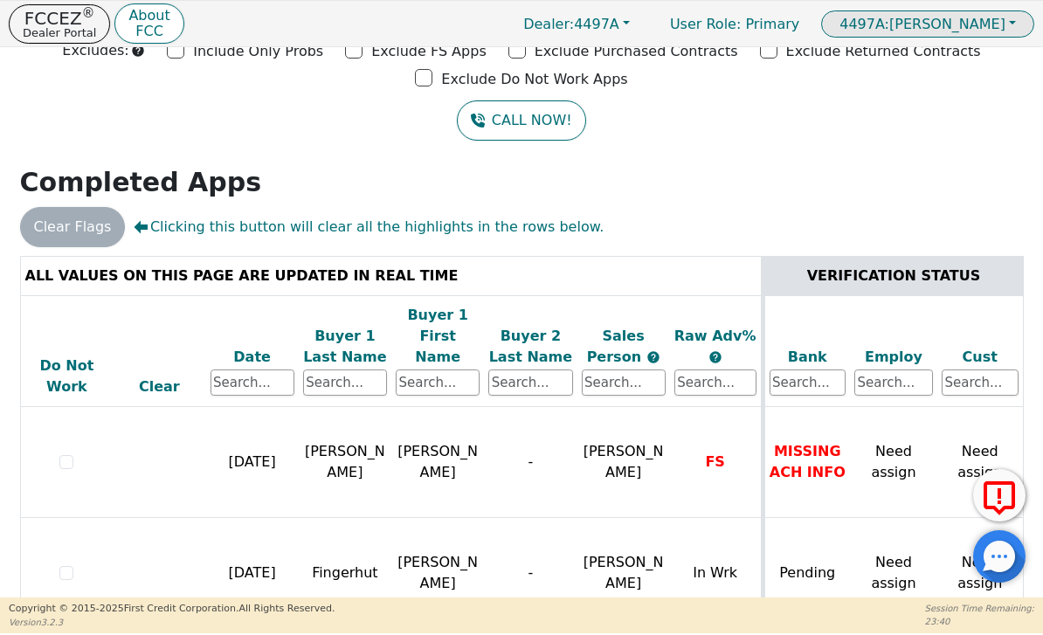
click at [987, 27] on span "4497A: Brian Bentley" at bounding box center [922, 24] width 166 height 17
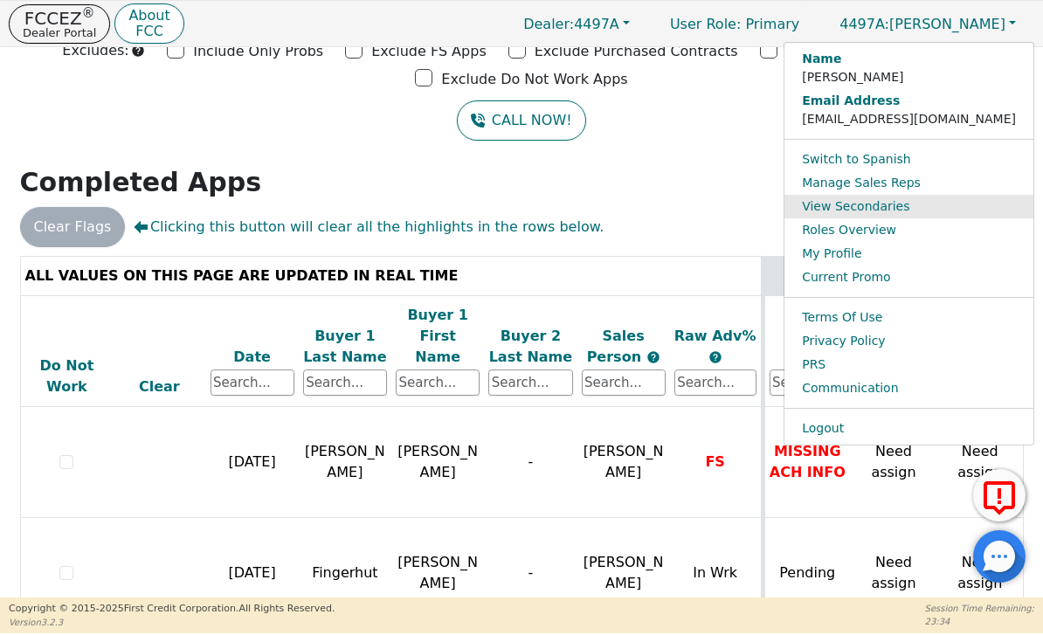
click at [953, 218] on link "View Secondaries" at bounding box center [908, 207] width 249 height 24
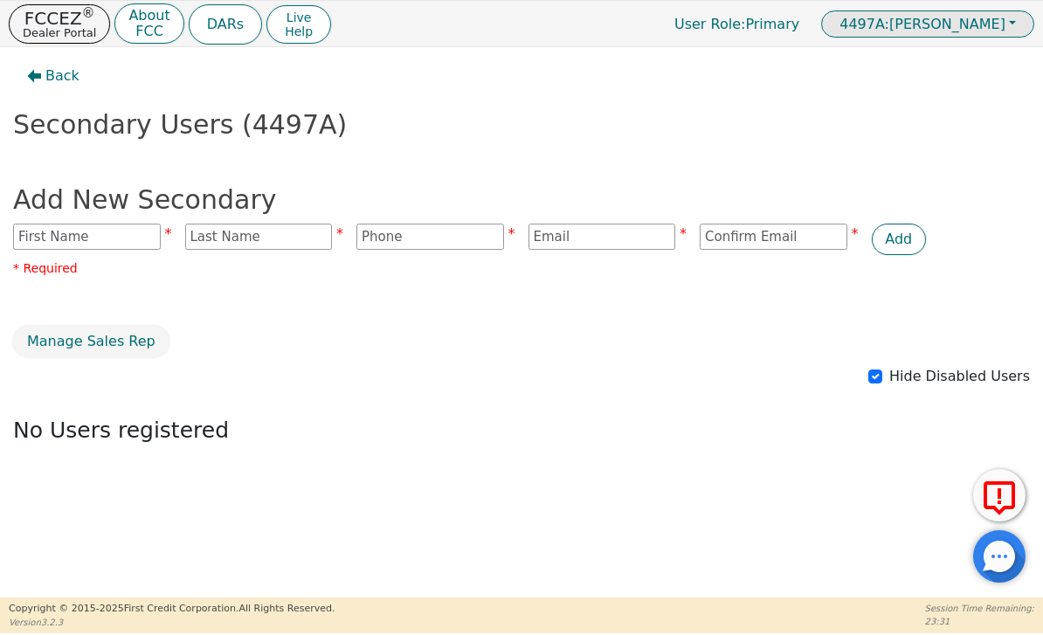
click at [977, 31] on span "4497A: Brian Bentley" at bounding box center [922, 24] width 166 height 17
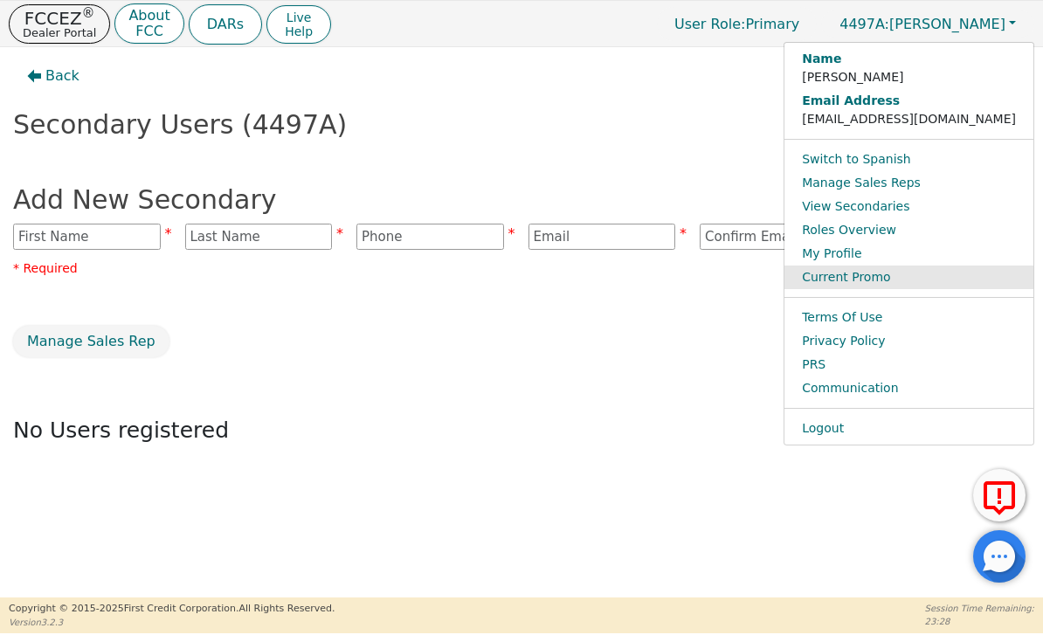
click at [957, 287] on link "Current Promo" at bounding box center [908, 278] width 249 height 24
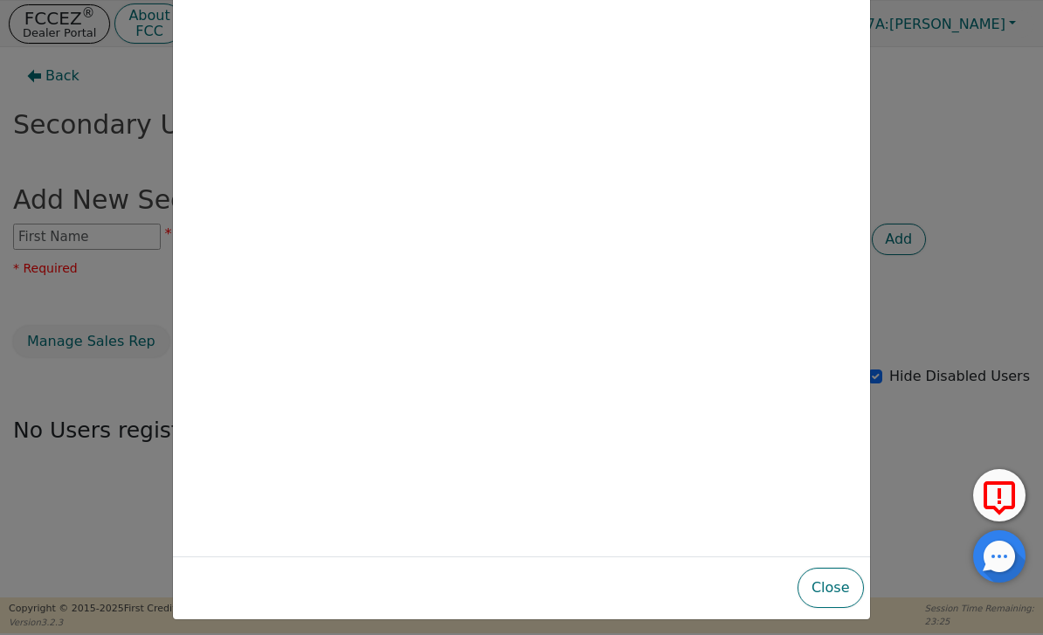
scroll to position [137, 0]
click at [998, 141] on div "Dealer Promo Close" at bounding box center [521, 317] width 1043 height 635
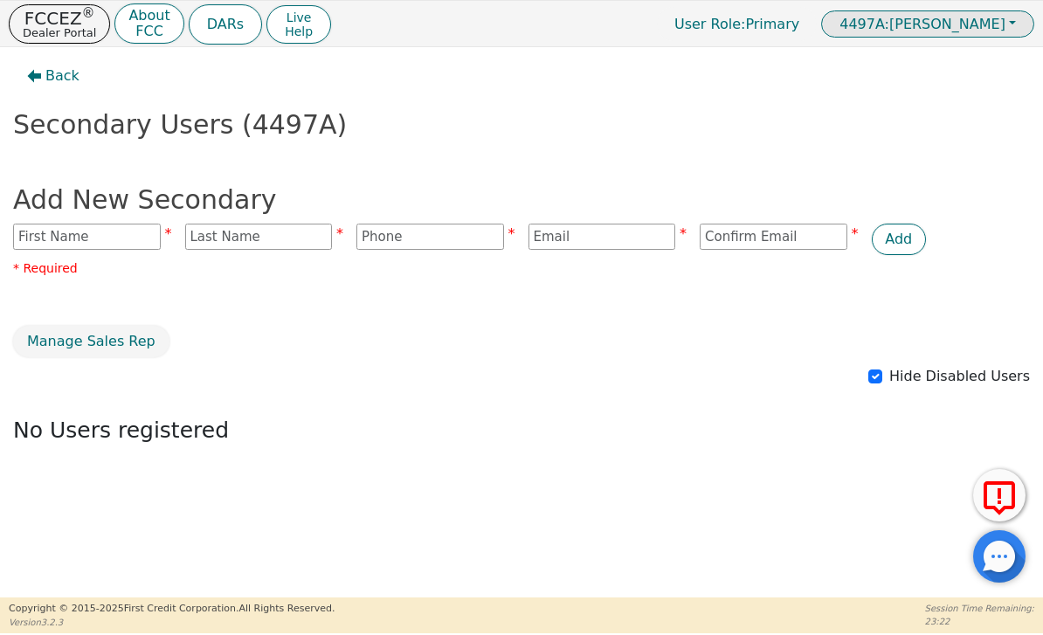
click at [996, 36] on button "4497A: Brian Bentley" at bounding box center [927, 23] width 213 height 27
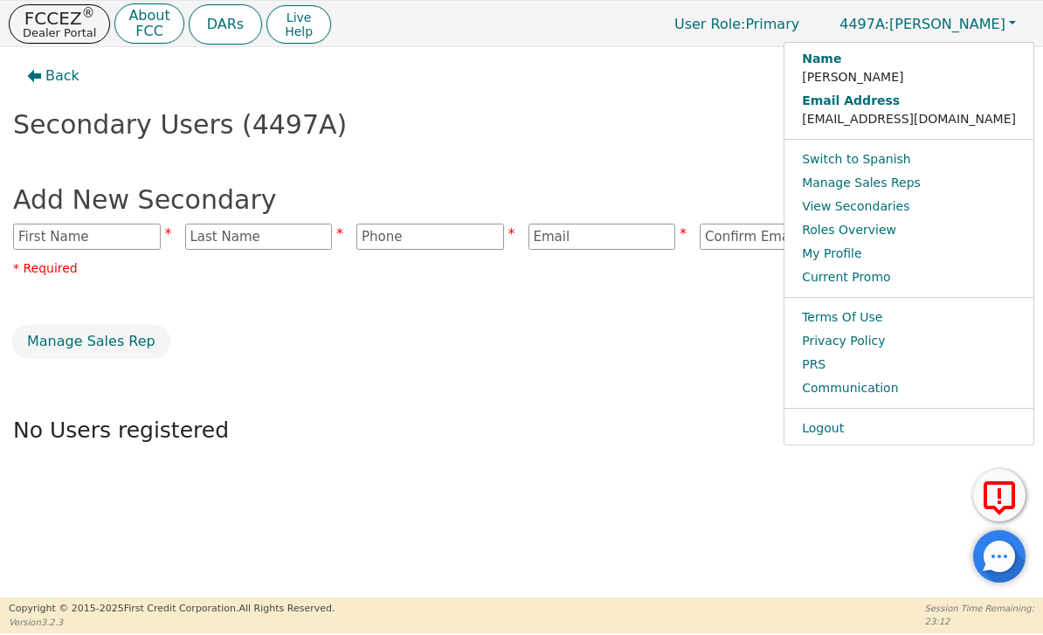
click at [803, 378] on div "Hide Disabled Users" at bounding box center [522, 377] width 1030 height 22
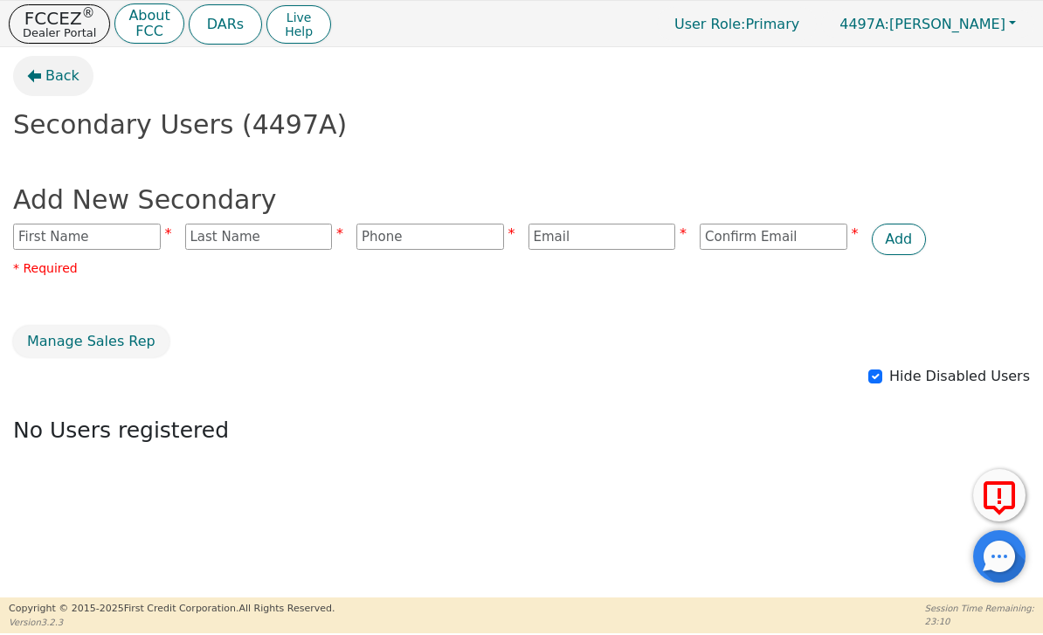
click at [71, 65] on button "Back" at bounding box center [53, 76] width 80 height 40
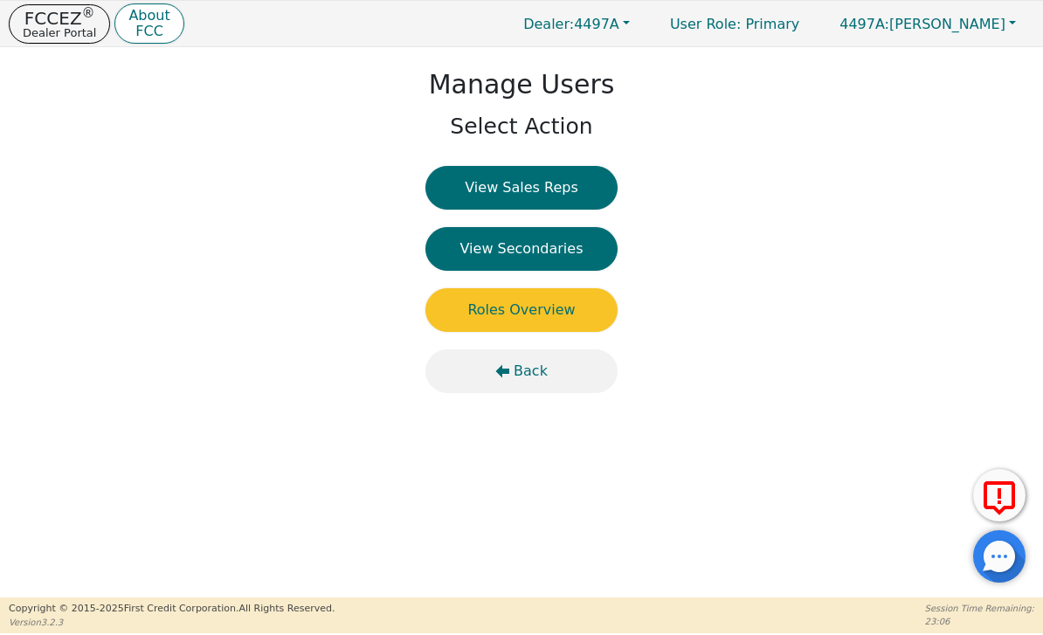
click at [525, 368] on span "Back" at bounding box center [531, 371] width 34 height 21
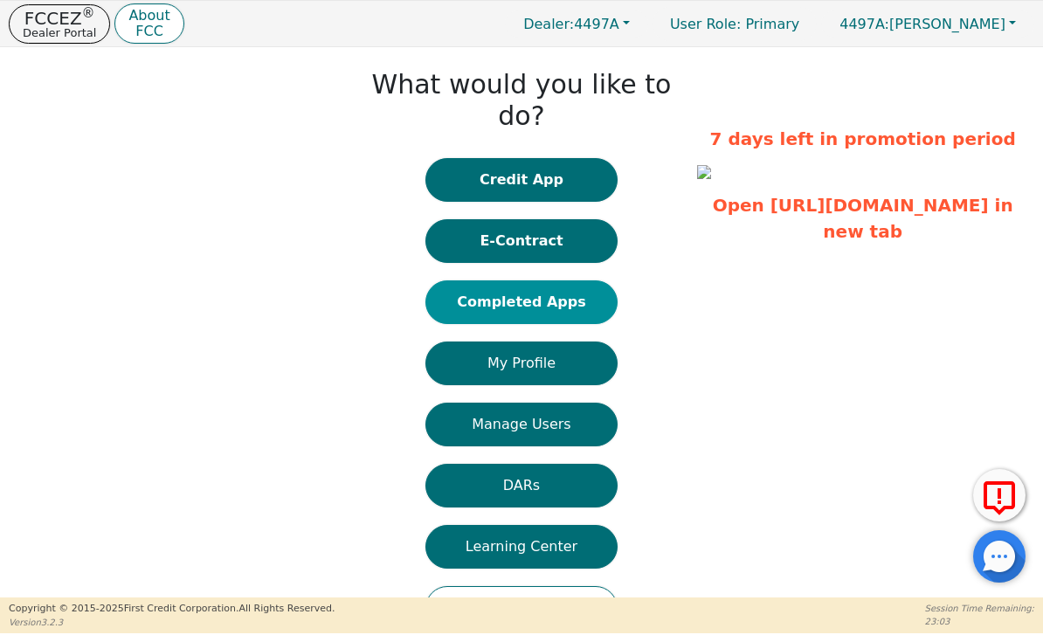
click at [573, 280] on button "Completed Apps" at bounding box center [521, 302] width 192 height 44
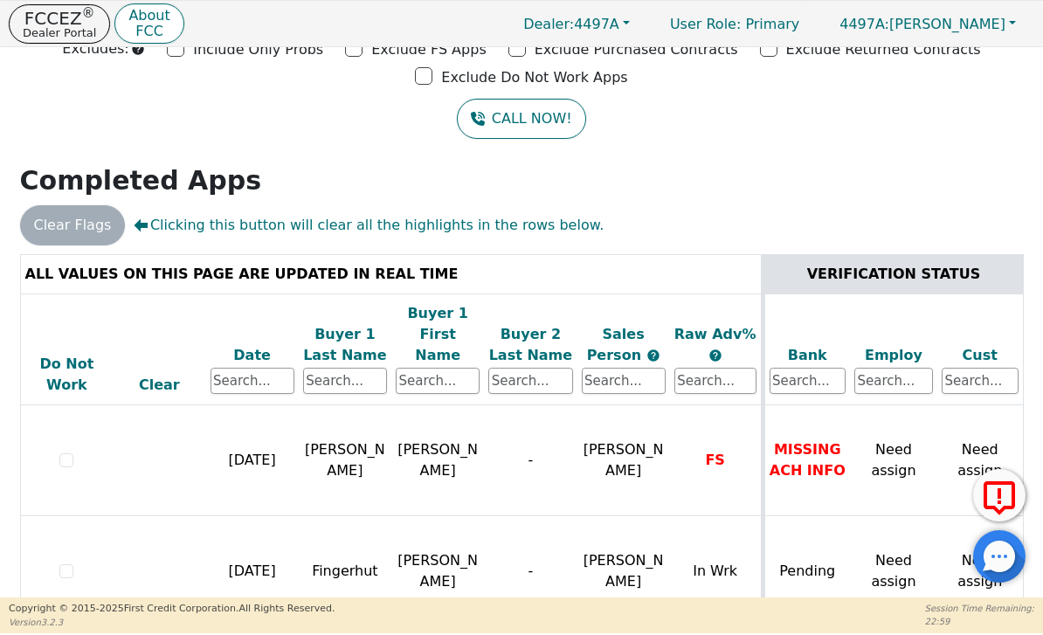
scroll to position [104, 0]
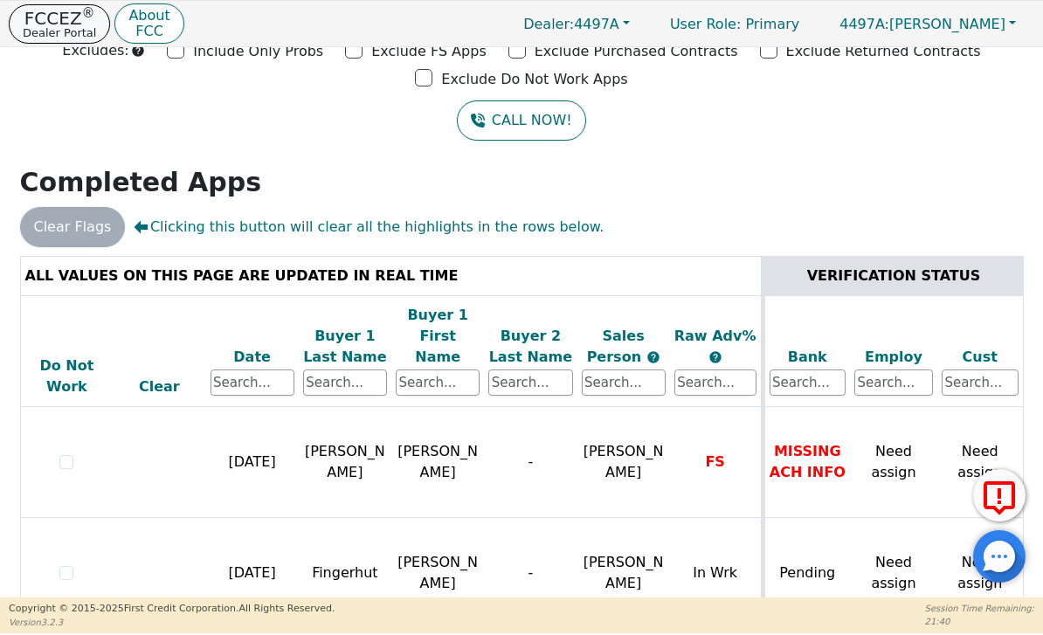
click at [68, 27] on p "Dealer Portal" at bounding box center [59, 32] width 73 height 11
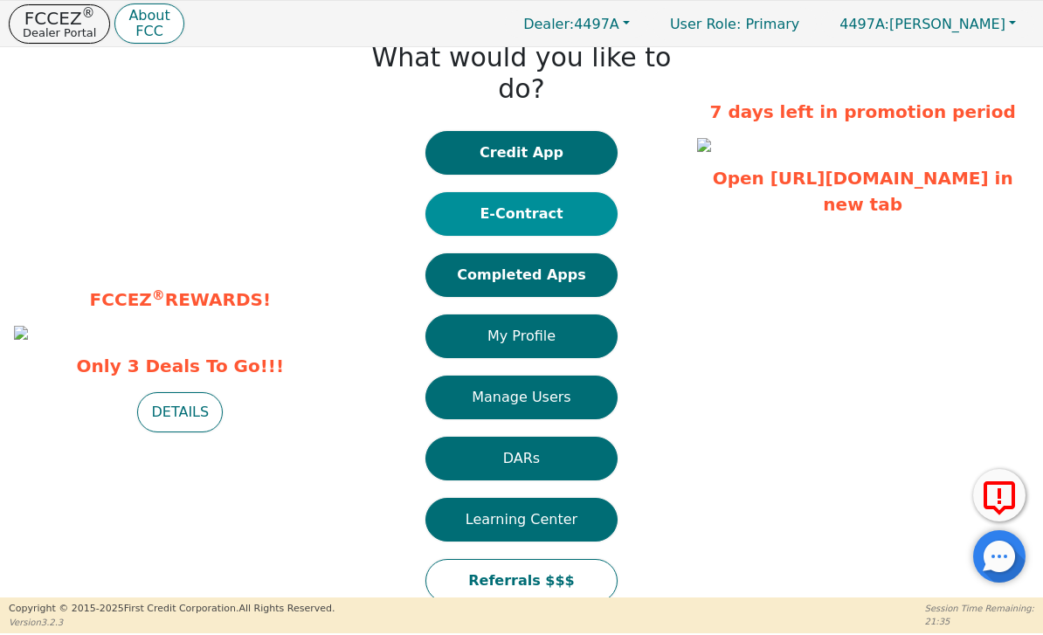
click at [532, 192] on button "E-Contract" at bounding box center [521, 214] width 192 height 44
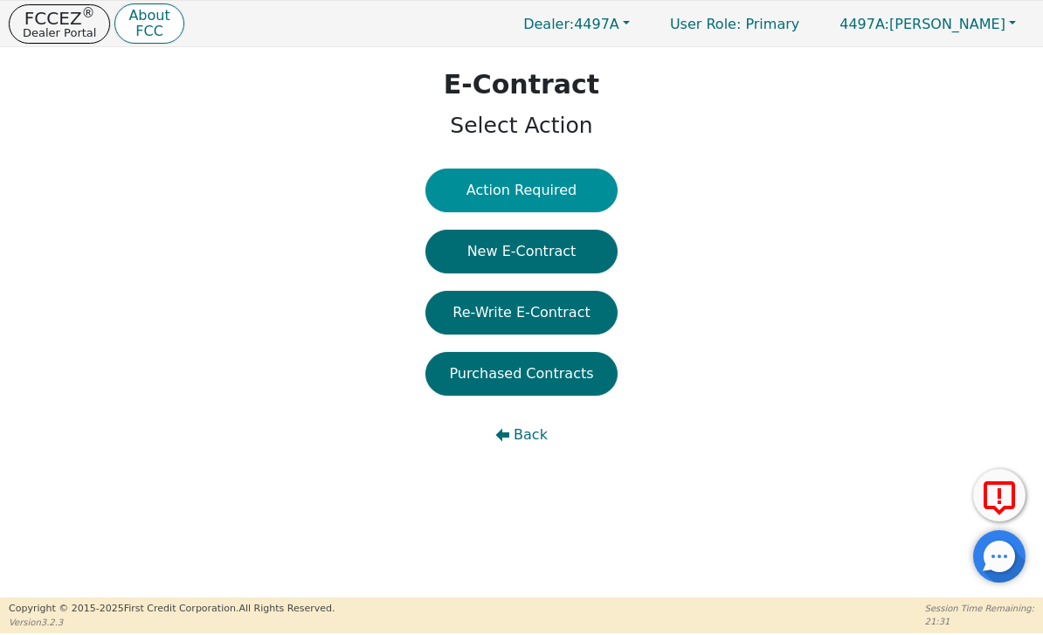
click at [528, 192] on button "Action Required" at bounding box center [521, 191] width 192 height 44
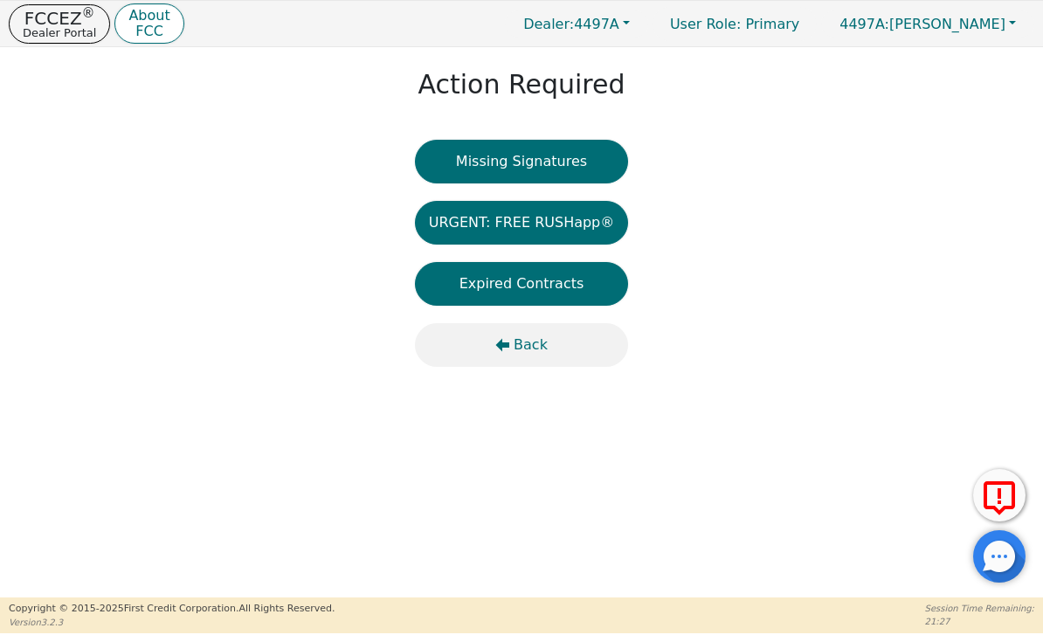
click at [509, 349] on icon "button" at bounding box center [502, 345] width 14 height 14
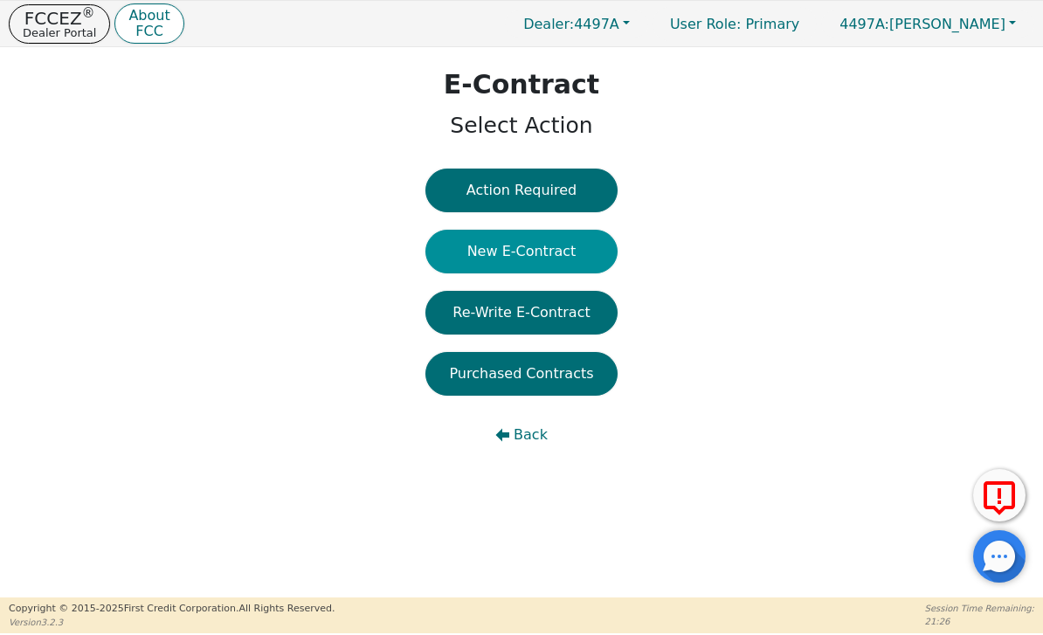
click at [568, 253] on button "New E-Contract" at bounding box center [521, 252] width 192 height 44
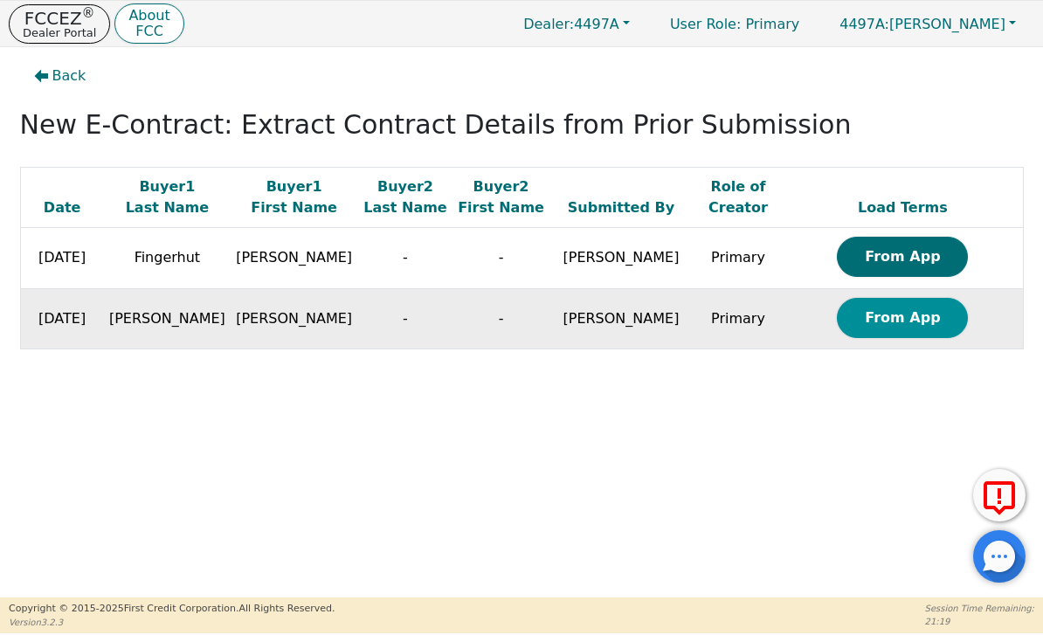
click at [893, 330] on button "From App" at bounding box center [902, 318] width 131 height 40
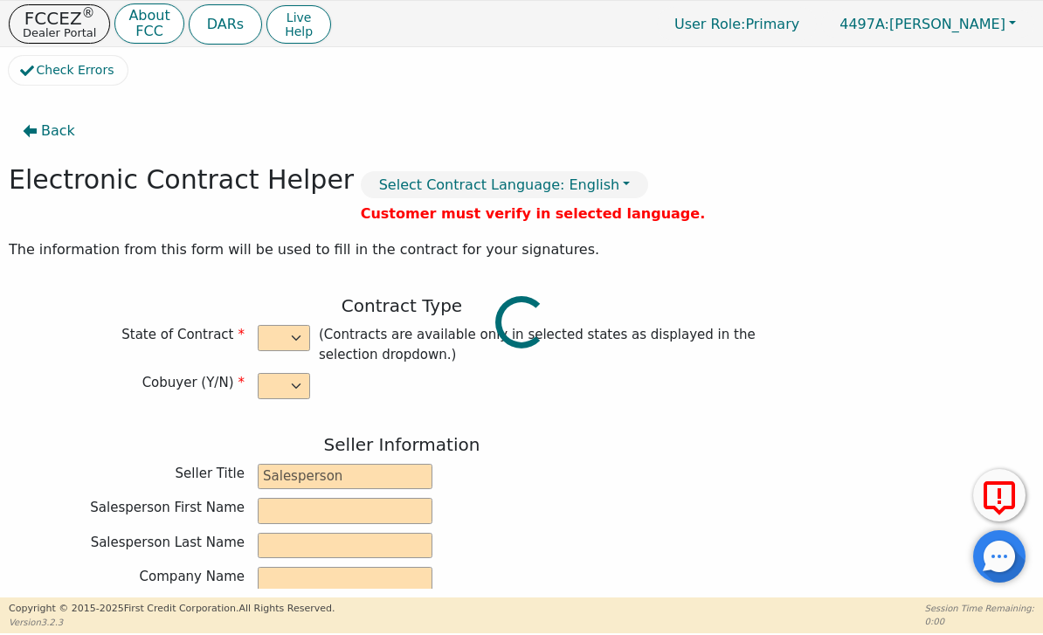
select select "n"
type input "General Manager"
type input "[PERSON_NAME]"
type input "Bentley"
type input "HYDRO TECH INTERIORS INC"
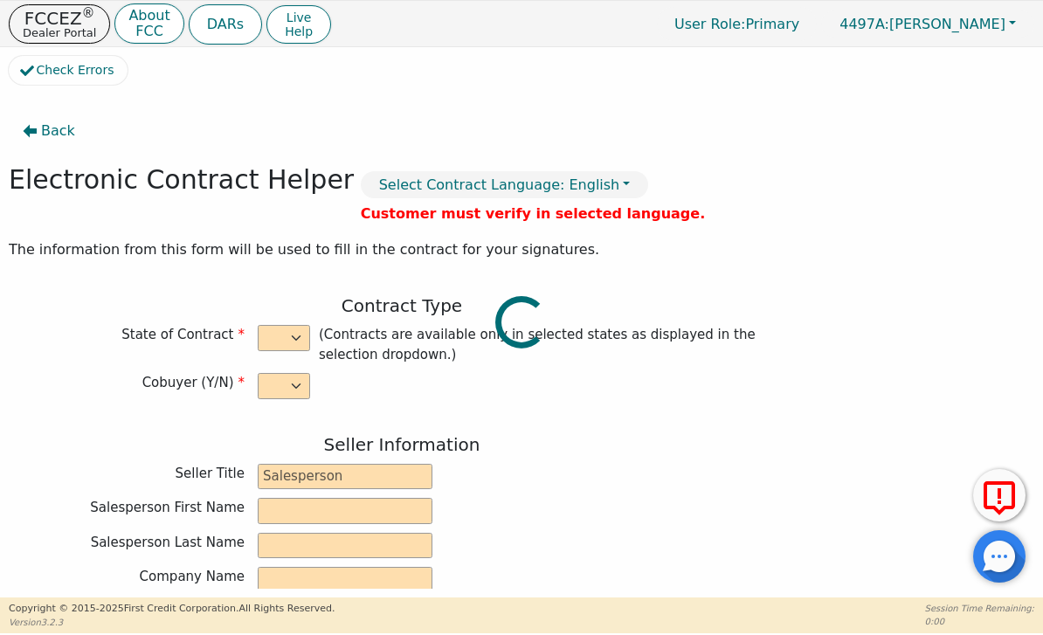
type input "[STREET_ADDRESS]"
type input "[PERSON_NAME]"
select select "OH"
type input "43138"
type input "[PERSON_NAME]"
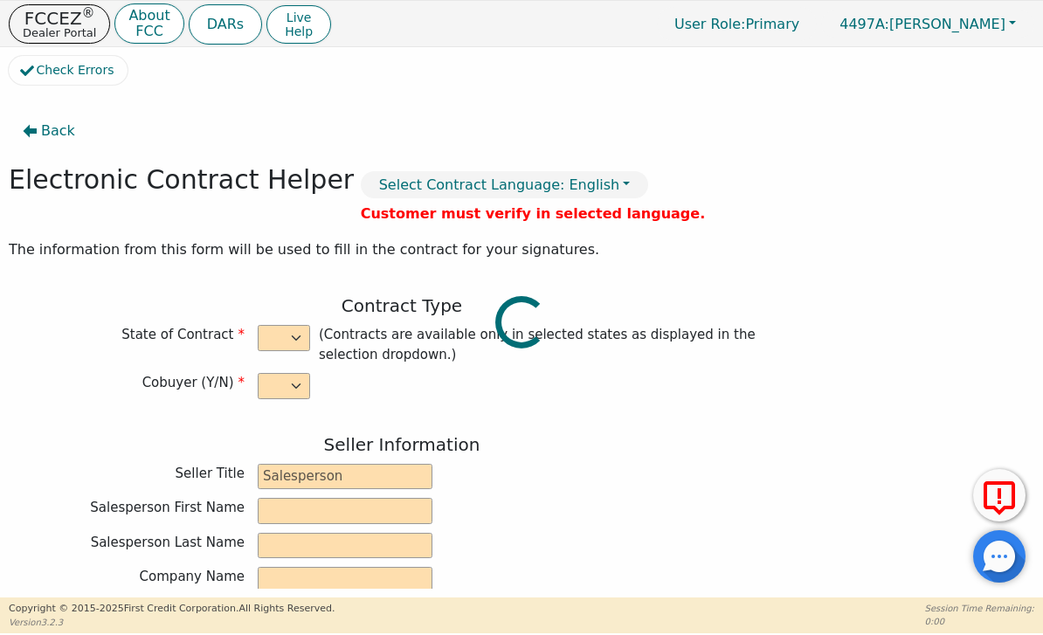
type input "[PERSON_NAME]"
type input "[EMAIL_ADDRESS][DOMAIN_NAME]"
type input "[STREET_ADDRESS]"
type input "Obetz"
select select "OH"
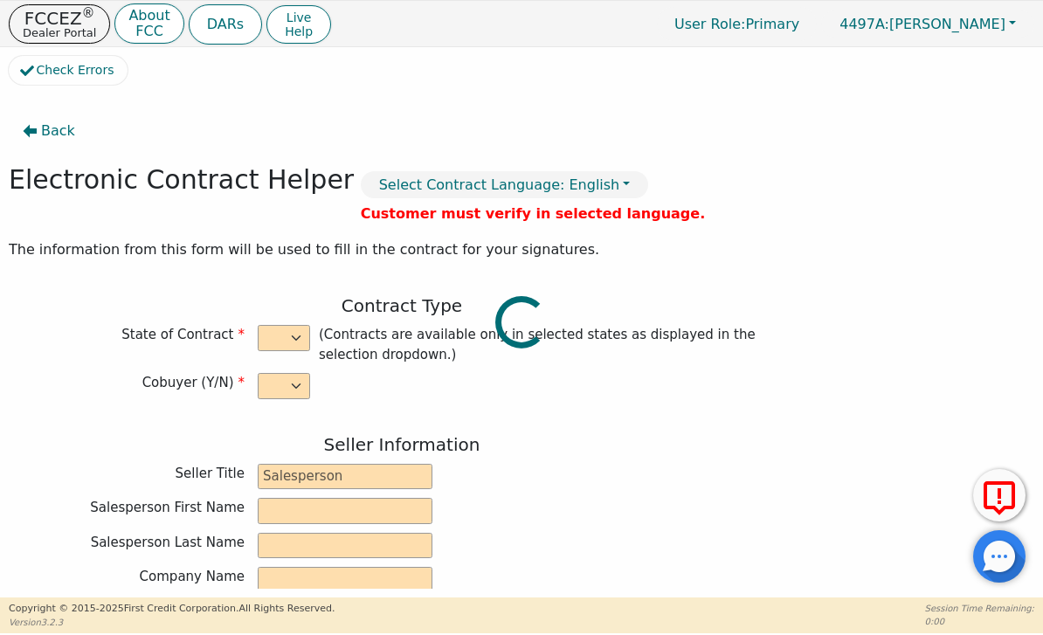
type input "43207"
type input "[DATE]"
type input "24.99"
type input "2025-10-25"
type input "48"
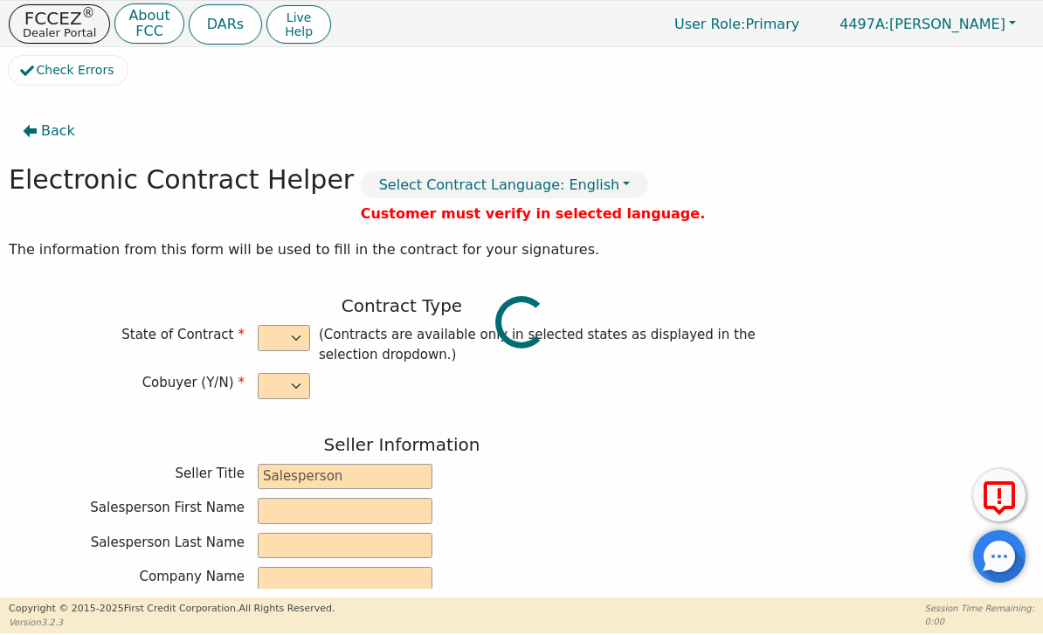
type input "0"
type input "2650.00"
type input "0.00"
type input "2650.00"
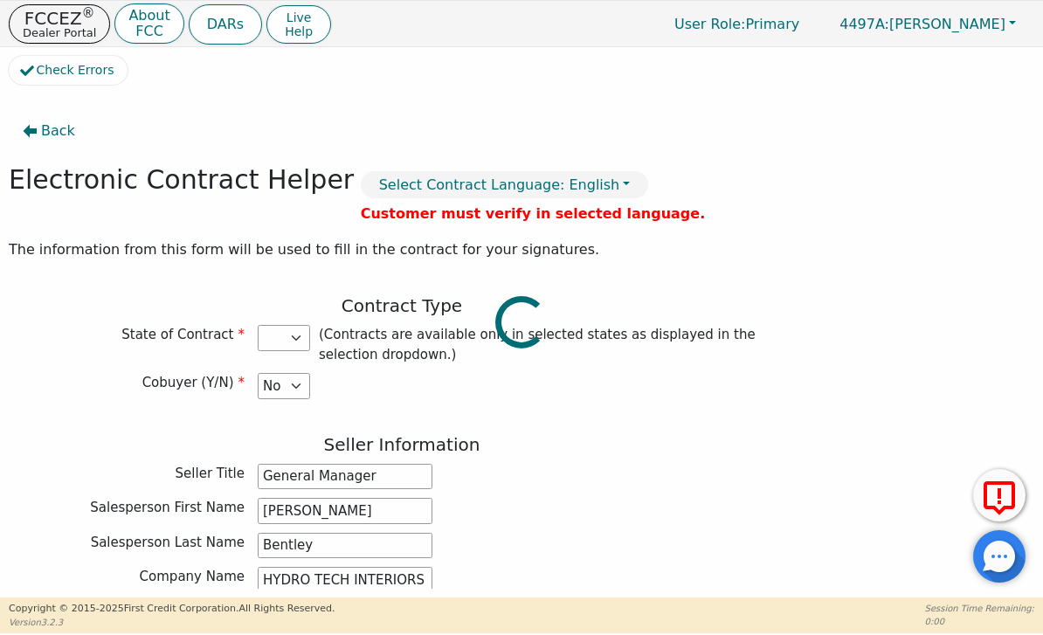
select select "OH"
click at [59, 138] on span "Back" at bounding box center [58, 131] width 34 height 21
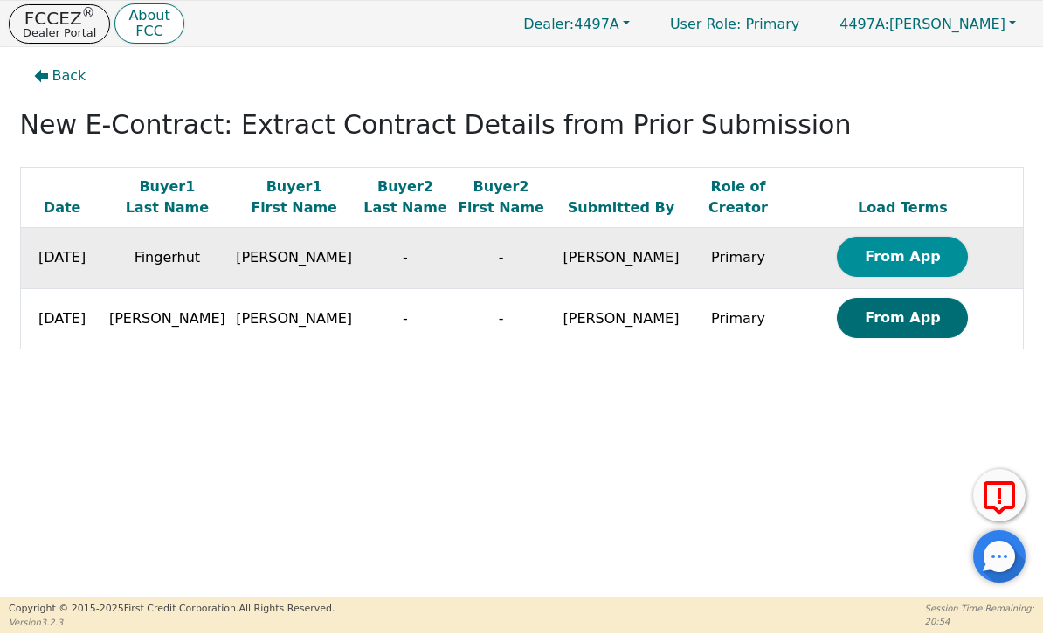
click at [925, 252] on button "From App" at bounding box center [902, 257] width 131 height 40
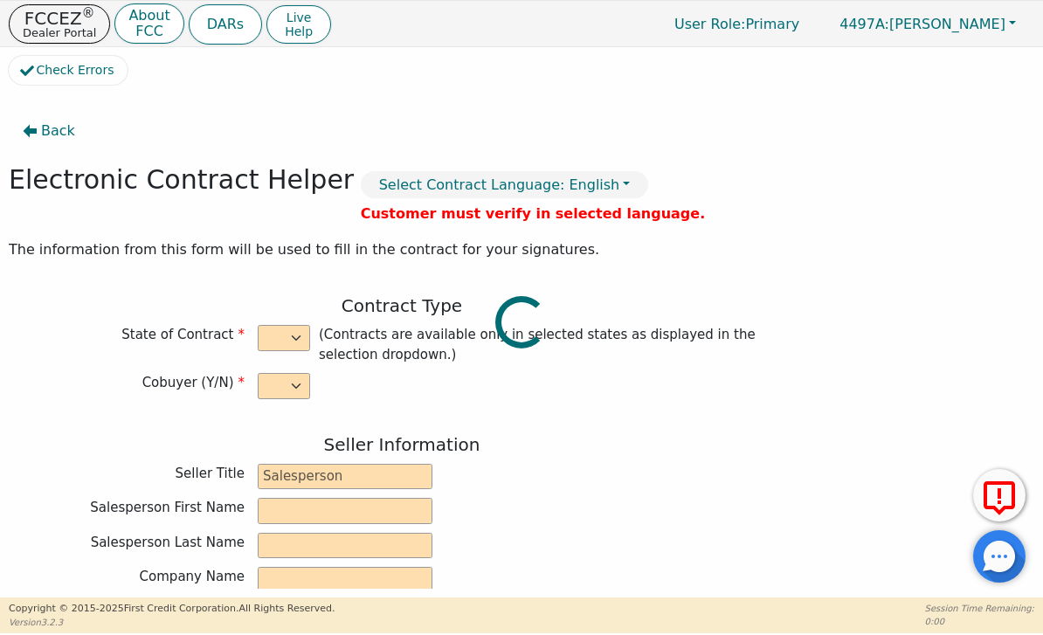
select select "n"
type input "General Manager"
type input "[PERSON_NAME]"
type input "Bentley"
type input "HYDRO TECH INTERIORS INC"
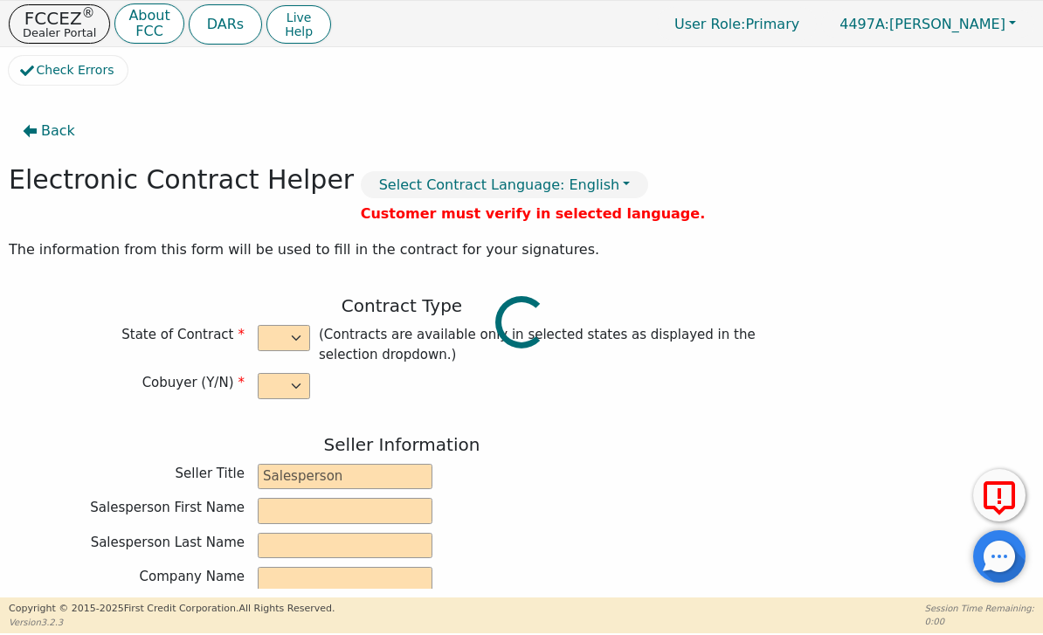
type input "[STREET_ADDRESS]"
type input "[PERSON_NAME]"
select select "OH"
type input "43138"
type input "[PERSON_NAME]"
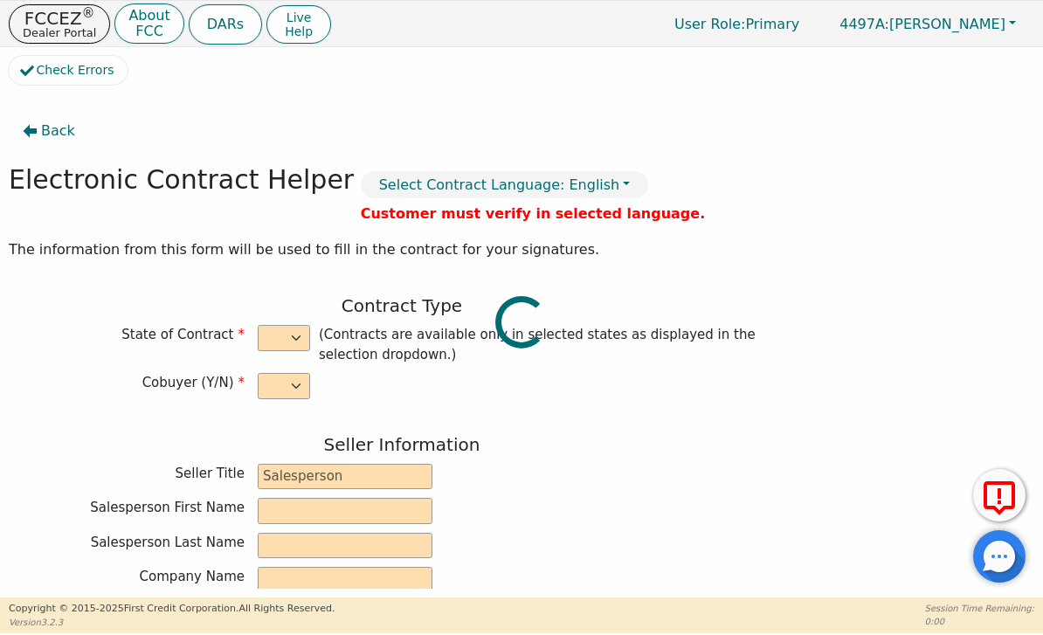
type input "Fingerhut"
type input "[EMAIL_ADDRESS][DOMAIN_NAME]"
type input "[STREET_ADDRESS]"
type input "Columbus"
select select "OH"
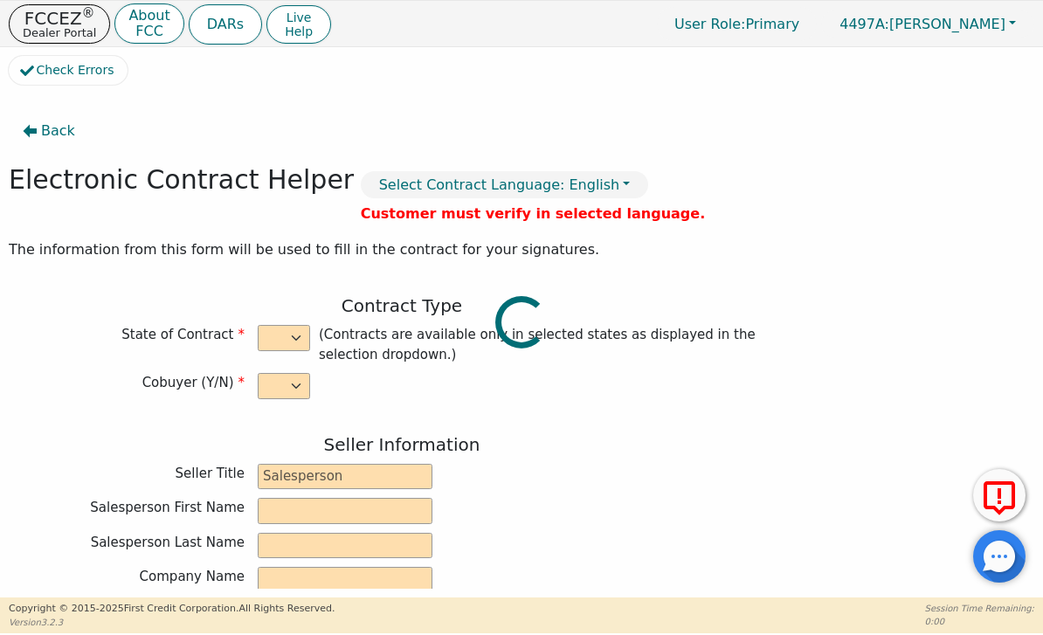
type input "43220"
type input "[DATE]"
type input "24.99"
type input "2025-10-24"
type input "48"
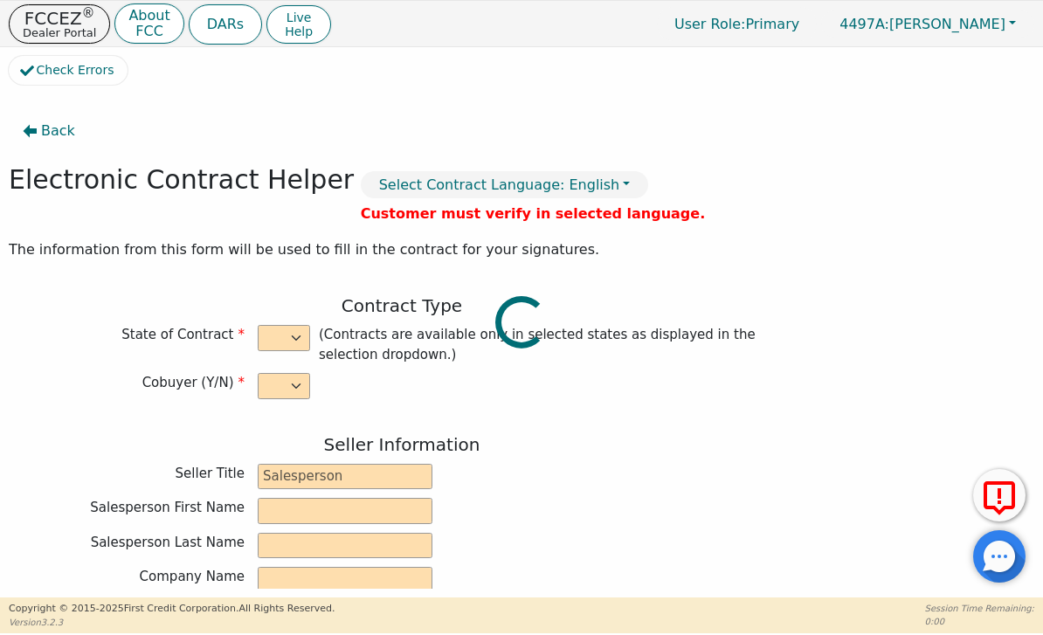
type input "0"
type input "3198.20"
type input "216.20"
type input "2982.00"
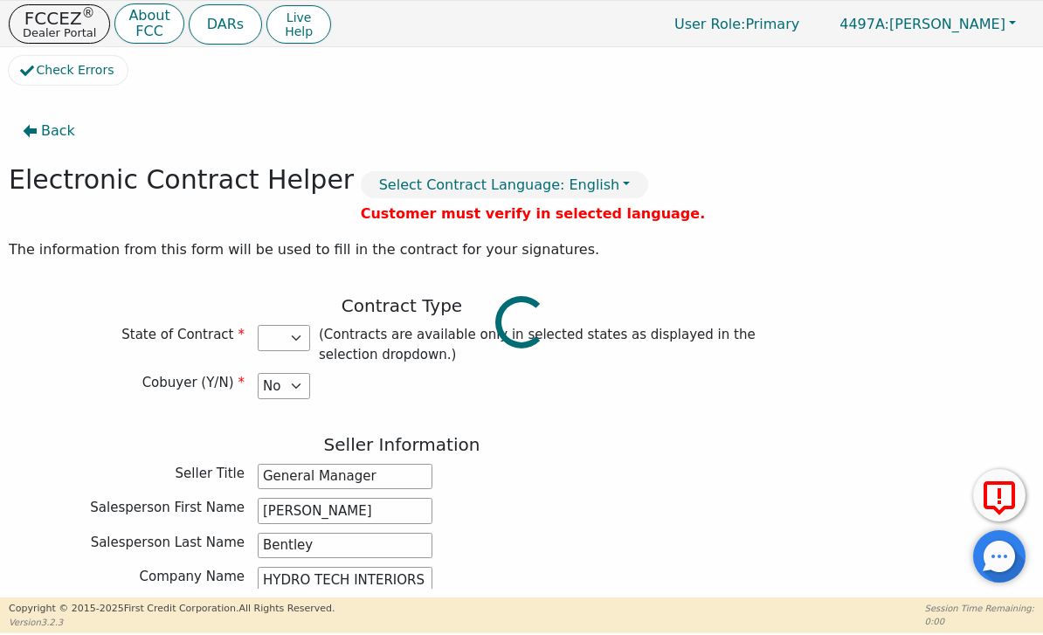
select select "OH"
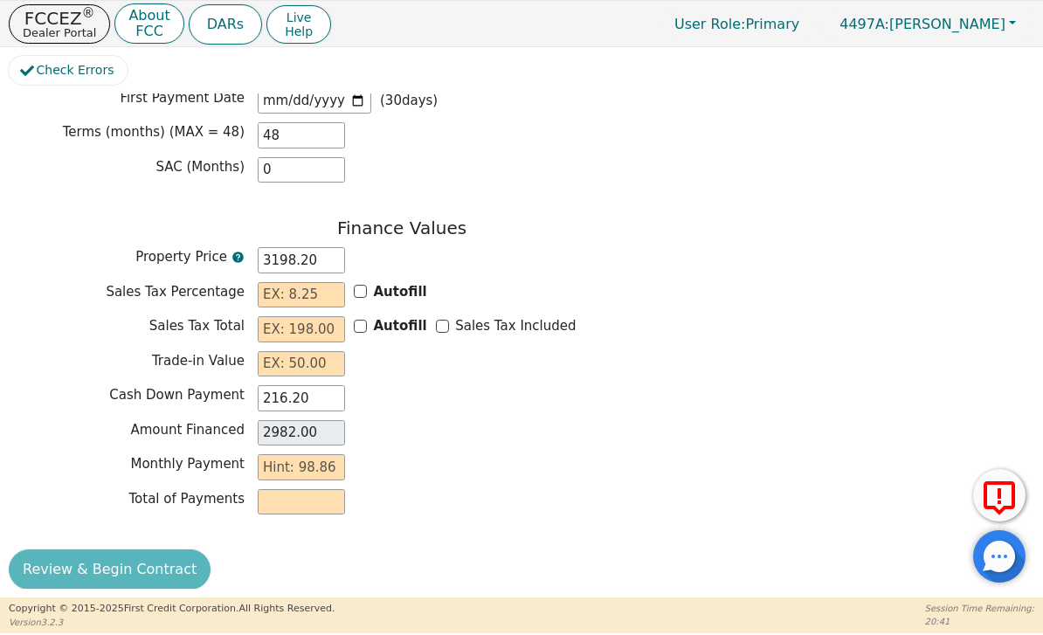
scroll to position [1393, 0]
click at [47, 38] on p "Dealer Portal" at bounding box center [59, 32] width 73 height 11
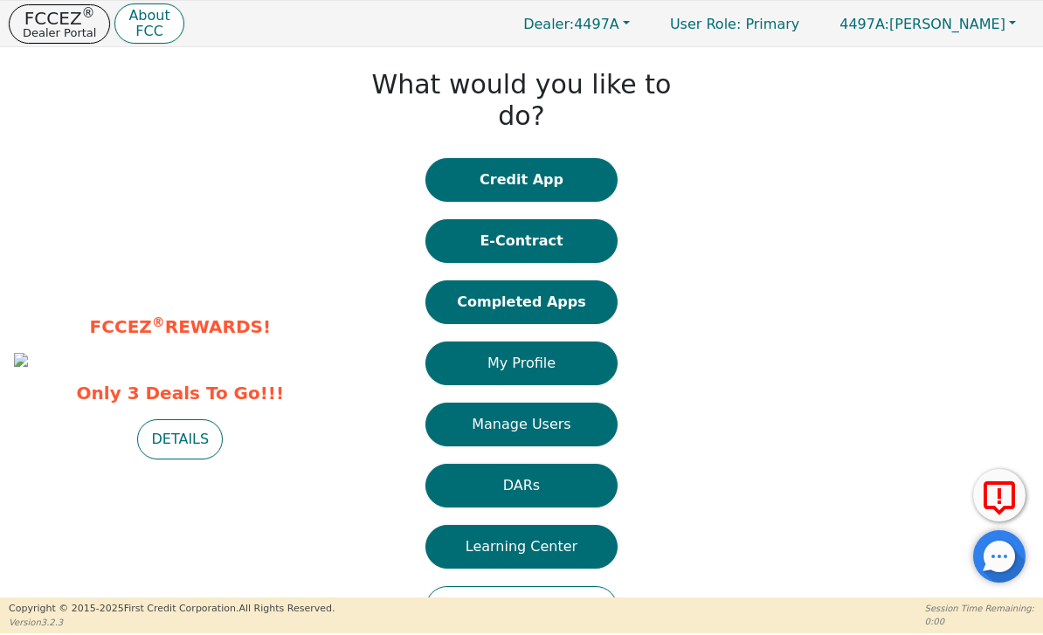
click at [47, 38] on p "Dealer Portal" at bounding box center [59, 32] width 73 height 11
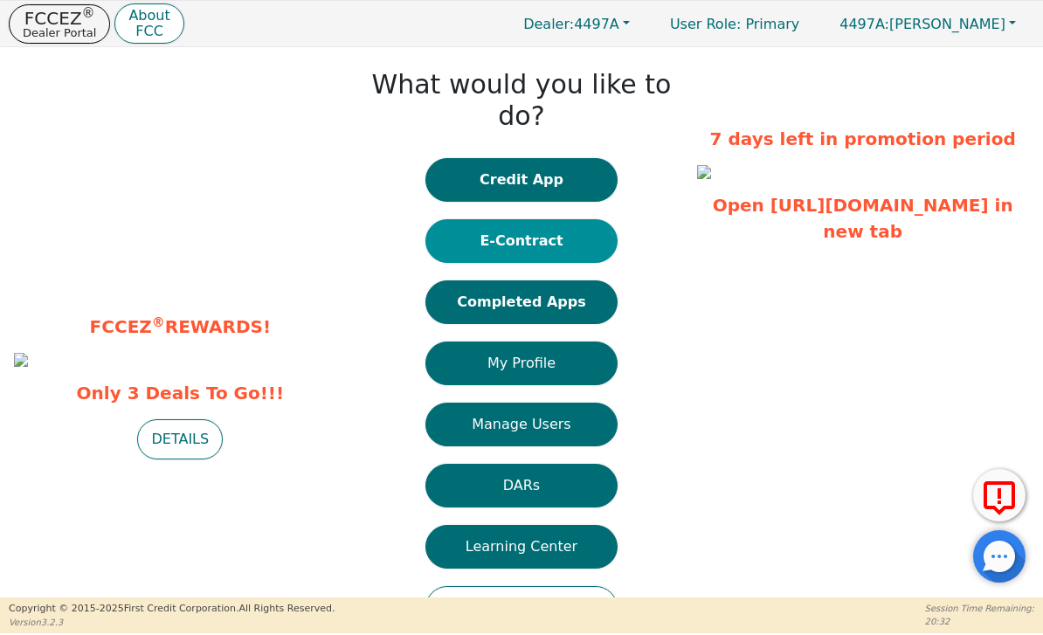
click at [577, 224] on button "E-Contract" at bounding box center [521, 241] width 192 height 44
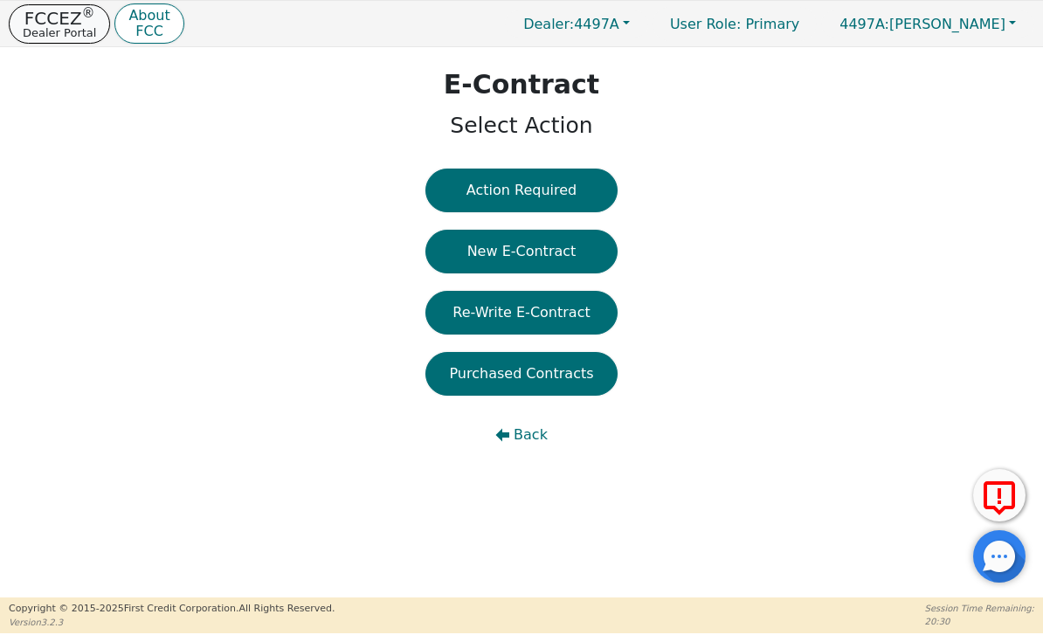
click at [52, 29] on p "Dealer Portal" at bounding box center [59, 32] width 73 height 11
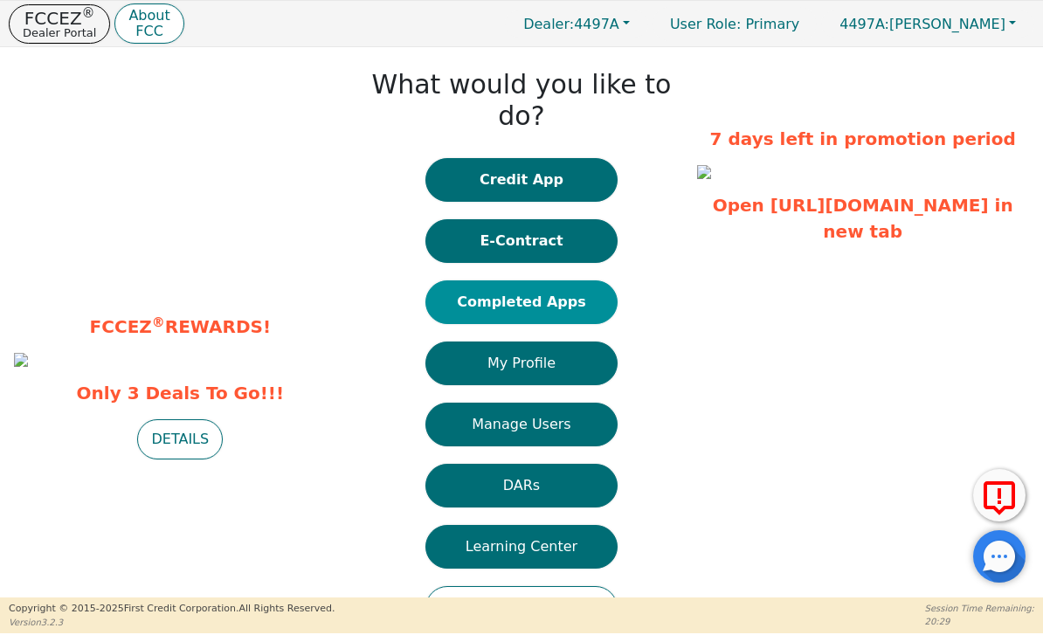
click at [595, 291] on button "Completed Apps" at bounding box center [521, 302] width 192 height 44
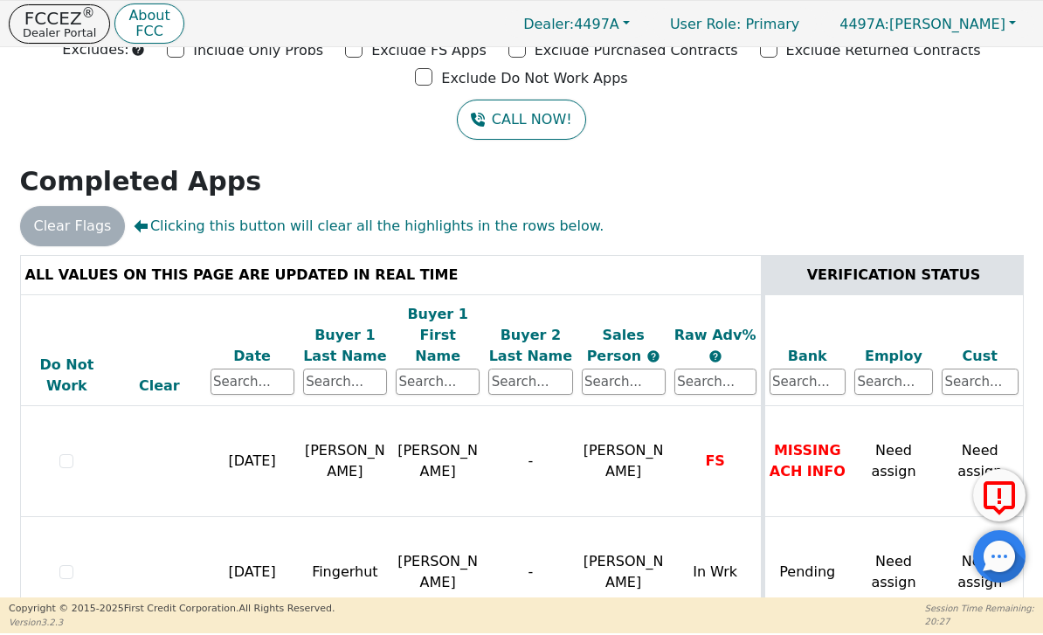
scroll to position [104, 0]
click at [66, 27] on p "Dealer Portal" at bounding box center [59, 32] width 73 height 11
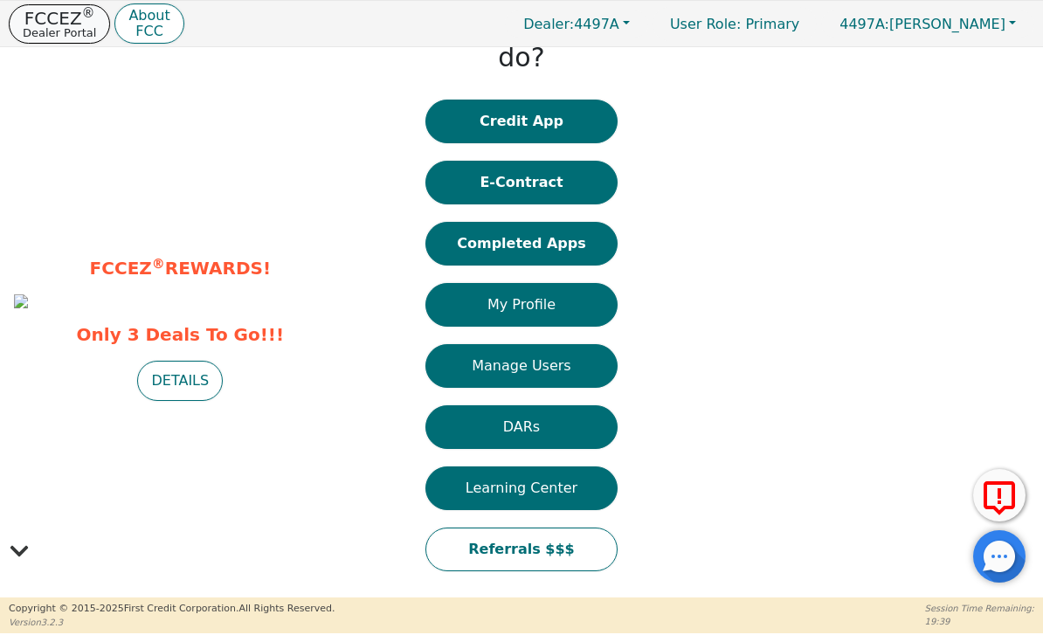
scroll to position [27, 0]
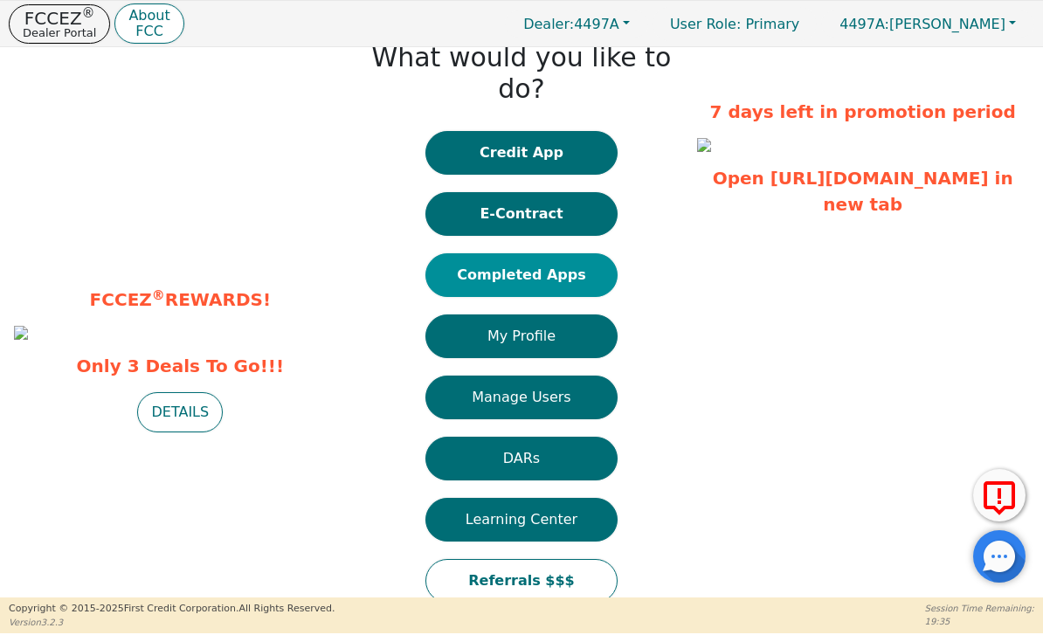
click at [582, 253] on button "Completed Apps" at bounding box center [521, 275] width 192 height 44
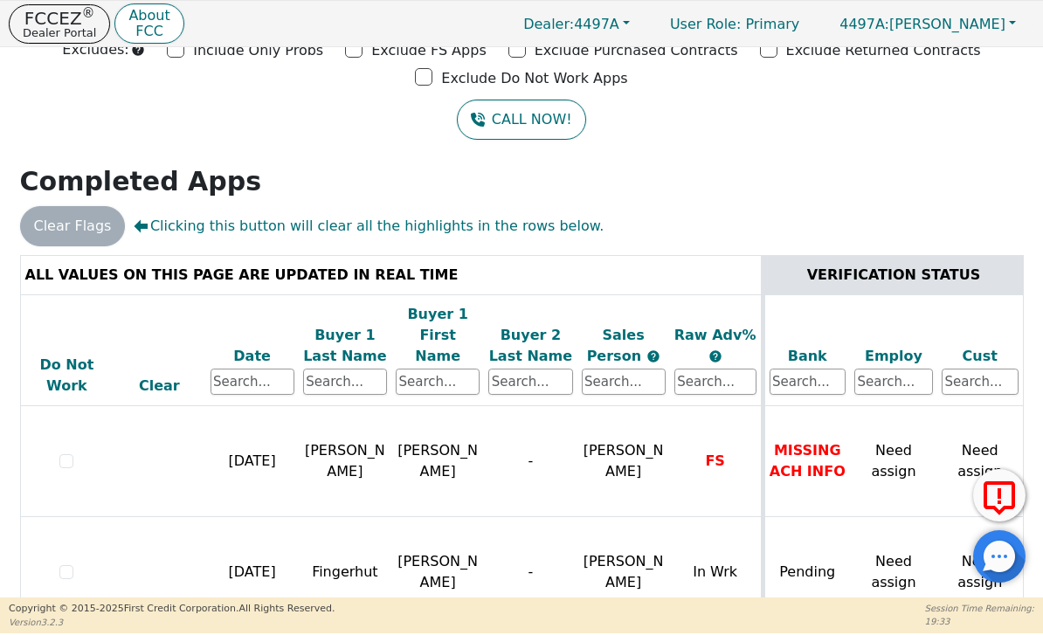
scroll to position [104, 0]
click at [54, 27] on p "Dealer Portal" at bounding box center [59, 32] width 73 height 11
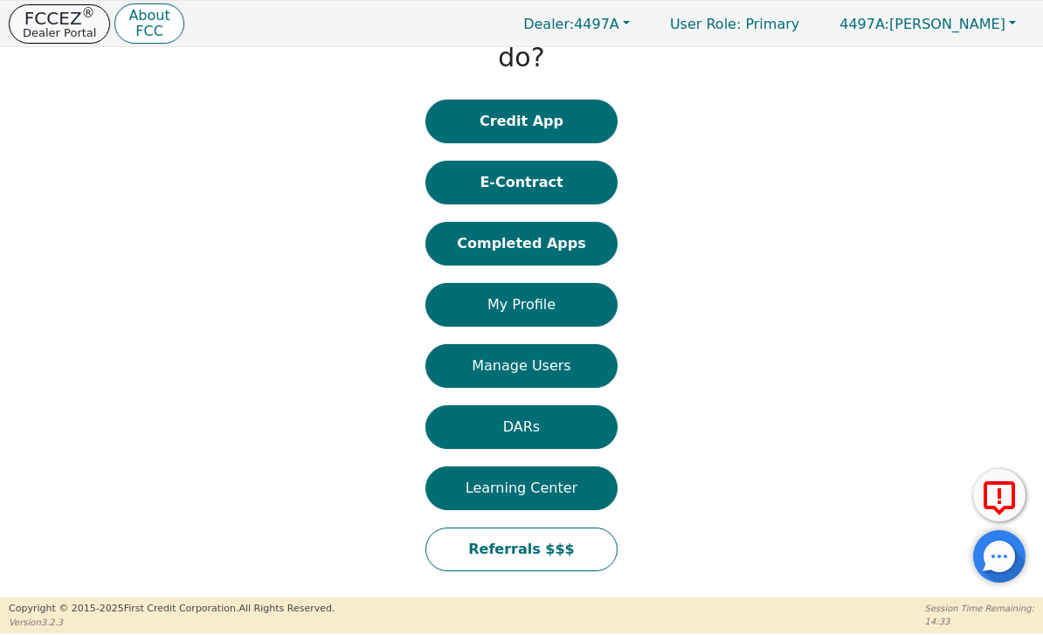
scroll to position [27, 0]
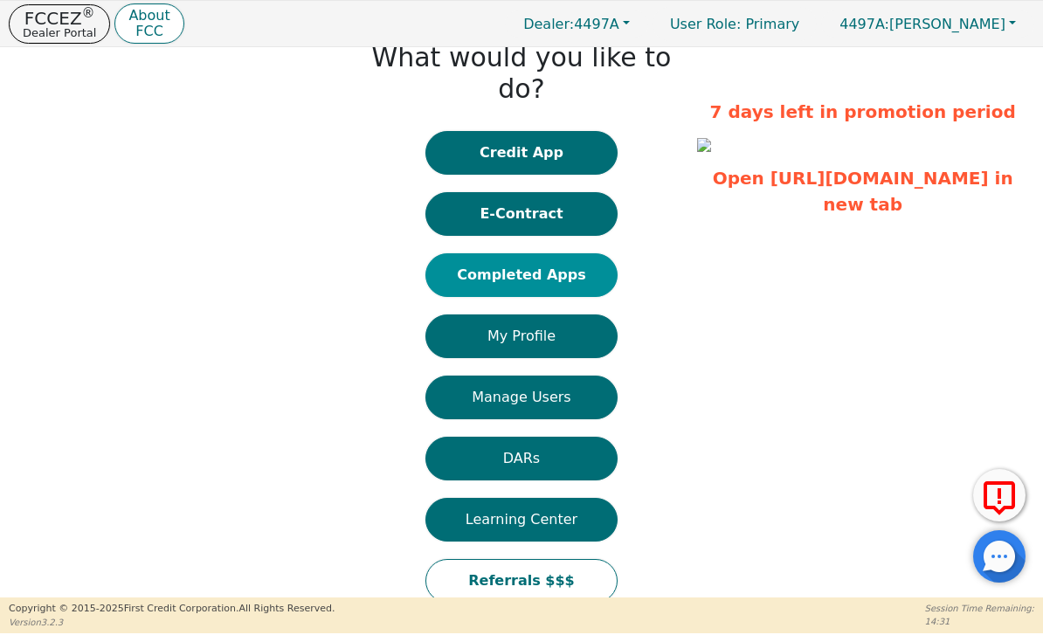
click at [591, 253] on button "Completed Apps" at bounding box center [521, 275] width 192 height 44
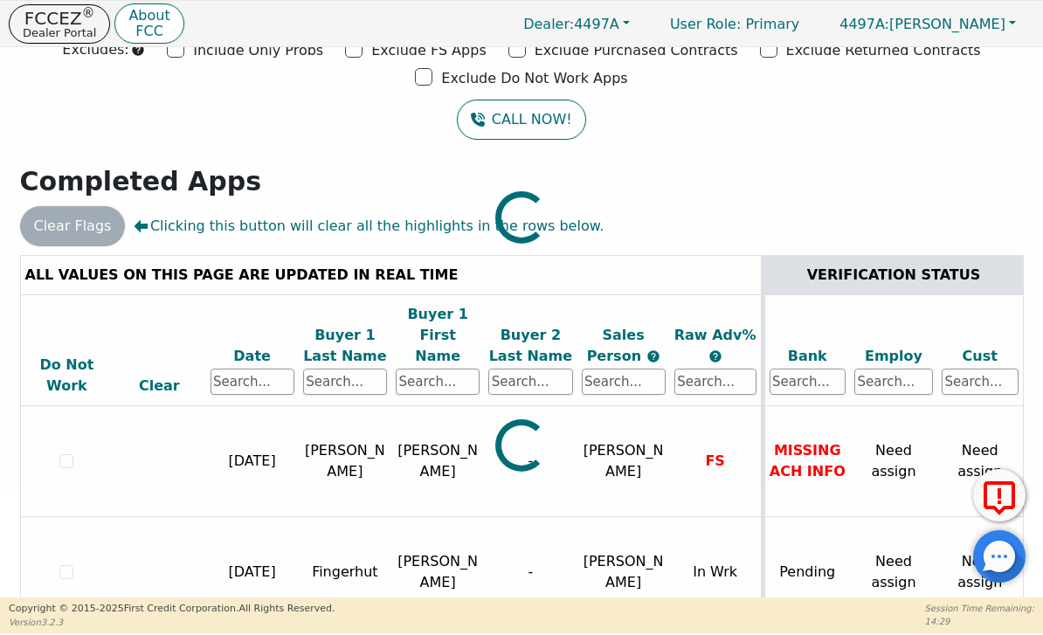
scroll to position [104, 0]
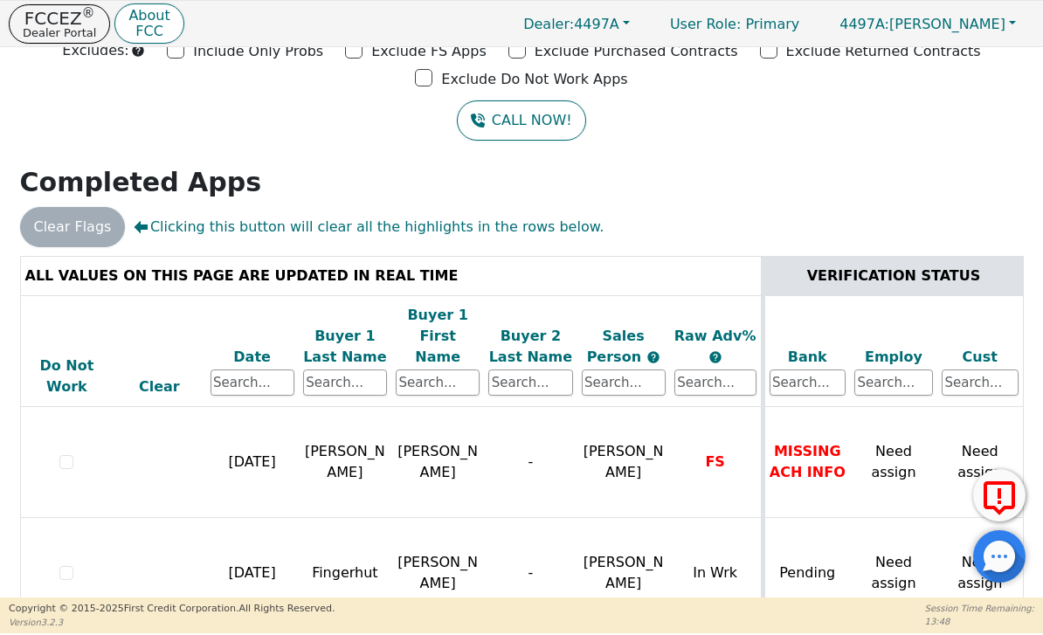
click at [998, 560] on div at bounding box center [999, 556] width 52 height 52
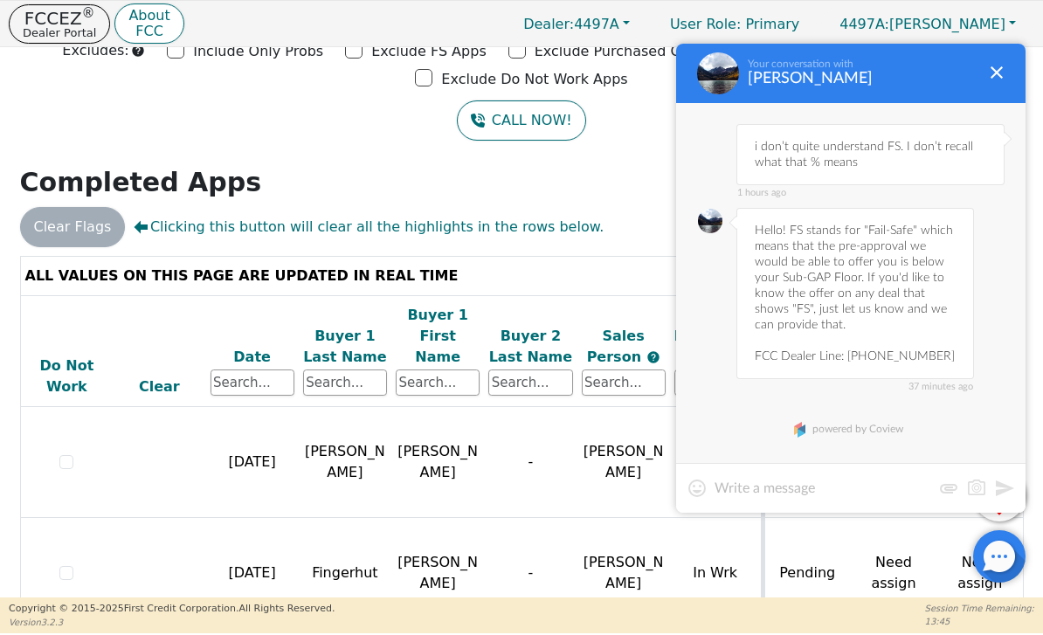
click at [840, 465] on div at bounding box center [850, 488] width 349 height 50
type textarea "Ok. Do most apps get a decision same day"
click at [1000, 487] on button at bounding box center [1004, 488] width 21 height 21
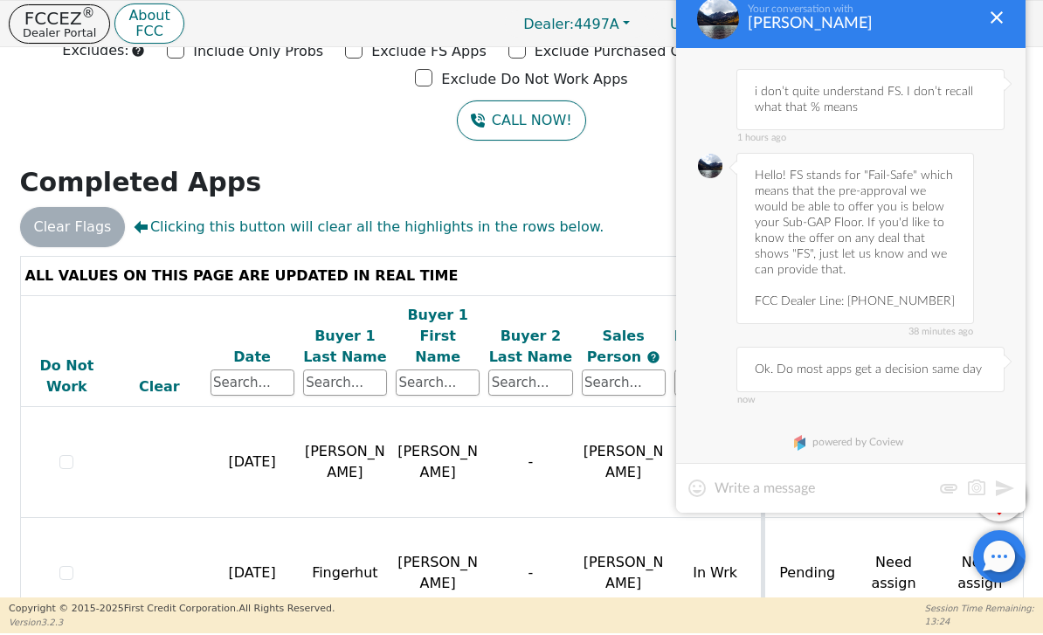
scroll to position [13, 0]
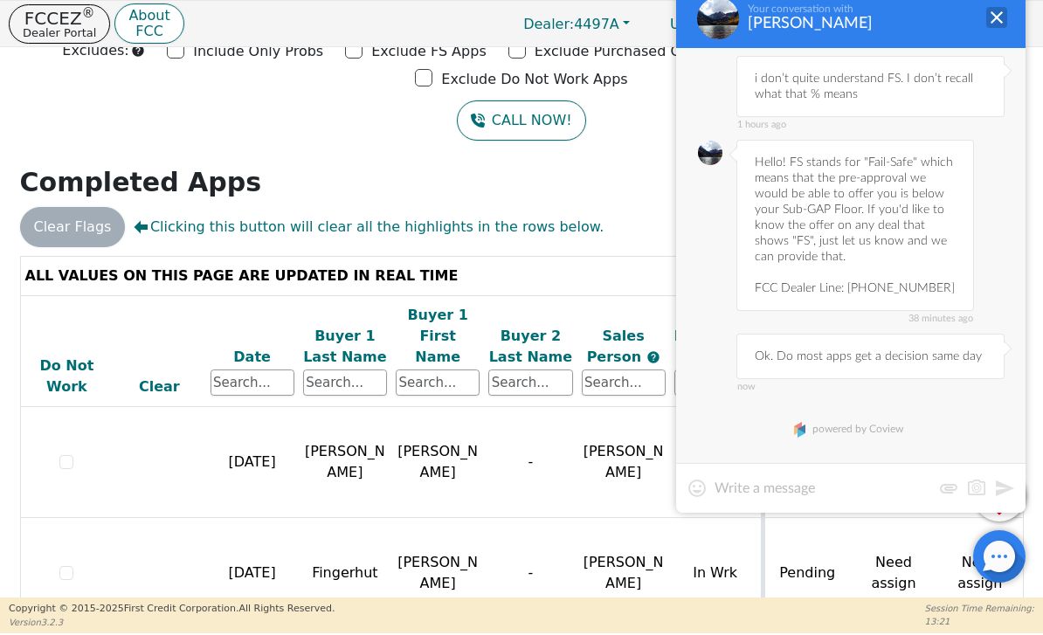
click at [1006, 17] on div at bounding box center [996, 17] width 21 height 21
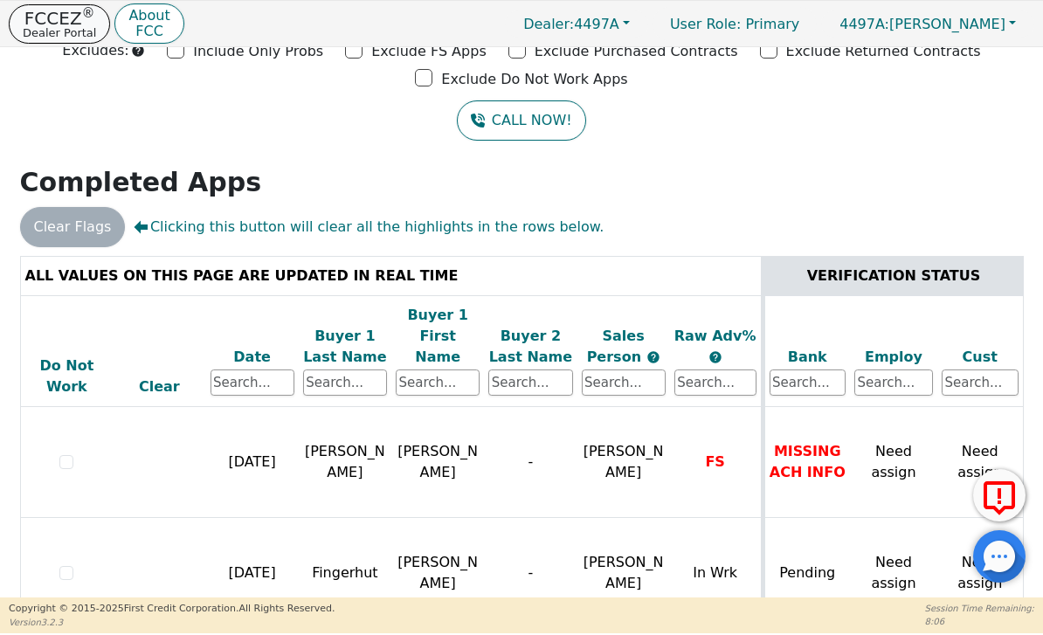
click at [60, 27] on p "Dealer Portal" at bounding box center [59, 32] width 73 height 11
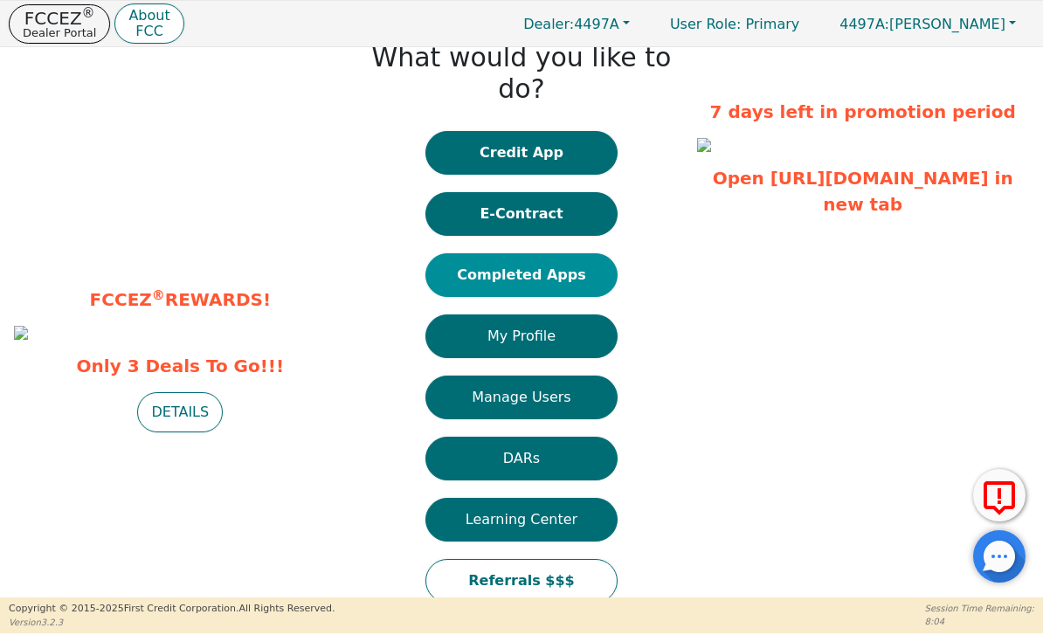
click at [585, 253] on button "Completed Apps" at bounding box center [521, 275] width 192 height 44
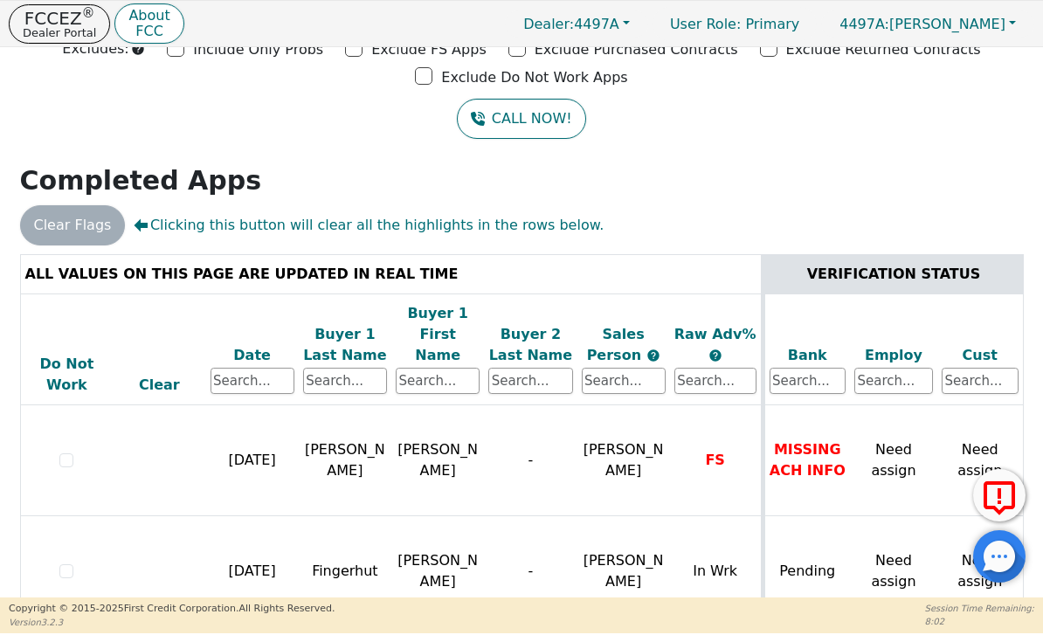
scroll to position [104, 0]
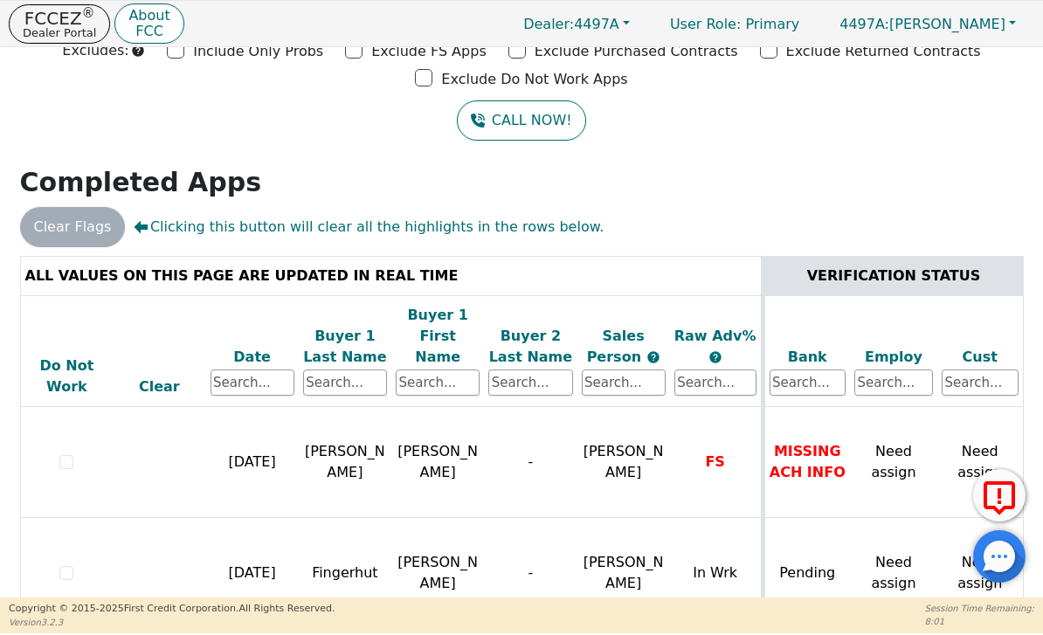
click at [997, 560] on div at bounding box center [999, 556] width 52 height 52
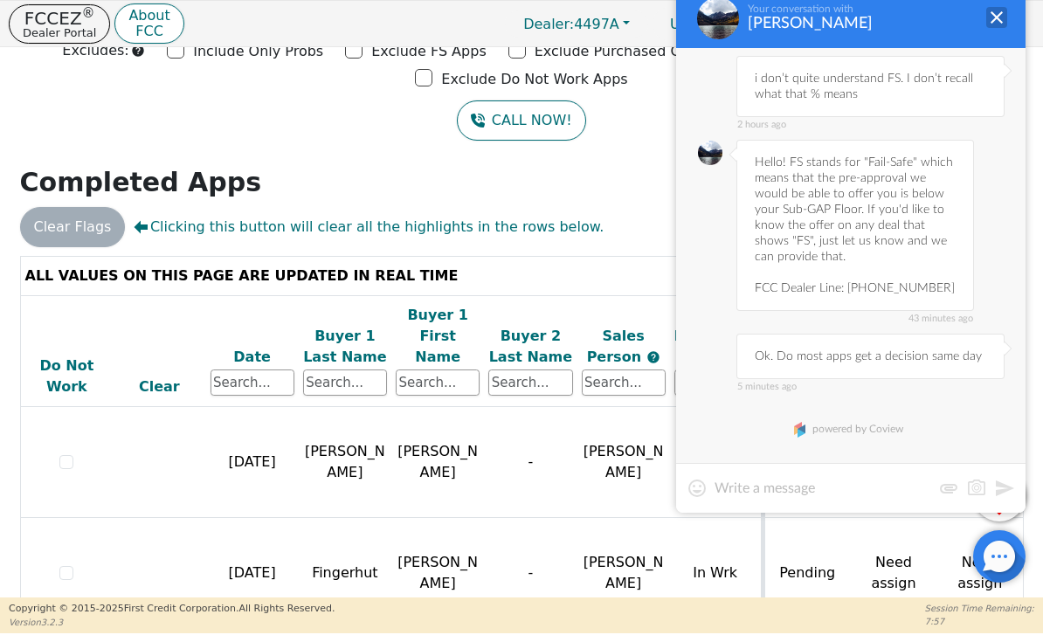
click at [991, 25] on div at bounding box center [996, 17] width 21 height 21
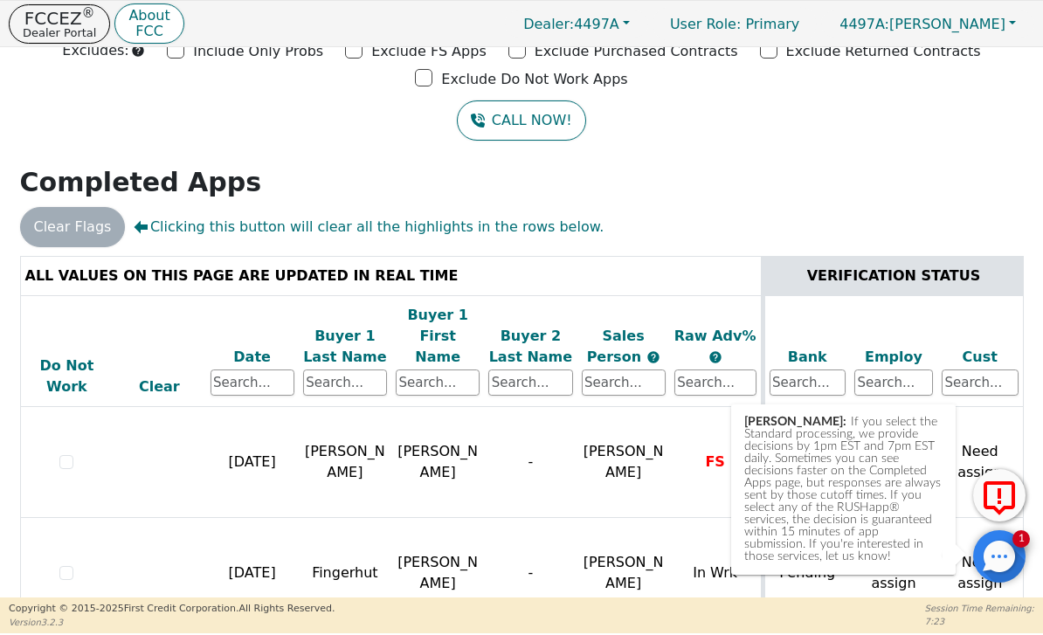
scroll to position [104, 0]
click at [886, 501] on div "Sarah: If you select the Standard processing, we provide decisions by 1pm EST a…" at bounding box center [843, 489] width 198 height 147
click at [994, 555] on div at bounding box center [999, 556] width 52 height 52
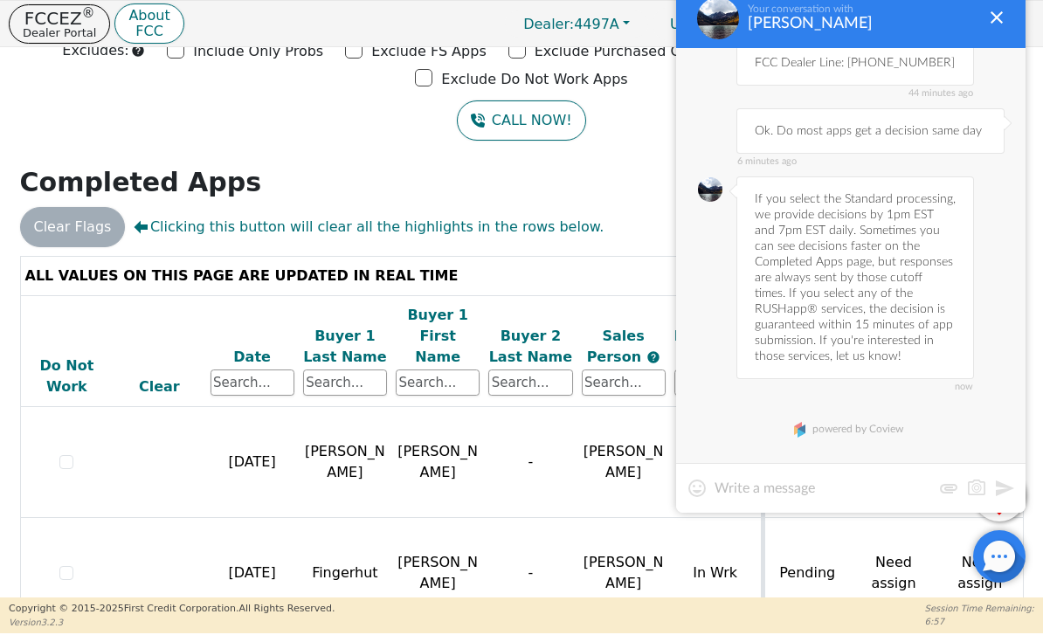
click at [812, 495] on textarea at bounding box center [823, 488] width 217 height 17
click at [984, 487] on textarea "I see. Maybe I will switch once I know we can run some deals." at bounding box center [851, 479] width 273 height 35
type textarea "I see. Maybe I will switch once I know we can run some deals."
click at [1011, 491] on button at bounding box center [1004, 488] width 21 height 21
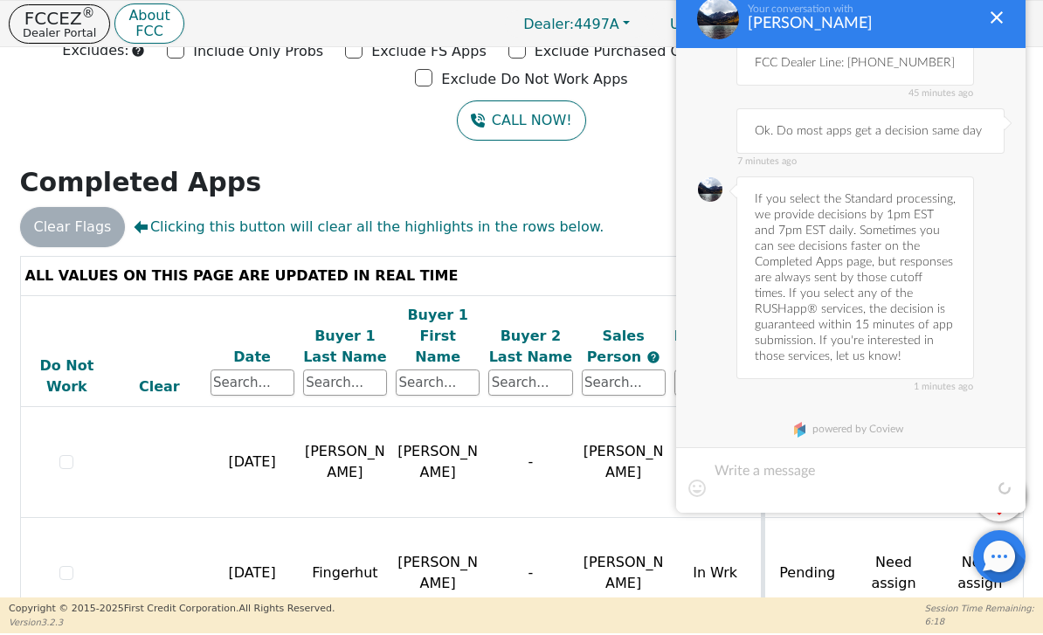
scroll to position [322, 0]
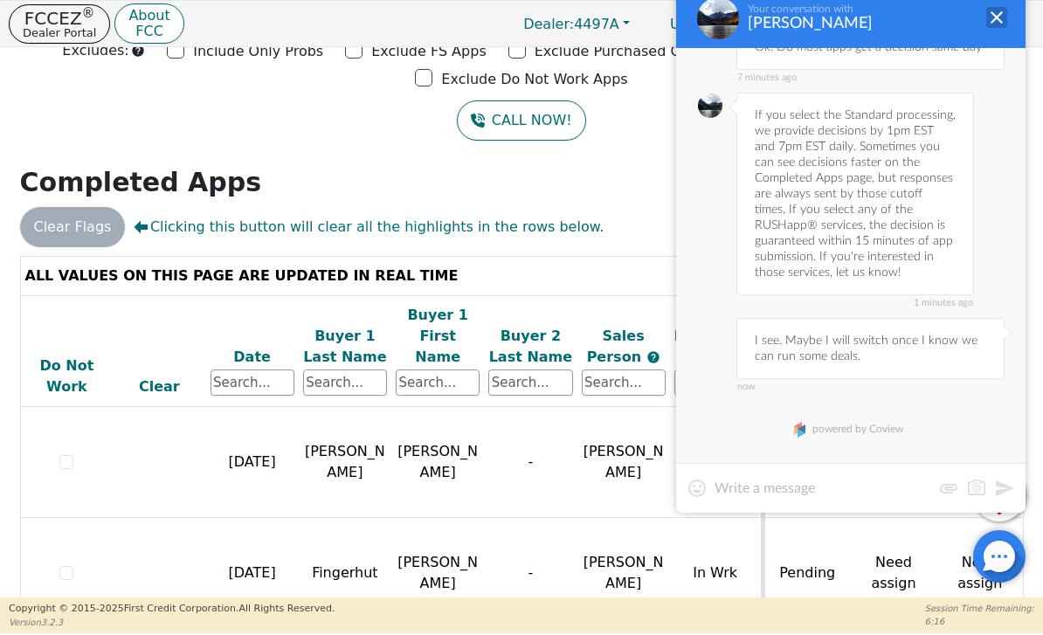
click at [1000, 17] on div at bounding box center [996, 17] width 21 height 21
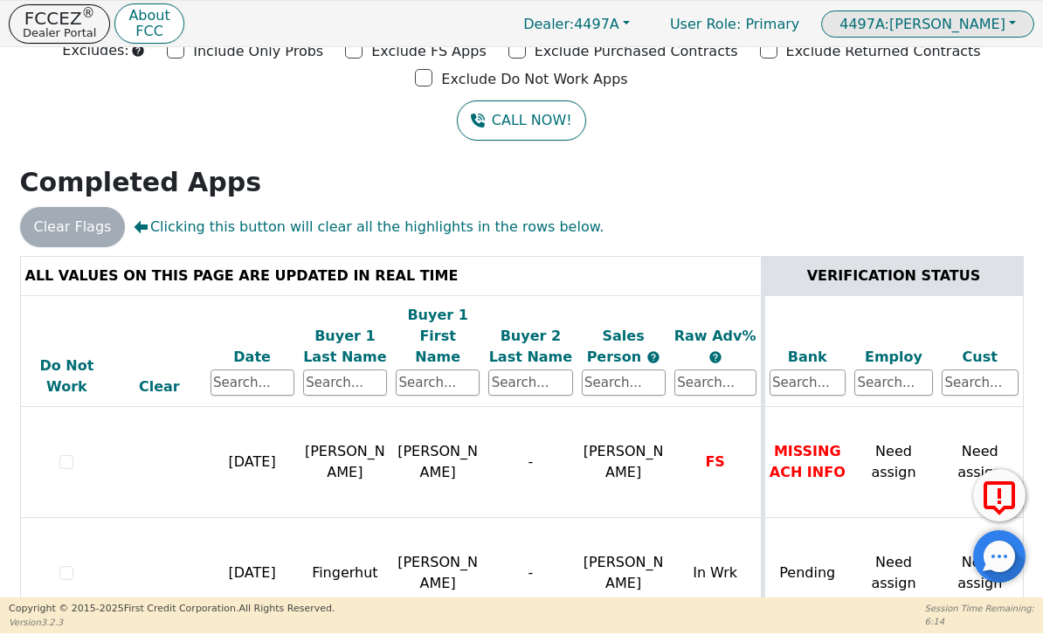
click at [1008, 22] on button "4497A: Brian Bentley" at bounding box center [927, 23] width 213 height 27
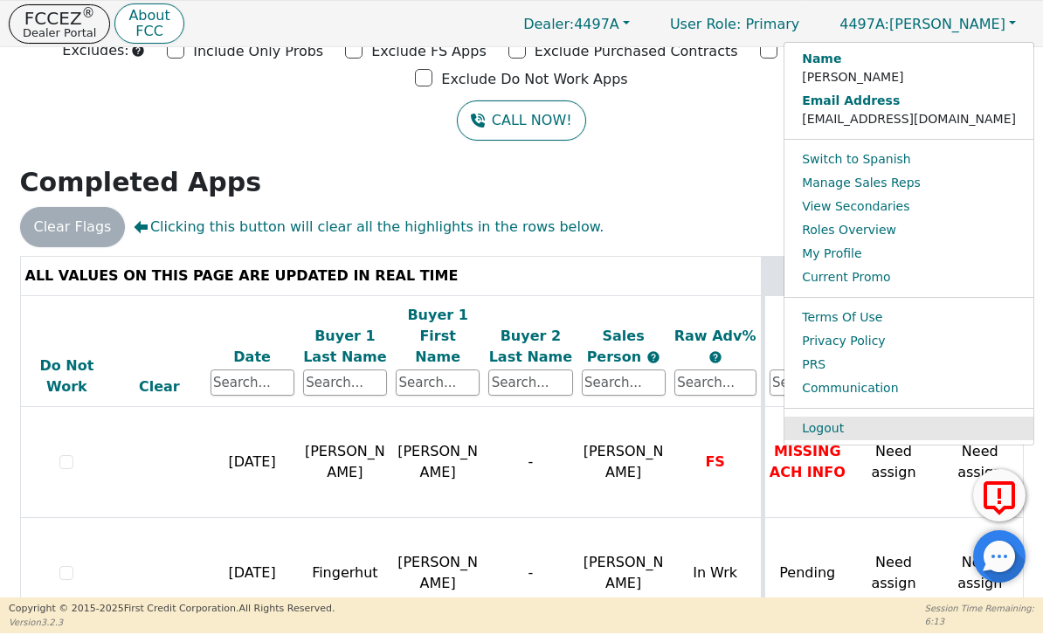
click at [920, 425] on link "Logout" at bounding box center [908, 429] width 249 height 24
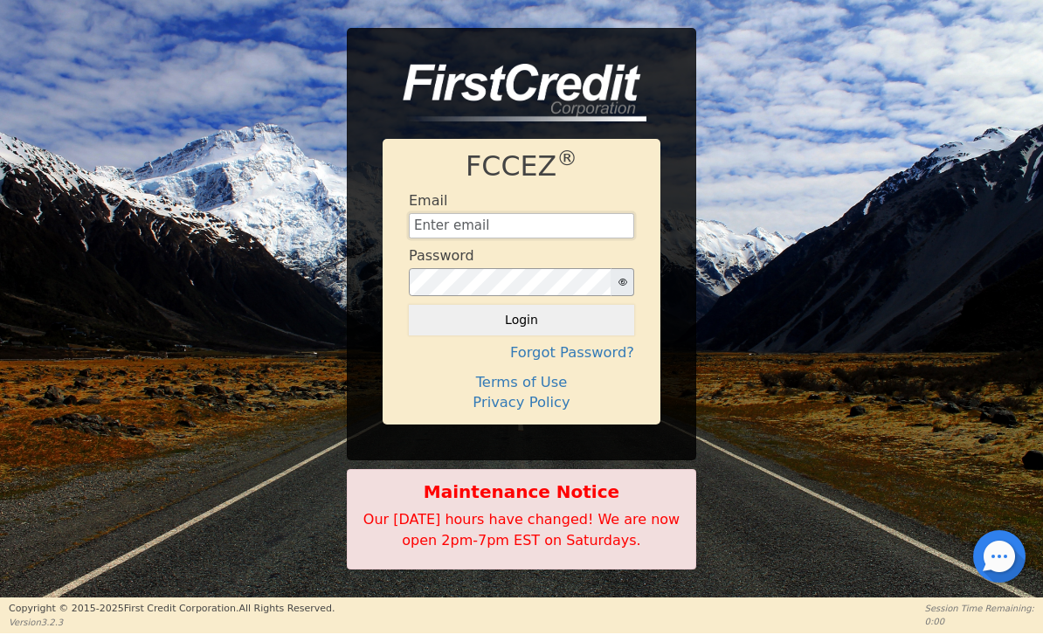
click at [577, 218] on input "text" at bounding box center [521, 226] width 225 height 26
type input "[EMAIL_ADDRESS][DOMAIN_NAME]"
click at [521, 321] on button "Login" at bounding box center [521, 320] width 225 height 30
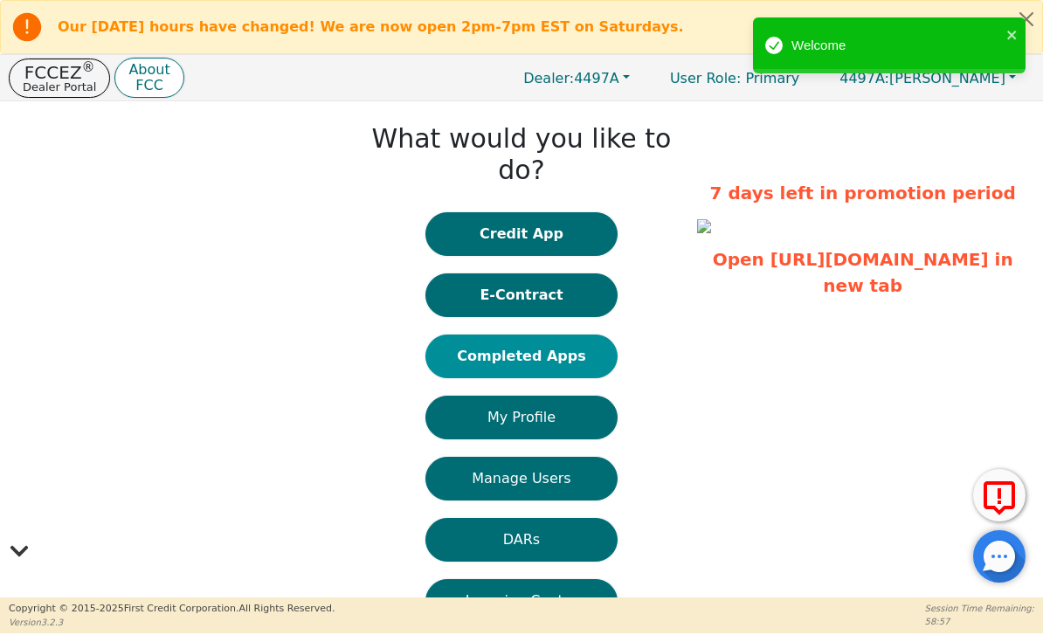
click at [572, 335] on button "Completed Apps" at bounding box center [521, 357] width 192 height 44
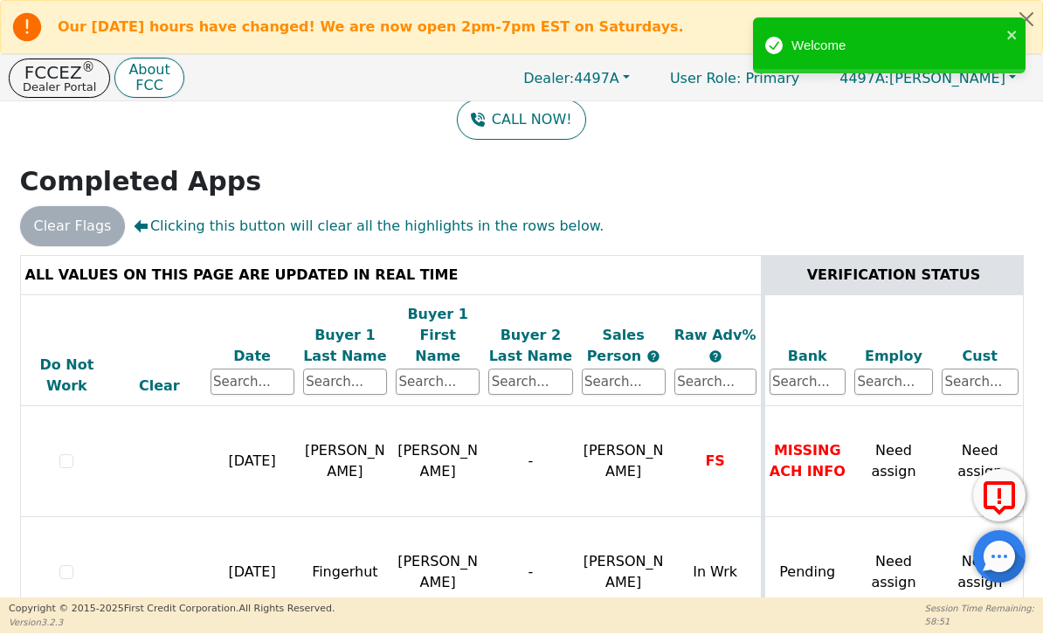
scroll to position [158, 0]
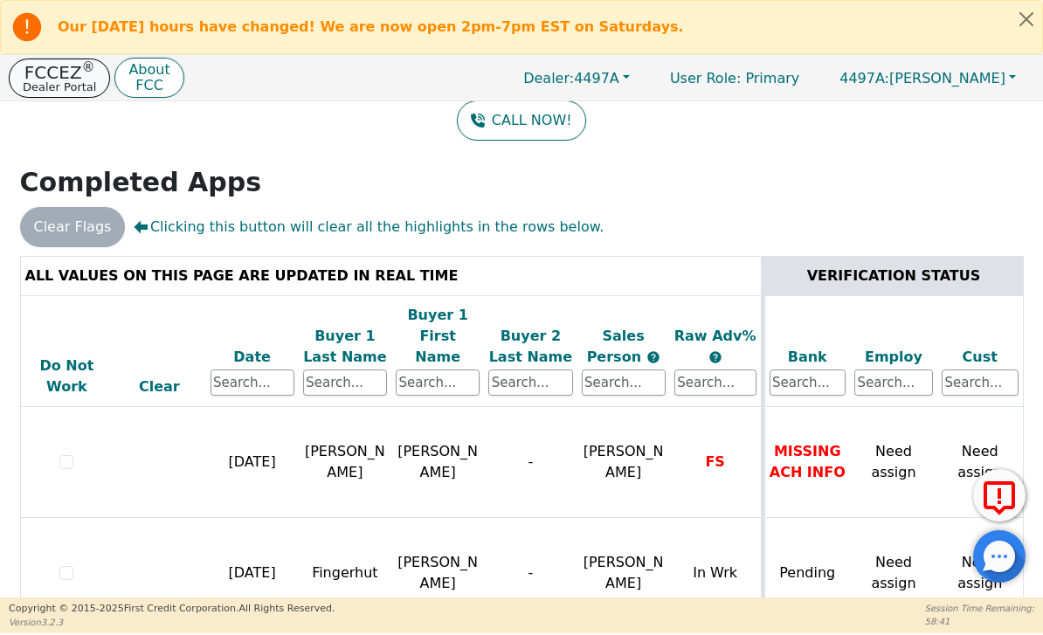
click at [64, 88] on p "Dealer Portal" at bounding box center [59, 86] width 73 height 11
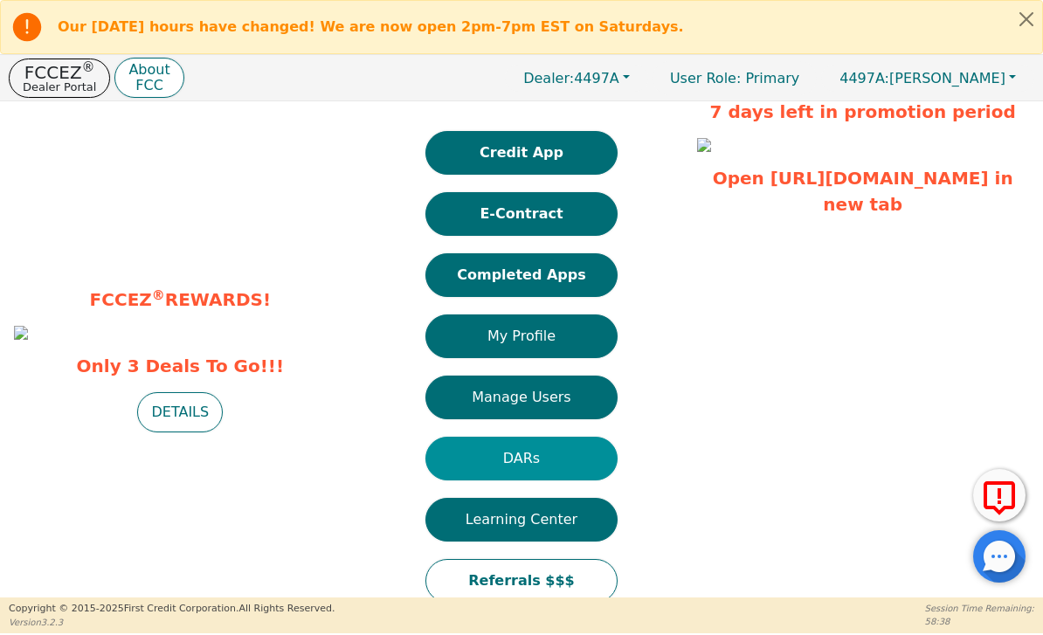
click at [565, 437] on button "DARs" at bounding box center [521, 459] width 192 height 44
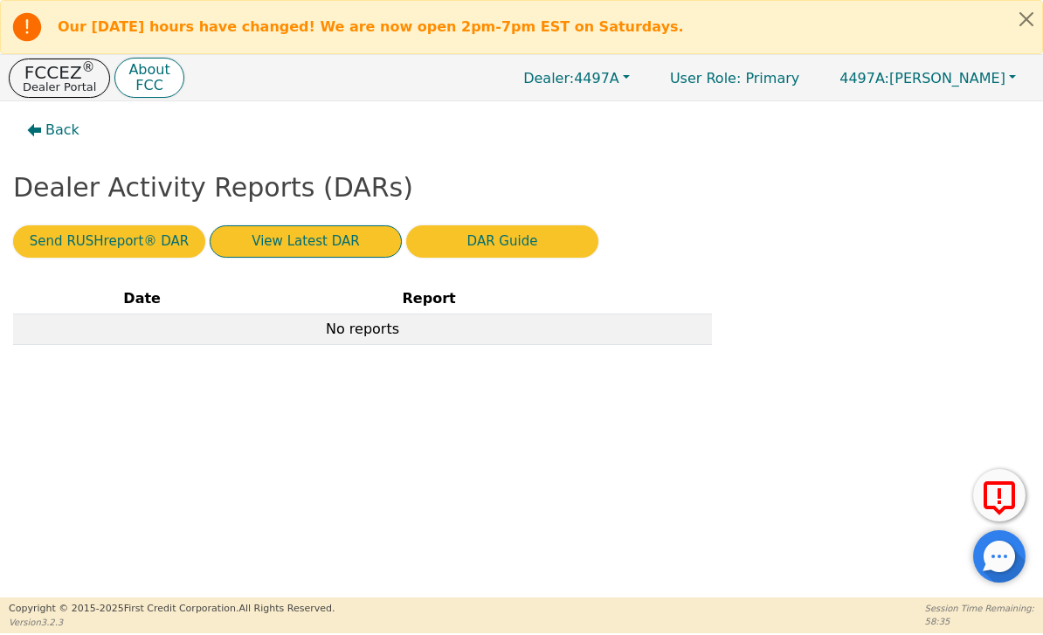
click at [254, 248] on button "View Latest DAR" at bounding box center [306, 241] width 192 height 32
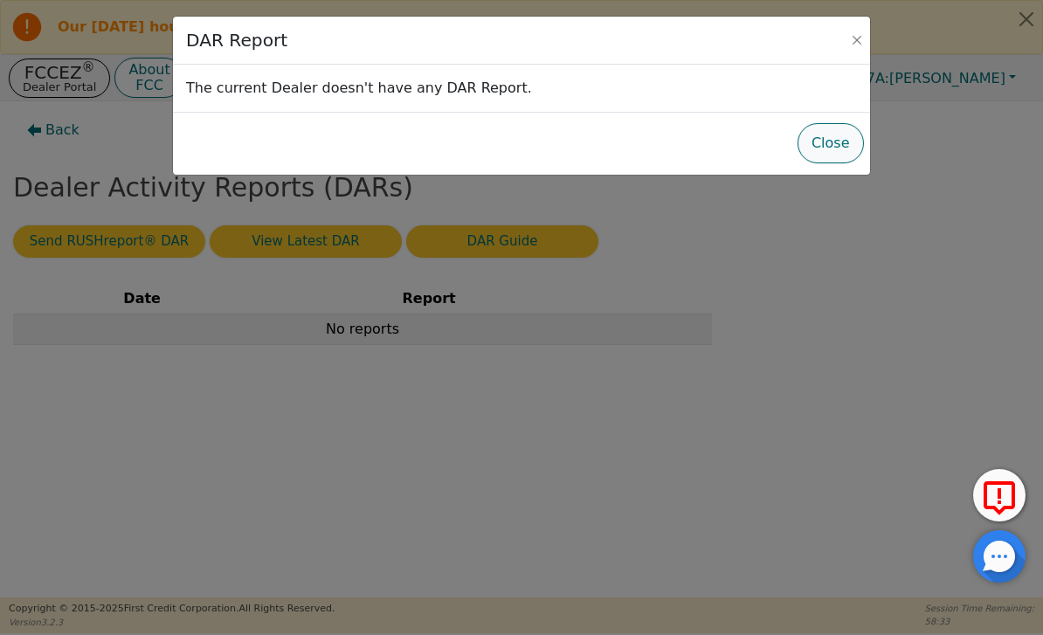
click at [826, 138] on button "Close" at bounding box center [831, 143] width 66 height 40
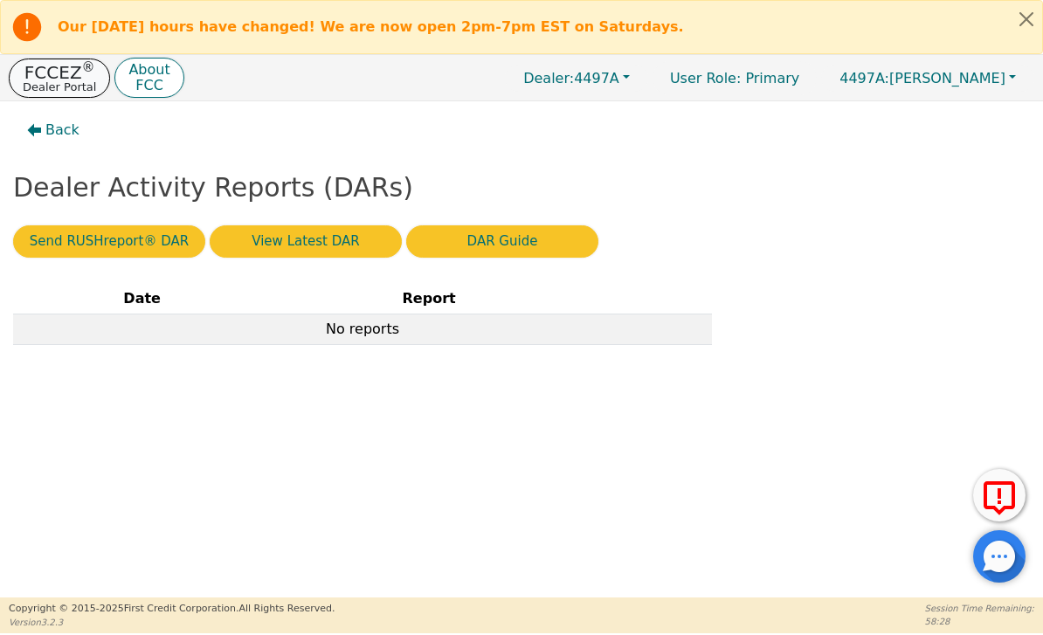
click at [49, 86] on p "Dealer Portal" at bounding box center [59, 86] width 73 height 11
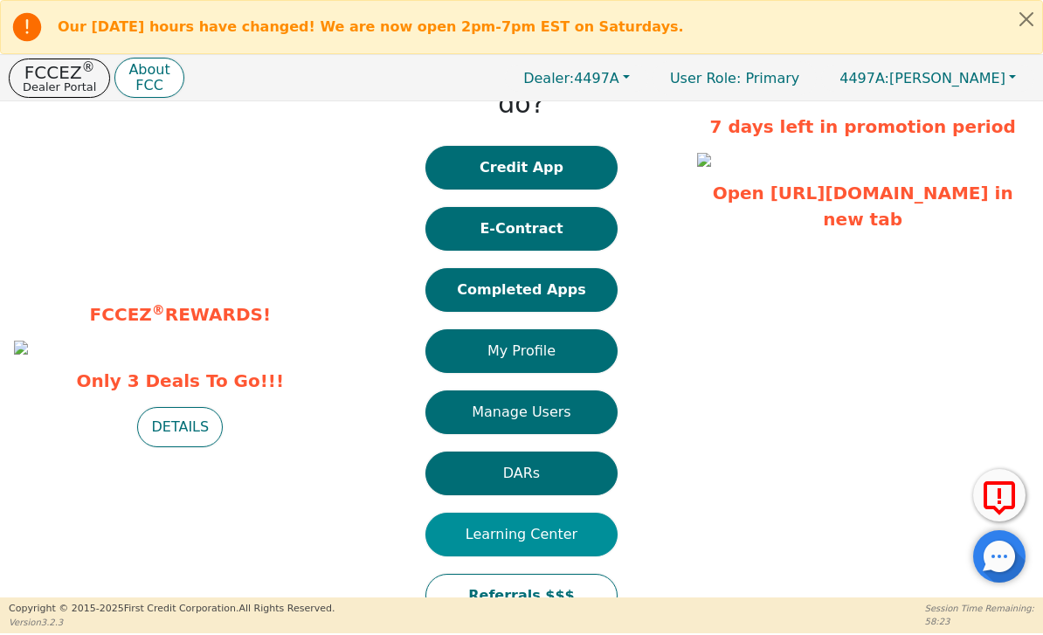
click at [585, 513] on button "Learning Center" at bounding box center [521, 535] width 192 height 44
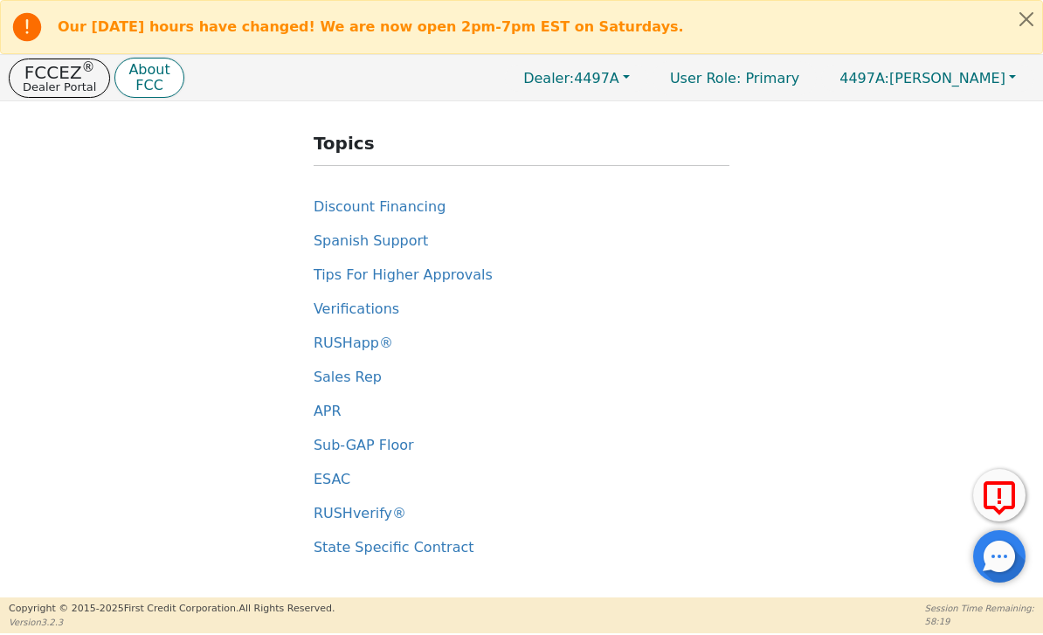
scroll to position [176, 0]
click at [370, 337] on span "RUSHapp®" at bounding box center [353, 343] width 79 height 17
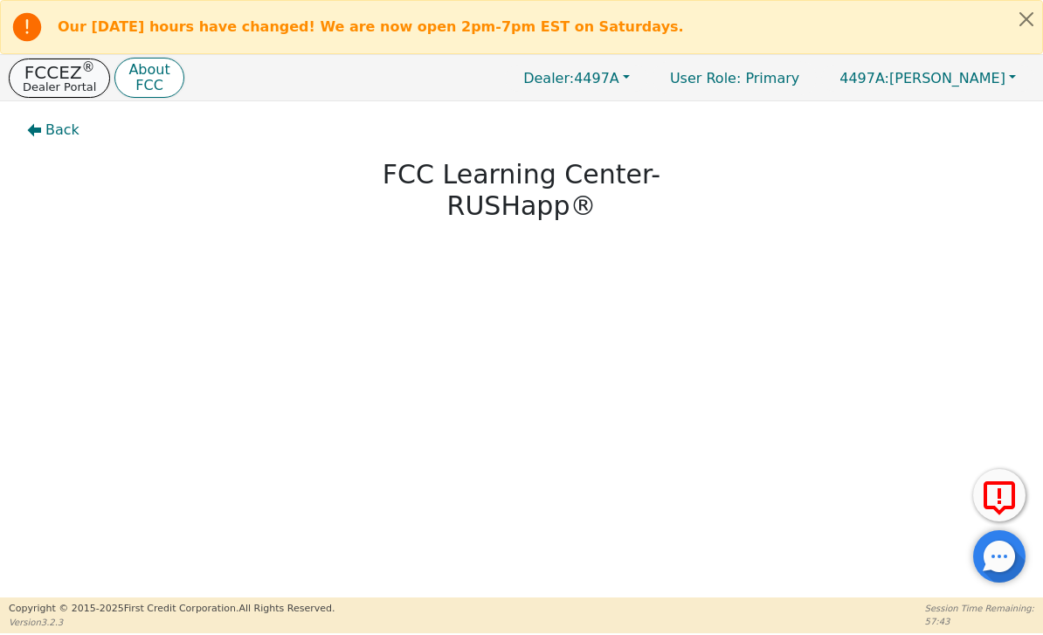
click at [68, 73] on p "FCCEZ ®" at bounding box center [59, 72] width 73 height 17
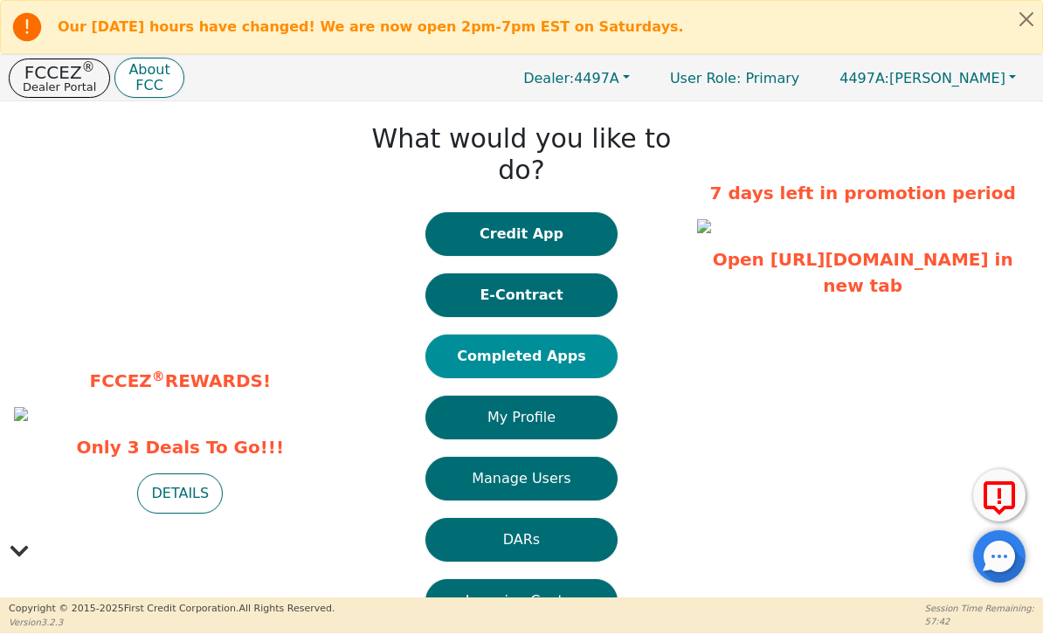
click at [584, 335] on button "Completed Apps" at bounding box center [521, 357] width 192 height 44
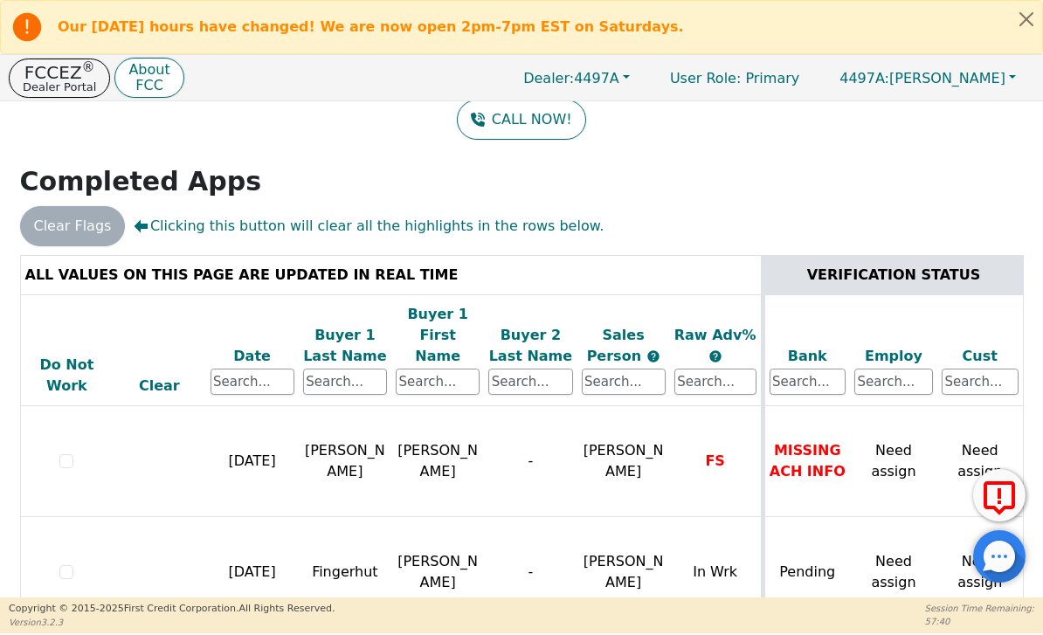
scroll to position [158, 0]
click at [987, 563] on div at bounding box center [999, 556] width 52 height 52
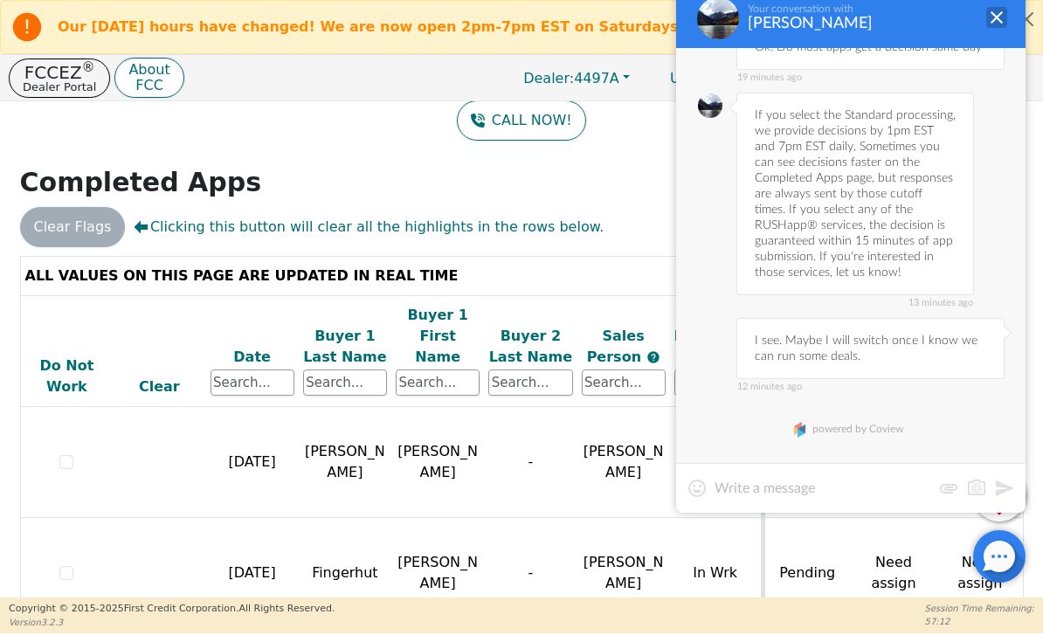
click at [1002, 10] on div at bounding box center [996, 17] width 21 height 21
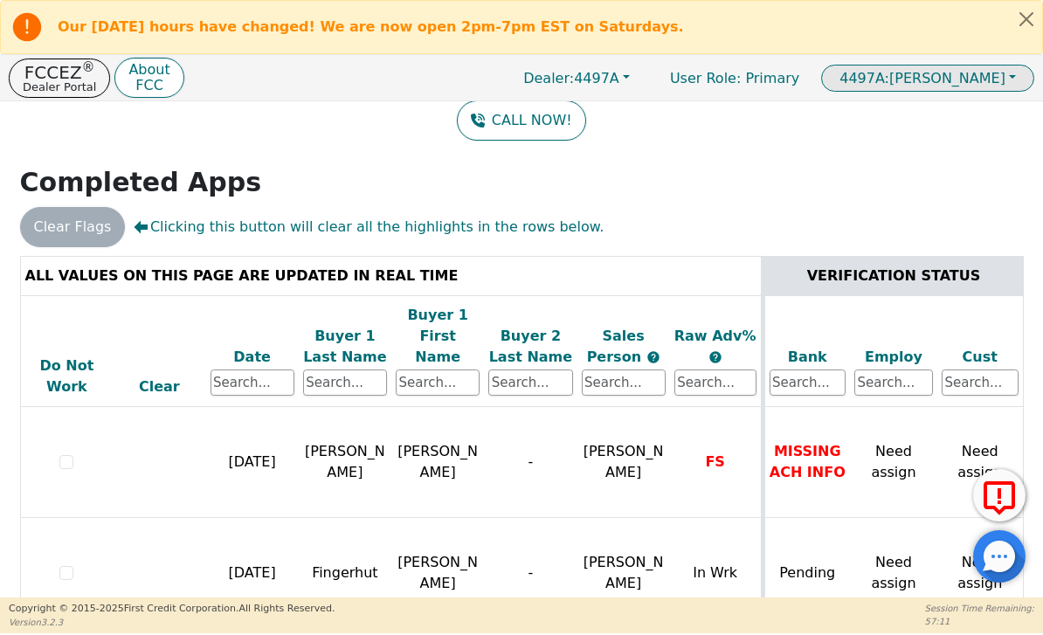
click at [998, 87] on button "4497A: Brian Bentley" at bounding box center [927, 78] width 213 height 27
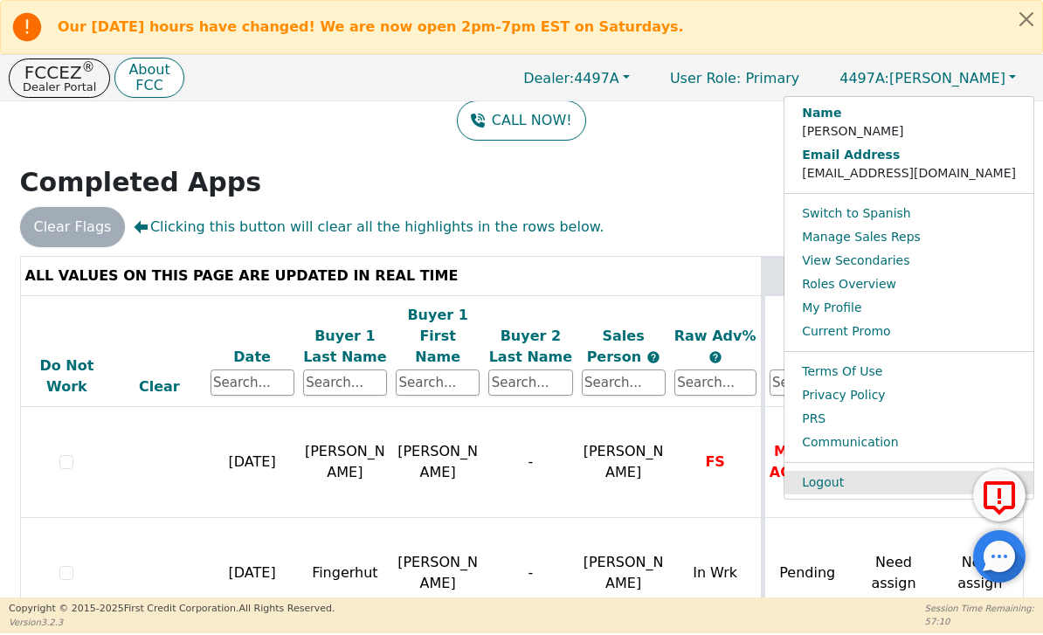
click at [919, 477] on link "Logout" at bounding box center [908, 483] width 249 height 24
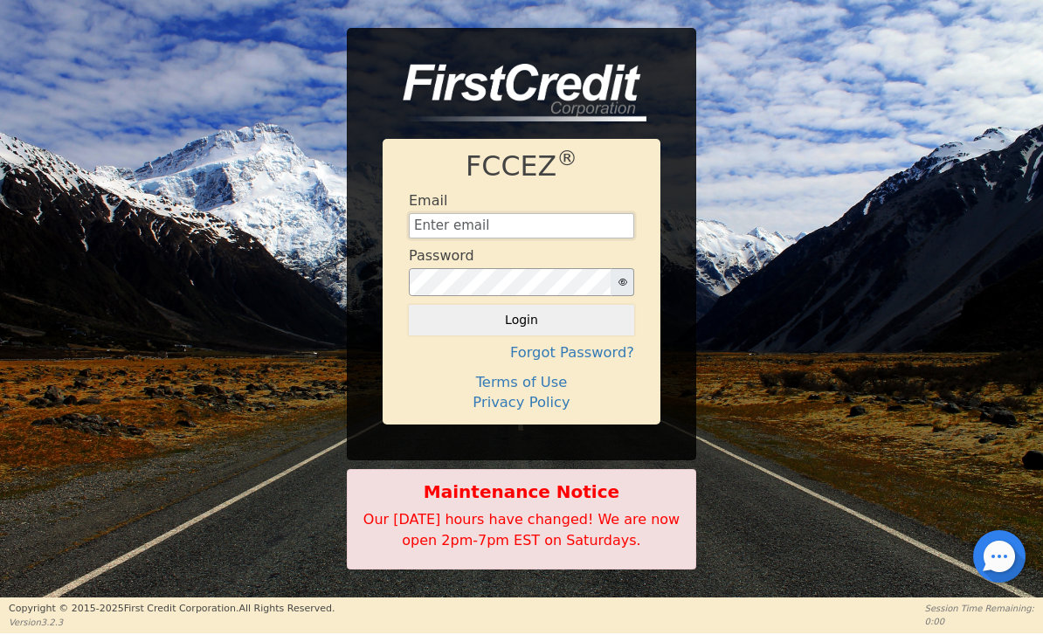
click at [580, 222] on input "text" at bounding box center [521, 226] width 225 height 26
type input "[EMAIL_ADDRESS][DOMAIN_NAME]"
click at [521, 321] on button "Login" at bounding box center [521, 320] width 225 height 30
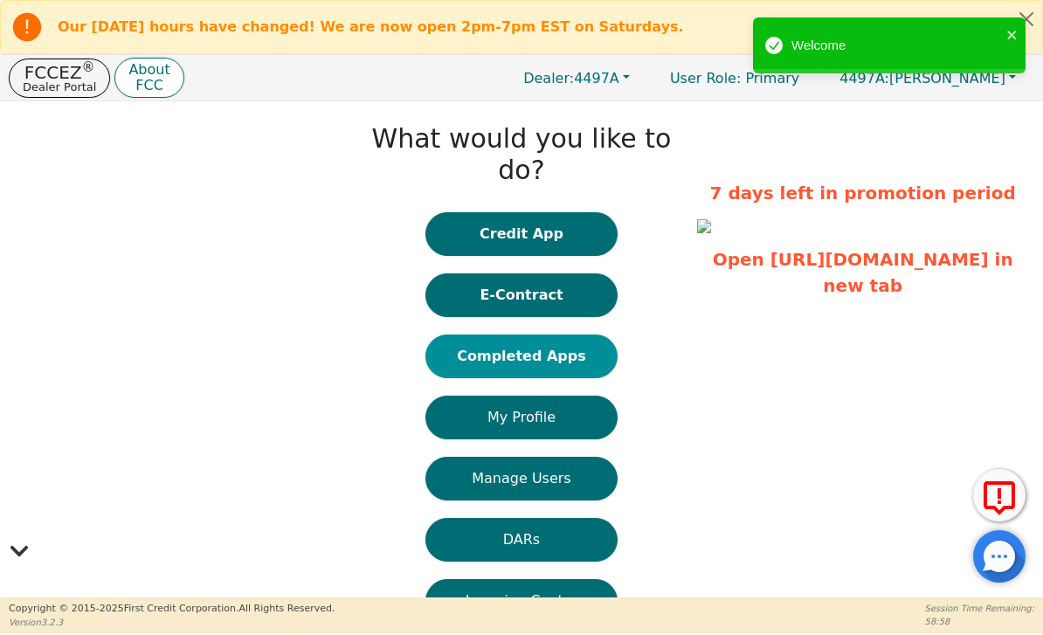
click at [577, 335] on button "Completed Apps" at bounding box center [521, 357] width 192 height 44
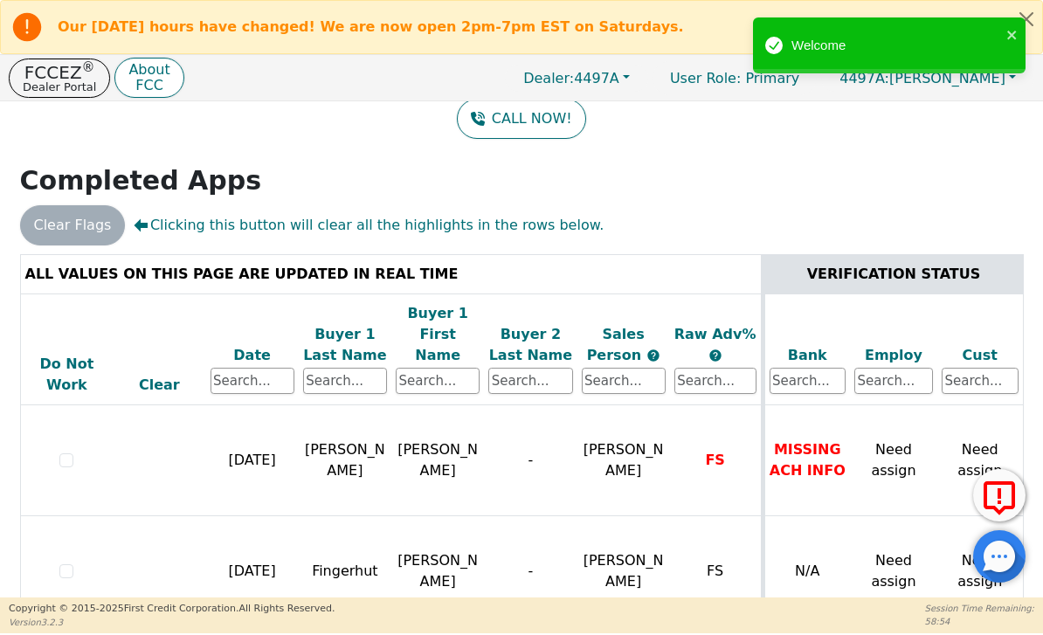
scroll to position [158, 0]
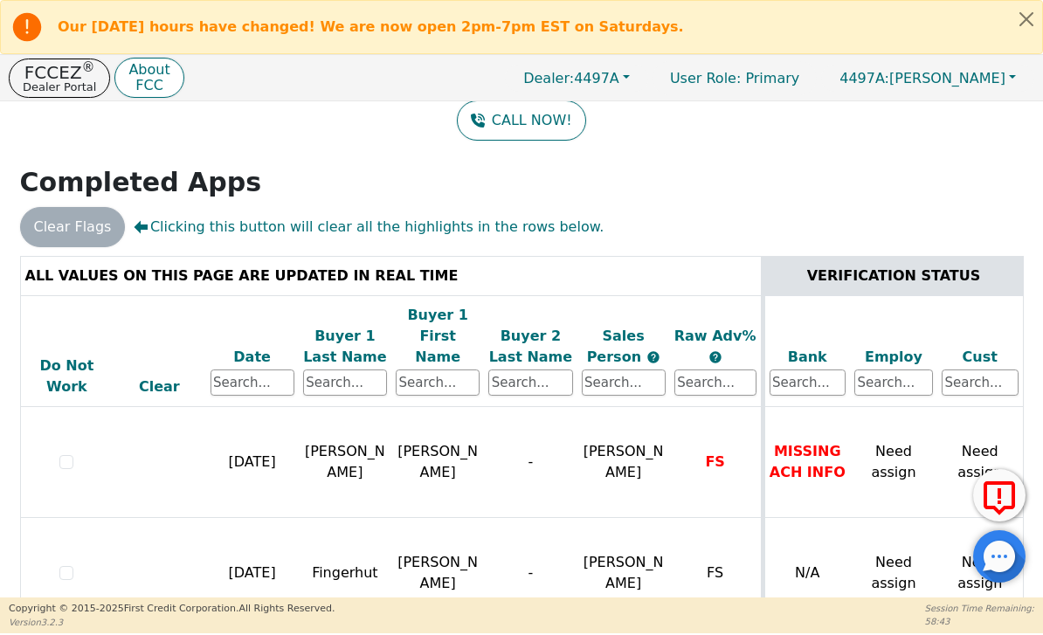
click at [988, 554] on div at bounding box center [999, 556] width 52 height 52
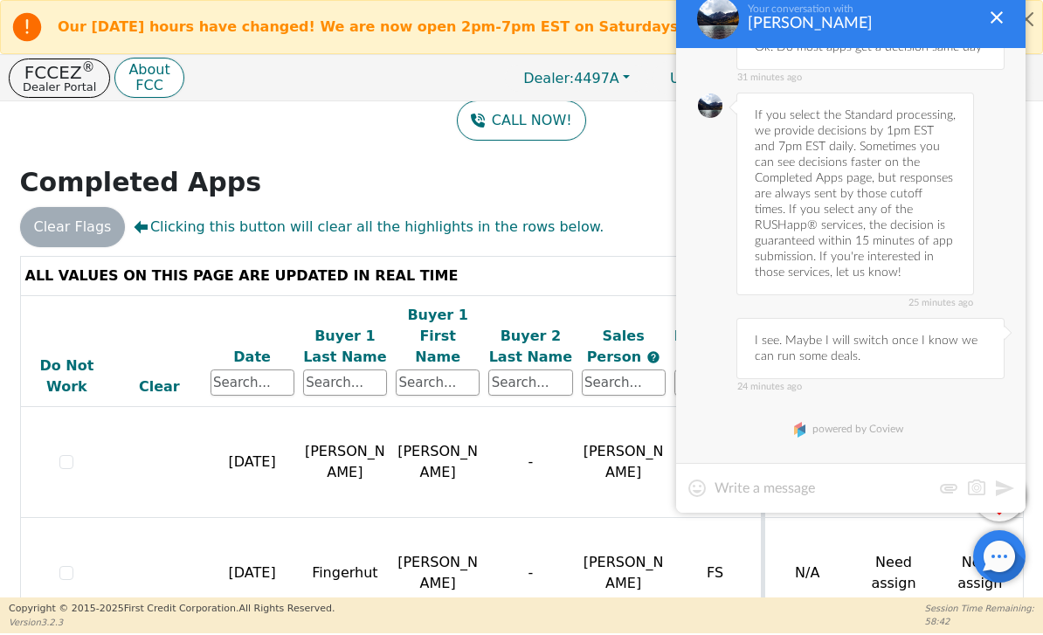
scroll to position [322, 0]
click at [887, 480] on textarea at bounding box center [823, 488] width 217 height 17
type textarea "What is the % of fingerhut?"
click at [997, 482] on button at bounding box center [1004, 488] width 21 height 21
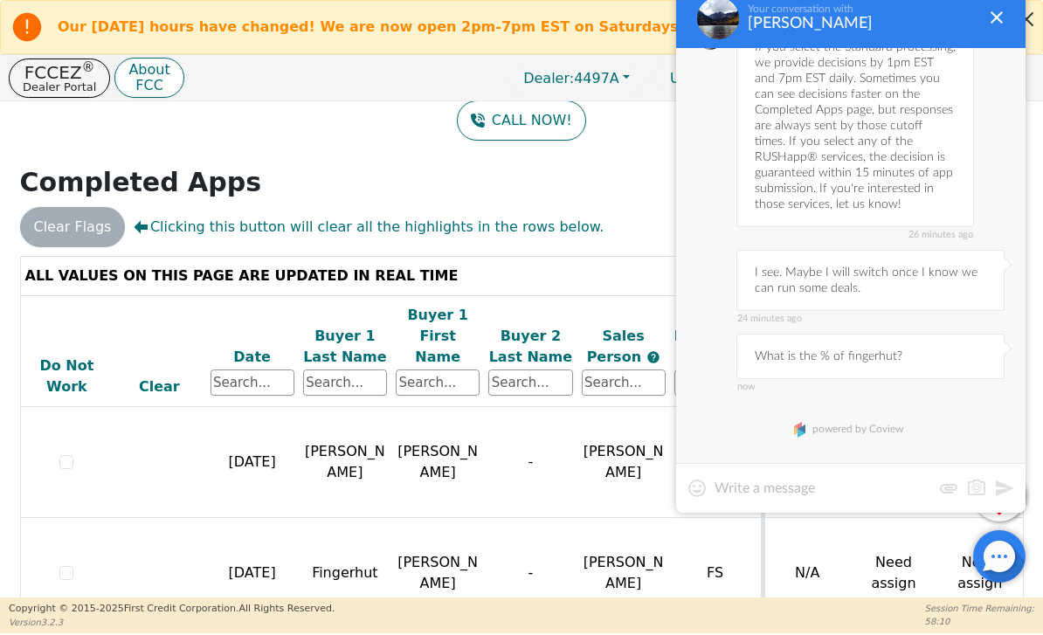
click at [1040, 14] on button "Close alert" at bounding box center [1026, 19] width 31 height 36
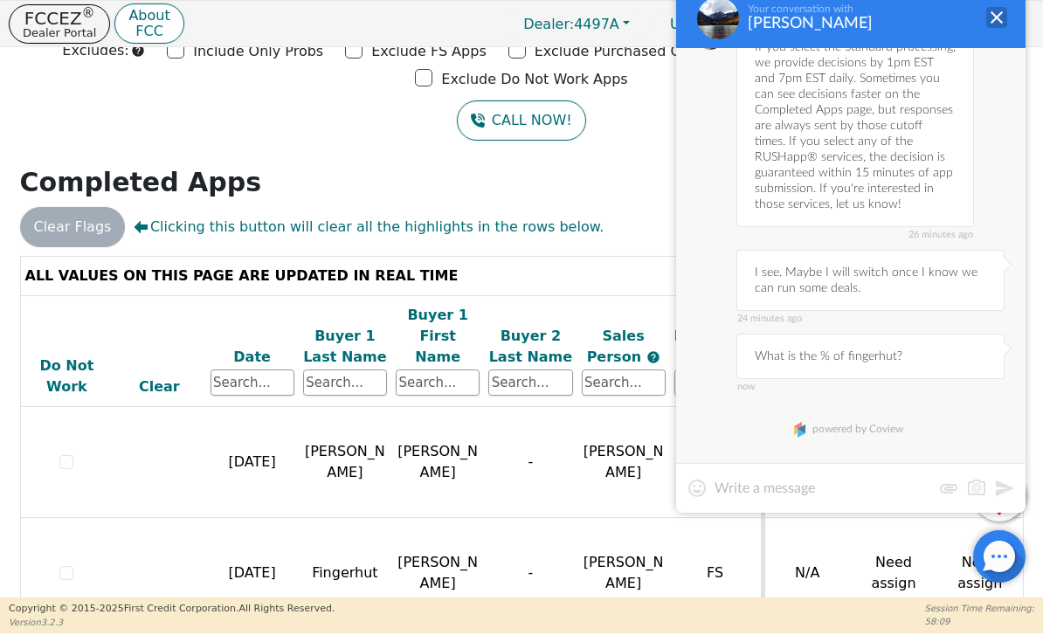
click at [994, 23] on div at bounding box center [996, 17] width 21 height 21
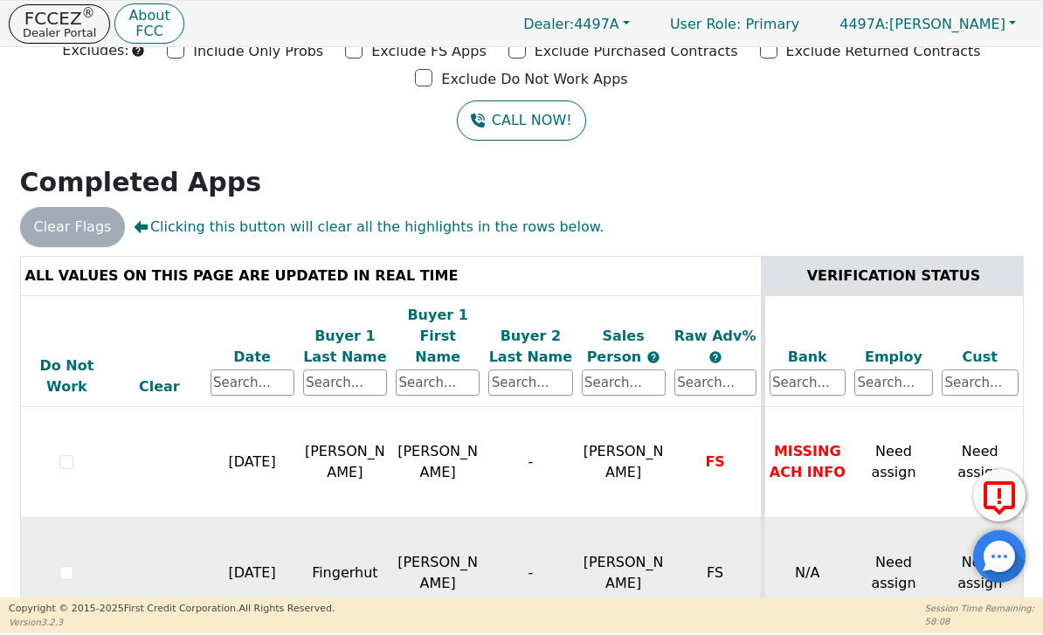
click at [676, 518] on td "FS" at bounding box center [716, 573] width 93 height 111
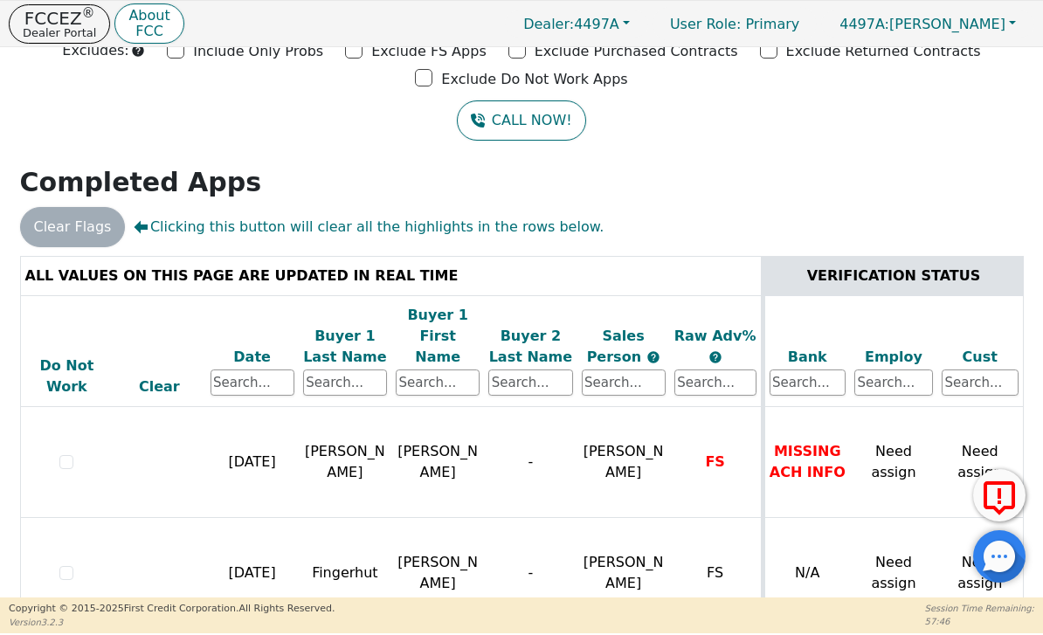
click at [1004, 553] on div at bounding box center [999, 556] width 52 height 52
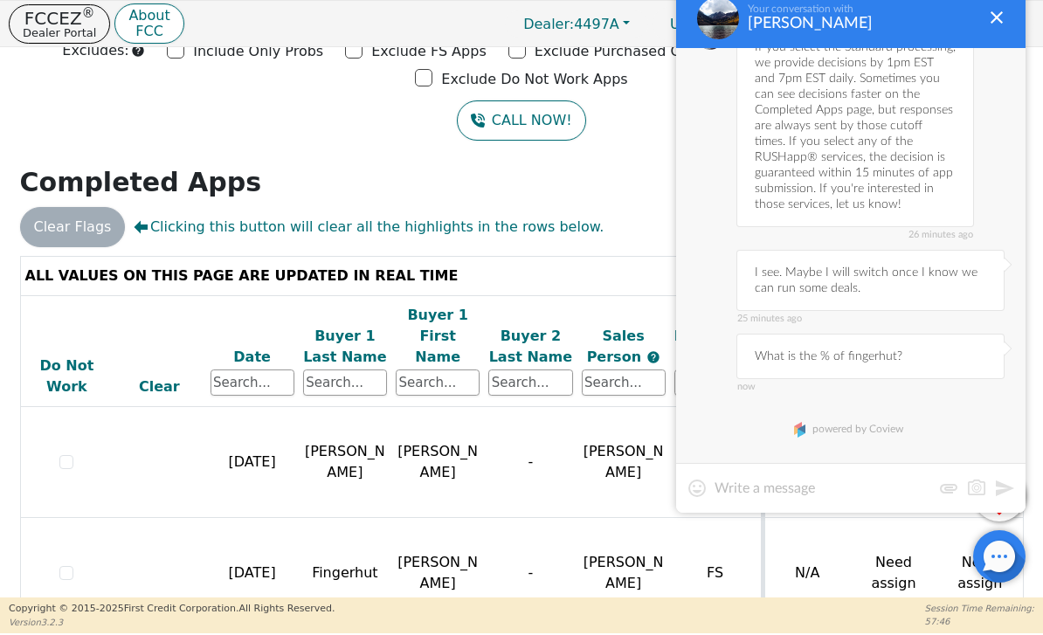
scroll to position [390, 0]
click at [1004, 24] on div at bounding box center [996, 17] width 21 height 21
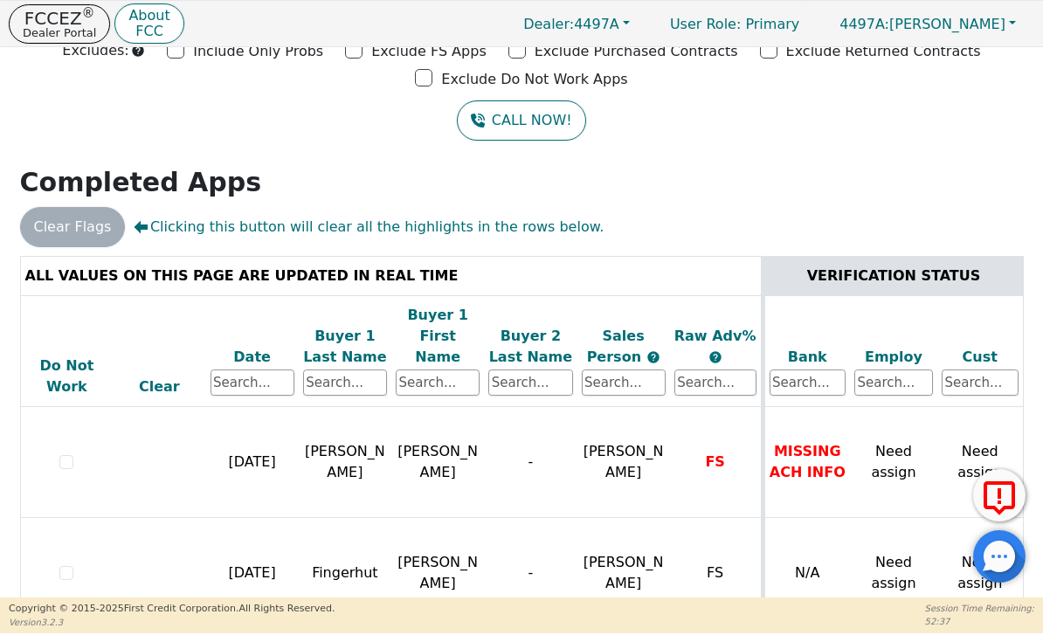
click at [1005, 500] on icon at bounding box center [999, 499] width 42 height 44
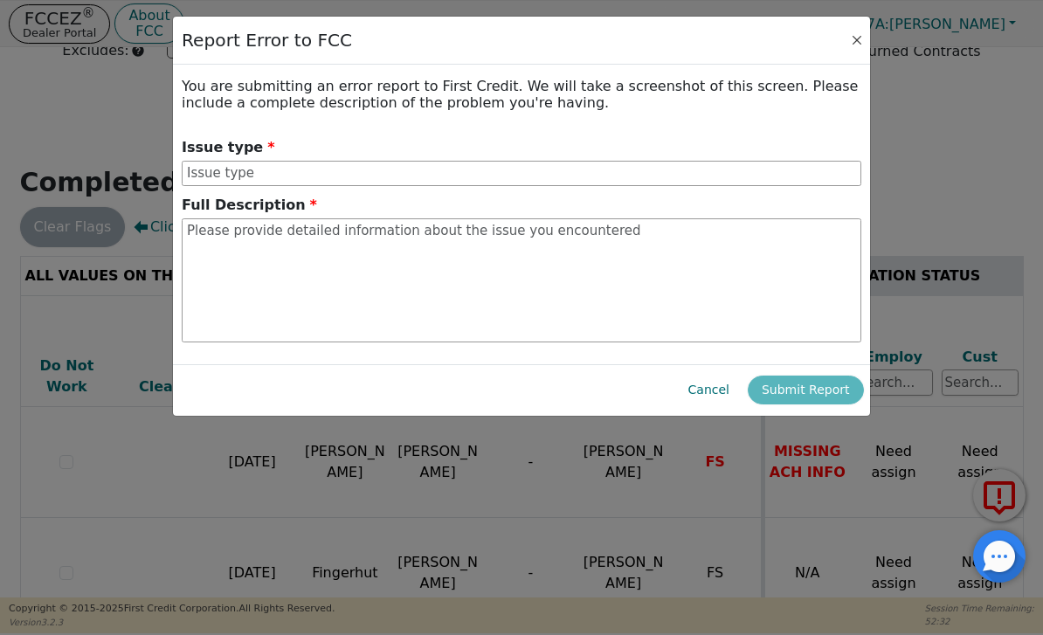
click at [849, 45] on button "Close" at bounding box center [856, 39] width 17 height 17
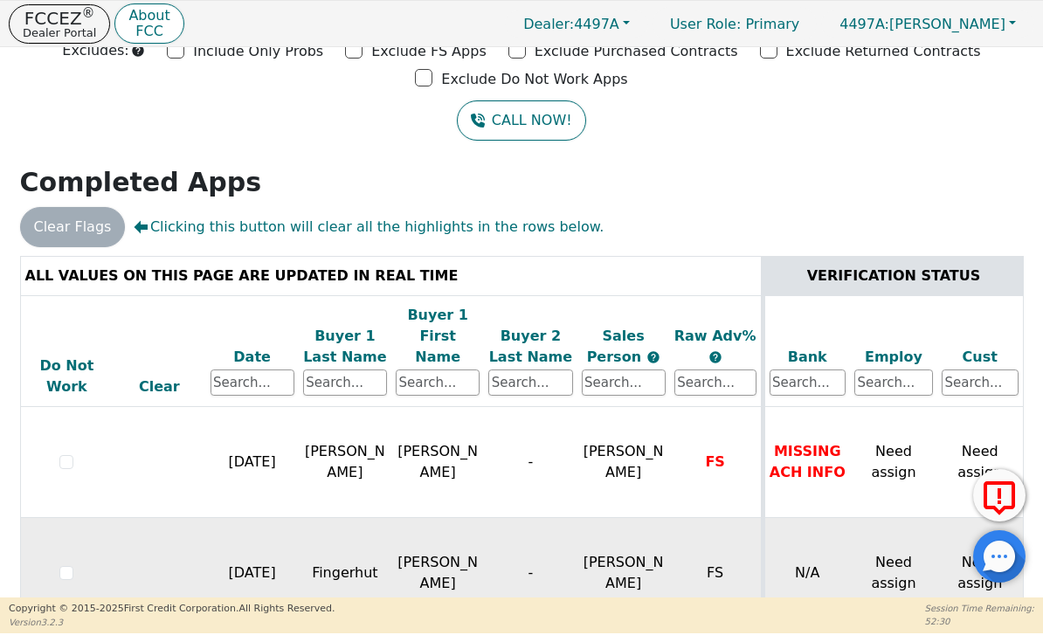
click at [425, 528] on td "[PERSON_NAME]" at bounding box center [437, 573] width 93 height 111
click at [335, 525] on td "Fingerhut" at bounding box center [345, 573] width 93 height 111
click at [334, 534] on td "Fingerhut" at bounding box center [345, 573] width 93 height 111
click at [312, 528] on td "Fingerhut" at bounding box center [345, 573] width 93 height 111
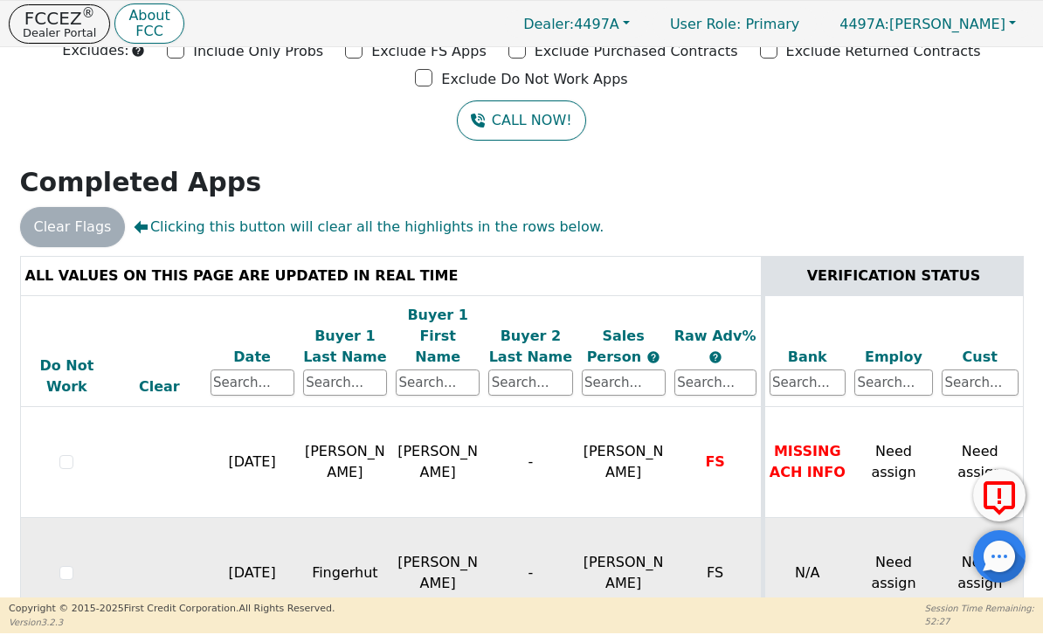
click at [63, 566] on input "checkbox" at bounding box center [66, 573] width 14 height 14
click at [674, 518] on td "FS" at bounding box center [716, 573] width 93 height 111
click at [640, 518] on td "[PERSON_NAME]" at bounding box center [623, 573] width 93 height 111
click at [864, 522] on td "Need assign" at bounding box center [893, 573] width 87 height 111
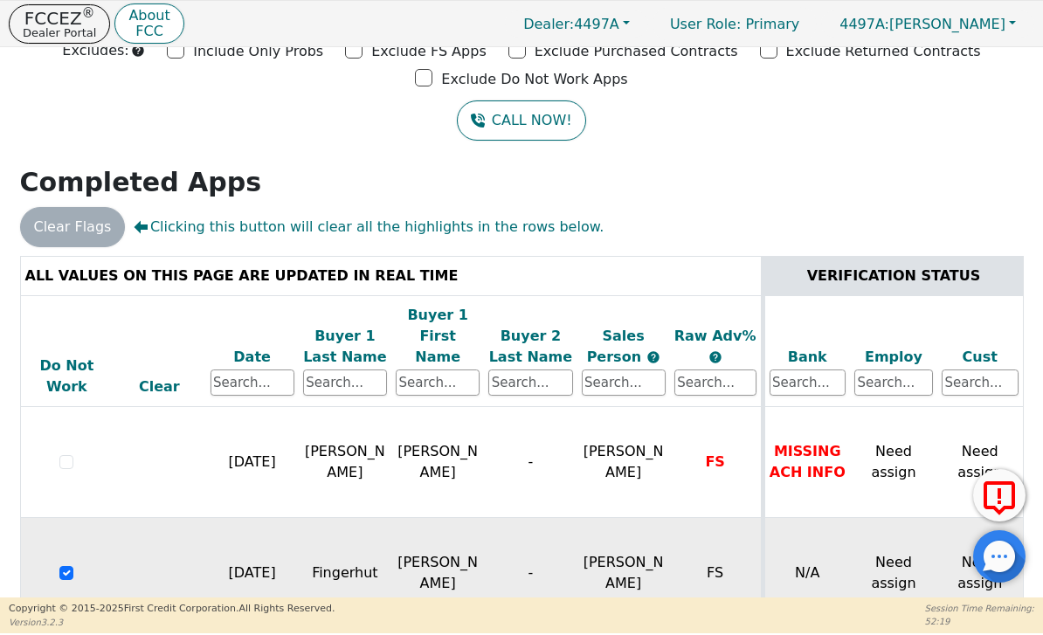
click at [896, 547] on td "Need assign" at bounding box center [893, 573] width 87 height 111
click at [918, 531] on td "Need assign" at bounding box center [893, 573] width 87 height 111
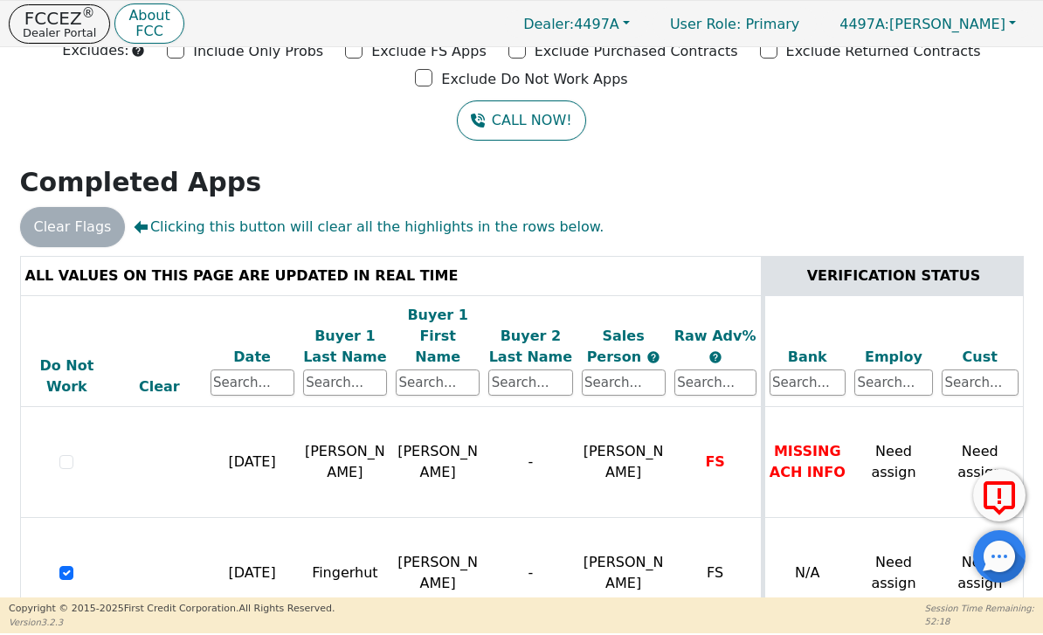
click at [954, 273] on div "VERIFICATION STATUS" at bounding box center [894, 276] width 249 height 21
click at [970, 266] on div "VERIFICATION STATUS" at bounding box center [894, 276] width 249 height 21
click at [86, 563] on div at bounding box center [67, 573] width 84 height 21
click at [70, 566] on input "checkbox" at bounding box center [66, 573] width 14 height 14
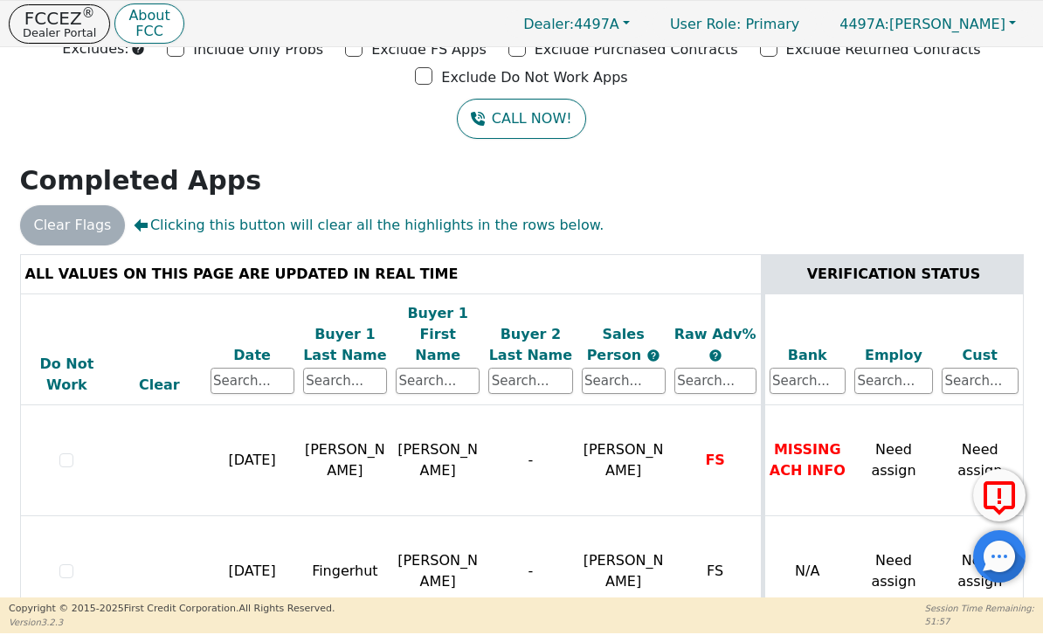
scroll to position [104, 0]
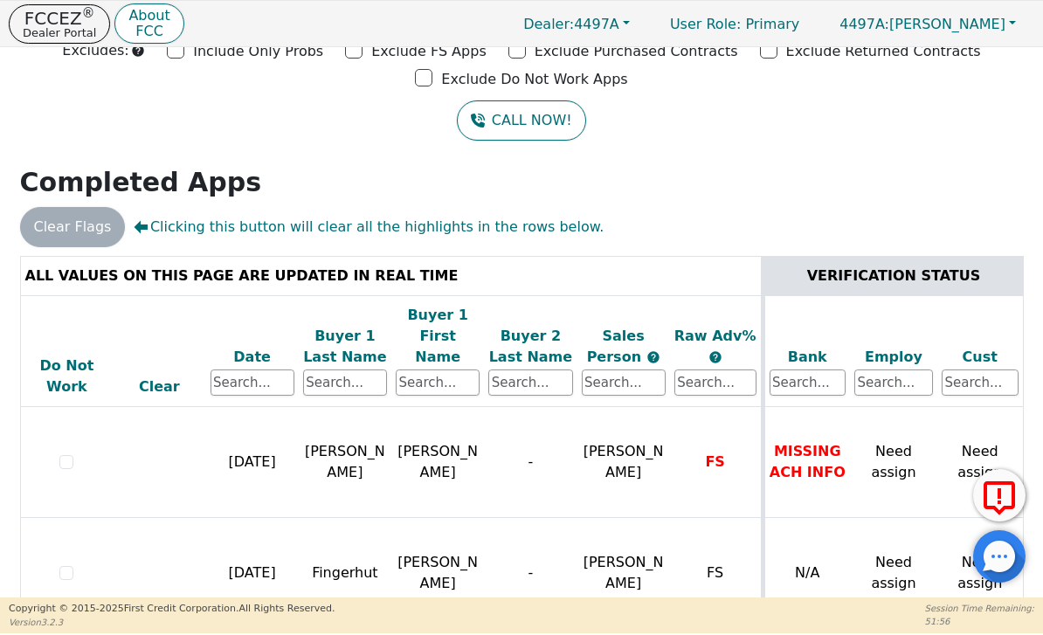
click at [1017, 572] on div at bounding box center [999, 556] width 52 height 52
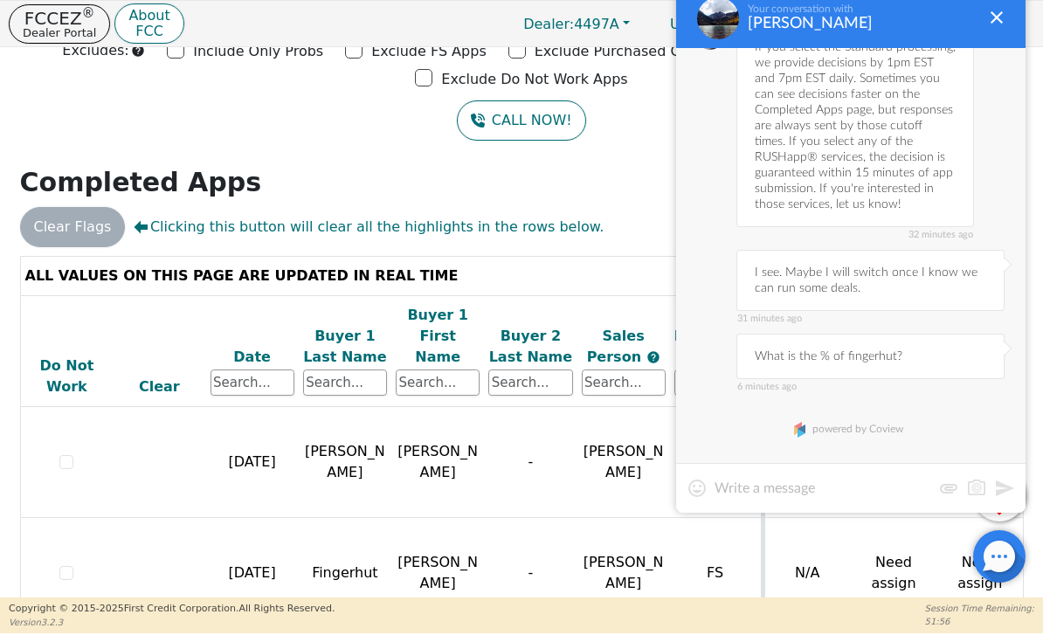
scroll to position [390, 0]
click at [63, 4] on button "FCCEZ ® Dealer Portal" at bounding box center [59, 23] width 101 height 39
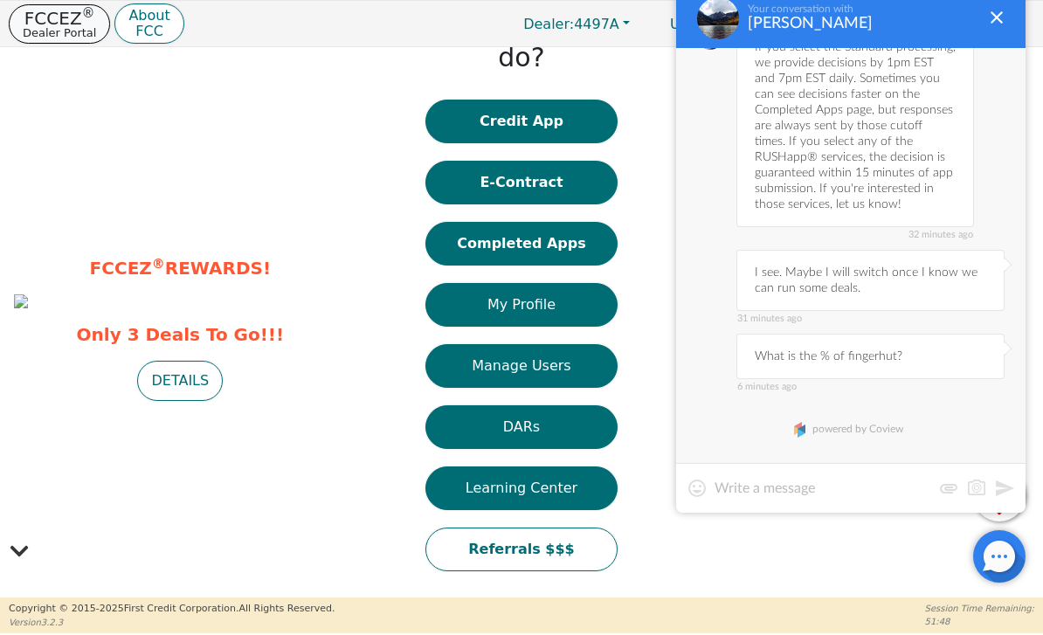
scroll to position [27, 0]
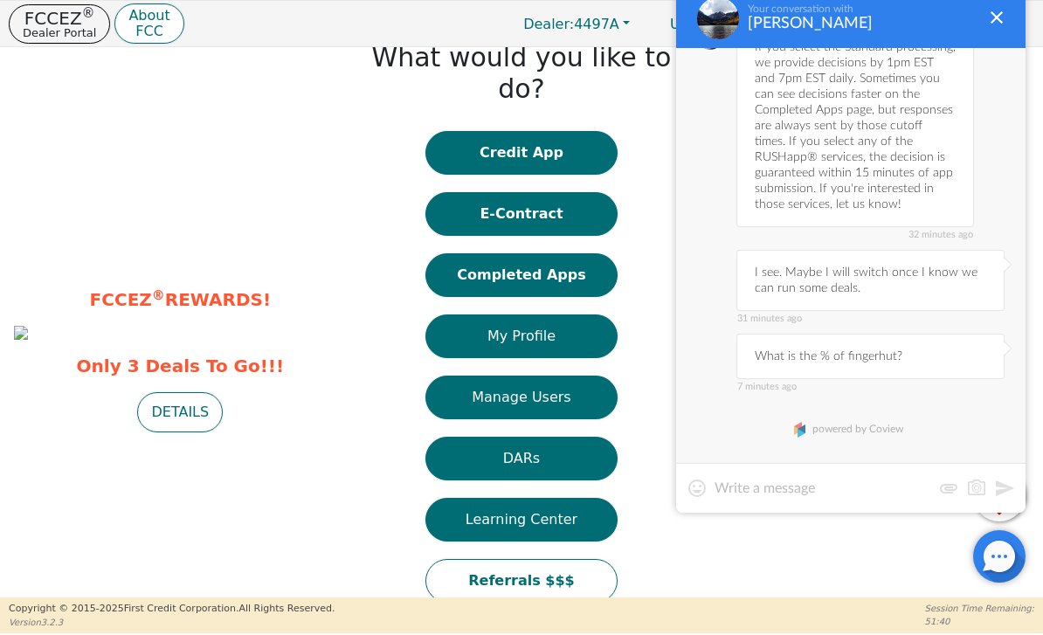
click at [337, 114] on div "FCCEZ ® REWARDS! Only 3 Deals To Go!!! DETAILS" at bounding box center [179, 359] width 333 height 521
click at [997, 21] on div at bounding box center [996, 17] width 21 height 21
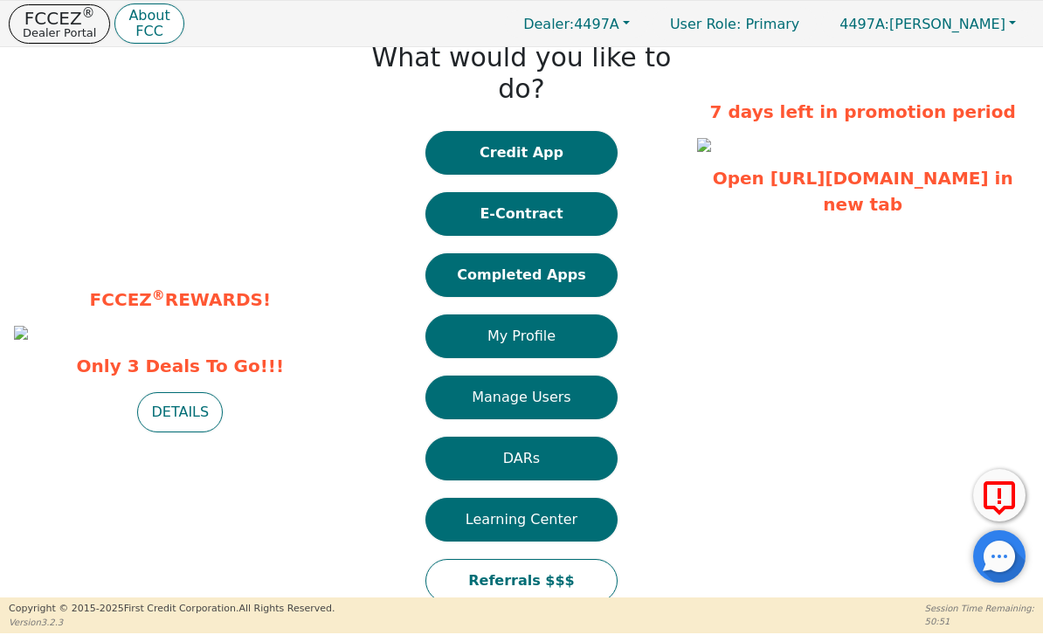
click at [1006, 544] on div at bounding box center [999, 556] width 52 height 52
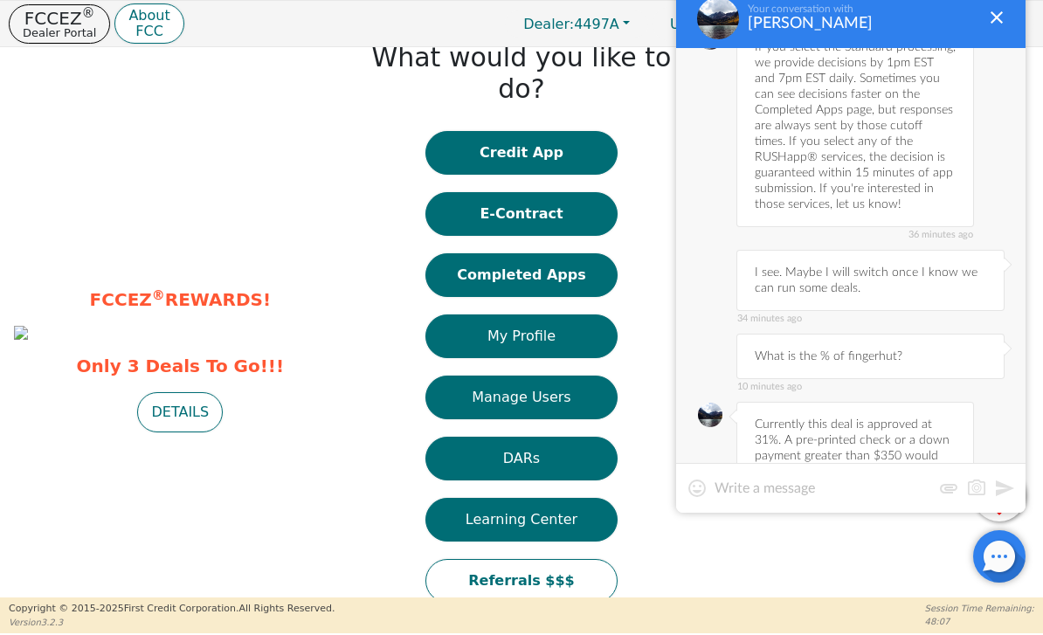
scroll to position [506, 0]
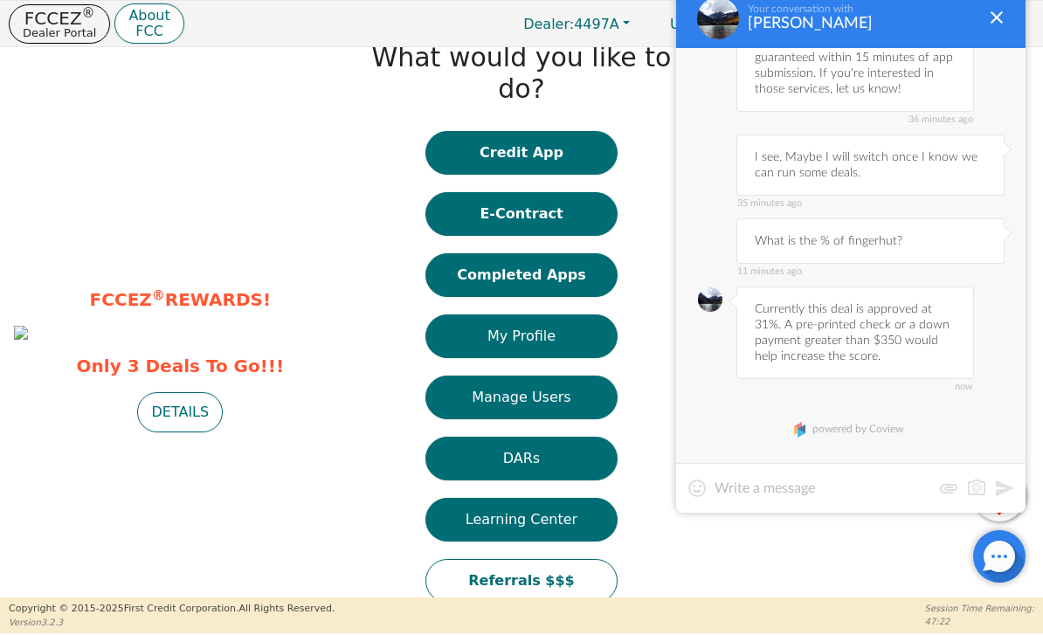
click at [823, 494] on textarea at bounding box center [823, 488] width 217 height 17
type textarea "Getting a check is easy. Another 150 is too. So that being said what’s that mak…"
click at [1002, 491] on button at bounding box center [1004, 488] width 21 height 21
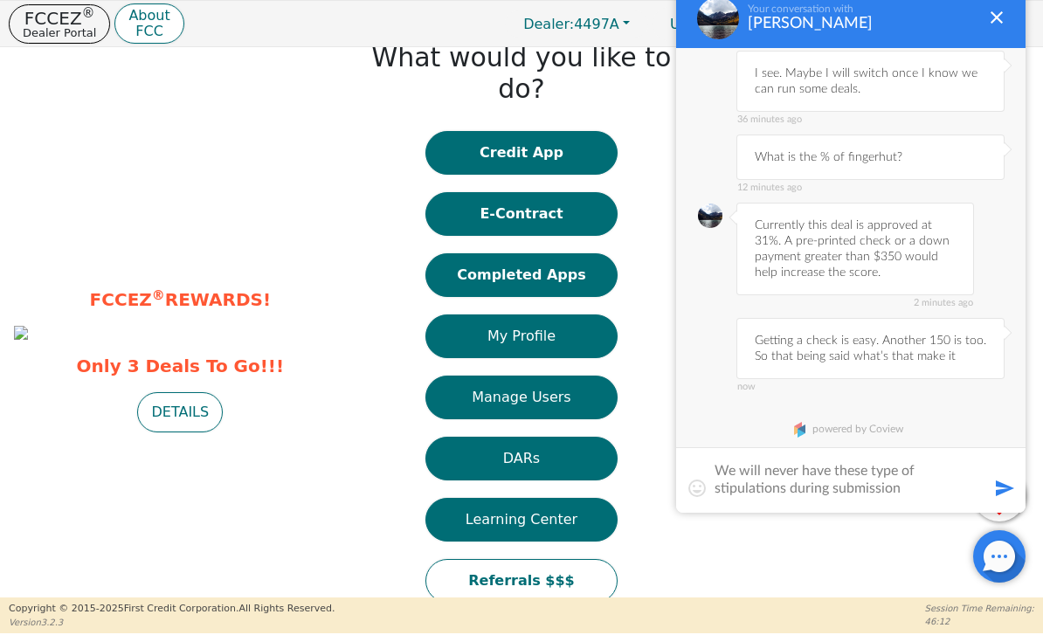
type textarea "We will never have these type of stipulations during submission"
click at [998, 489] on button at bounding box center [1004, 488] width 21 height 21
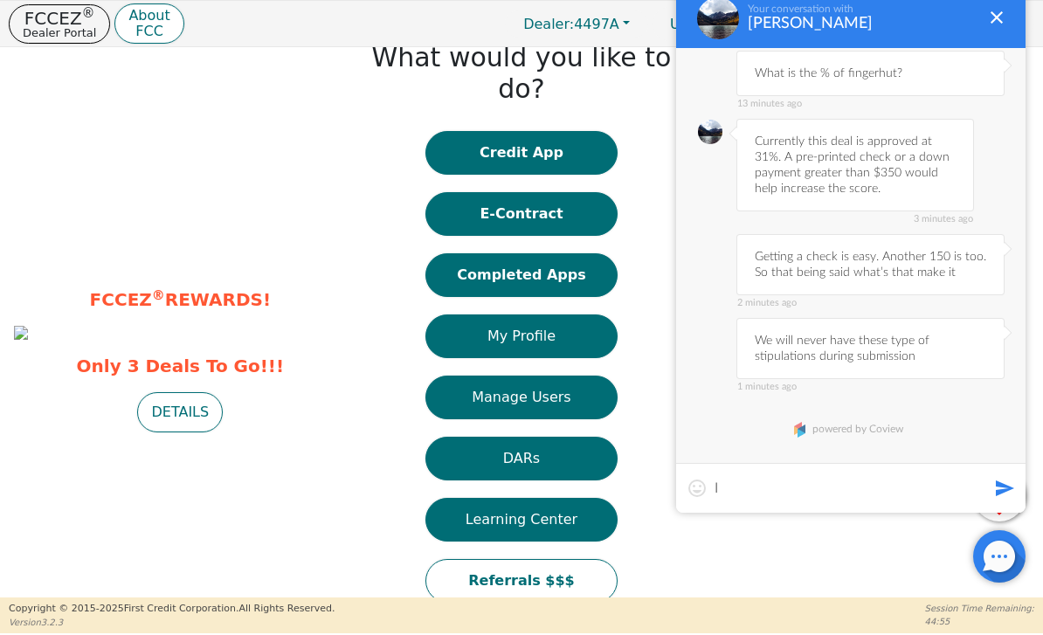
type textarea "I"
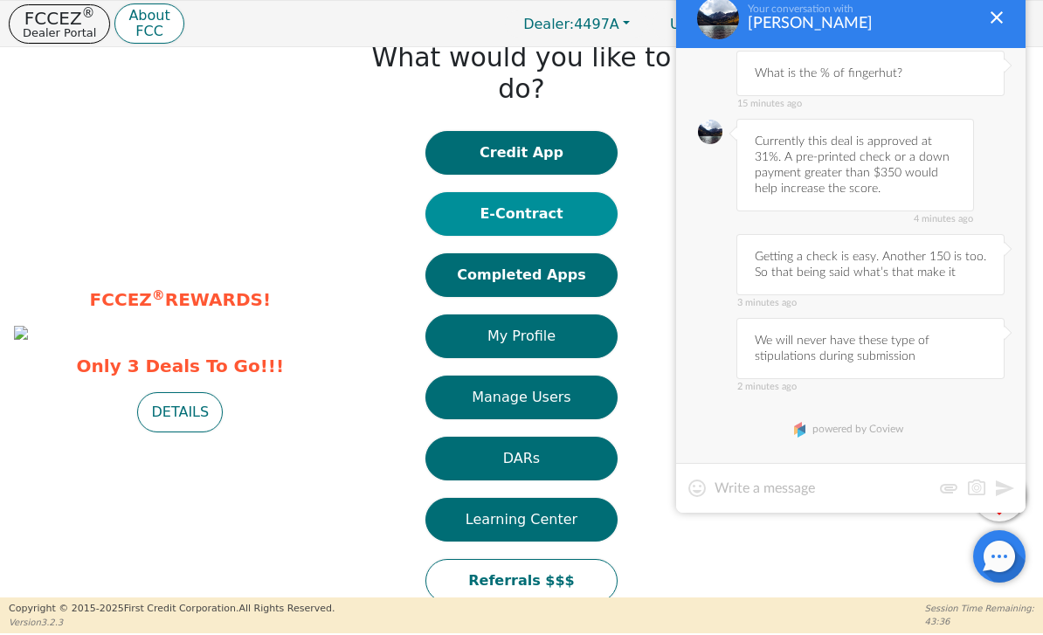
click at [563, 192] on button "E-Contract" at bounding box center [521, 214] width 192 height 44
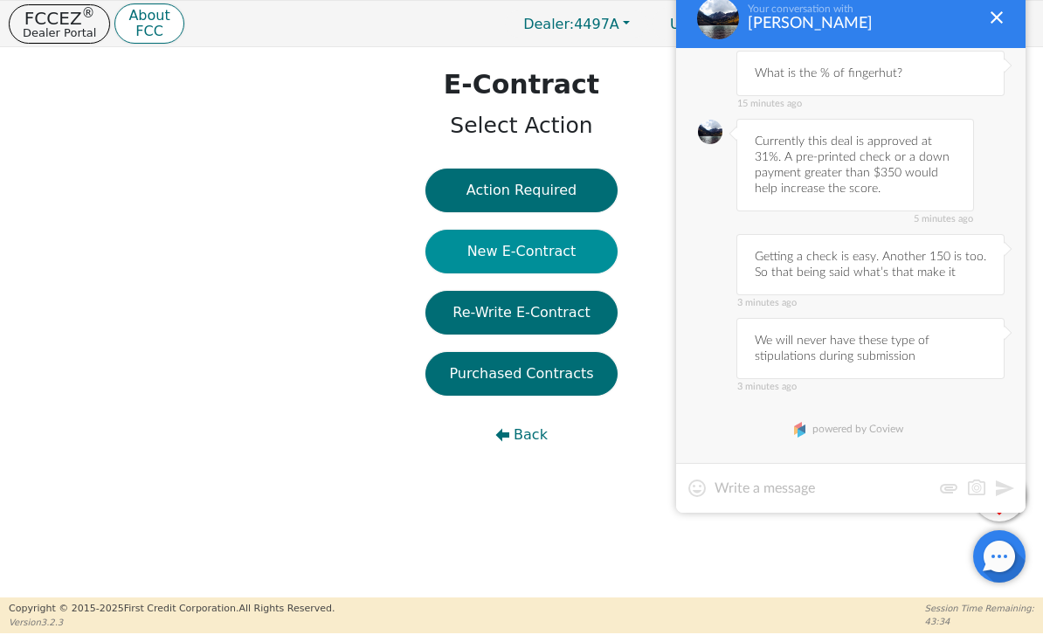
click at [580, 257] on button "New E-Contract" at bounding box center [521, 252] width 192 height 44
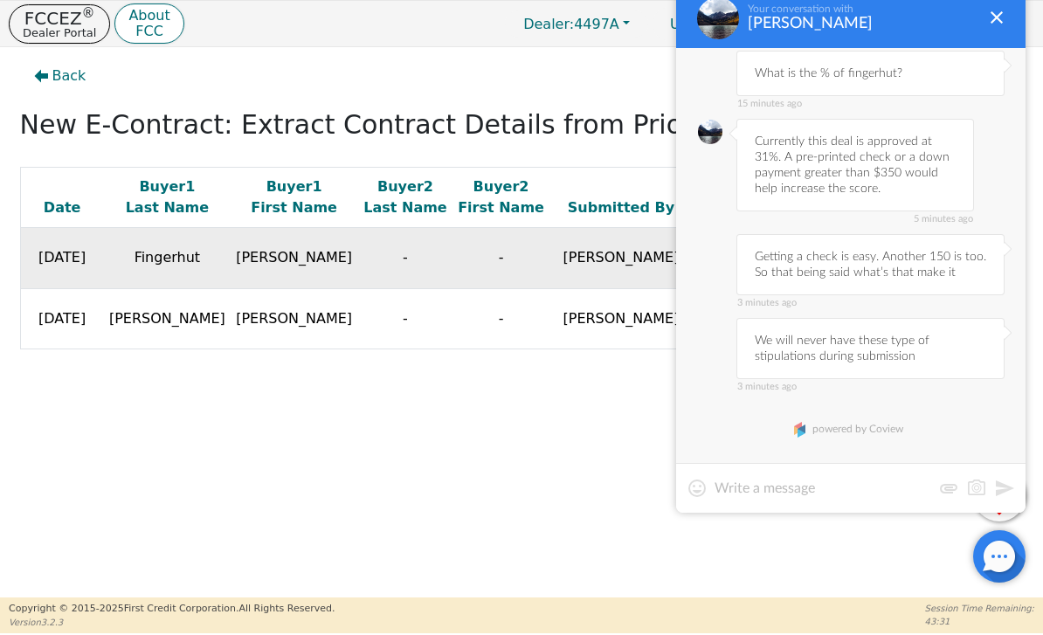
click at [357, 254] on td "-" at bounding box center [405, 258] width 96 height 61
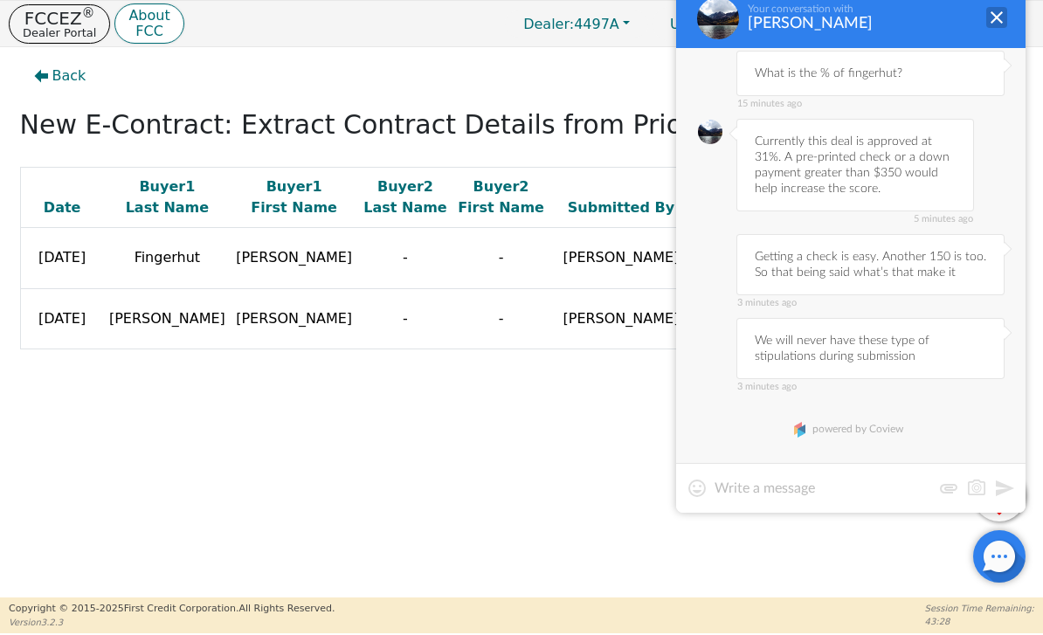
click at [998, 19] on div at bounding box center [996, 17] width 21 height 21
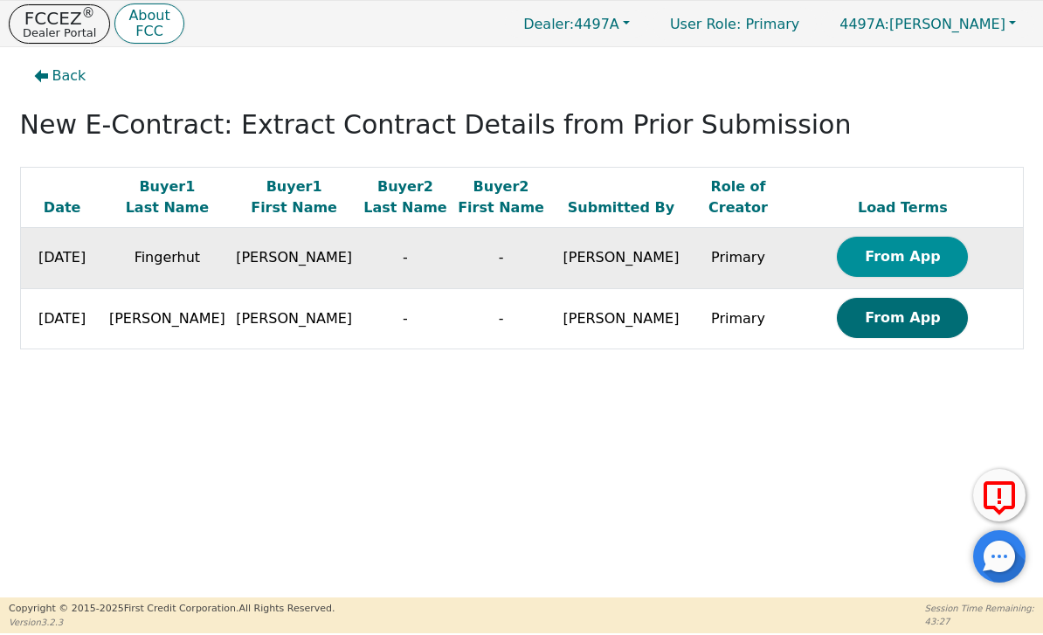
click at [913, 254] on button "From App" at bounding box center [902, 257] width 131 height 40
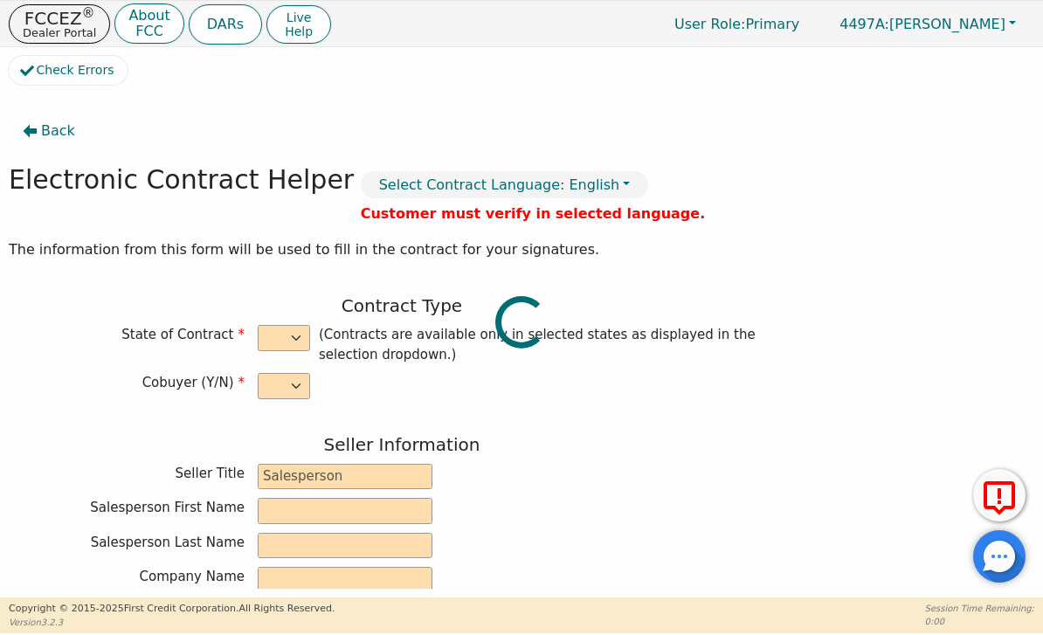
select select "n"
type input "General Manager"
type input "[PERSON_NAME]"
type input "Bentley"
type input "HYDRO TECH INTERIORS INC"
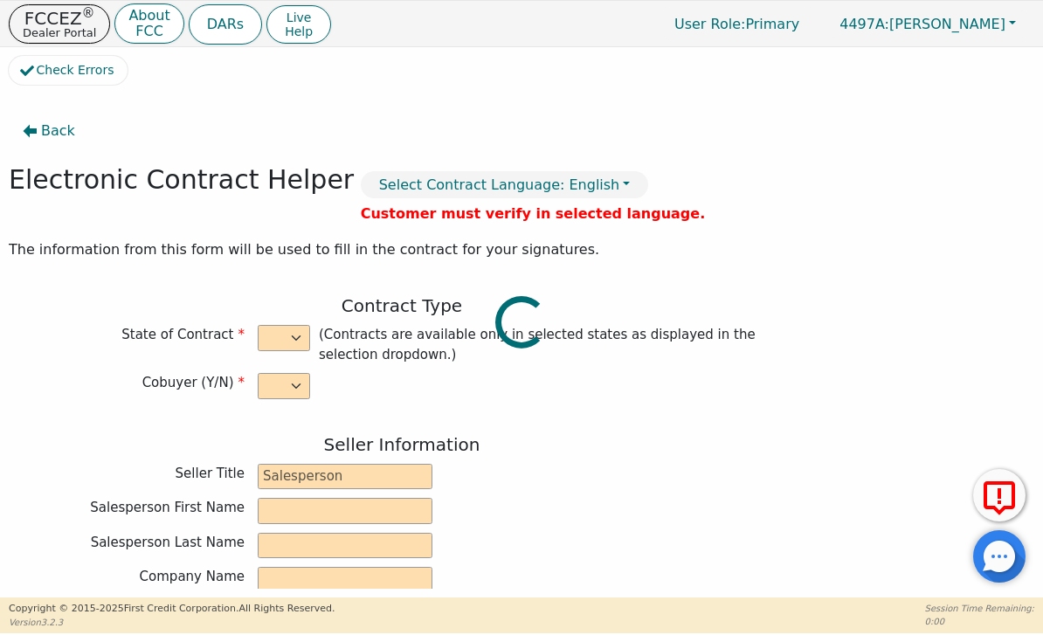
type input "36455 LIME BANK RD"
type input "LOGAN"
select select "OH"
type input "43138"
type input "[PERSON_NAME]"
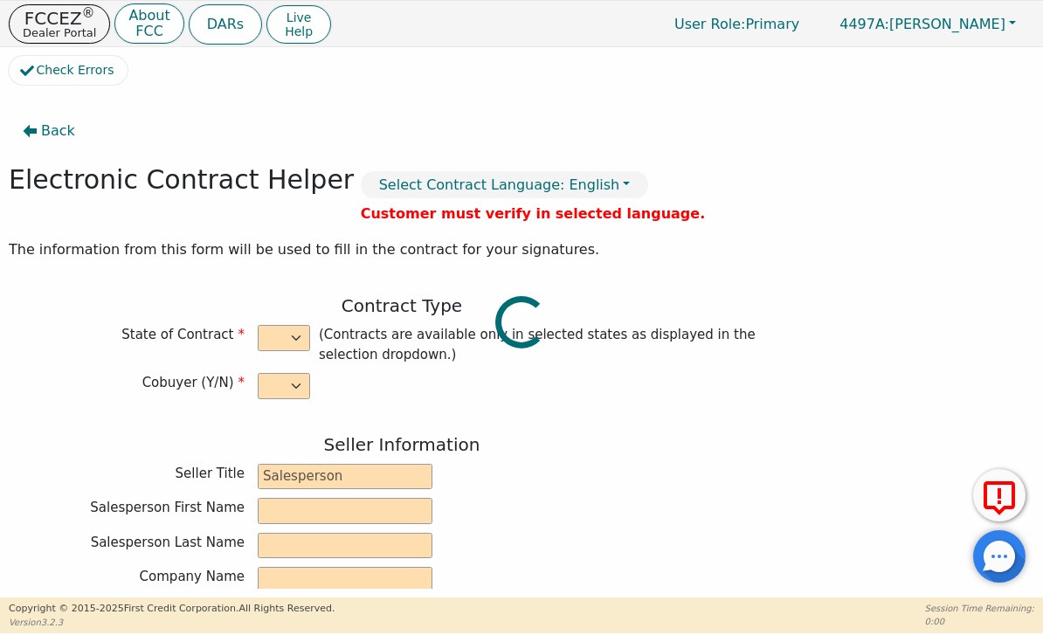
type input "Fingerhut"
type input "[EMAIL_ADDRESS][DOMAIN_NAME]"
type input "3021 Bethel Rd APT 303"
type input "Columbus"
select select "OH"
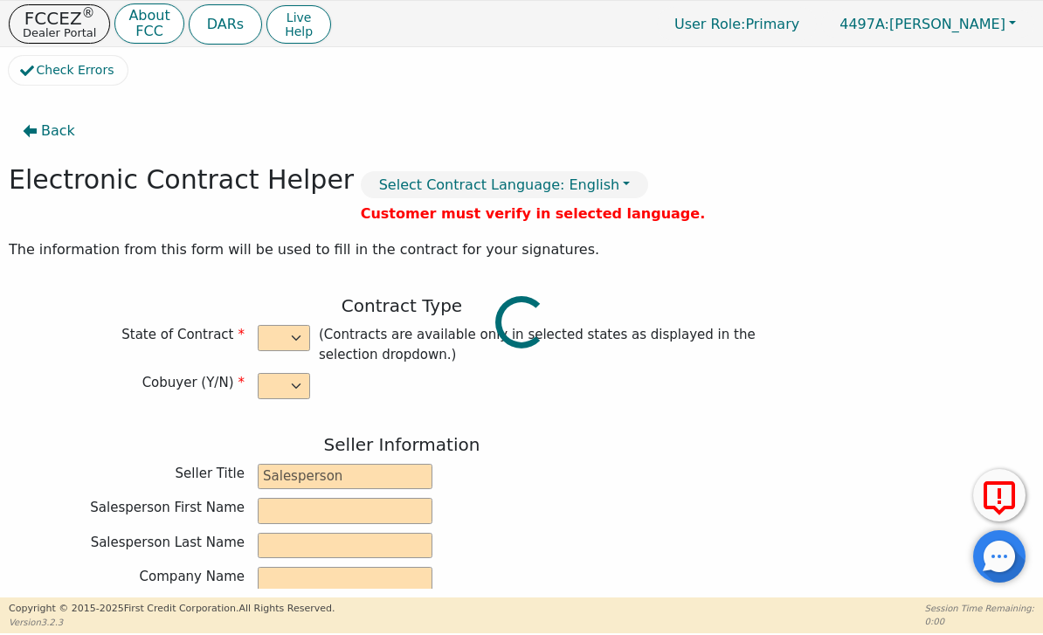
type input "43220"
type input "[DATE]"
type input "24.99"
type input "2025-10-24"
type input "48"
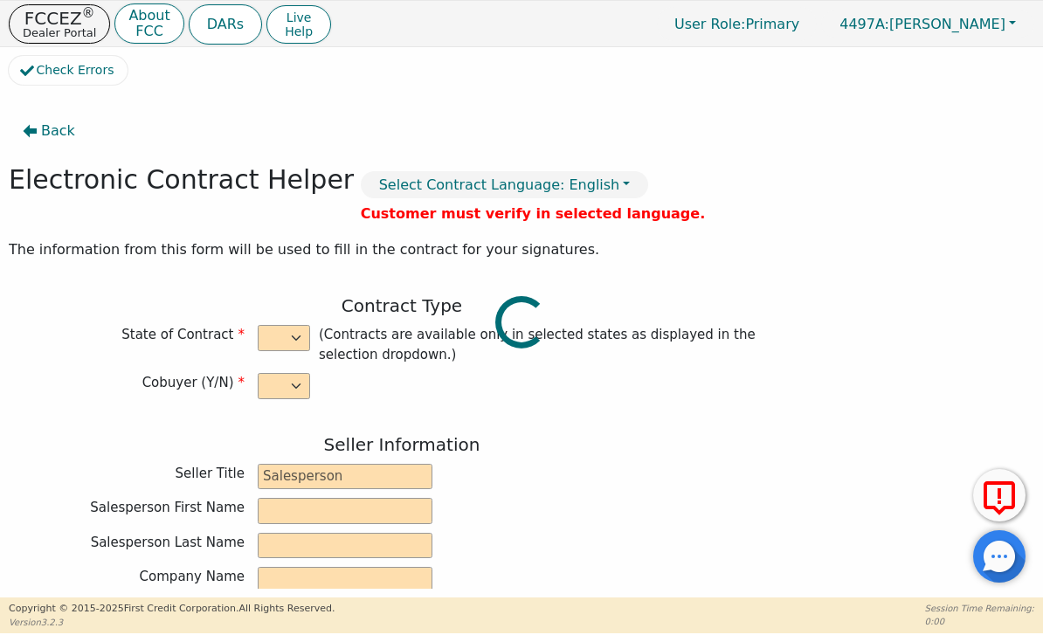
type input "0"
type input "3198.20"
type input "216.20"
type input "2982.00"
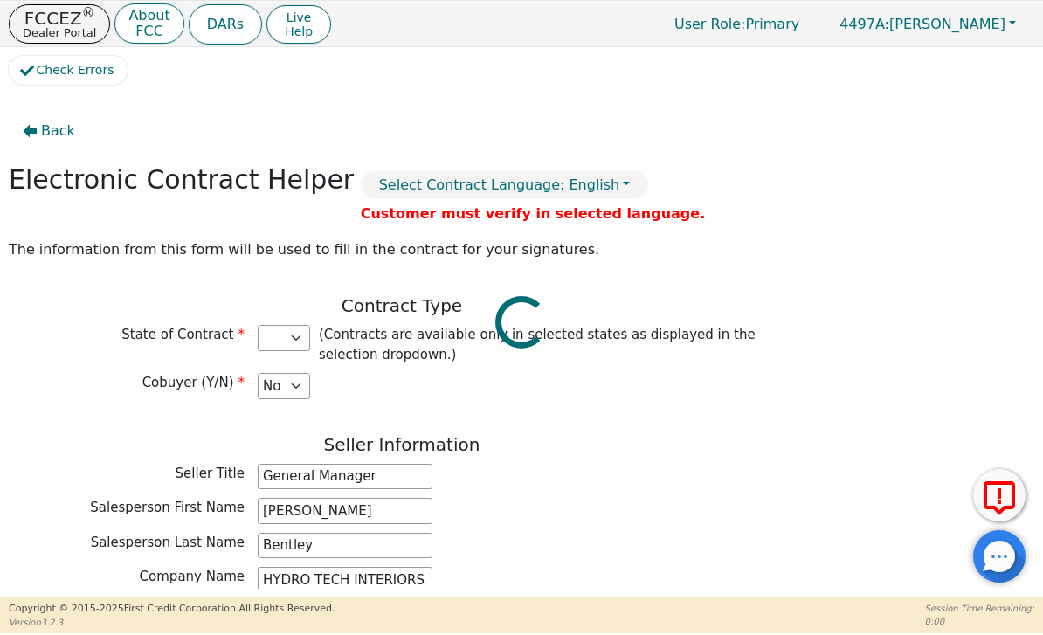
select select "OH"
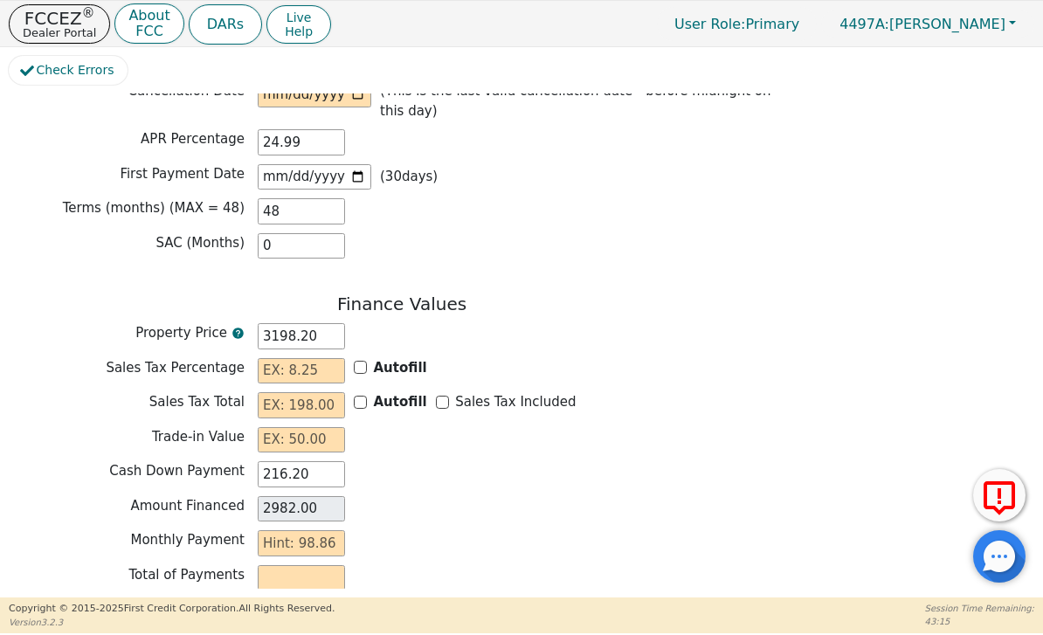
scroll to position [1325, 0]
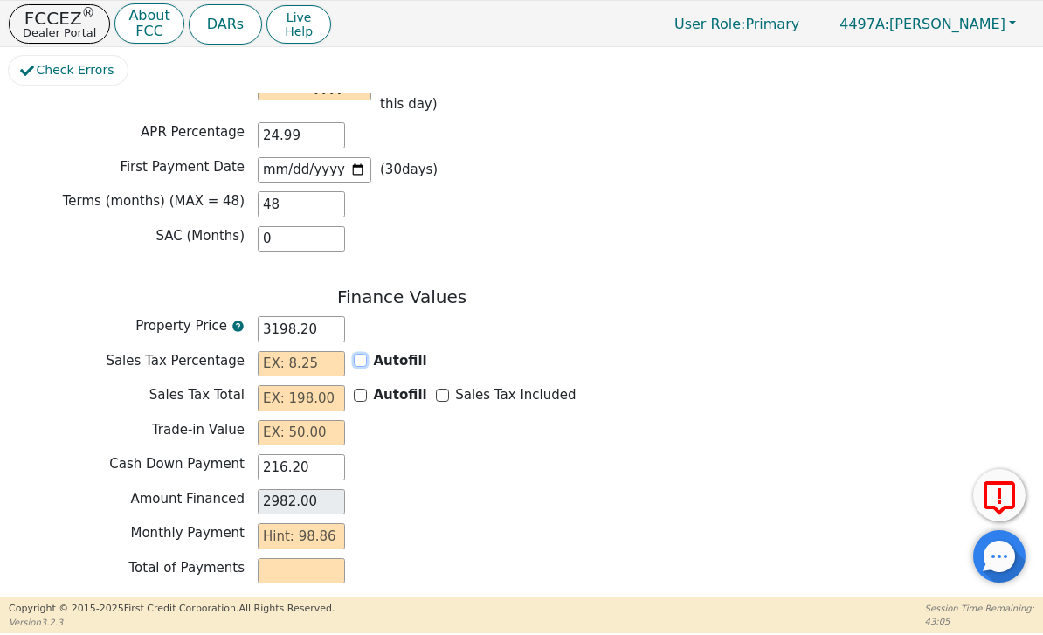
click at [365, 354] on input "Autofill" at bounding box center [360, 360] width 13 height 13
checkbox input "true"
type input "0.00"
click at [455, 385] on label "Sales Tax Included" at bounding box center [515, 395] width 121 height 20
click at [449, 389] on input "Sales Tax Included" at bounding box center [442, 395] width 13 height 13
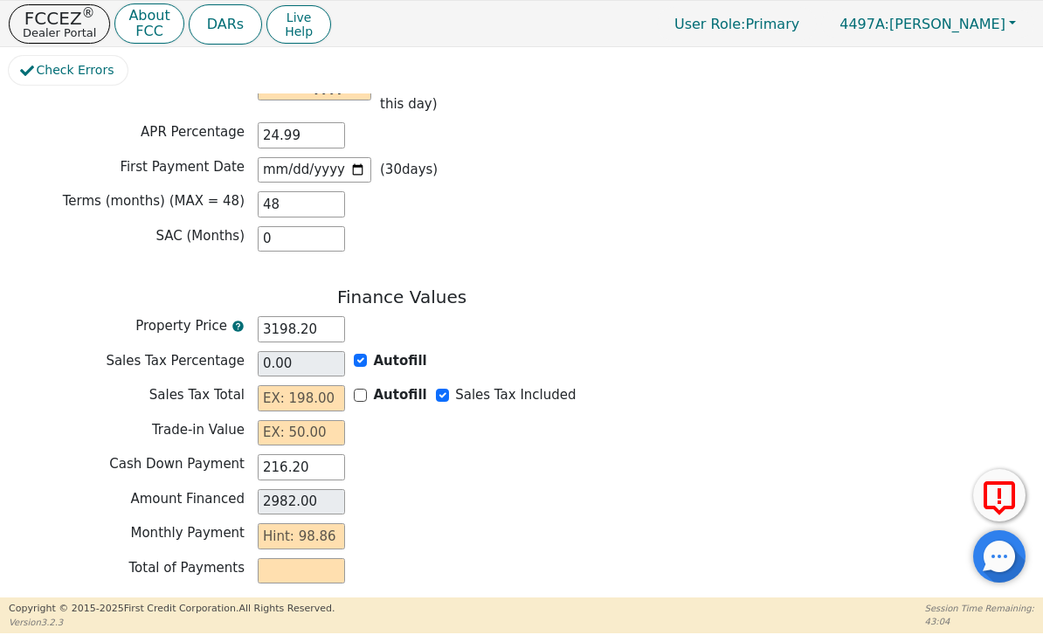
checkbox input "true"
type input "0.00"
click at [689, 420] on div "Trade-in Value" at bounding box center [402, 433] width 786 height 26
click at [323, 424] on input "text" at bounding box center [301, 433] width 87 height 26
click at [311, 422] on input "text" at bounding box center [301, 433] width 87 height 26
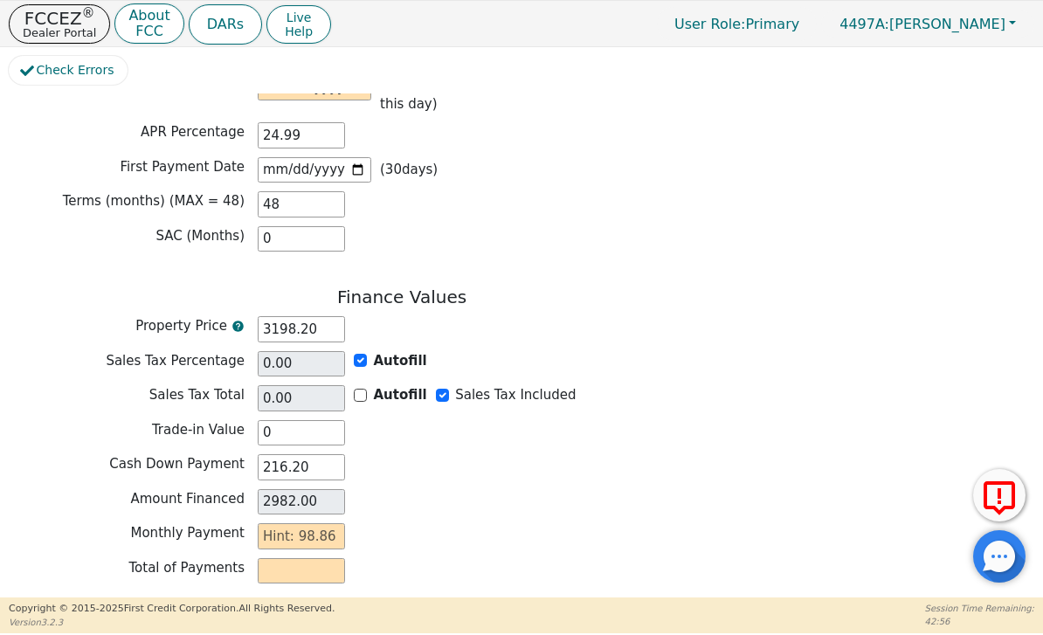
click at [479, 466] on div "Cash Down Payment 216.20" at bounding box center [402, 469] width 786 height 31
type input "0.00"
click at [333, 457] on input "216.20" at bounding box center [301, 467] width 87 height 26
type input "216."
type input "2982.20"
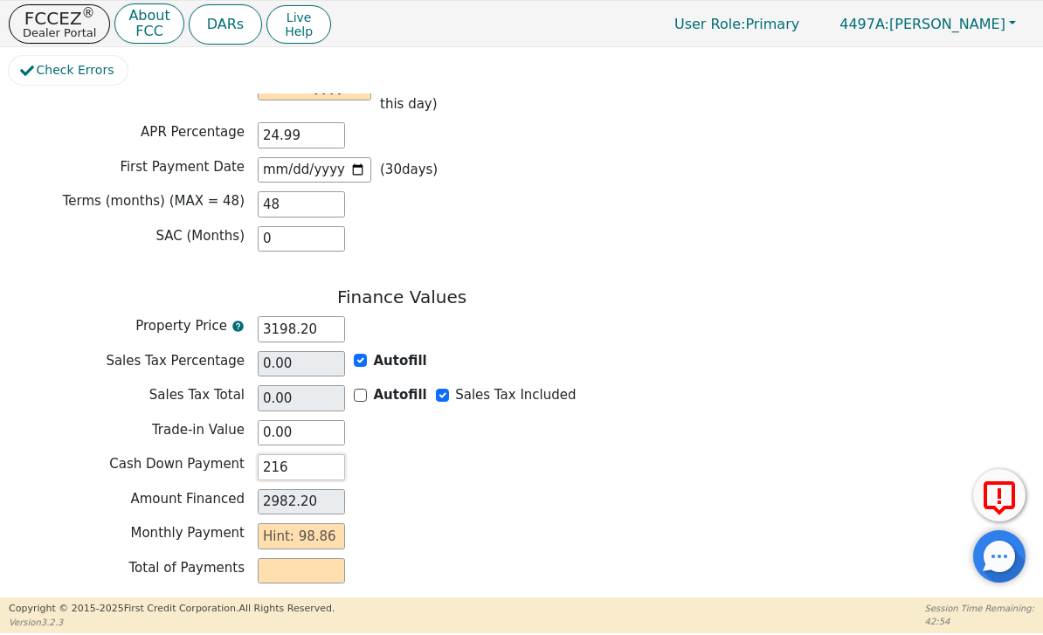
type input "21"
type input "3177.20"
type input "2"
type input "3196.20"
type input "0.00"
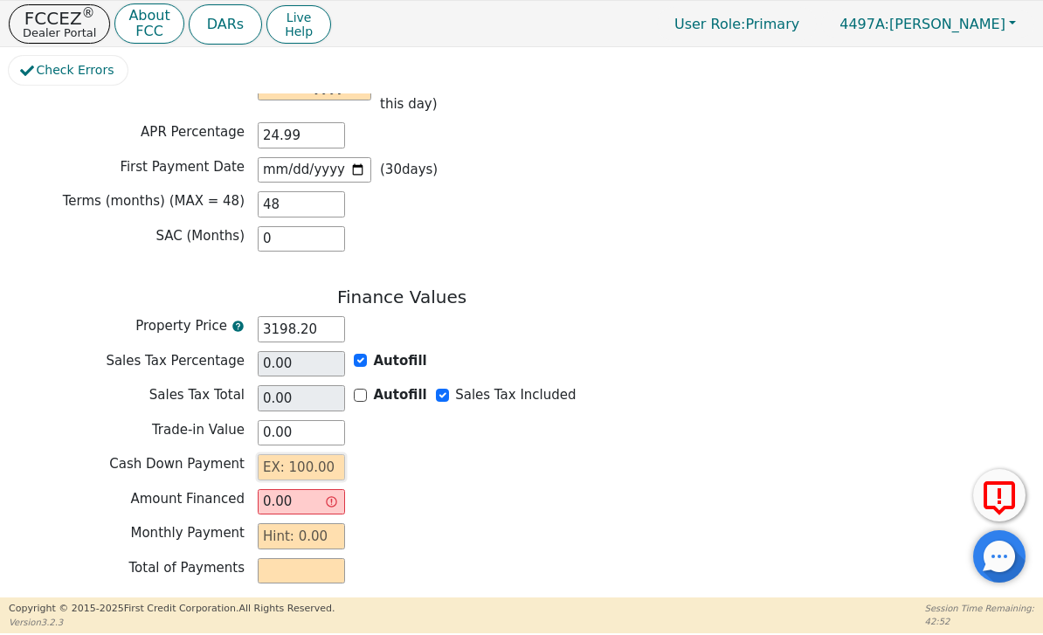
type input "3"
type input "3195.20"
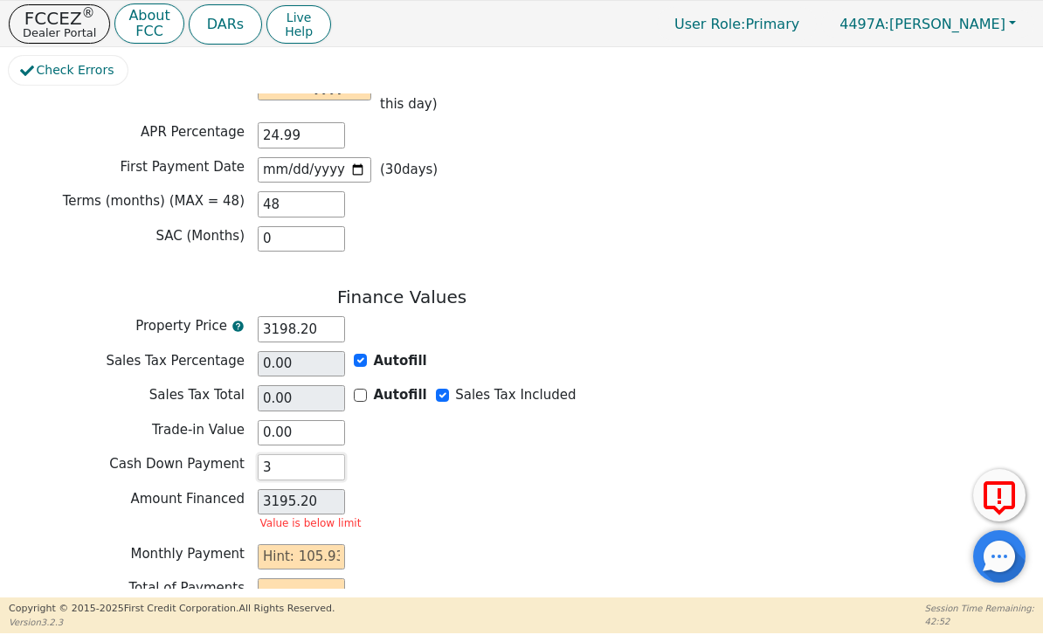
type input "35"
type input "3163.20"
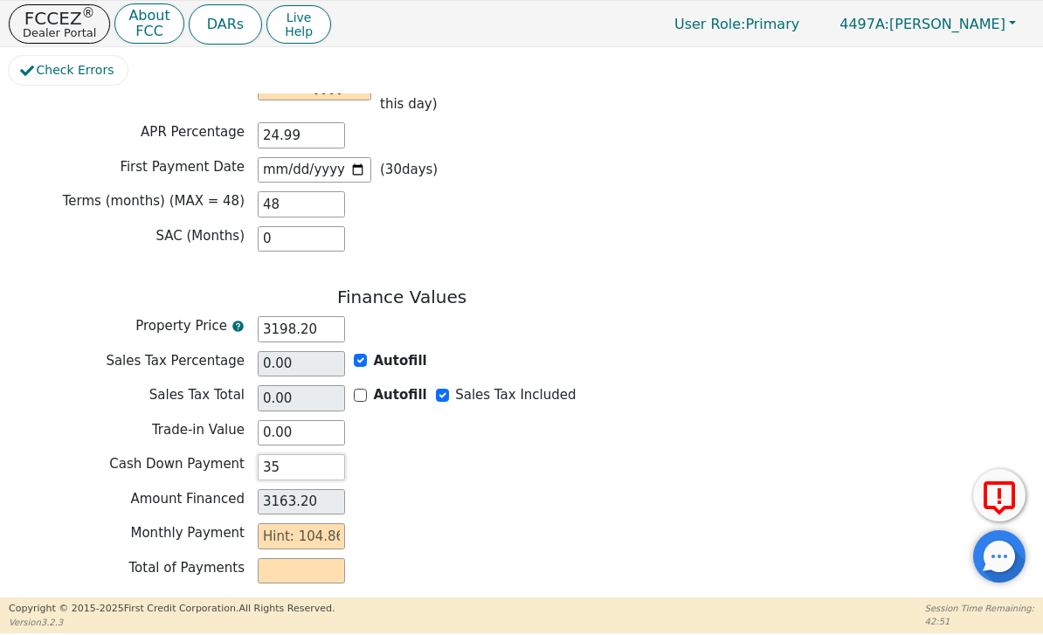
type input "351"
type input "2847.20"
type input "351.00"
click at [680, 470] on div "Finance Values Property Price 3198.20 Sales Tax Percentage 0.00 Autofill Sales …" at bounding box center [402, 440] width 786 height 306
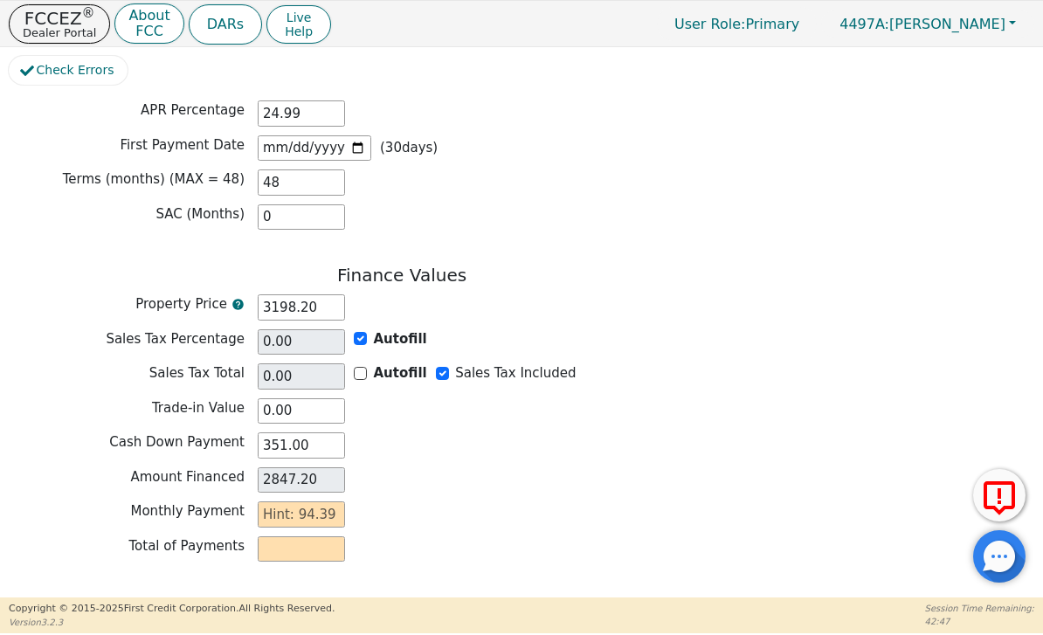
scroll to position [1360, 0]
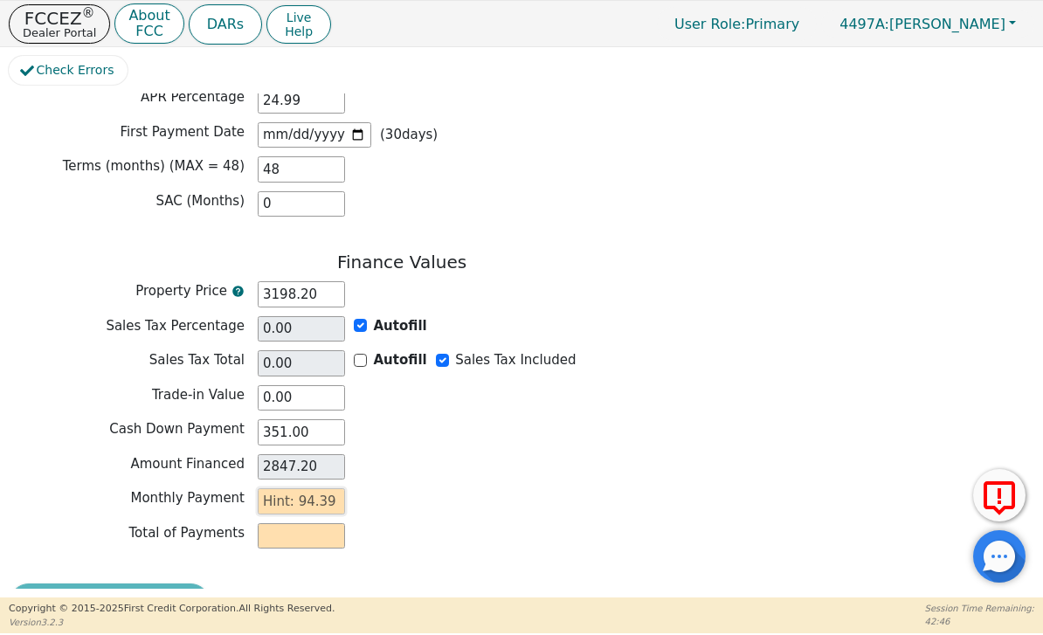
click at [326, 488] on input "text" at bounding box center [301, 501] width 87 height 26
type input "9"
type input "432.00"
type input "94"
type input "4512.00"
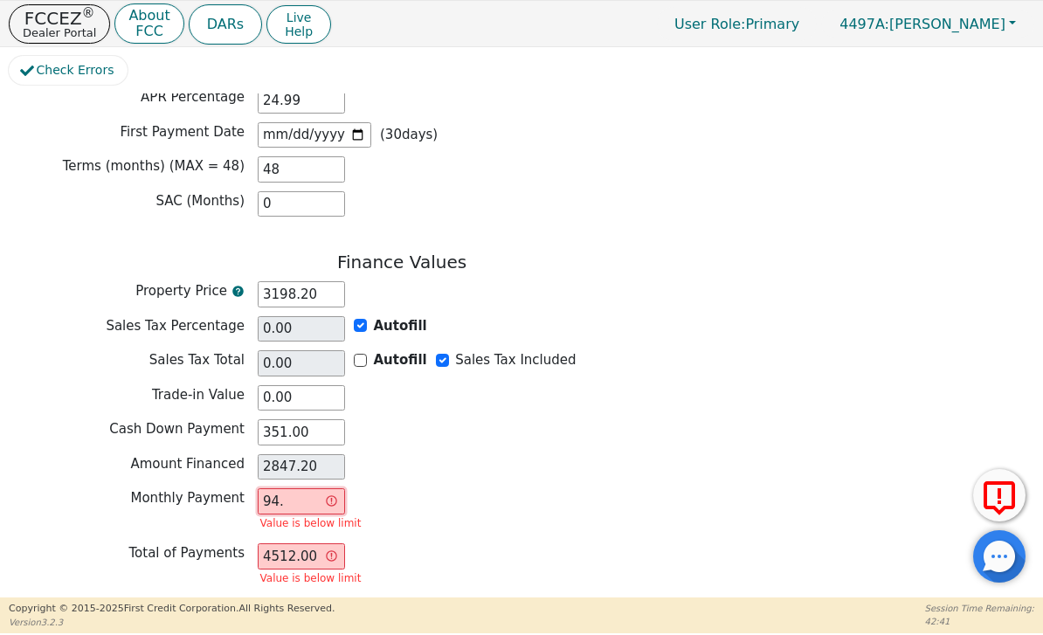
type input "94.3"
type input "4526.40"
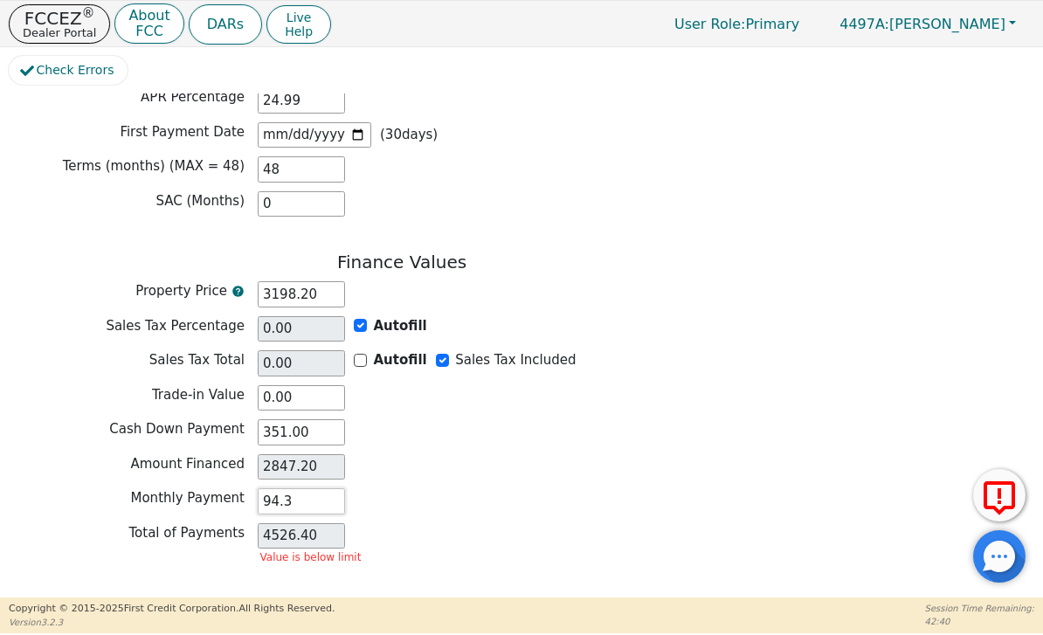
type input "94.39"
type input "4530.72"
type input "94.39"
click at [726, 424] on div "Cash Down Payment 351.00" at bounding box center [402, 432] width 786 height 26
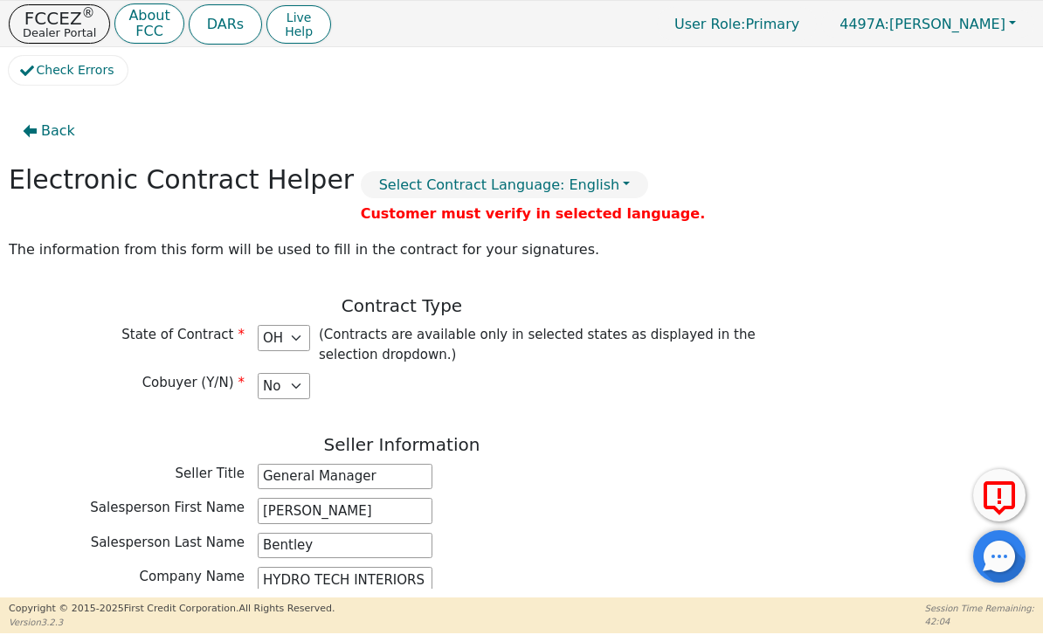
scroll to position [0, 0]
click at [34, 124] on icon "button" at bounding box center [30, 131] width 14 height 14
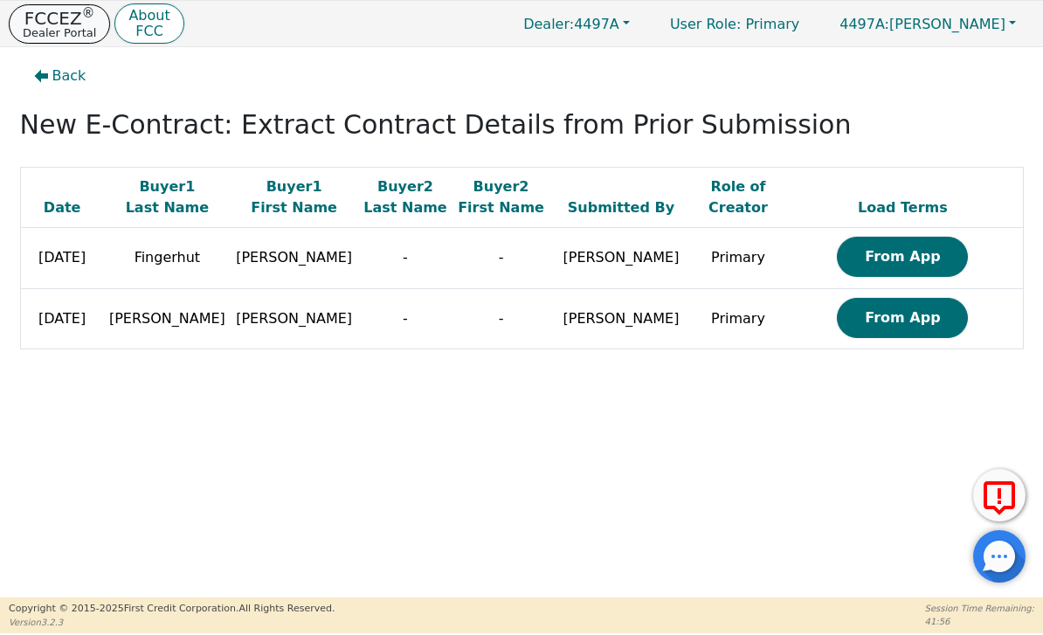
click at [73, 38] on p "Dealer Portal" at bounding box center [59, 32] width 73 height 11
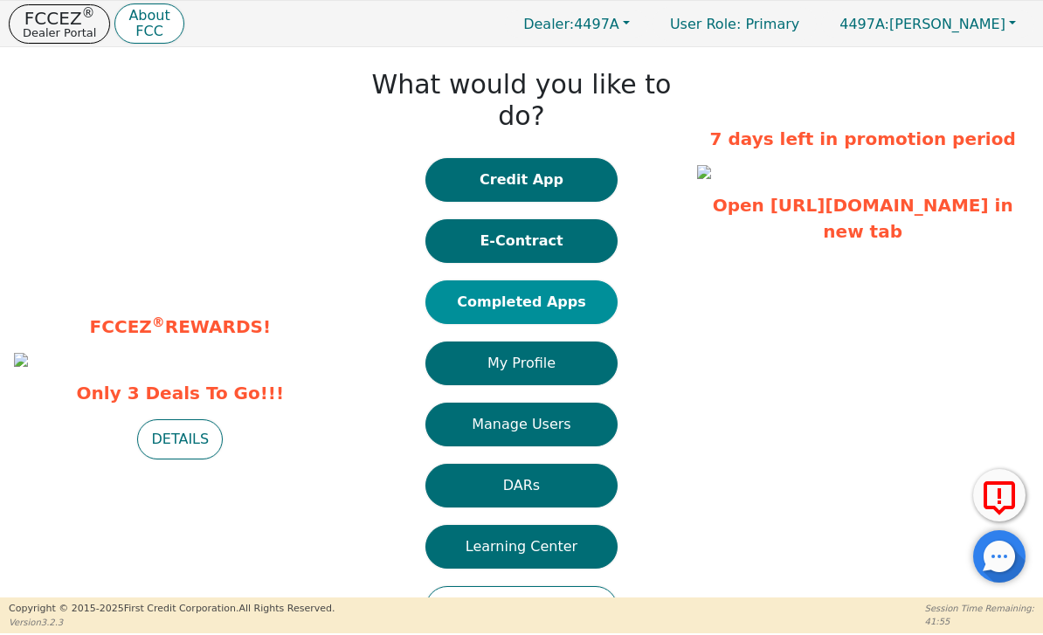
click at [568, 290] on button "Completed Apps" at bounding box center [521, 302] width 192 height 44
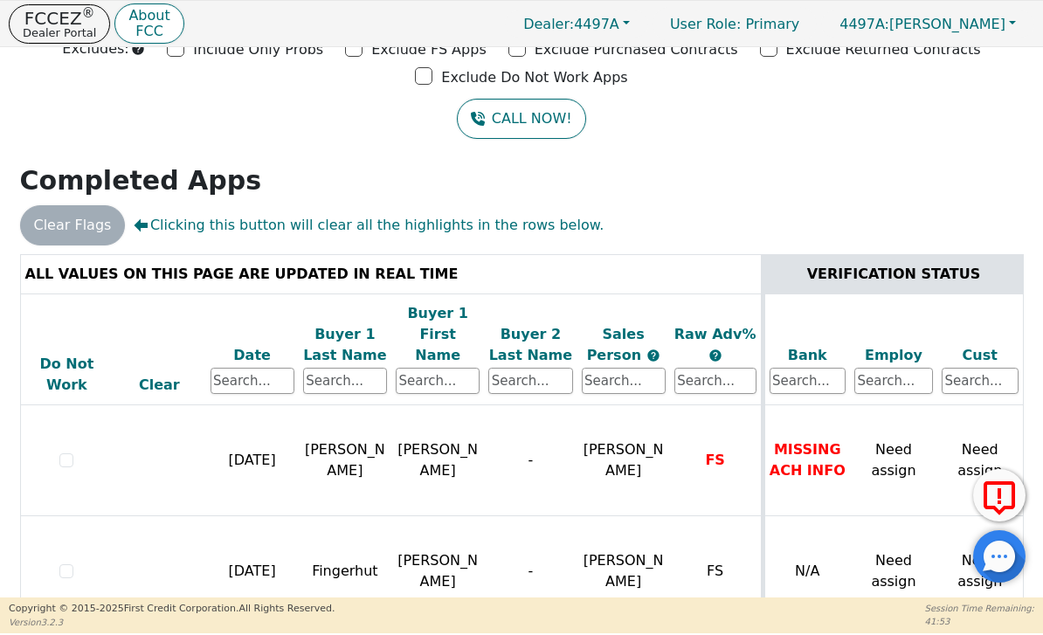
scroll to position [104, 0]
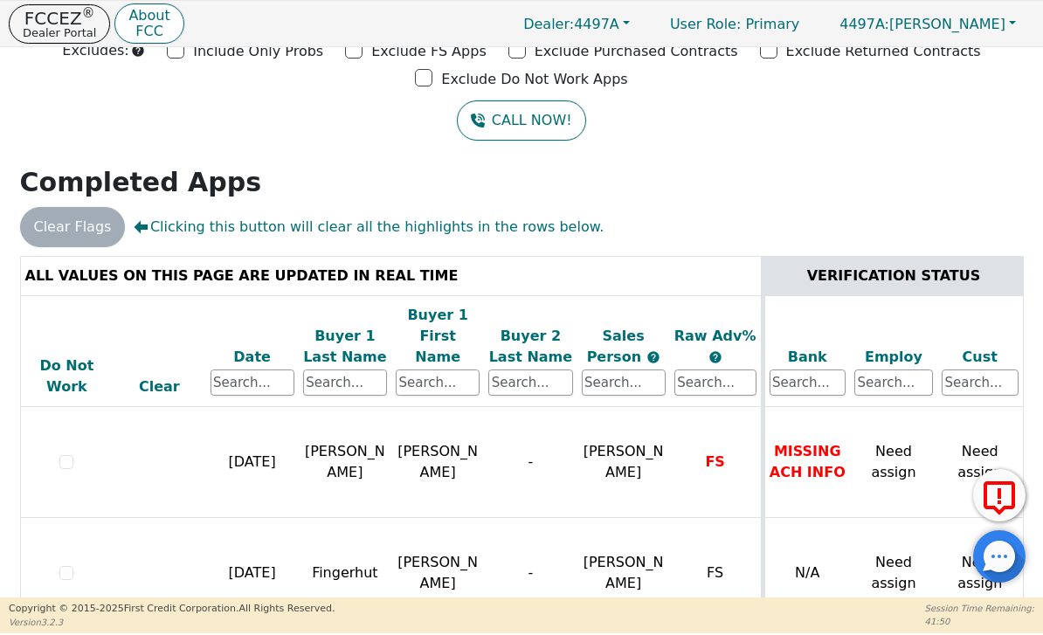
click at [1021, 559] on div at bounding box center [999, 556] width 52 height 52
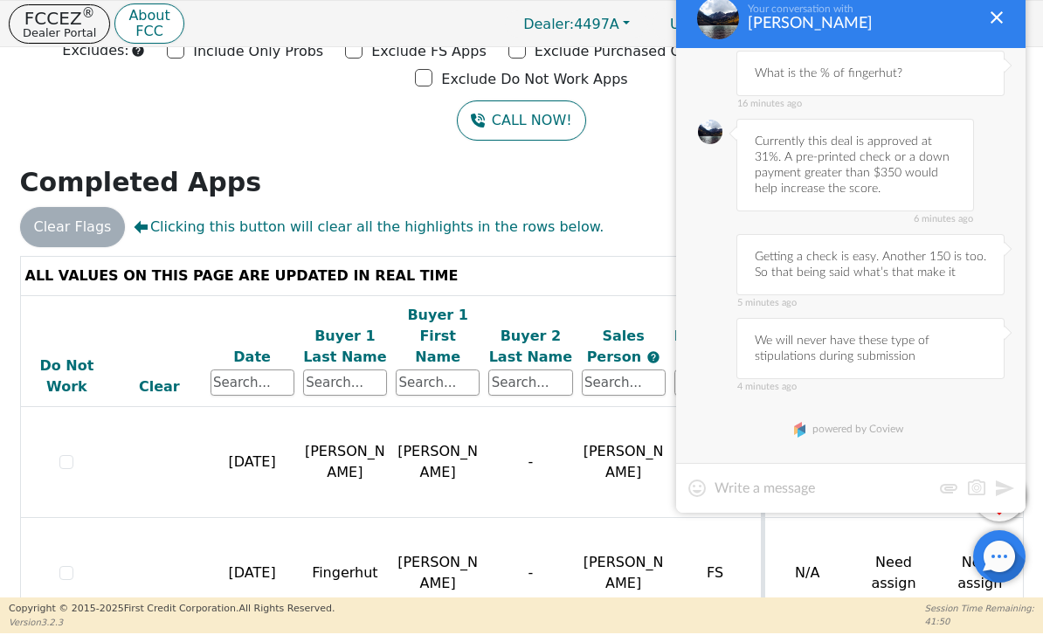
scroll to position [673, 0]
click at [1020, 559] on div at bounding box center [999, 556] width 52 height 52
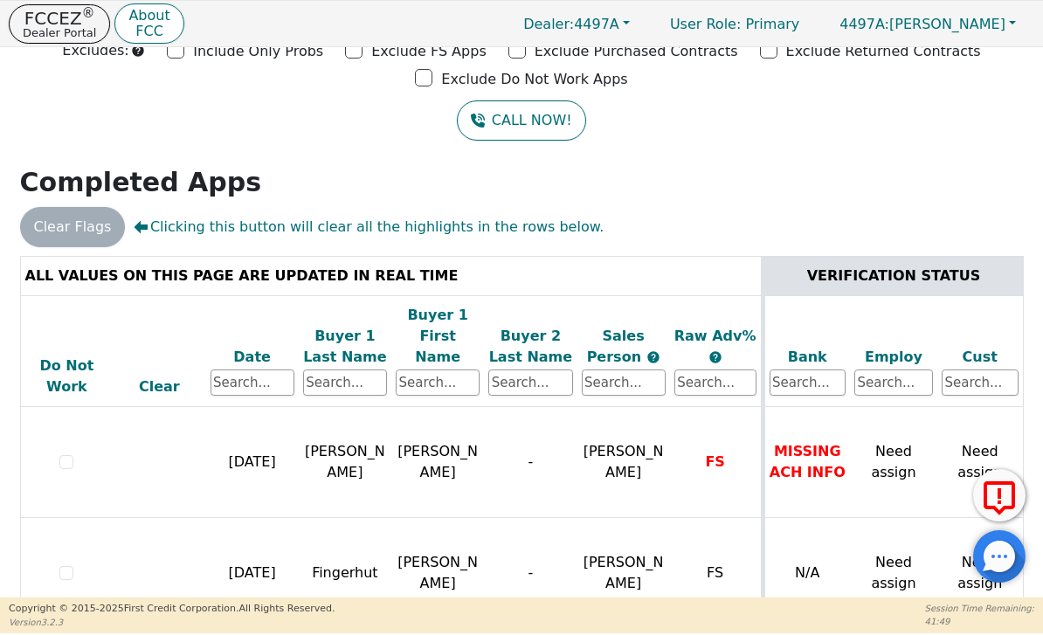
click at [994, 562] on div at bounding box center [999, 556] width 52 height 52
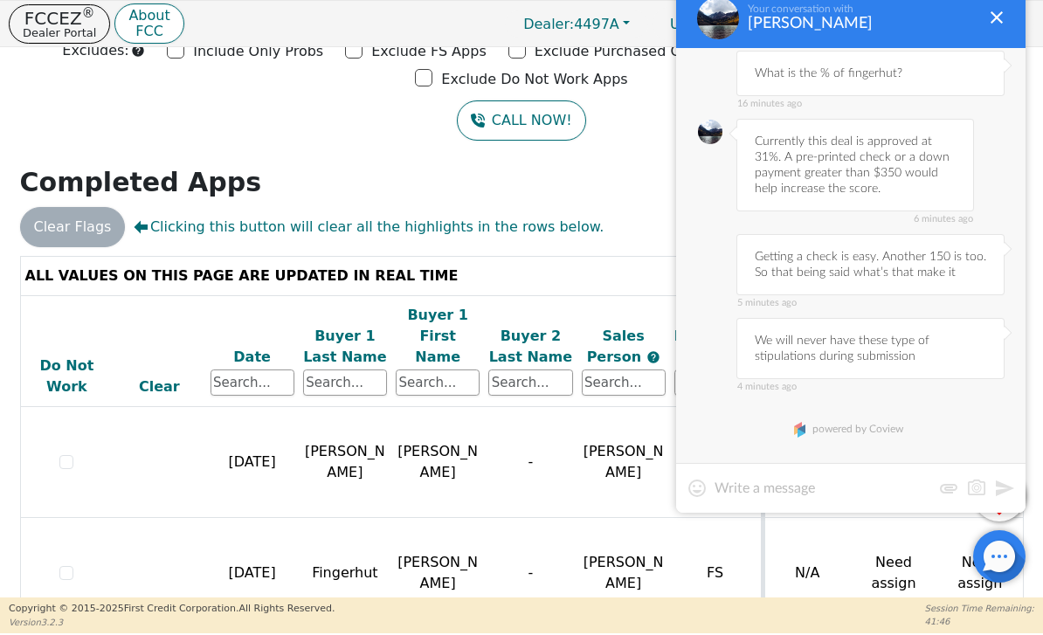
click at [994, 561] on div at bounding box center [999, 556] width 52 height 52
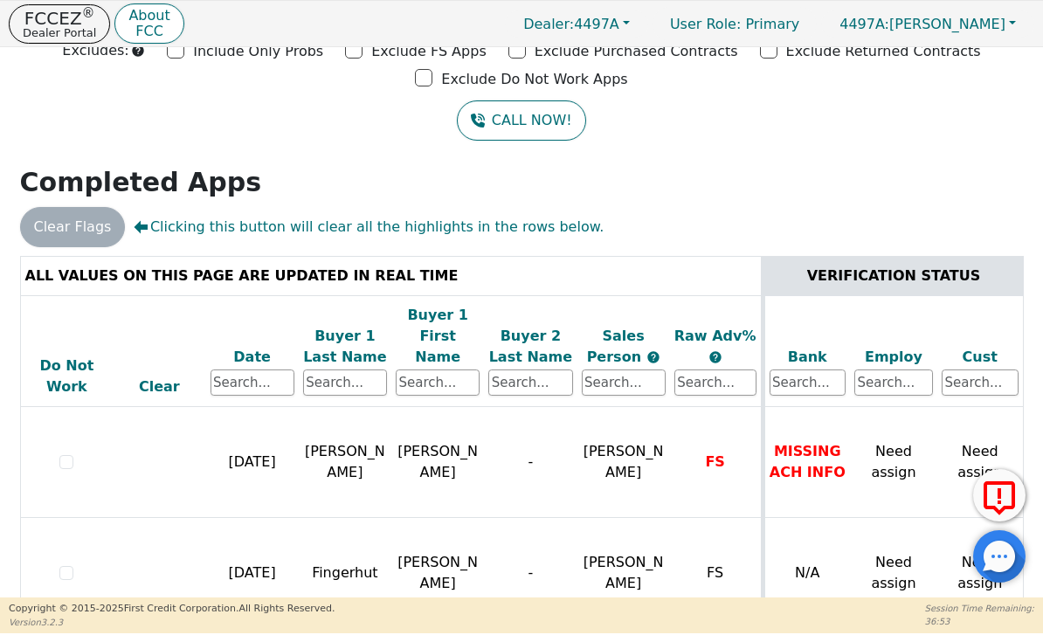
click at [998, 565] on div at bounding box center [999, 556] width 52 height 52
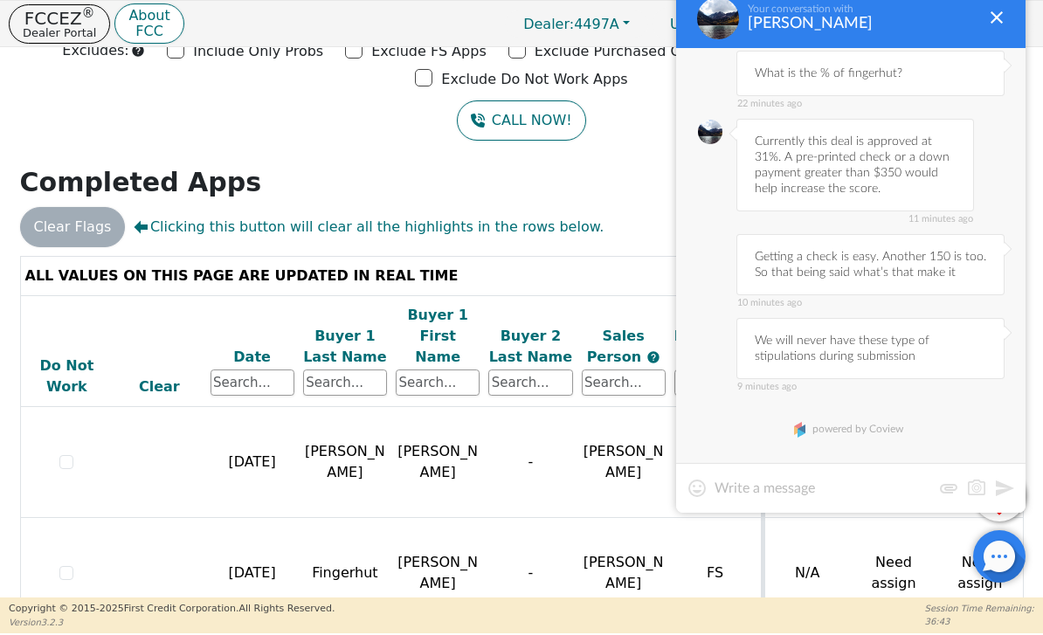
click at [987, 34] on div "Your conversation with [PERSON_NAME]" at bounding box center [850, 18] width 349 height 59
click at [995, 15] on div at bounding box center [996, 17] width 21 height 21
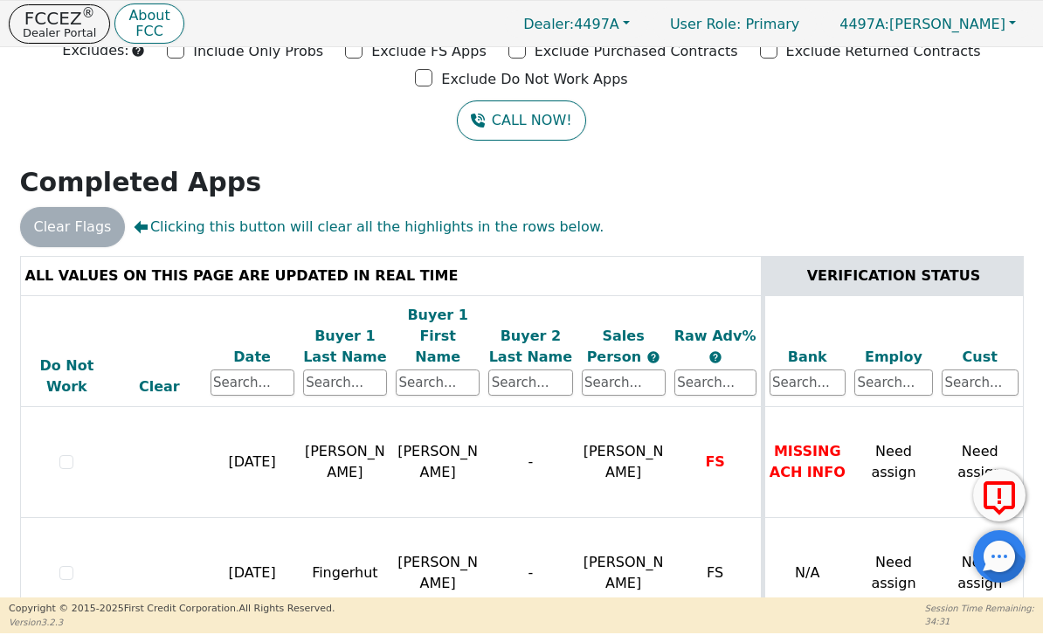
click at [1005, 561] on div at bounding box center [999, 556] width 52 height 52
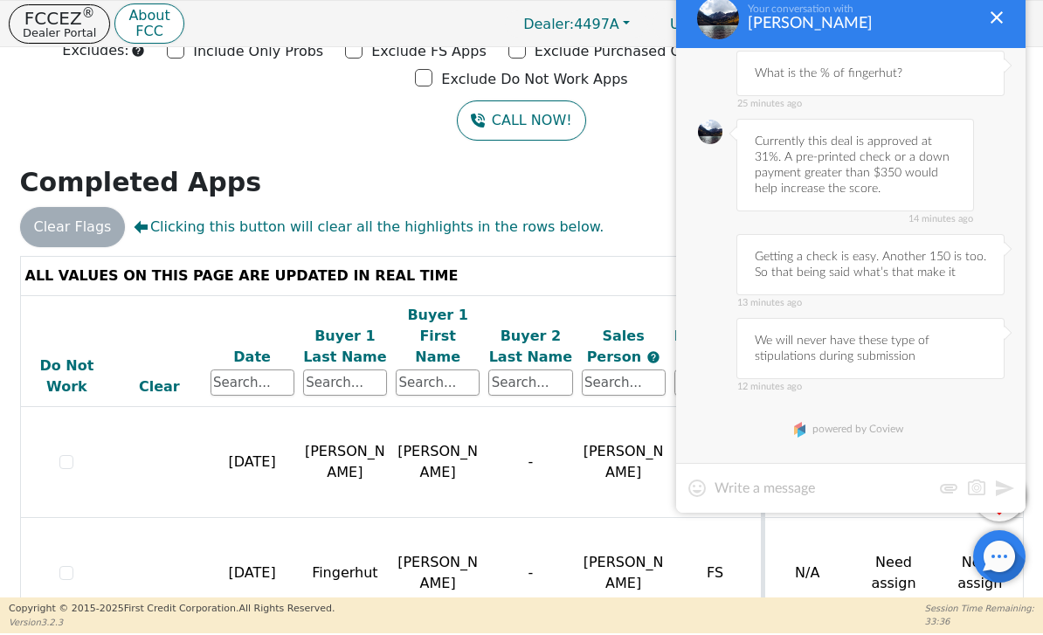
scroll to position [820, 0]
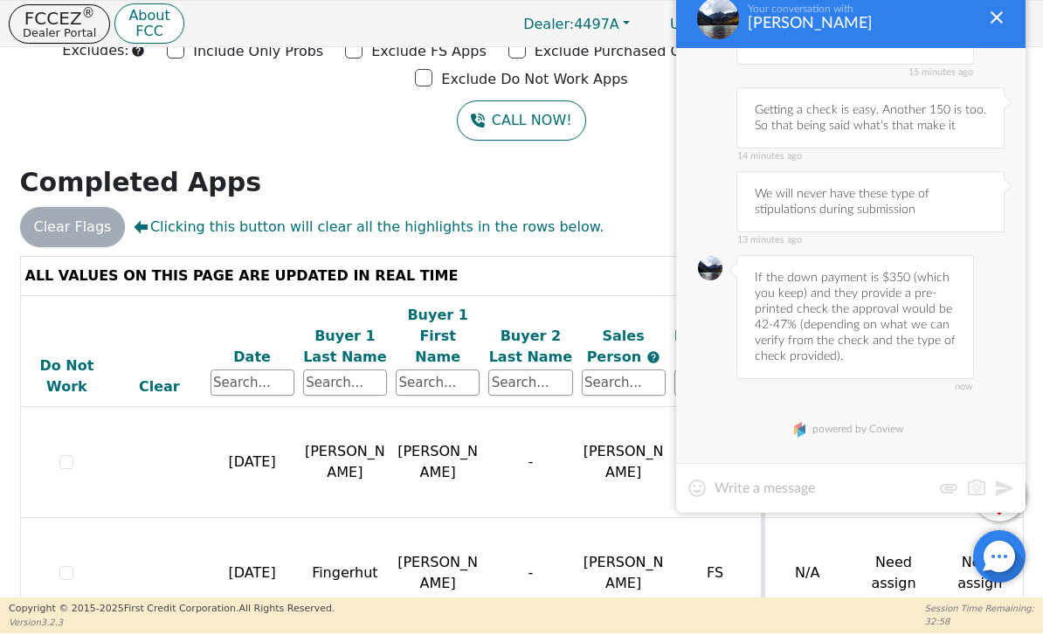
click at [831, 493] on textarea at bounding box center [823, 488] width 217 height 17
type textarea "It will be a normal check. 5th 3rd is a national bank and very large in [US_STA…"
click at [1005, 539] on div at bounding box center [999, 556] width 52 height 52
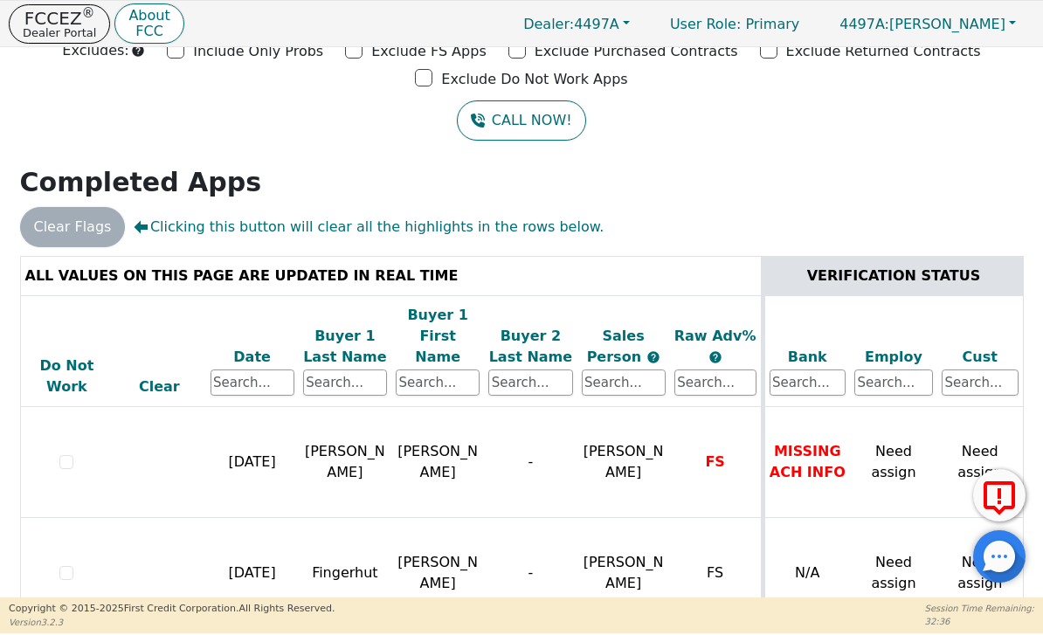
click at [996, 575] on div at bounding box center [999, 556] width 52 height 52
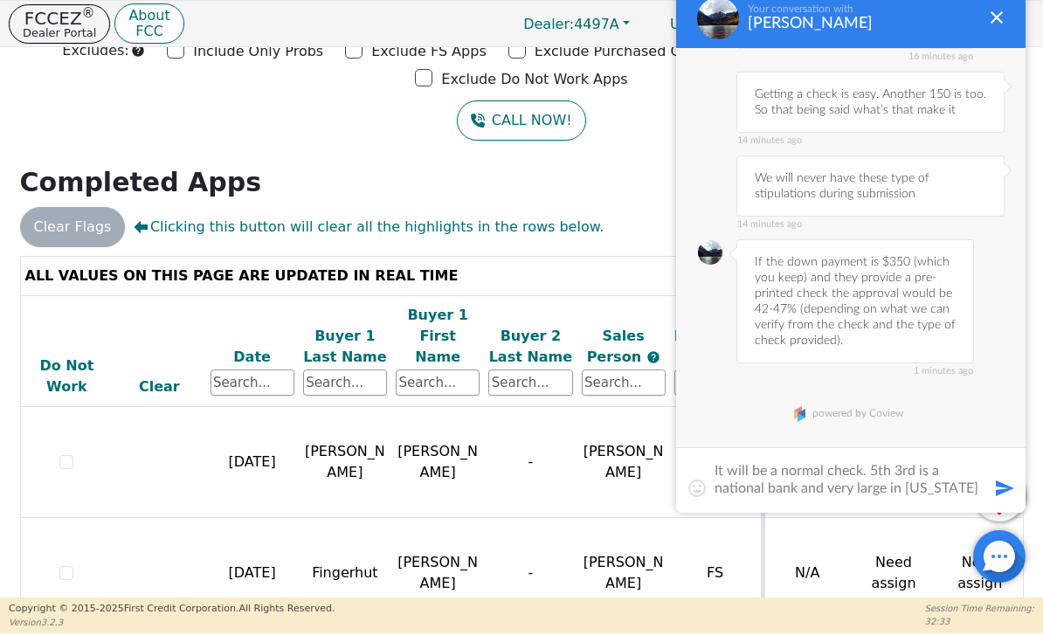
click at [1008, 494] on button at bounding box center [1004, 488] width 21 height 21
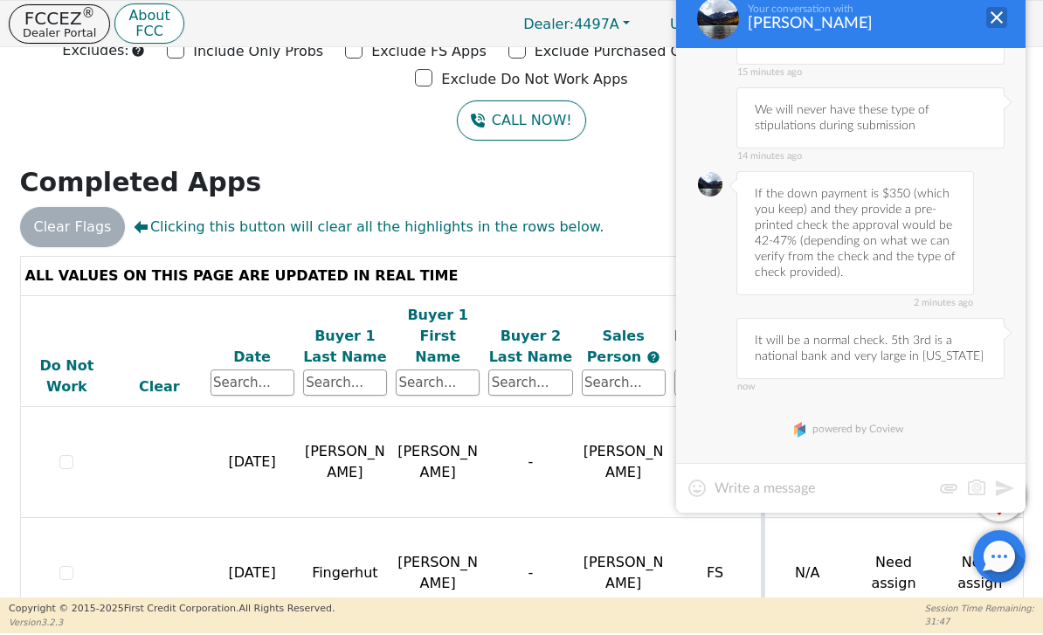
click at [1005, 27] on div at bounding box center [996, 17] width 21 height 21
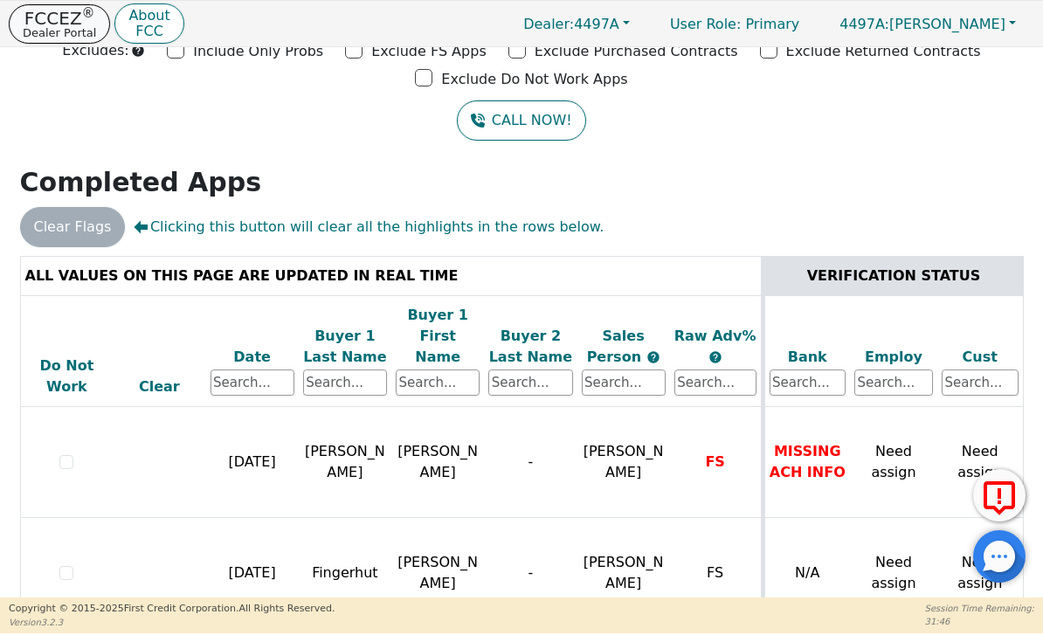
click at [63, 37] on p "Dealer Portal" at bounding box center [59, 32] width 73 height 11
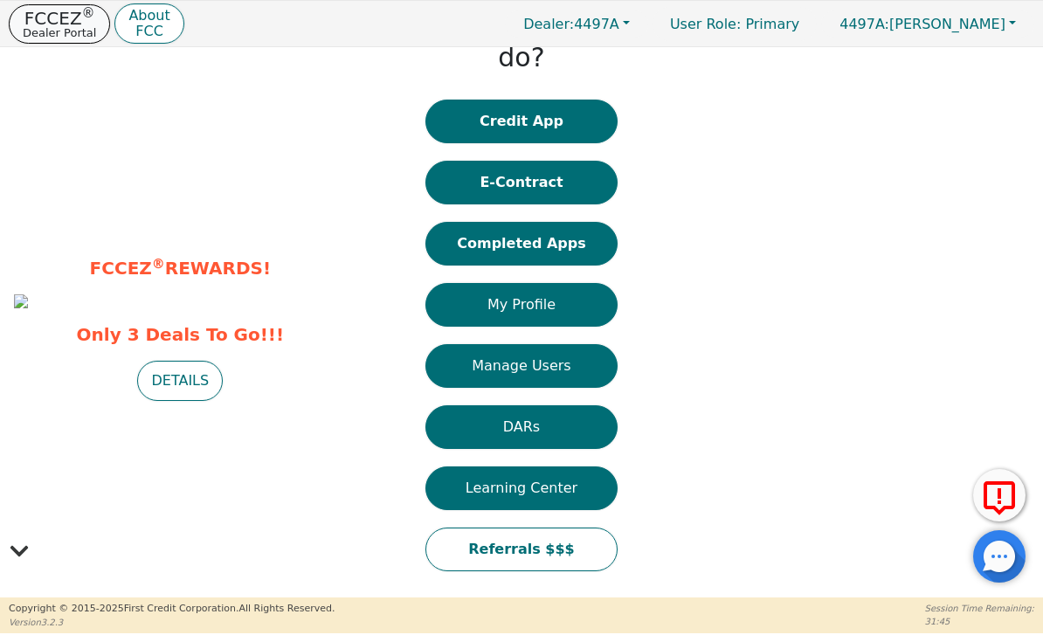
scroll to position [27, 0]
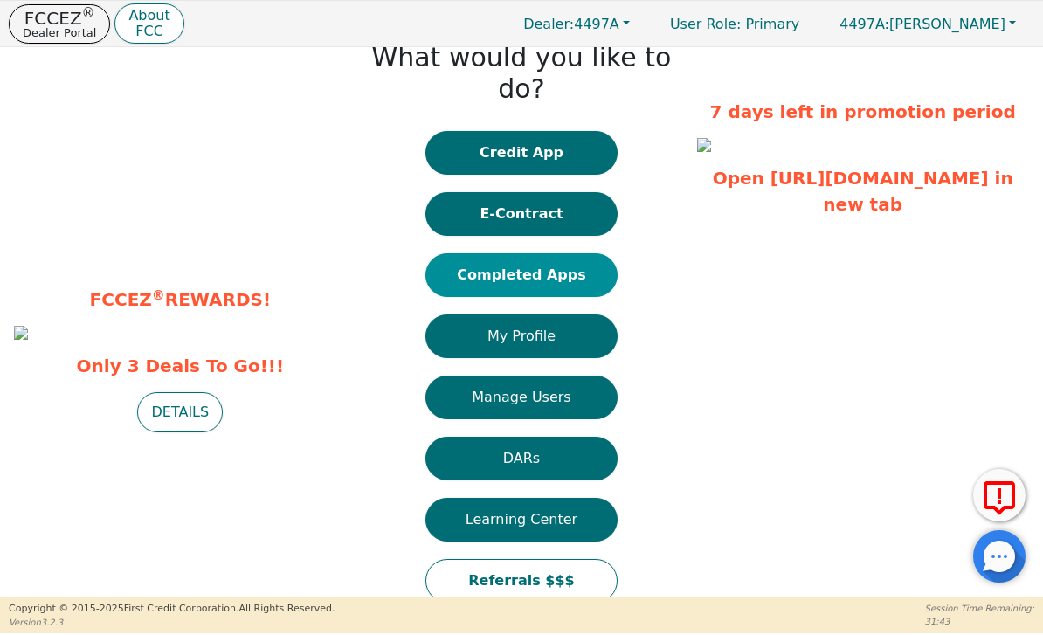
click at [577, 253] on button "Completed Apps" at bounding box center [521, 275] width 192 height 44
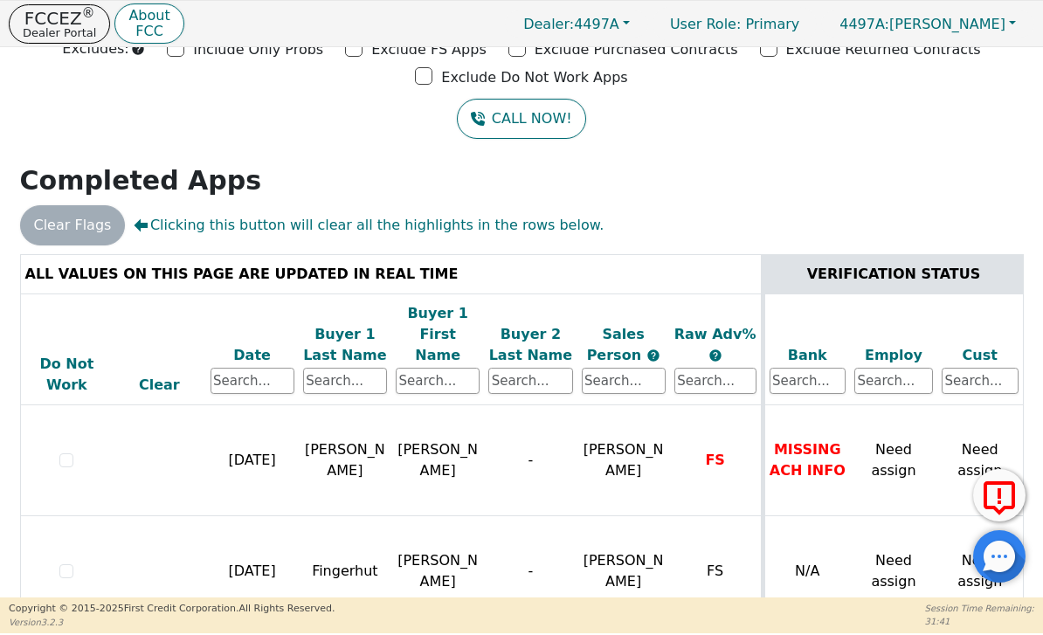
scroll to position [104, 0]
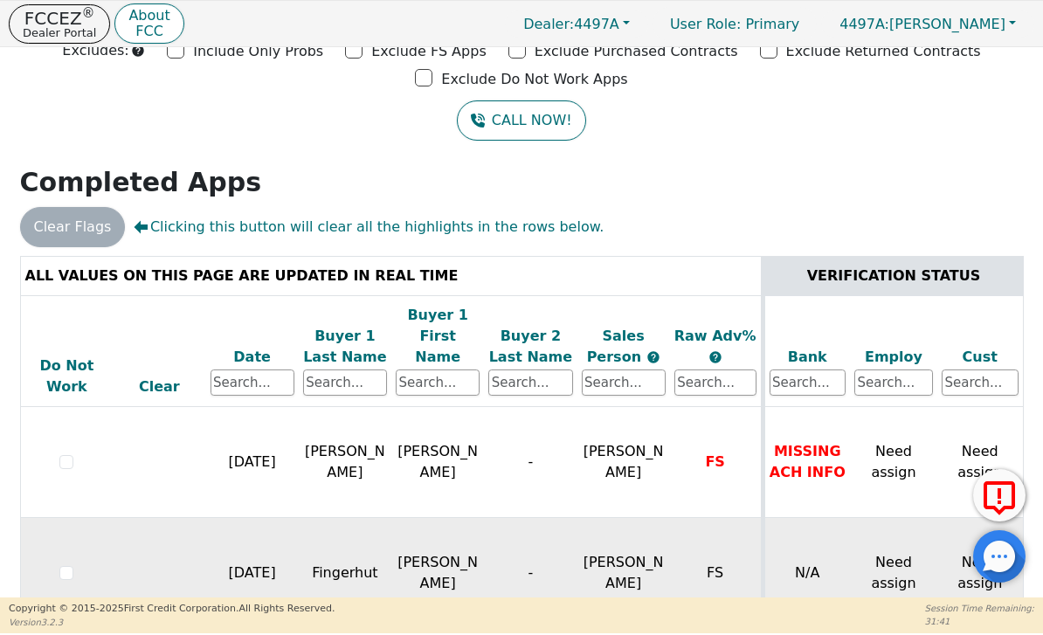
click at [646, 518] on td "[PERSON_NAME]" at bounding box center [623, 573] width 93 height 111
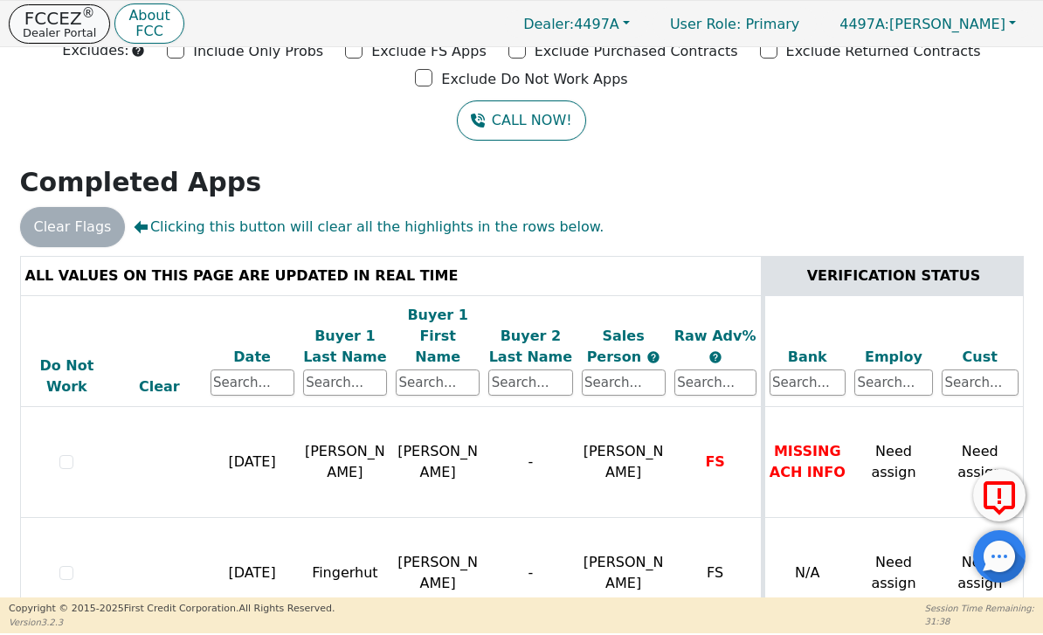
click at [53, 30] on p "Dealer Portal" at bounding box center [59, 32] width 73 height 11
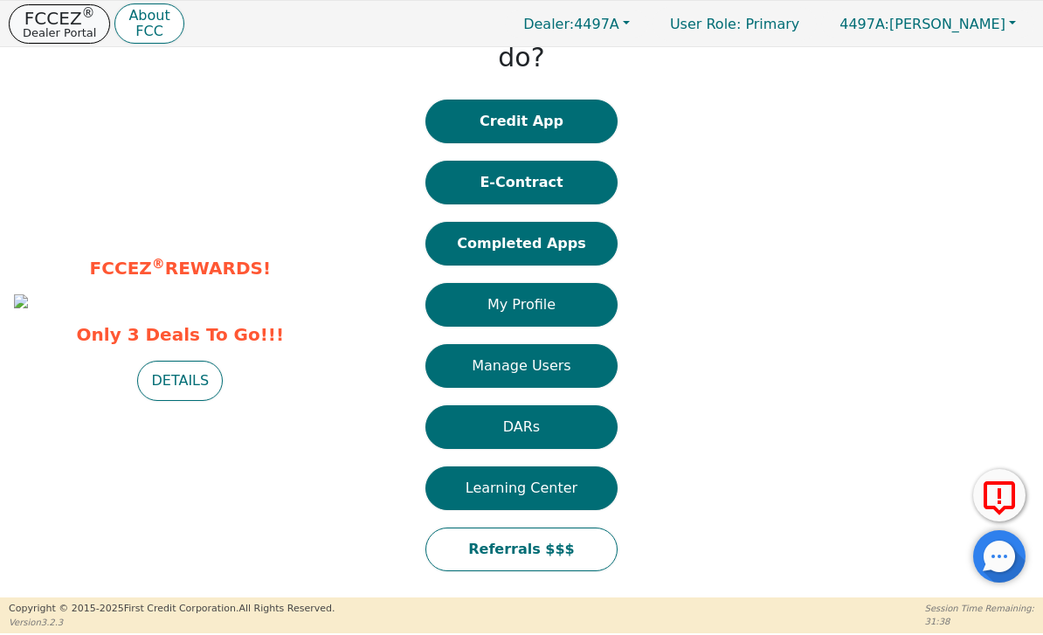
scroll to position [27, 0]
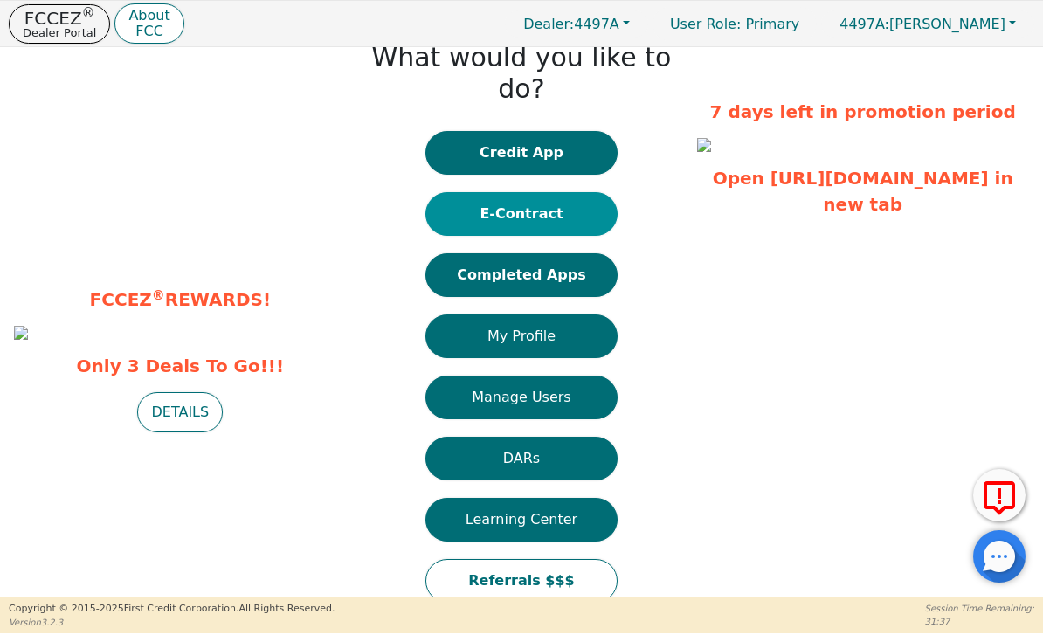
click at [570, 192] on button "E-Contract" at bounding box center [521, 214] width 192 height 44
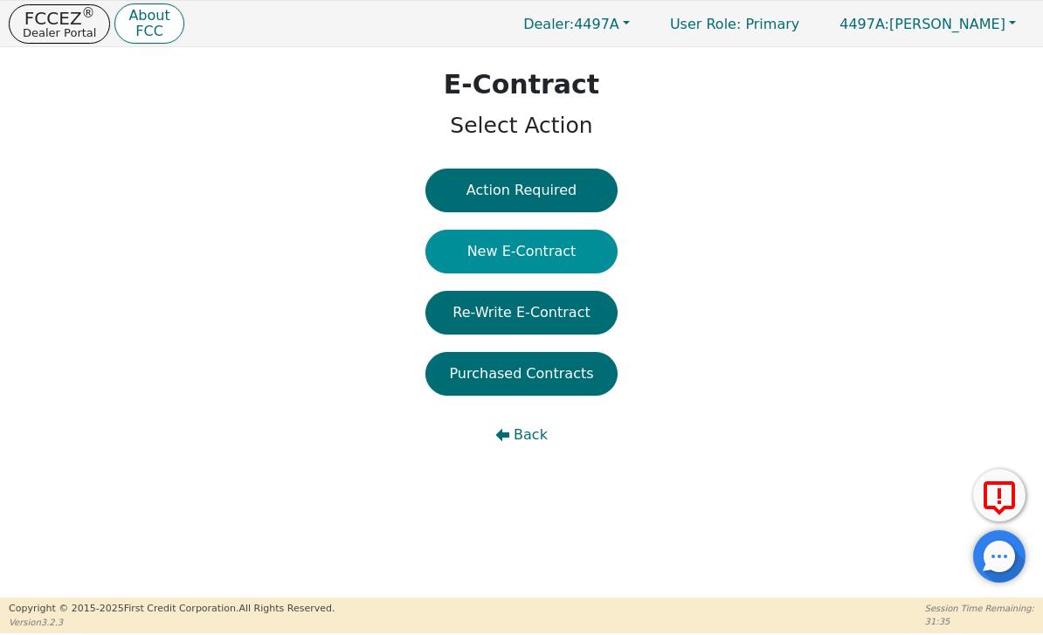
click at [566, 254] on button "New E-Contract" at bounding box center [521, 252] width 192 height 44
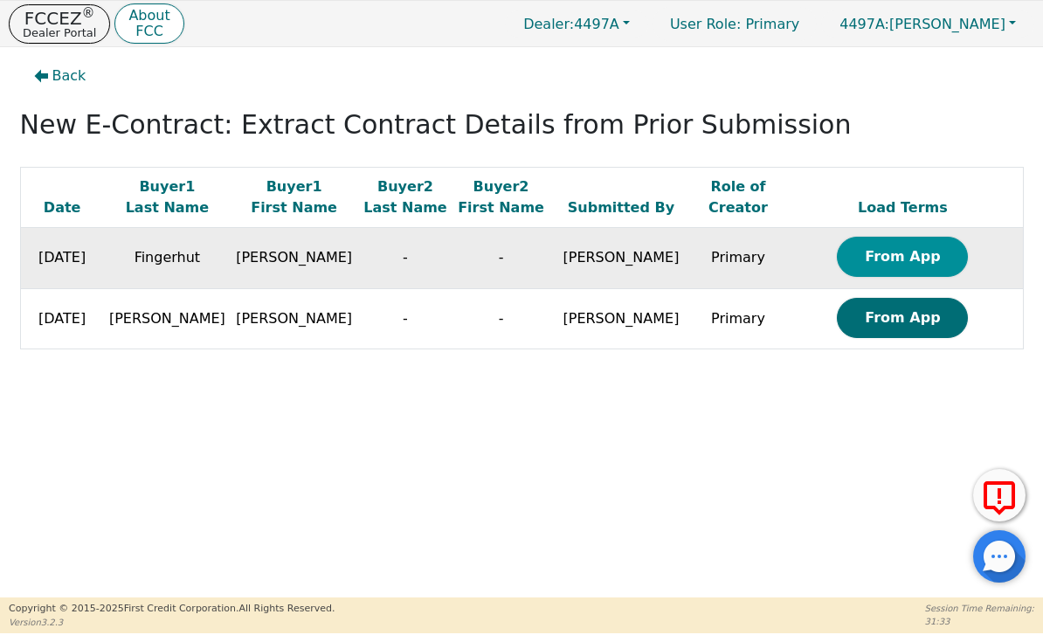
click at [889, 266] on button "From App" at bounding box center [902, 257] width 131 height 40
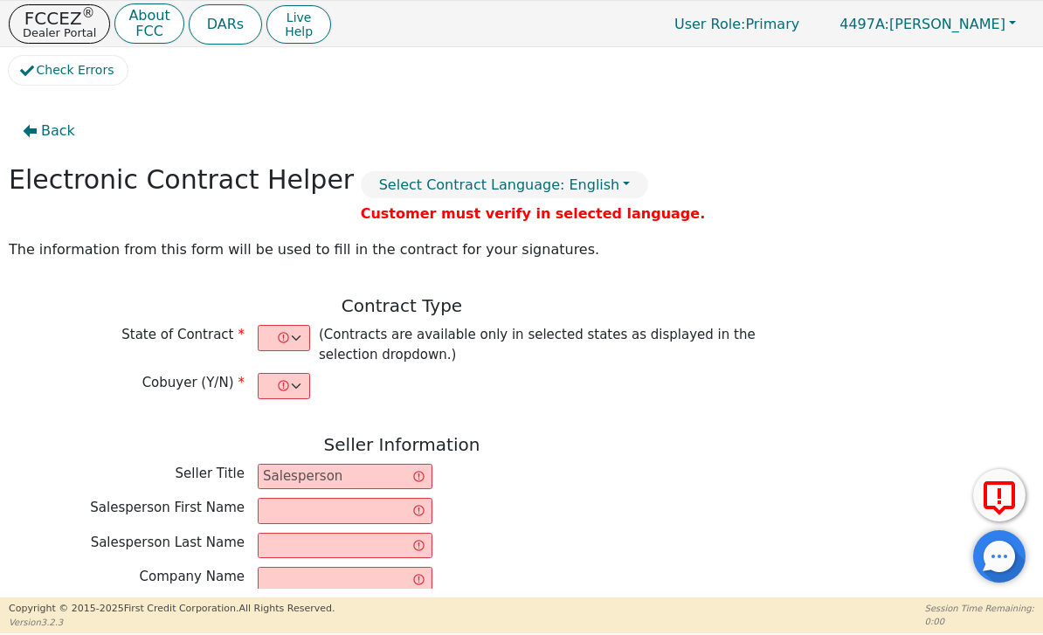
select select "n"
type input "General Manager"
type input "[PERSON_NAME]"
type input "Bentley"
type input "HYDRO TECH INTERIORS INC"
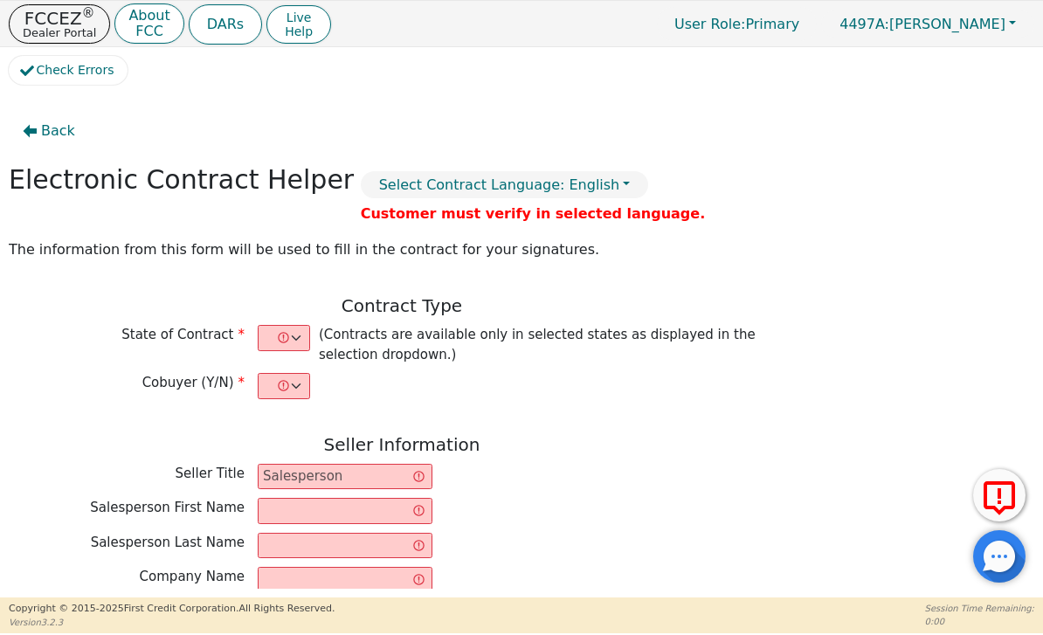
type input "36455 LIME BANK RD"
type input "LOGAN"
select select "OH"
type input "43138"
type input "[PERSON_NAME]"
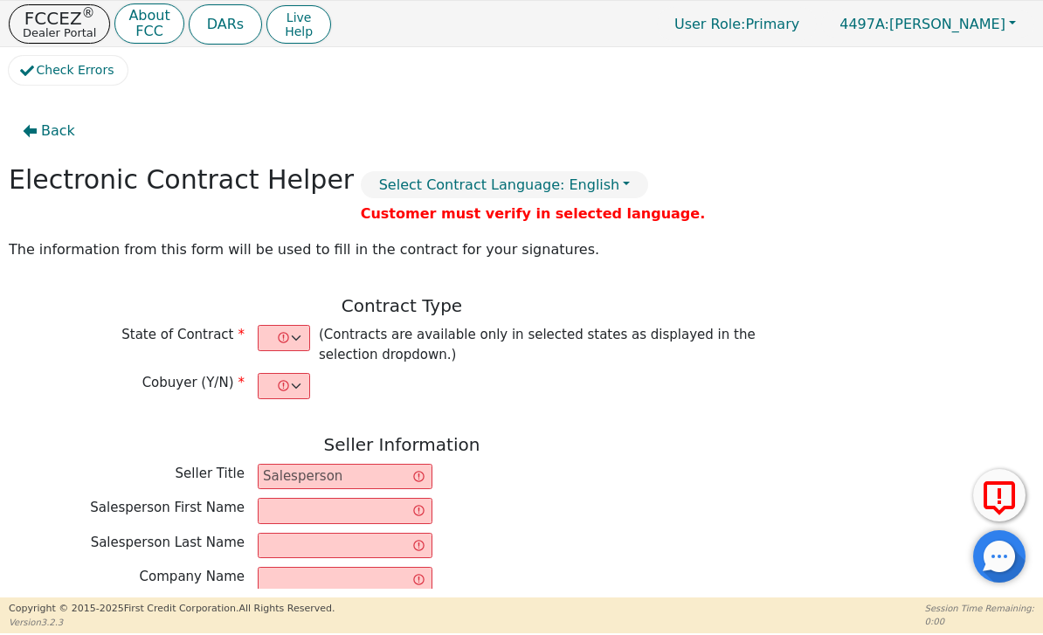
type input "Fingerhut"
type input "[EMAIL_ADDRESS][DOMAIN_NAME]"
type input "3021 Bethel Rd APT 303"
type input "Columbus"
select select "OH"
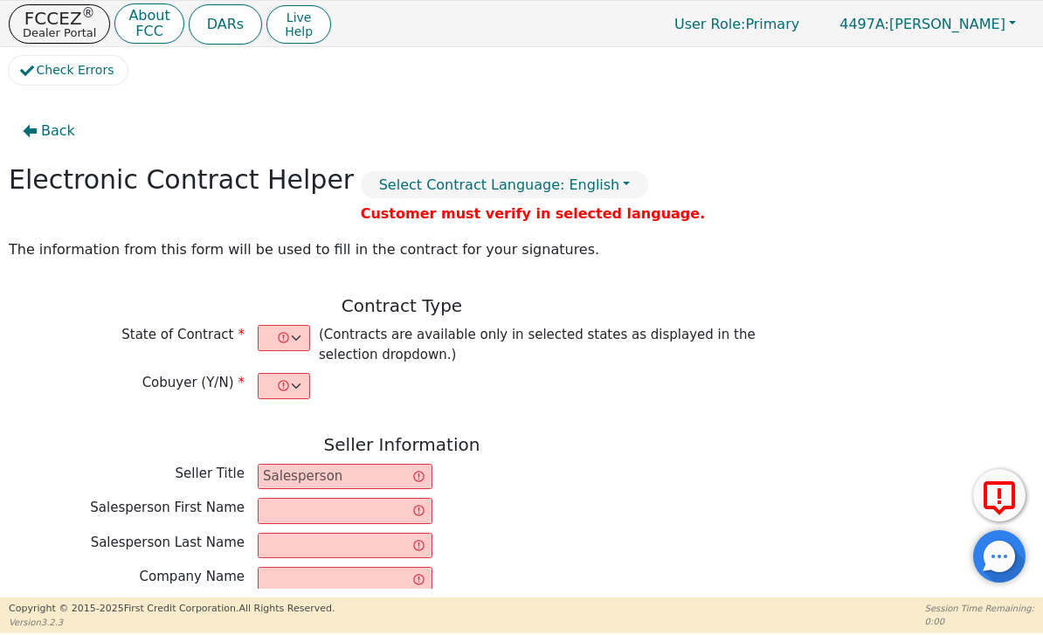
type input "43220"
type input "[DATE]"
type input "24.99"
type input "2025-10-24"
type input "48"
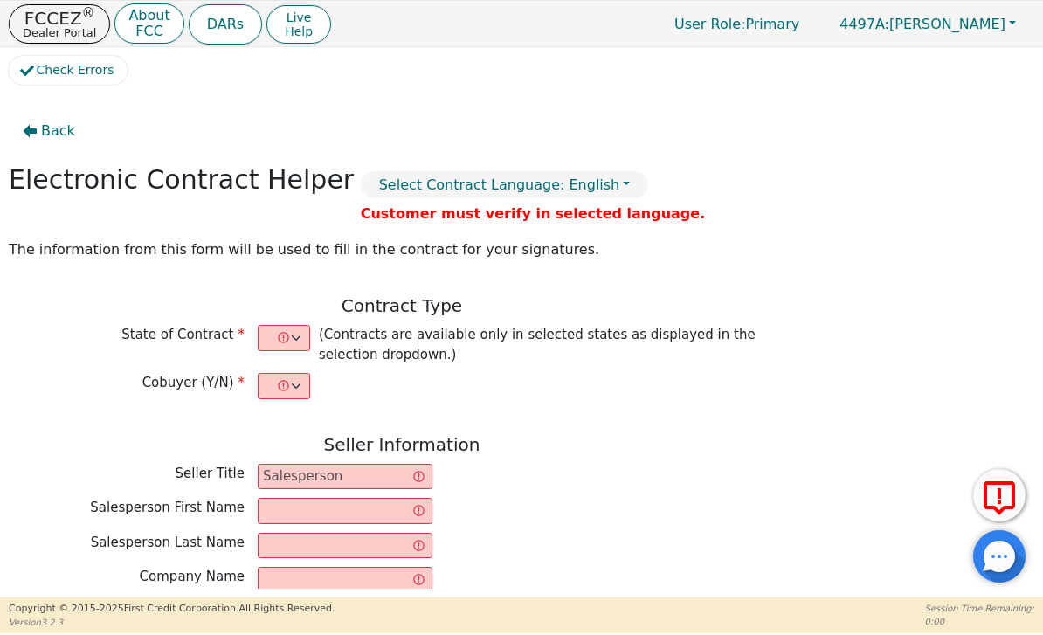
type input "0"
type input "3198.20"
type input "216.20"
type input "2982.00"
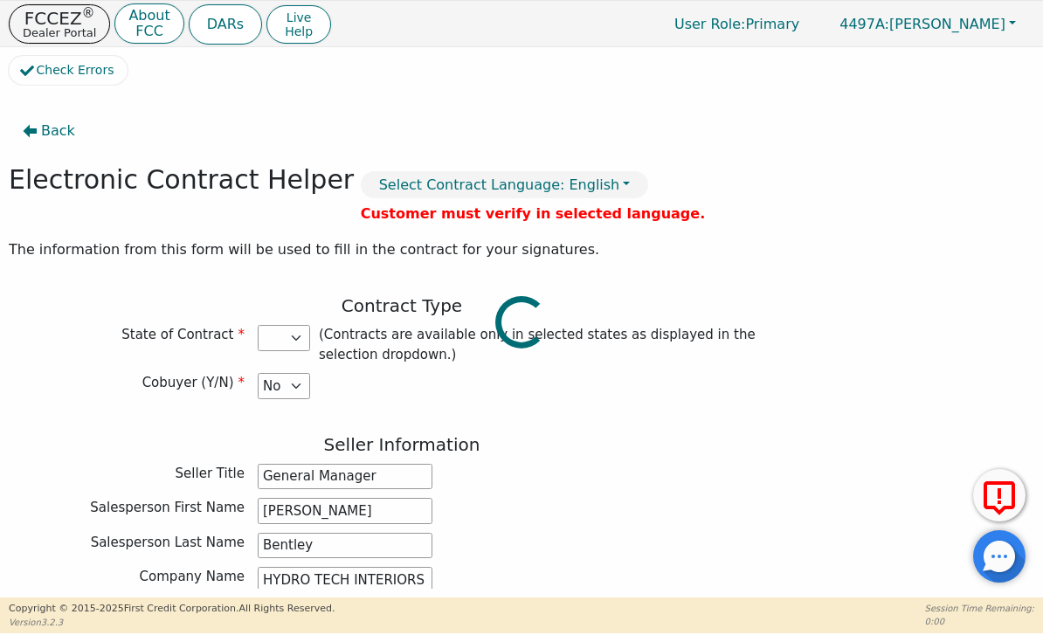
select select "OH"
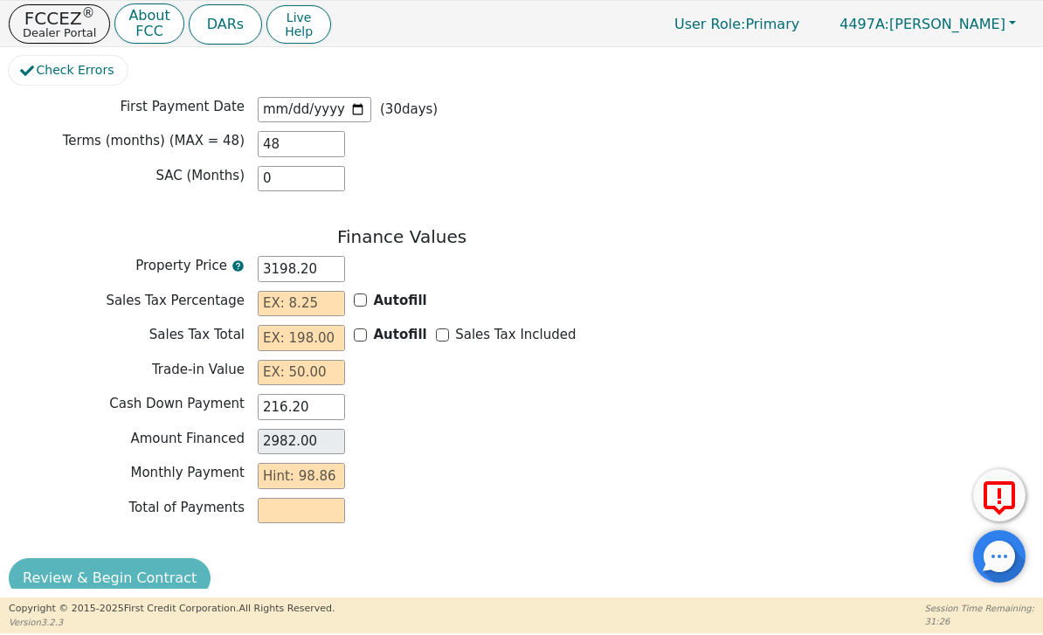
scroll to position [1389, 0]
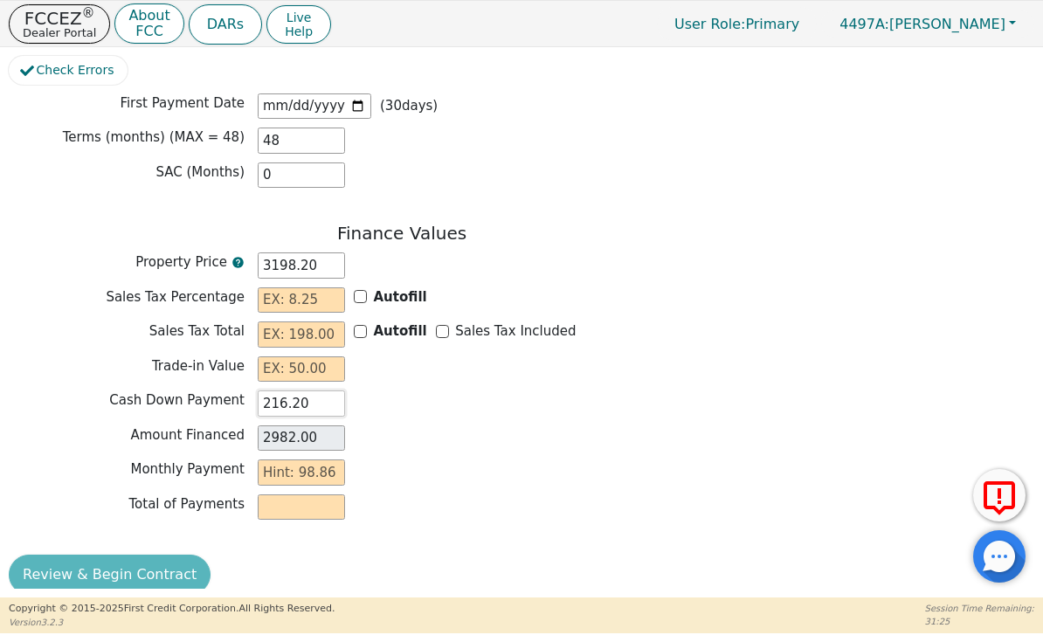
click at [322, 390] on input "216.20" at bounding box center [301, 403] width 87 height 26
type input "216."
type input "2982.20"
type input "21"
type input "3177.20"
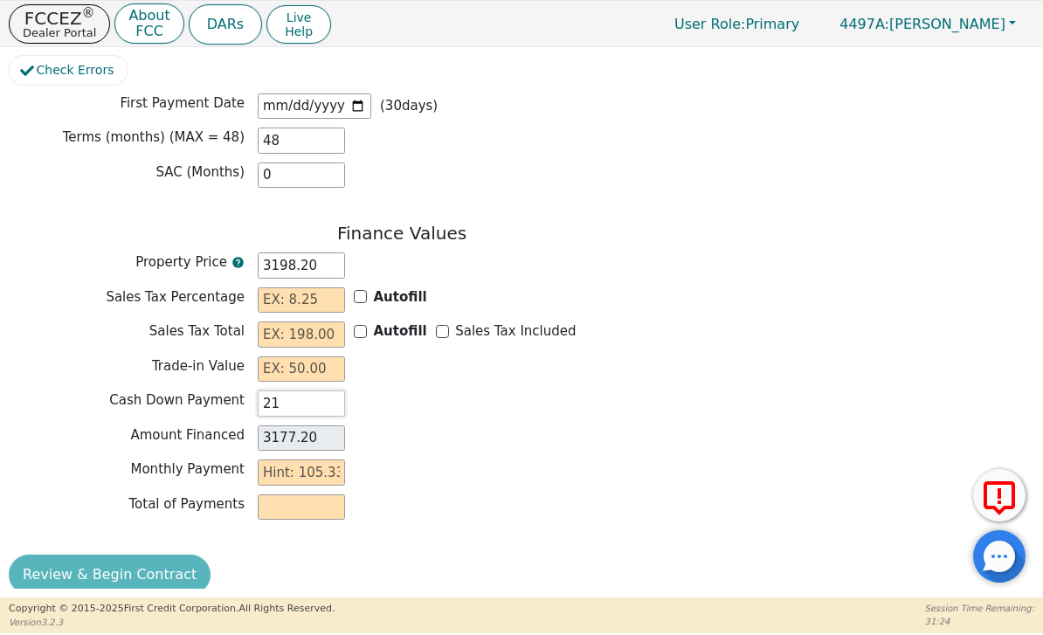
type input "2"
type input "3196.20"
type input "0.00"
type input "3"
type input "3195.20"
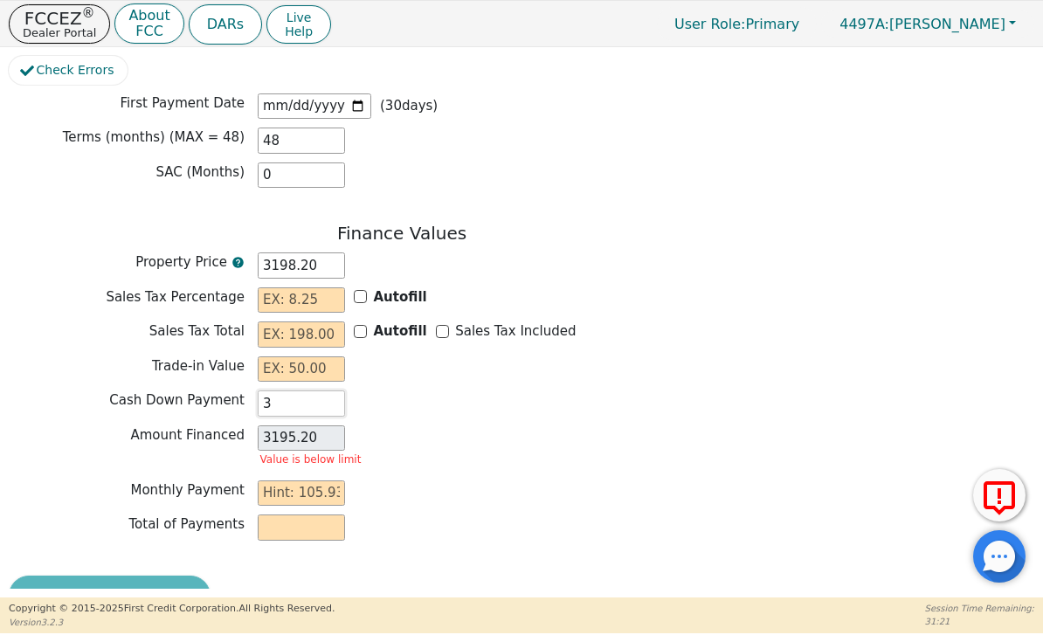
type input "35"
type input "3163.20"
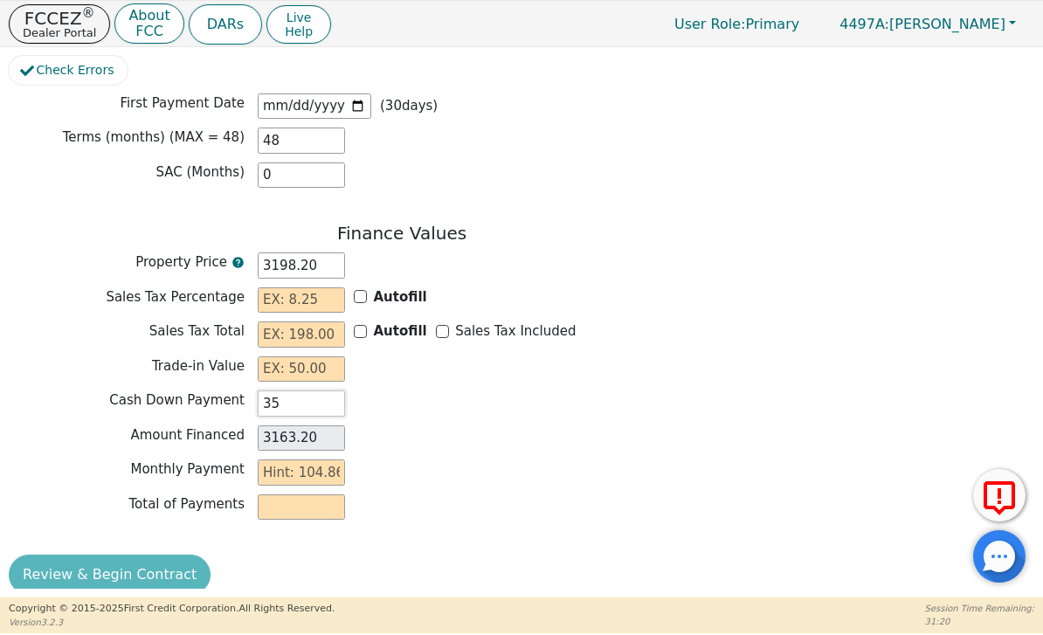
type input "350"
type input "2848.20"
click at [769, 500] on div "Total of Payments" at bounding box center [402, 507] width 786 height 26
type input "350.00"
click at [51, 40] on button "FCCEZ ® Dealer Portal" at bounding box center [59, 23] width 101 height 39
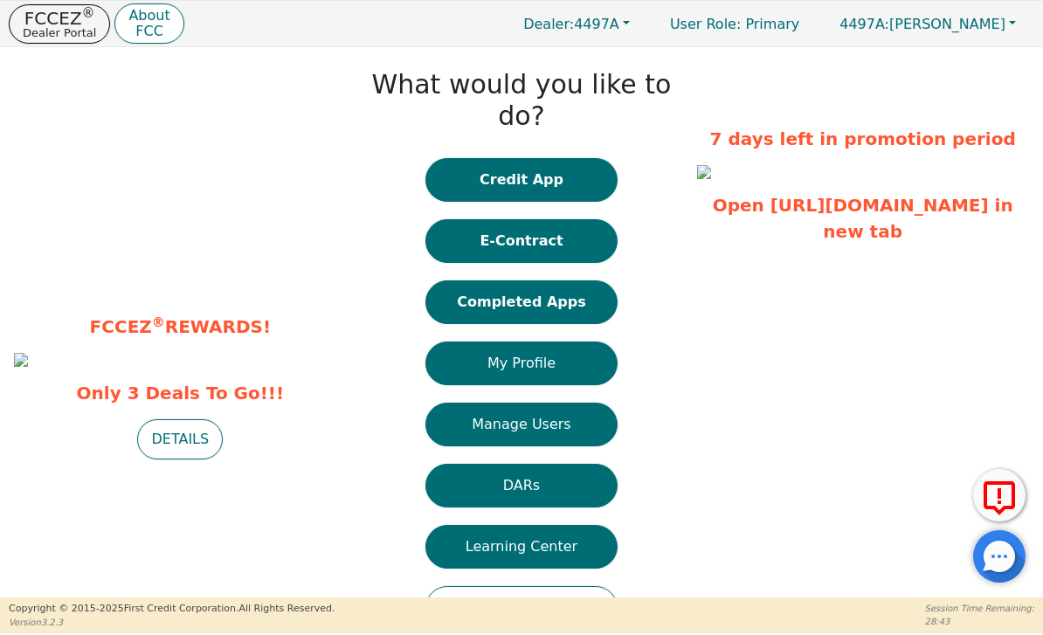
click at [711, 179] on img at bounding box center [704, 172] width 14 height 14
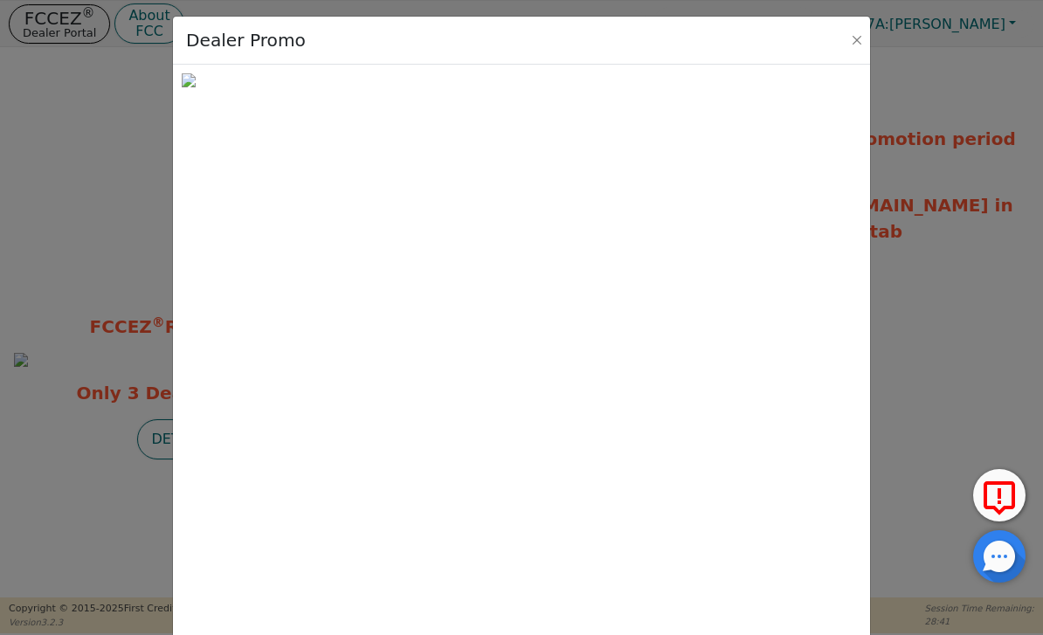
click at [860, 45] on button "Close" at bounding box center [856, 39] width 17 height 17
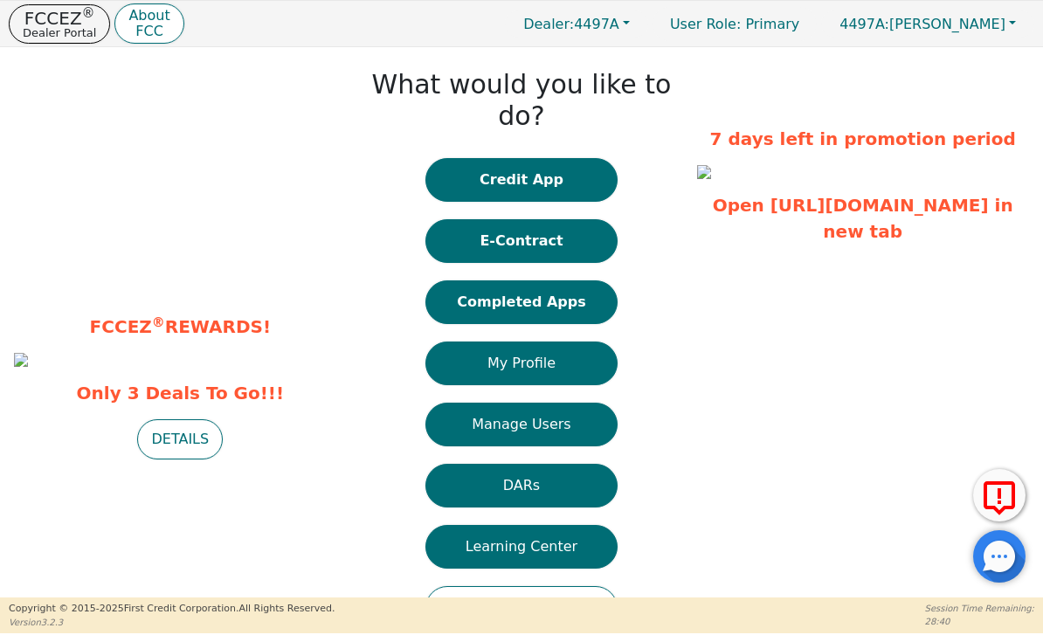
click at [993, 573] on div at bounding box center [999, 556] width 52 height 52
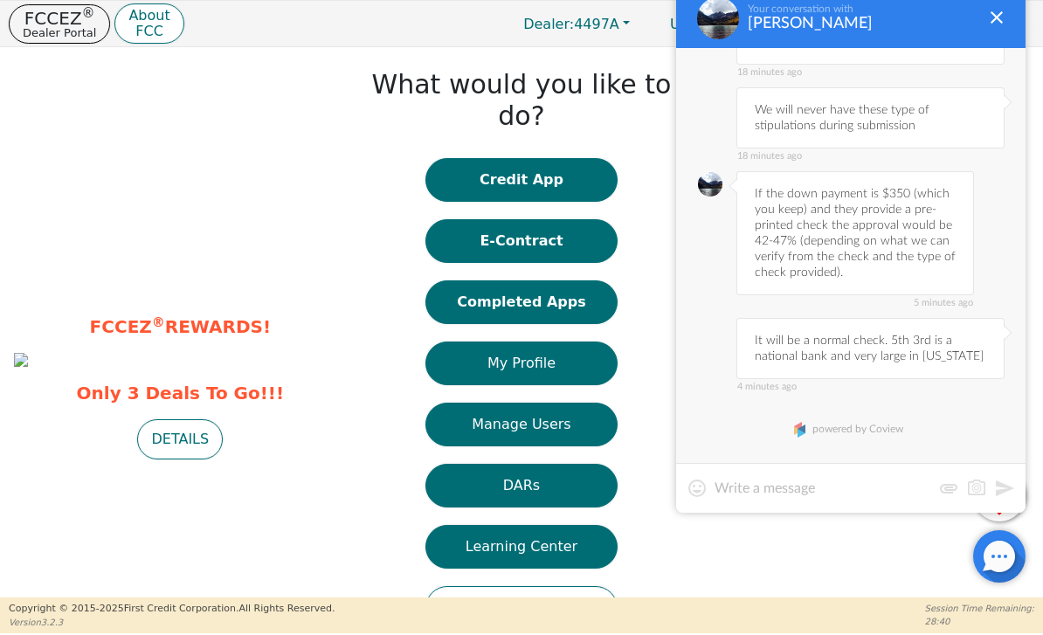
scroll to position [904, 0]
click at [1000, 26] on div at bounding box center [996, 17] width 21 height 21
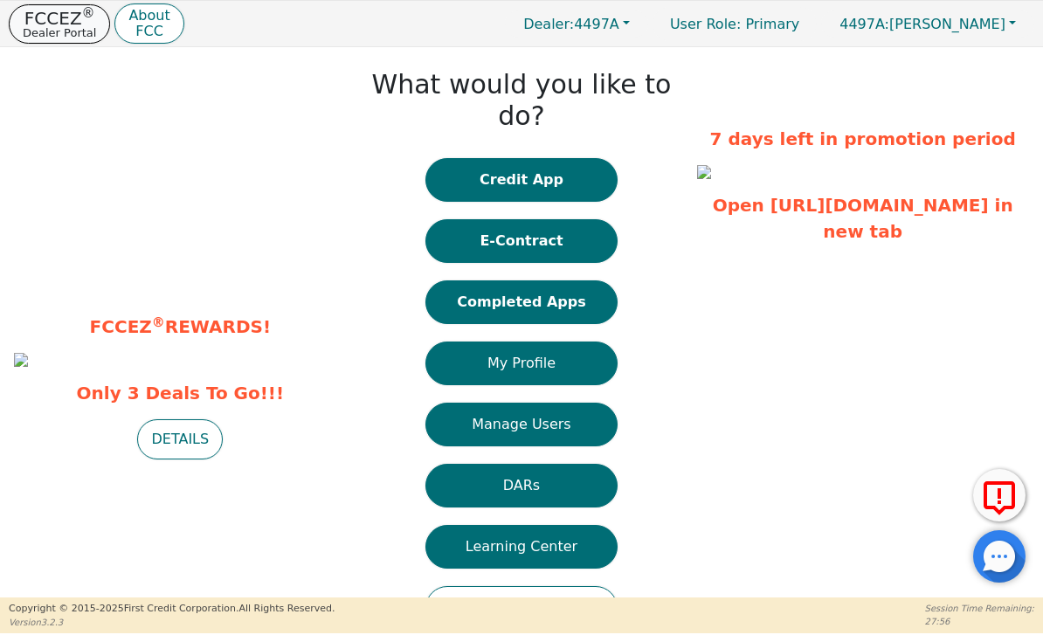
click at [59, 42] on button "FCCEZ ® Dealer Portal" at bounding box center [59, 23] width 101 height 39
click at [79, 28] on p "Dealer Portal" at bounding box center [59, 32] width 73 height 11
click at [66, 41] on button "FCCEZ ® Dealer Portal" at bounding box center [59, 23] width 101 height 39
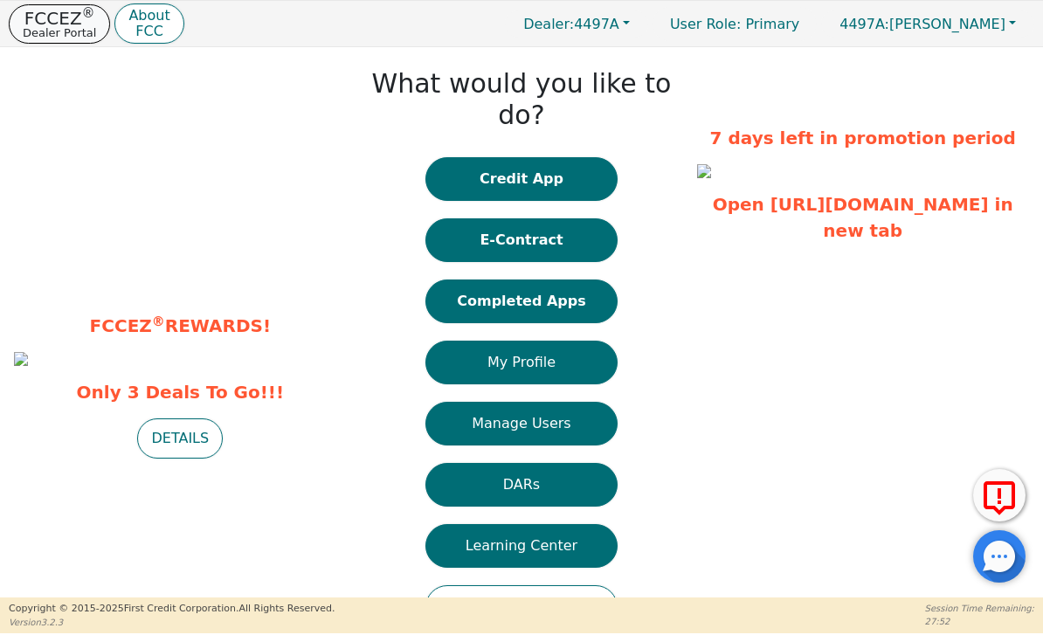
click at [72, 28] on p "Dealer Portal" at bounding box center [59, 32] width 73 height 11
click at [57, 28] on p "Dealer Portal" at bounding box center [59, 32] width 73 height 11
click at [78, 34] on p "Dealer Portal" at bounding box center [59, 32] width 73 height 11
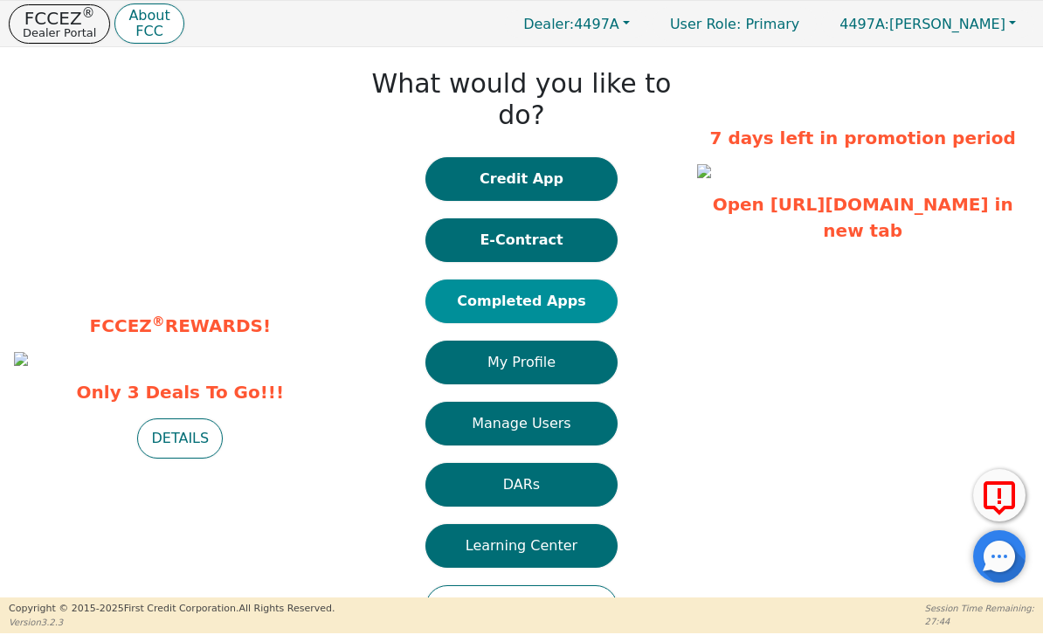
click at [579, 280] on button "Completed Apps" at bounding box center [521, 302] width 192 height 44
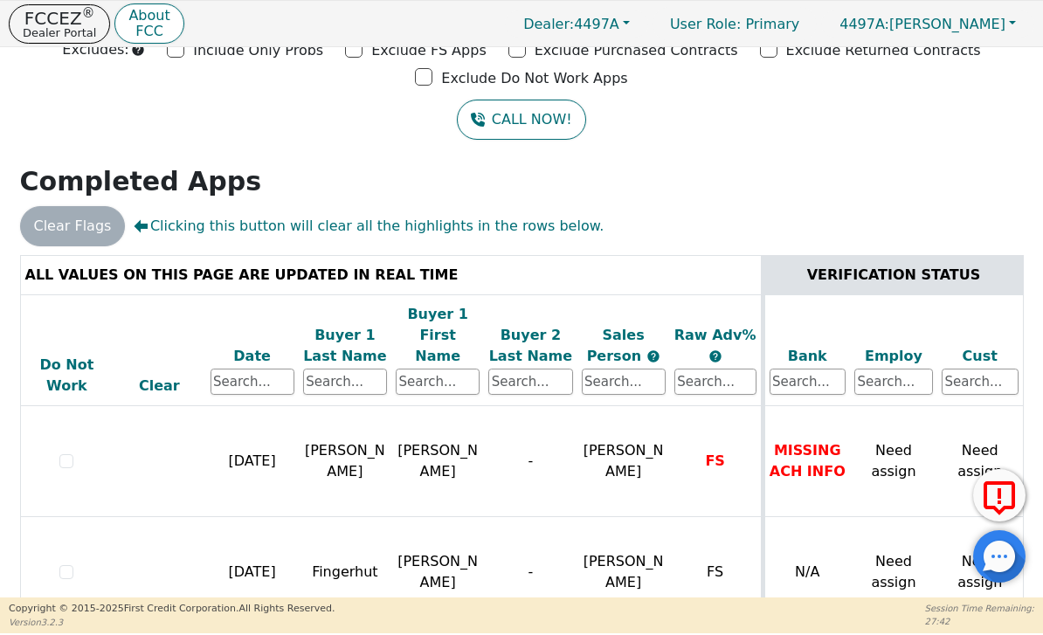
scroll to position [104, 0]
click at [1012, 561] on div at bounding box center [999, 556] width 52 height 52
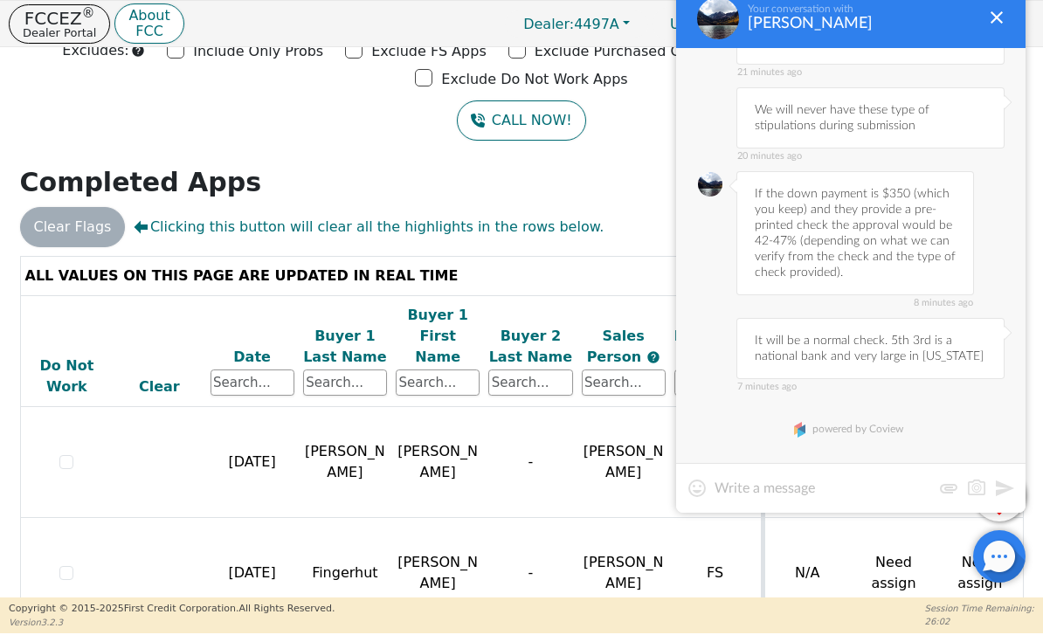
scroll to position [904, 0]
click at [831, 492] on textarea at bounding box center [823, 488] width 217 height 17
click at [984, 494] on textarea "I want to do this one if we can get 47" at bounding box center [851, 488] width 273 height 17
type textarea "I want to do this one if we can get 47"
click at [995, 496] on button at bounding box center [1004, 488] width 21 height 21
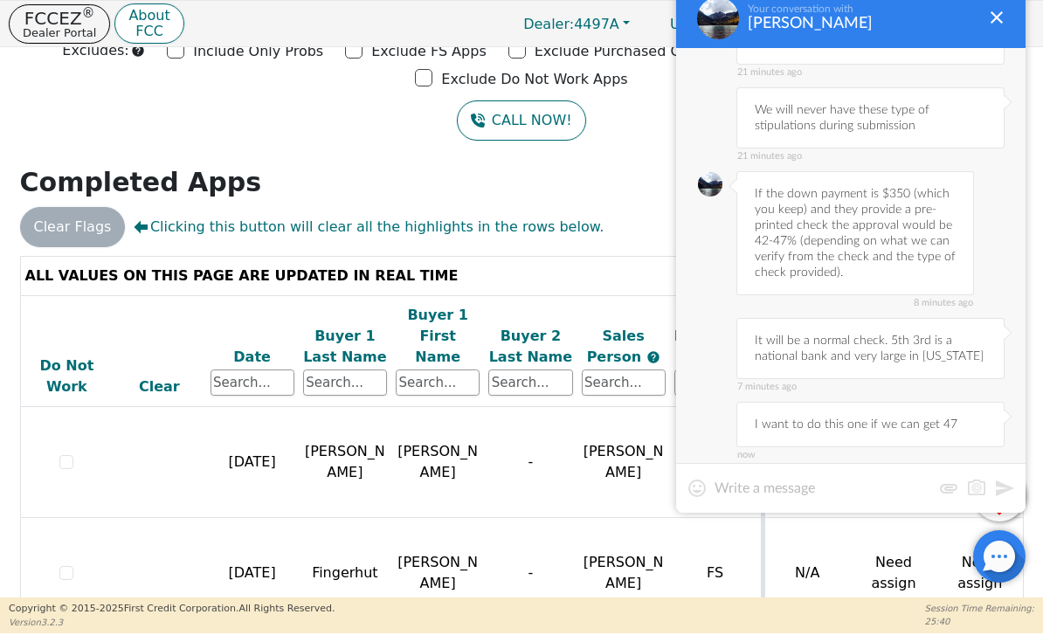
scroll to position [972, 0]
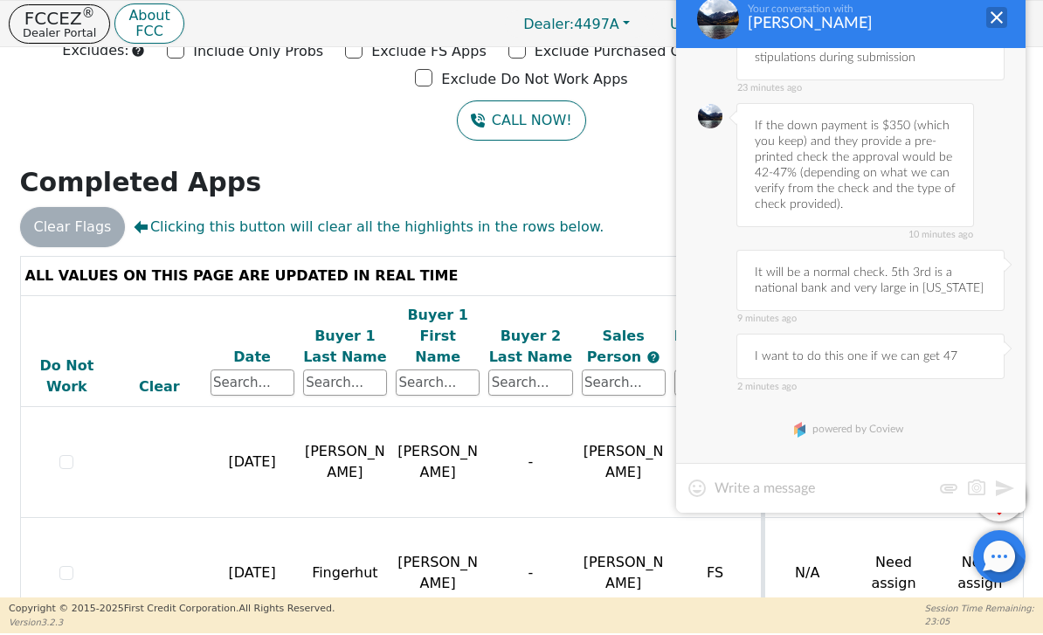
click at [995, 26] on div at bounding box center [996, 17] width 21 height 21
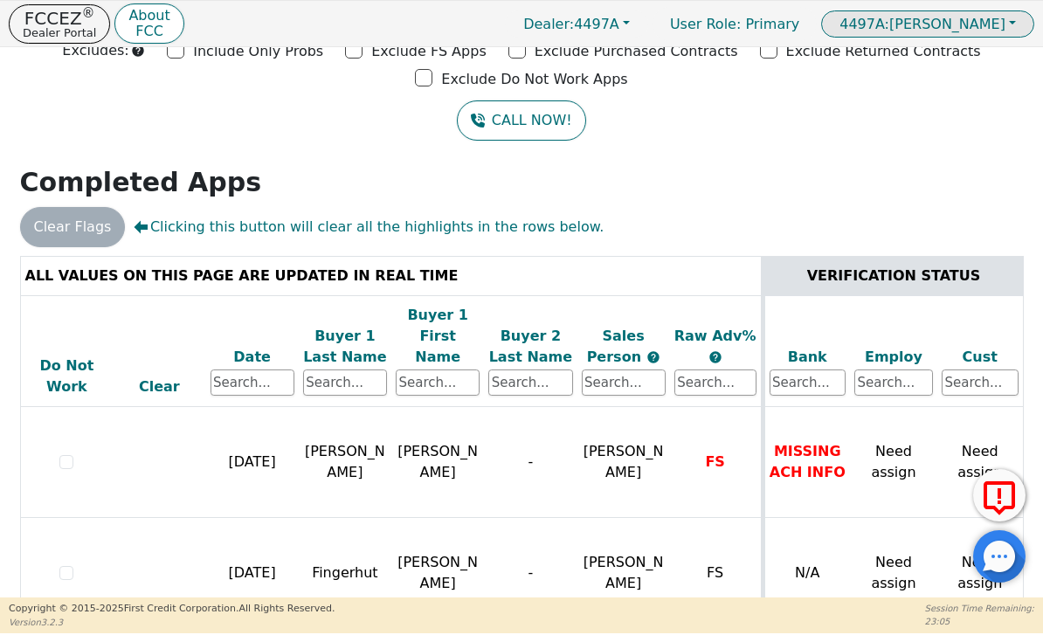
click at [1004, 22] on span "4497A: [PERSON_NAME]" at bounding box center [922, 24] width 166 height 17
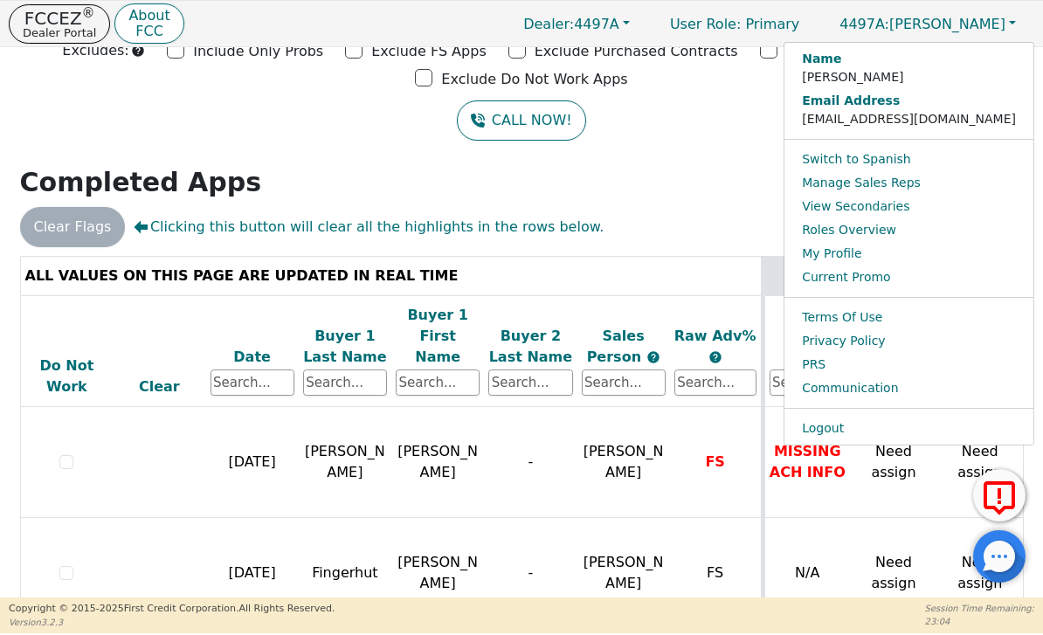
click at [812, 153] on div "Back Badges: Show badge for all score changes Show badge for verification updat…" at bounding box center [521, 218] width 1043 height 550
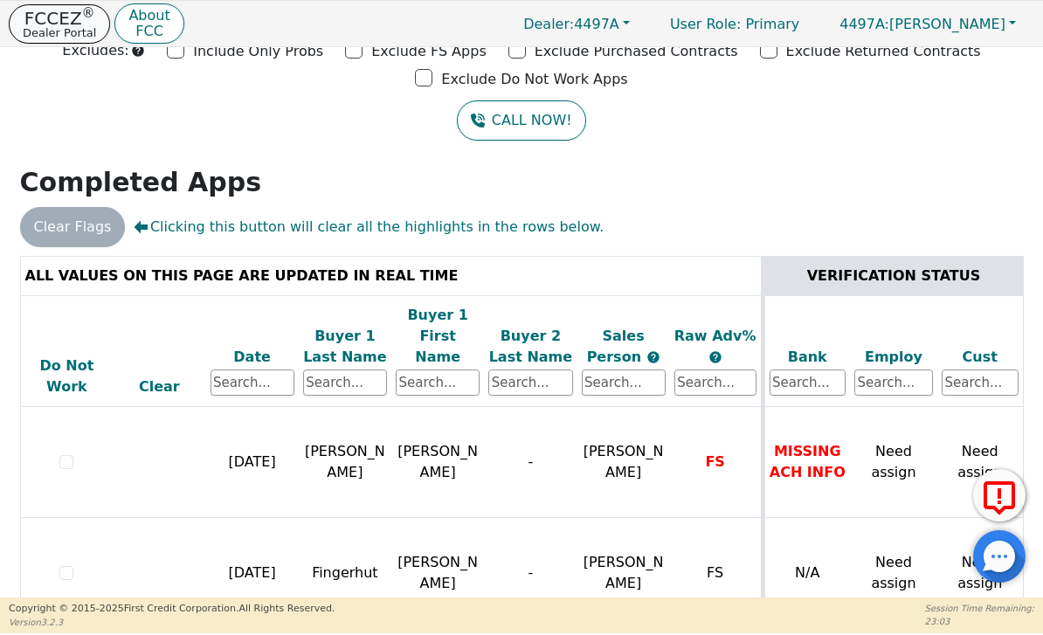
click at [54, 31] on p "Dealer Portal" at bounding box center [59, 32] width 73 height 11
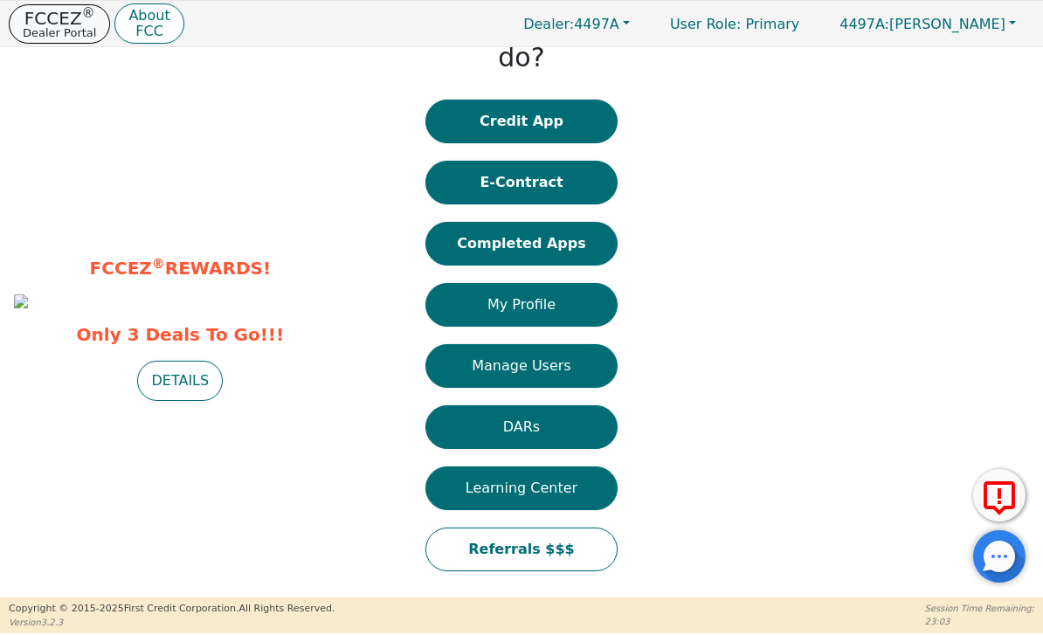
scroll to position [27, 0]
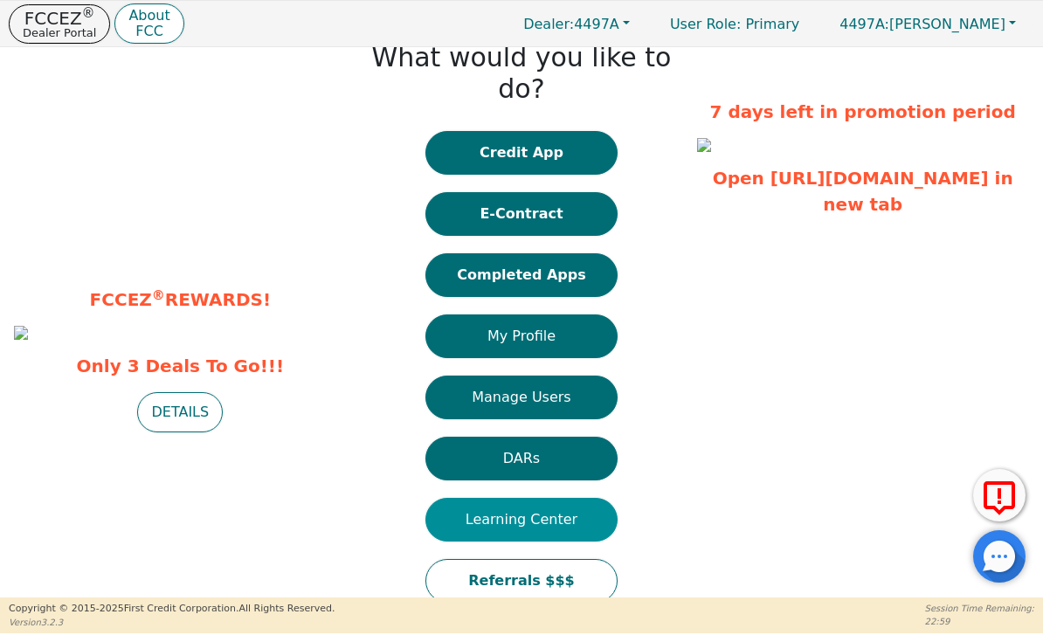
click at [584, 498] on button "Learning Center" at bounding box center [521, 520] width 192 height 44
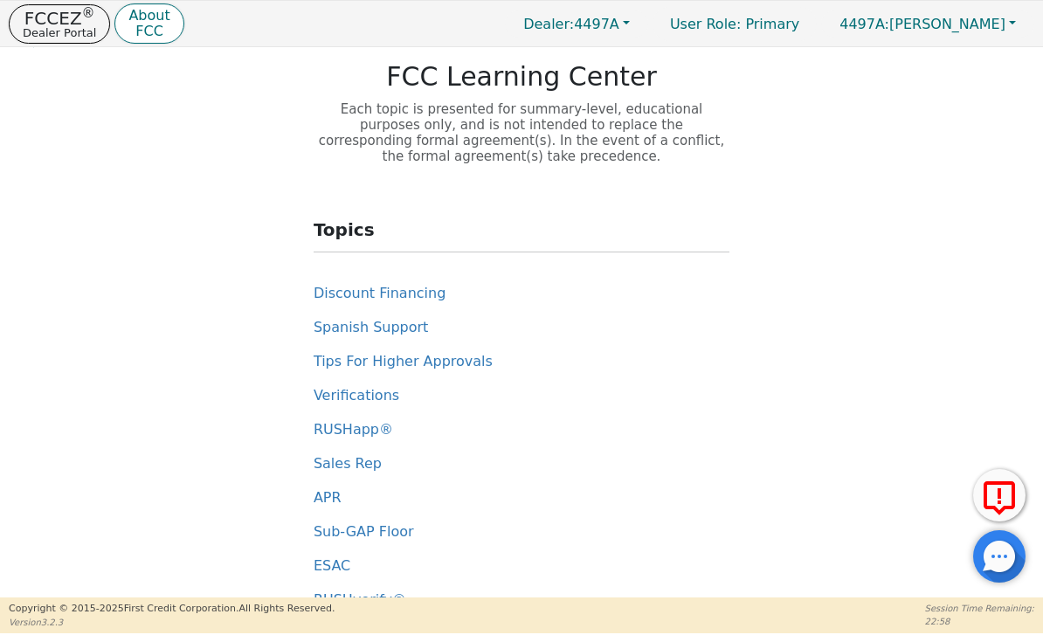
scroll to position [36, 0]
click at [364, 401] on span "Verifications" at bounding box center [357, 394] width 86 height 17
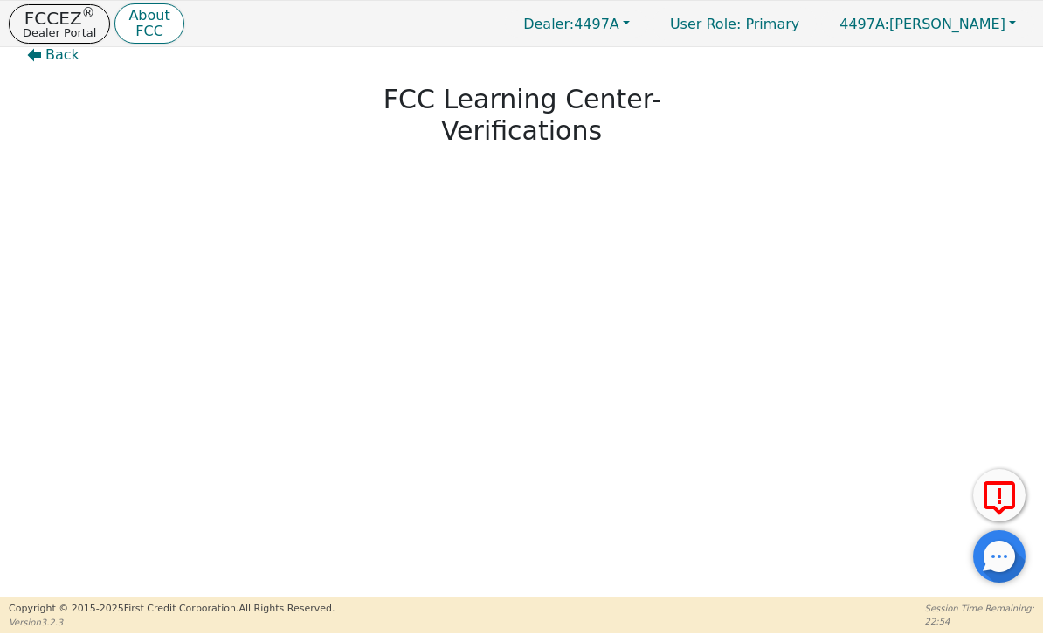
scroll to position [40, 0]
click at [1016, 570] on div at bounding box center [999, 556] width 52 height 52
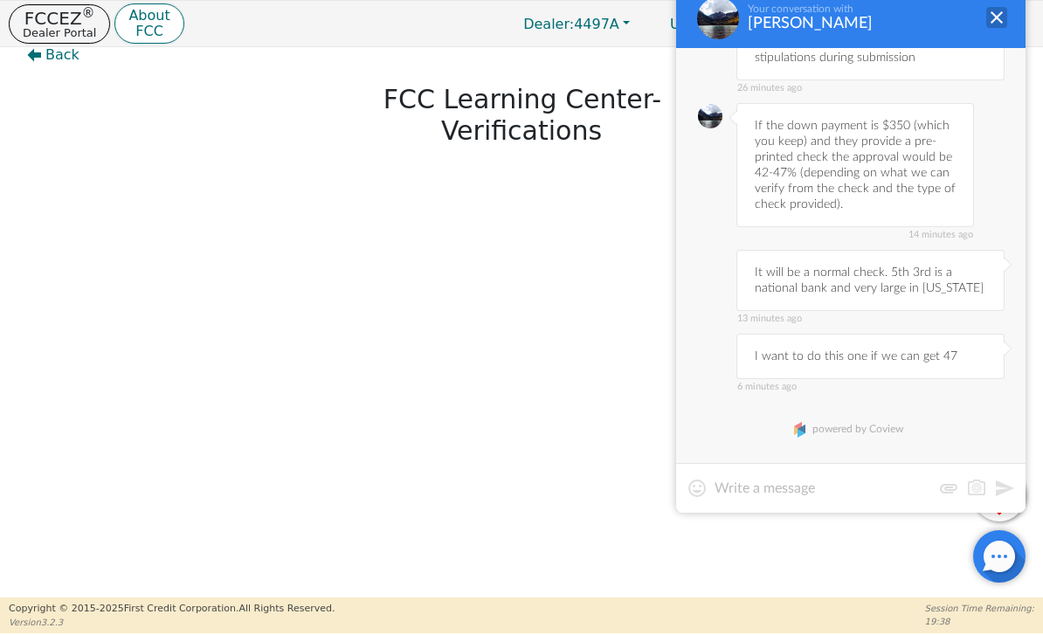
click at [993, 24] on div at bounding box center [996, 17] width 21 height 21
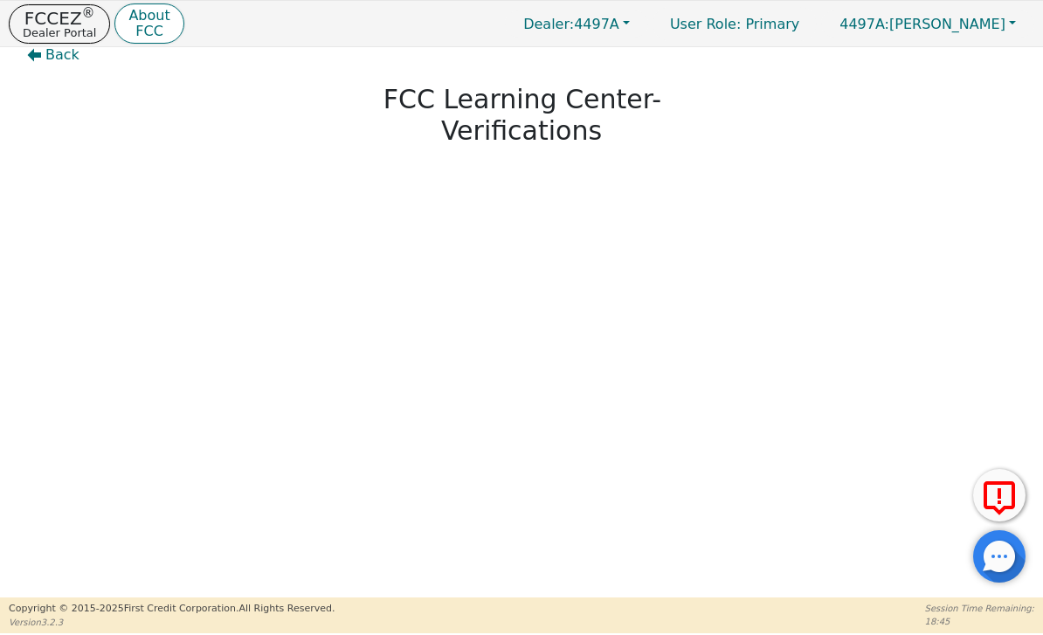
click at [1000, 547] on div at bounding box center [999, 556] width 52 height 52
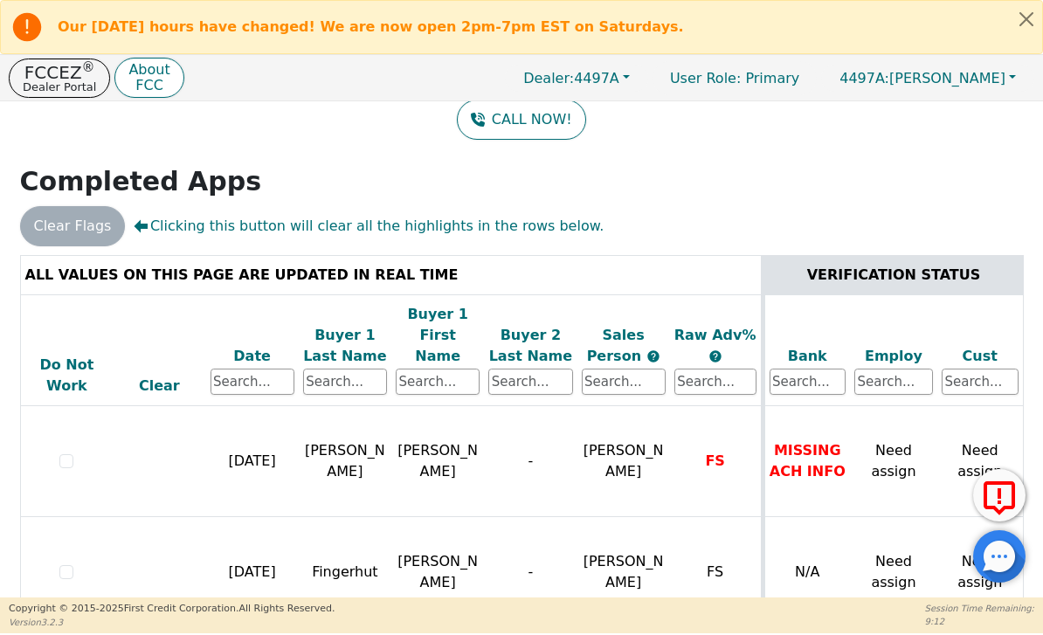
scroll to position [158, 0]
click at [991, 557] on div at bounding box center [999, 556] width 52 height 52
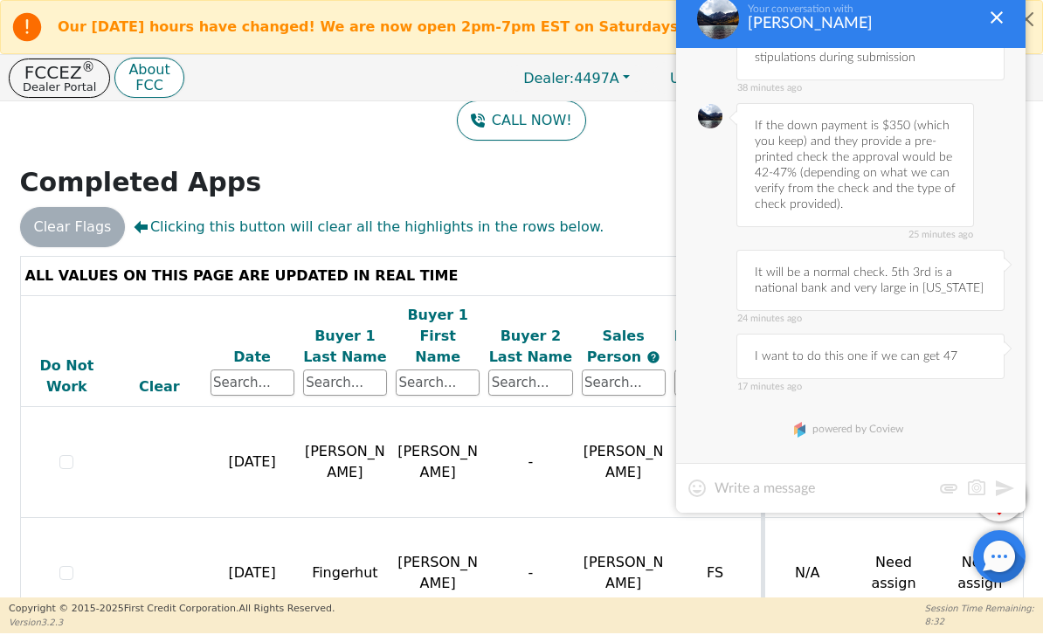
scroll to position [1119, 0]
click at [1002, 20] on div at bounding box center [996, 17] width 21 height 21
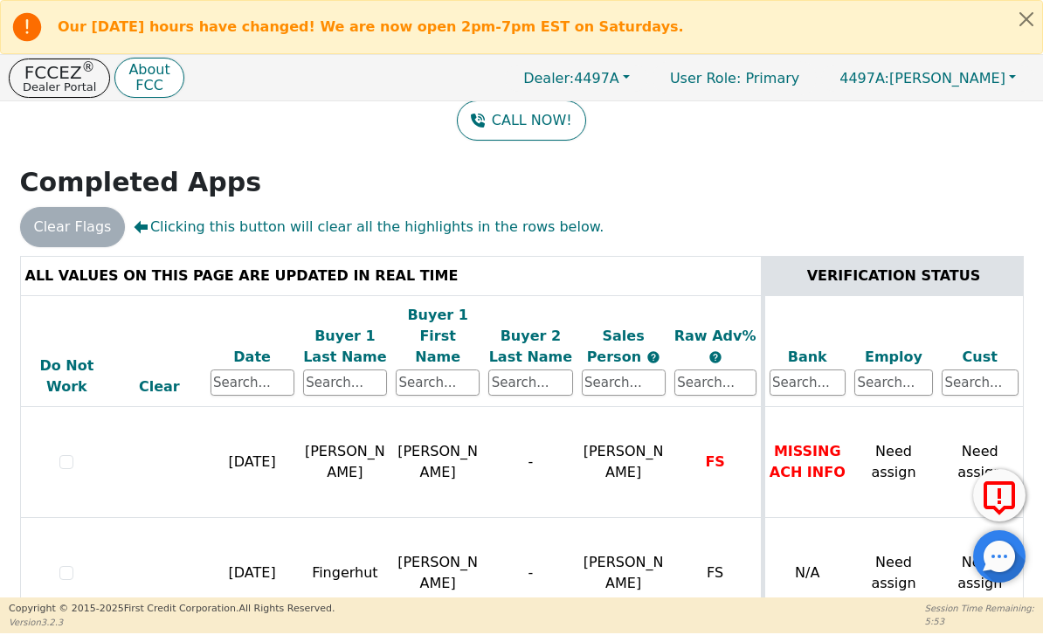
scroll to position [158, 0]
click at [992, 557] on div at bounding box center [999, 556] width 52 height 52
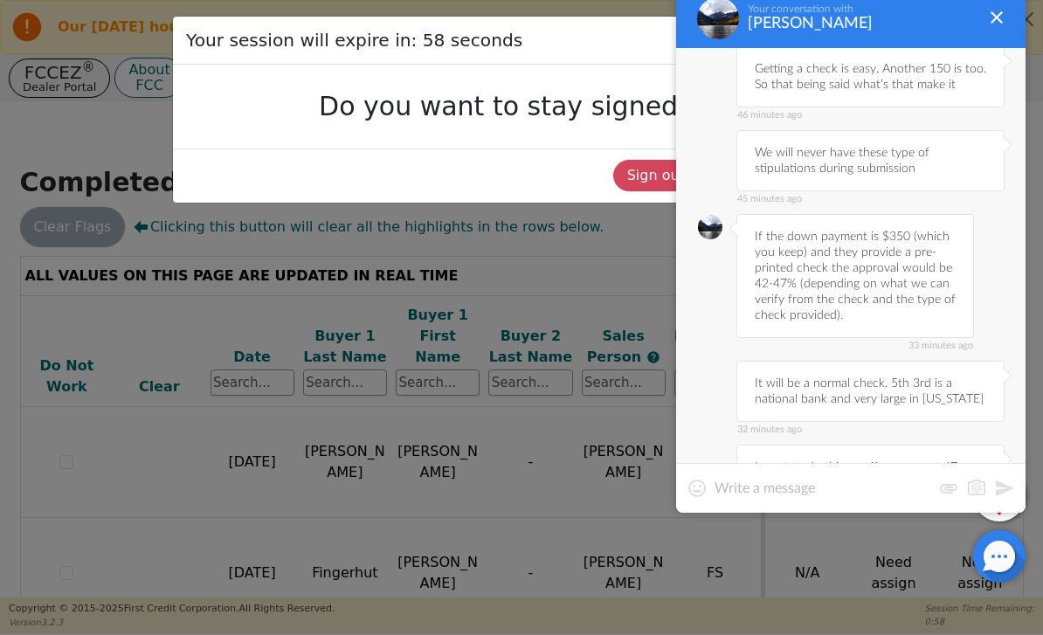
click at [574, 398] on div "Your session will expire in: 58 seconds Do you want to stay signed in? Sign out…" at bounding box center [521, 317] width 1043 height 635
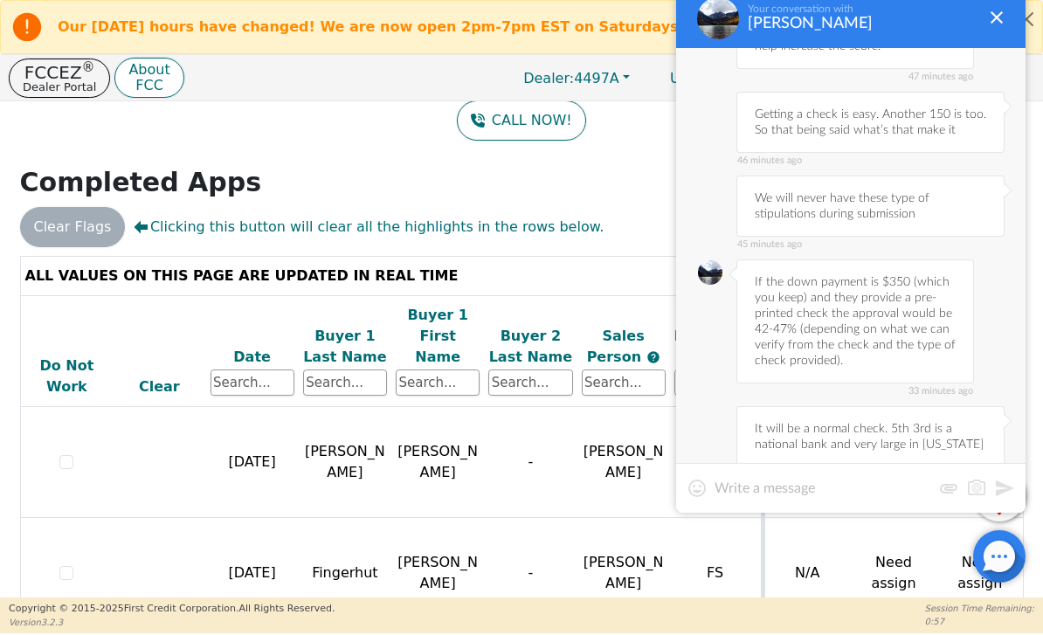
scroll to position [961, 0]
click at [977, 10] on div "Your conversation with [PERSON_NAME]" at bounding box center [850, 18] width 349 height 59
click at [987, 27] on div at bounding box center [996, 17] width 21 height 21
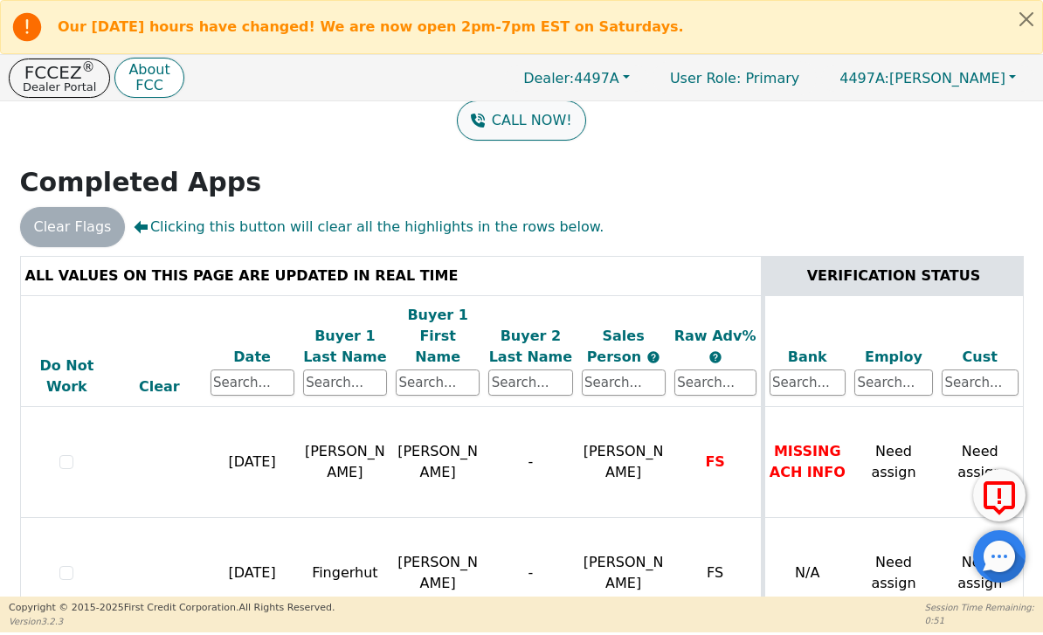
click at [517, 130] on button "CALL NOW!" at bounding box center [521, 120] width 128 height 40
click at [523, 122] on button "CALL NOW!" at bounding box center [521, 120] width 128 height 40
click at [537, 129] on button "CALL NOW!" at bounding box center [521, 120] width 128 height 40
click at [492, 130] on button "CALL NOW!" at bounding box center [521, 120] width 128 height 40
click at [517, 124] on button "CALL NOW!" at bounding box center [521, 120] width 128 height 40
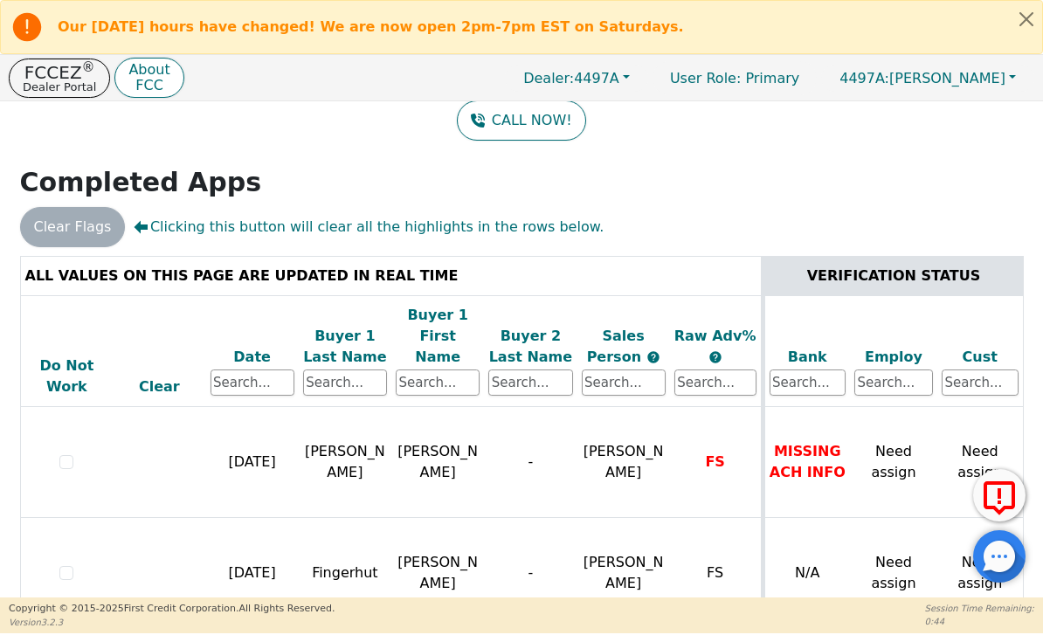
click at [609, 204] on div "Back Badges: Show badge for all score changes Show badge for verification updat…" at bounding box center [521, 191] width 1043 height 496
click at [619, 85] on span "Dealer: 4497A" at bounding box center [571, 78] width 96 height 17
click at [688, 176] on h2 "Completed Apps" at bounding box center [522, 182] width 1004 height 31
click at [535, 117] on button "CALL NOW!" at bounding box center [521, 120] width 128 height 40
click at [515, 119] on button "CALL NOW!" at bounding box center [521, 120] width 128 height 40
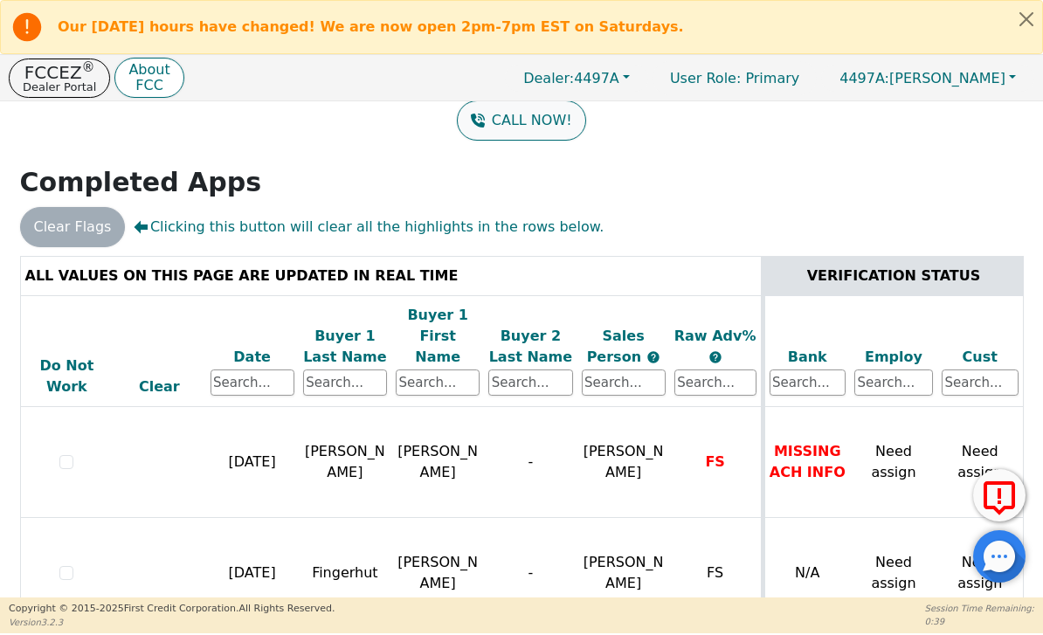
click at [521, 123] on button "CALL NOW!" at bounding box center [521, 120] width 128 height 40
click at [521, 122] on button "CALL NOW!" at bounding box center [521, 120] width 128 height 40
click at [976, 81] on span "4497A: [PERSON_NAME]" at bounding box center [922, 78] width 166 height 17
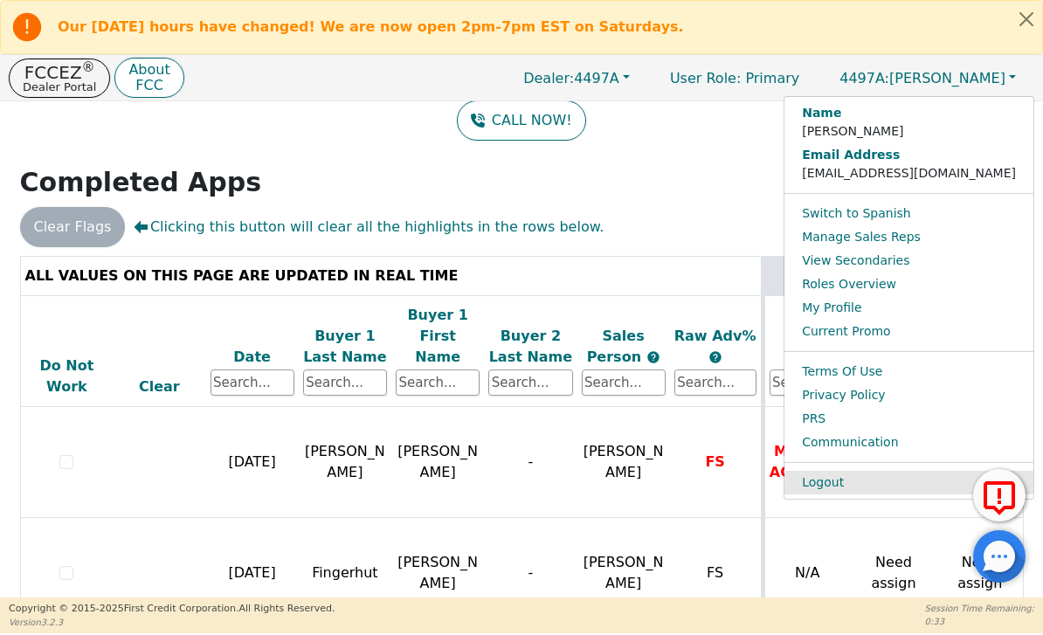
click at [932, 487] on link "Logout" at bounding box center [908, 483] width 249 height 24
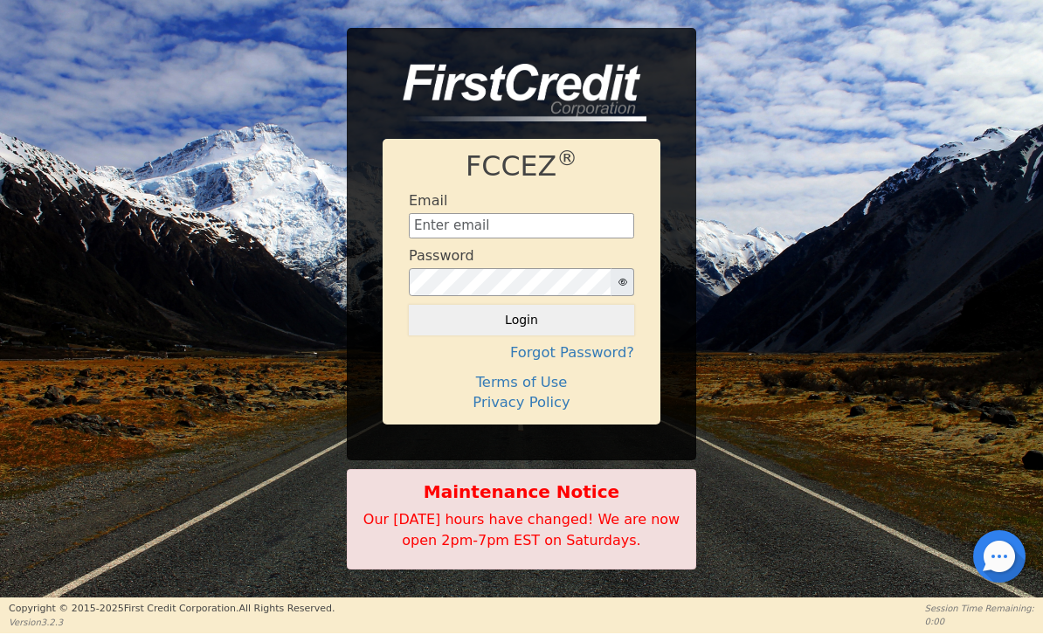
click at [552, 250] on div "Password" at bounding box center [521, 271] width 225 height 49
click at [549, 206] on div "Email" at bounding box center [521, 215] width 225 height 47
click at [551, 223] on input "text" at bounding box center [521, 226] width 225 height 26
type input "[EMAIL_ADDRESS][DOMAIN_NAME]"
click at [521, 321] on button "Login" at bounding box center [521, 320] width 225 height 30
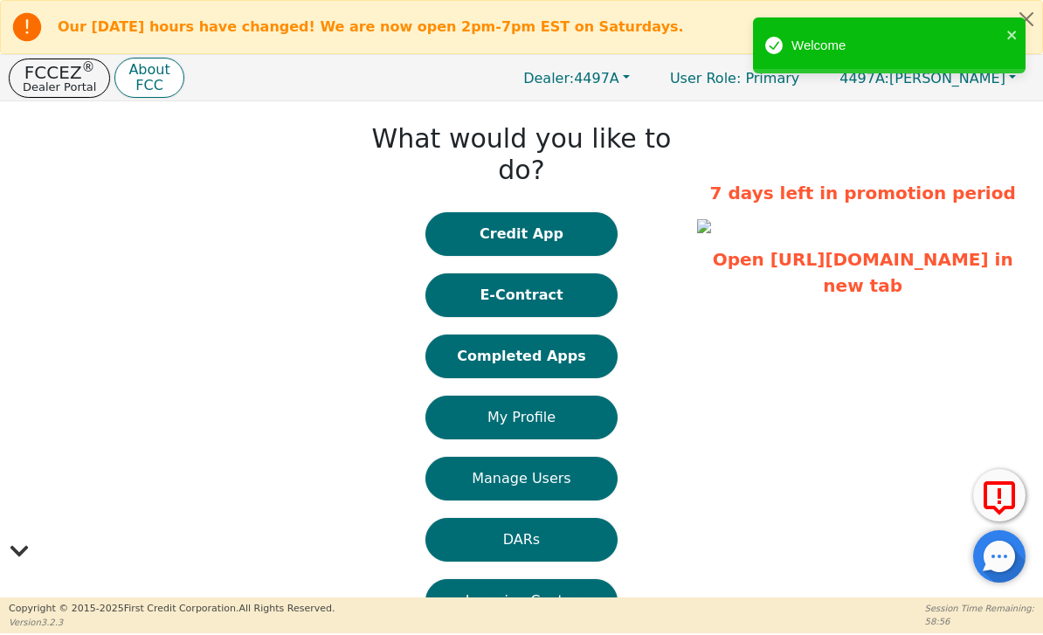
click at [995, 560] on div at bounding box center [999, 556] width 52 height 52
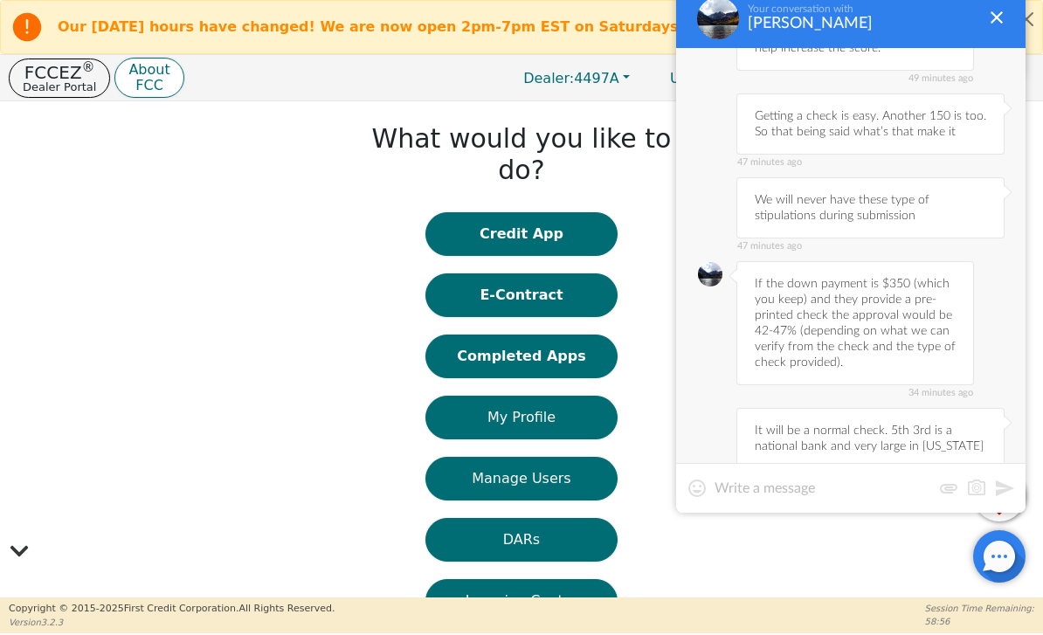
scroll to position [1119, 0]
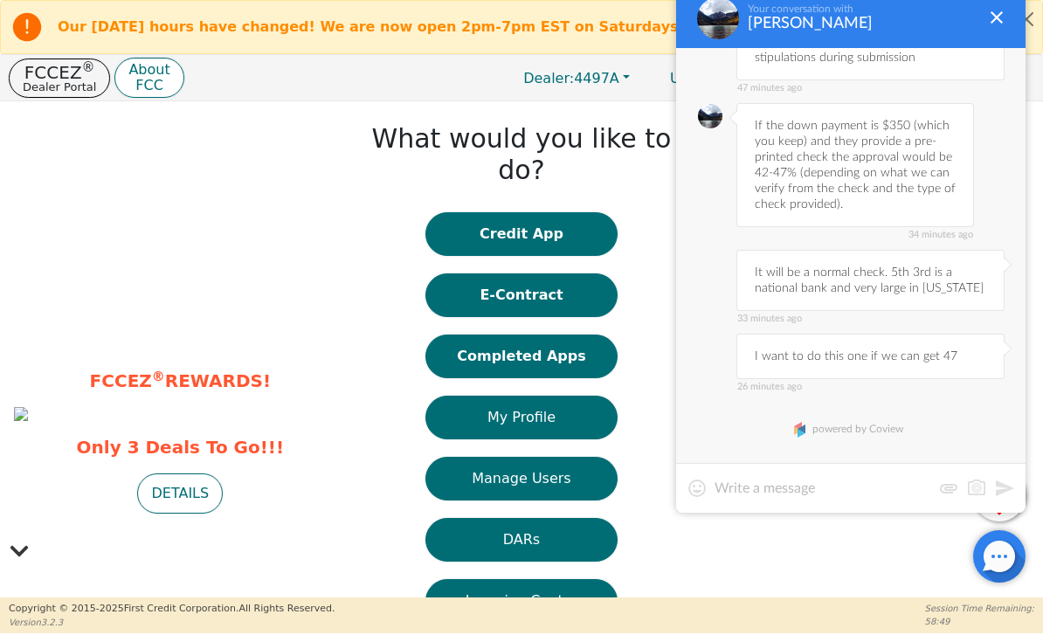
click at [1021, 38] on div "Your conversation with [PERSON_NAME]" at bounding box center [850, 18] width 349 height 59
click at [1020, 38] on div "Your conversation with [PERSON_NAME]" at bounding box center [850, 18] width 349 height 59
click at [995, 11] on div at bounding box center [996, 17] width 21 height 21
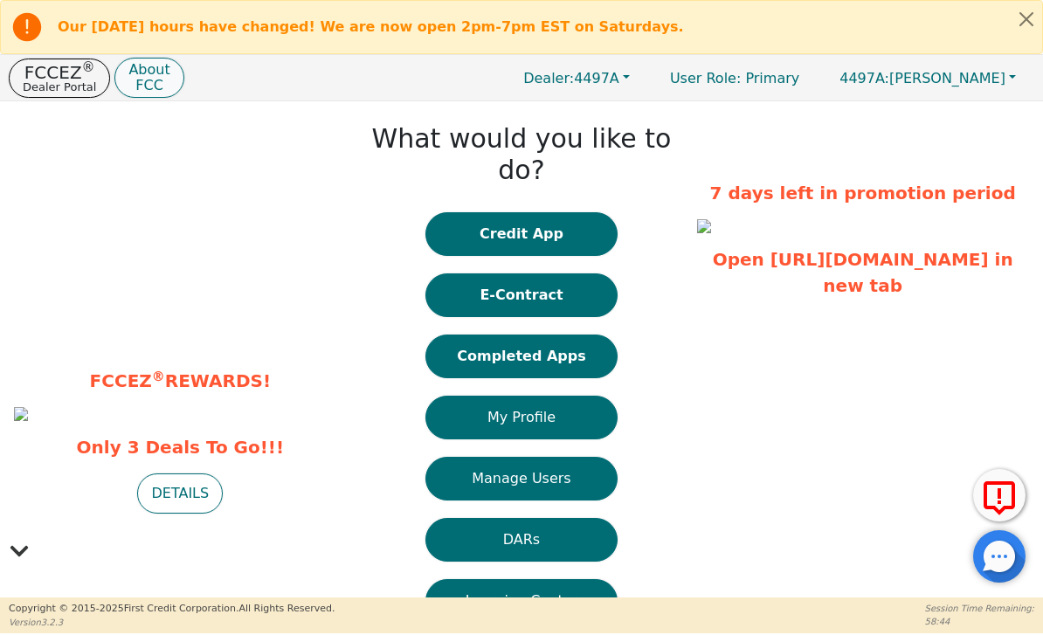
click at [137, 74] on p "About" at bounding box center [148, 70] width 41 height 14
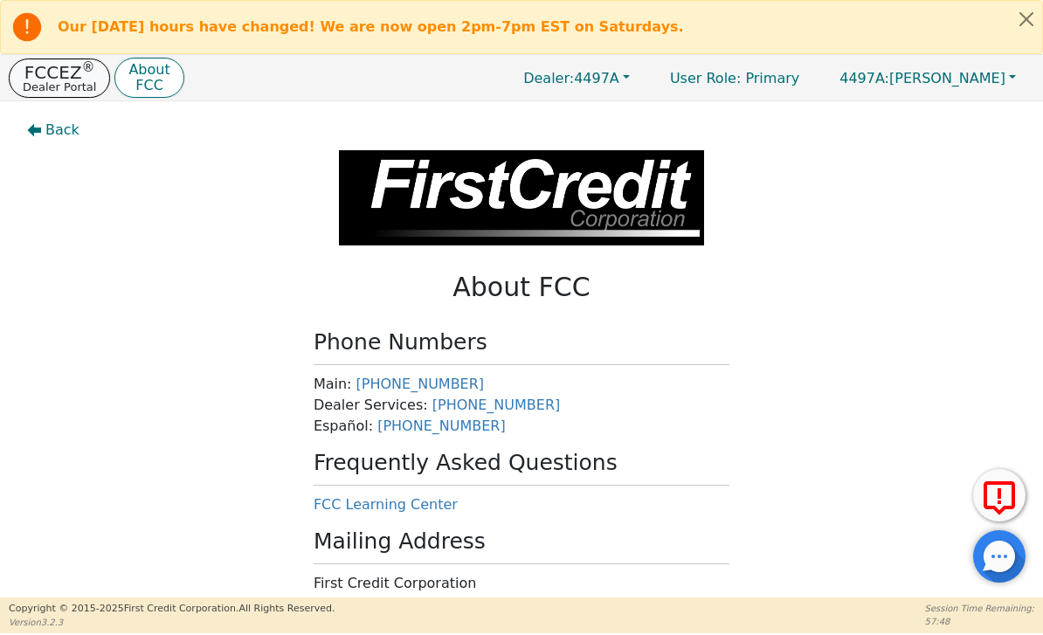
click at [67, 81] on p "Dealer Portal" at bounding box center [59, 86] width 73 height 11
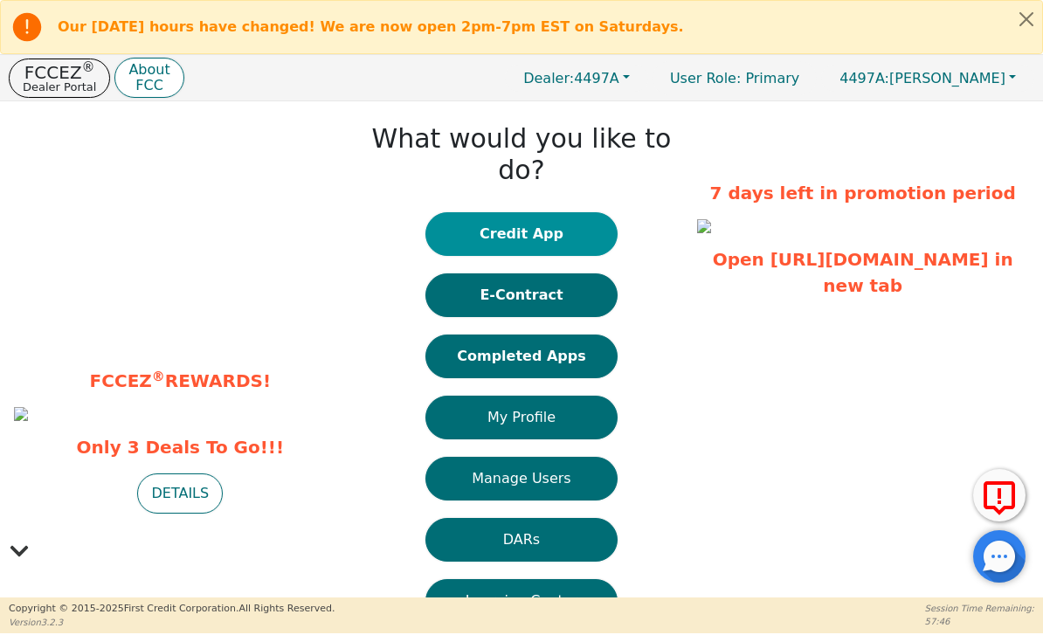
click at [567, 212] on button "Credit App" at bounding box center [521, 234] width 192 height 44
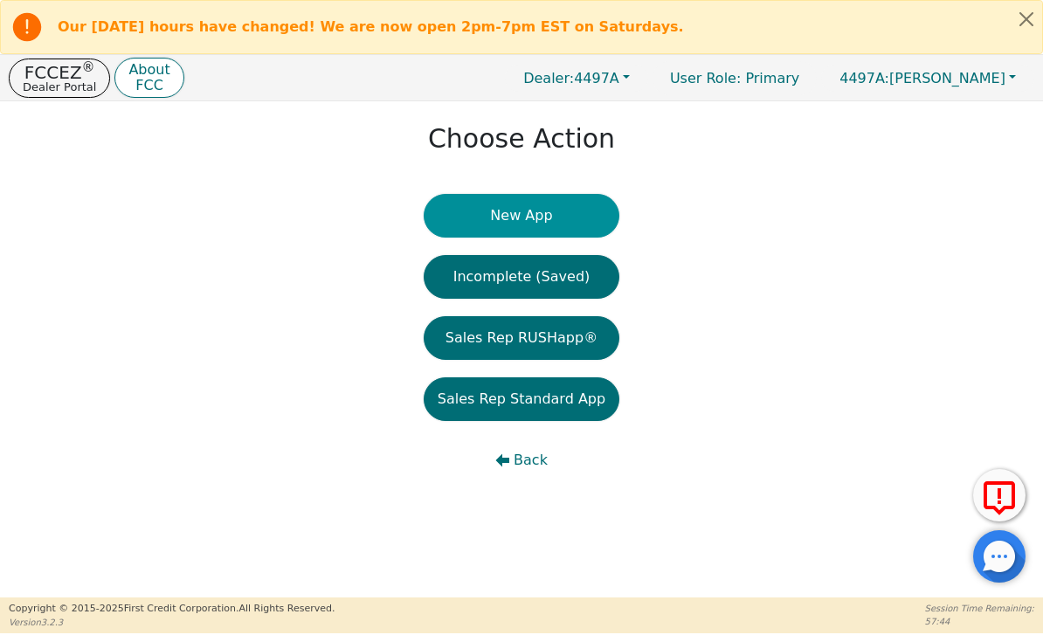
click at [592, 218] on button "New App" at bounding box center [522, 216] width 196 height 44
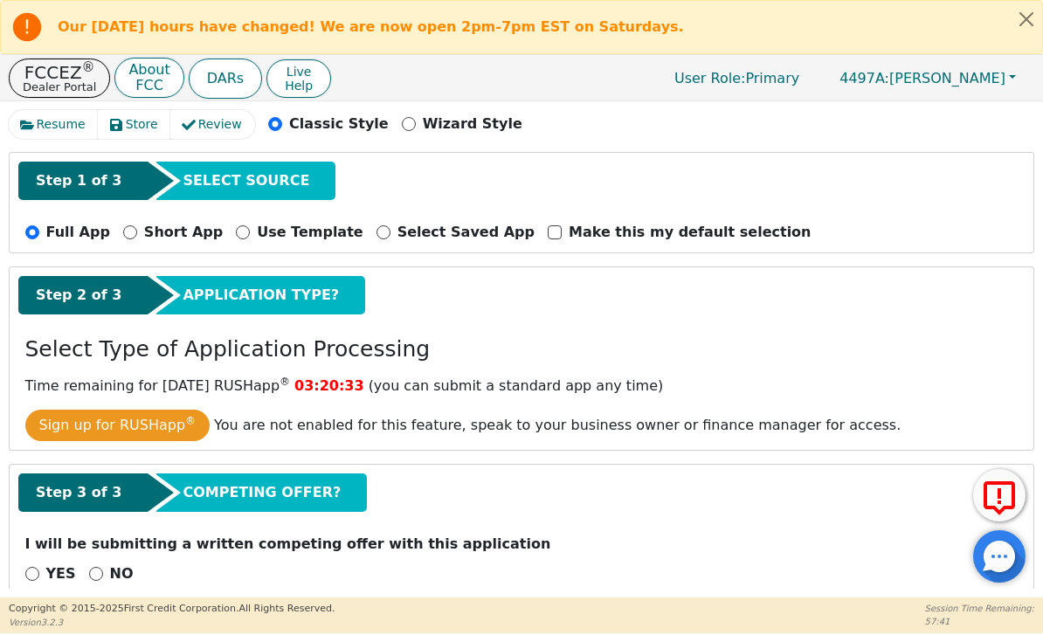
scroll to position [136, 0]
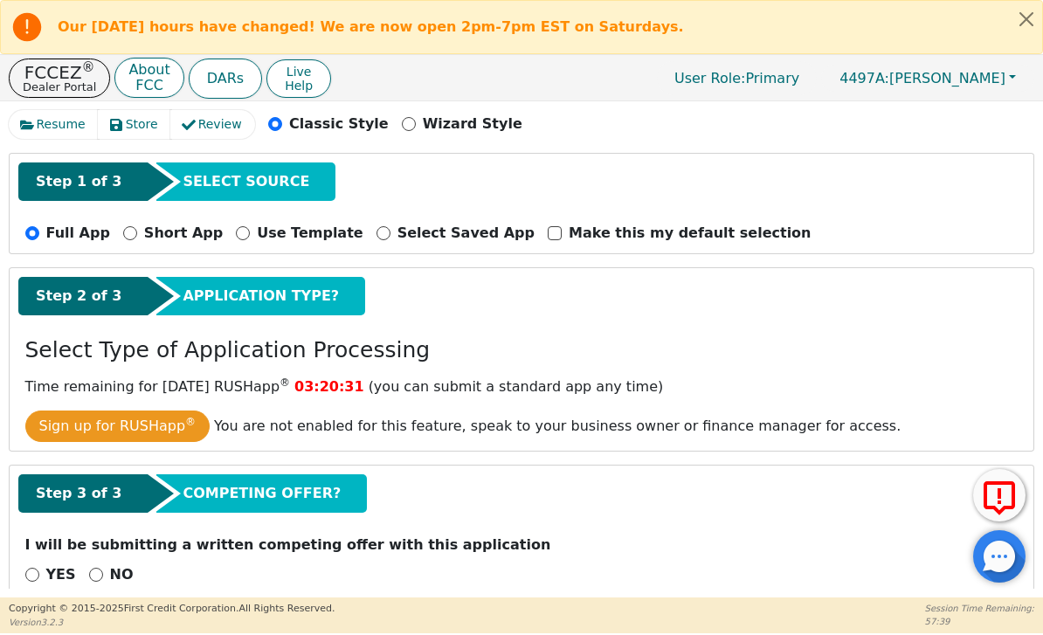
click at [99, 568] on input "NO" at bounding box center [96, 575] width 14 height 14
radio input "true"
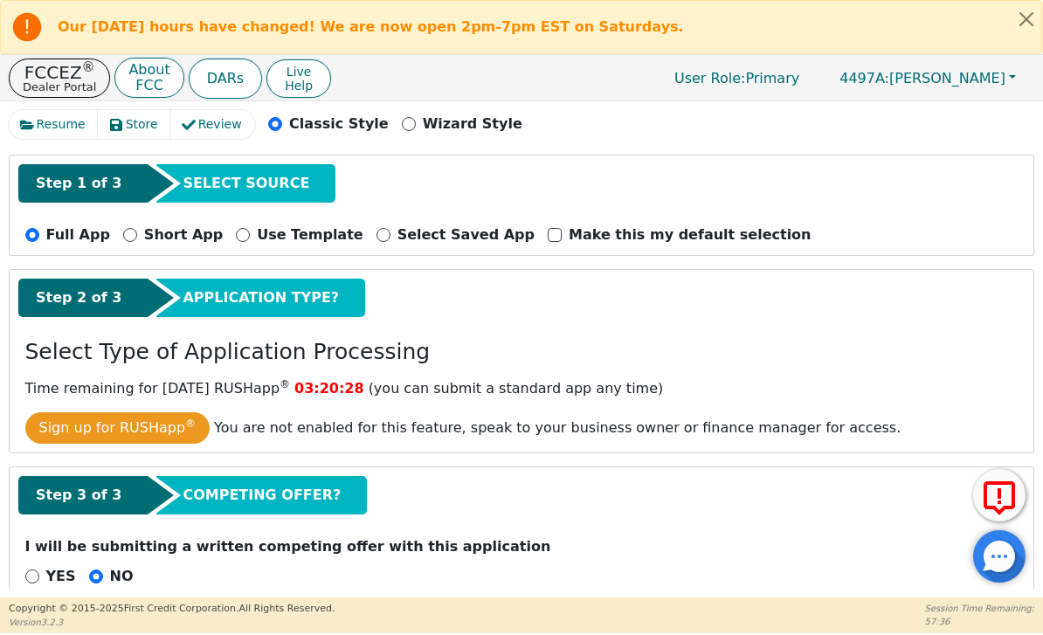
click at [144, 240] on p "Short App" at bounding box center [183, 234] width 79 height 21
click at [134, 240] on input "Short App" at bounding box center [130, 235] width 14 height 14
radio input "true"
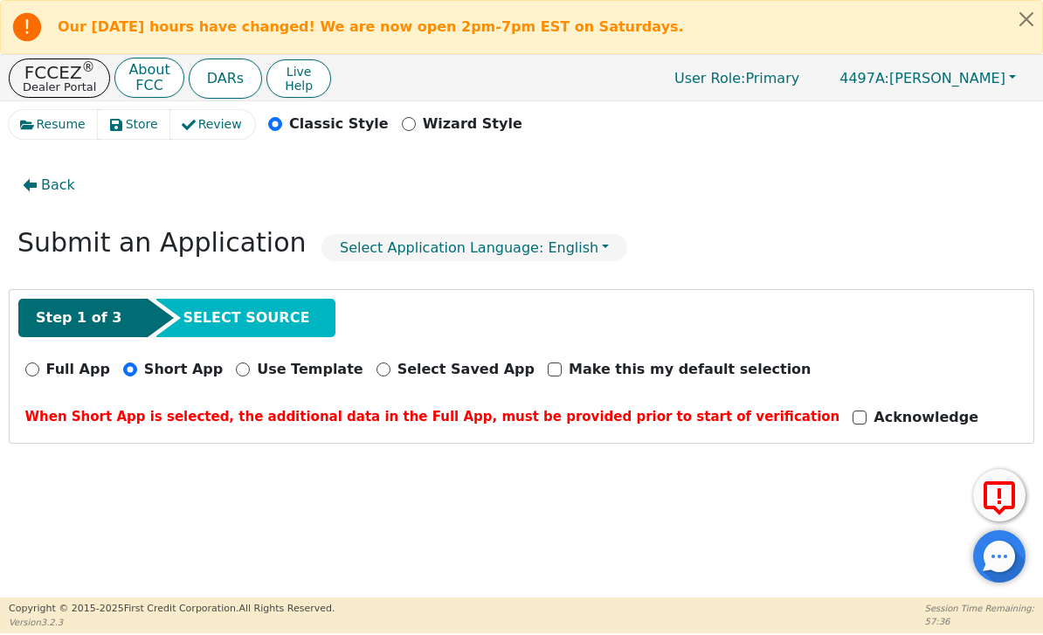
scroll to position [0, 0]
click at [853, 417] on input "Acknowledge" at bounding box center [860, 418] width 14 height 14
checkbox input "true"
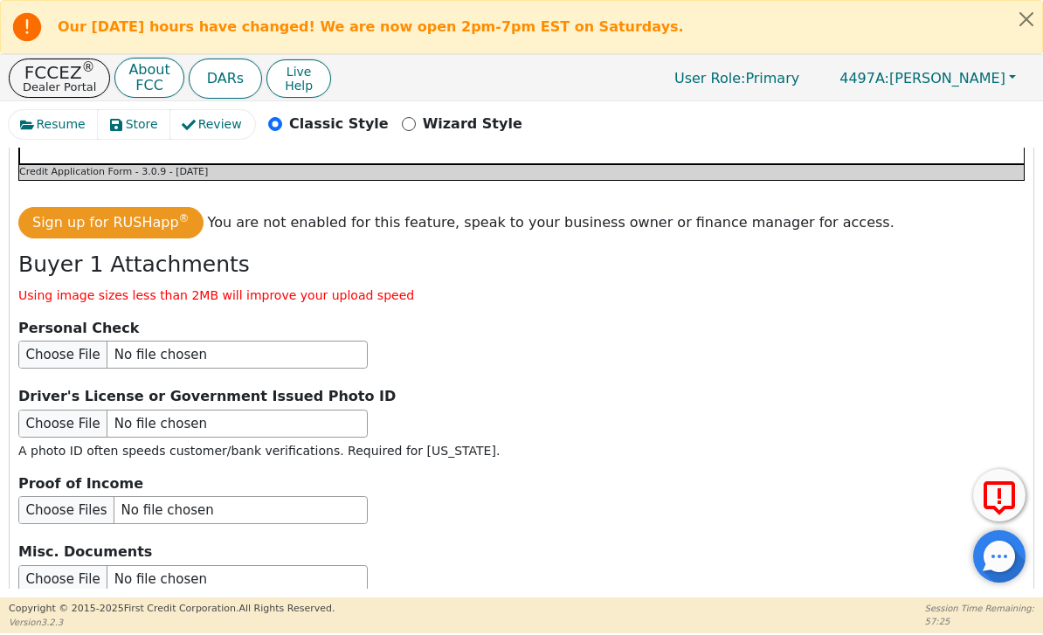
scroll to position [2391, 0]
click at [64, 81] on p "Dealer Portal" at bounding box center [59, 86] width 73 height 11
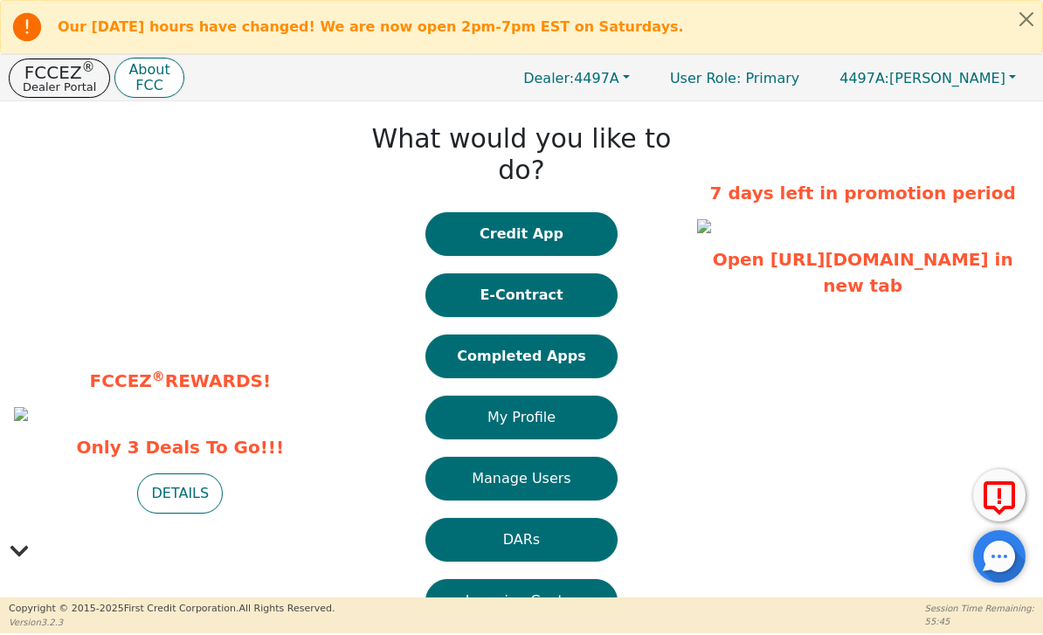
click at [1011, 563] on div at bounding box center [999, 556] width 52 height 52
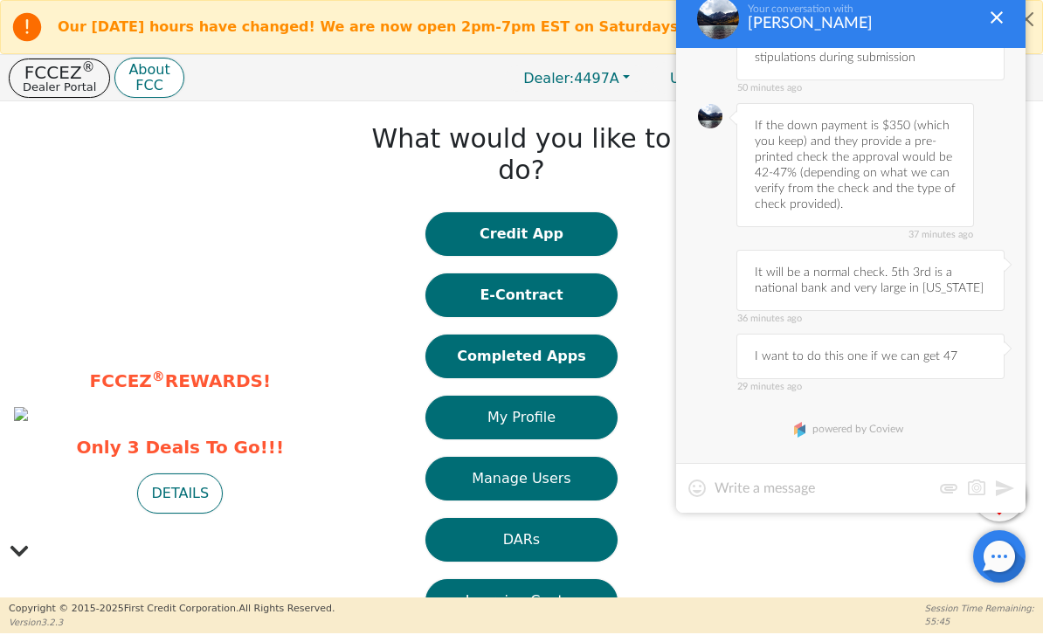
scroll to position [1119, 0]
click at [984, 30] on div "Your conversation with [PERSON_NAME]" at bounding box center [850, 18] width 349 height 59
click at [998, 7] on div at bounding box center [996, 17] width 21 height 21
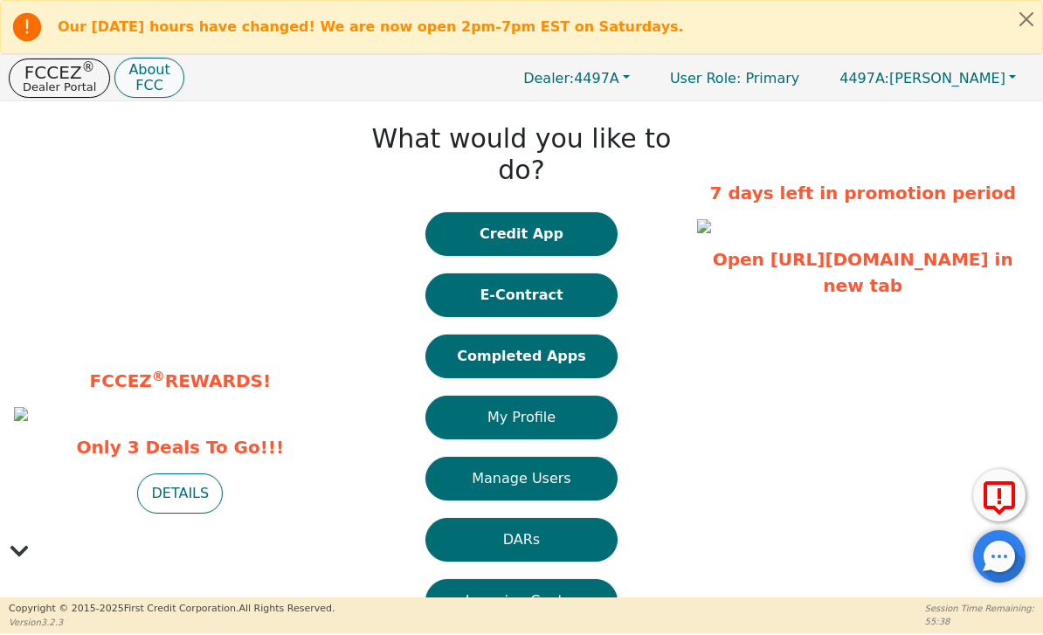
click at [146, 81] on p "FCC" at bounding box center [148, 86] width 41 height 14
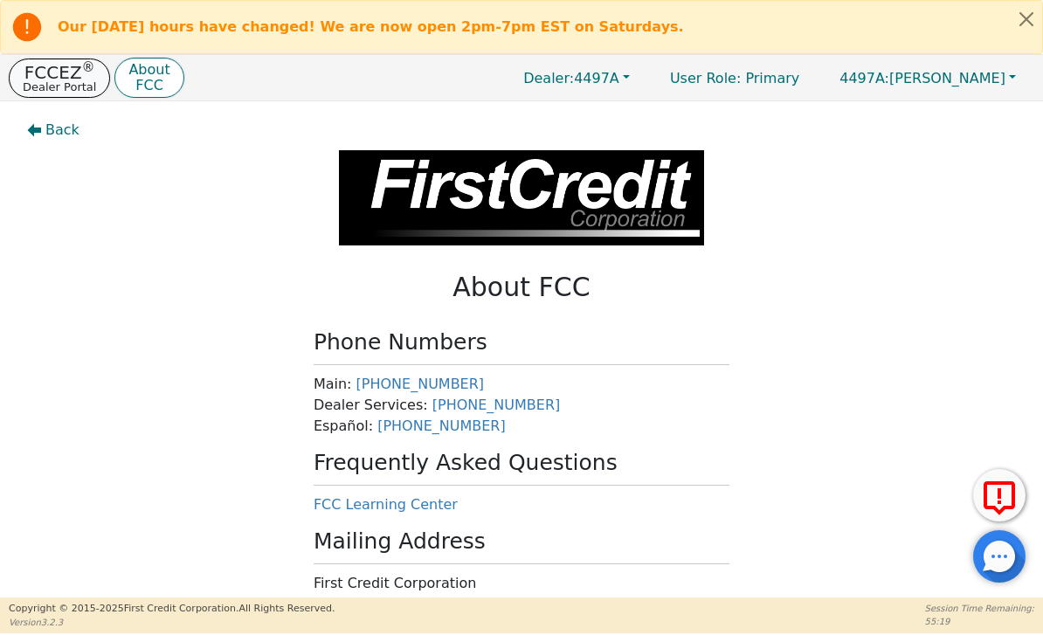
click at [58, 88] on p "Dealer Portal" at bounding box center [59, 86] width 73 height 11
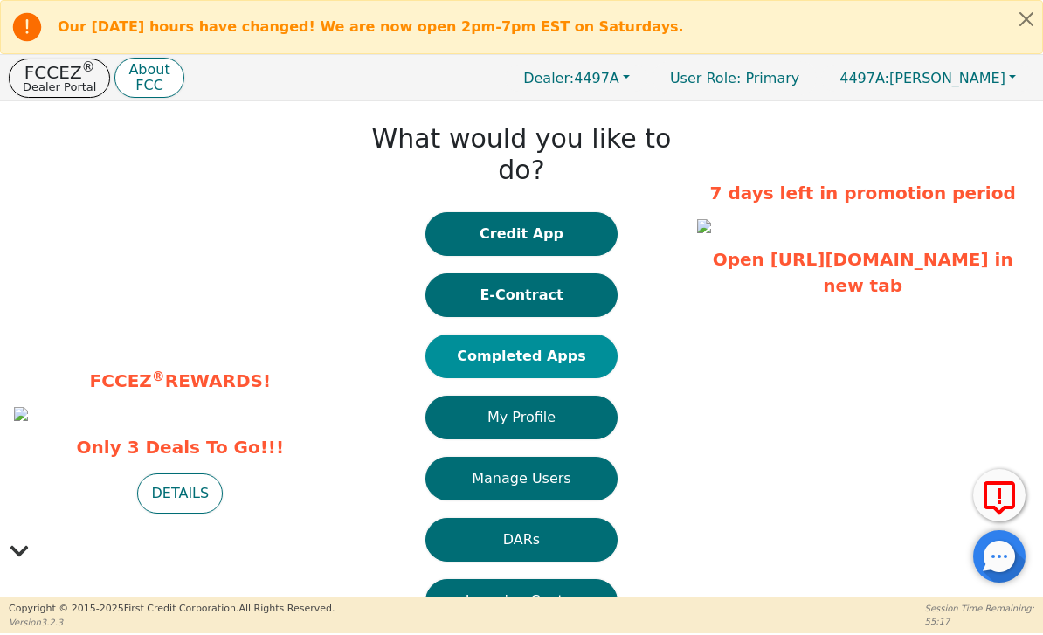
click at [577, 335] on button "Completed Apps" at bounding box center [521, 357] width 192 height 44
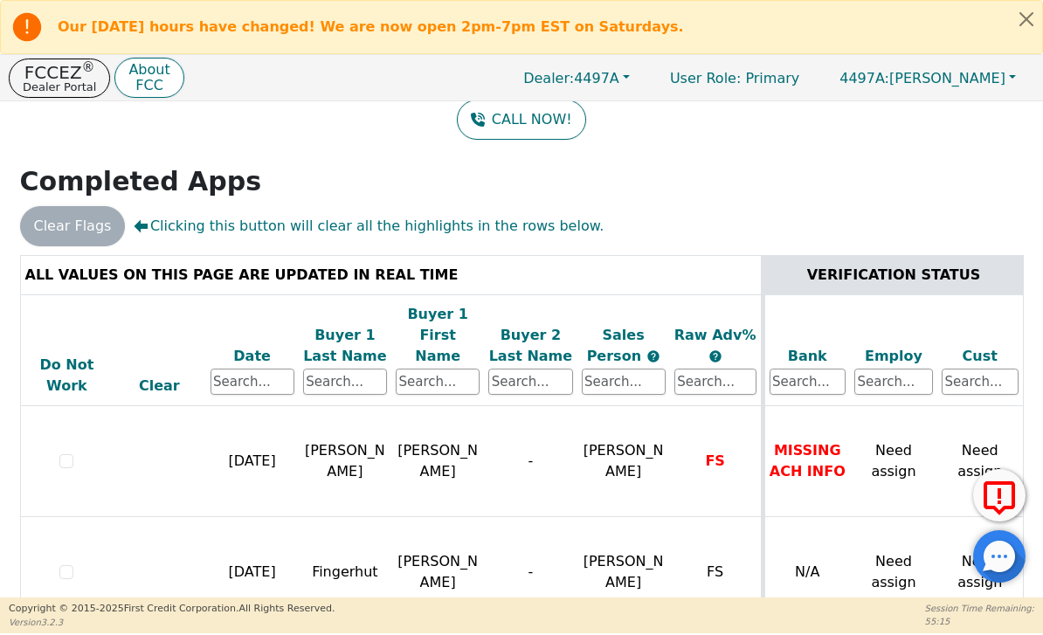
scroll to position [158, 0]
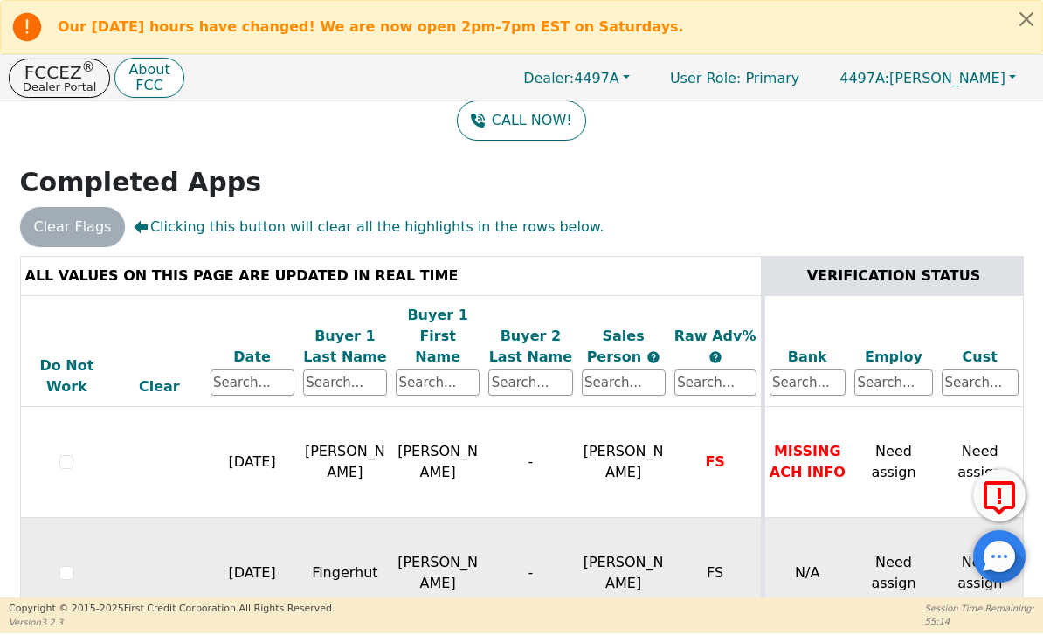
click at [418, 518] on td "[PERSON_NAME]" at bounding box center [437, 573] width 93 height 111
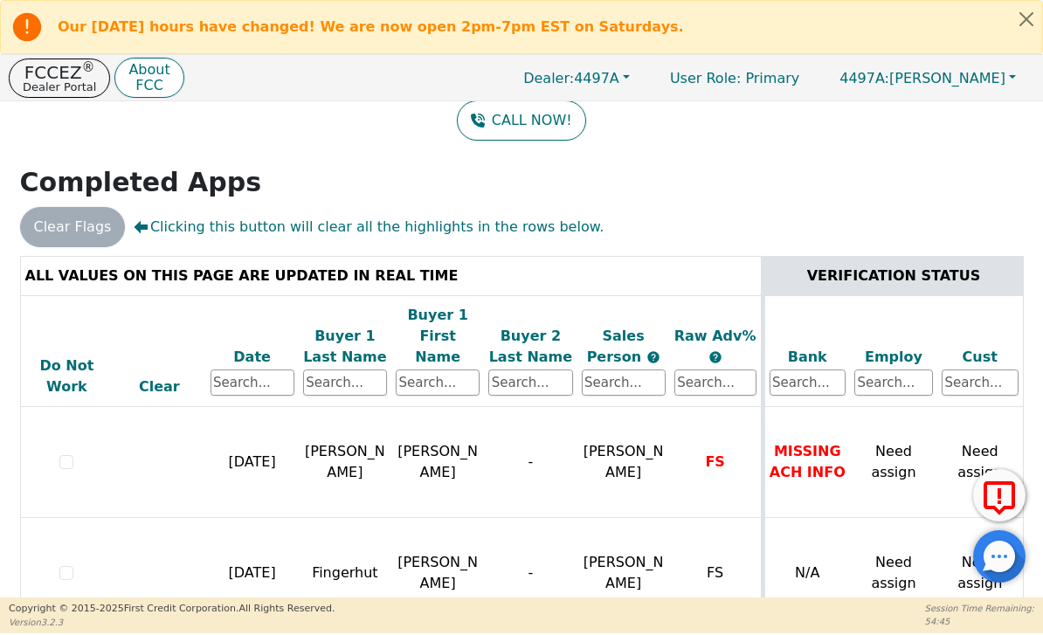
click at [993, 546] on div at bounding box center [999, 556] width 52 height 52
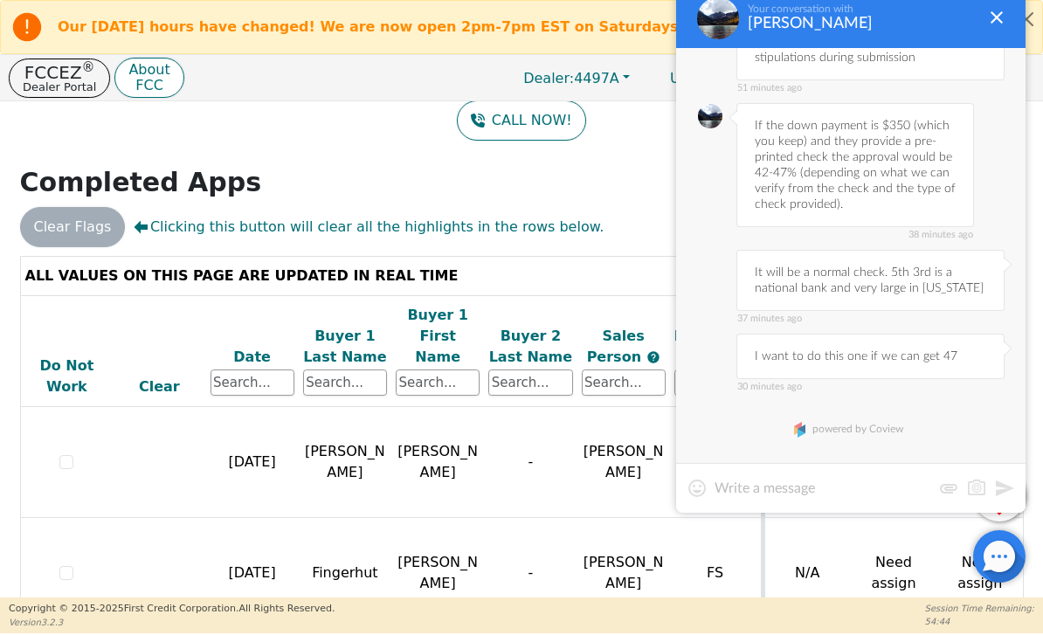
click at [997, 556] on div at bounding box center [999, 556] width 52 height 52
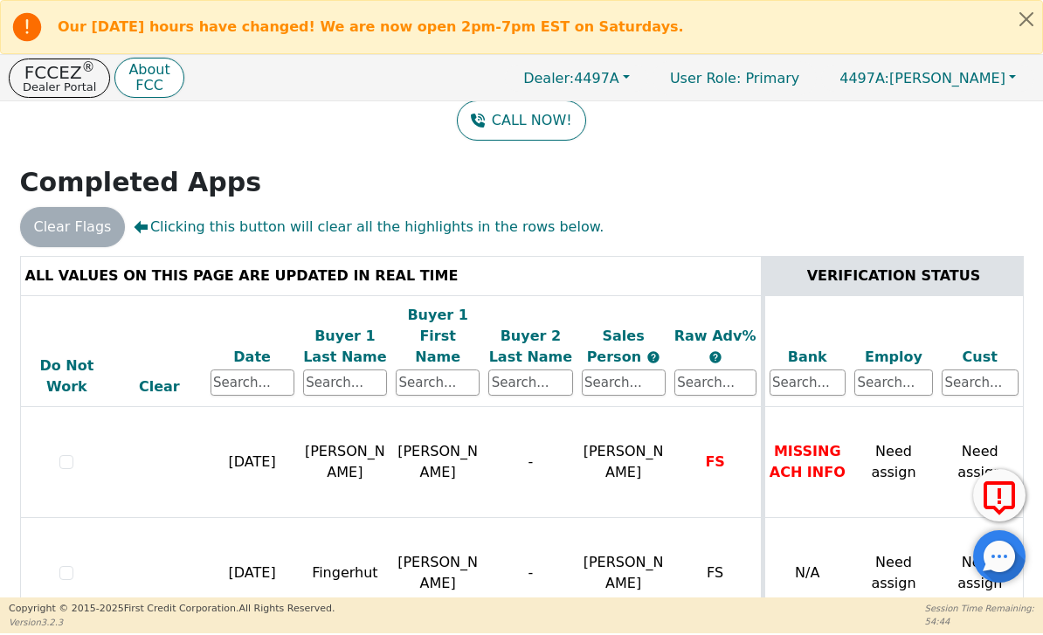
click at [998, 551] on div at bounding box center [999, 556] width 52 height 52
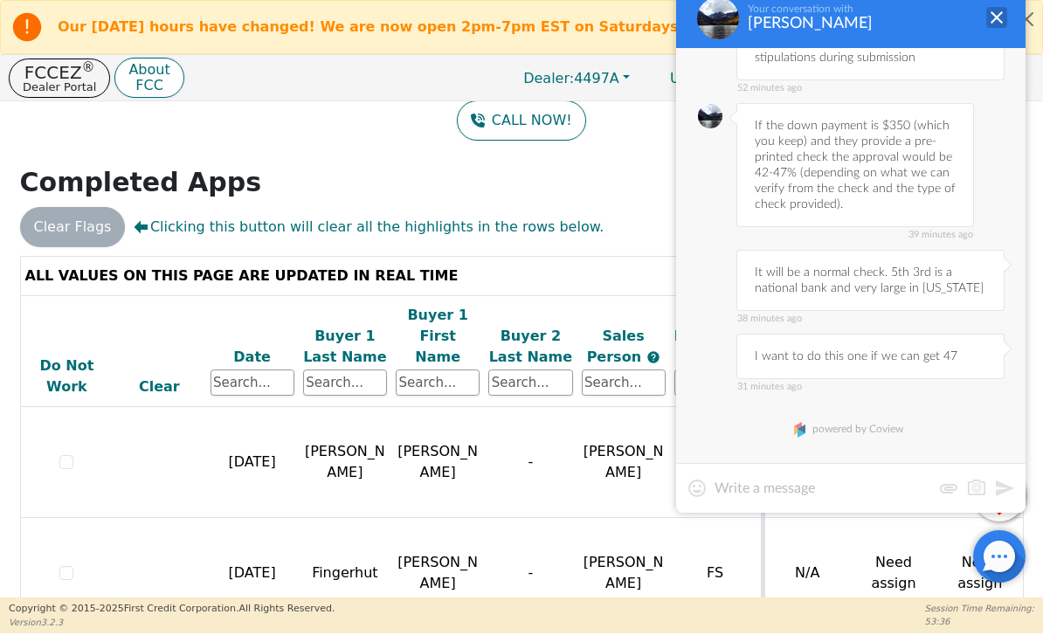
click at [996, 21] on div at bounding box center [996, 17] width 21 height 21
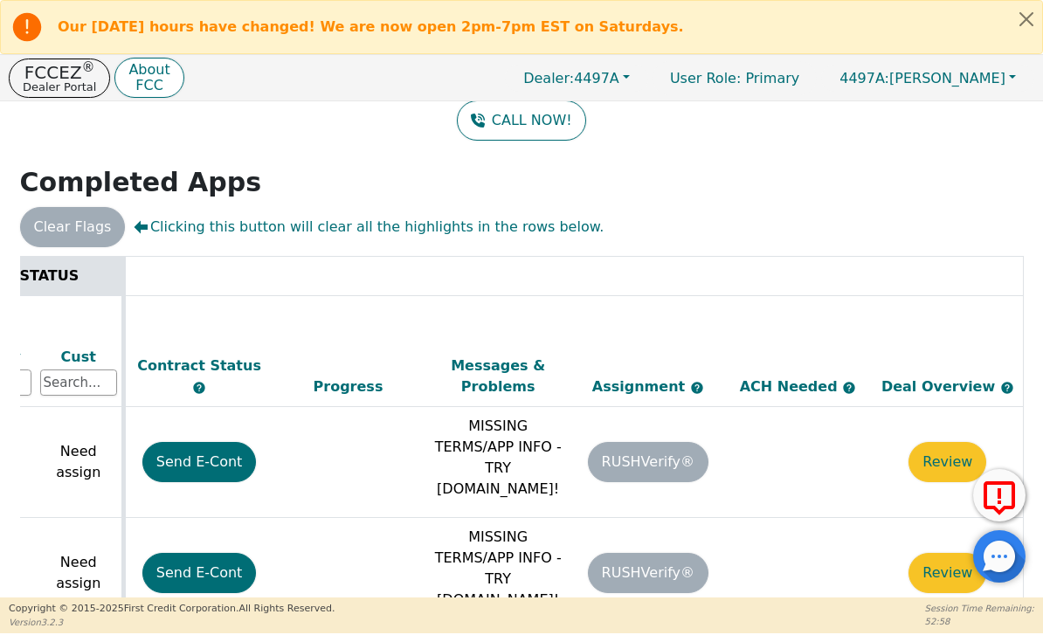
scroll to position [0, 901]
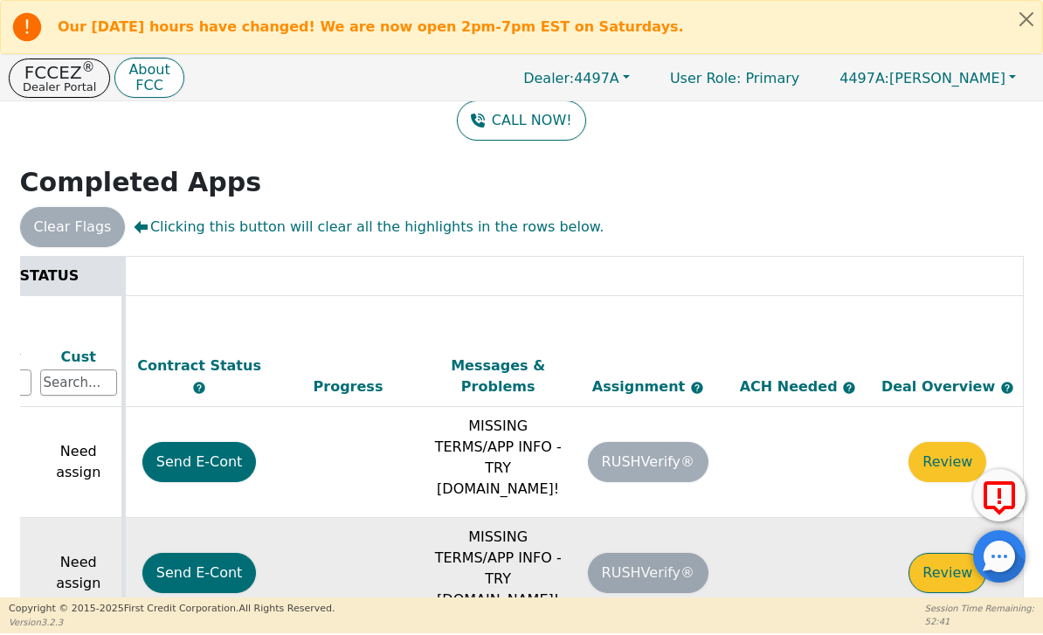
click at [934, 553] on button "Review" at bounding box center [947, 573] width 78 height 40
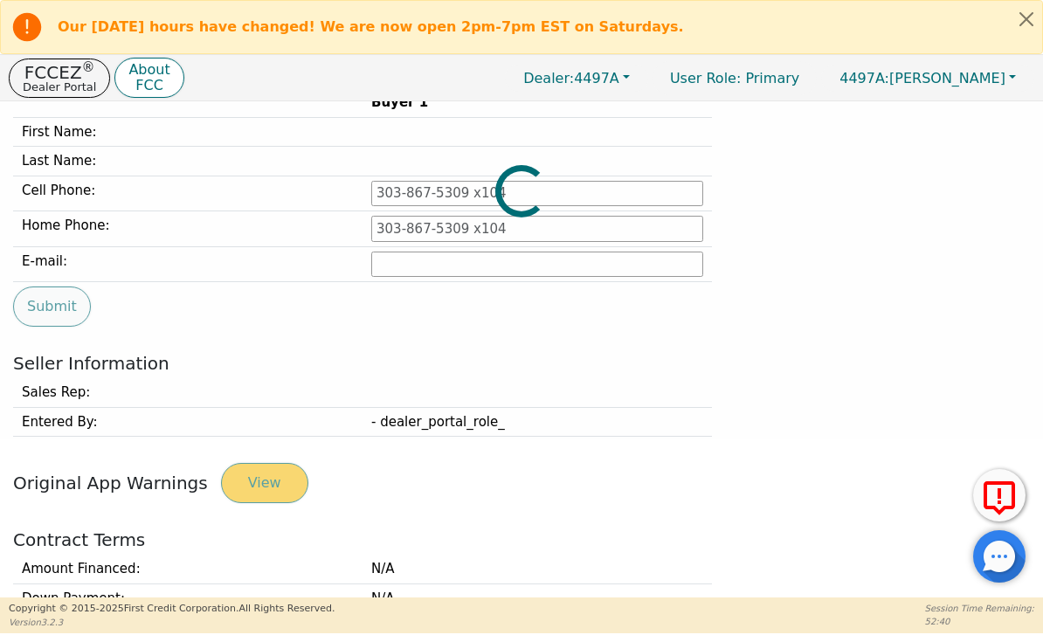
type input "[PHONE_NUMBER]"
type input "[EMAIL_ADDRESS][DOMAIN_NAME]"
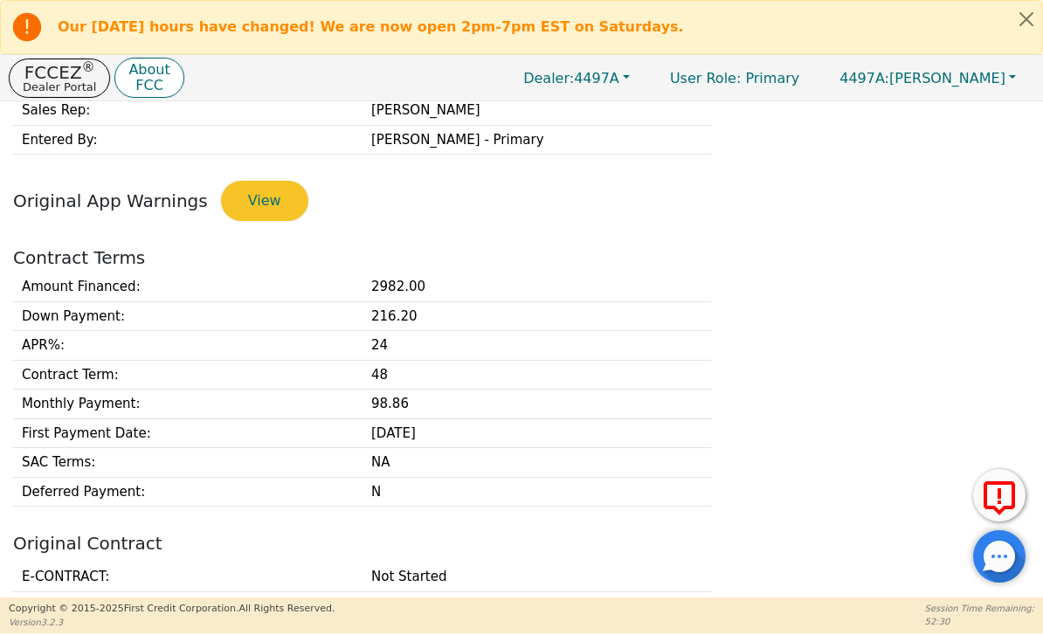
scroll to position [563, 0]
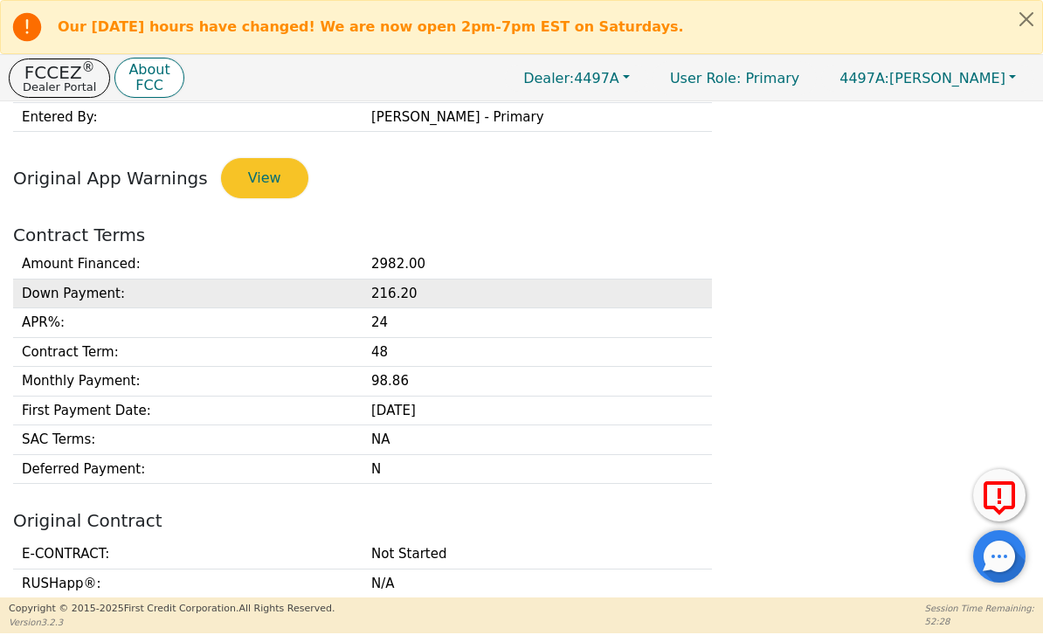
click at [481, 296] on td "216.20" at bounding box center [537, 294] width 349 height 30
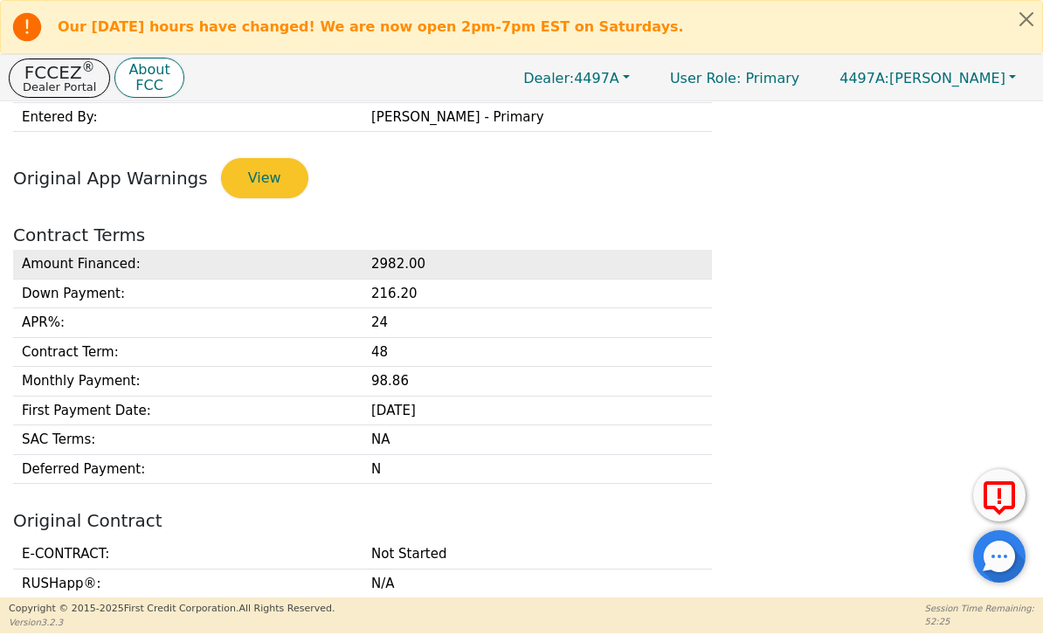
click at [578, 272] on td "2982.00" at bounding box center [537, 264] width 349 height 29
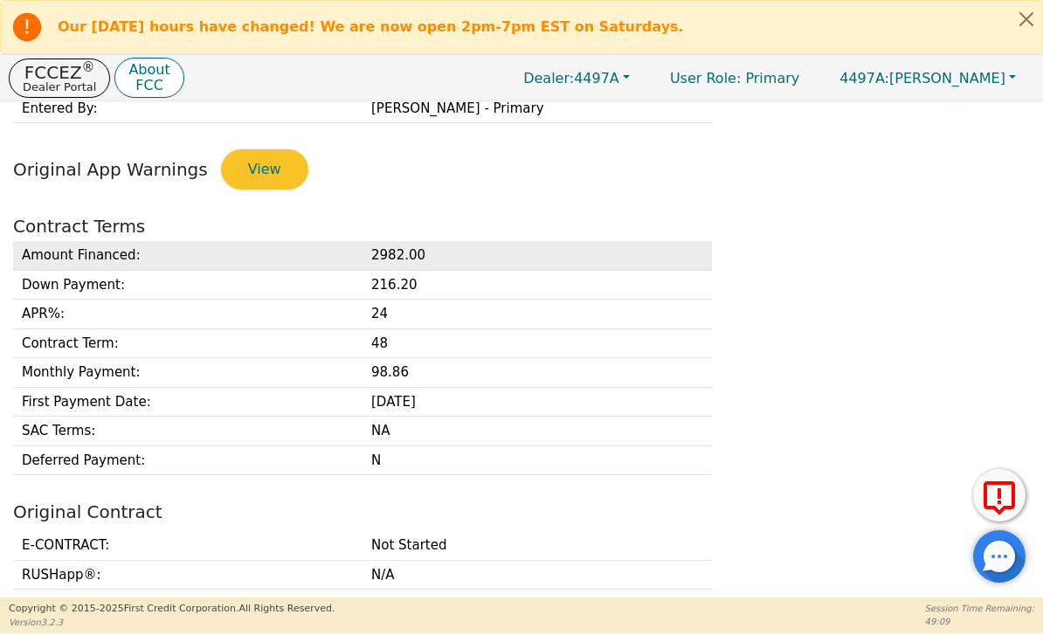
scroll to position [597, 0]
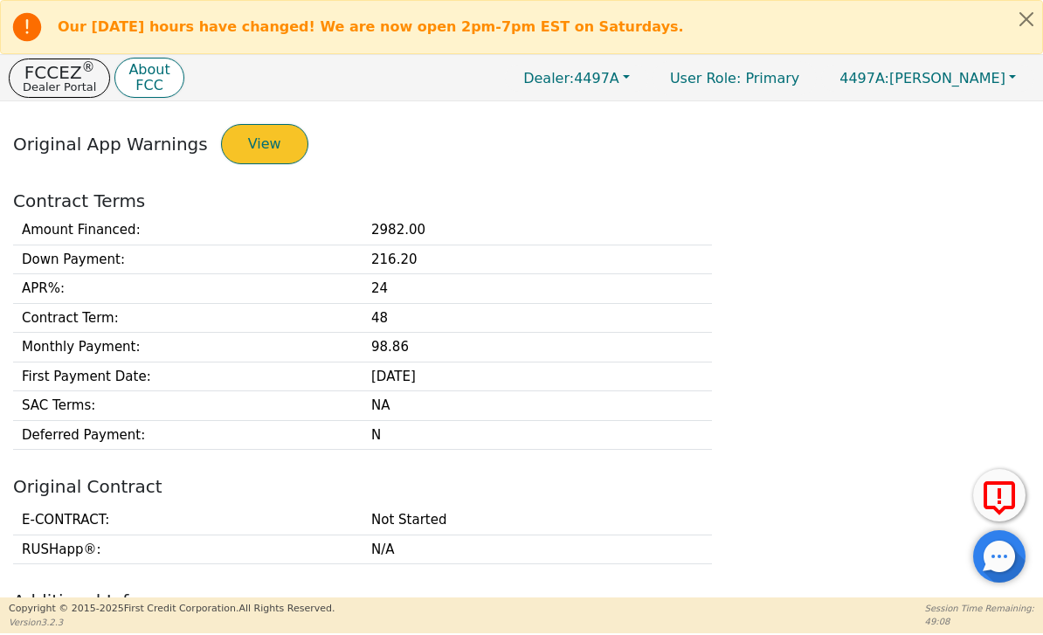
click at [266, 150] on button "View" at bounding box center [264, 144] width 87 height 40
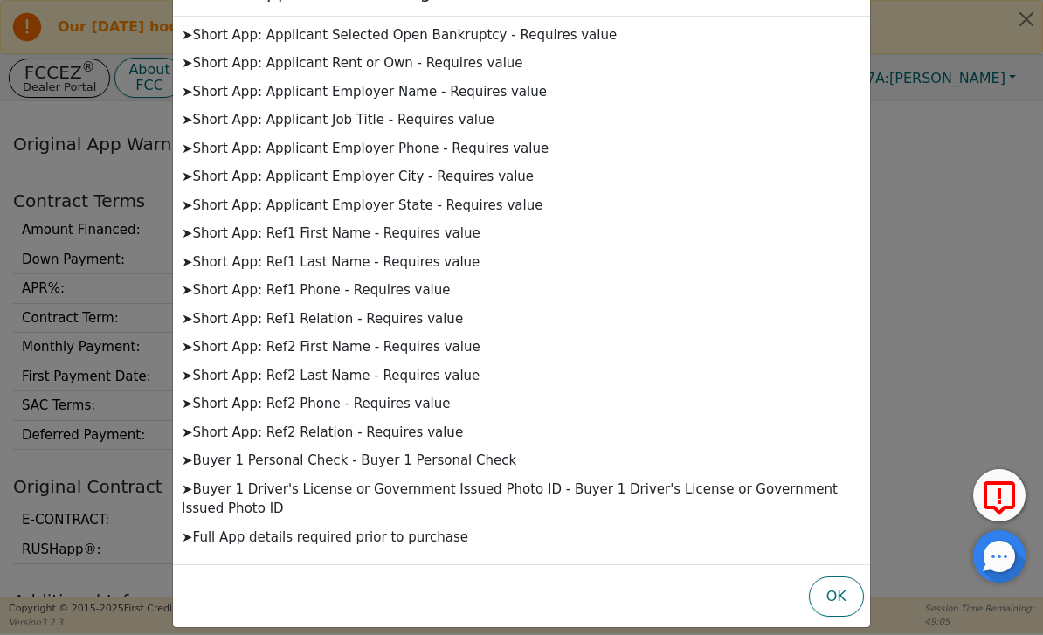
scroll to position [48, 0]
click at [833, 583] on button "OK" at bounding box center [836, 597] width 55 height 40
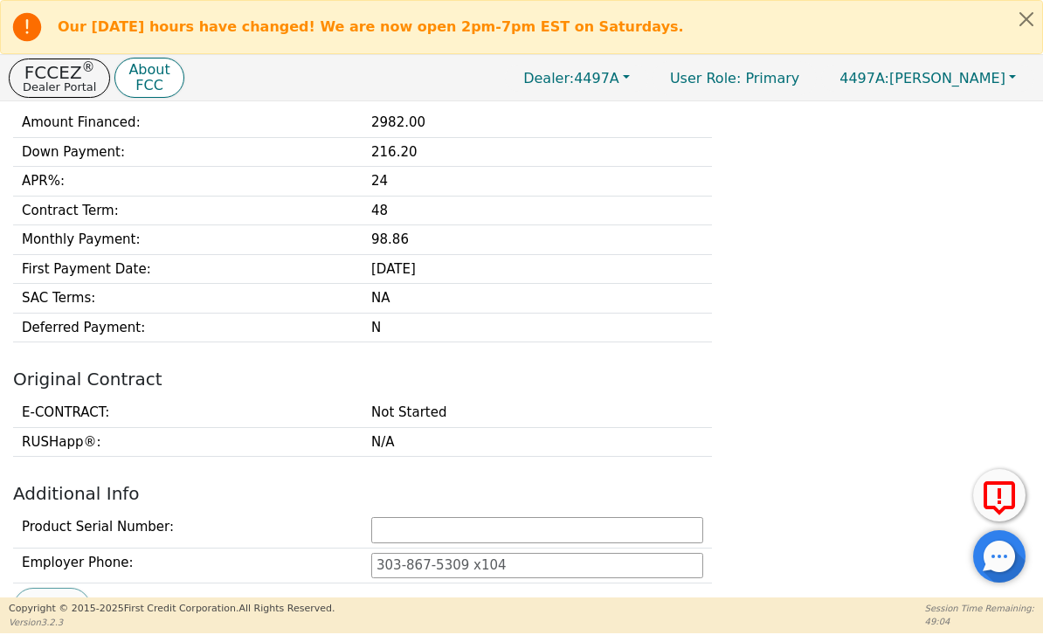
scroll to position [796, 0]
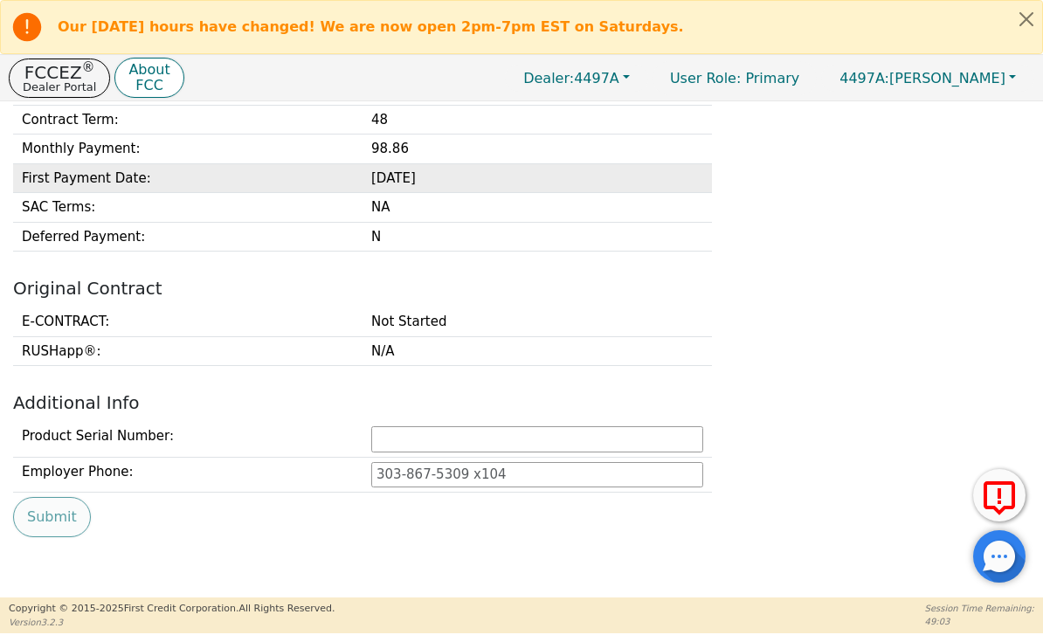
click at [490, 176] on td "[DATE]" at bounding box center [537, 178] width 349 height 30
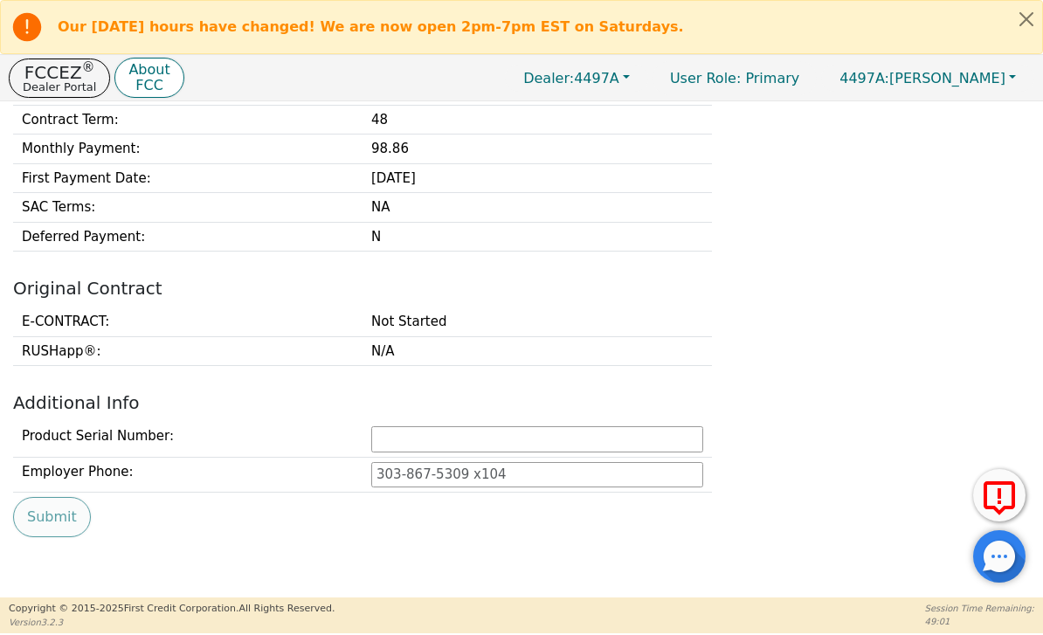
click at [960, 322] on div "E-CONTRACT : Not Started RUSHapp® : N/A" at bounding box center [522, 336] width 1030 height 59
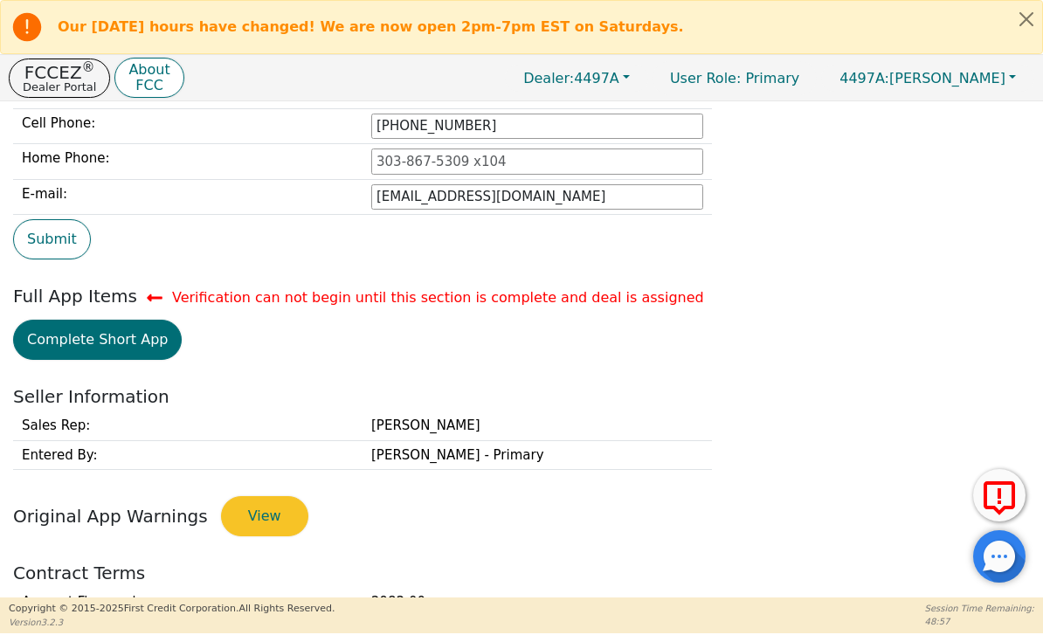
scroll to position [235, 0]
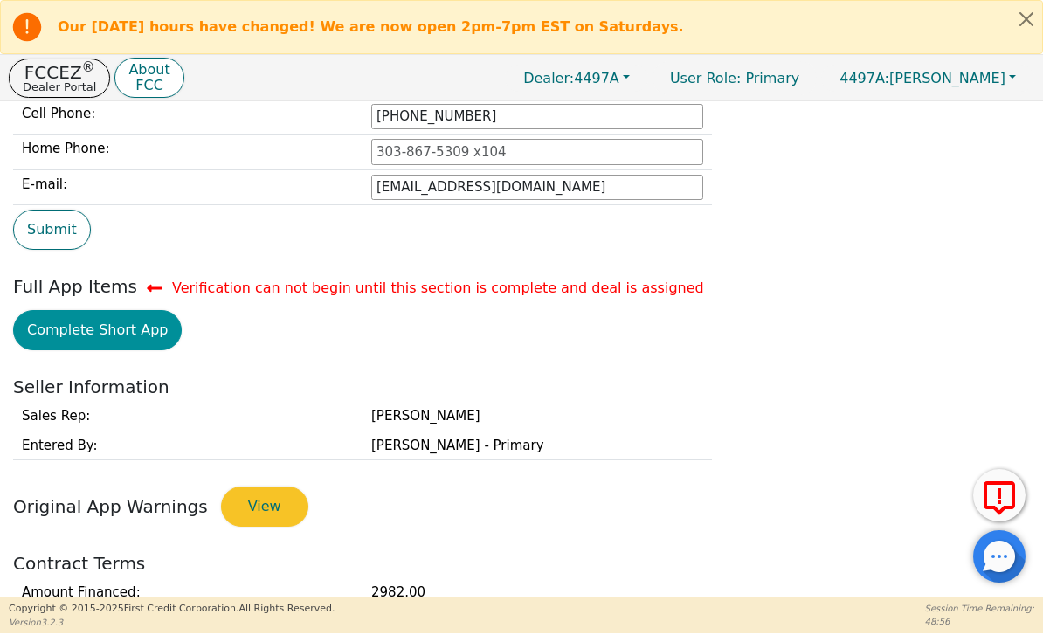
click at [122, 321] on button "Complete Short App" at bounding box center [97, 330] width 169 height 40
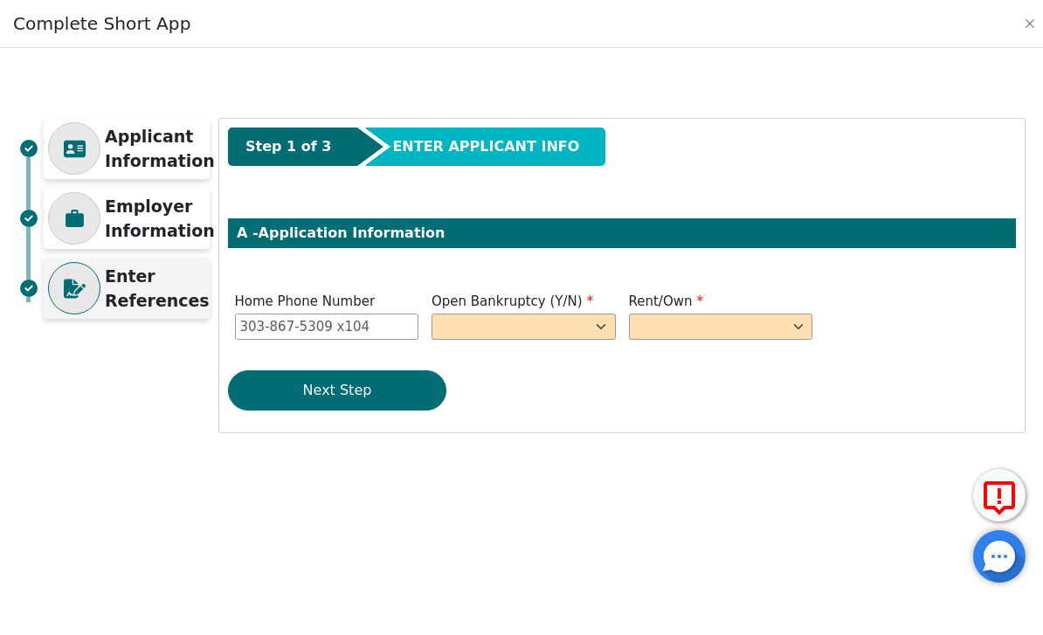
click at [182, 275] on p "Enter References" at bounding box center [157, 289] width 105 height 50
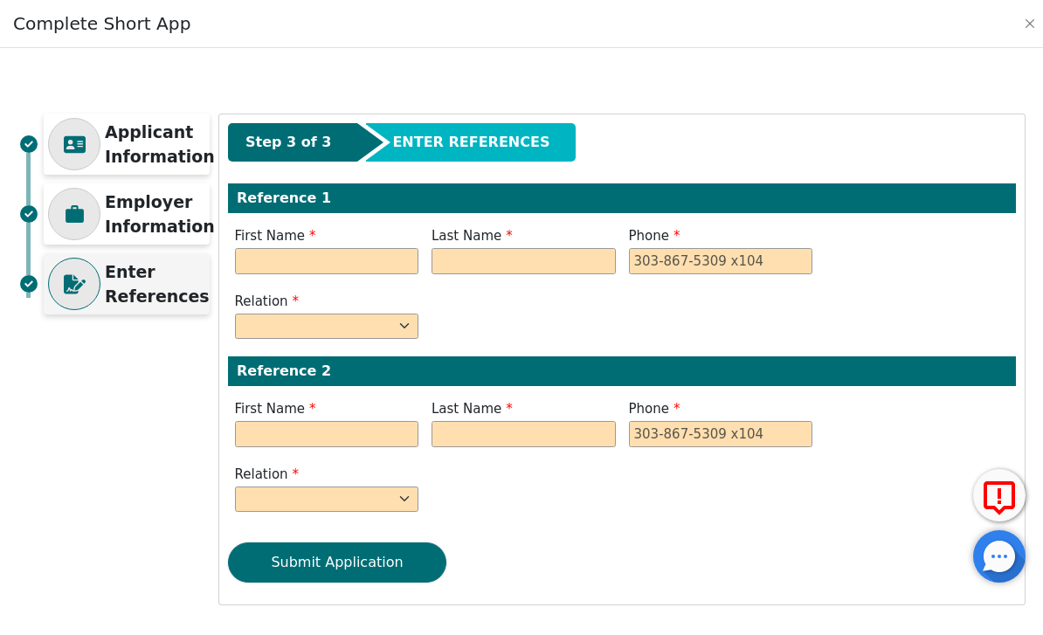
scroll to position [3, 0]
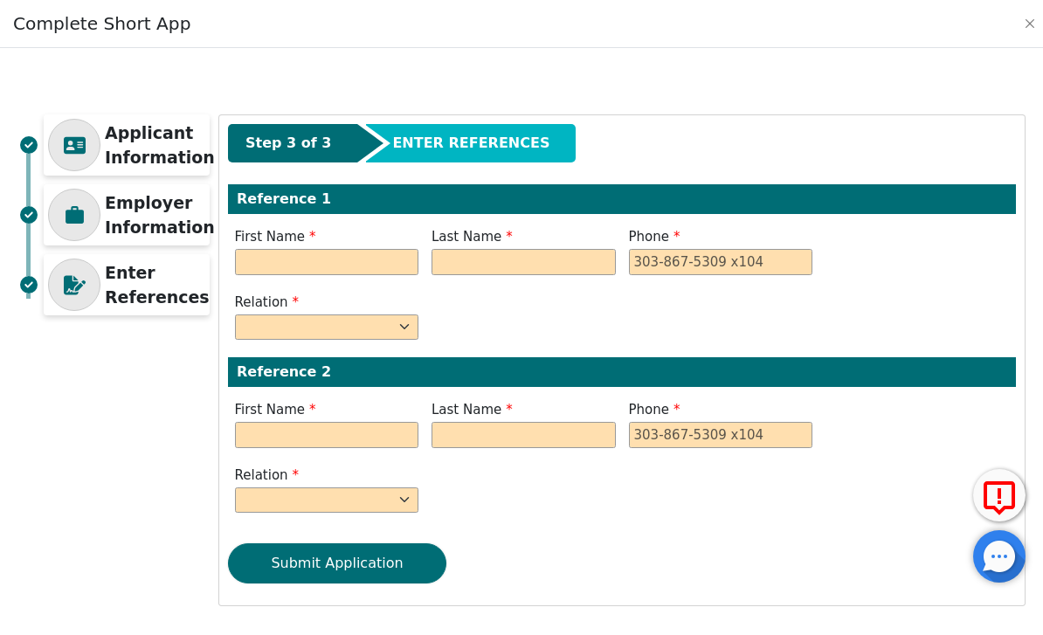
click at [272, 63] on div "Applicant Information Employer Information Enter References Step 1 of 3 ENTER A…" at bounding box center [522, 342] width 1026 height 570
click at [146, 147] on p "Applicant Information" at bounding box center [160, 146] width 110 height 50
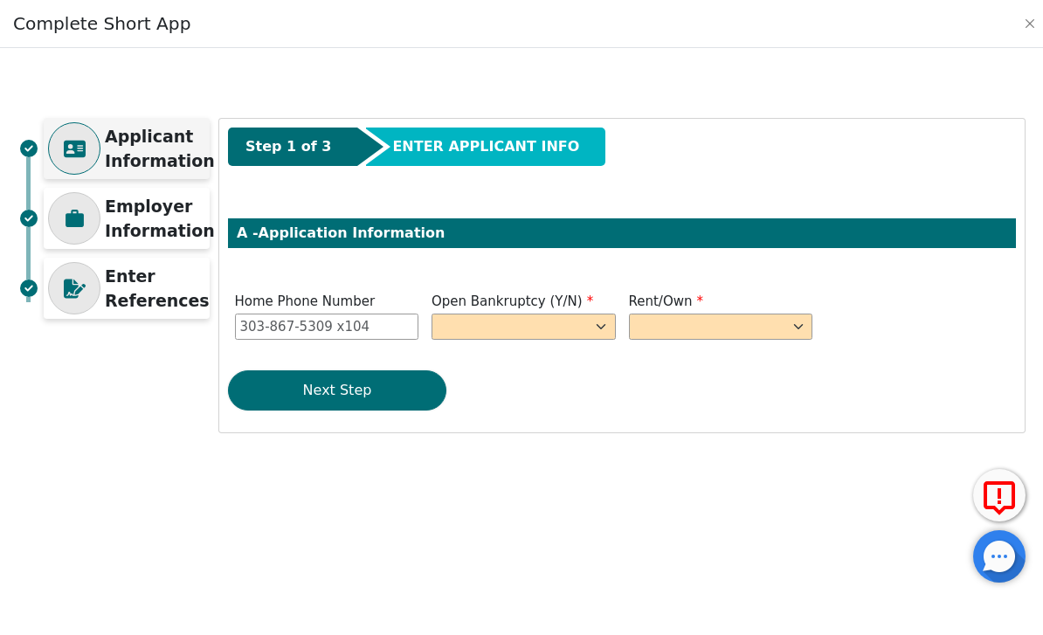
scroll to position [0, 0]
click at [578, 331] on select "Yes No" at bounding box center [524, 327] width 184 height 26
select select "n"
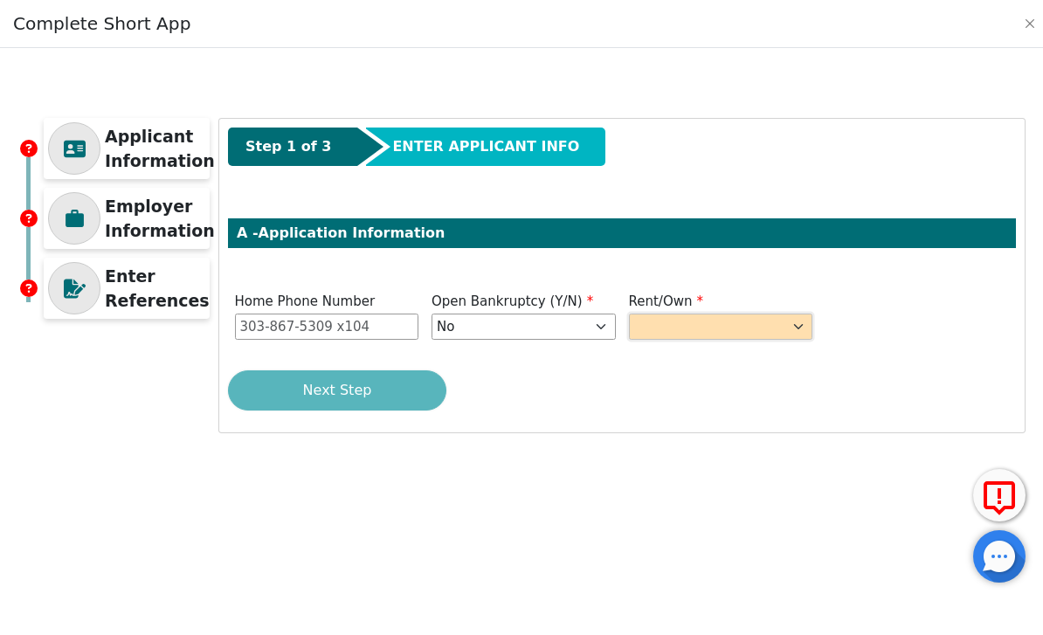
click at [763, 323] on select "Rent Own" at bounding box center [721, 327] width 184 height 26
select select "Rent"
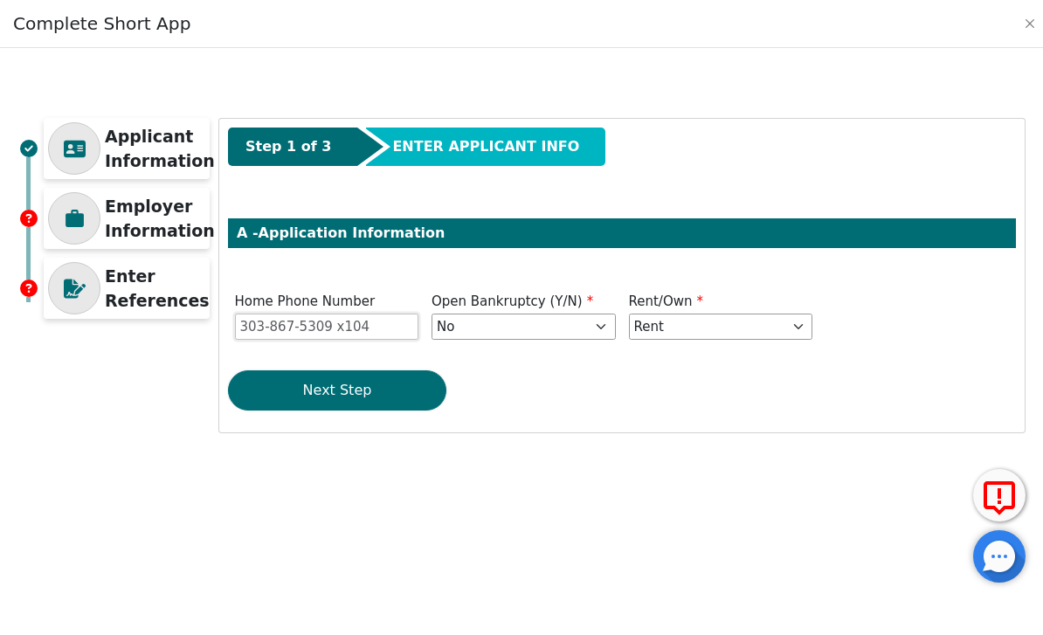
click at [342, 329] on input "Home Phone Number" at bounding box center [327, 327] width 184 height 26
